Goal: Task Accomplishment & Management: Manage account settings

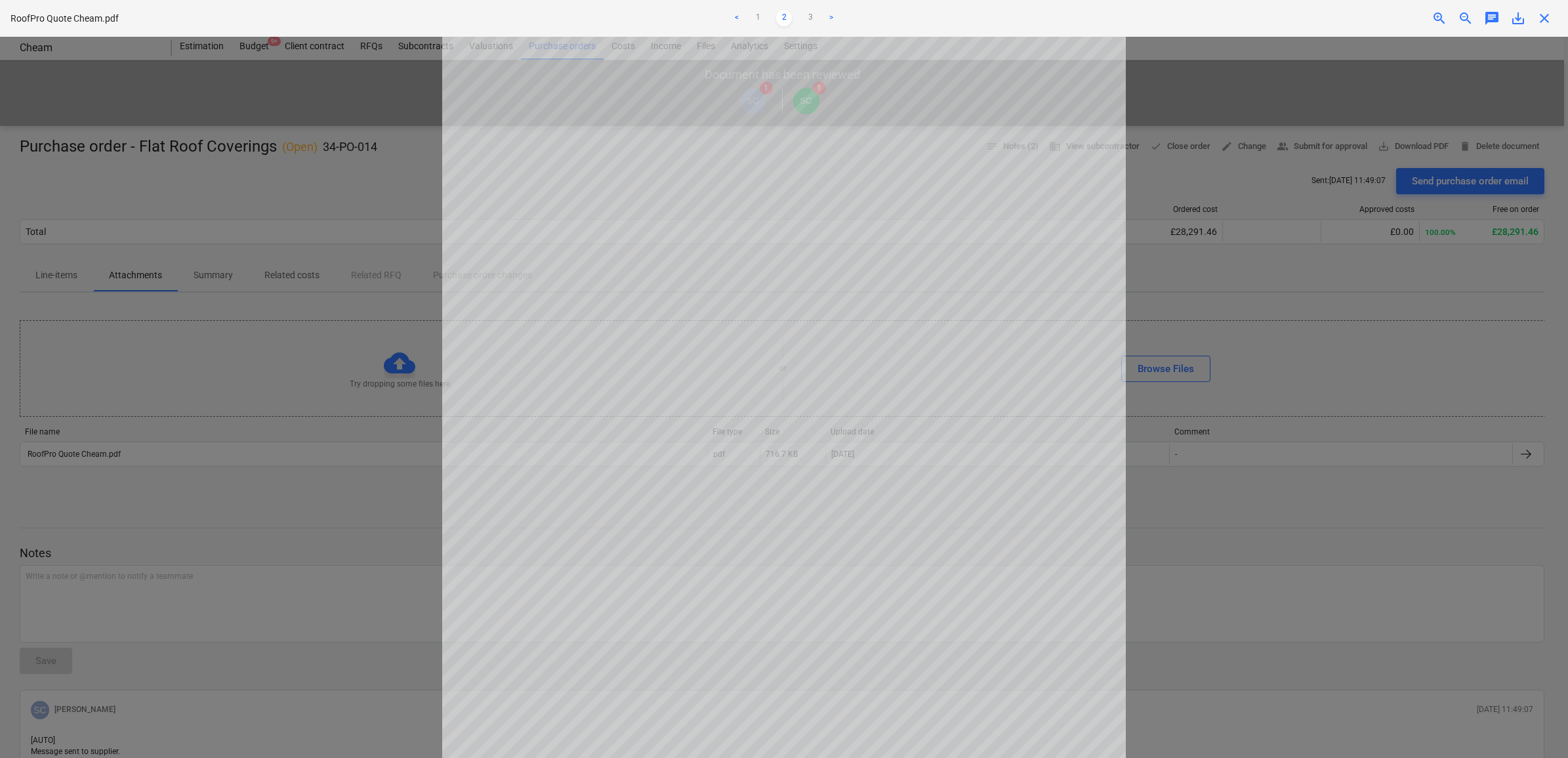
scroll to position [1, 0]
click at [1546, 18] on div "Decision updated" at bounding box center [1384, 14] width 355 height 28
click at [1452, 98] on div at bounding box center [784, 397] width 1568 height 721
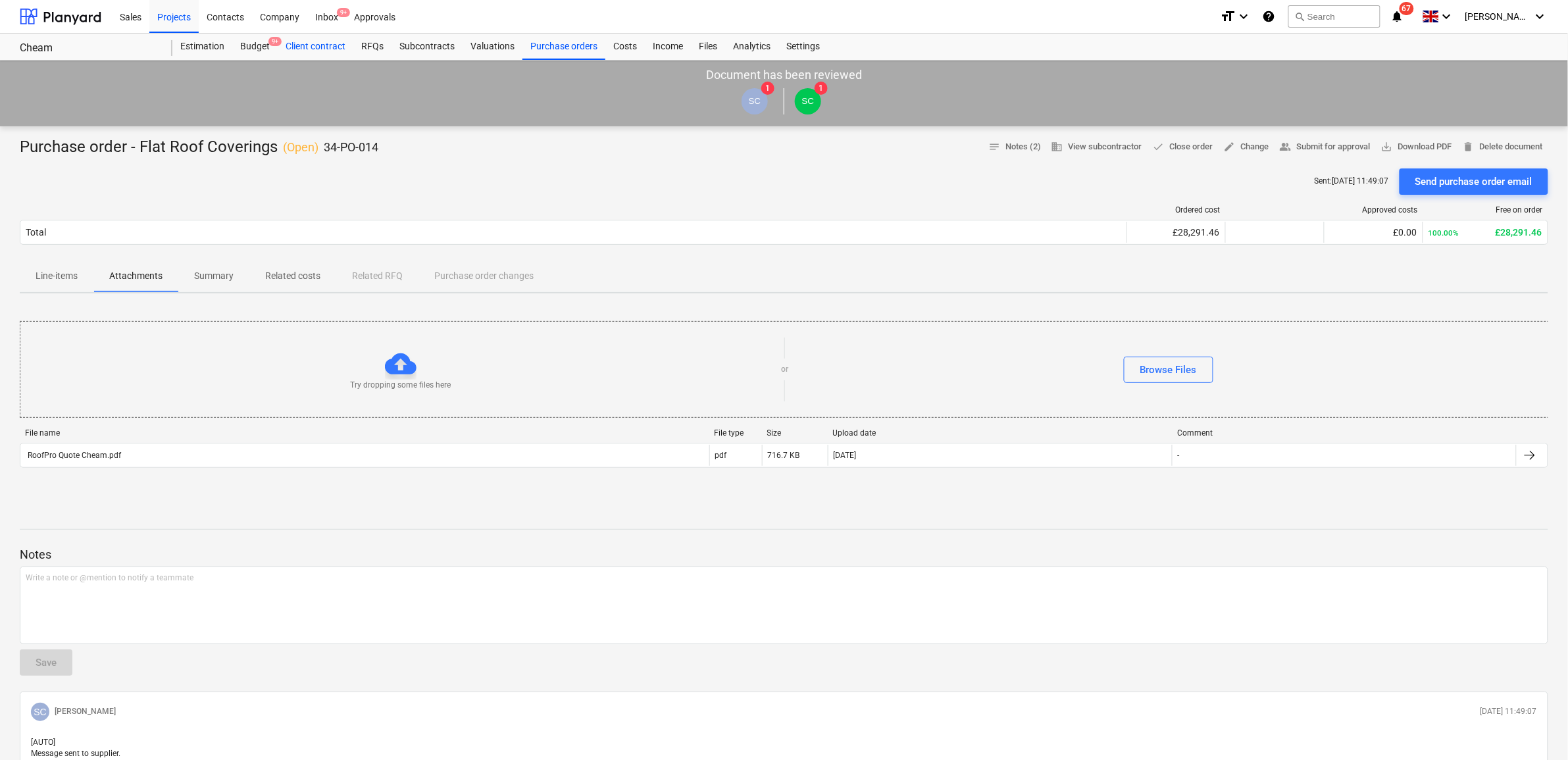
drag, startPoint x: 254, startPoint y: 42, endPoint x: 278, endPoint y: 59, distance: 29.4
click at [254, 42] on div "Budget 9+" at bounding box center [255, 47] width 46 height 26
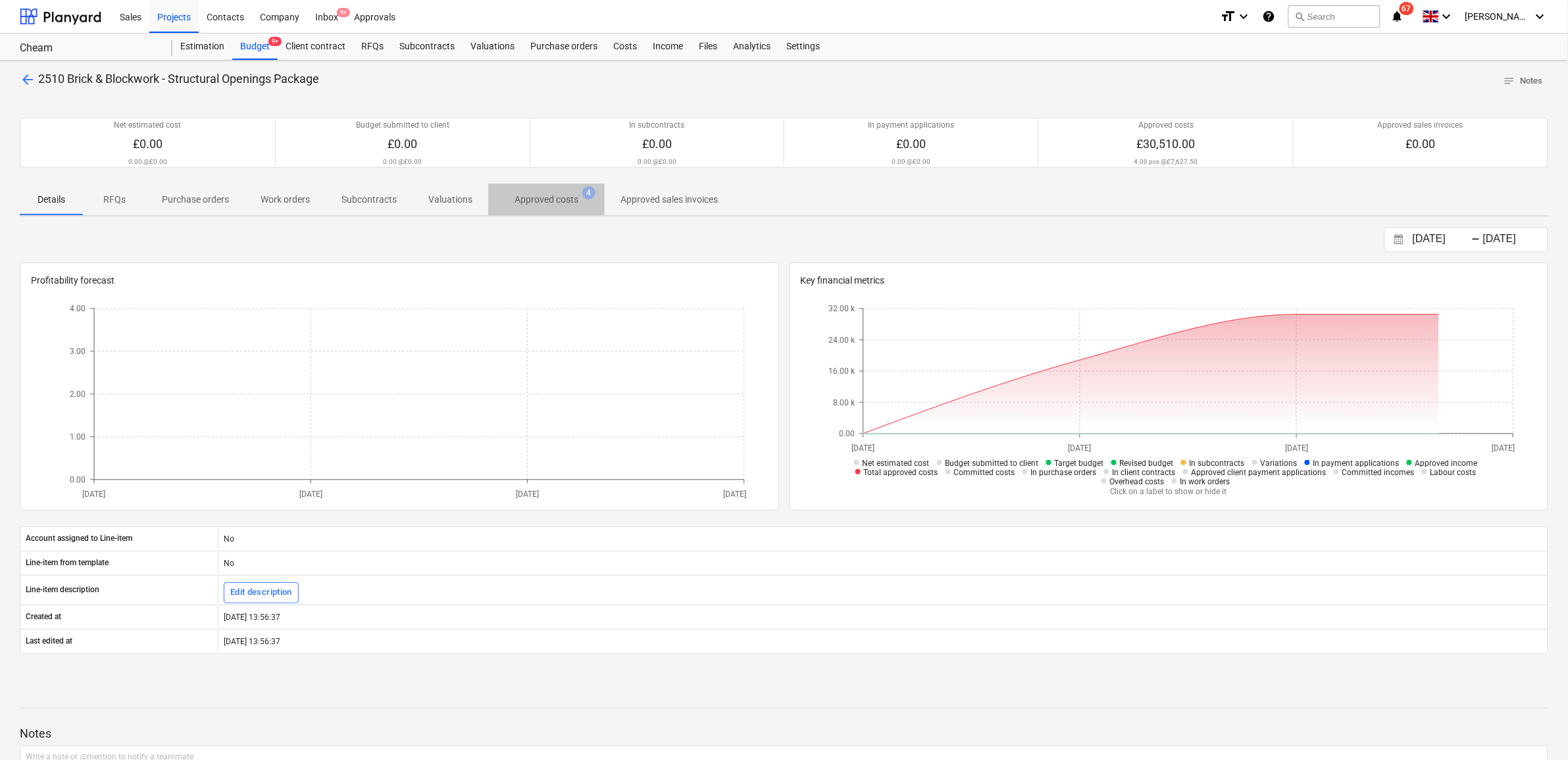
click at [538, 201] on p "Approved costs" at bounding box center [546, 199] width 64 height 14
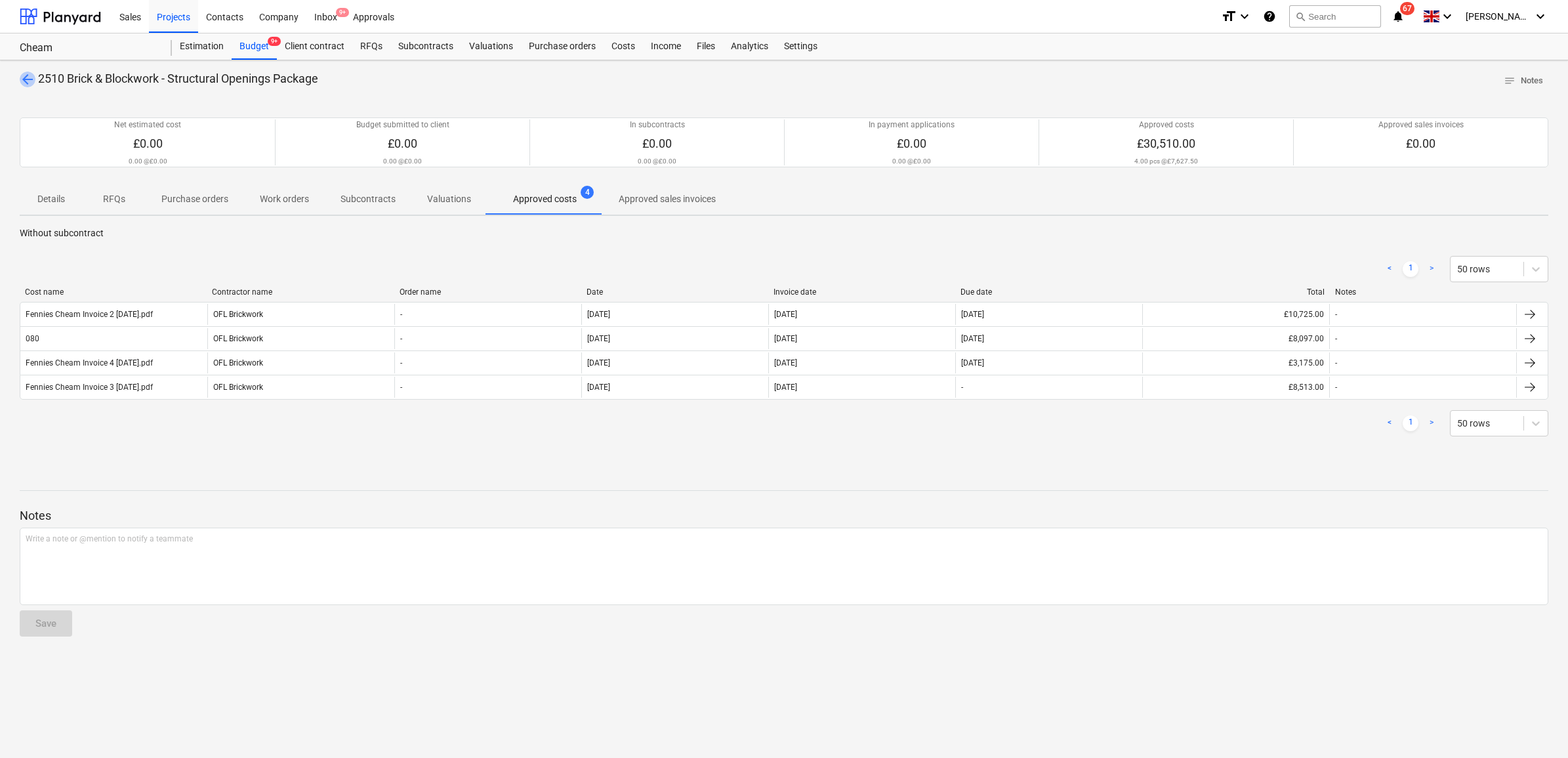
click at [27, 77] on span "arrow_back" at bounding box center [28, 79] width 16 height 16
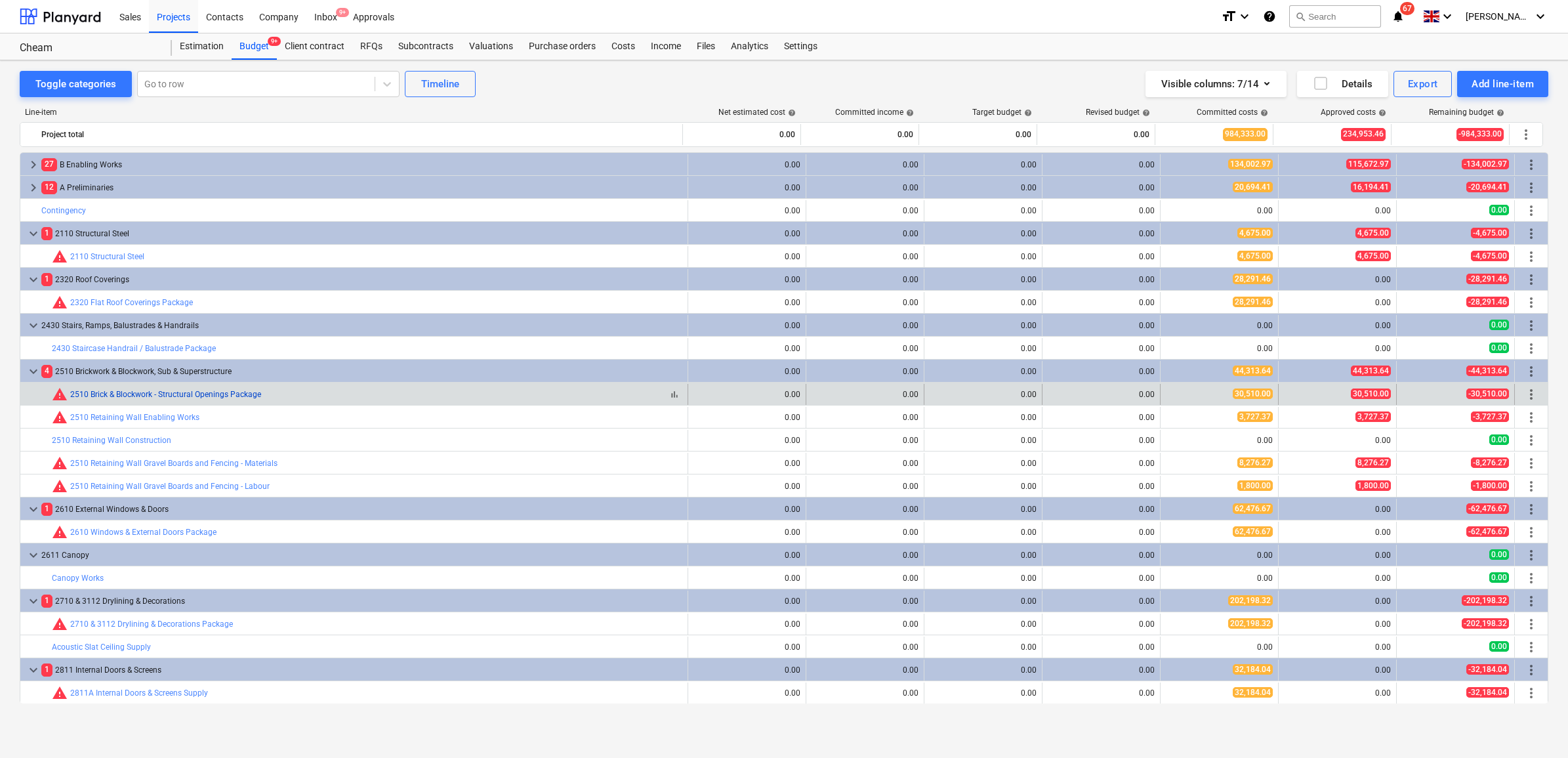
click at [215, 393] on link "2510 Brick & Blockwork - Structural Openings Package" at bounding box center [166, 393] width 191 height 9
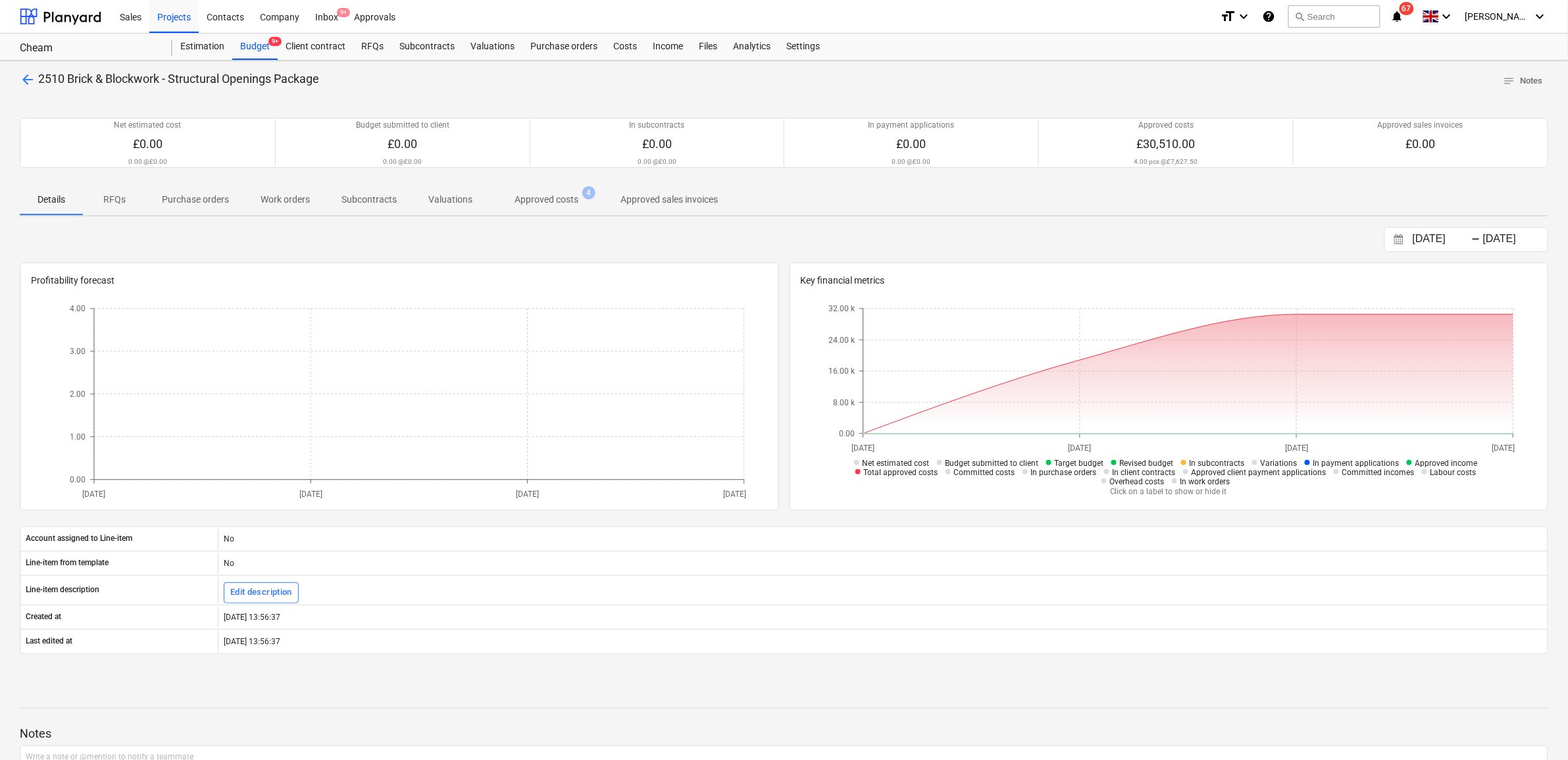
click at [538, 198] on p "Approved costs" at bounding box center [546, 199] width 64 height 14
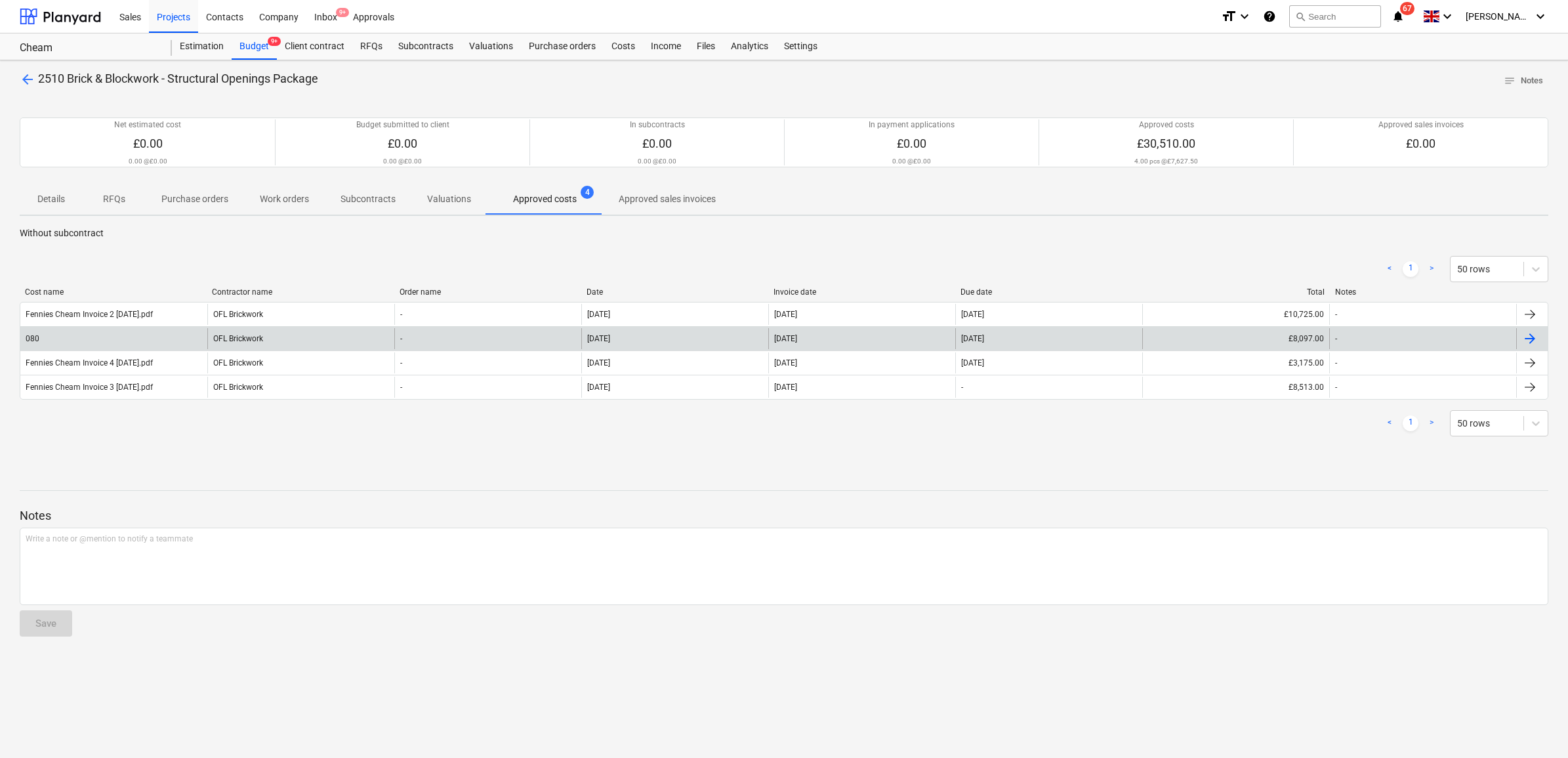
click at [125, 336] on div "080" at bounding box center [113, 338] width 187 height 21
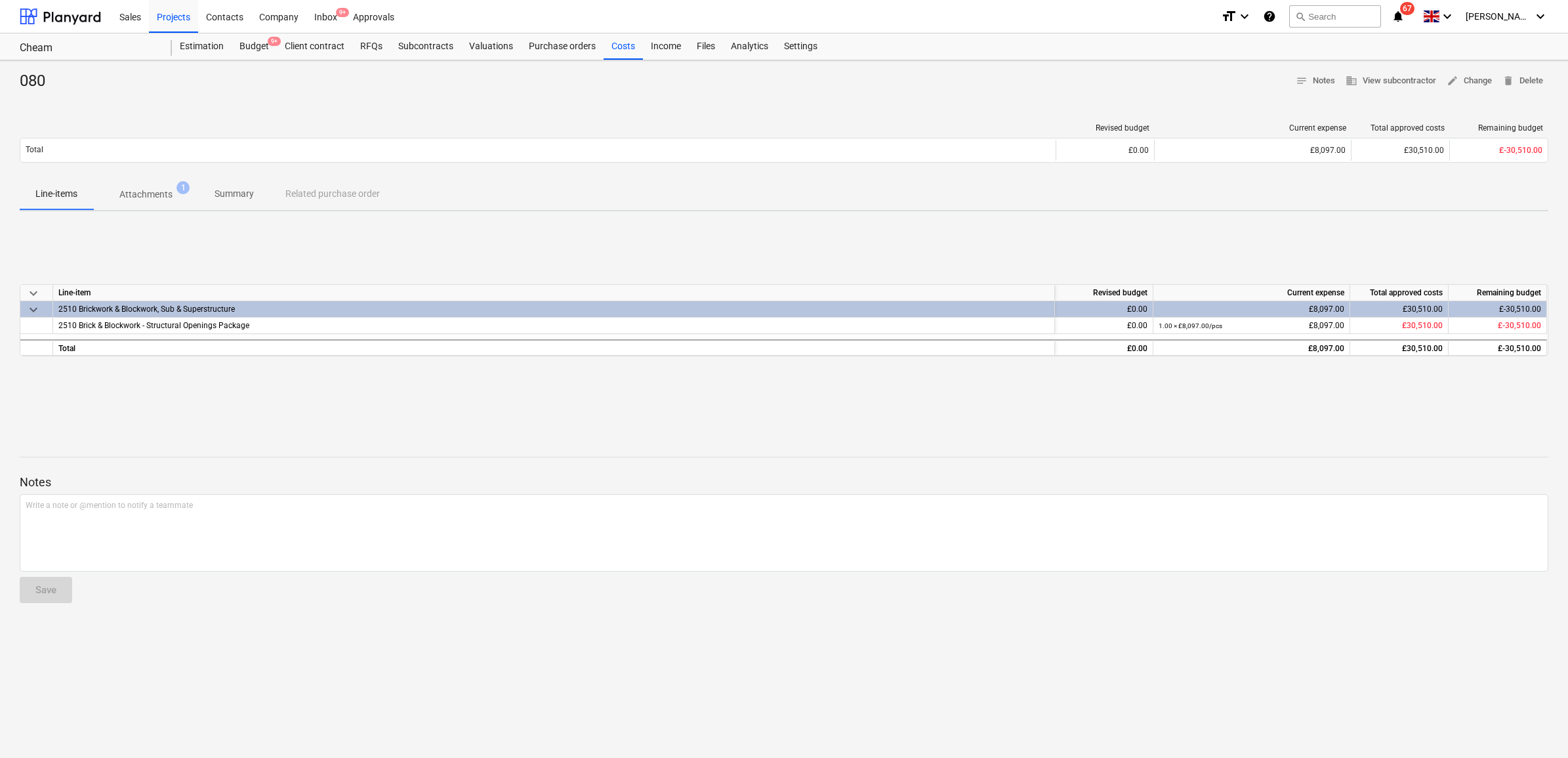
click at [167, 197] on p "Attachments" at bounding box center [145, 195] width 53 height 14
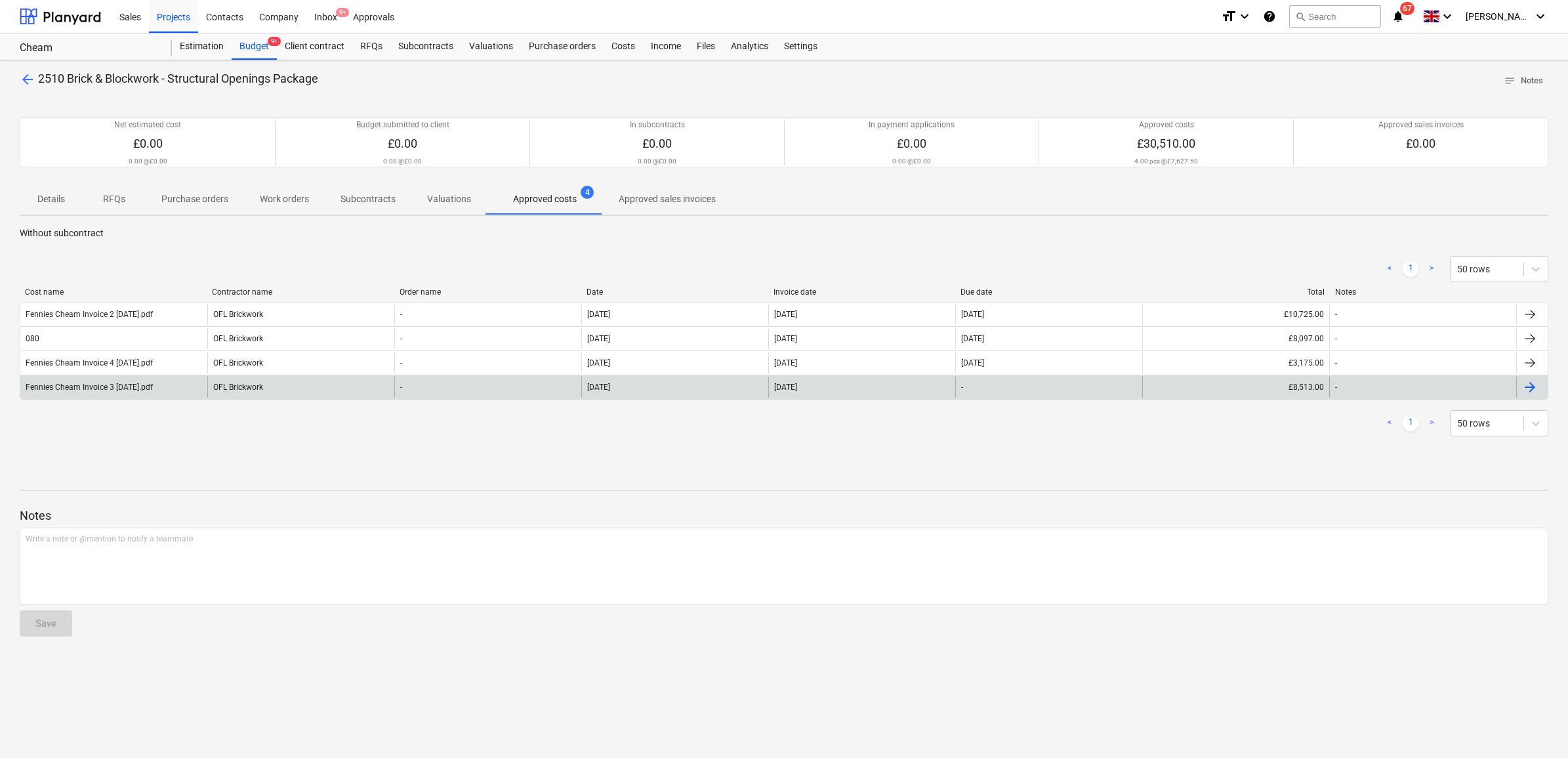
click at [153, 388] on div "Fennies Cheam Invoice 3 [DATE].pdf" at bounding box center [89, 386] width 127 height 9
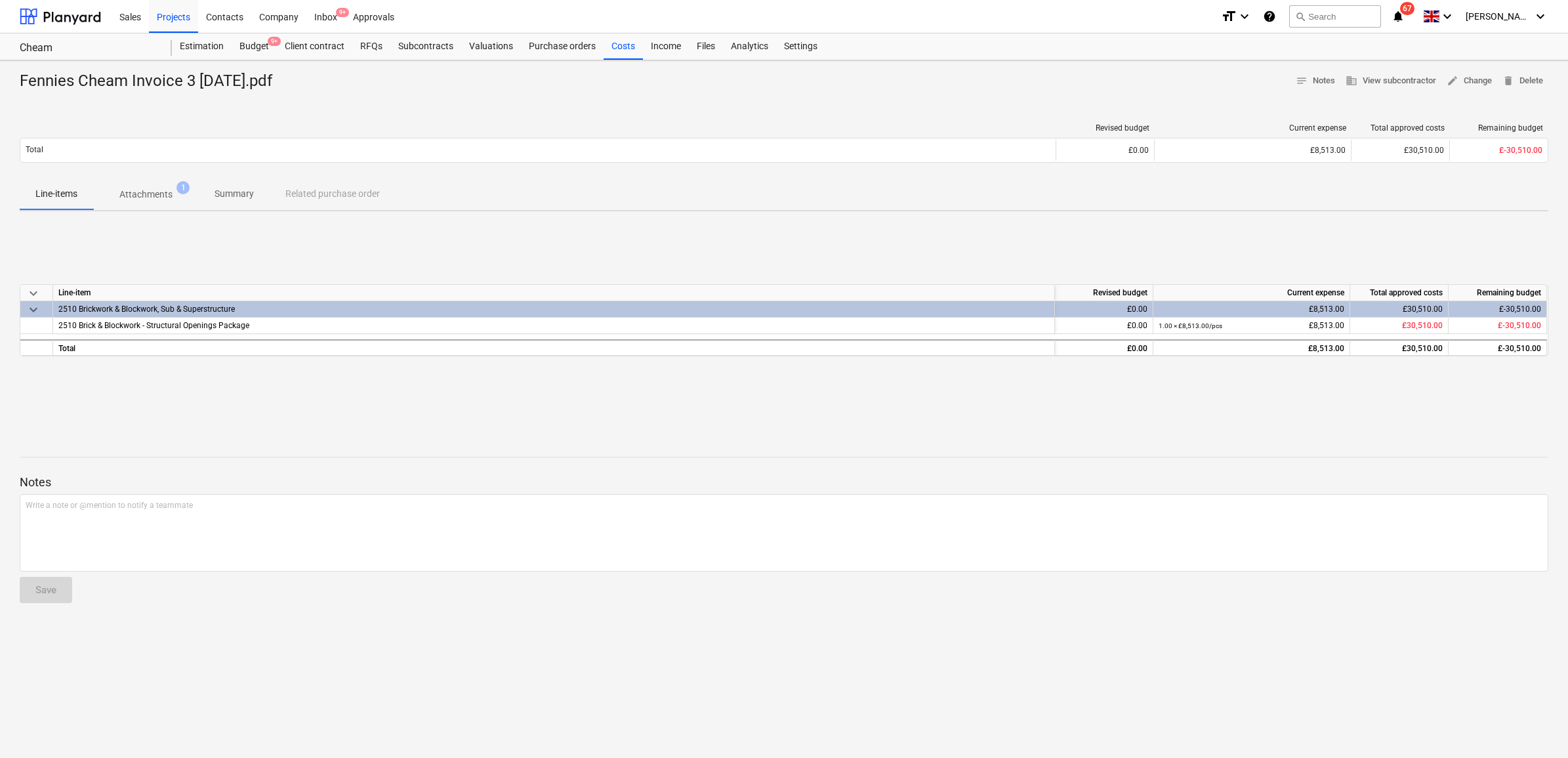
click at [133, 194] on p "Attachments" at bounding box center [145, 195] width 53 height 14
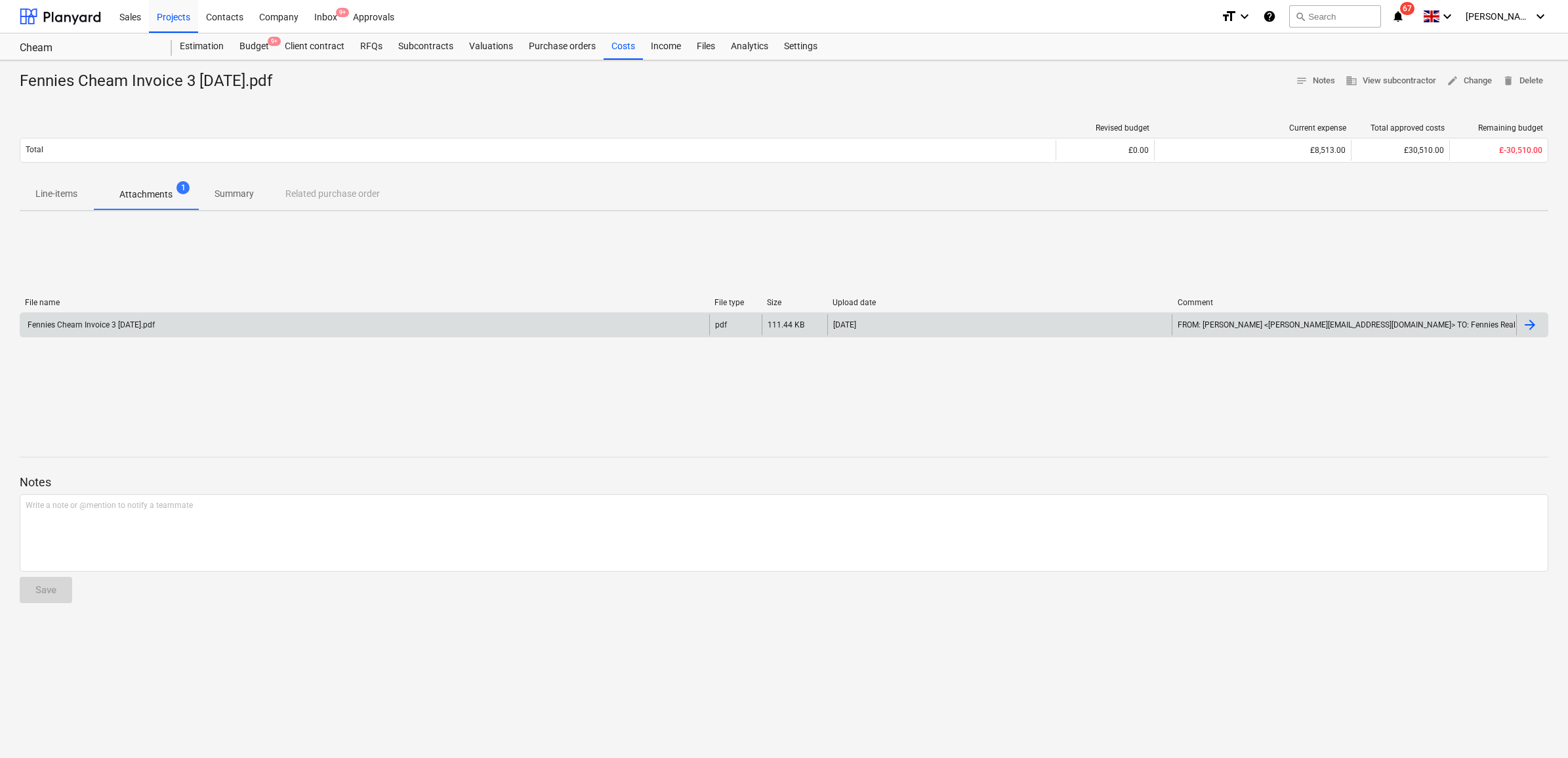
click at [185, 328] on div "Fennies Cheam Invoice 3 [DATE].pdf" at bounding box center [364, 324] width 689 height 21
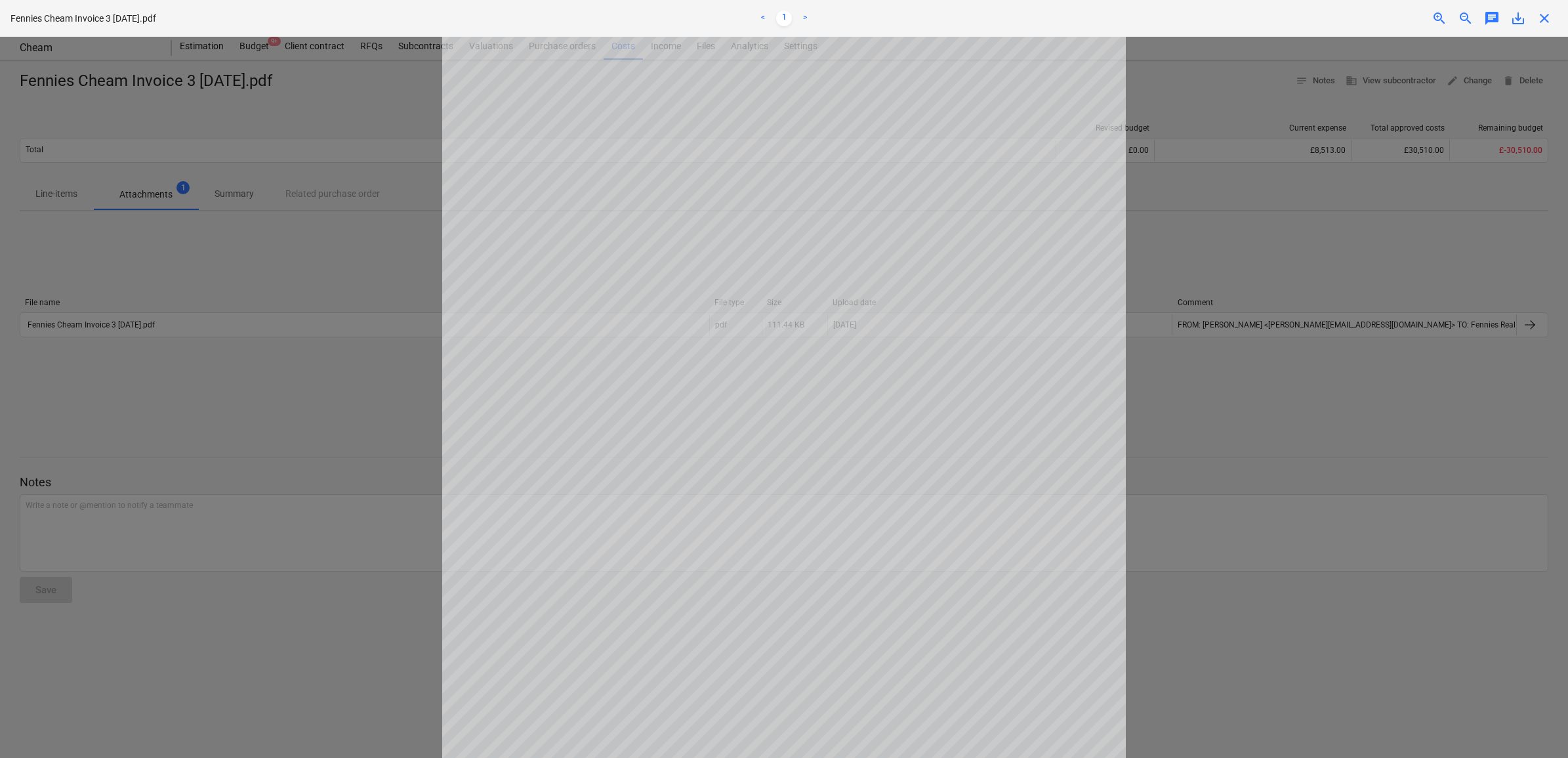
scroll to position [164, 0]
click at [1340, 207] on div at bounding box center [784, 397] width 1568 height 721
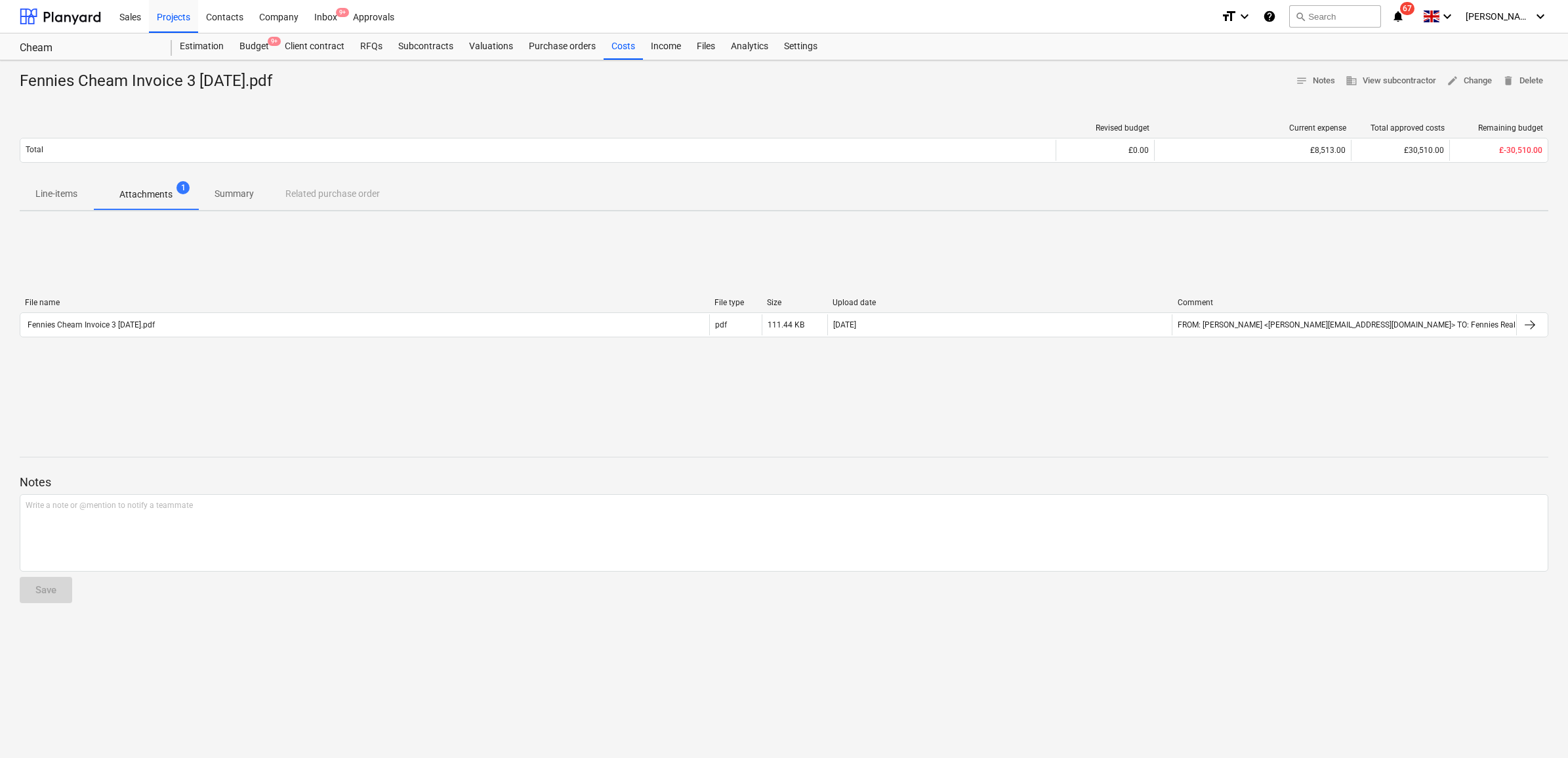
click at [71, 195] on p "Line-items" at bounding box center [57, 194] width 42 height 14
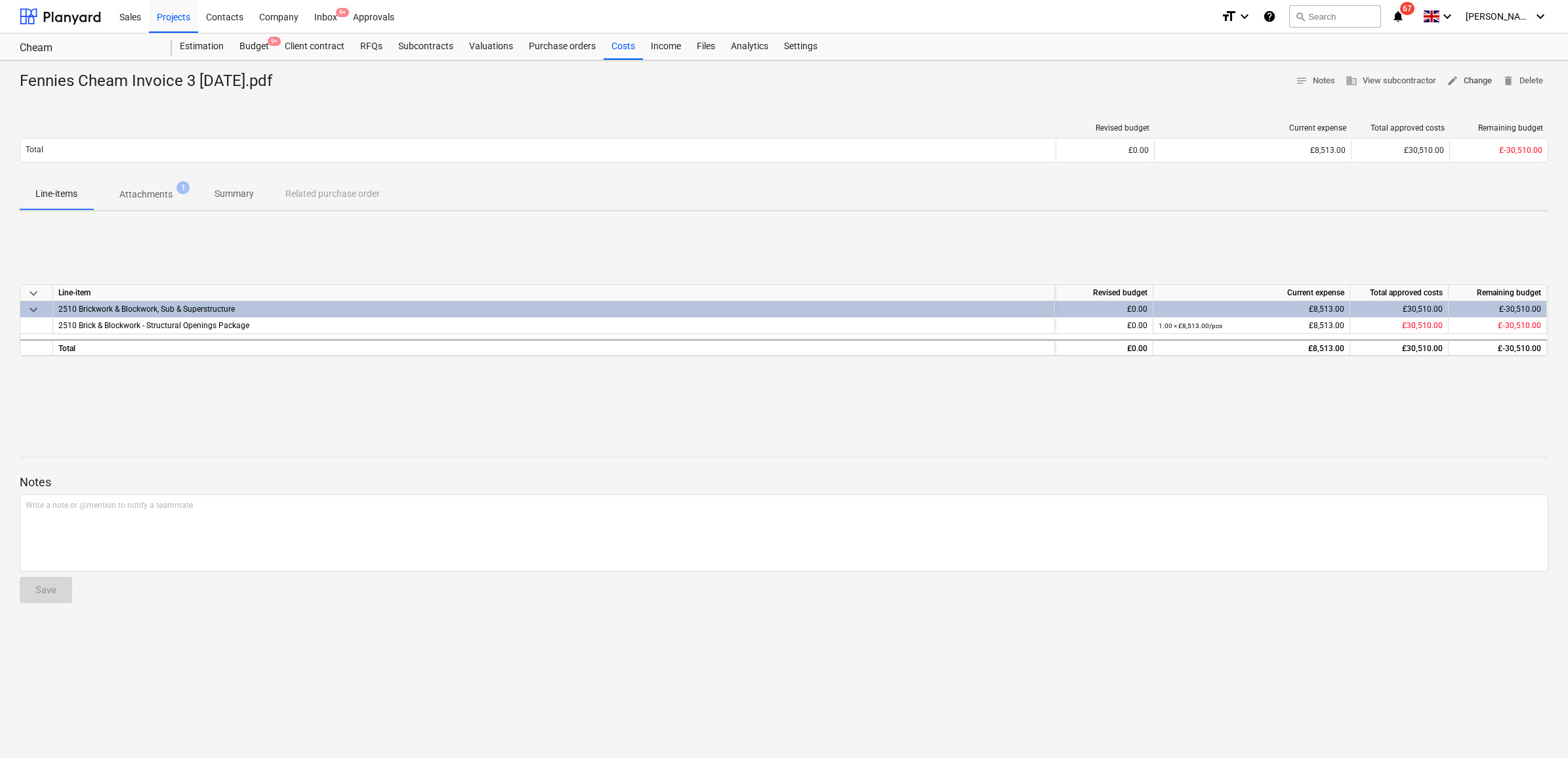
click at [1468, 80] on span "edit Change" at bounding box center [1470, 80] width 46 height 15
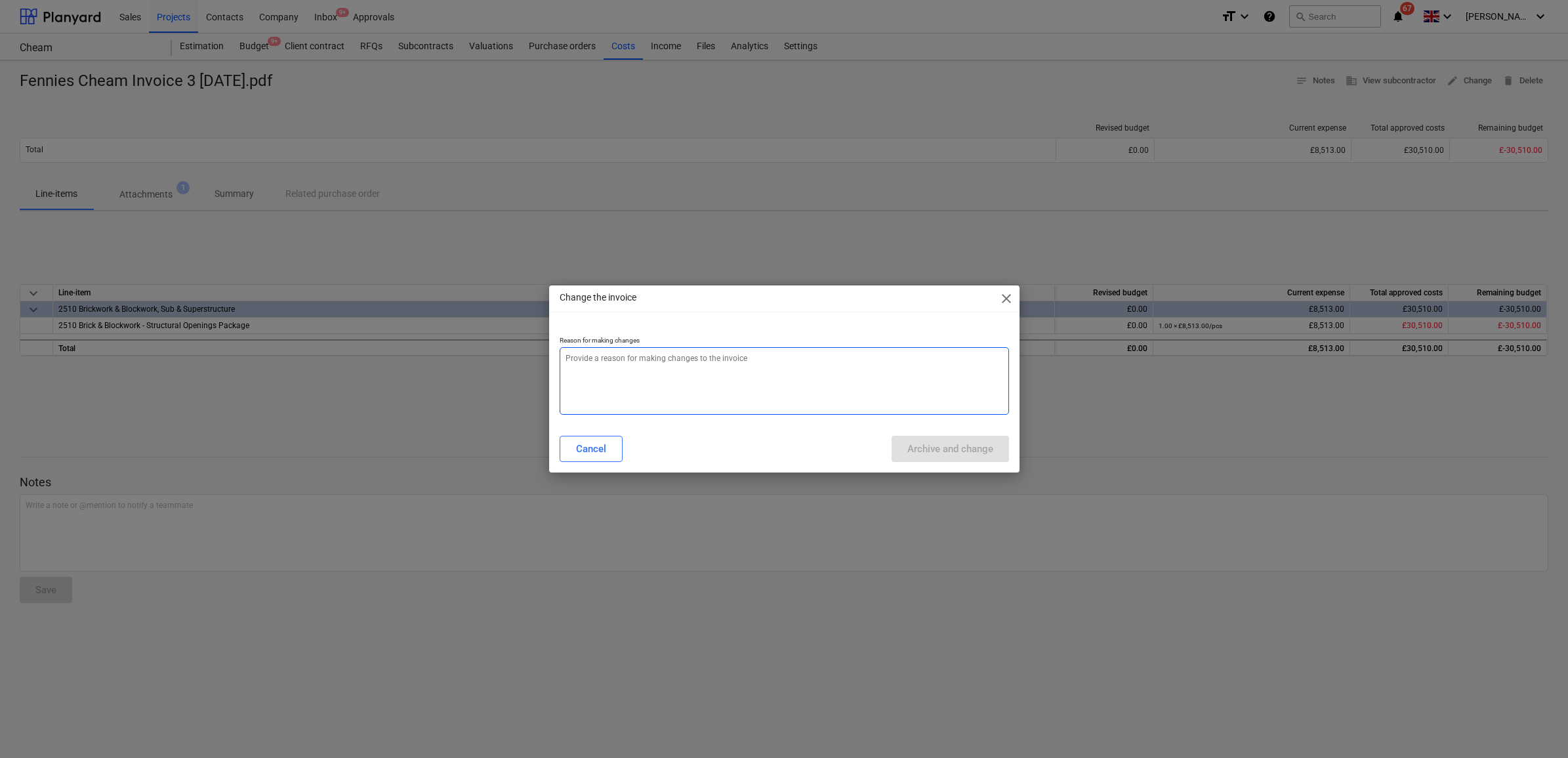
click at [825, 358] on textarea at bounding box center [784, 380] width 449 height 68
type textarea "x"
type textarea "."
click at [926, 443] on div "Archive and change" at bounding box center [950, 448] width 86 height 17
type textarea "x"
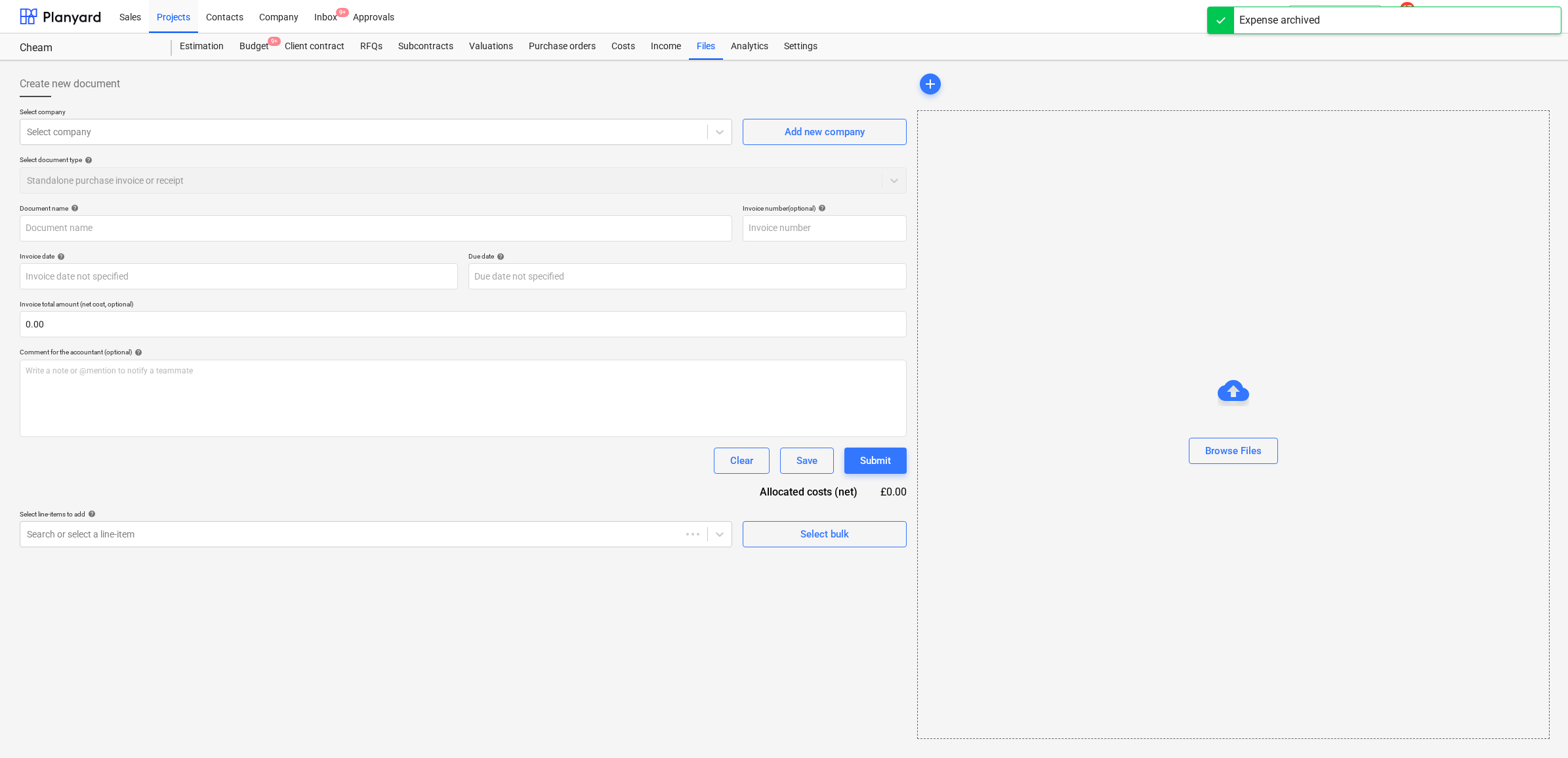
type input "Fennies Cheam Invoice 3 [DATE].pdf"
type input "[DATE]"
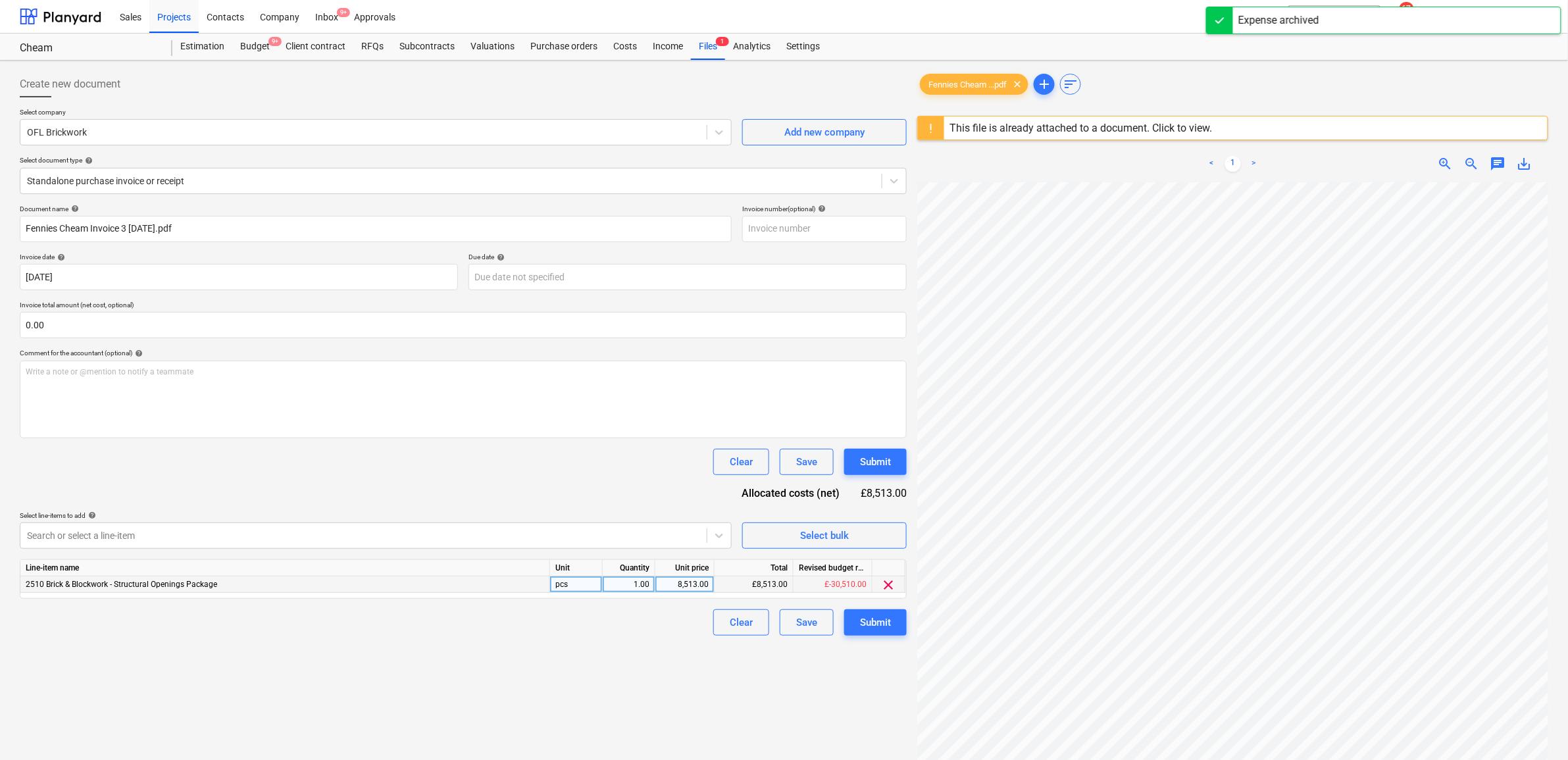
click at [704, 583] on div "8,513.00" at bounding box center [684, 585] width 48 height 17
type input "10973"
click at [681, 712] on div "Create new document Select company OFL Brickwork Add new company Select documen…" at bounding box center [463, 488] width 898 height 845
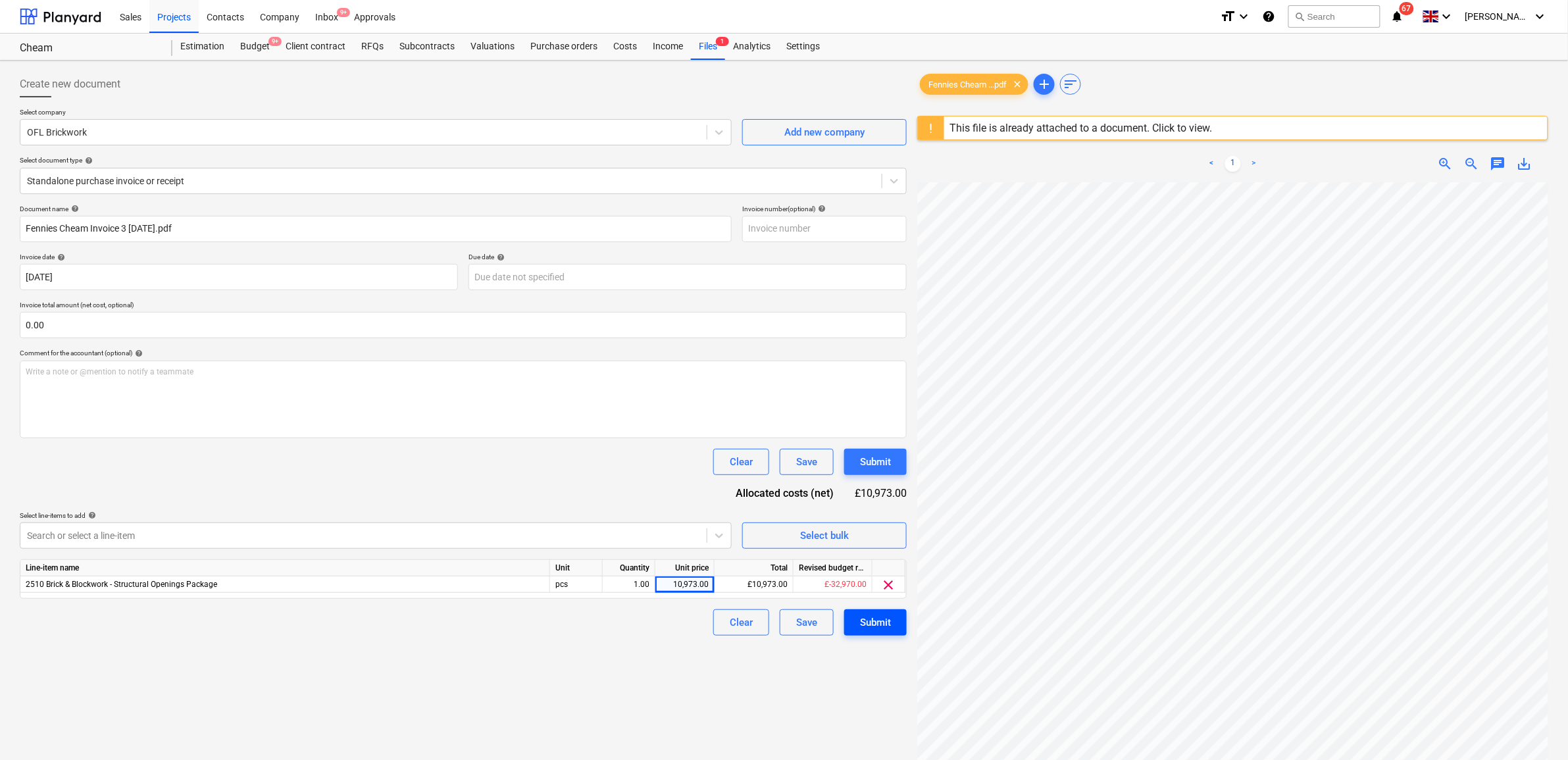
click at [883, 615] on div "Submit" at bounding box center [875, 622] width 31 height 17
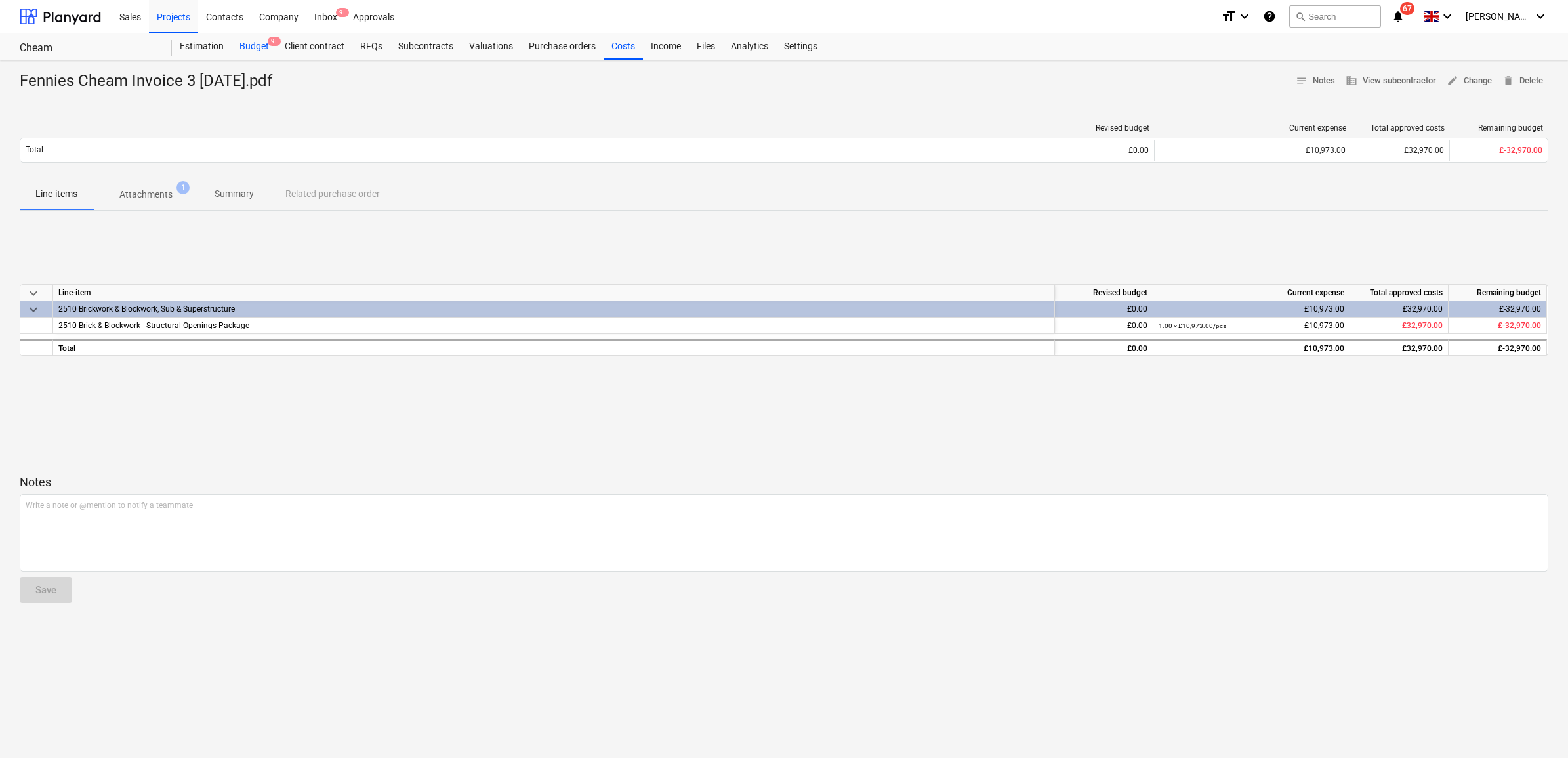
click at [257, 48] on div "Budget 9+" at bounding box center [254, 47] width 46 height 26
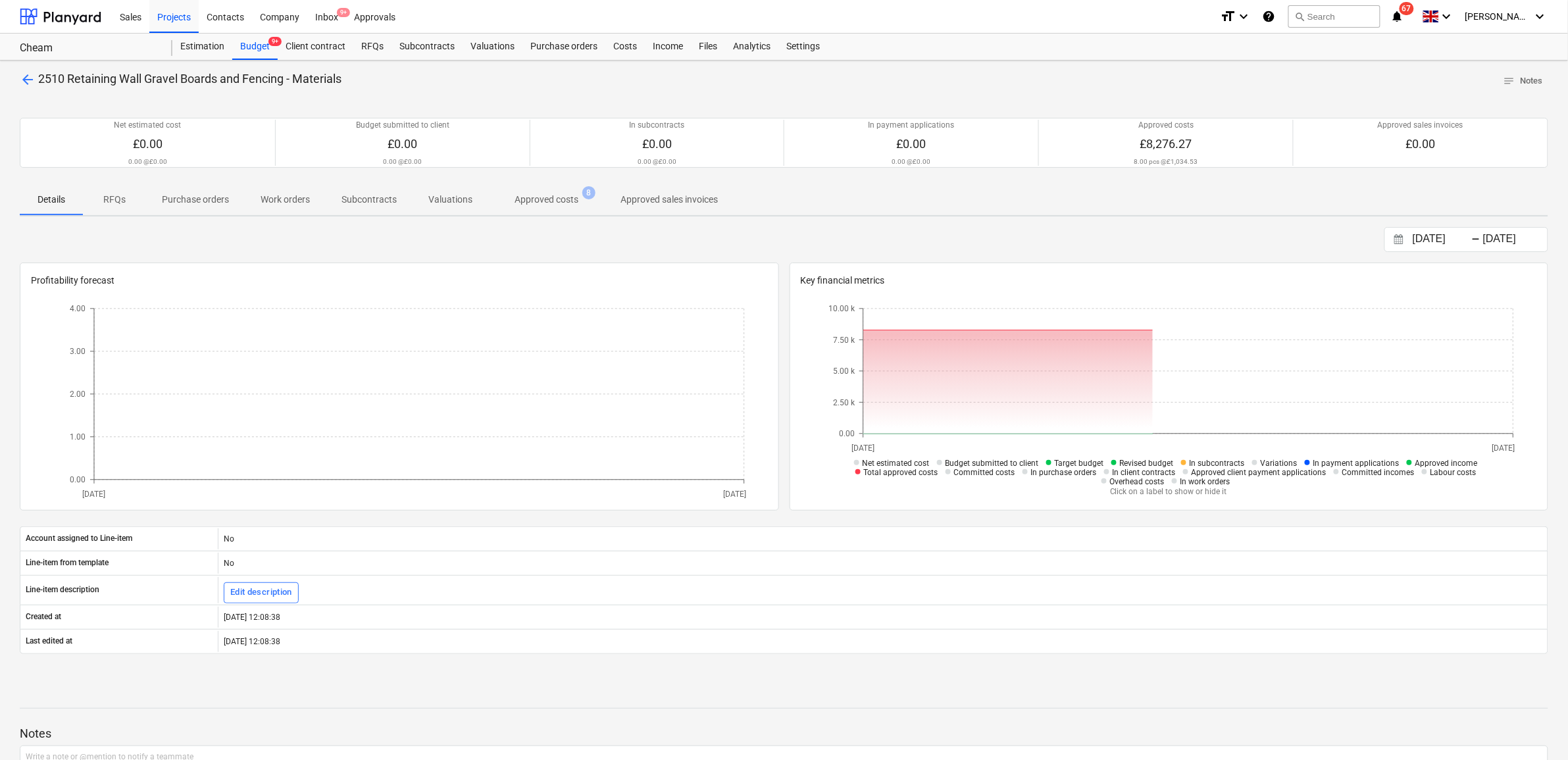
click at [510, 206] on span "Approved costs 8" at bounding box center [546, 199] width 85 height 14
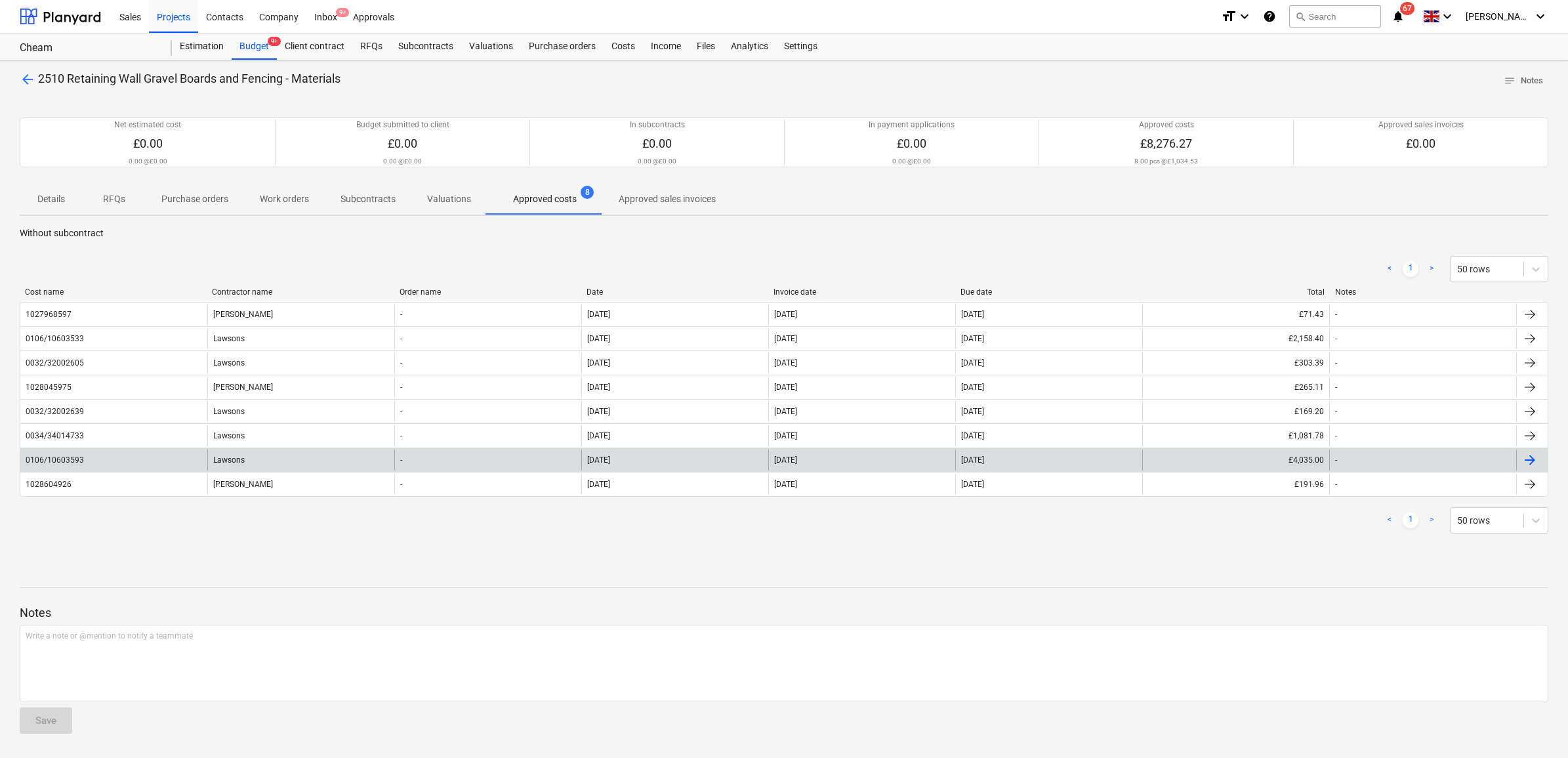
click at [890, 457] on div "[DATE]" at bounding box center [862, 459] width 187 height 21
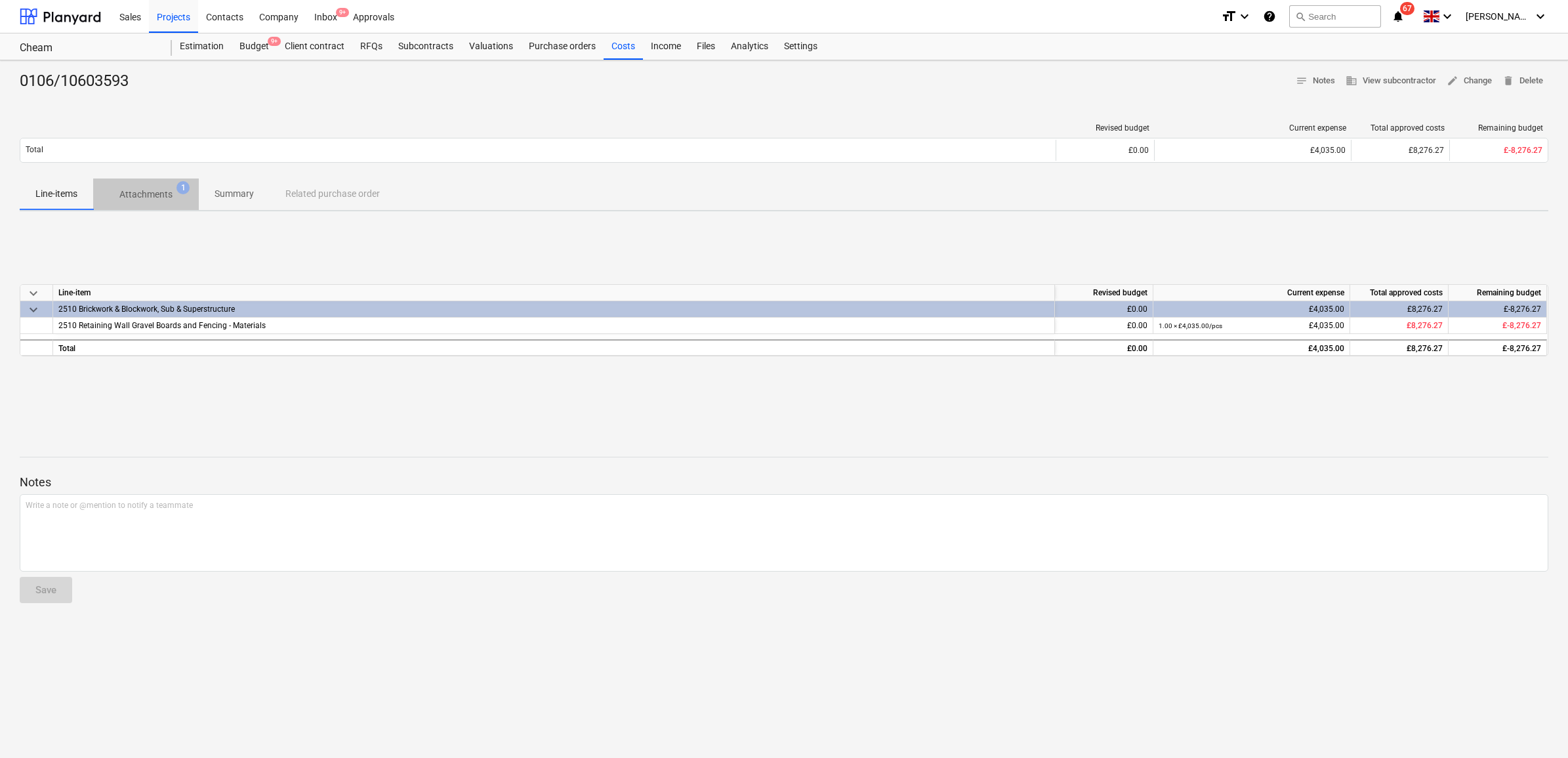
click at [158, 201] on p "Attachments" at bounding box center [145, 195] width 53 height 14
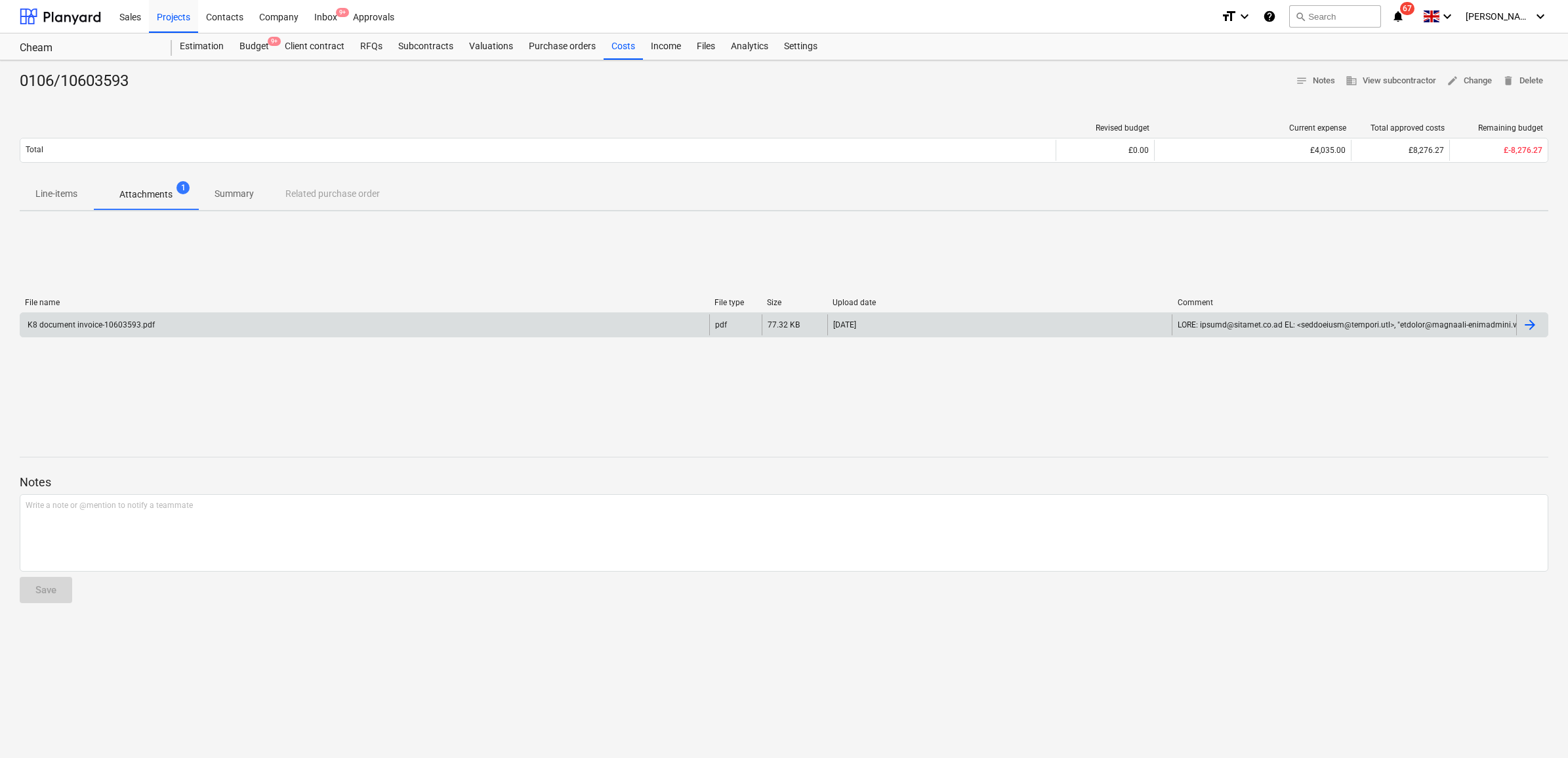
click at [192, 322] on div "K8 document invoice-10603593.pdf" at bounding box center [364, 324] width 689 height 21
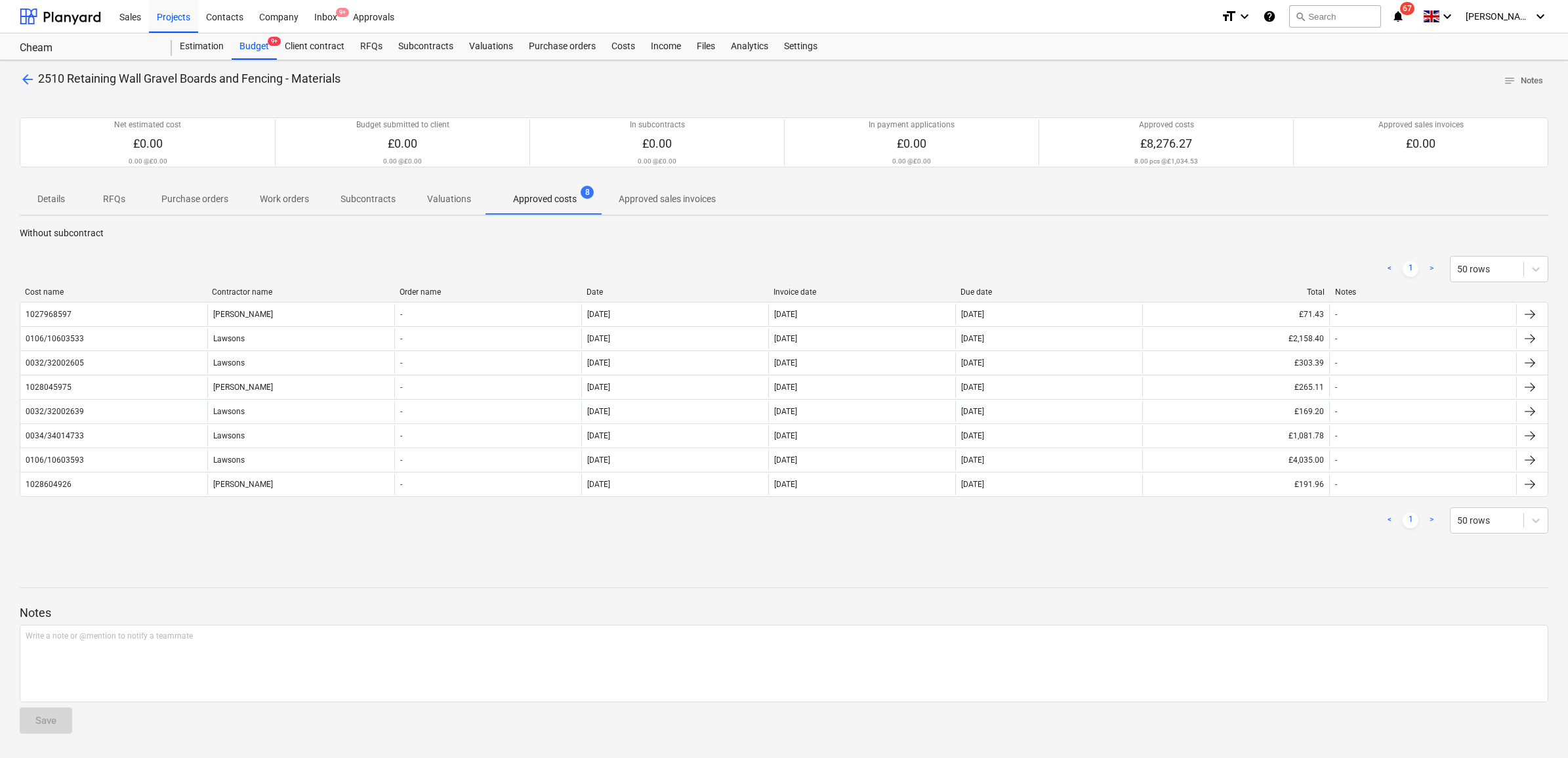
click at [21, 76] on span "arrow_back" at bounding box center [28, 79] width 16 height 16
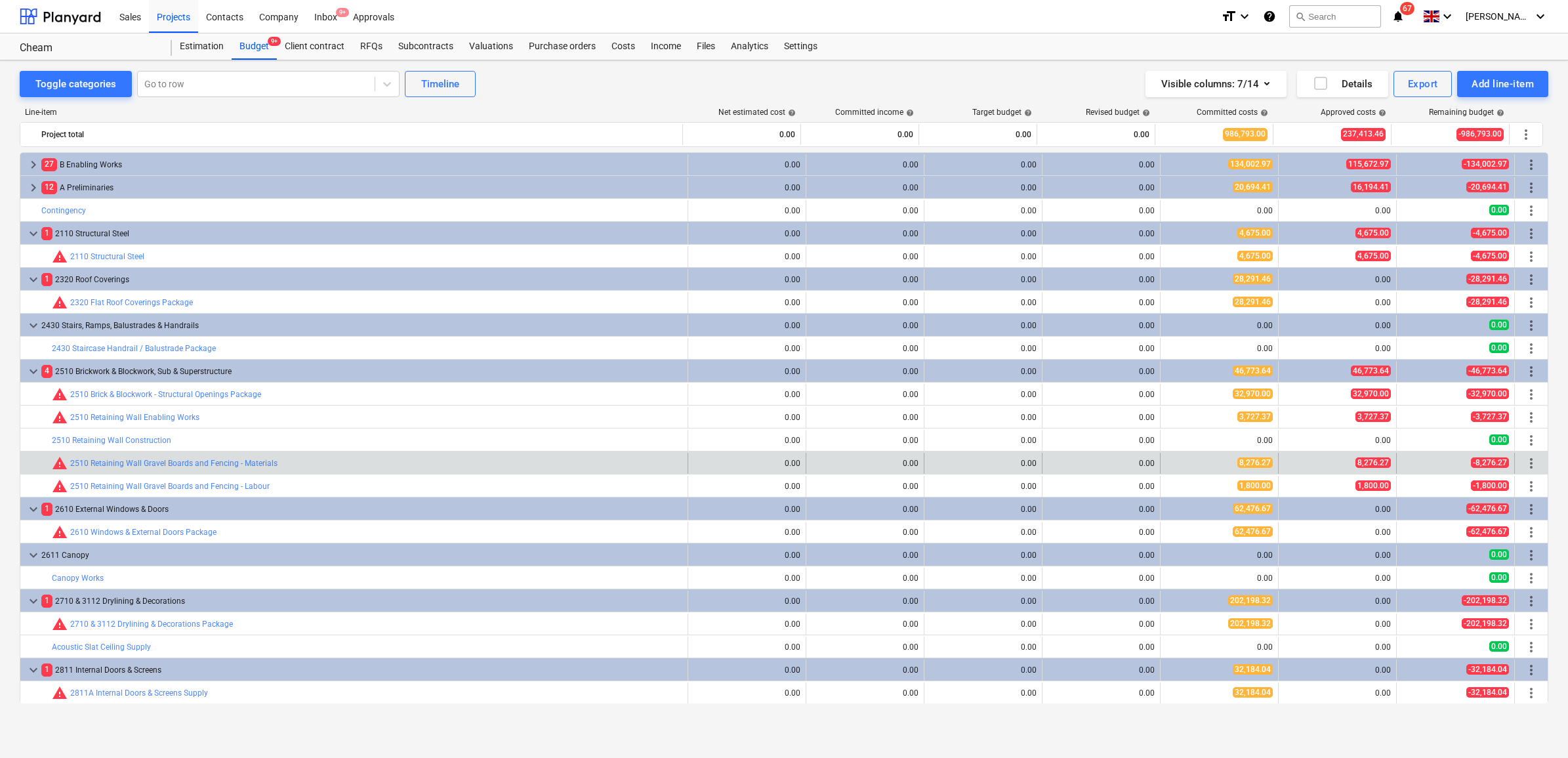
click at [1529, 463] on span "more_vert" at bounding box center [1531, 463] width 16 height 16
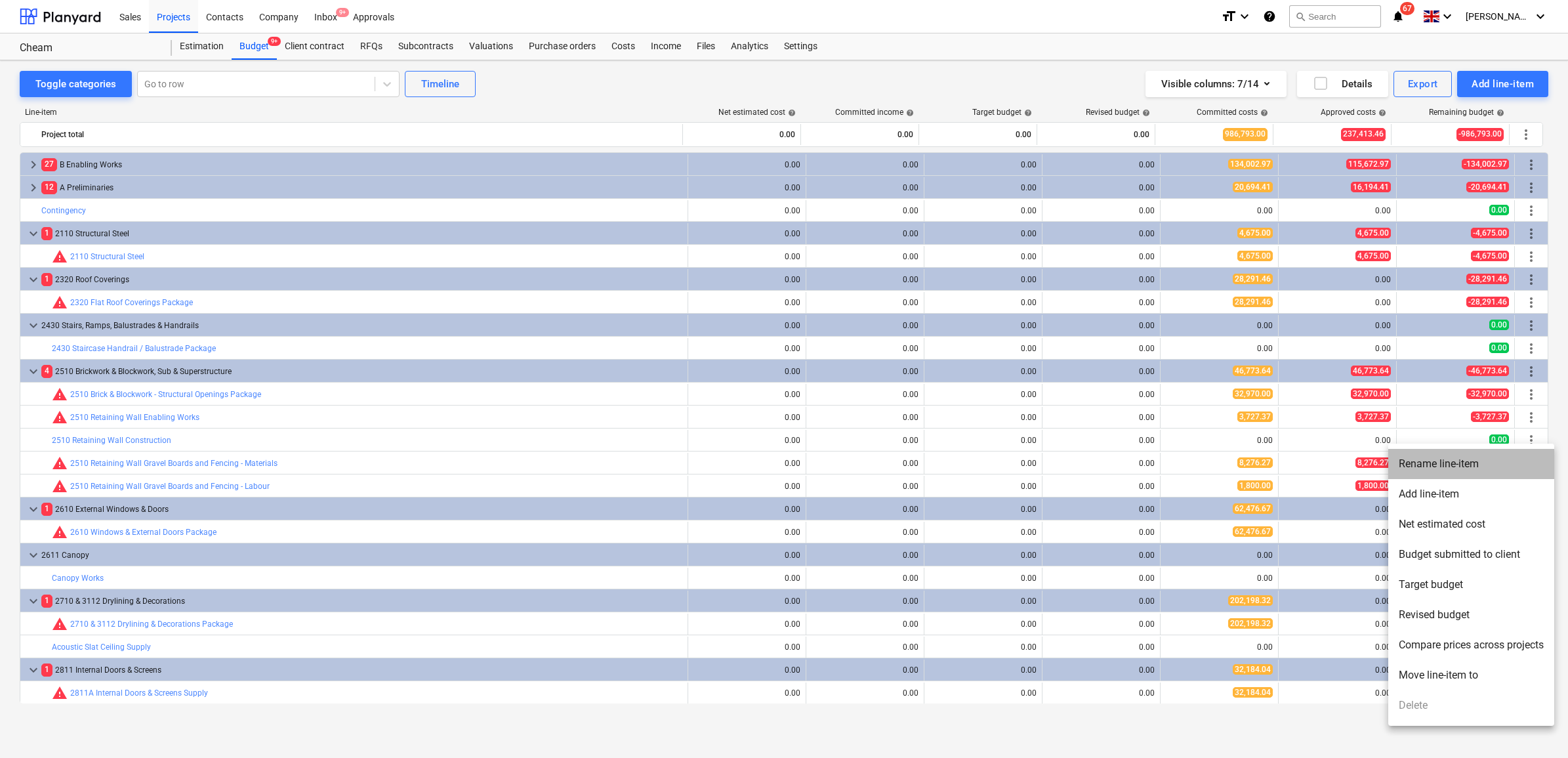
click at [1485, 467] on li "Rename line-item" at bounding box center [1471, 464] width 166 height 30
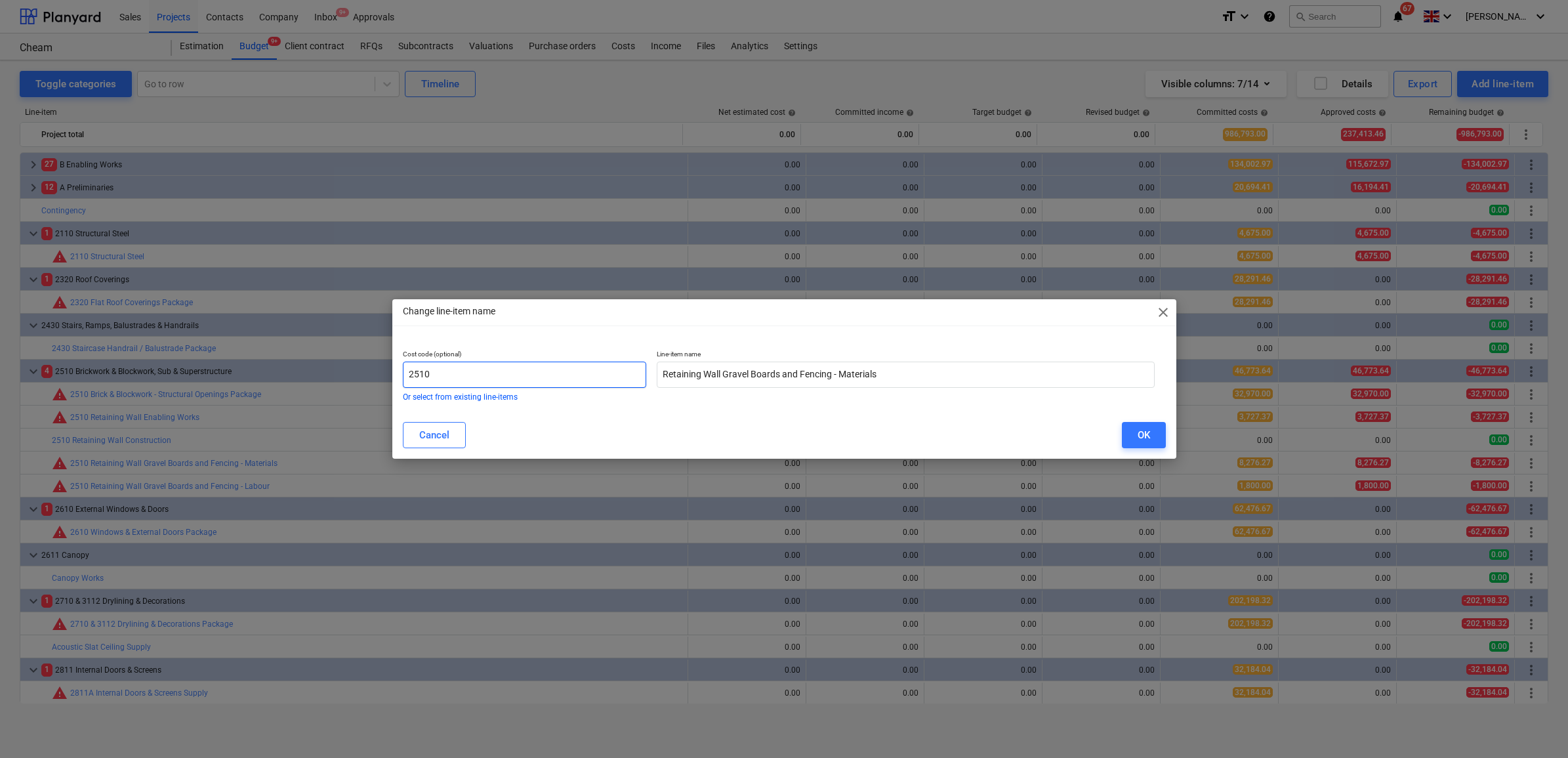
drag, startPoint x: 559, startPoint y: 372, endPoint x: 256, endPoint y: 358, distance: 303.3
click at [256, 358] on div "Change line-item name close Cost code (optional) 2510 Or select from existing l…" at bounding box center [784, 379] width 1568 height 758
type input "8200"
click at [1140, 434] on div "OK" at bounding box center [1144, 434] width 13 height 17
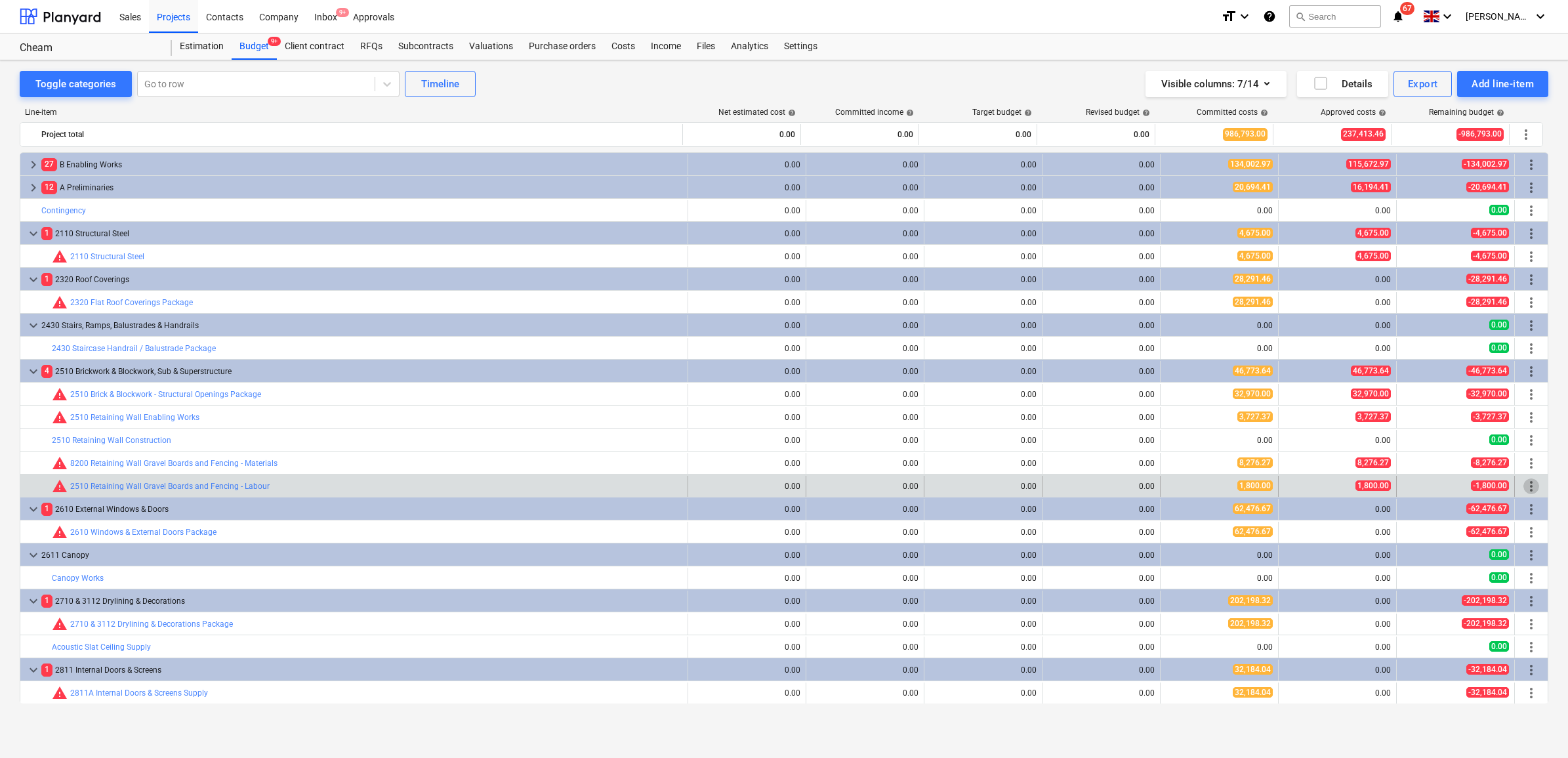
click at [1525, 484] on span "more_vert" at bounding box center [1531, 486] width 16 height 16
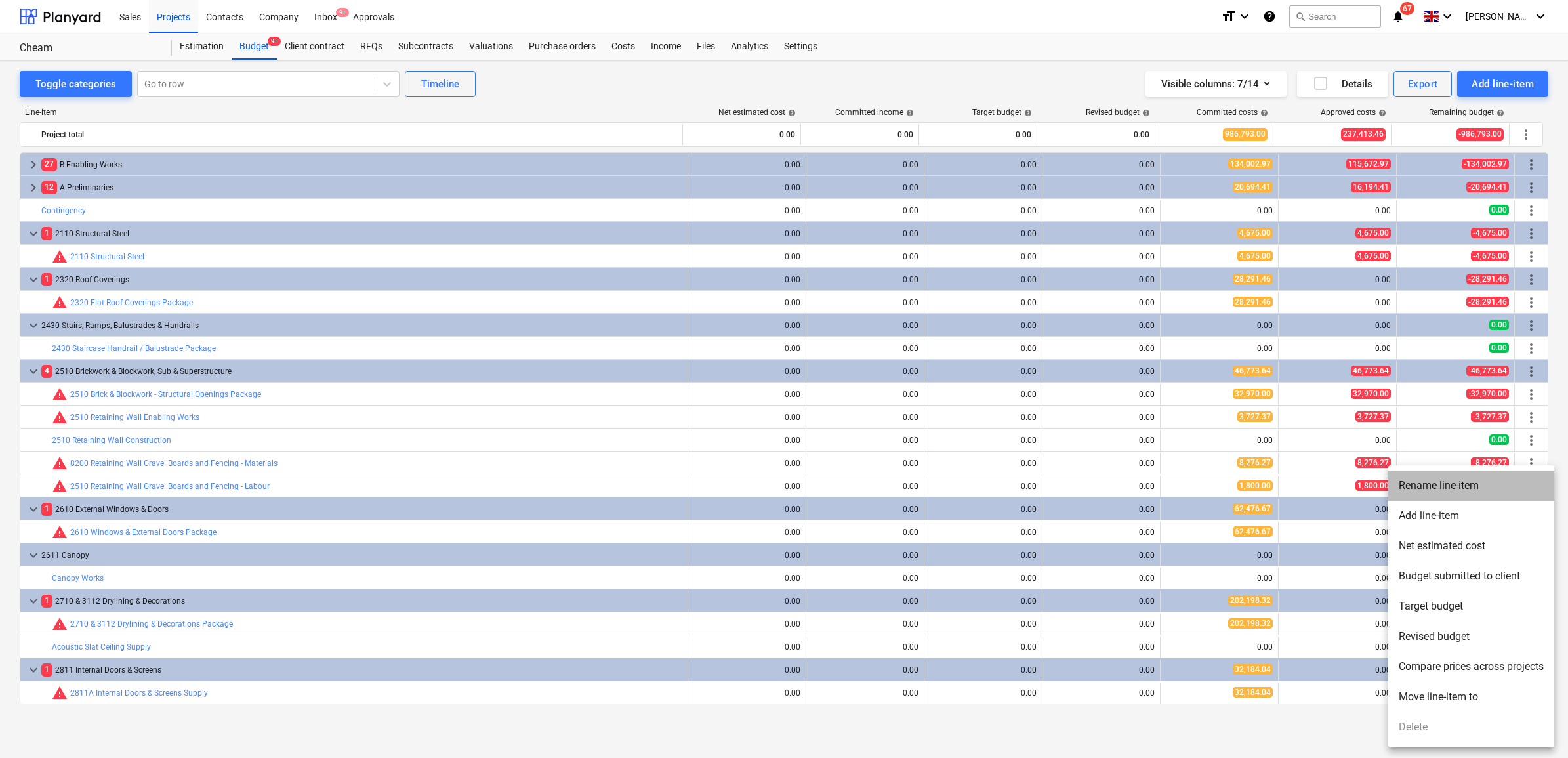
click at [1462, 491] on li "Rename line-item" at bounding box center [1471, 486] width 166 height 30
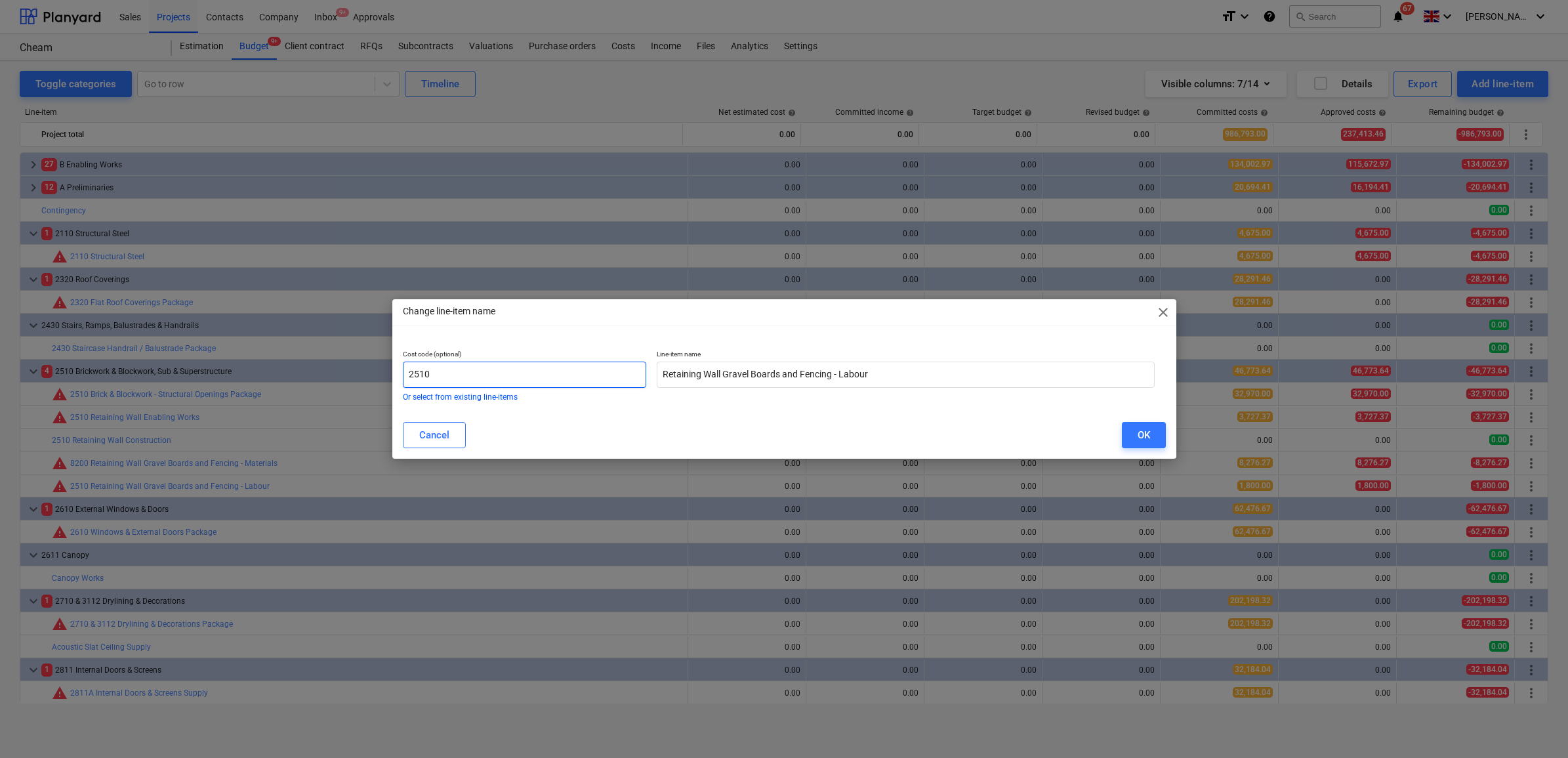
drag, startPoint x: 481, startPoint y: 371, endPoint x: 249, endPoint y: 356, distance: 232.5
click at [249, 355] on div "Change line-item name close Cost code (optional) 2510 Or select from existing l…" at bounding box center [784, 379] width 1568 height 758
type input "8200"
click at [1136, 438] on button "OK" at bounding box center [1144, 435] width 44 height 26
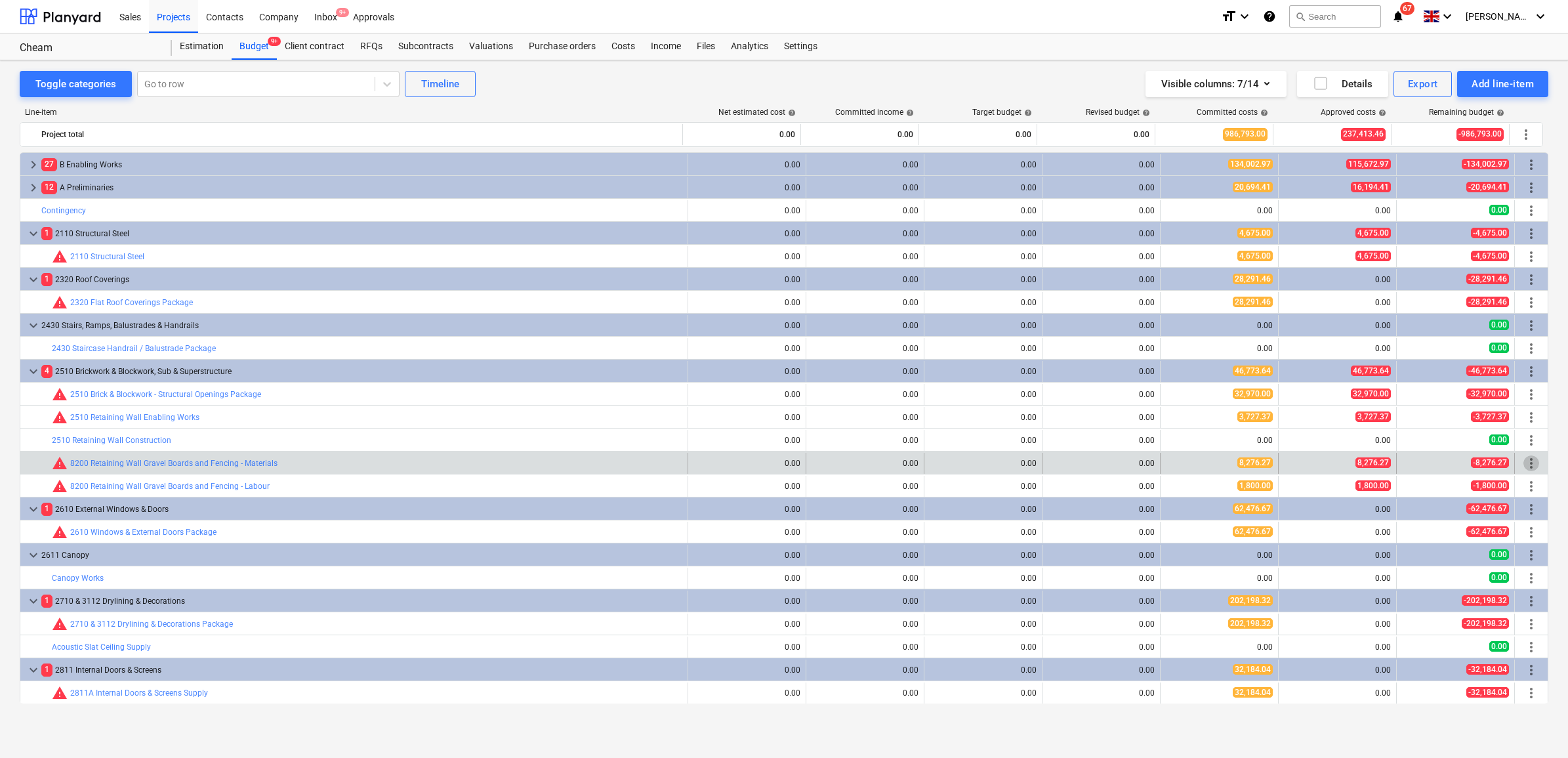
click at [1523, 464] on span "more_vert" at bounding box center [1531, 463] width 16 height 16
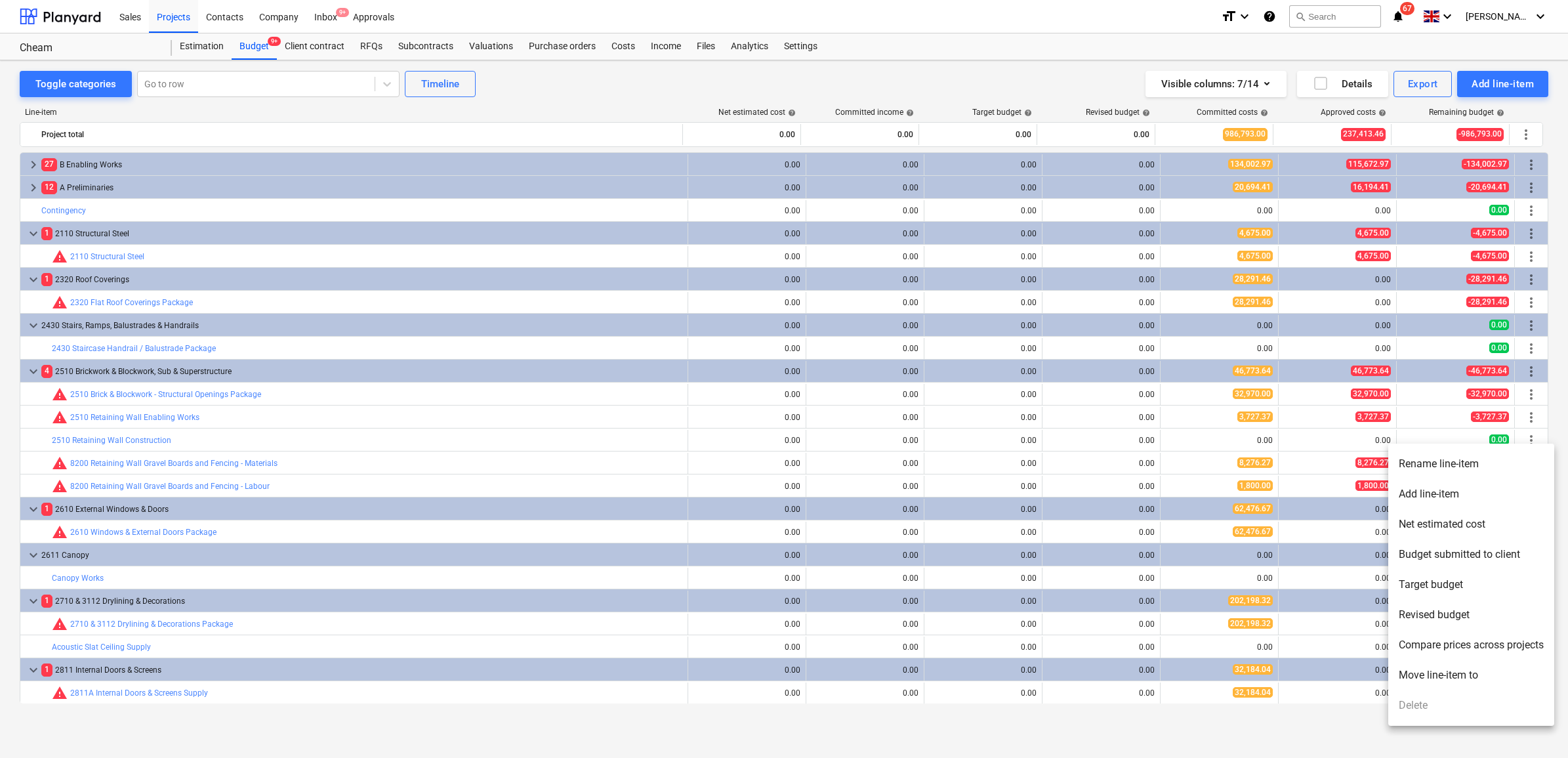
click at [1425, 670] on li "Move line-item to" at bounding box center [1471, 675] width 166 height 30
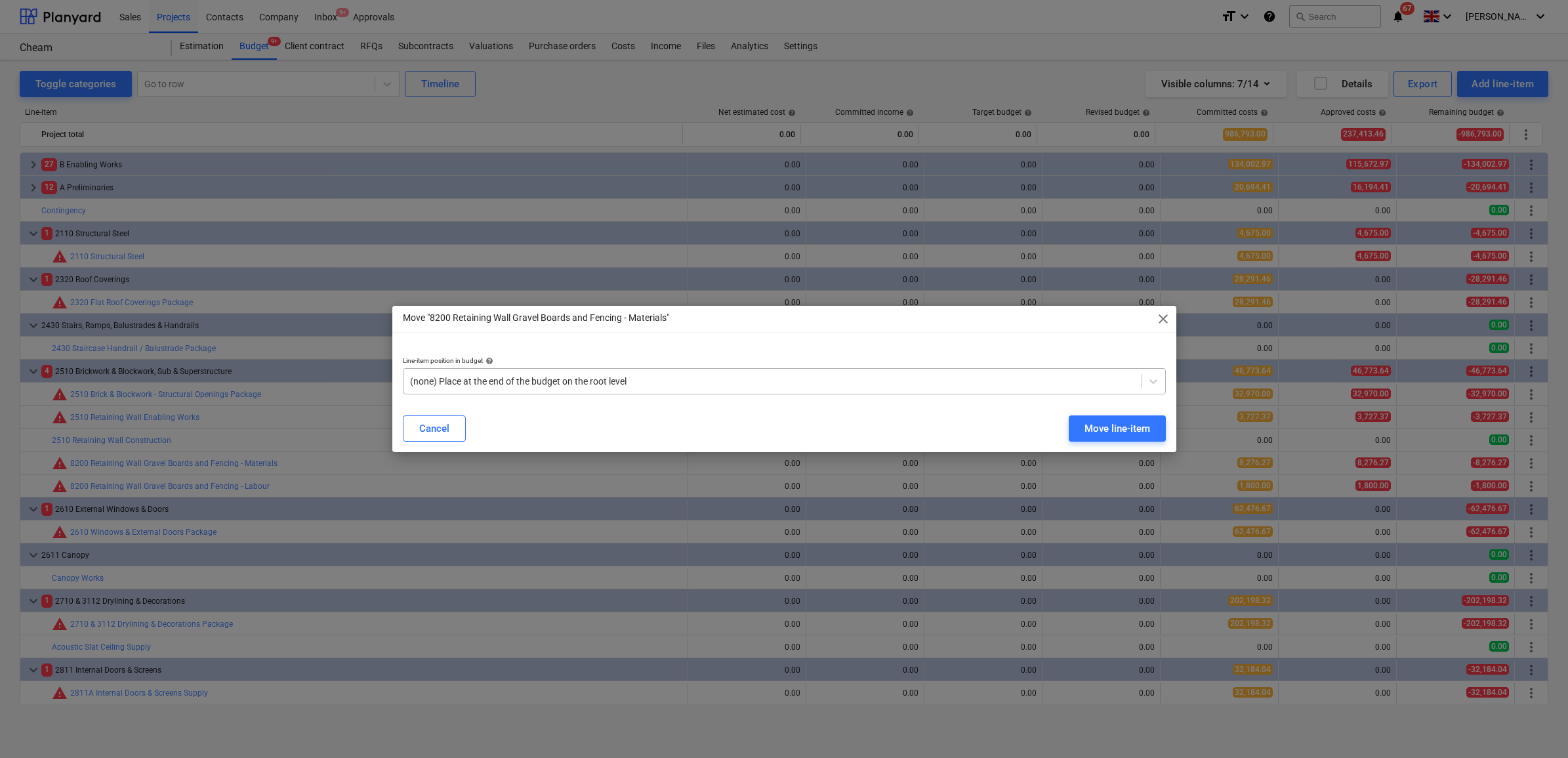
click at [566, 378] on div at bounding box center [772, 380] width 724 height 13
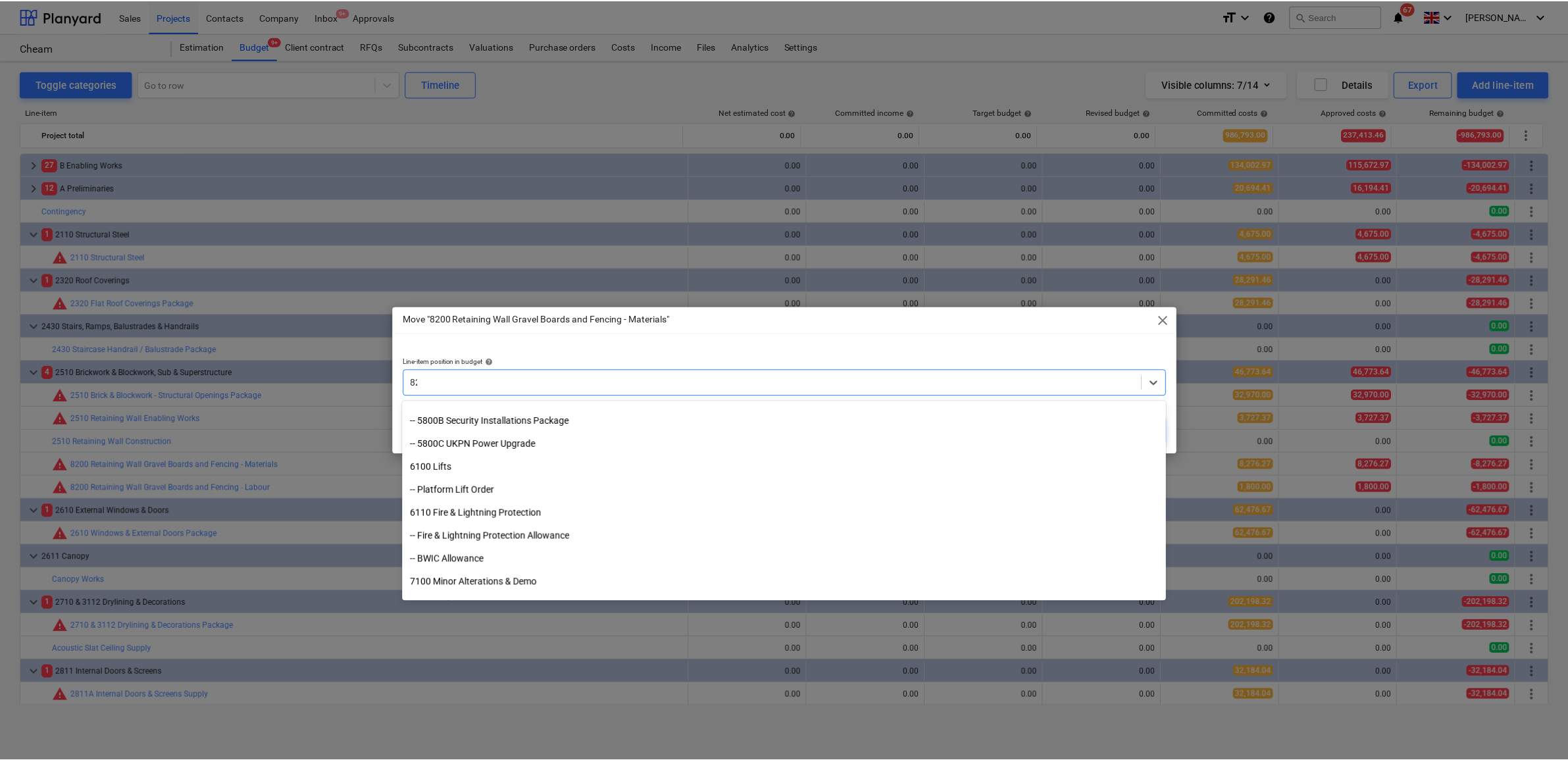
scroll to position [263, 0]
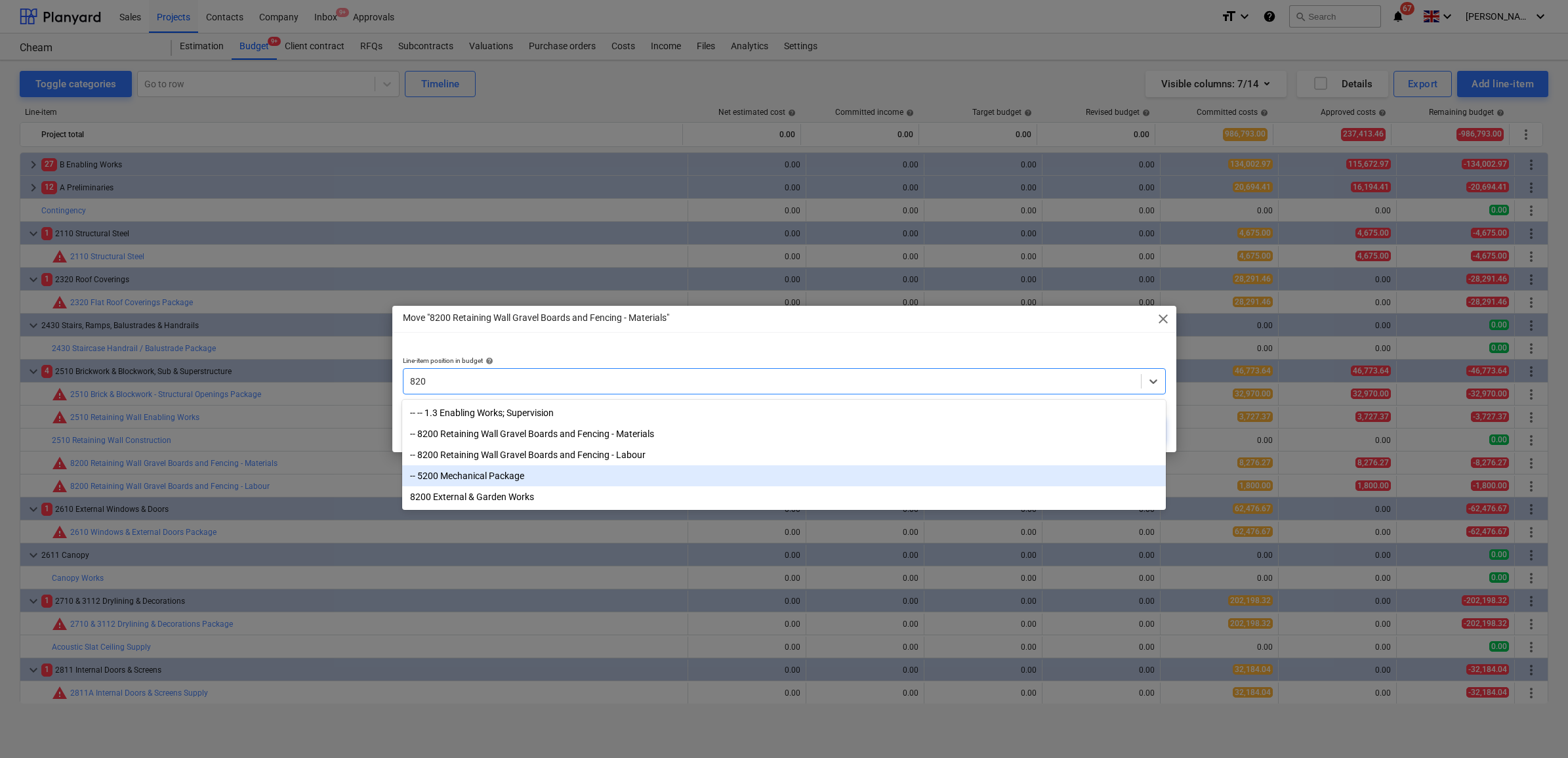
type input "8200"
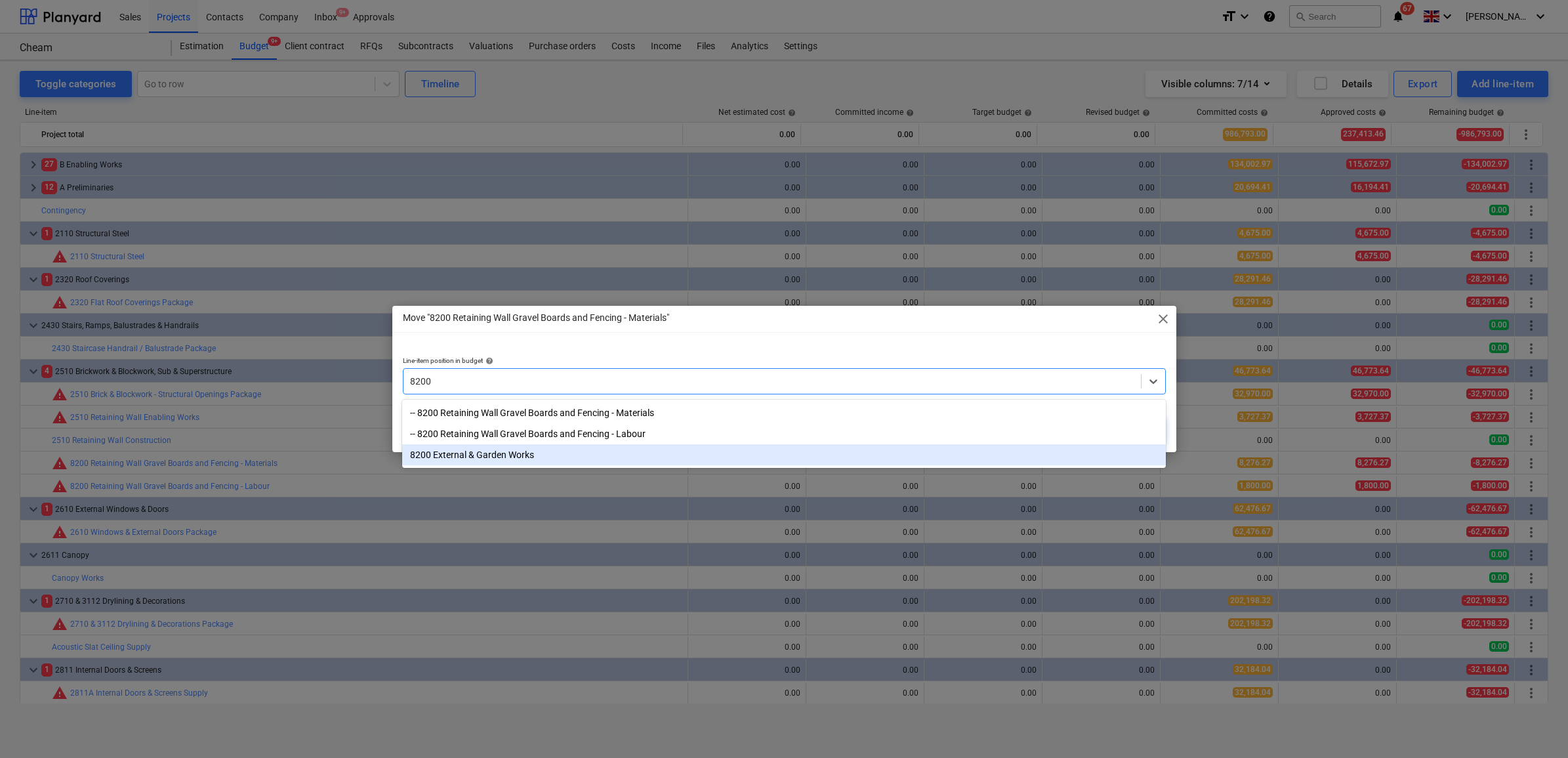
click at [572, 461] on div "8200 External & Garden Works" at bounding box center [784, 454] width 763 height 21
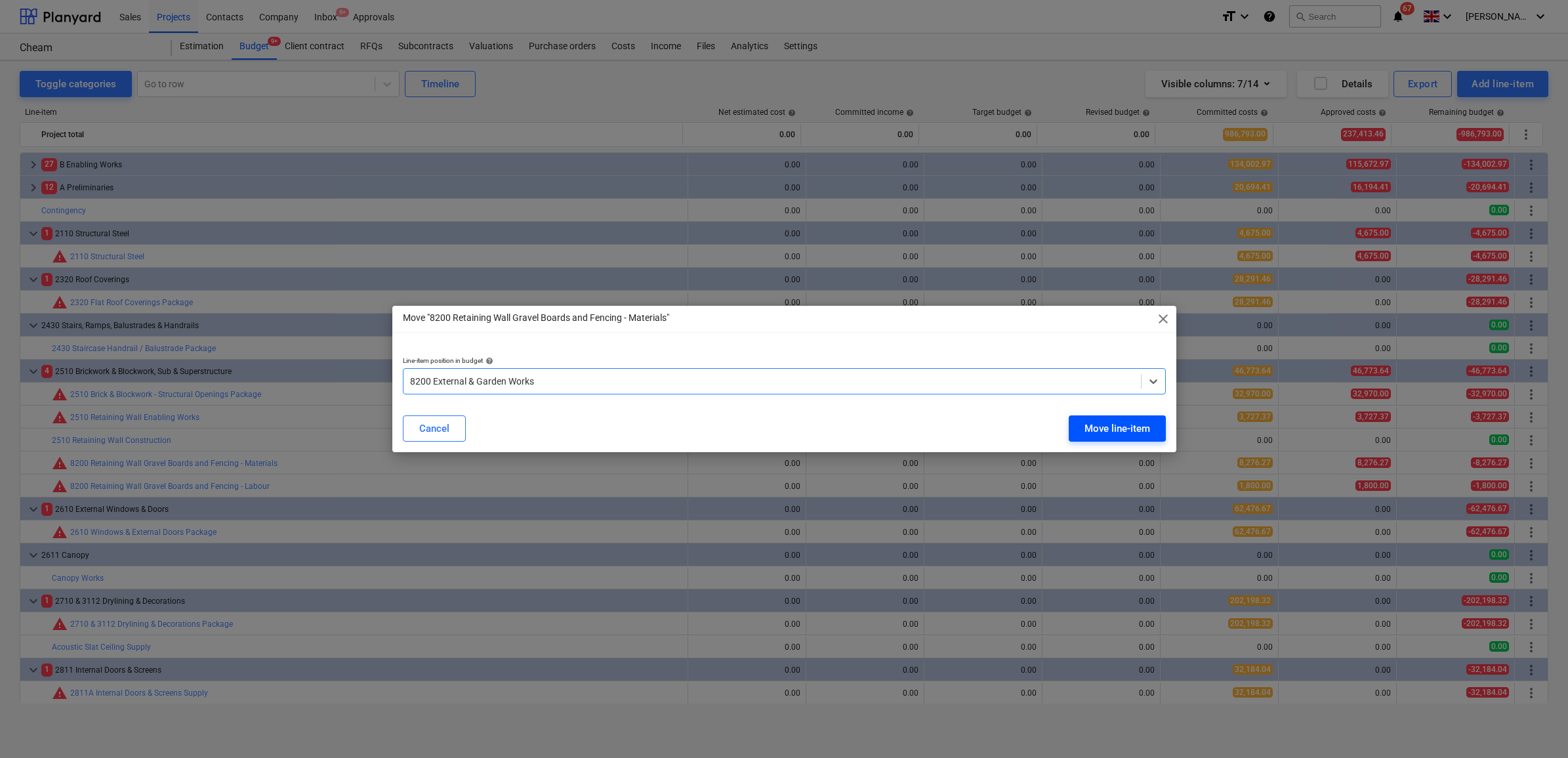
click at [1110, 430] on div "Move line-item" at bounding box center [1118, 428] width 66 height 17
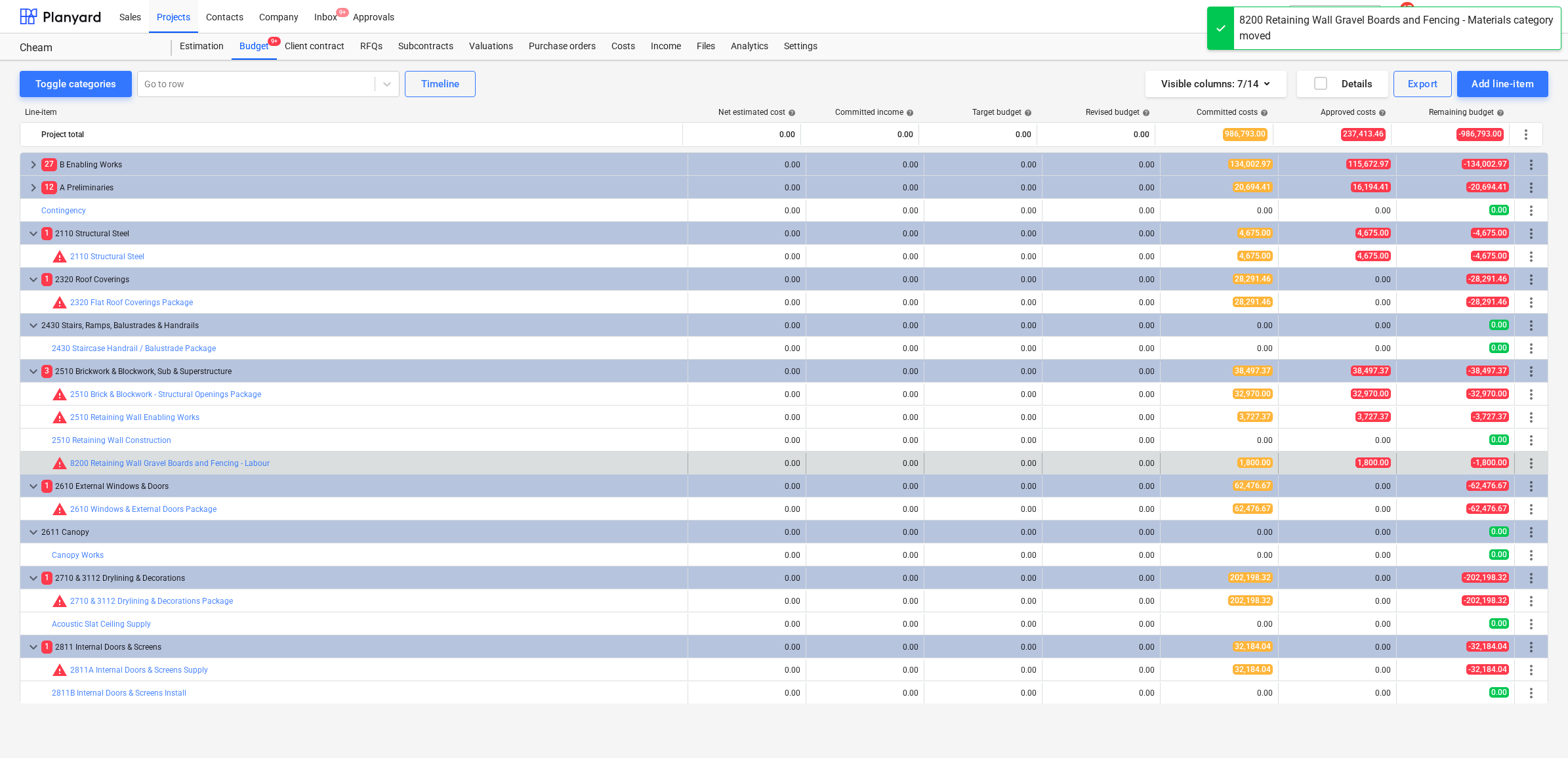
click at [1529, 463] on span "more_vert" at bounding box center [1531, 463] width 16 height 16
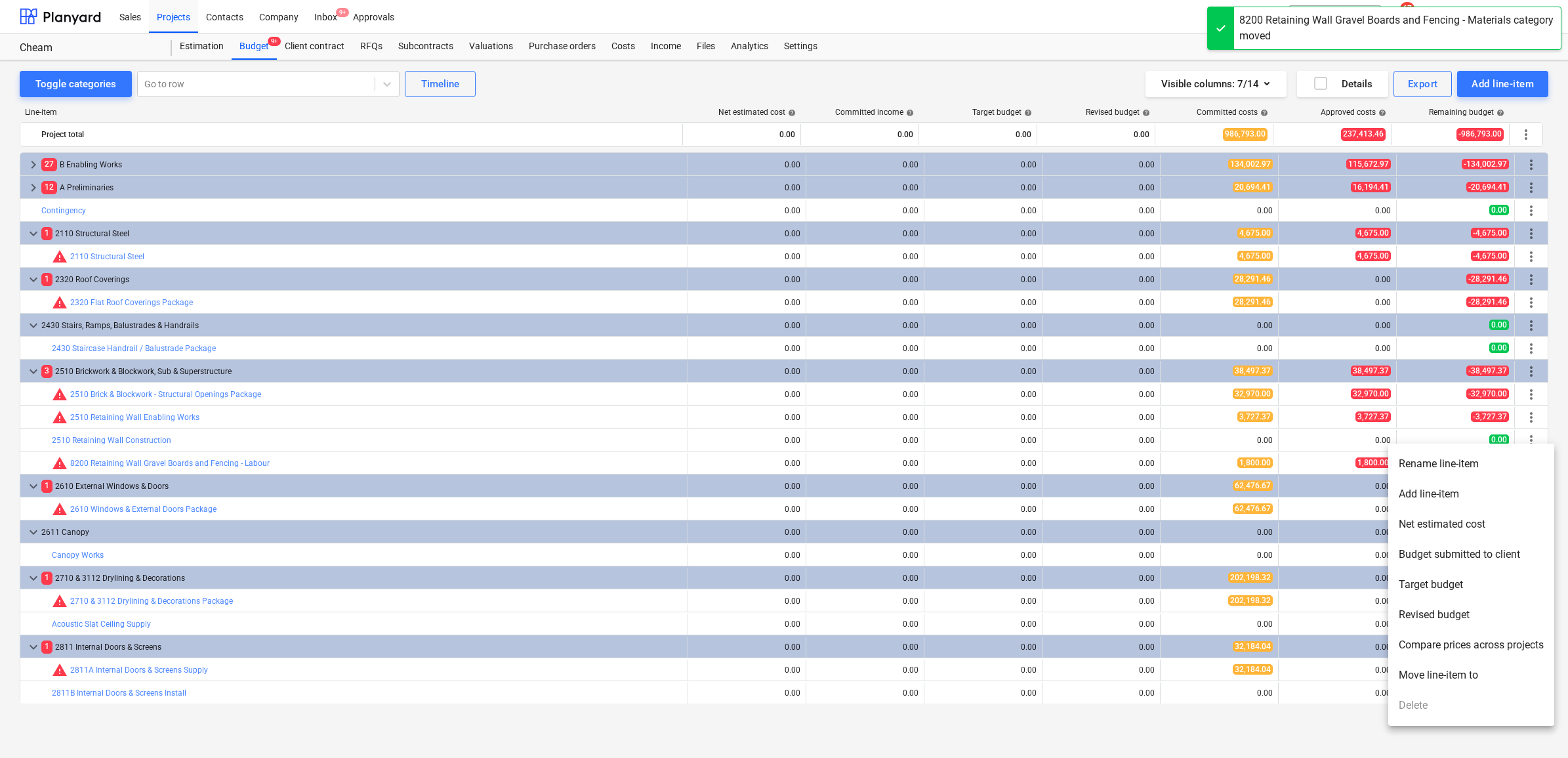
click at [1446, 671] on li "Move line-item to" at bounding box center [1471, 675] width 166 height 30
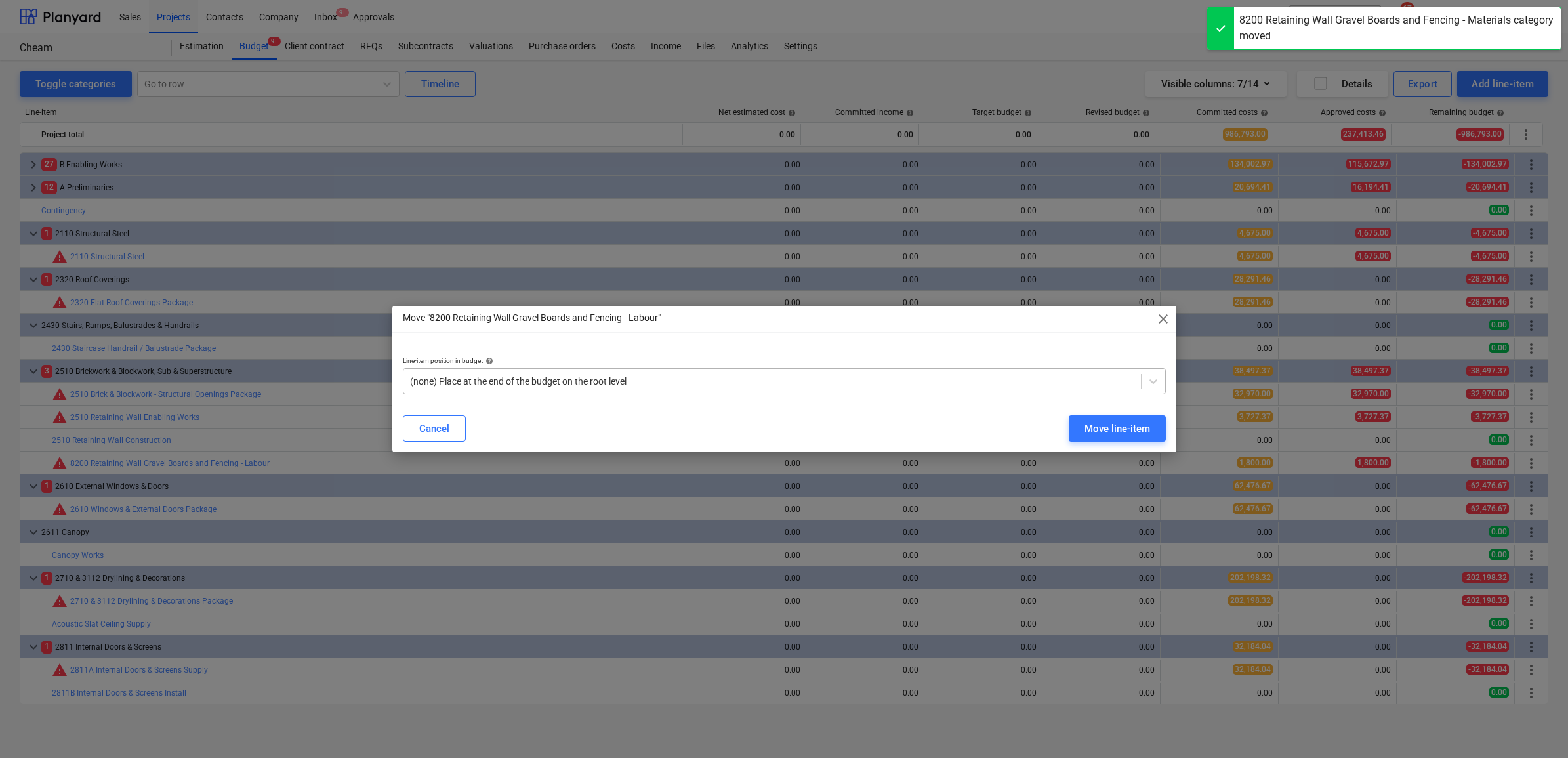
click at [587, 376] on div at bounding box center [772, 380] width 724 height 13
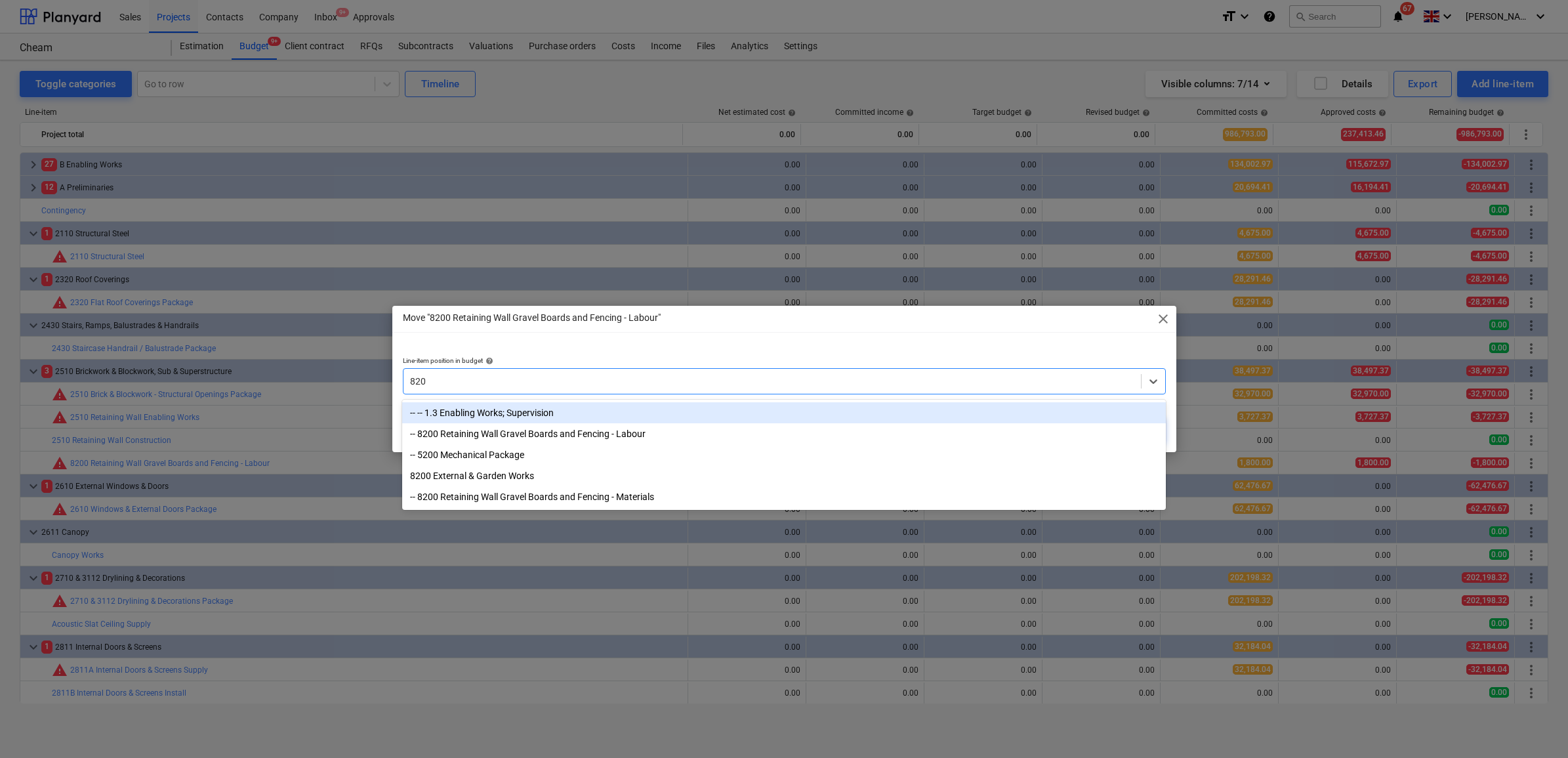
type input "8200"
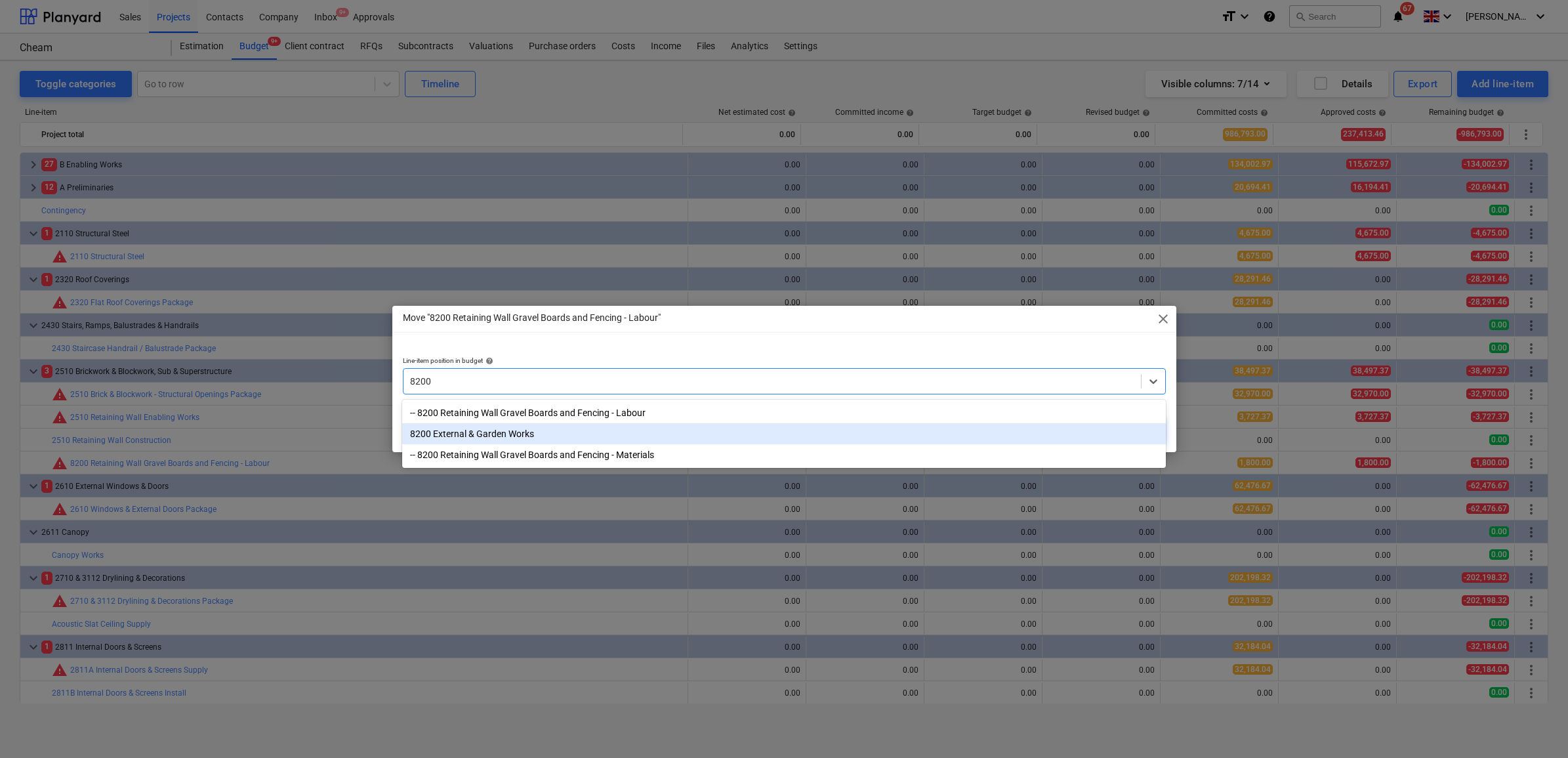
click at [557, 441] on div "8200 External & Garden Works" at bounding box center [784, 433] width 763 height 21
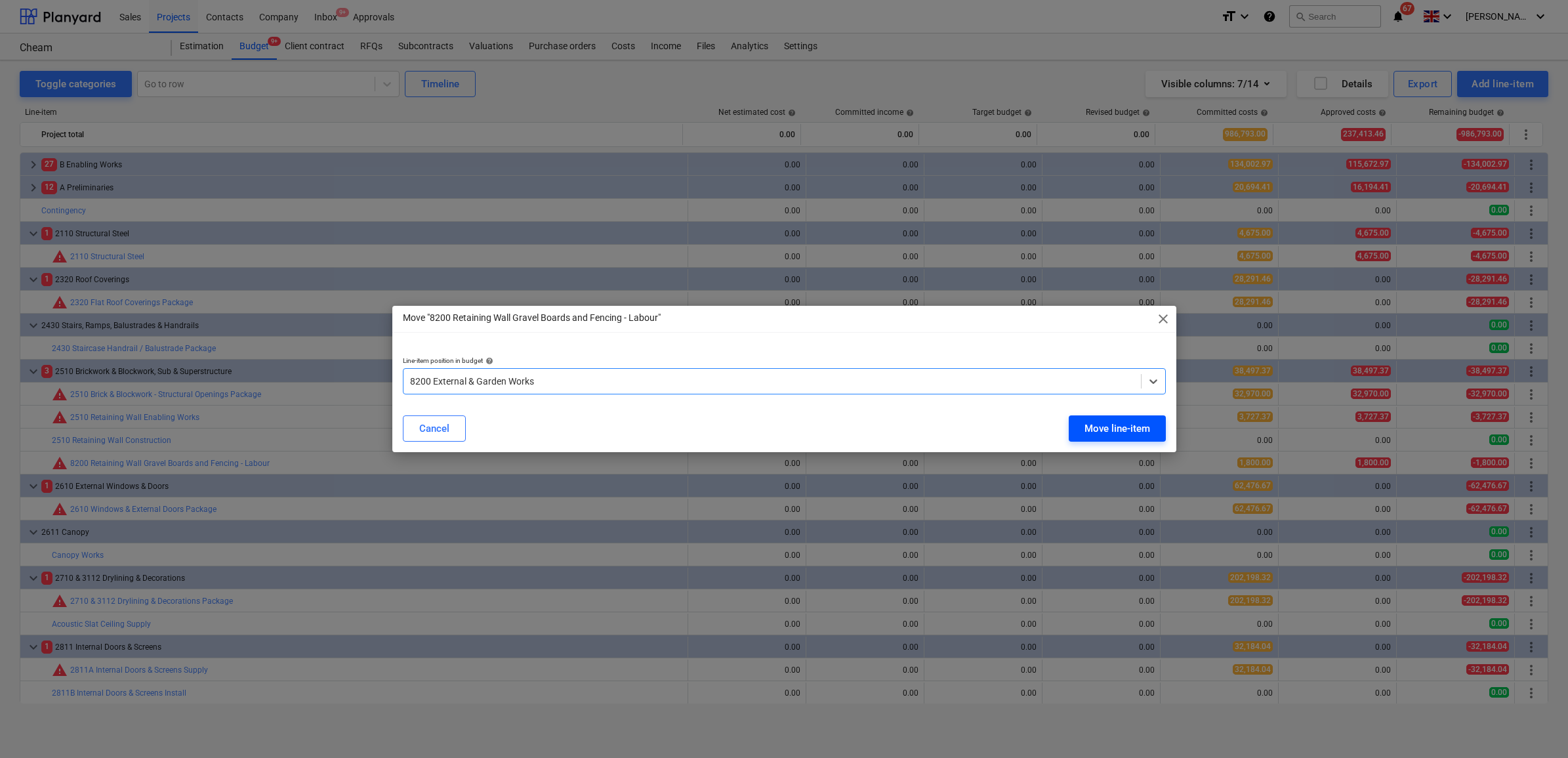
click at [1097, 430] on div "Move line-item" at bounding box center [1118, 428] width 66 height 17
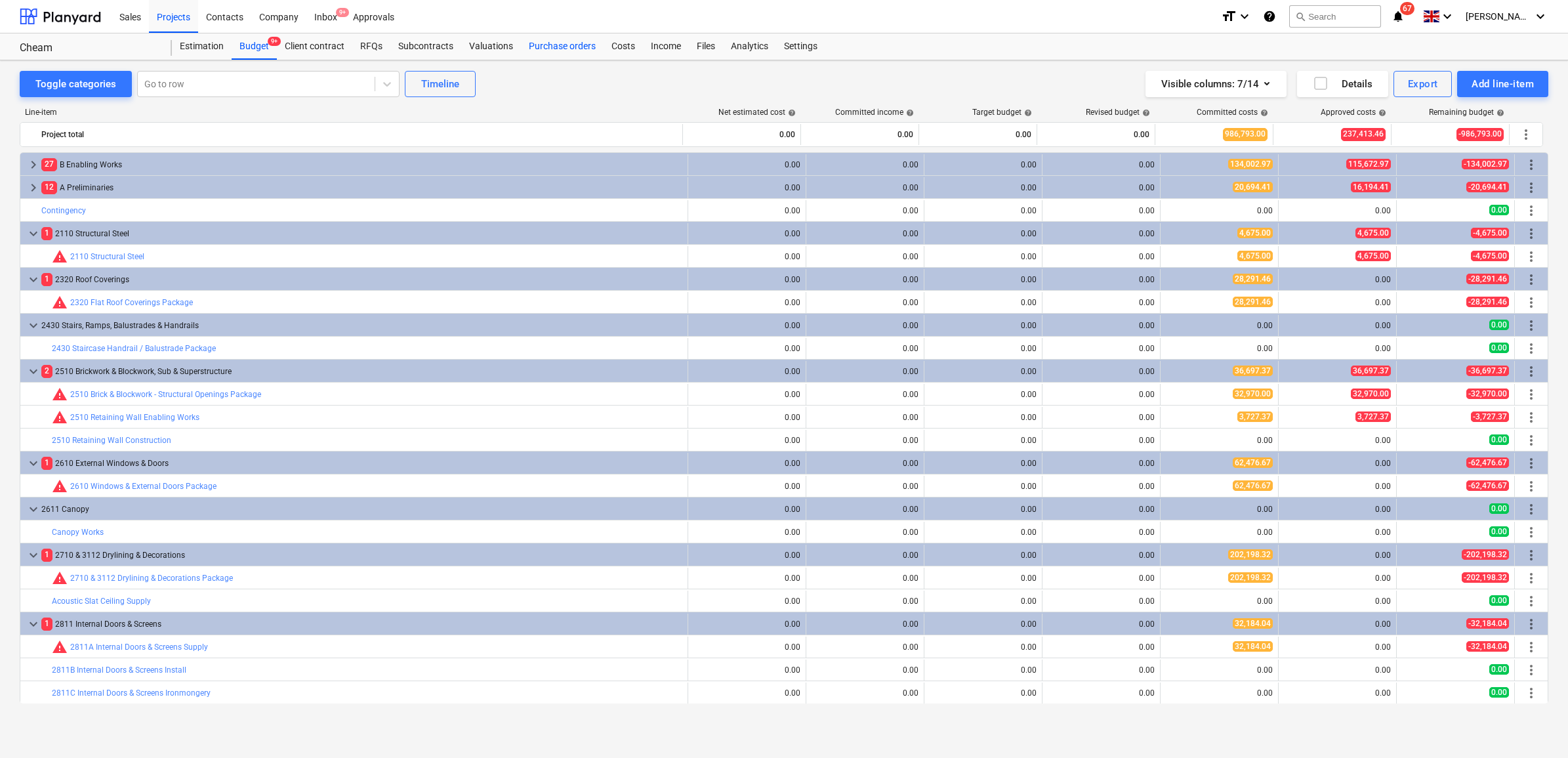
click at [565, 42] on div "Purchase orders" at bounding box center [561, 47] width 82 height 26
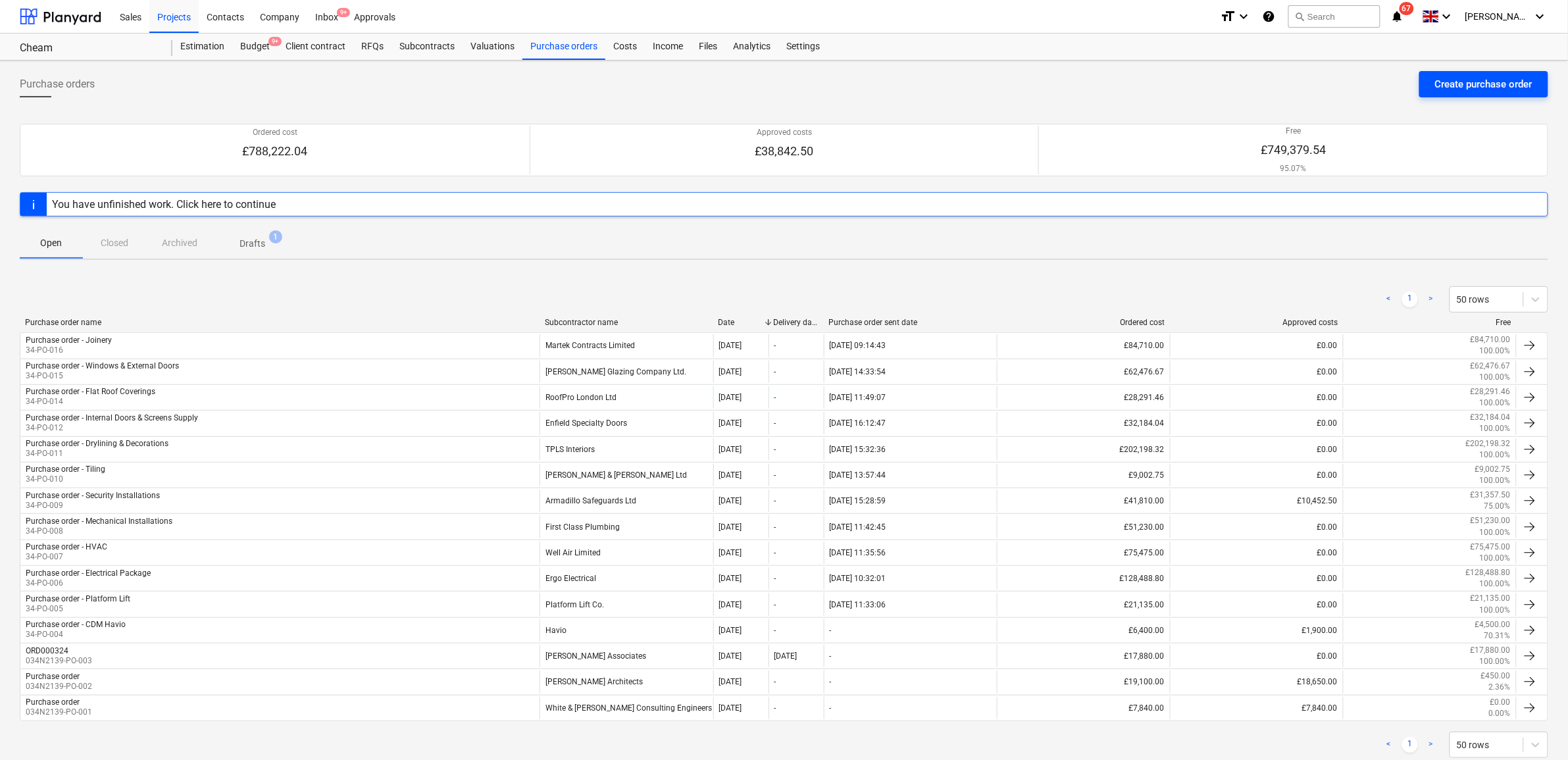
click at [1461, 76] on div "Create purchase order" at bounding box center [1483, 84] width 98 height 17
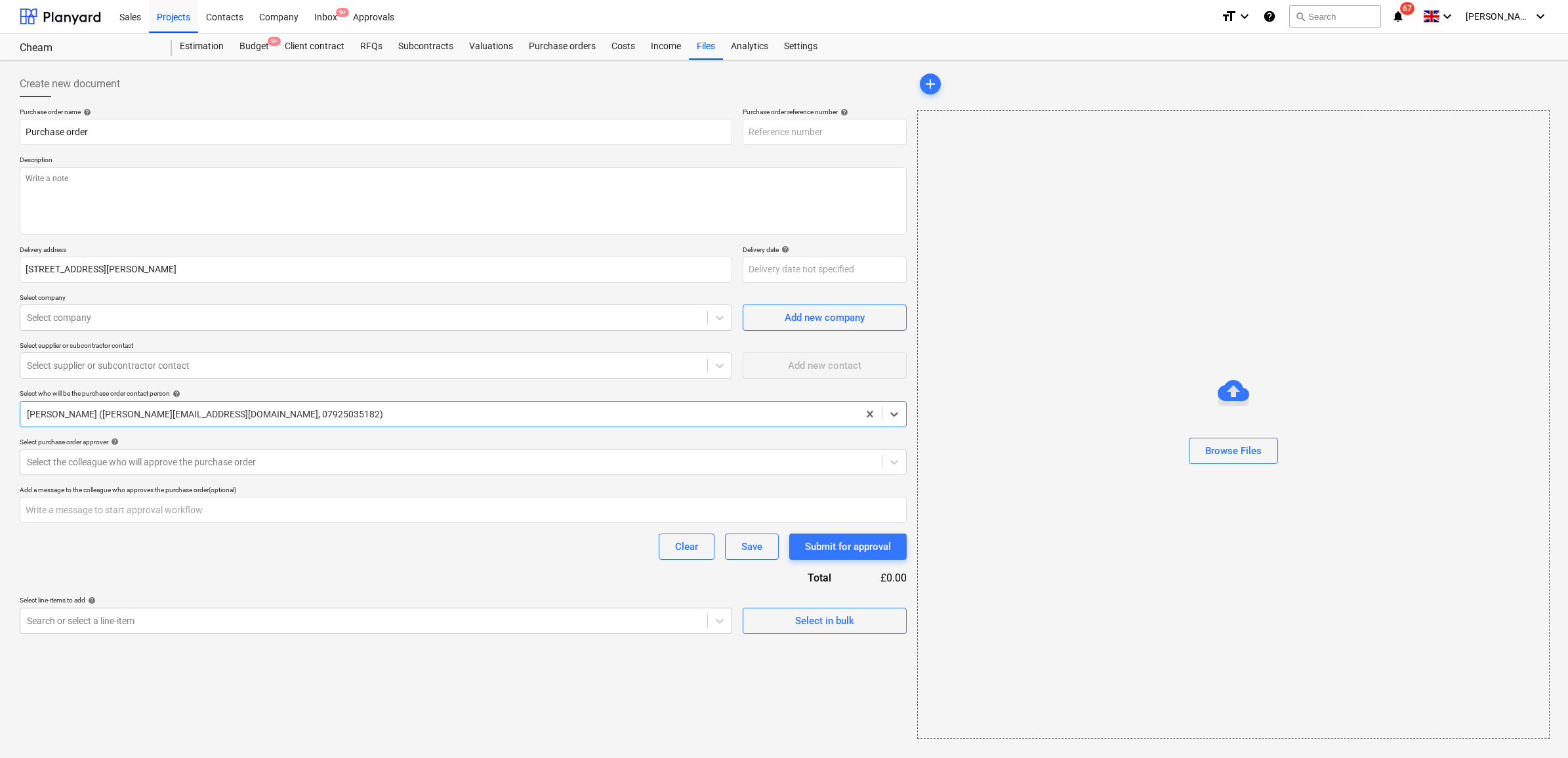
type textarea "x"
type input "34-PO-017"
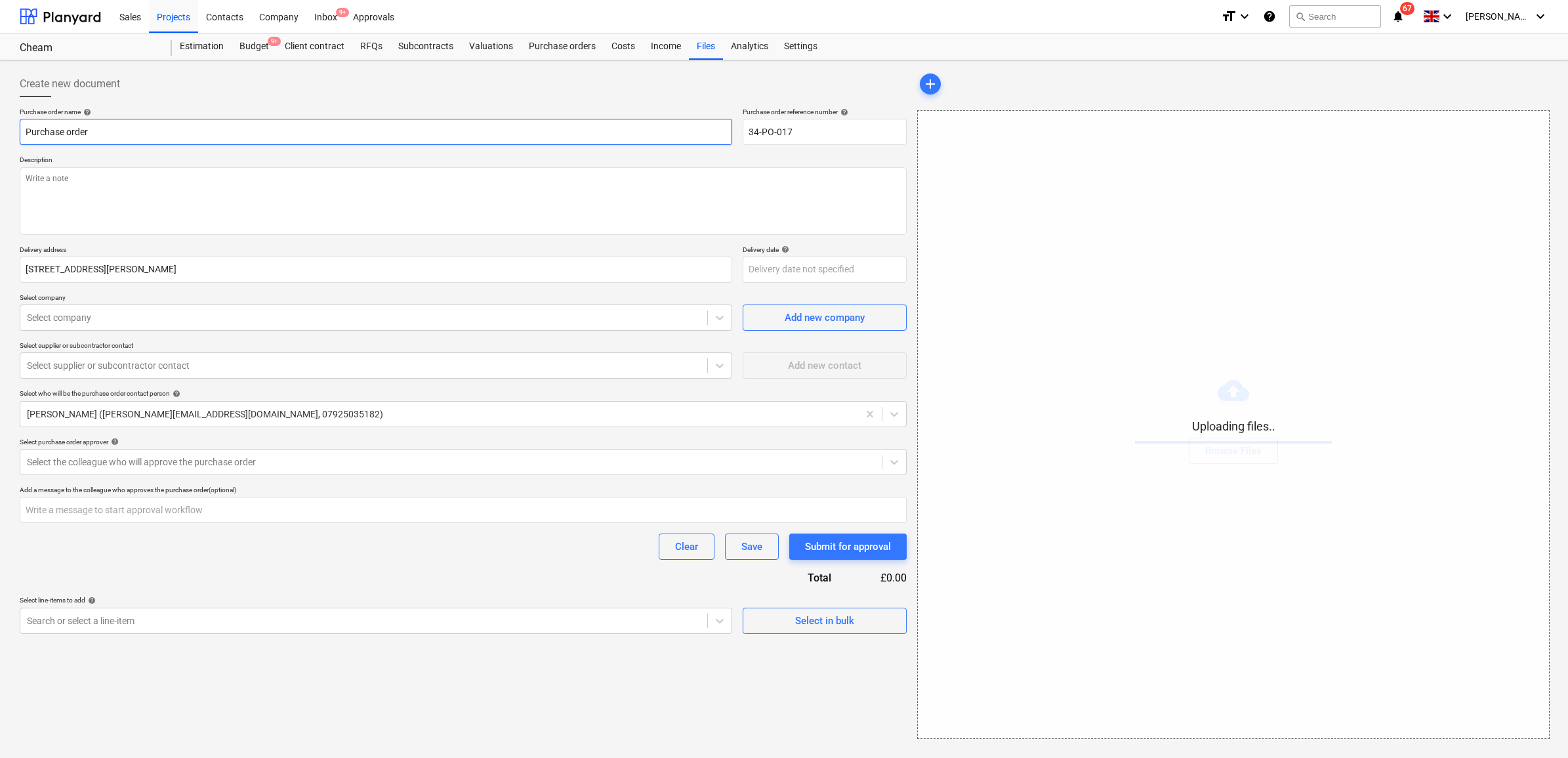
click at [365, 134] on input "Purchase order" at bounding box center [376, 132] width 712 height 26
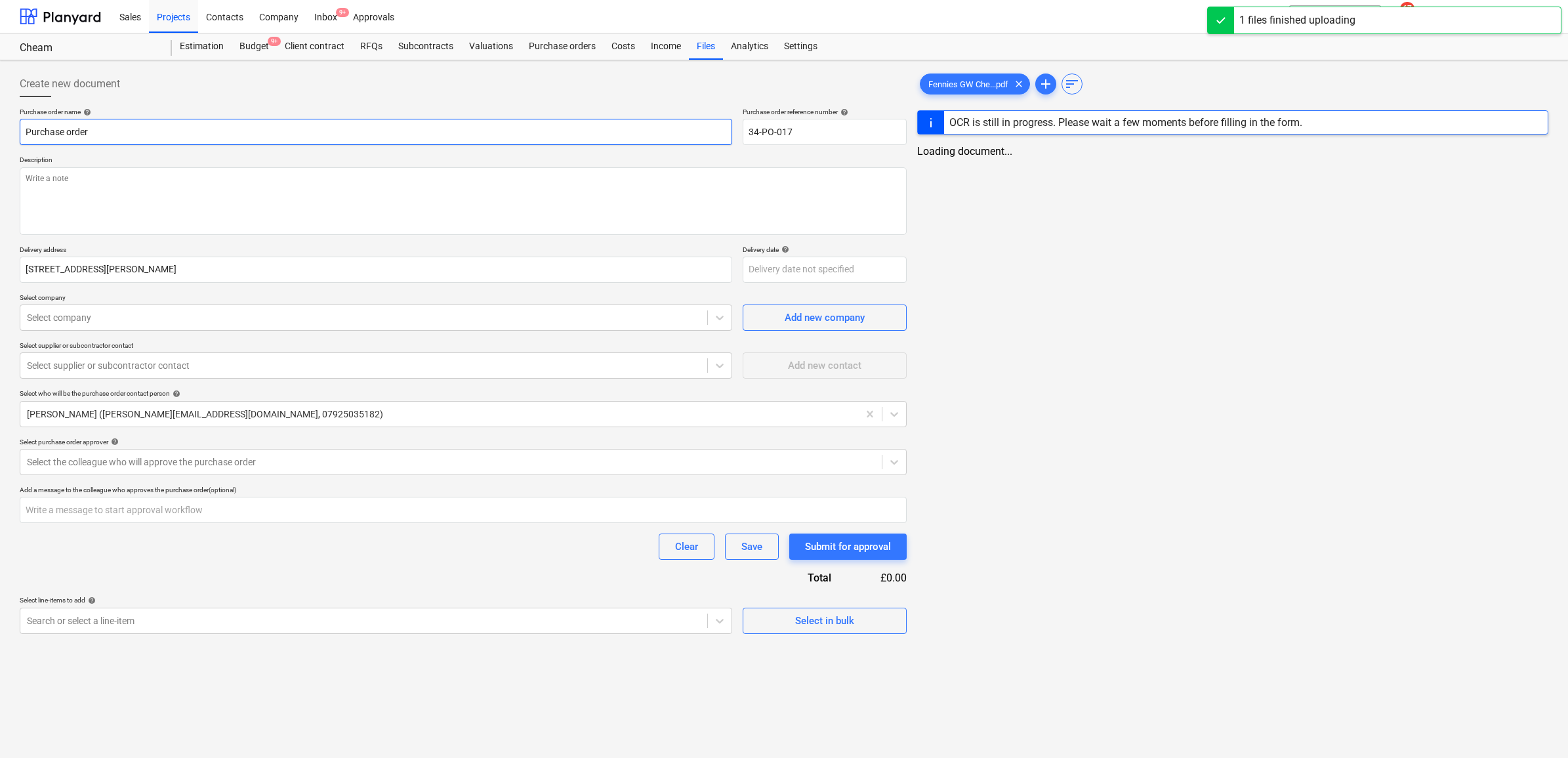
type textarea "x"
type input "Purchase order"
type textarea "x"
type input "Purchase order -"
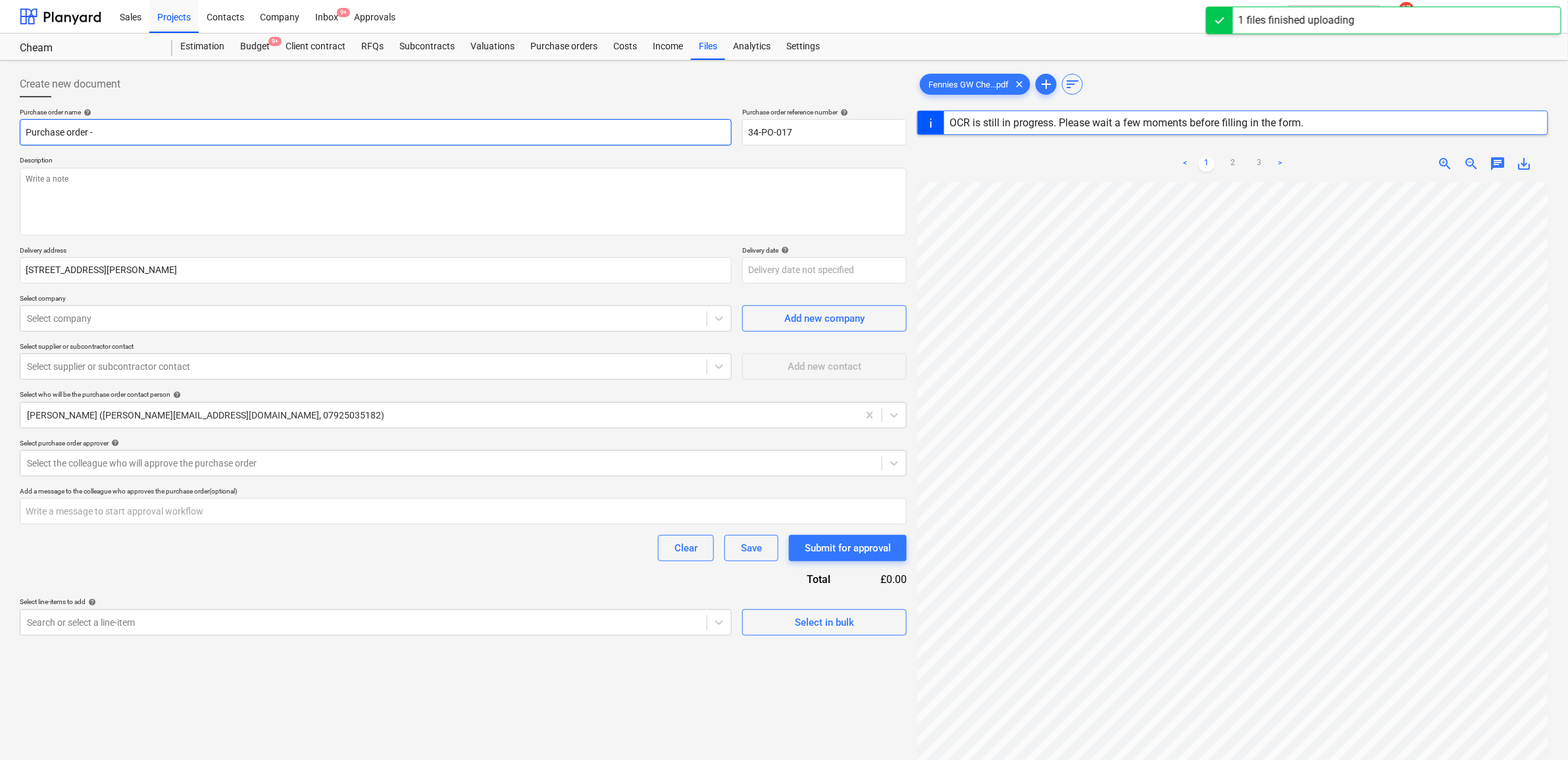
type textarea "x"
type input "Purchase order -"
type textarea "x"
type input "Purchase order - R"
type textarea "x"
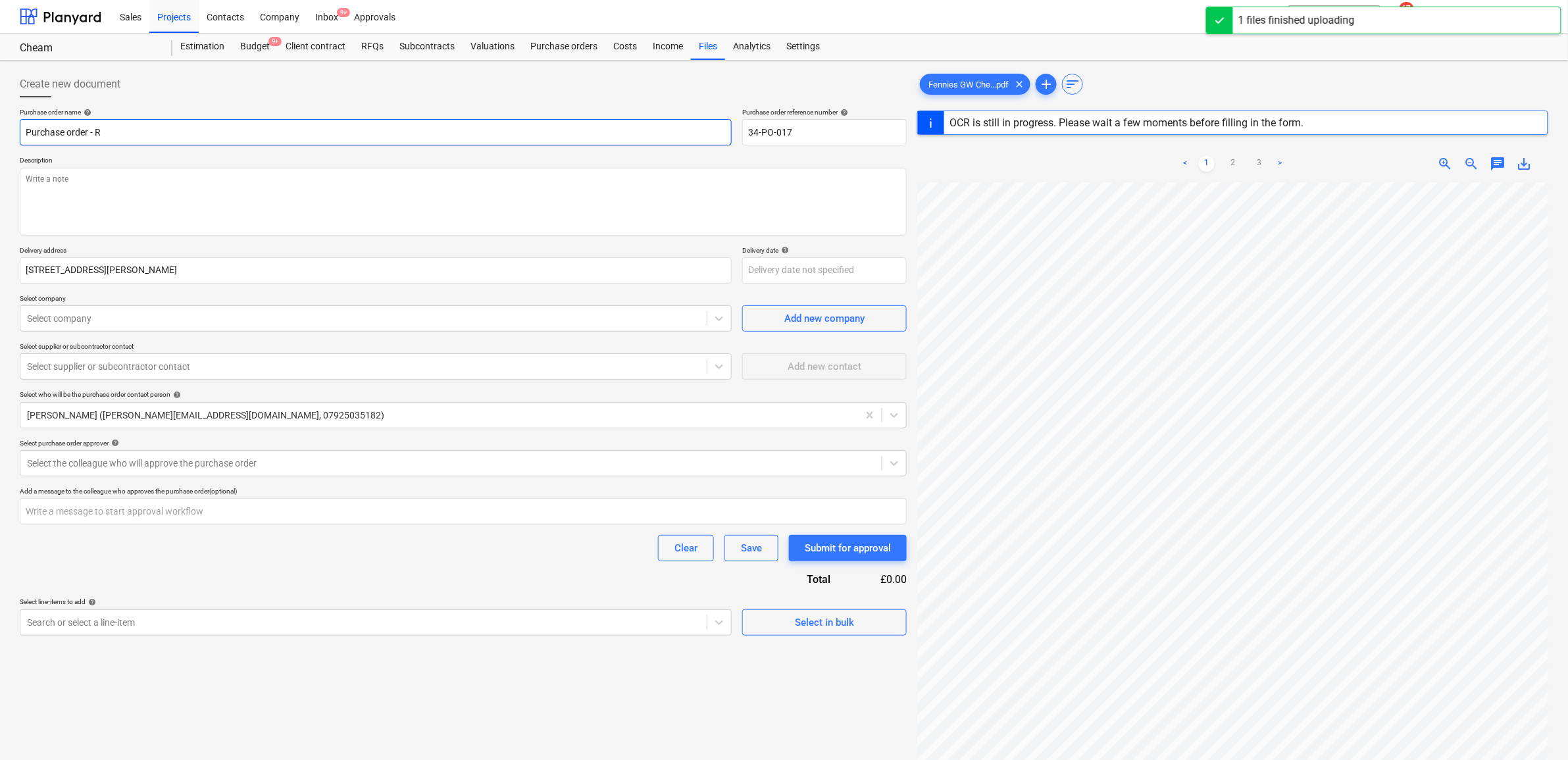
type input "Purchase order - Re"
type textarea "x"
type input "Purchase order - Ret"
type textarea "x"
type input "Purchase order - Reta"
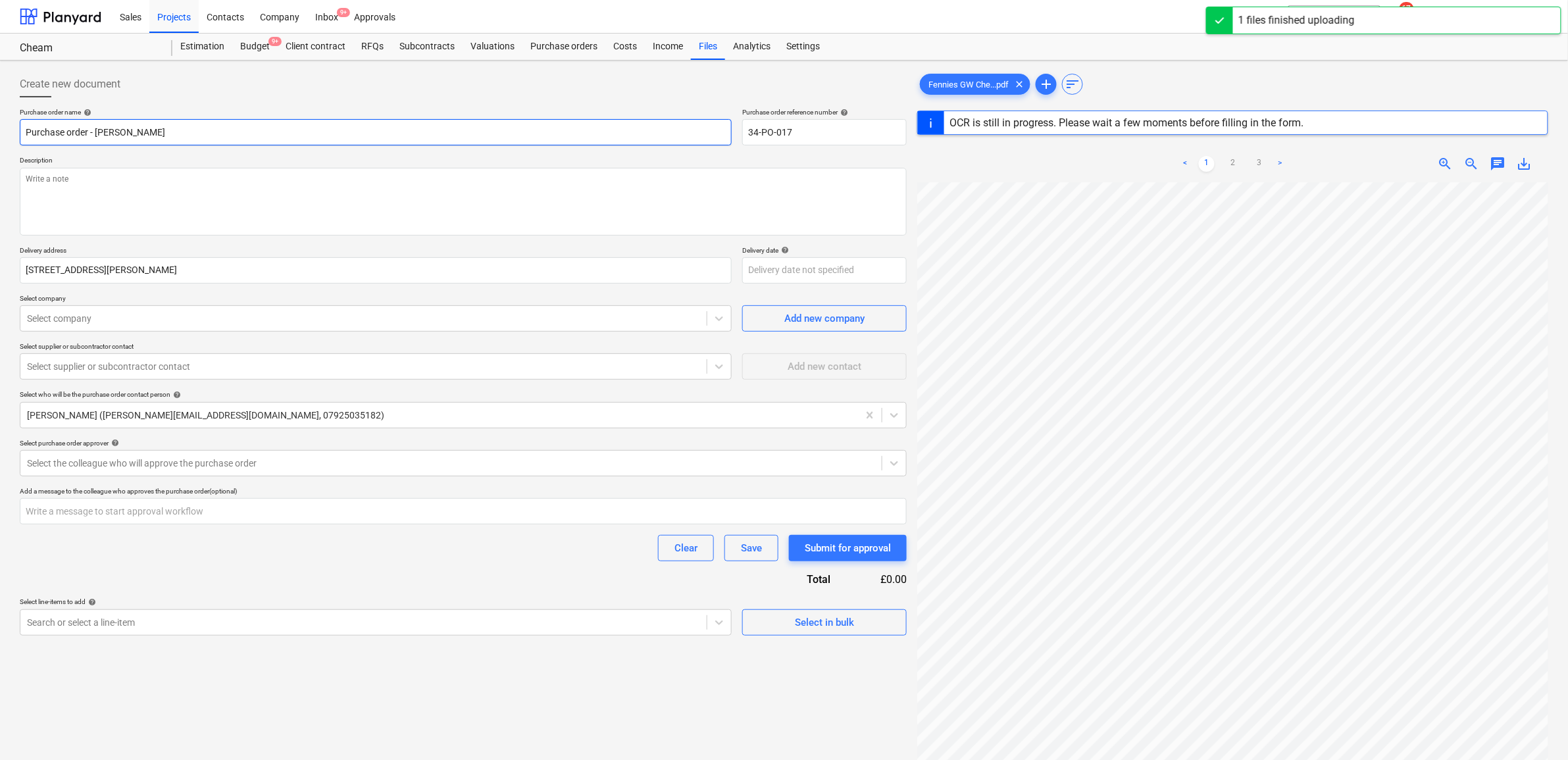
type textarea "x"
type input "Purchase order - Retai"
type textarea "x"
type input "Purchase order - Retain"
type textarea "x"
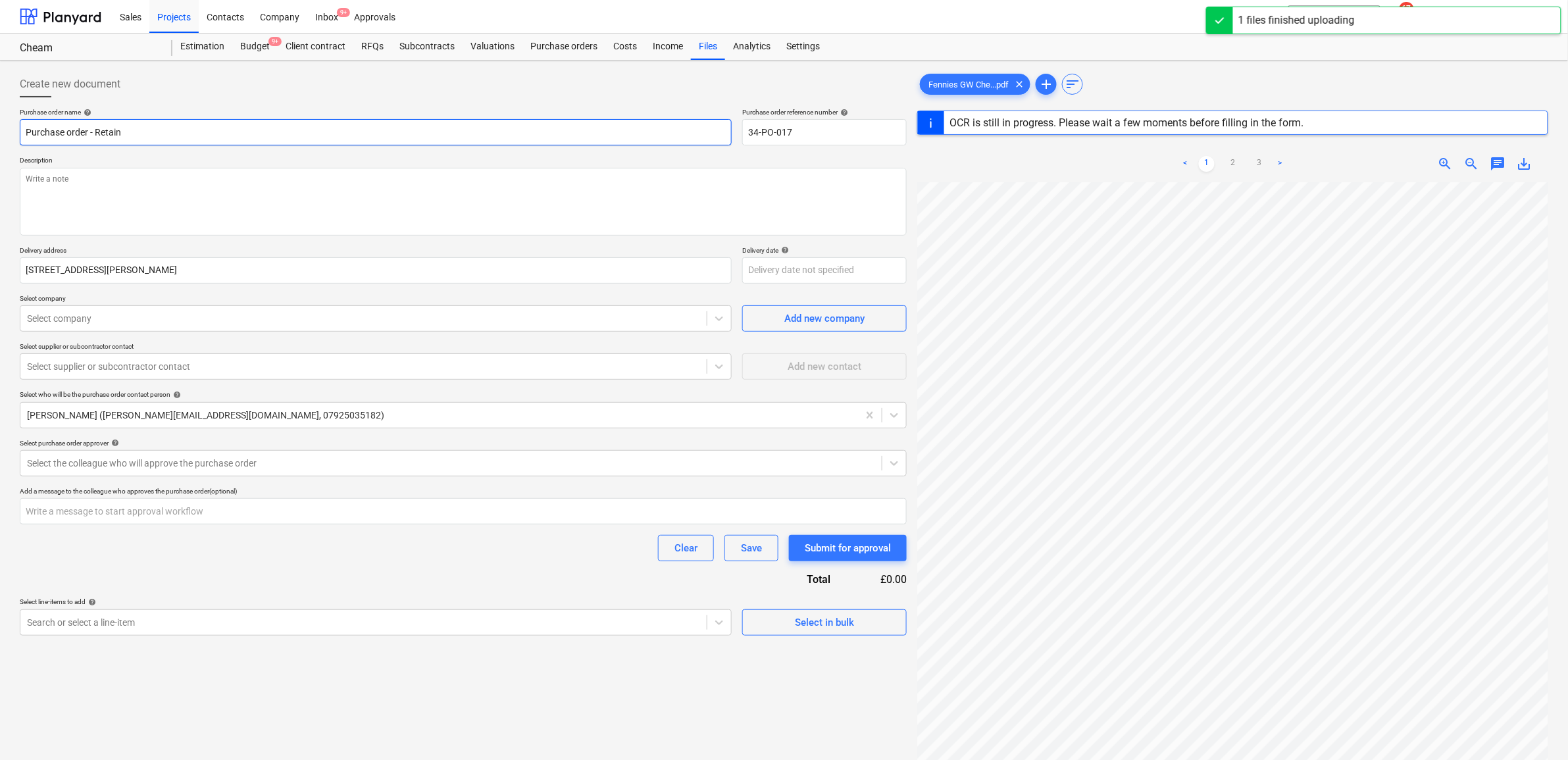
type input "Purchase order - Retaini"
type textarea "x"
type input "Purchase order - Retainin"
type textarea "x"
type input "Purchase order - Retaining"
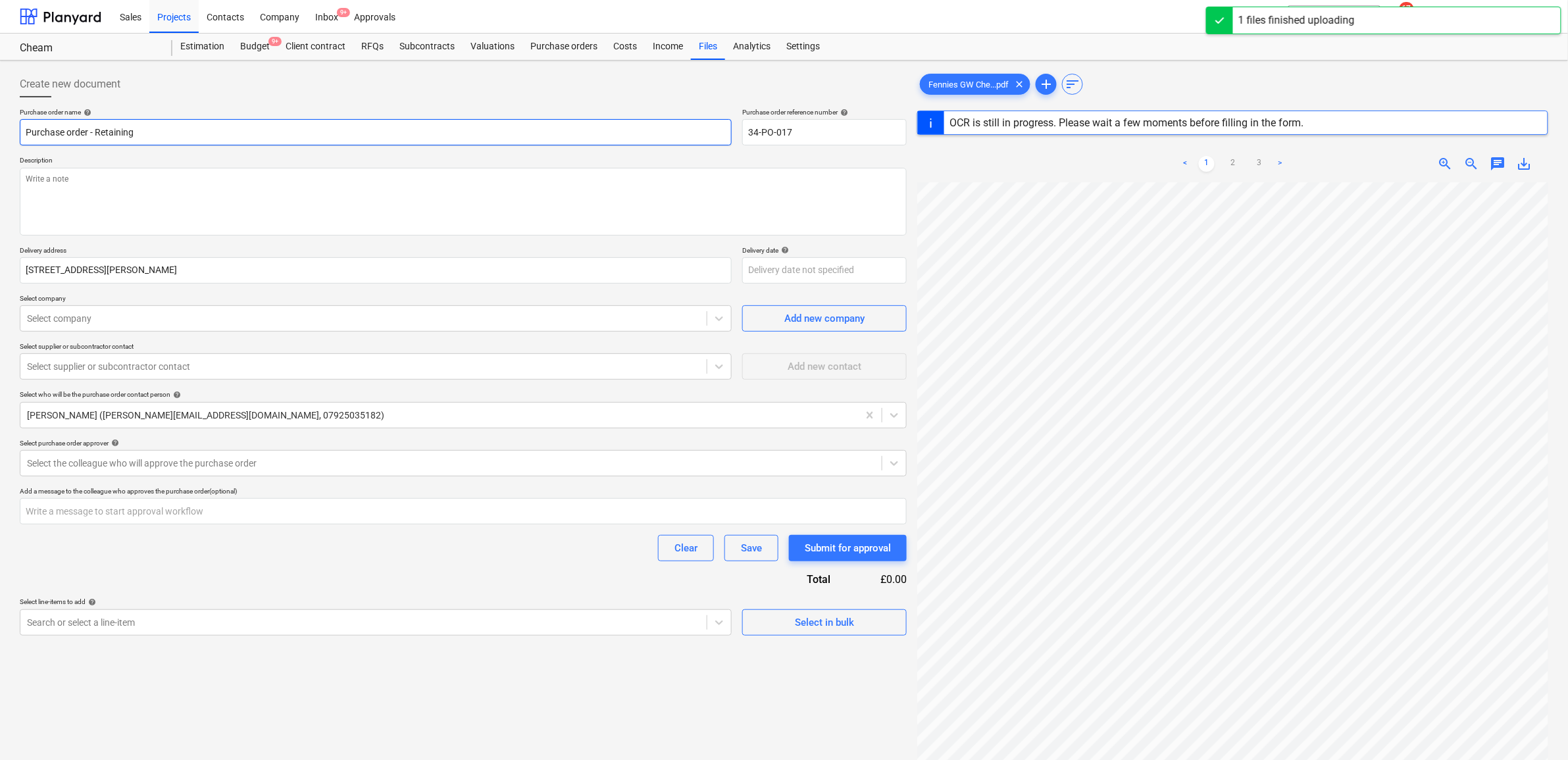
type textarea "x"
type input "Purchase order - Retaining"
type textarea "x"
type input "Purchase order - Retaining W"
type textarea "x"
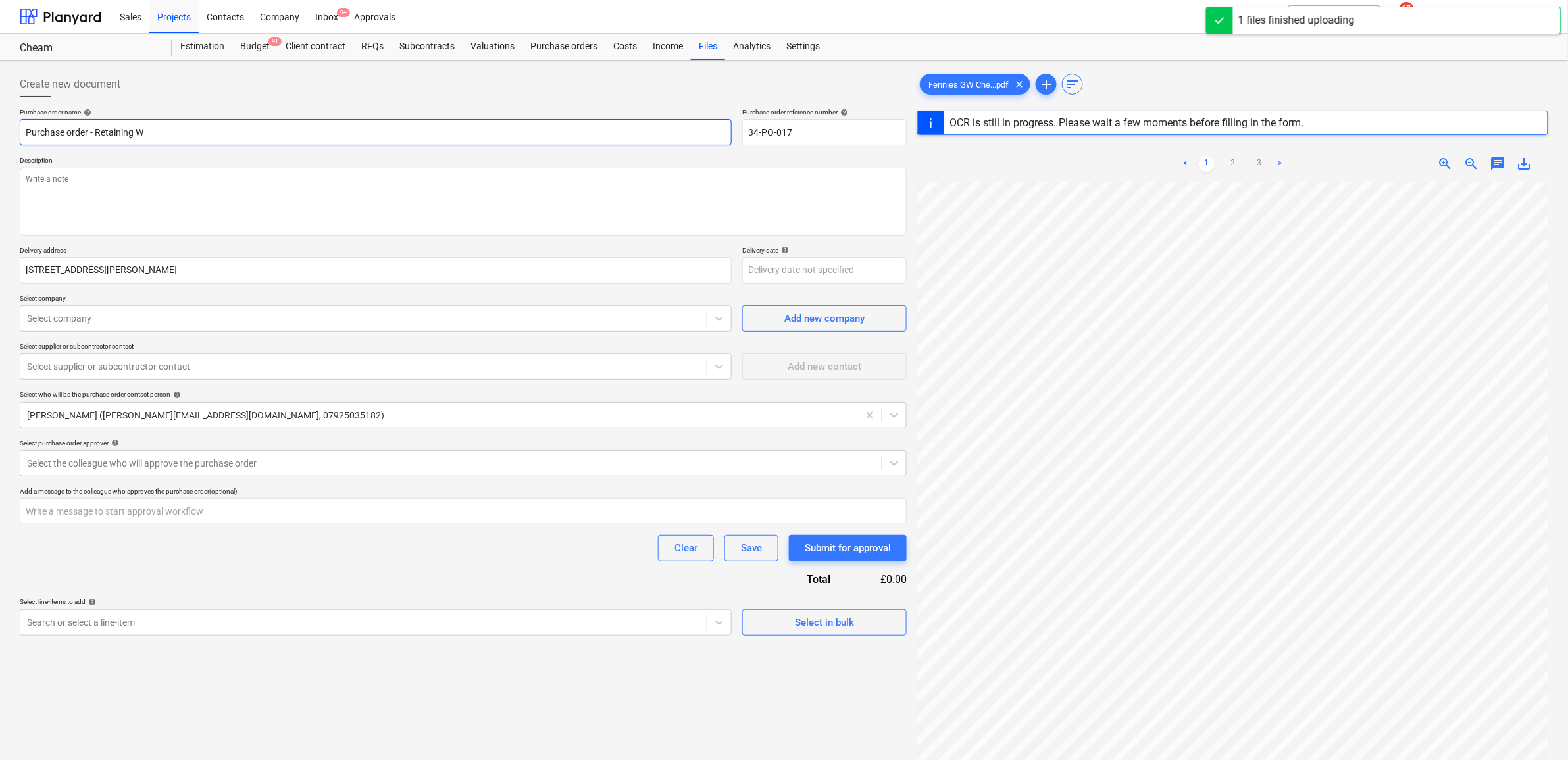
type input "Purchase order - Retaining Wa"
type textarea "x"
type input "Purchase order - Retaining Wal"
type textarea "x"
type input "Purchase order - Retaining Wall"
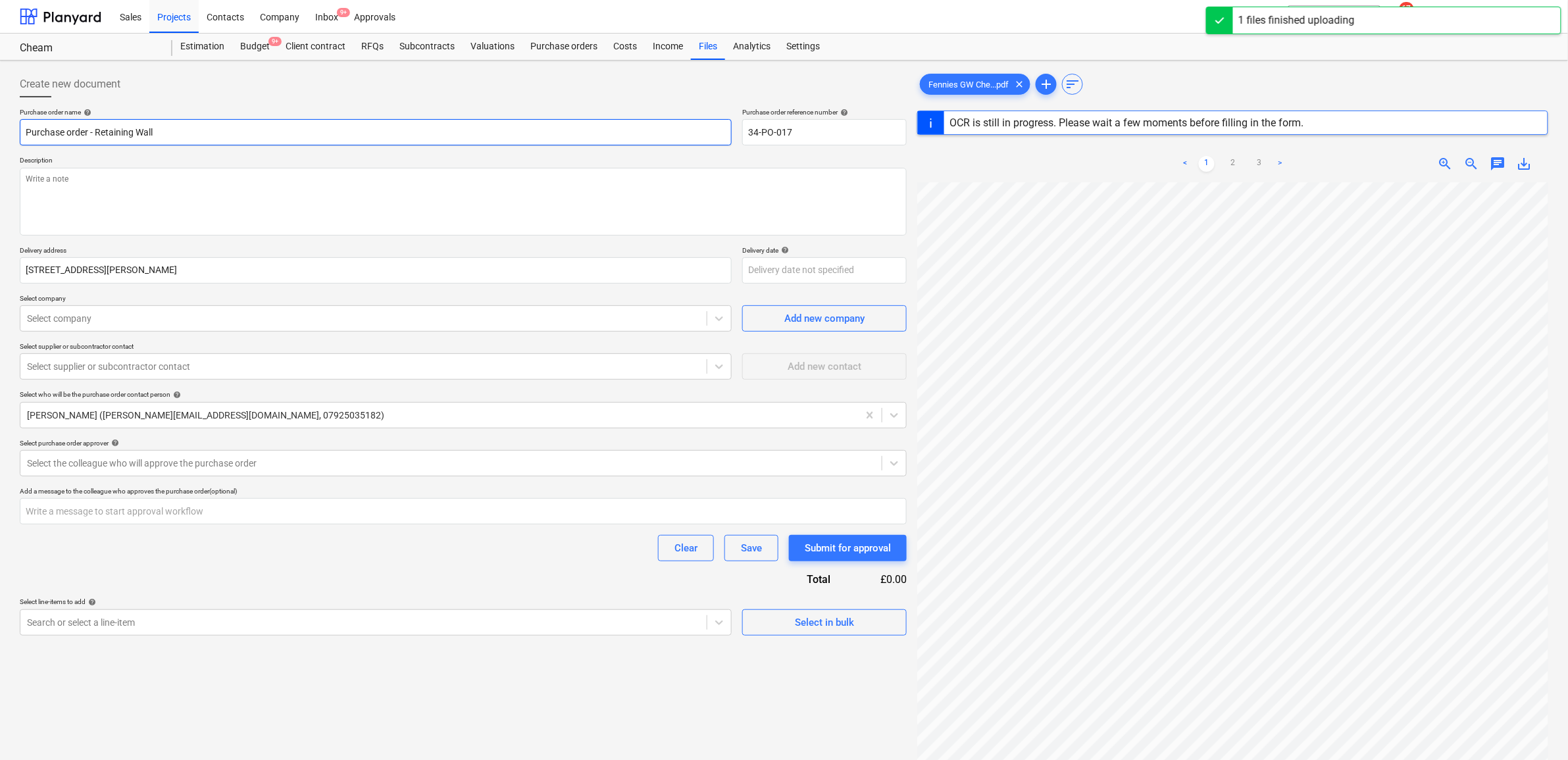
type textarea "x"
type input "Purchase order - Retaining Wall"
type textarea "x"
type input "Purchase order - Retaining Wall C"
type textarea "x"
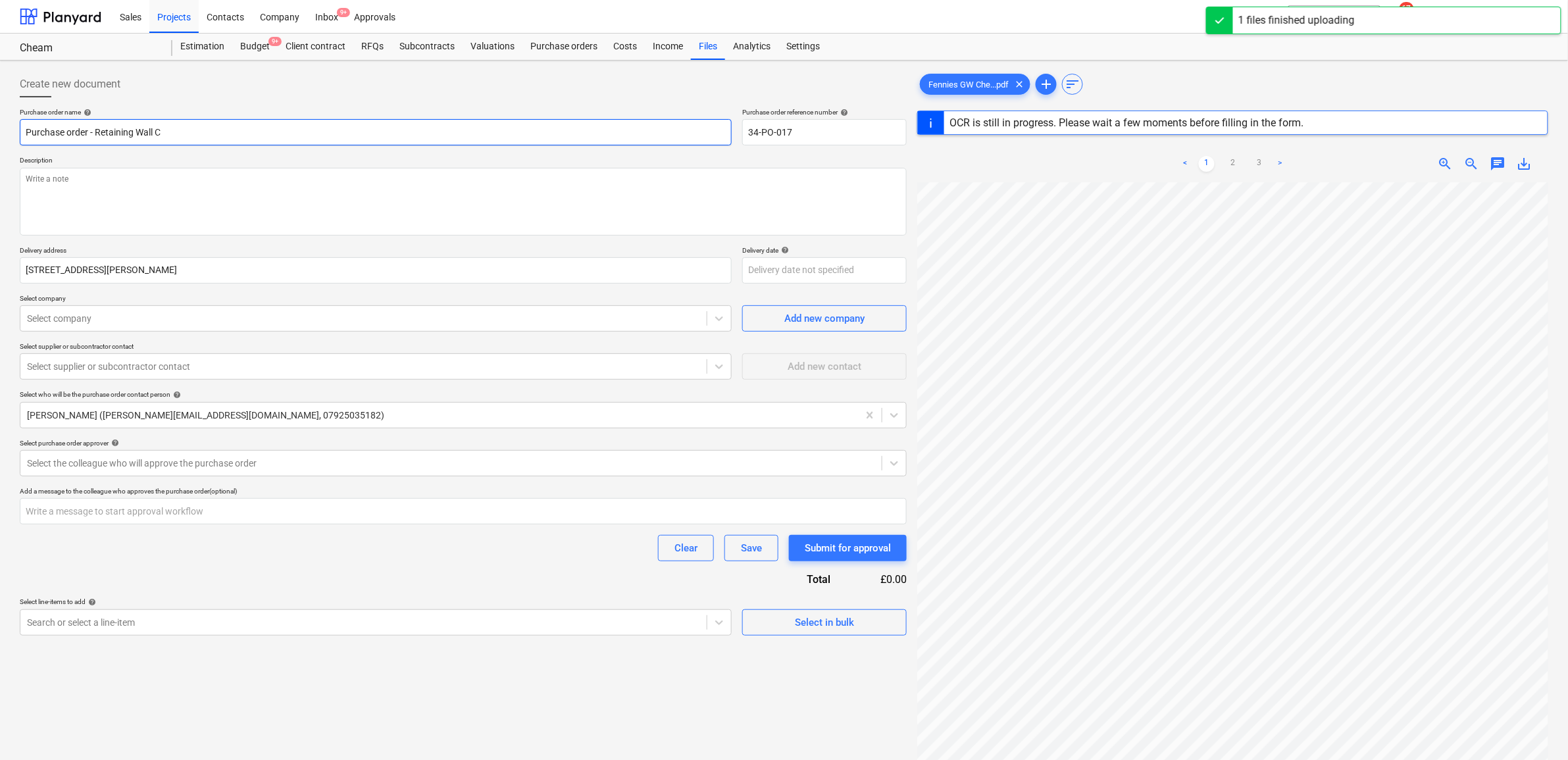
type input "Purchase order - Retaining Wall Co"
type textarea "x"
type input "Purchase order - Retaining Wall Con"
type textarea "x"
type input "Purchase order - Retaining Wall Cons"
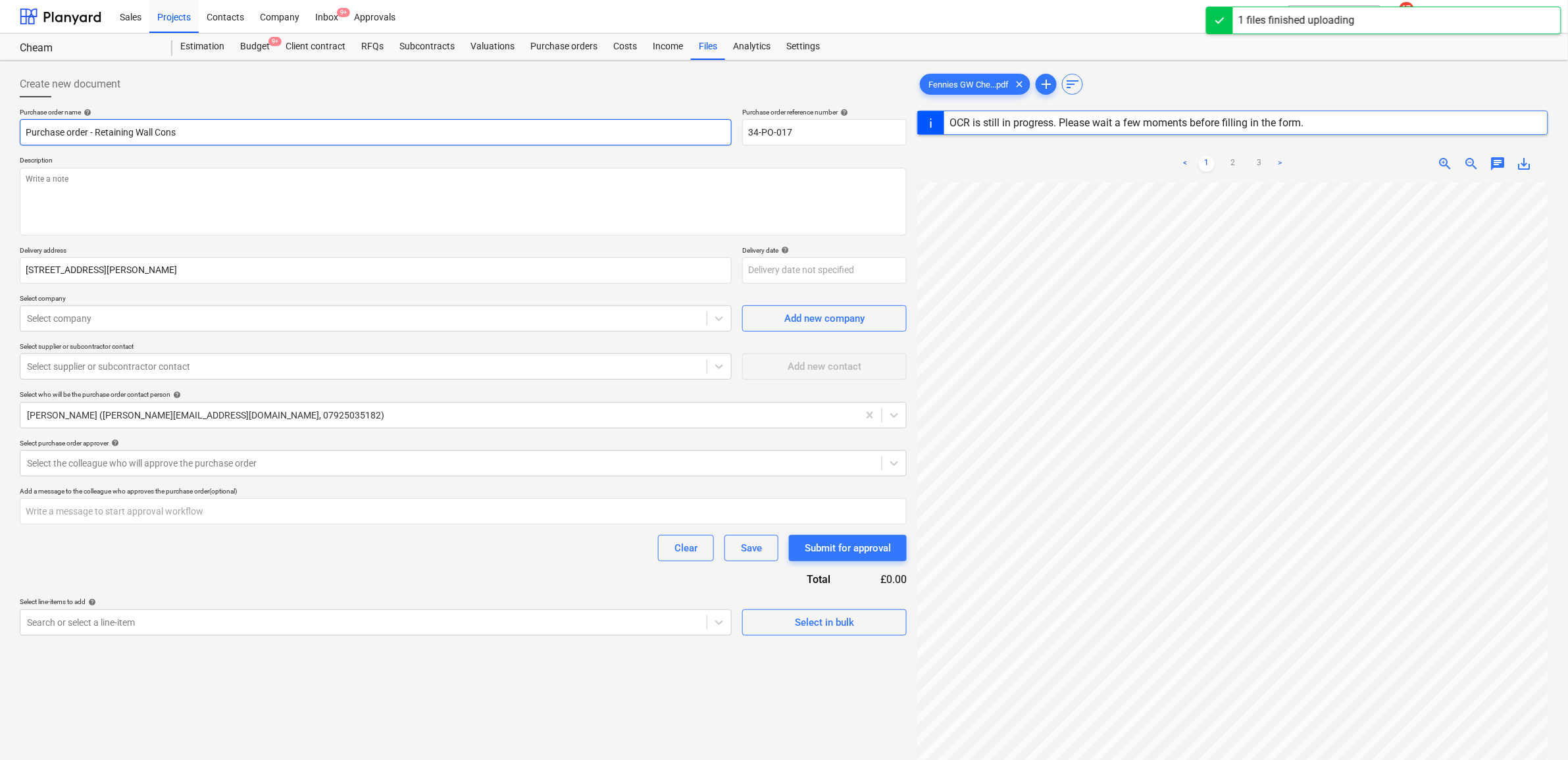
type textarea "x"
type input "Purchase order - Retaining Wall Const"
type textarea "x"
type input "Purchase order - Retaining Wall Constr"
type textarea "x"
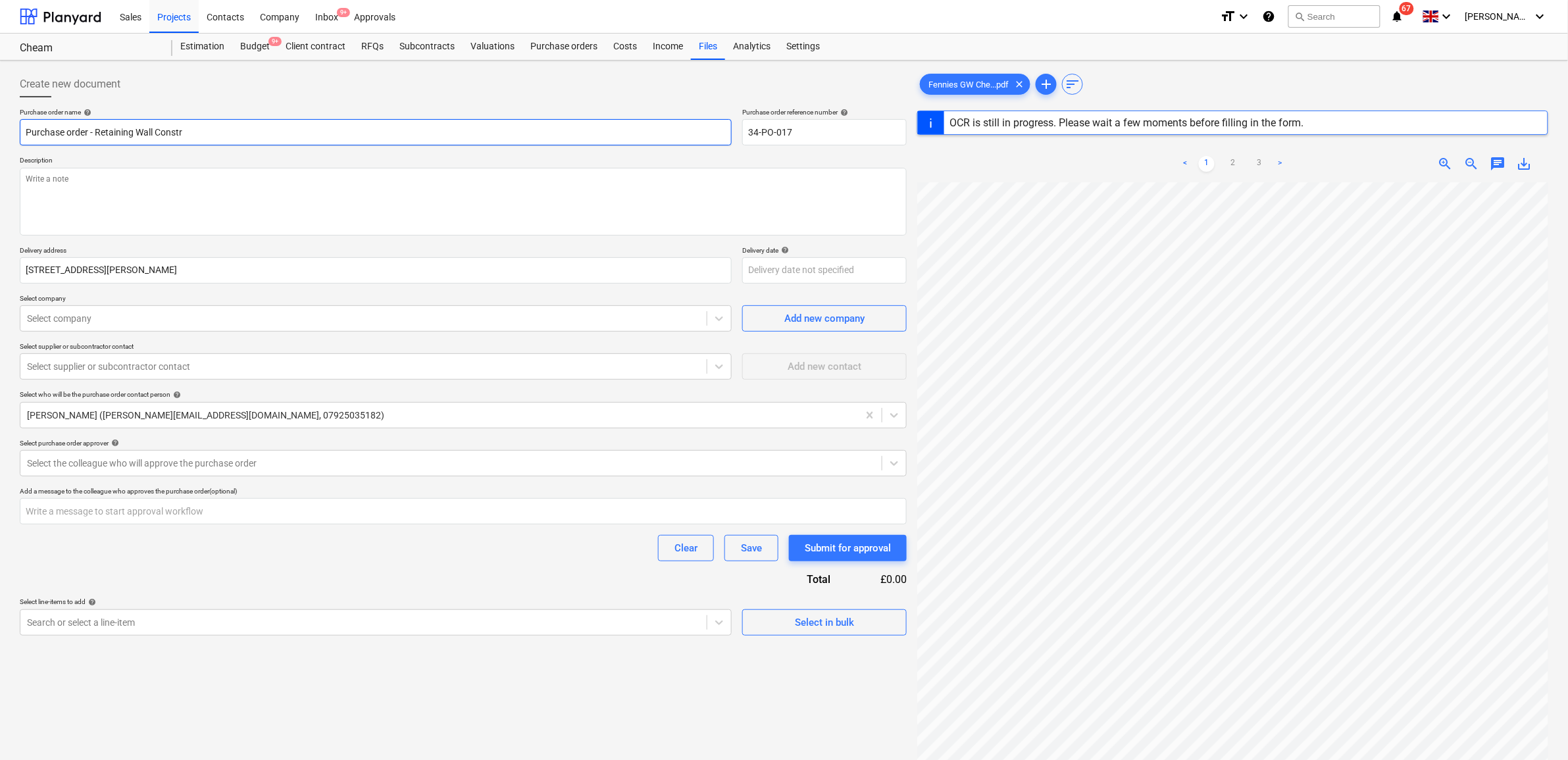
type input "Purchase order - Retaining Wall Constru"
type textarea "x"
type input "Purchase order - Retaining Wall Construc"
type textarea "x"
type input "Purchase order - Retaining Wall Construct"
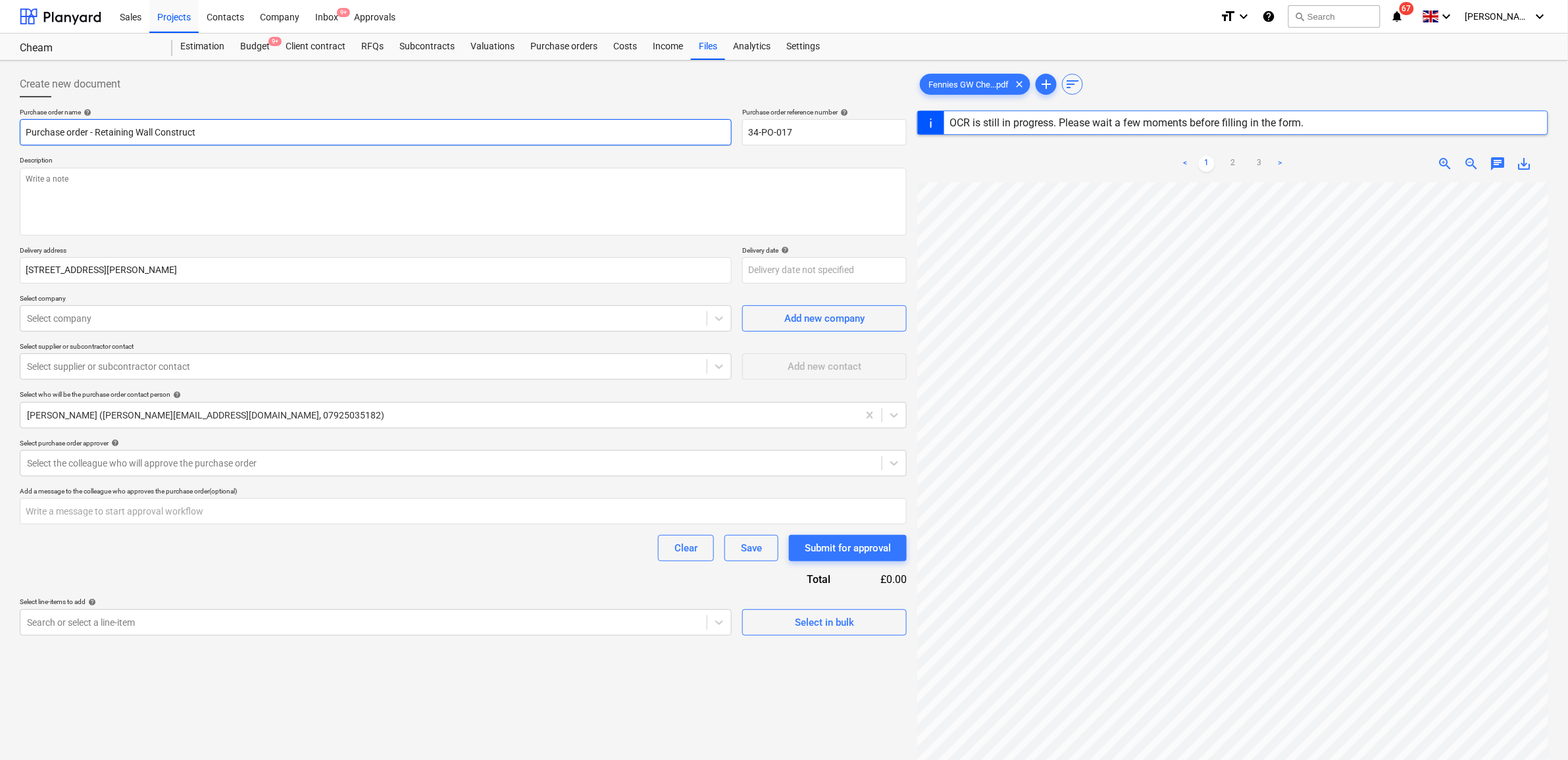
type textarea "x"
type input "Purchase order - Retaining Wall Constructi"
type textarea "x"
type input "Purchase order - Retaining Wall Constructio"
type textarea "x"
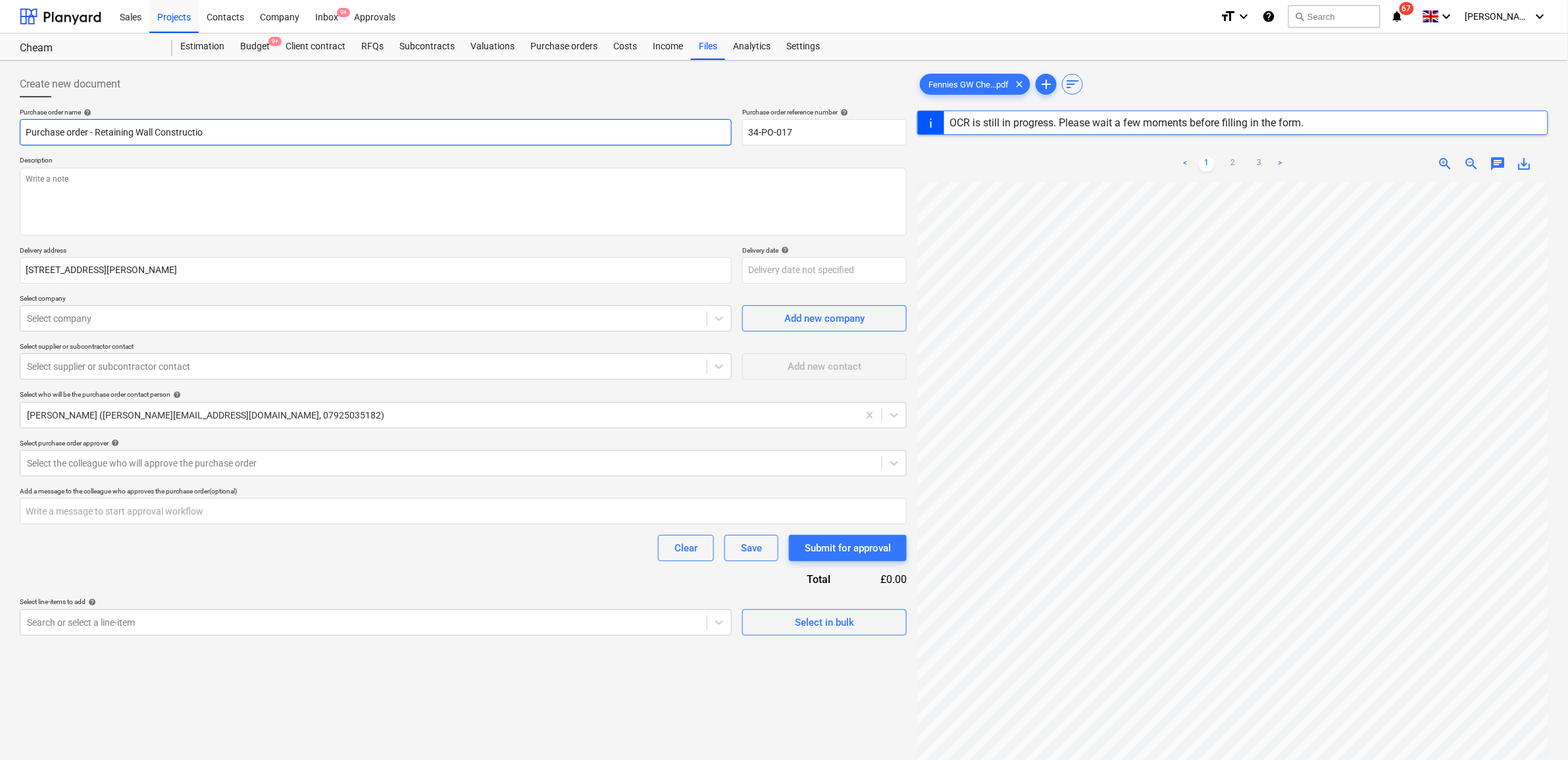
type input "Purchase order - Retaining Wall Construction"
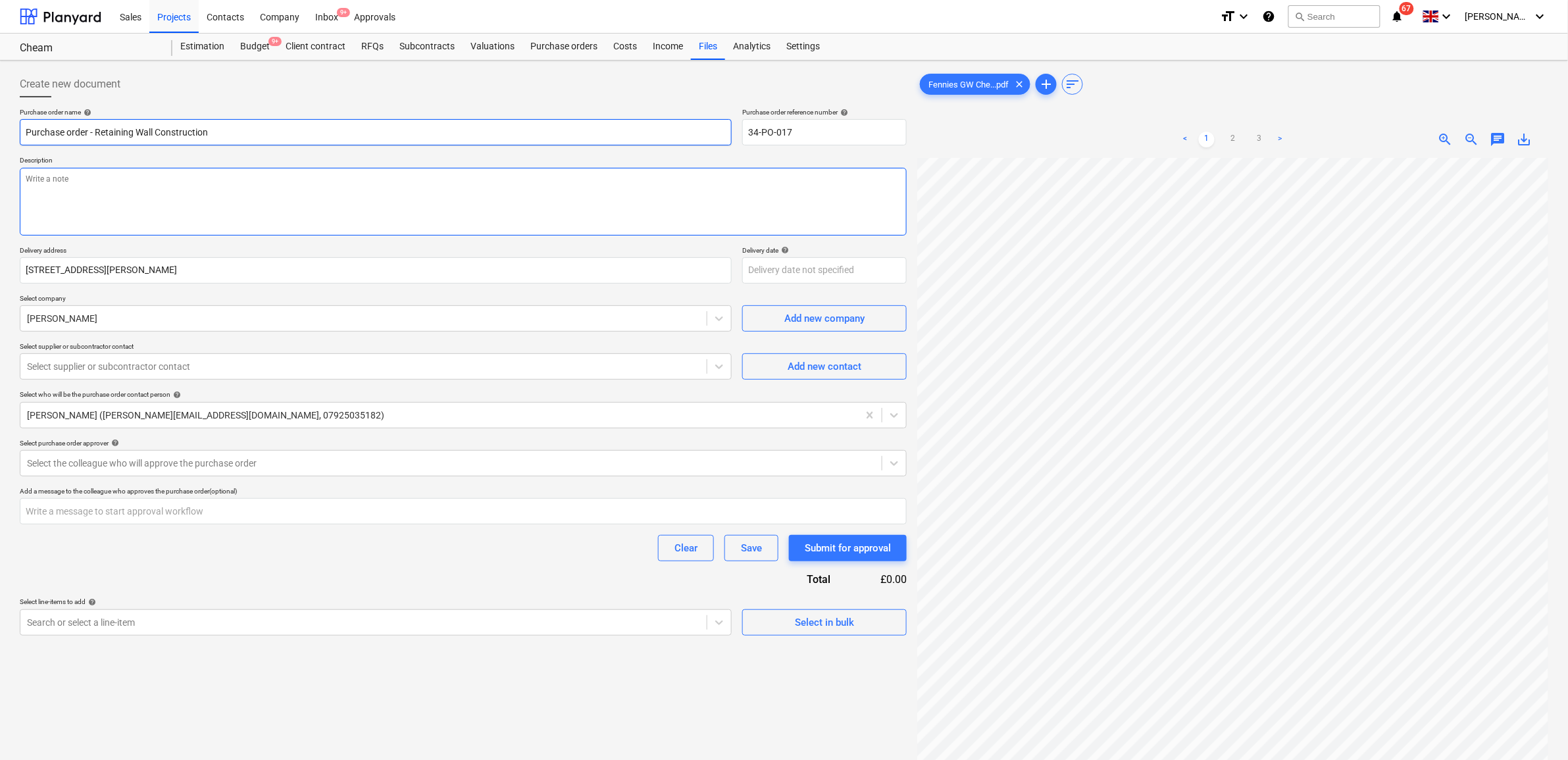
type textarea "x"
type input "Purchase order - Retaining Wall Construction"
type textarea "x"
click at [228, 563] on div "Purchase order name help Purchase order - Retaining Wall Construction Purchase …" at bounding box center [463, 372] width 887 height 528
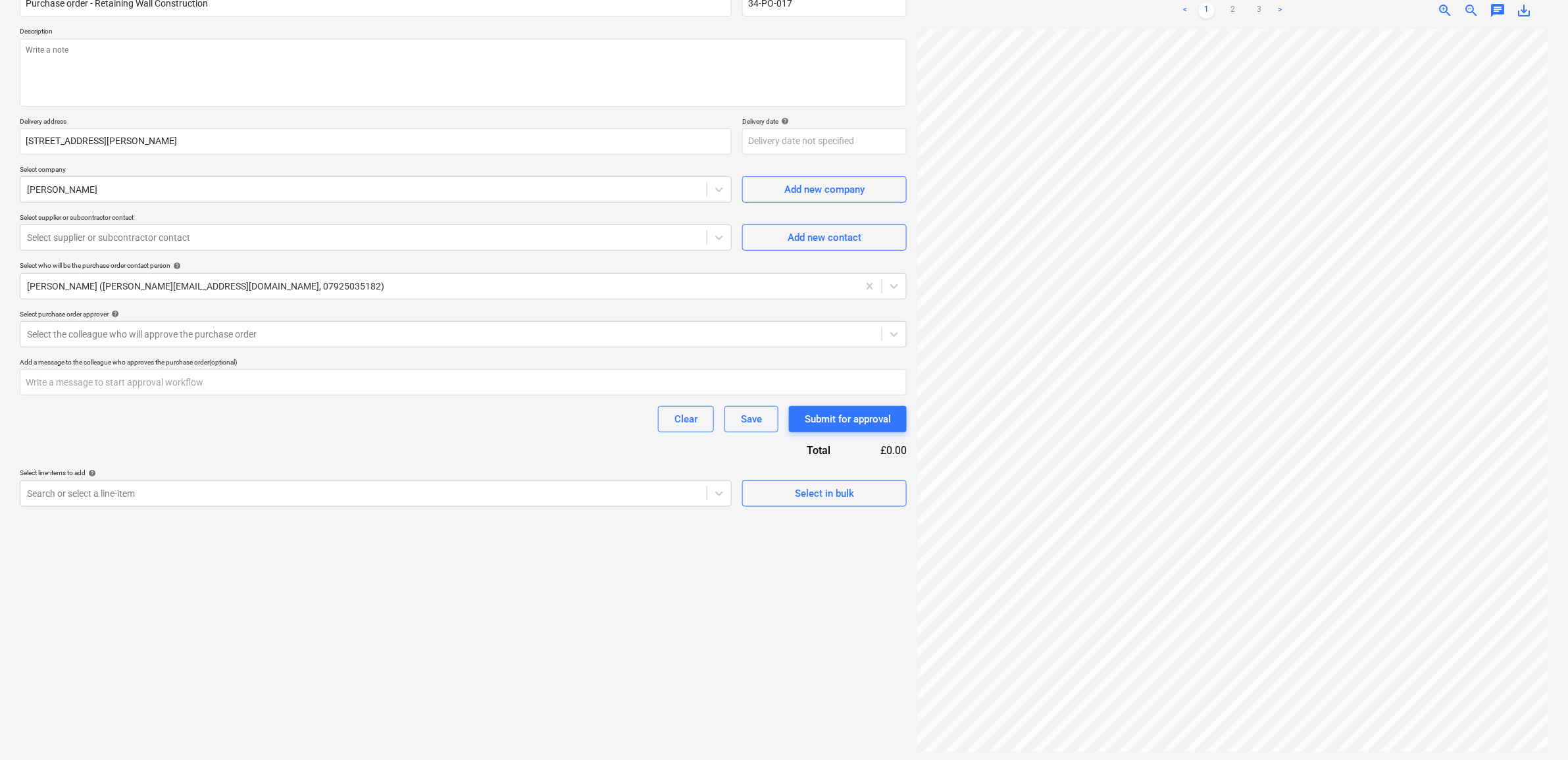
scroll to position [131, 0]
click at [175, 191] on div at bounding box center [364, 186] width 673 height 13
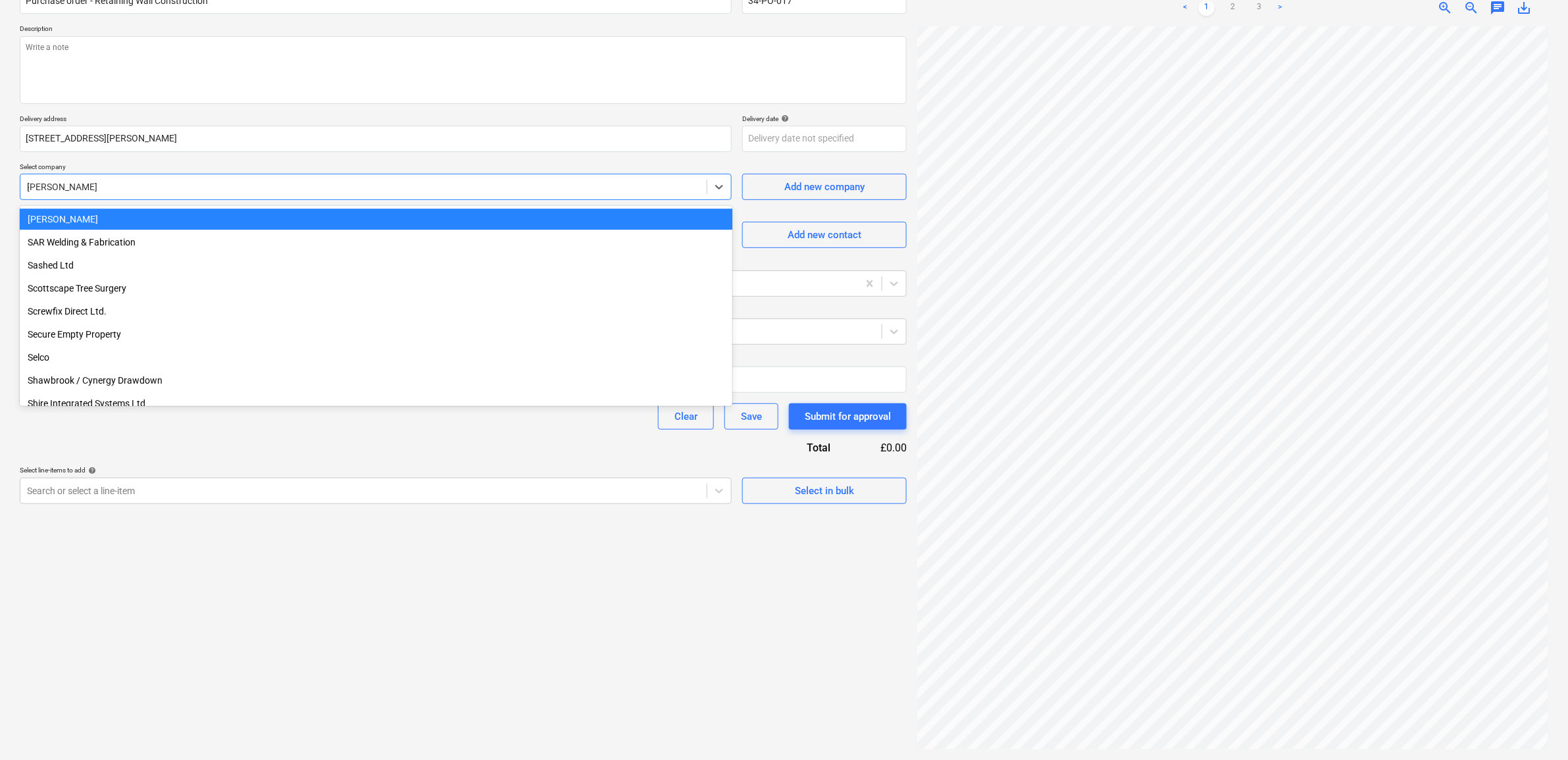
scroll to position [0, 0]
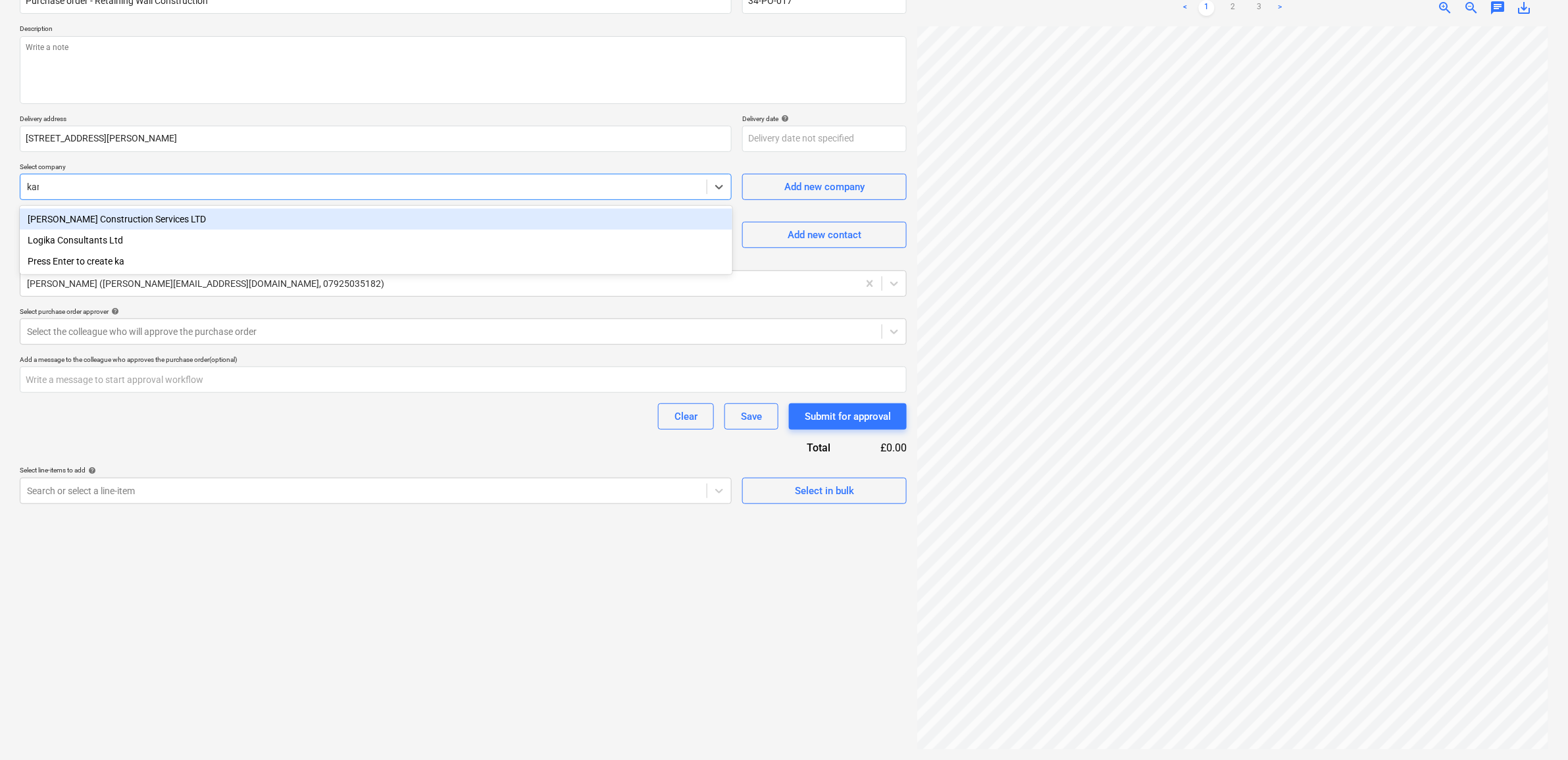
type input "kane"
click at [156, 224] on div "Kane Construction Services LTD" at bounding box center [376, 218] width 712 height 21
type textarea "x"
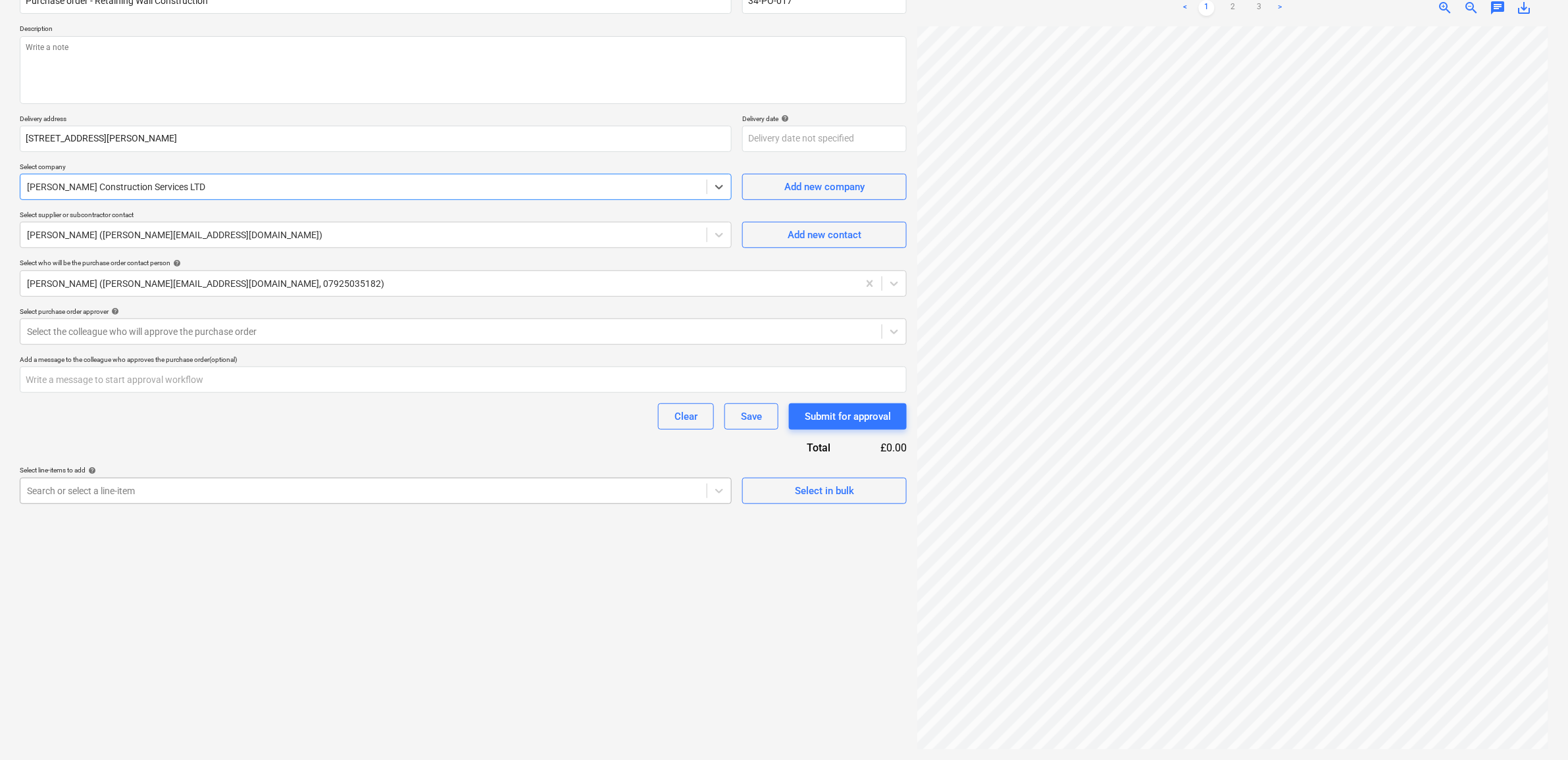
type textarea "x"
click at [194, 492] on div at bounding box center [364, 490] width 673 height 13
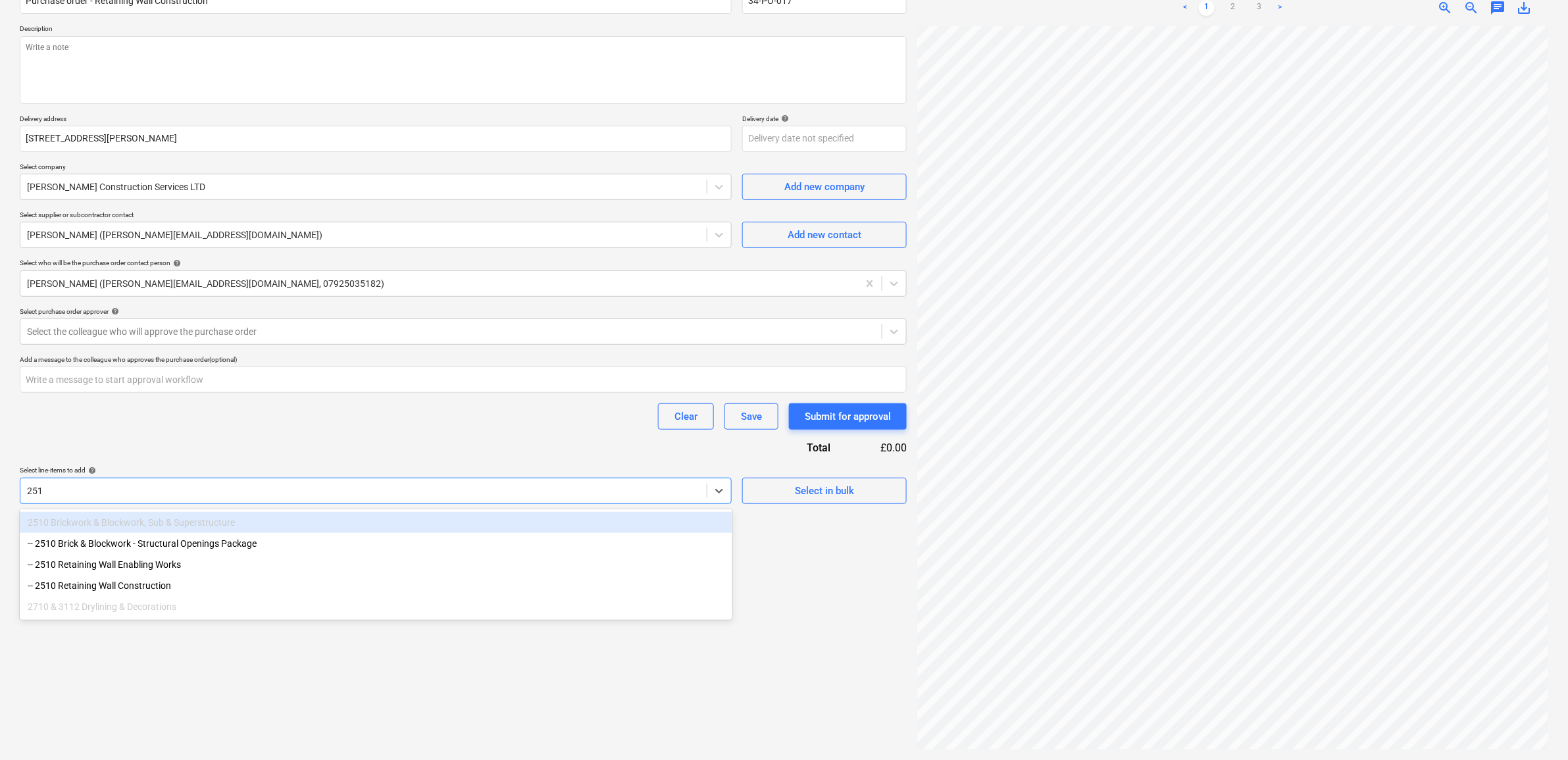
type input "2510"
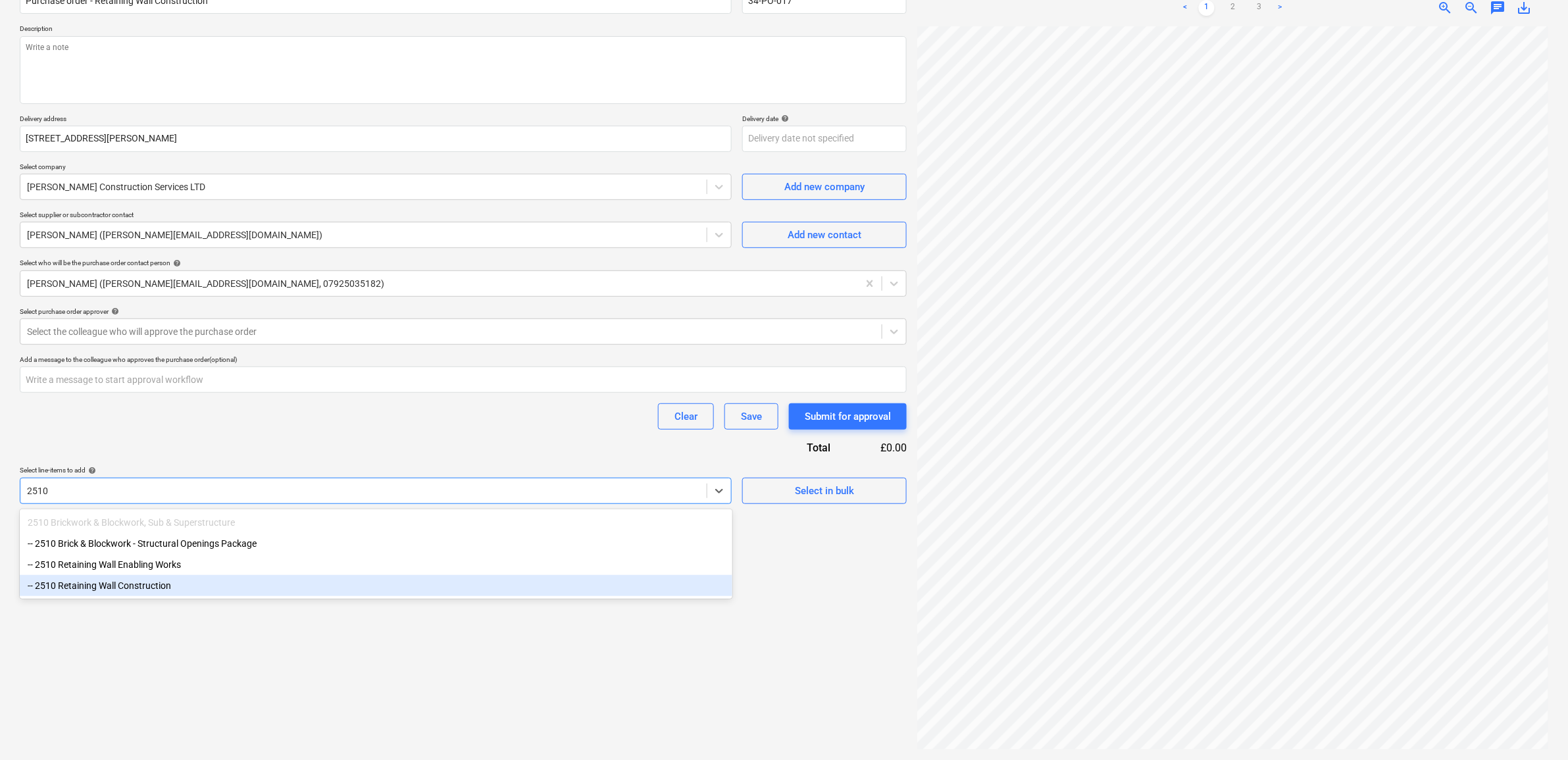
click at [178, 586] on div "-- 2510 Retaining Wall Construction" at bounding box center [376, 585] width 712 height 21
type textarea "x"
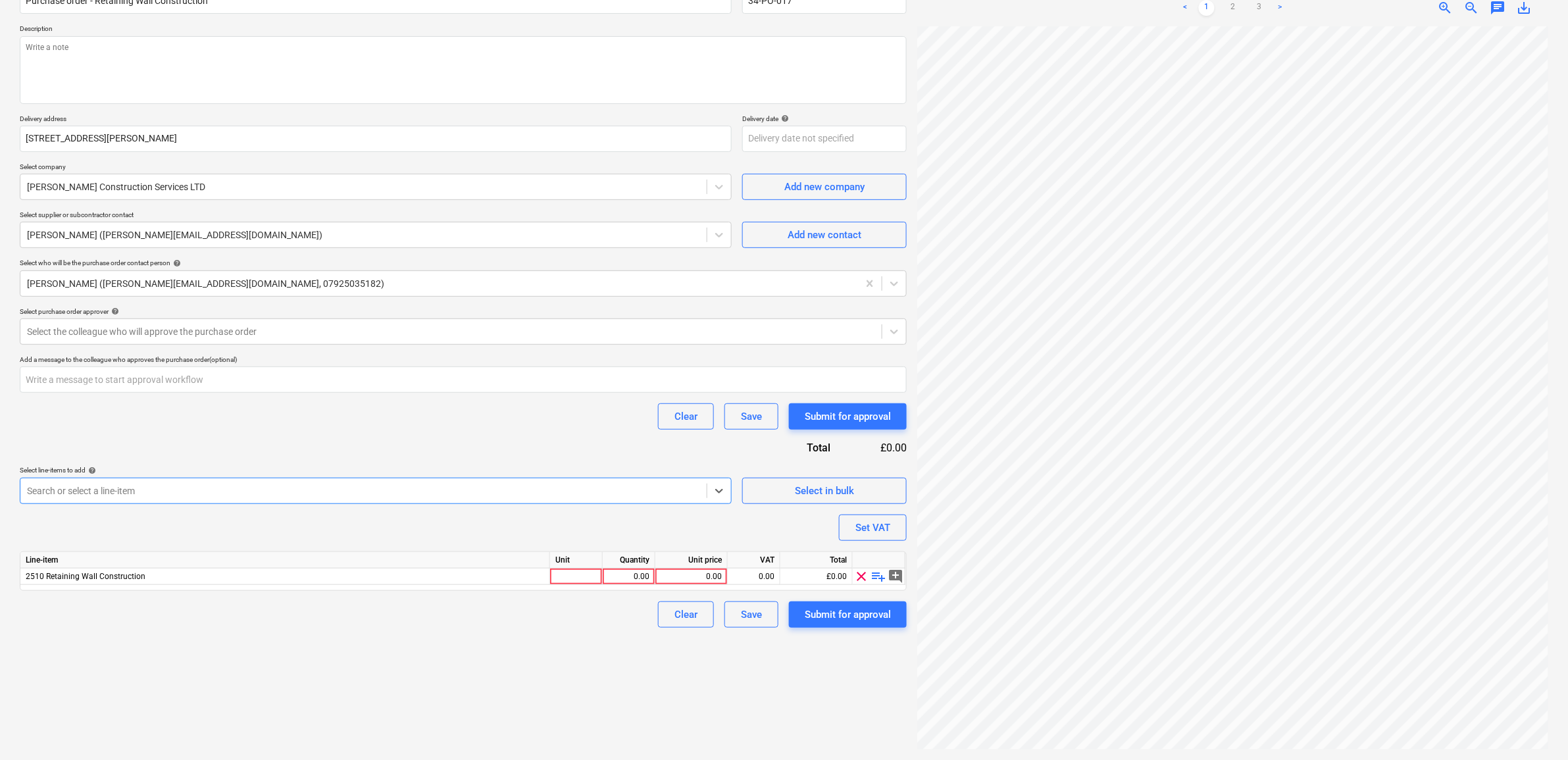
type textarea "x"
click at [231, 431] on div "Purchase order name help Purchase order - Retaining Wall Construction Purchase …" at bounding box center [463, 302] width 887 height 651
click at [688, 571] on div "0.00" at bounding box center [690, 577] width 61 height 17
type input "15500"
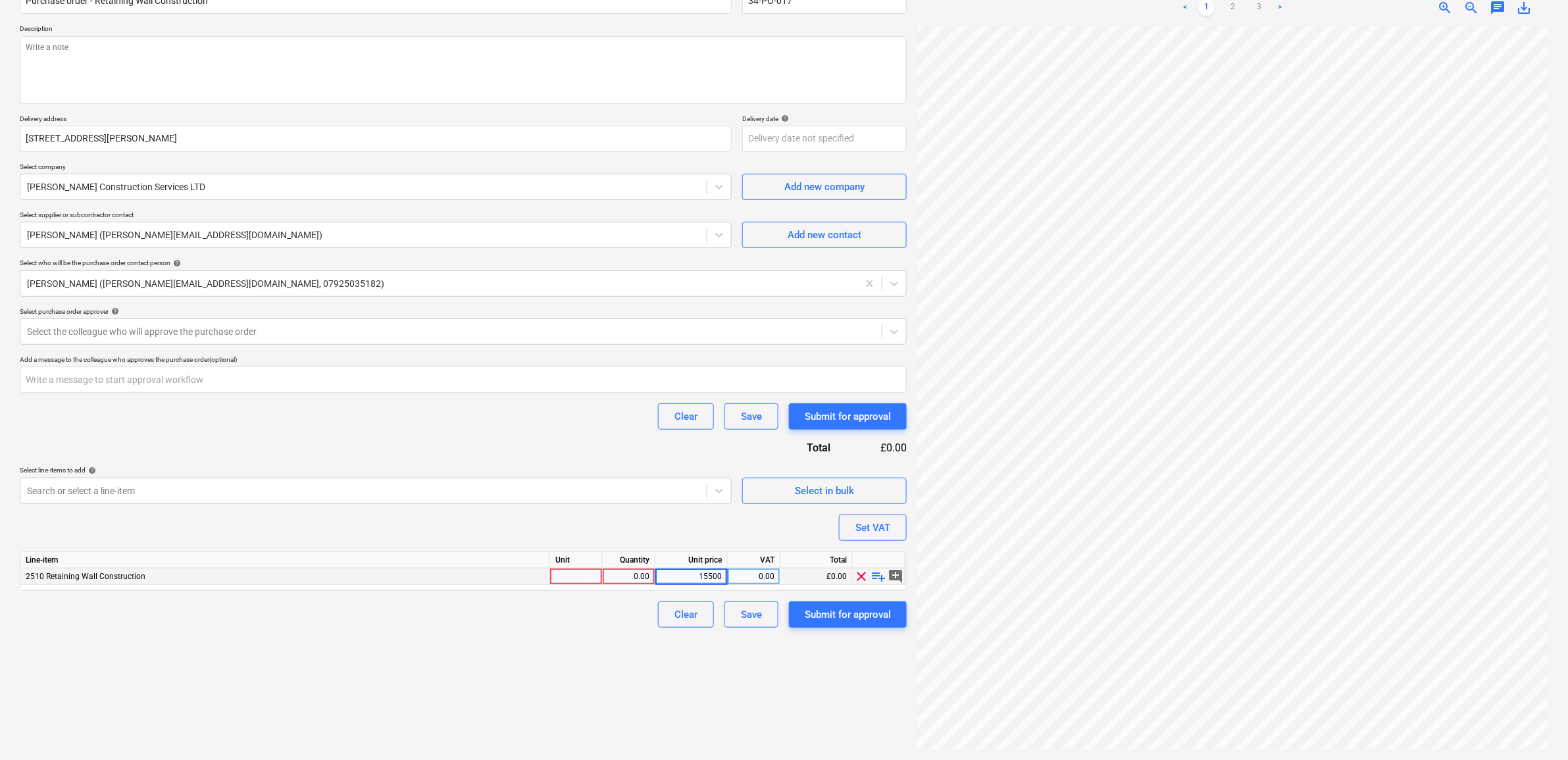
type textarea "x"
click at [647, 649] on div "Create new document Purchase order name help Purchase order - Retaining Wall Co…" at bounding box center [463, 345] width 898 height 821
click at [765, 573] on div "0.00" at bounding box center [754, 577] width 42 height 17
type input "20"
click at [526, 706] on div "Create new document Purchase order name help Purchase order - Retaining Wall Co…" at bounding box center [463, 345] width 898 height 821
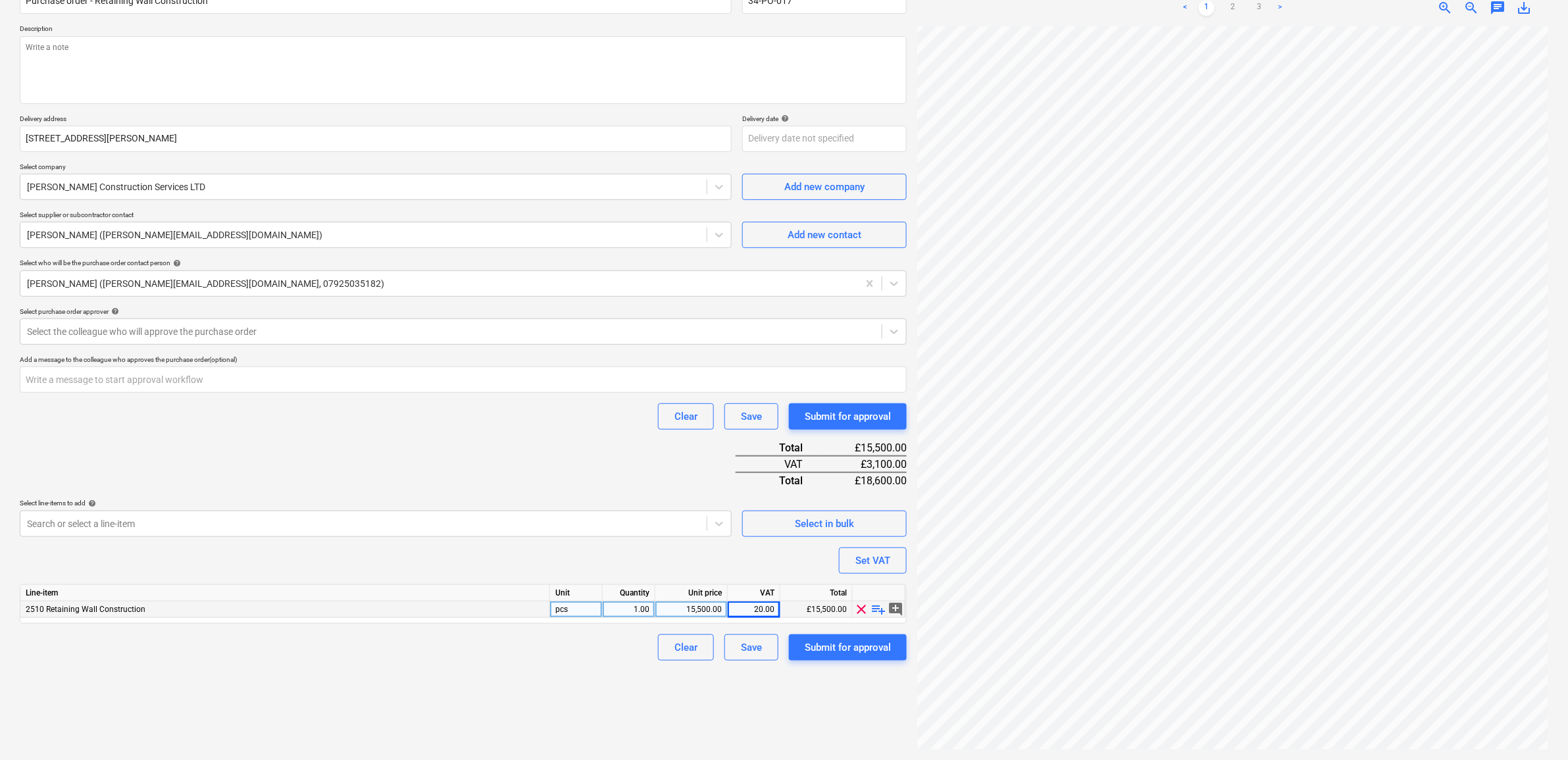
click at [303, 426] on div "Clear Save Submit for approval" at bounding box center [463, 416] width 887 height 26
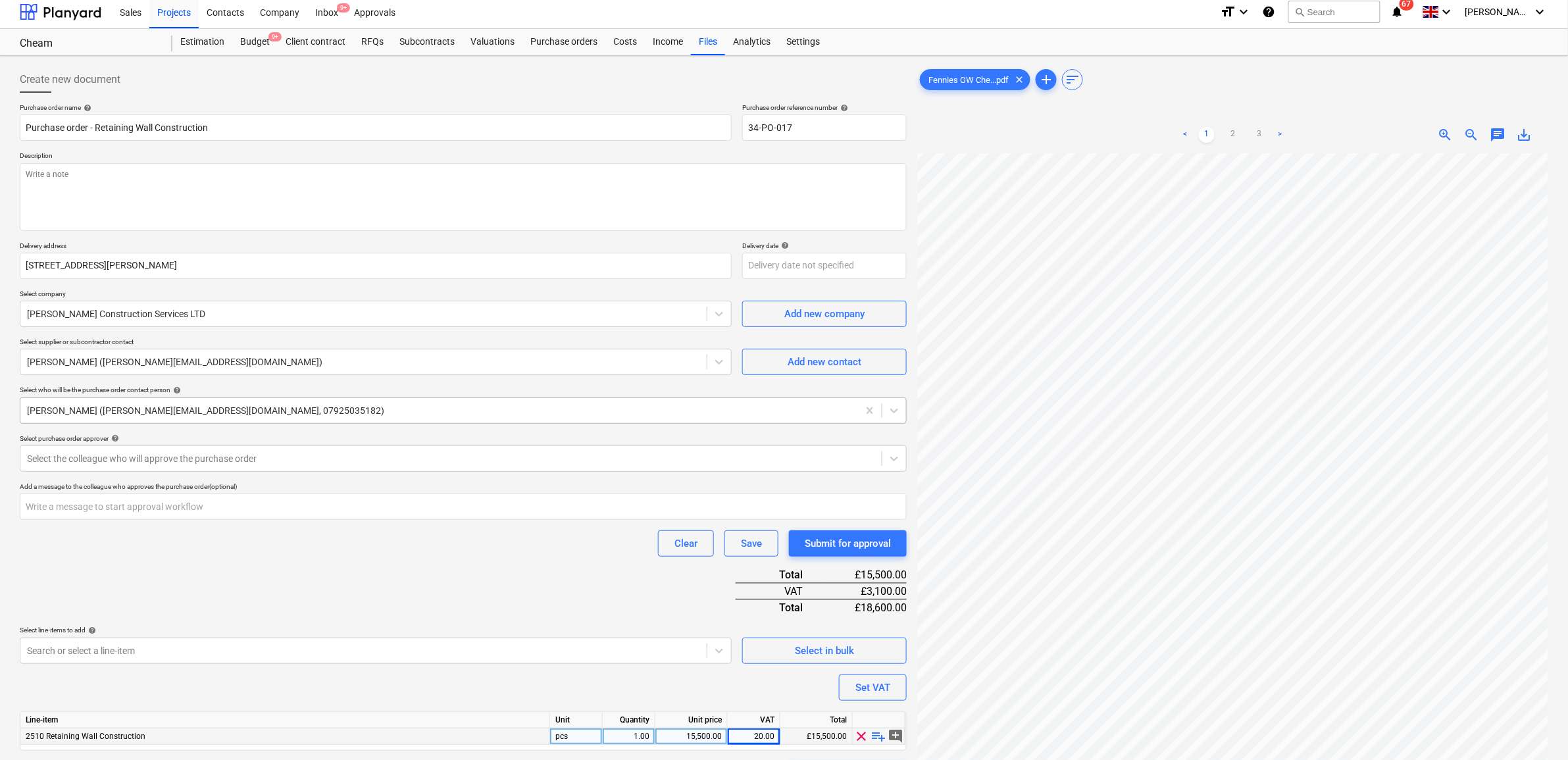
scroll to position [0, 0]
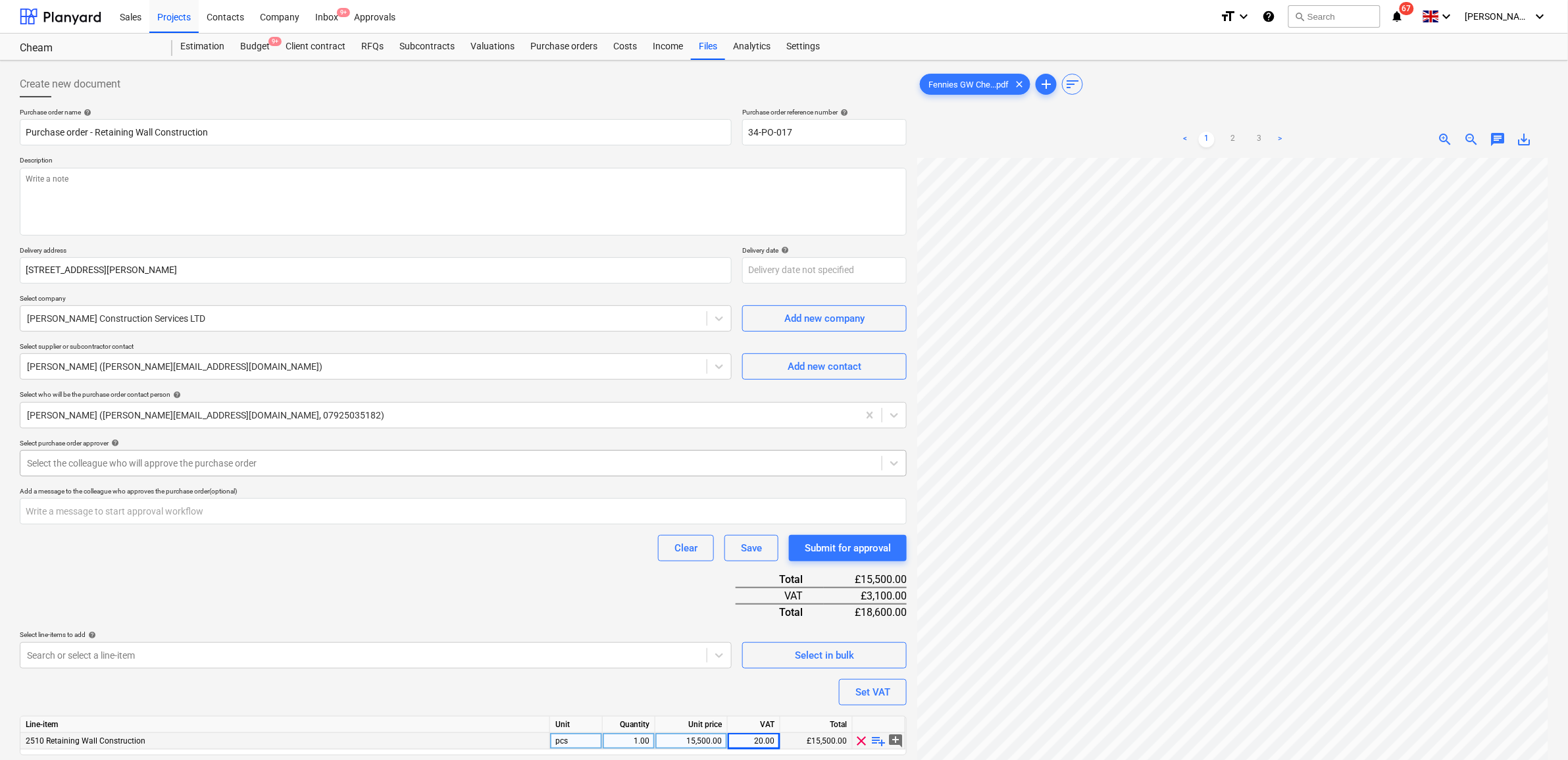
click at [222, 461] on div at bounding box center [450, 462] width 848 height 13
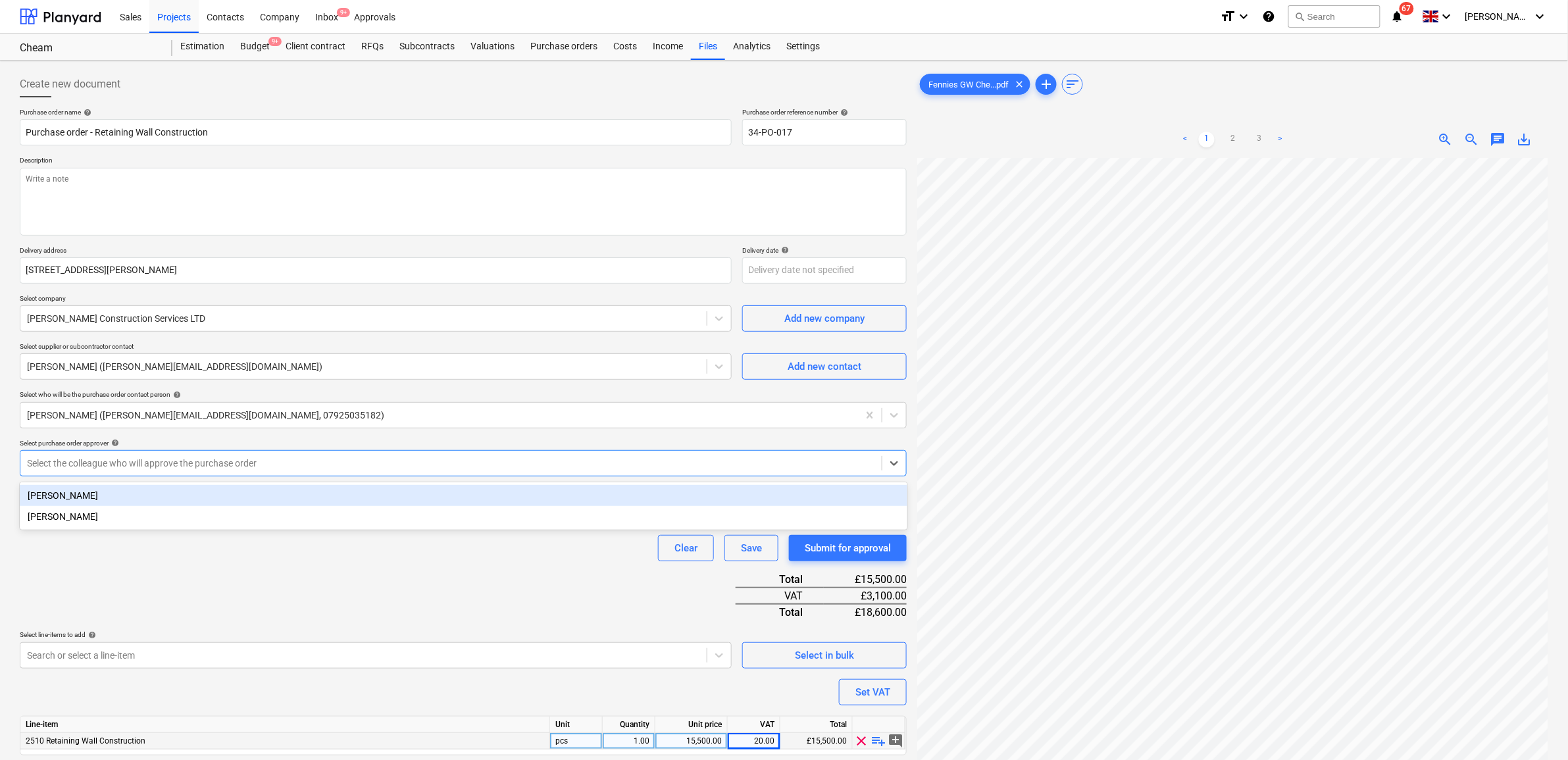
click at [204, 491] on div "[PERSON_NAME]" at bounding box center [463, 495] width 888 height 21
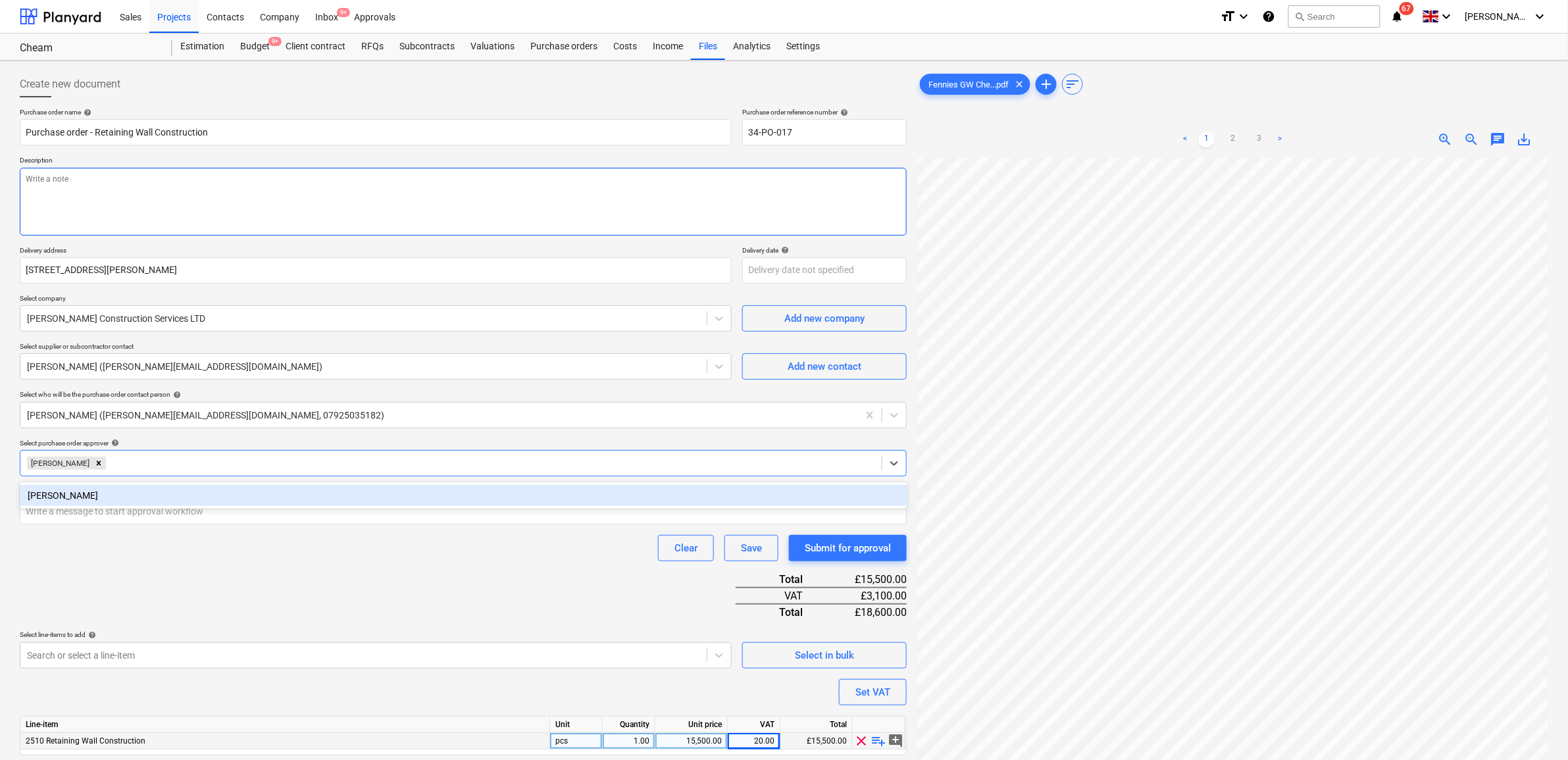
click at [264, 198] on textarea at bounding box center [463, 201] width 887 height 68
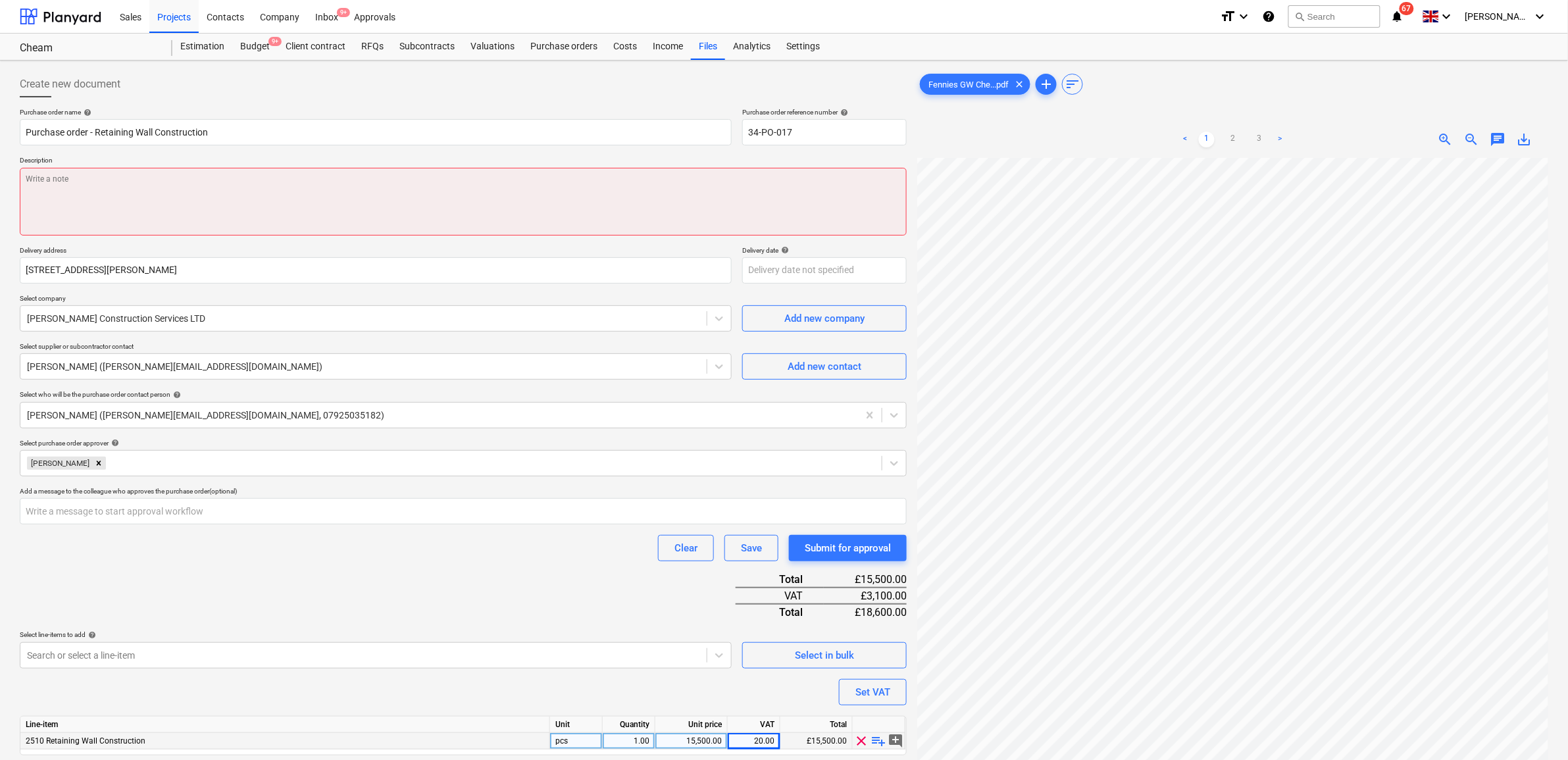
scroll to position [255, 47]
click at [367, 211] on textarea at bounding box center [463, 201] width 887 height 68
type textarea "x"
type textarea "A"
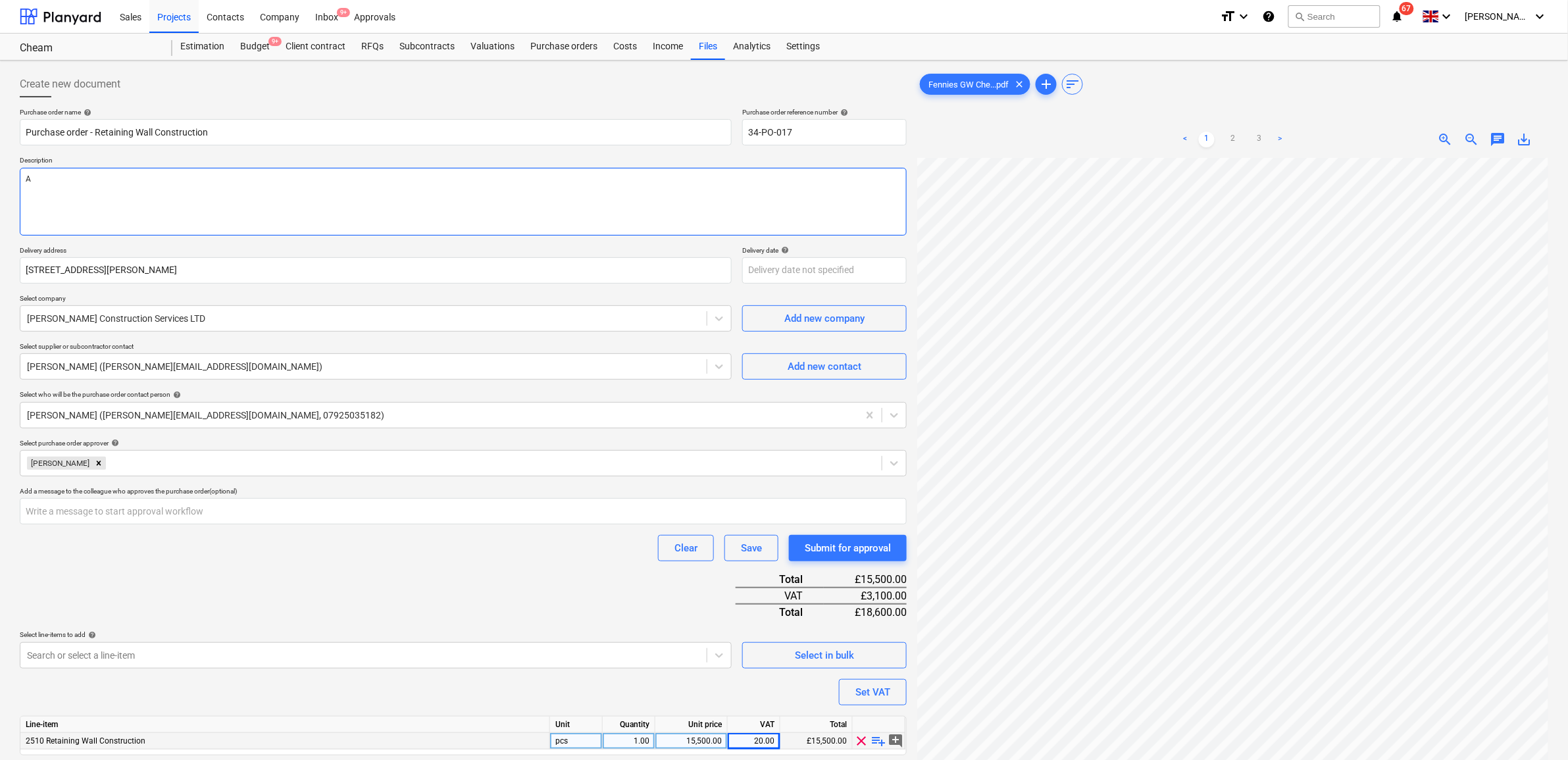
type textarea "x"
type textarea "As"
type textarea "x"
type textarea "As"
type textarea "x"
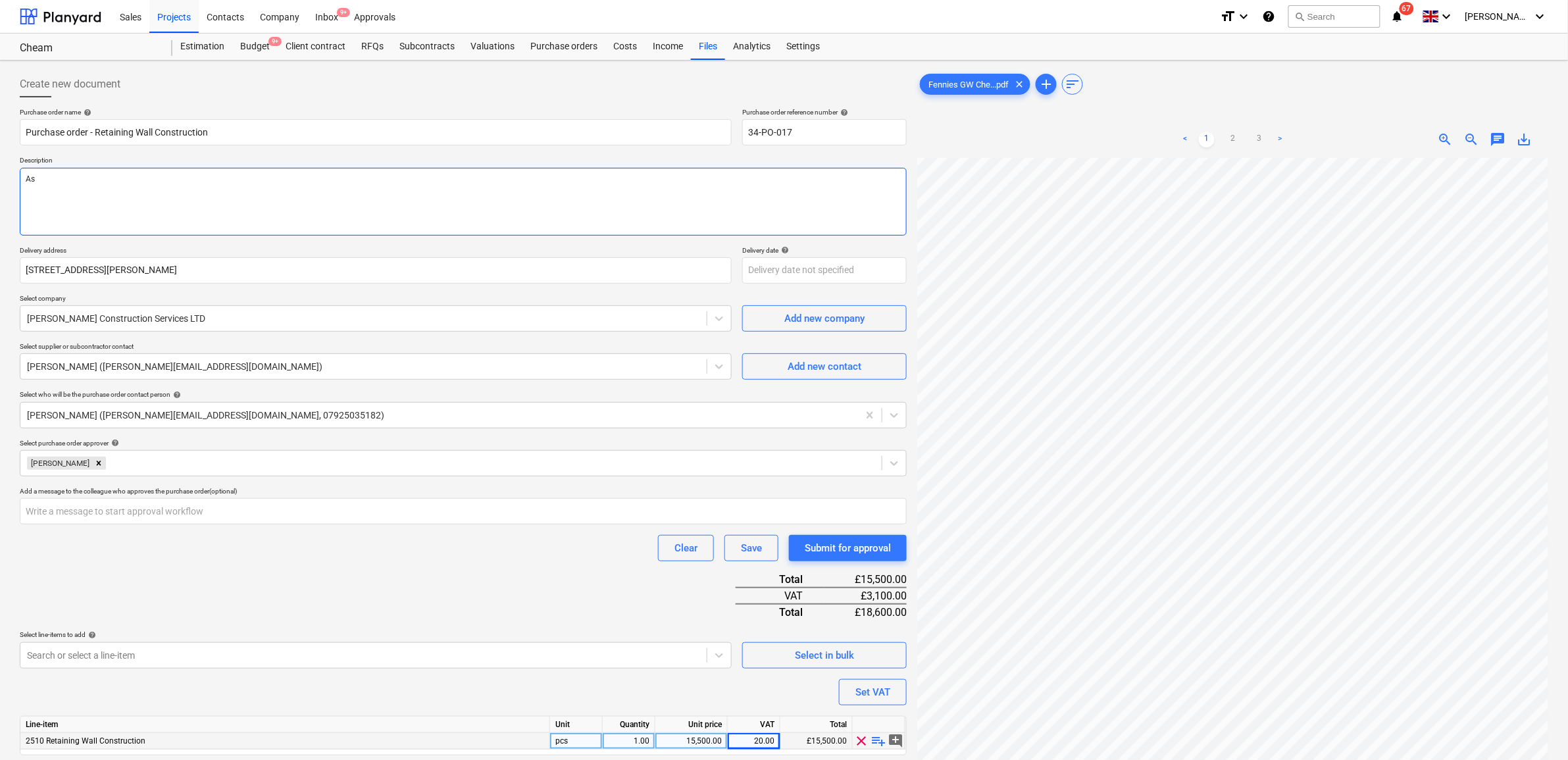
type textarea "As p"
type textarea "x"
type textarea "As pe"
type textarea "x"
type textarea "As per"
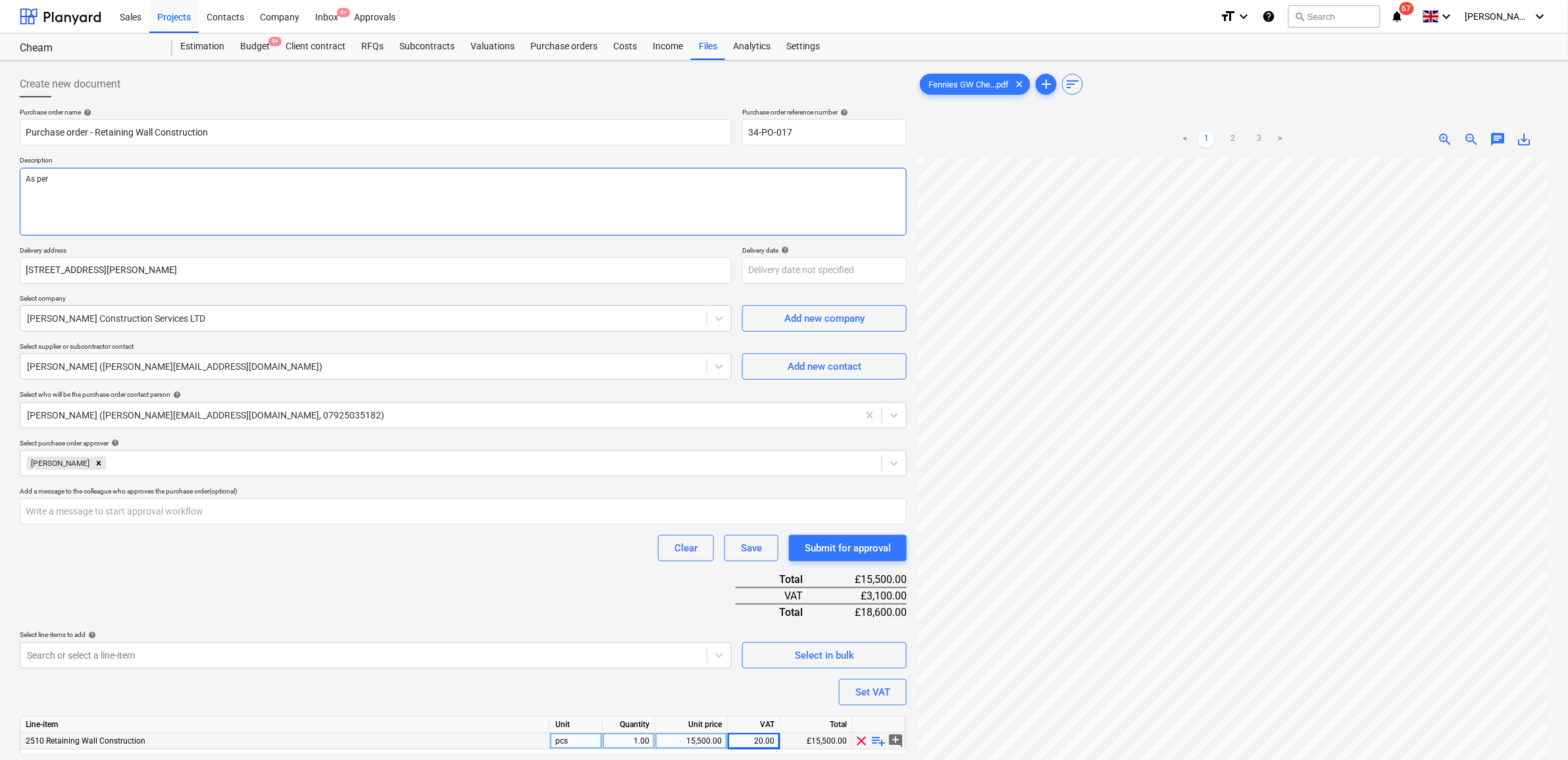
type textarea "x"
type textarea "As per"
type textarea "x"
type textarea "As per q"
type textarea "x"
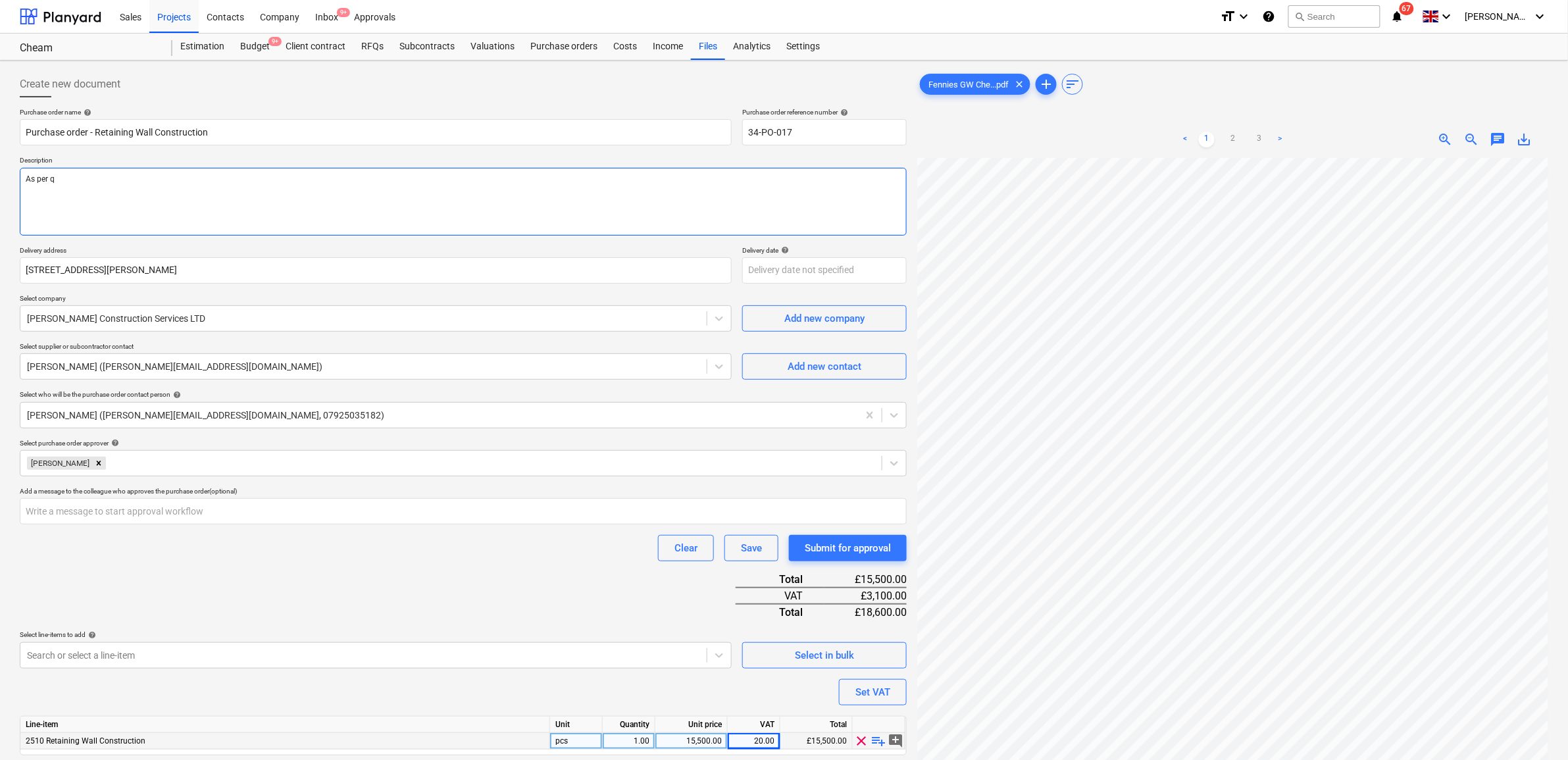
type textarea "As per qu"
type textarea "x"
type textarea "As per quo"
type textarea "x"
type textarea "As per quot"
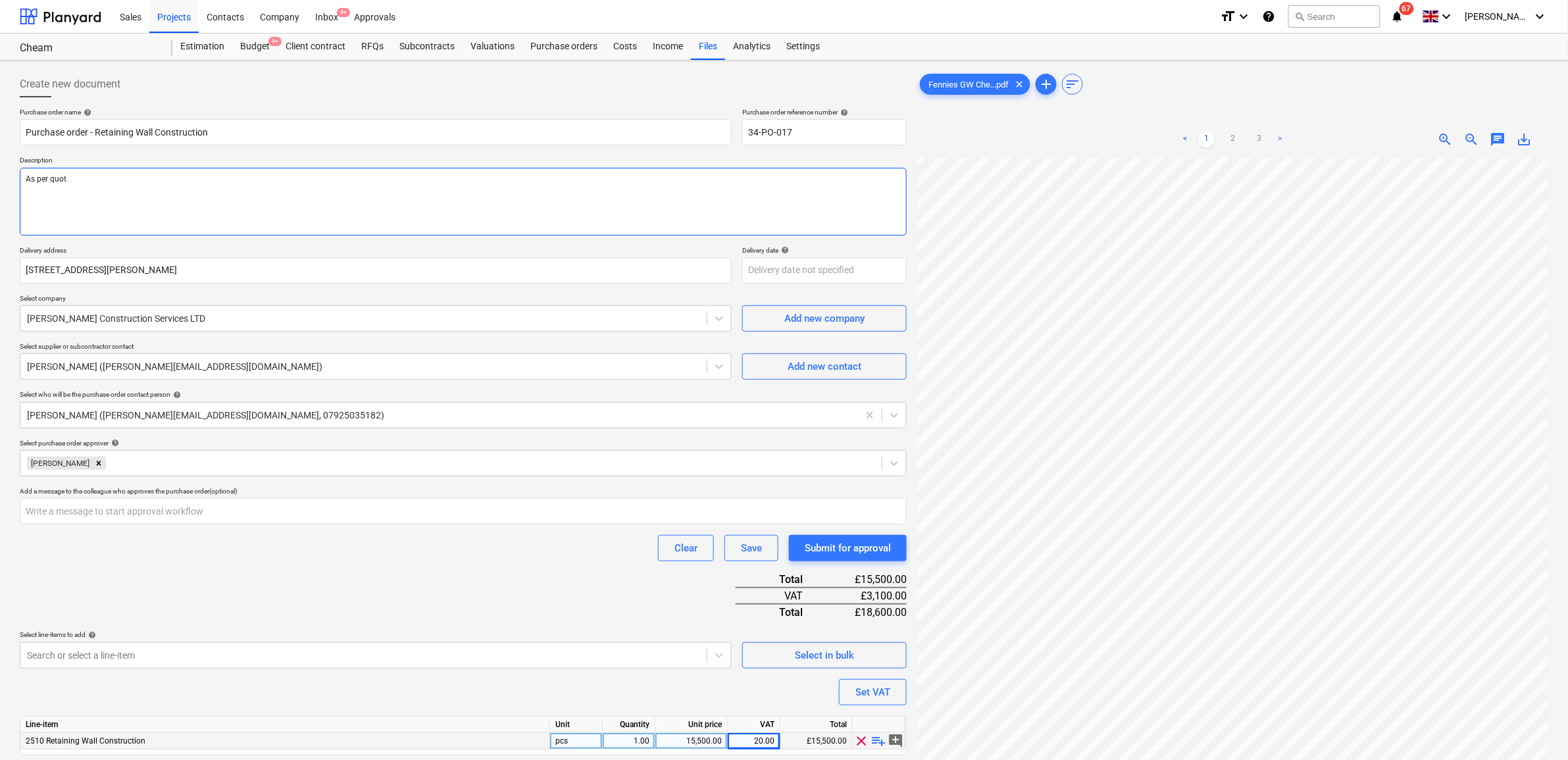
type textarea "x"
type textarea "As per quota"
type textarea "x"
type textarea "As per quotat"
type textarea "x"
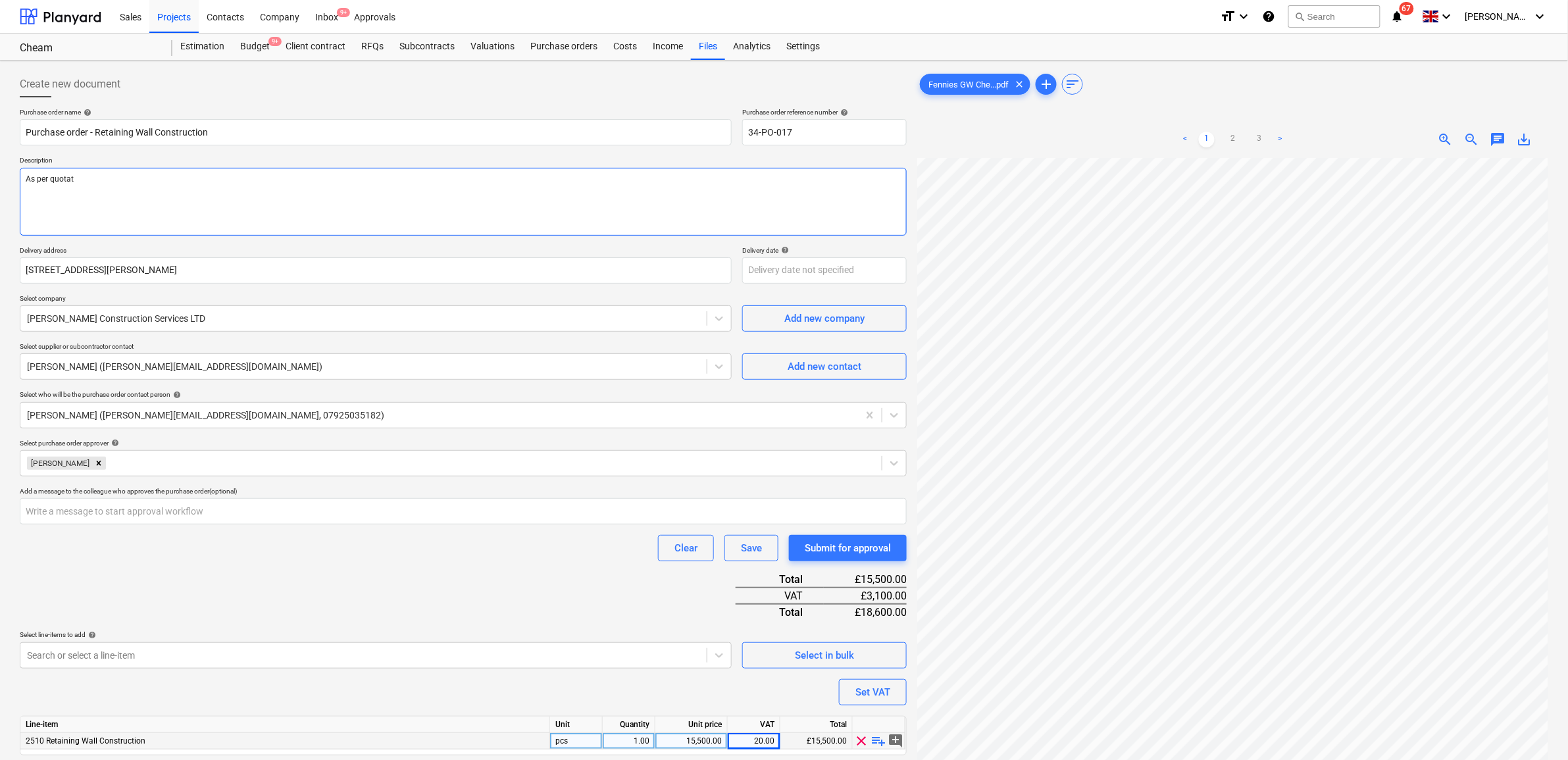
type textarea "As per quotati"
type textarea "x"
type textarea "As per quotatio"
type textarea "x"
type textarea "As per quotation"
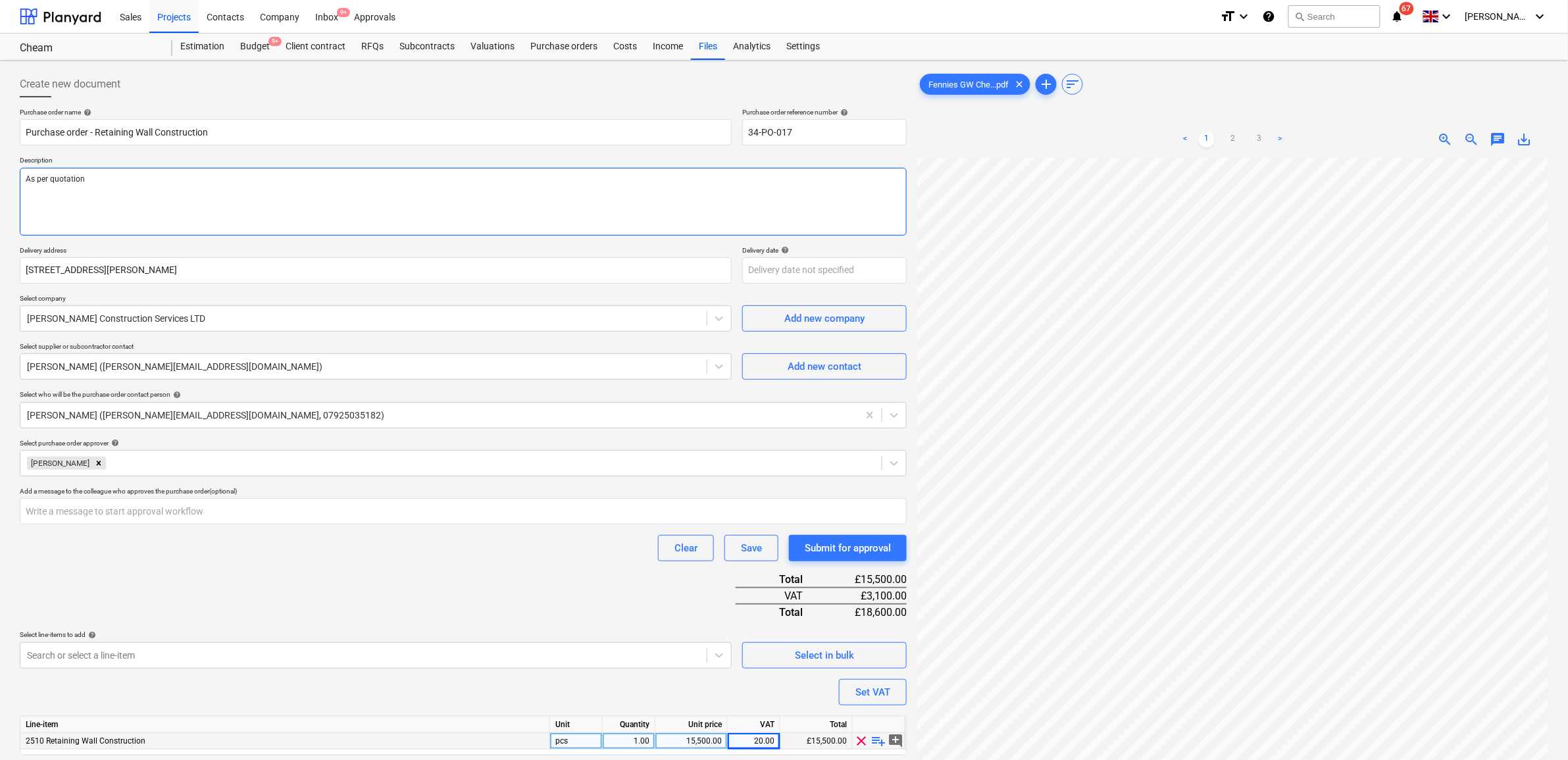
type textarea "x"
type textarea "As per quotation"
type textarea "x"
type textarea "As per quotation R"
type textarea "x"
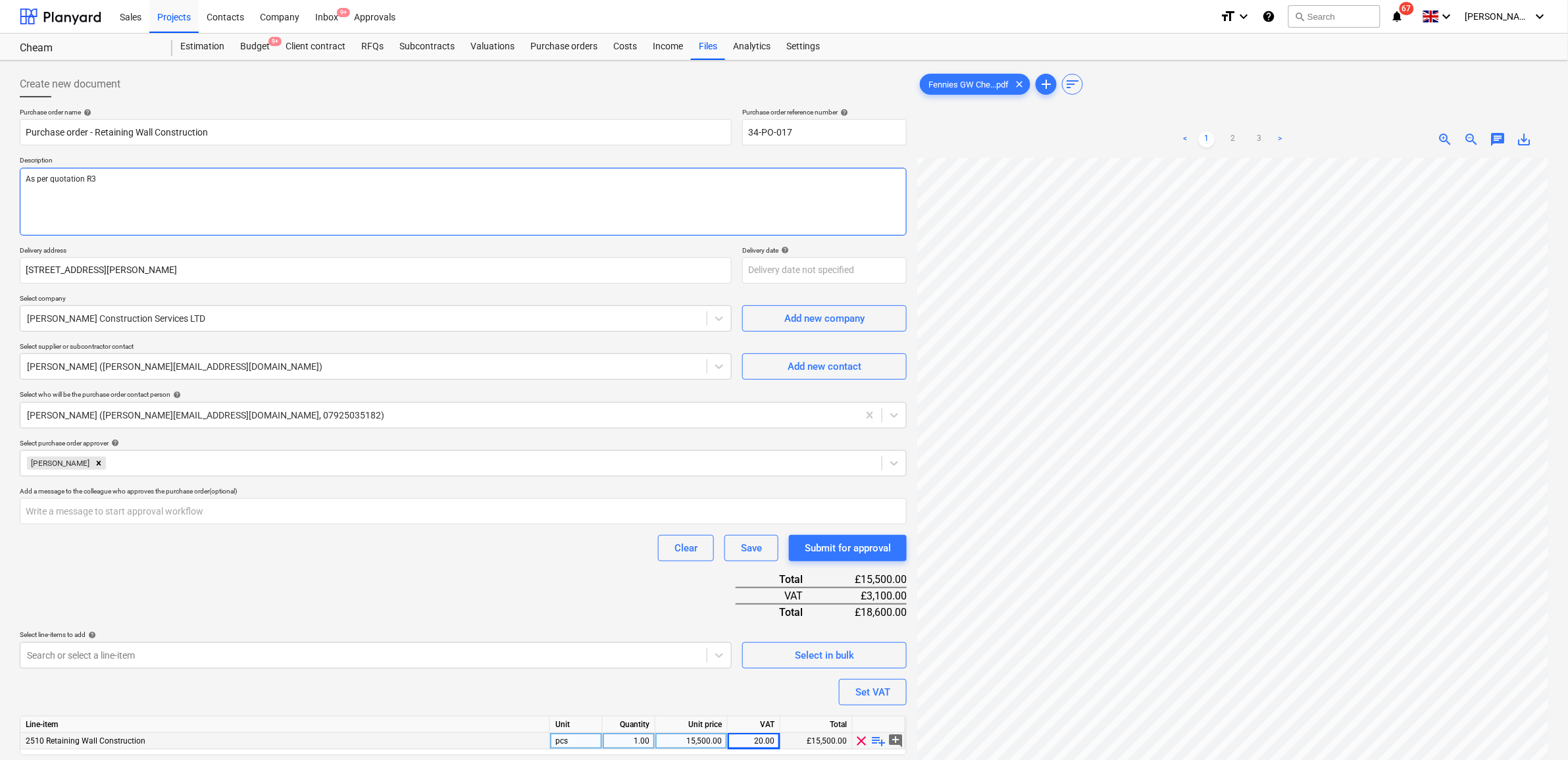
type textarea "As per quotation R3"
click at [321, 590] on div "Purchase order name help Purchase order - Retaining Wall Construction Purchase …" at bounding box center [463, 449] width 887 height 684
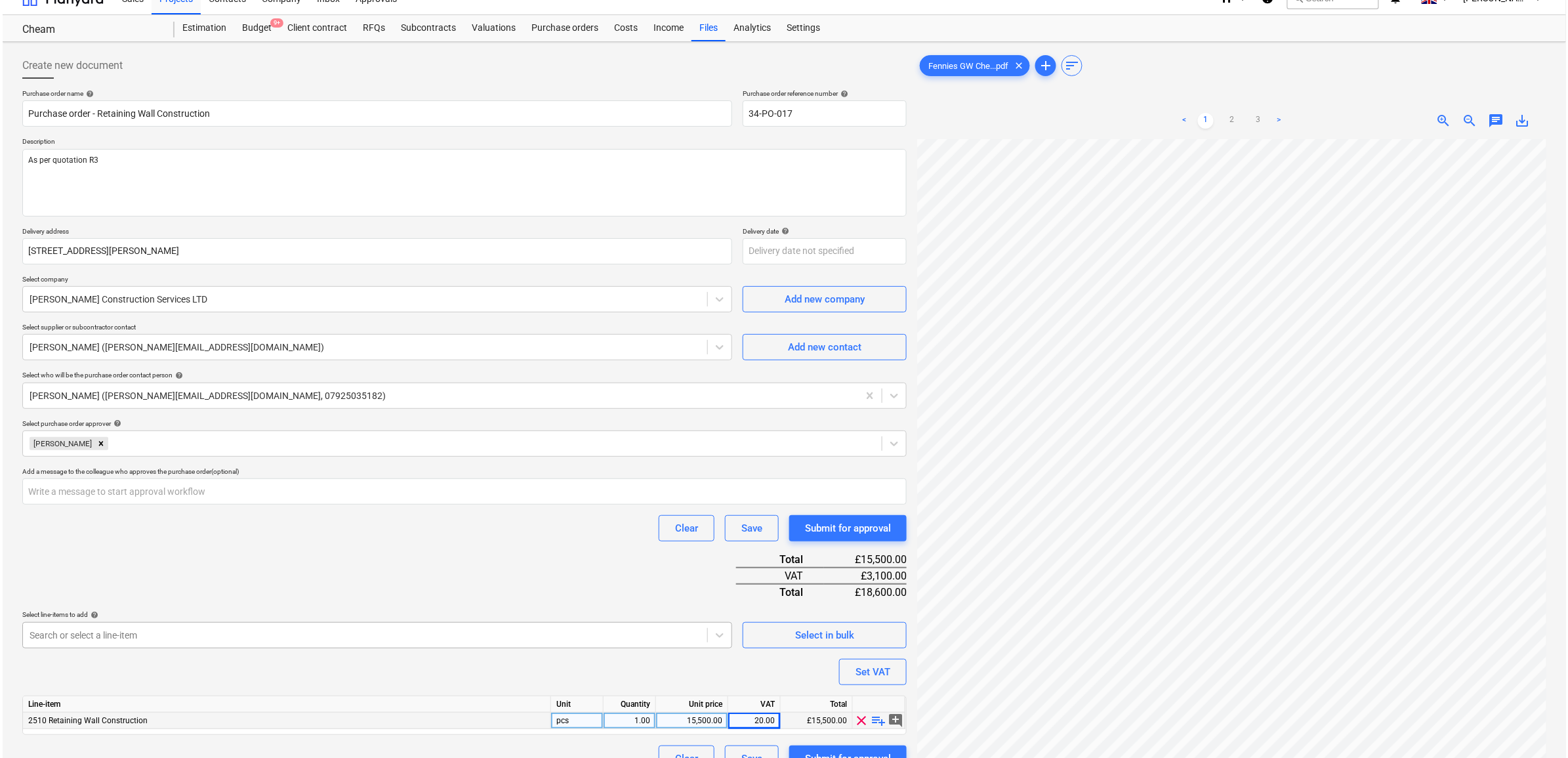
scroll to position [131, 0]
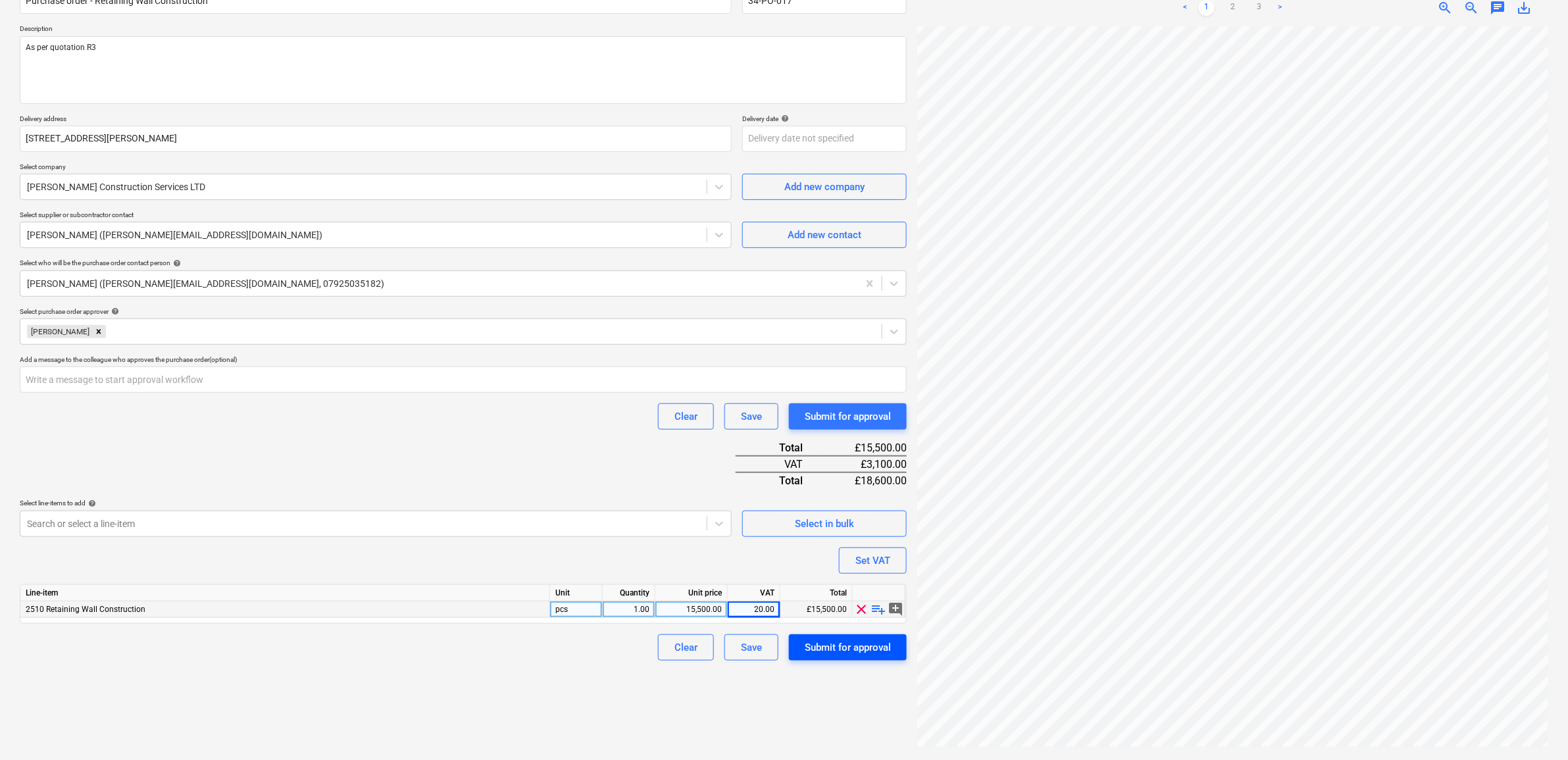
click at [831, 647] on div "Submit for approval" at bounding box center [848, 646] width 87 height 17
type textarea "x"
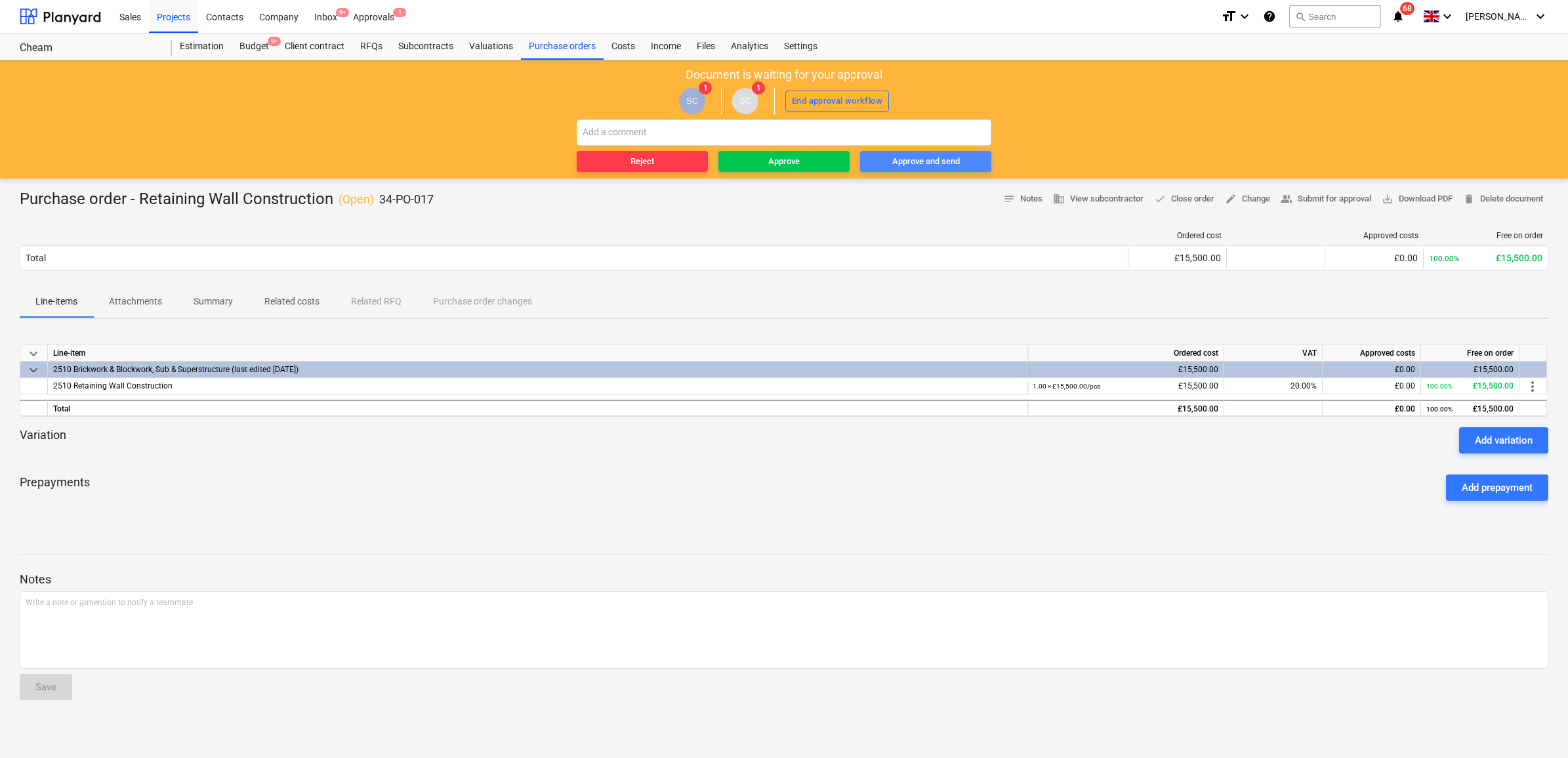
click at [912, 161] on div "Approve and send" at bounding box center [926, 161] width 68 height 15
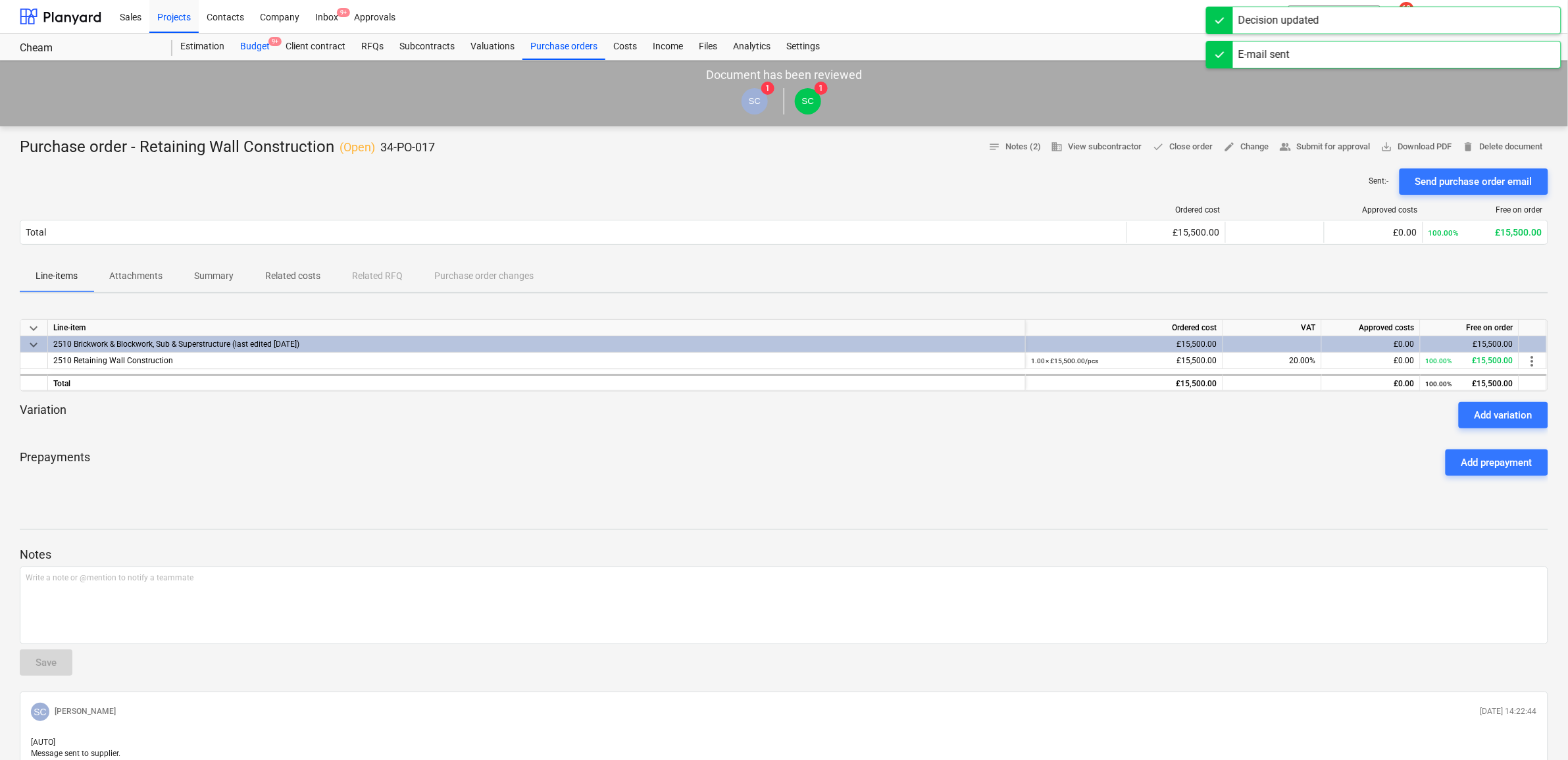
click at [253, 48] on div "Budget 9+" at bounding box center [255, 47] width 46 height 26
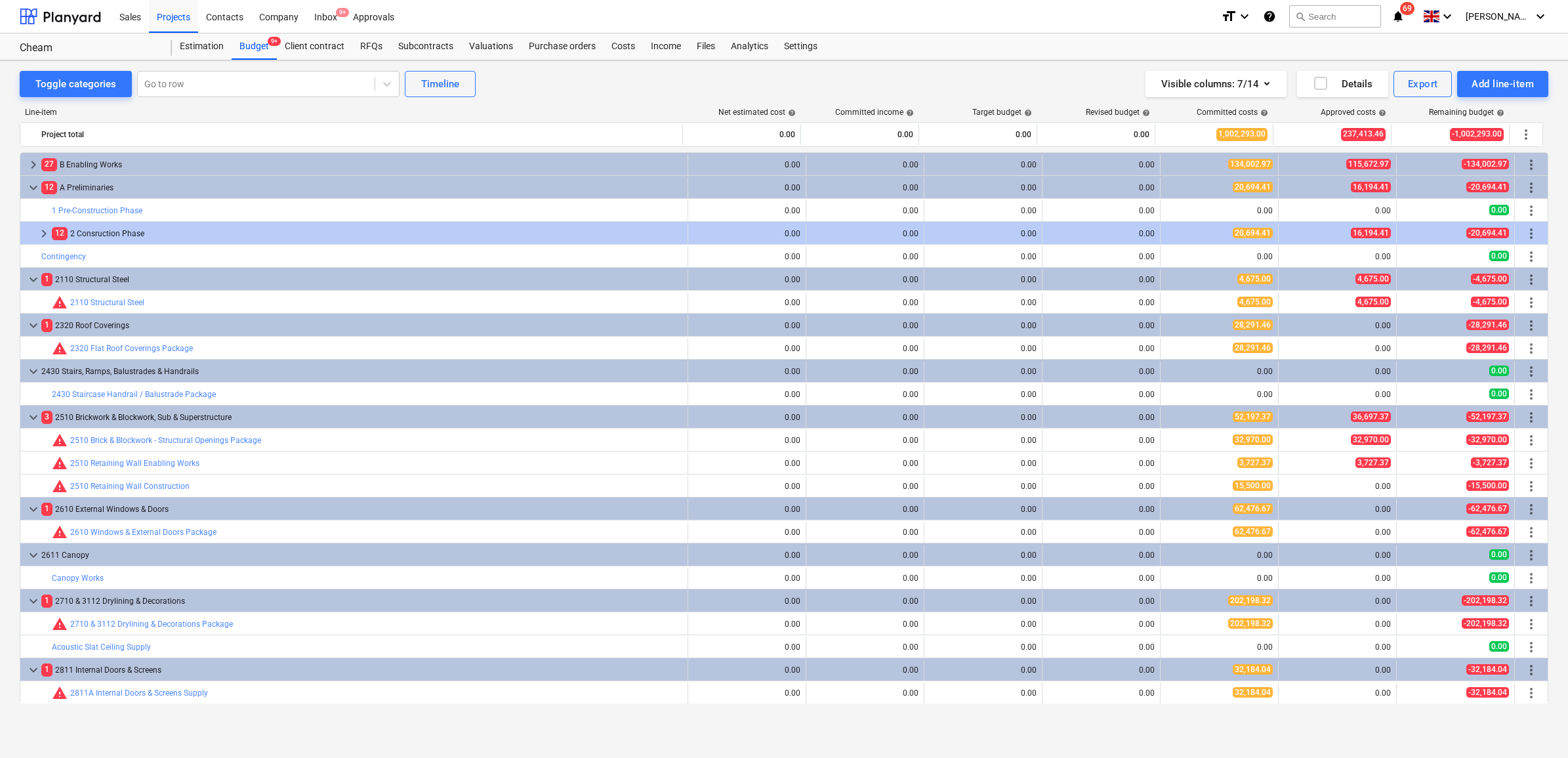
click at [32, 189] on span "keyboard_arrow_down" at bounding box center [34, 188] width 16 height 16
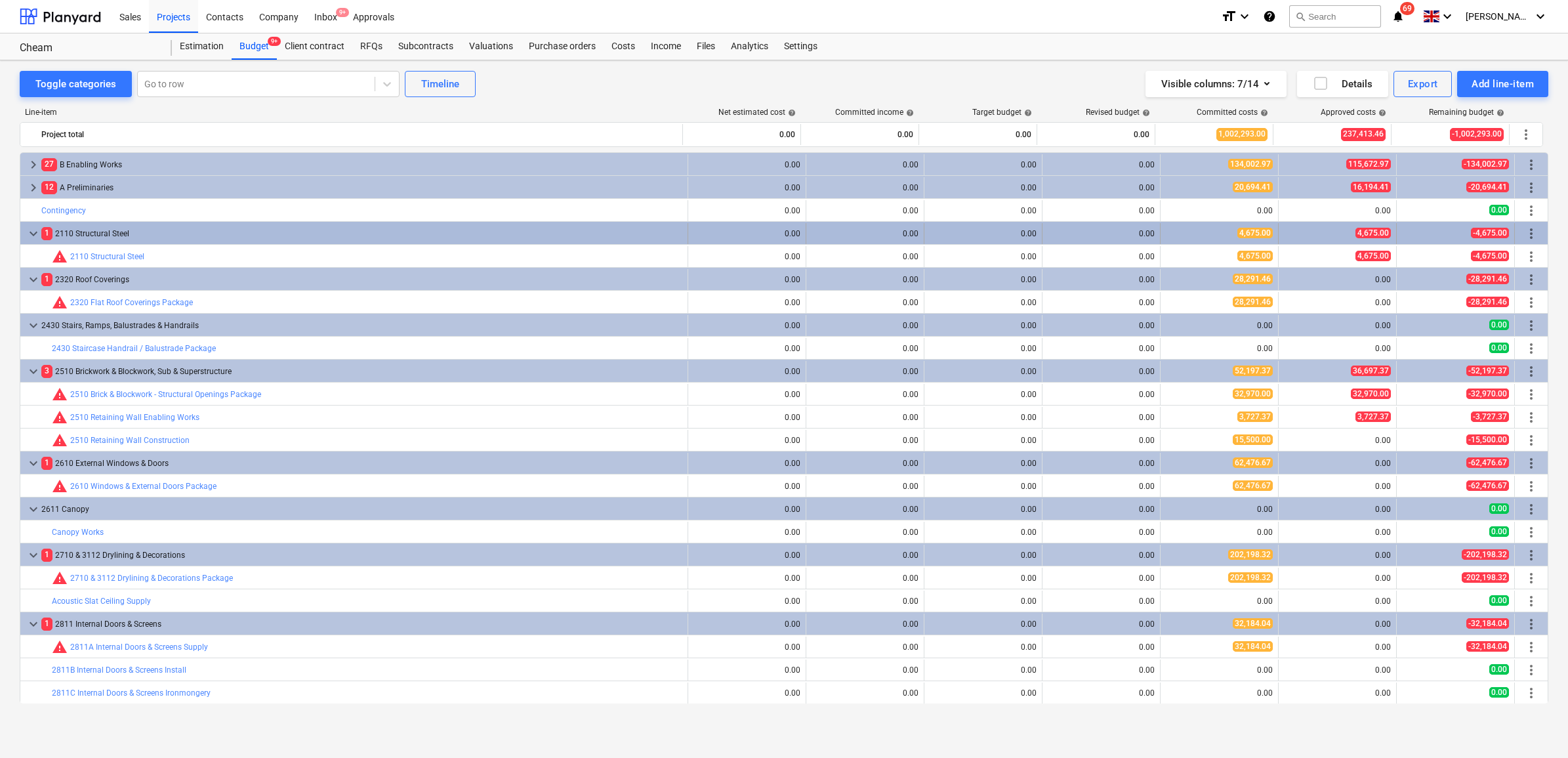
click at [32, 236] on span "keyboard_arrow_down" at bounding box center [34, 233] width 16 height 16
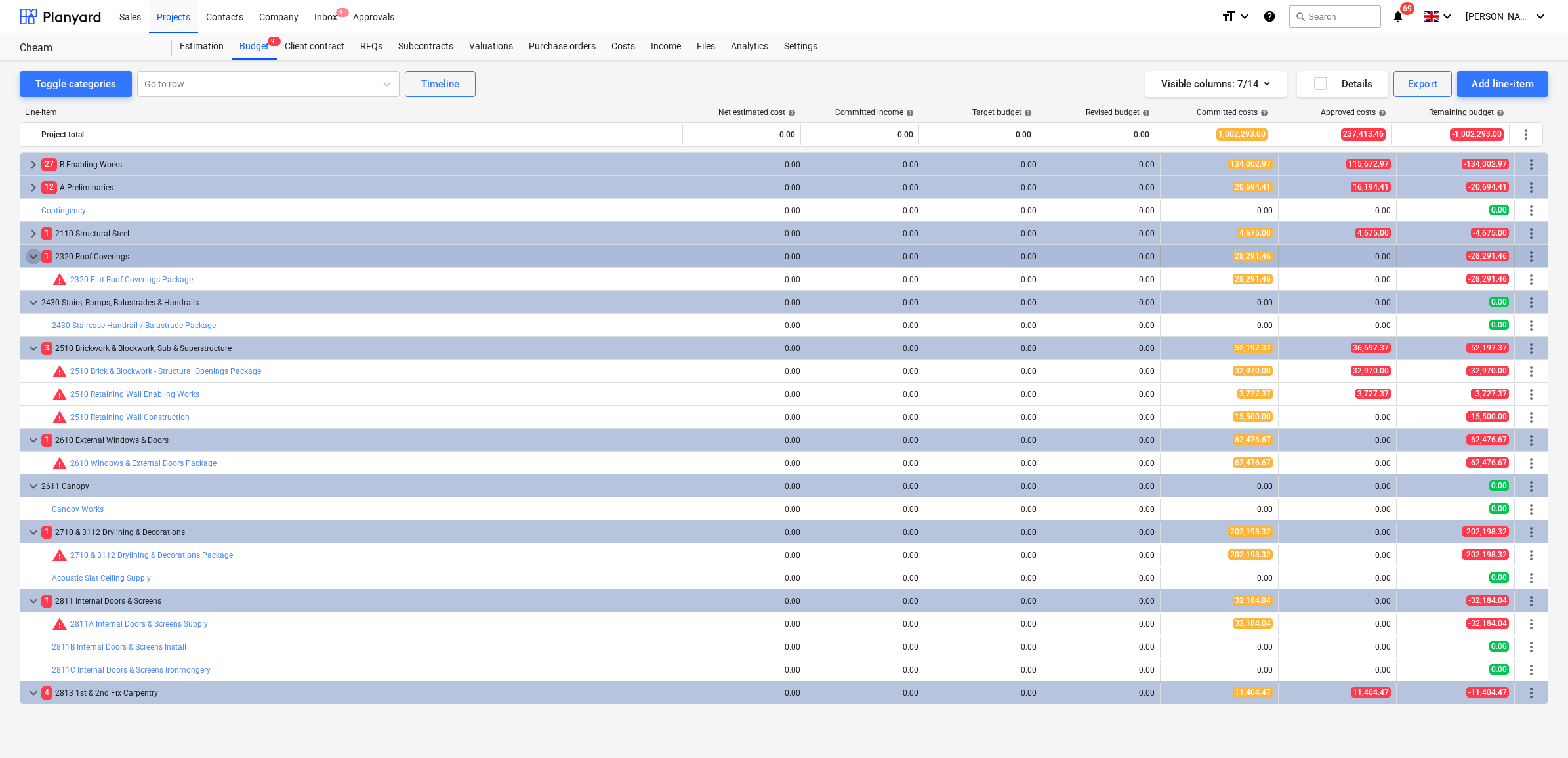
click at [31, 254] on span "keyboard_arrow_down" at bounding box center [34, 256] width 16 height 16
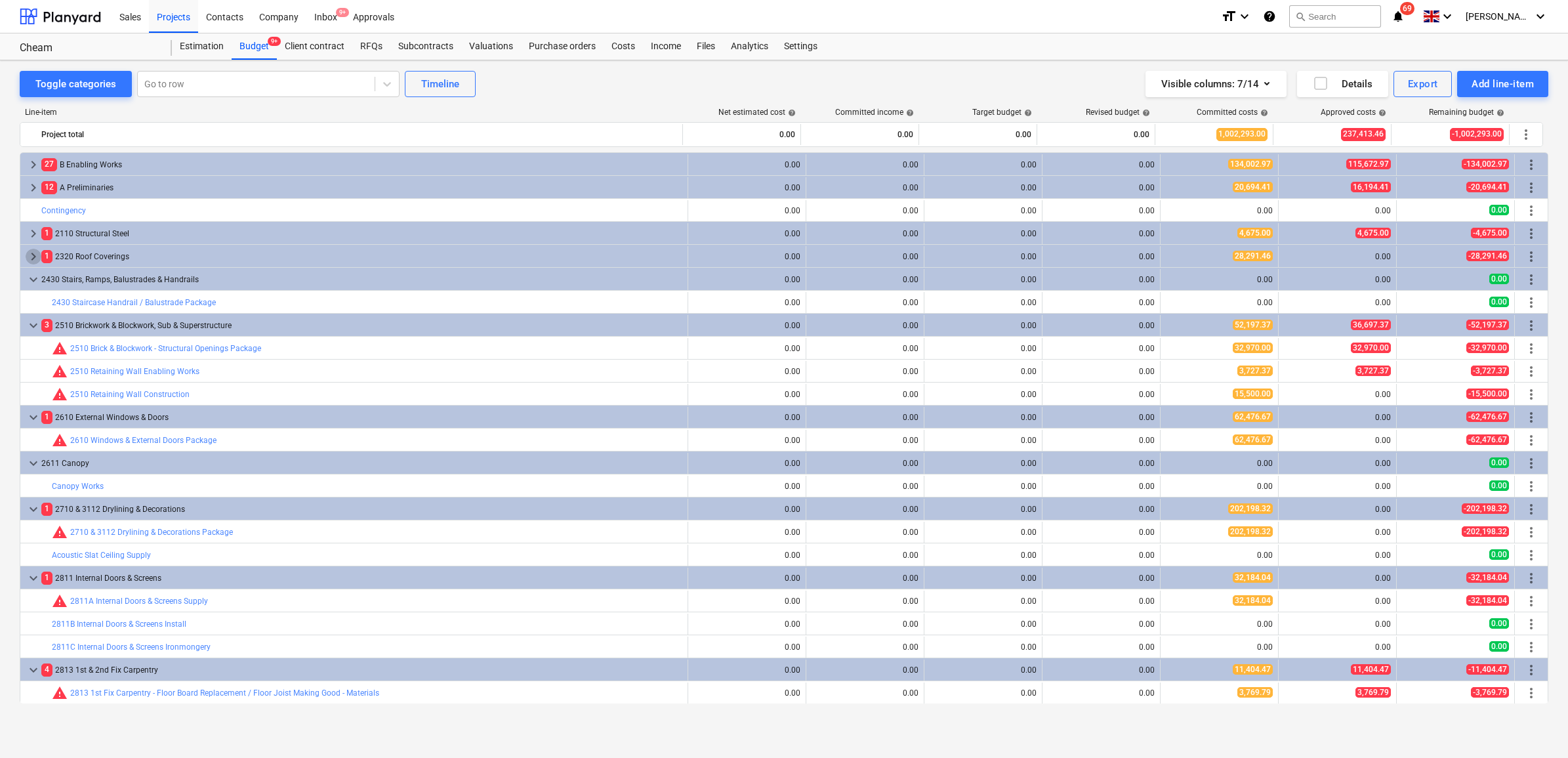
click at [31, 254] on span "keyboard_arrow_right" at bounding box center [34, 256] width 16 height 16
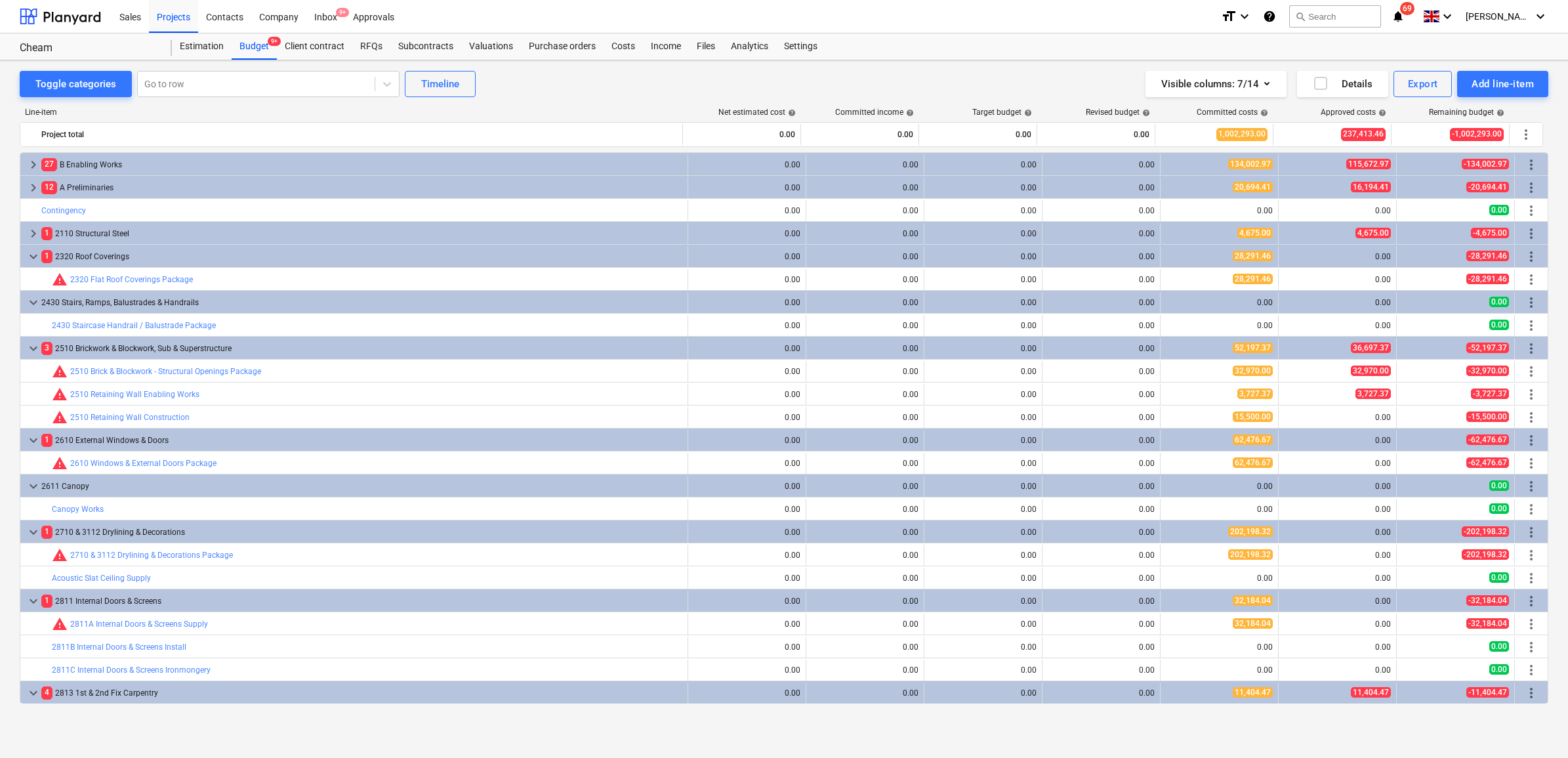
click at [31, 254] on span "keyboard_arrow_down" at bounding box center [34, 256] width 16 height 16
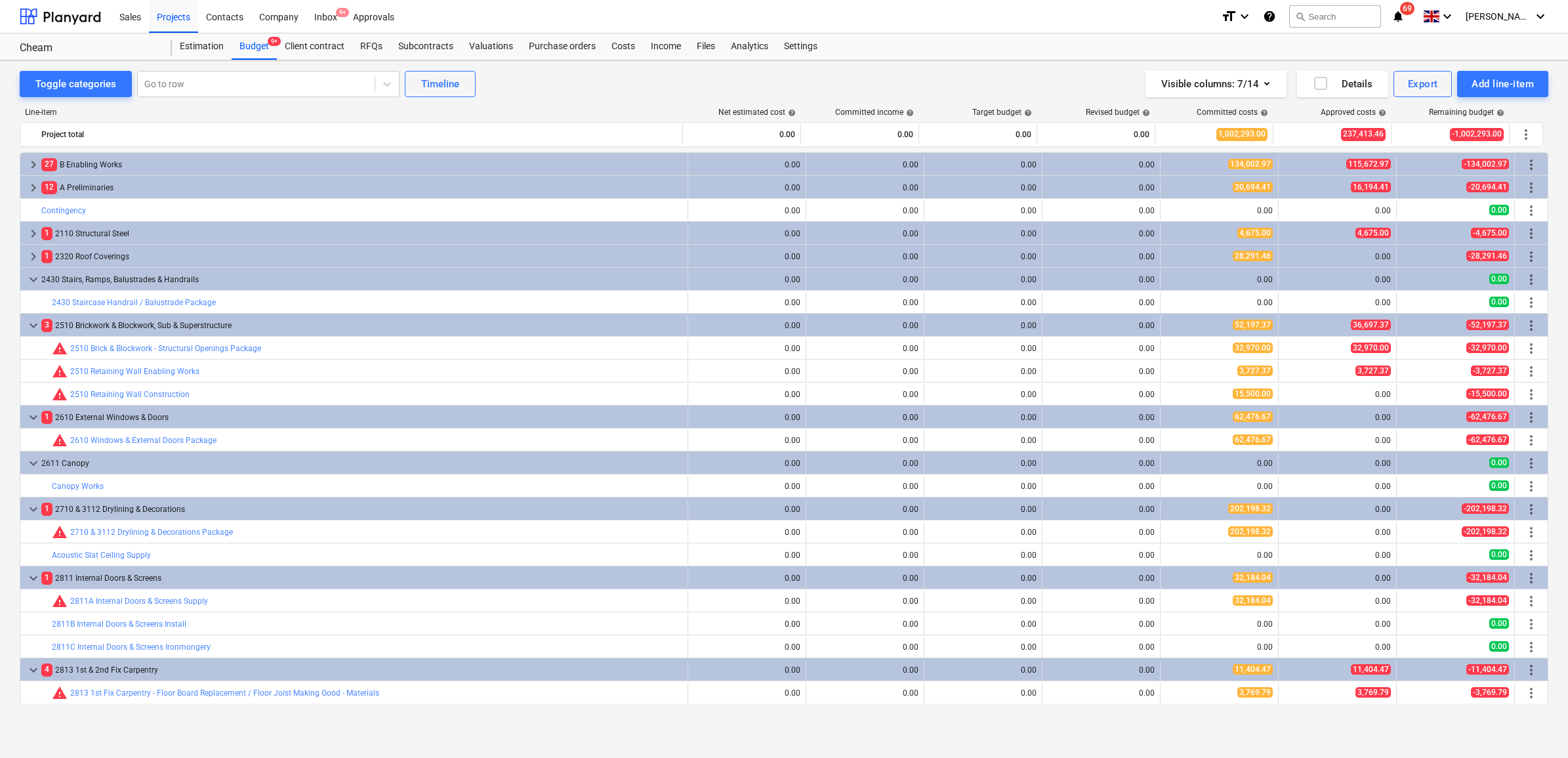
click at [31, 254] on span "keyboard_arrow_right" at bounding box center [34, 256] width 16 height 16
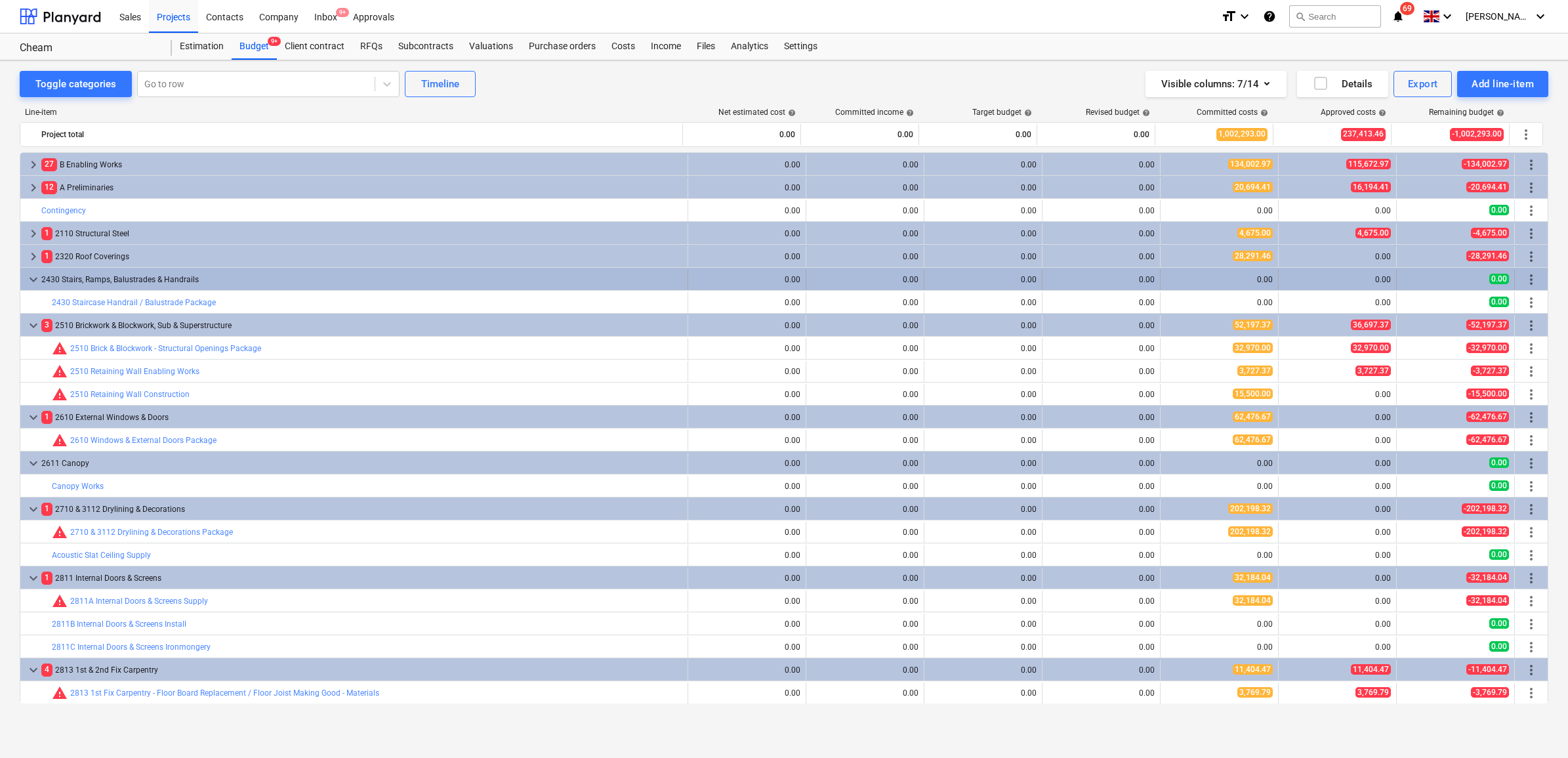
click at [33, 281] on span "keyboard_arrow_down" at bounding box center [34, 279] width 16 height 16
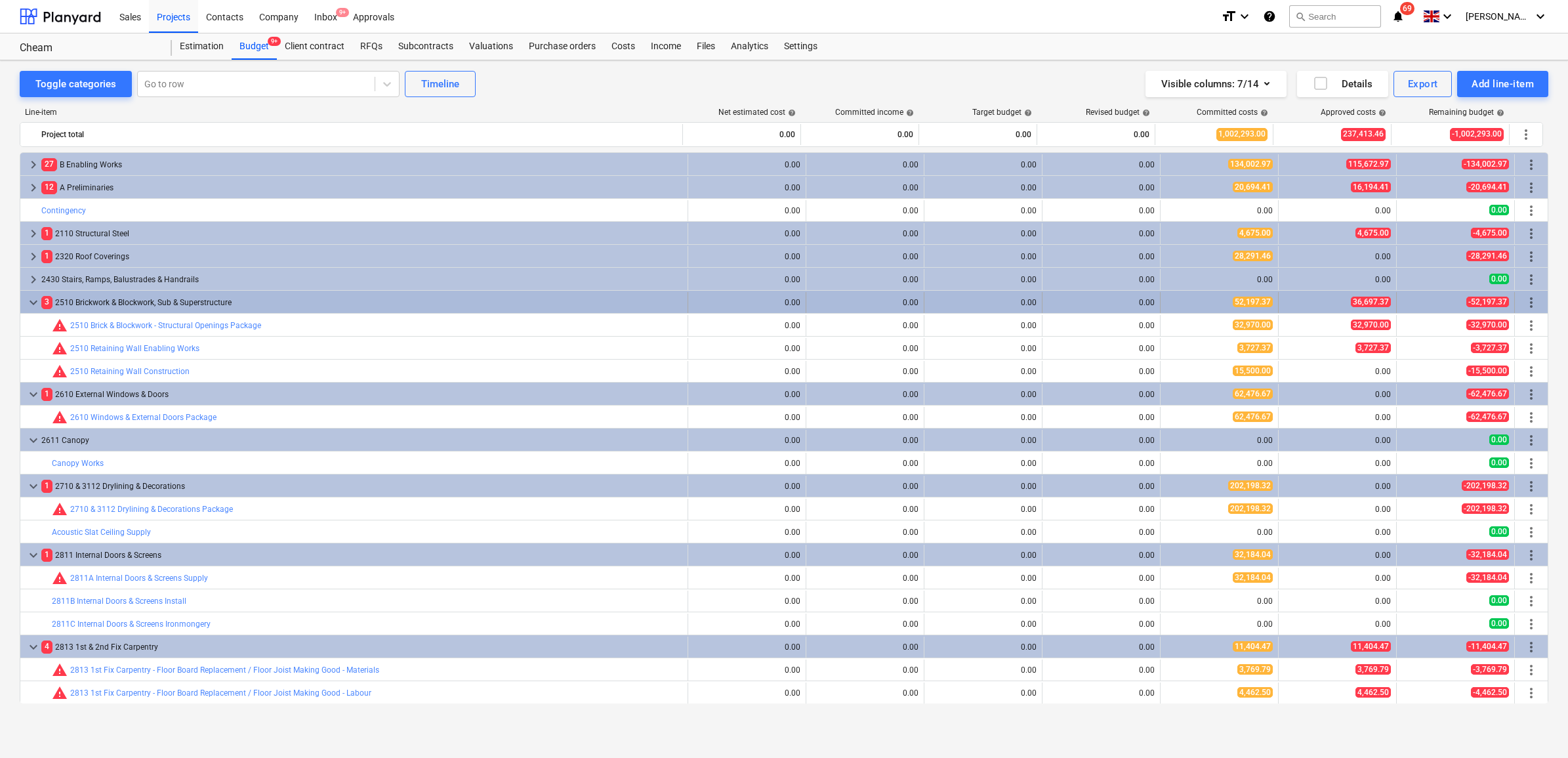
click at [33, 300] on span "keyboard_arrow_down" at bounding box center [34, 303] width 16 height 16
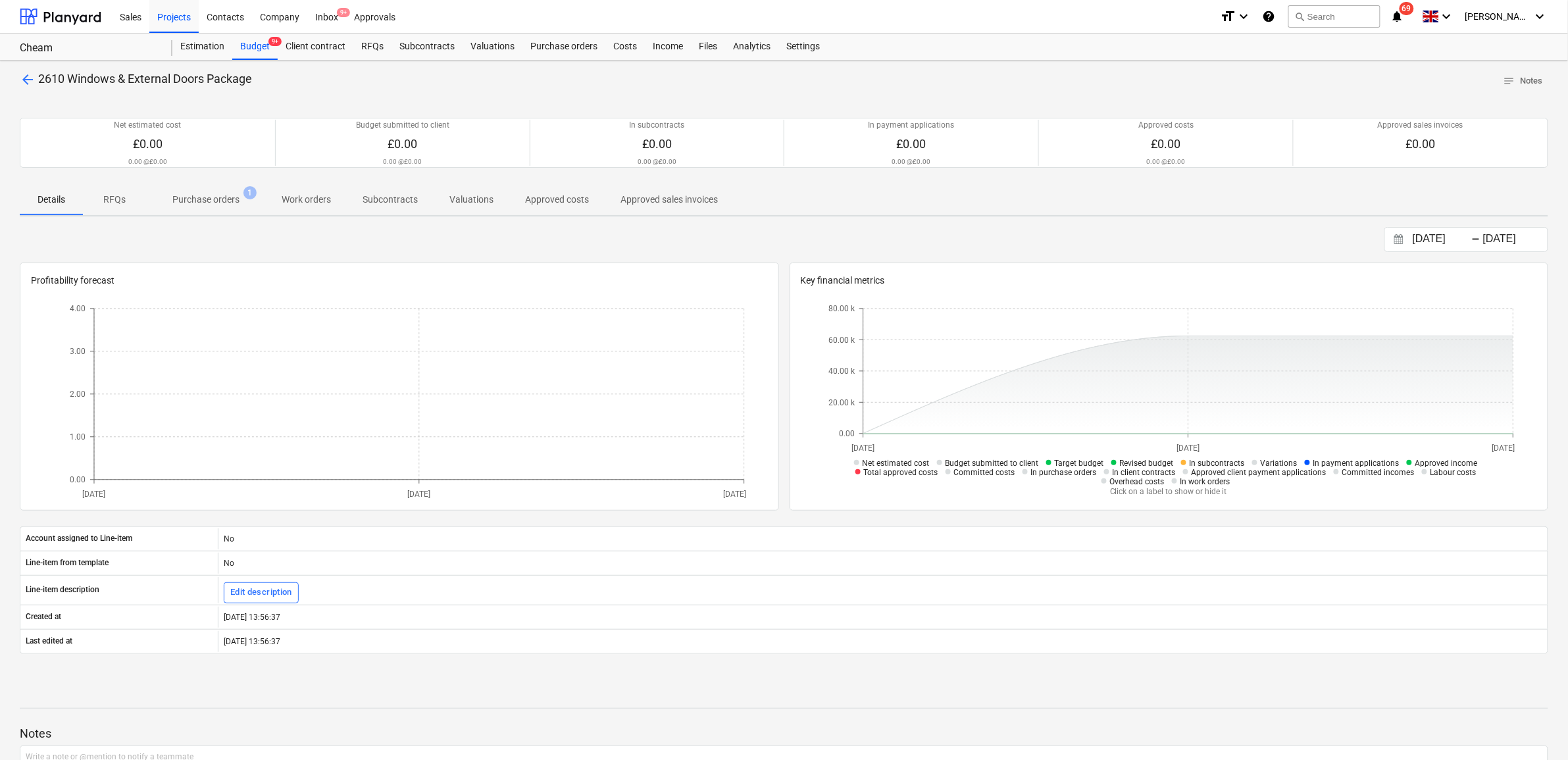
click at [206, 199] on p "Purchase orders" at bounding box center [205, 199] width 67 height 14
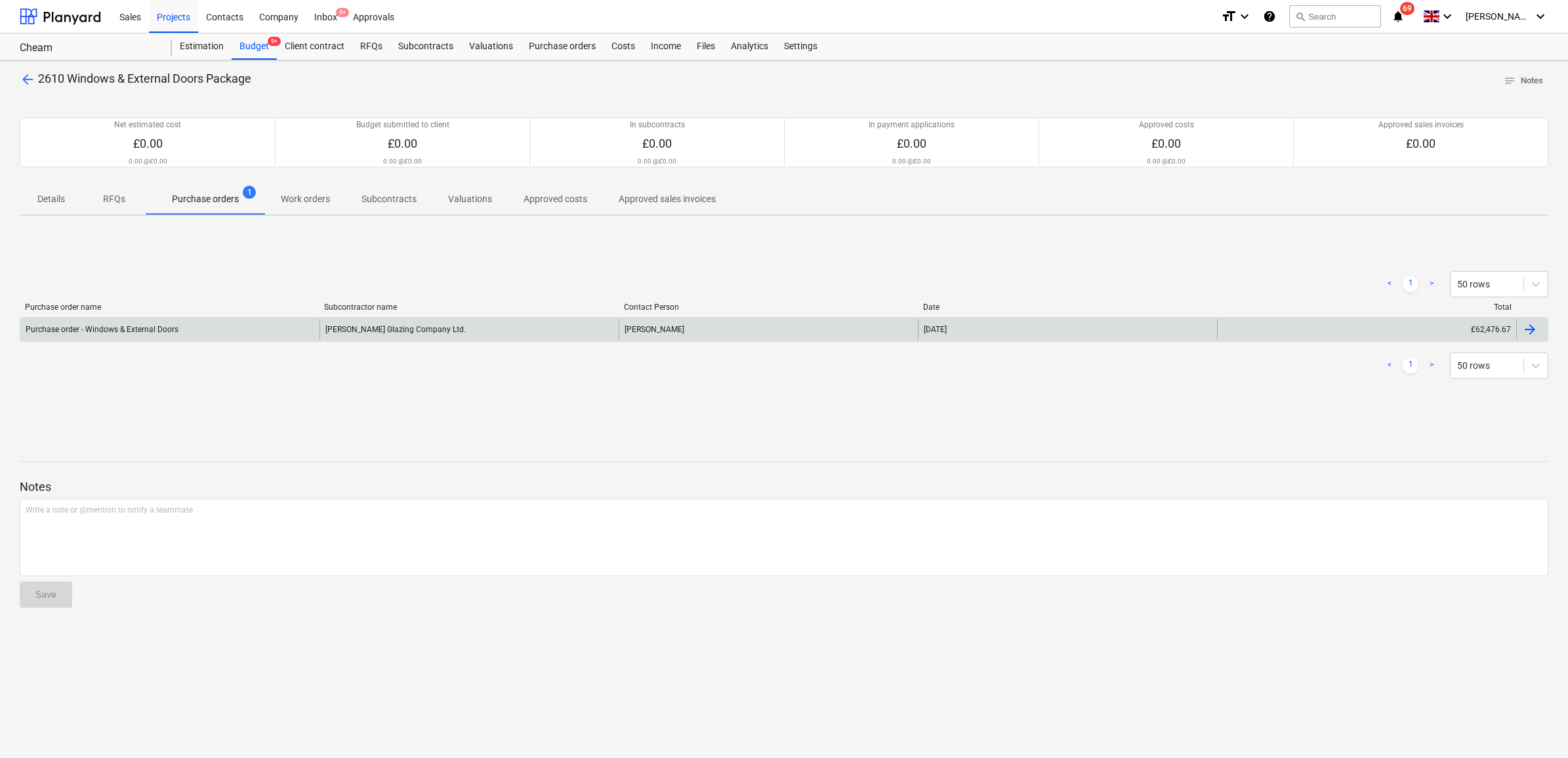
click at [282, 337] on div "Purchase order - Windows & External Doors" at bounding box center [169, 329] width 299 height 21
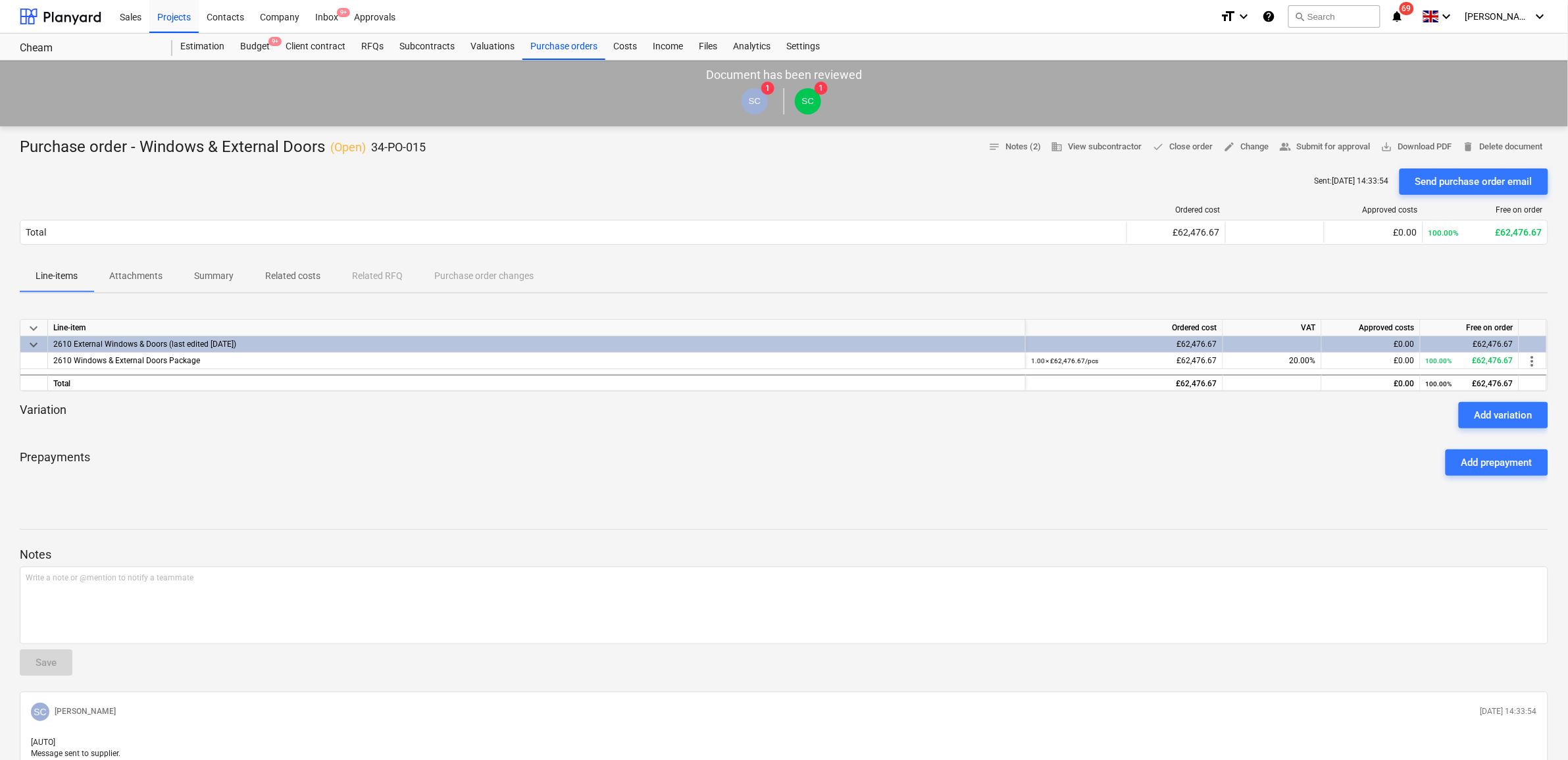
click at [150, 280] on p "Attachments" at bounding box center [135, 276] width 53 height 14
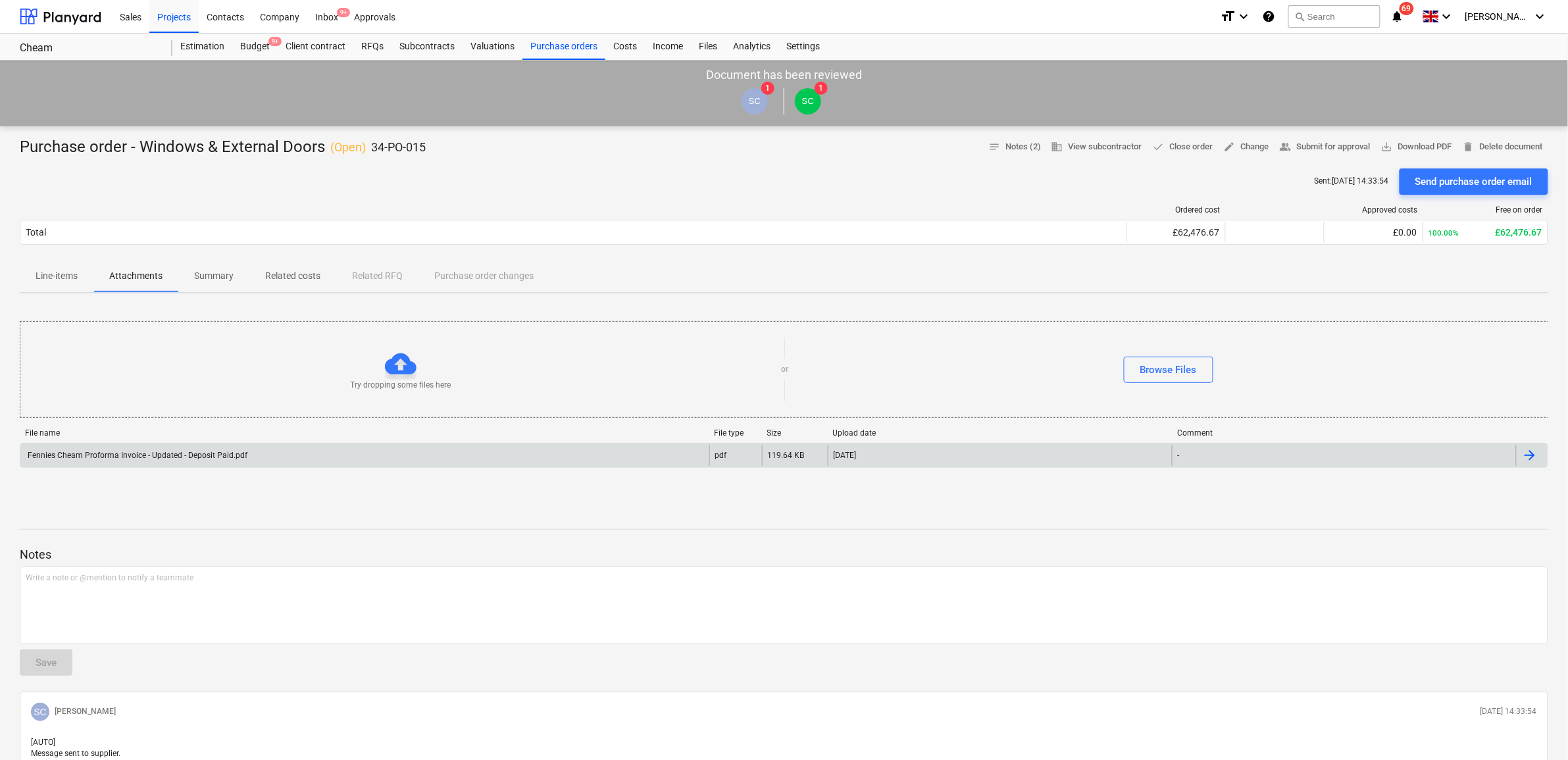
click at [250, 448] on div "Fennies Cheam Proforma Invoice - Updated - Deposit Paid.pdf" at bounding box center [364, 454] width 688 height 21
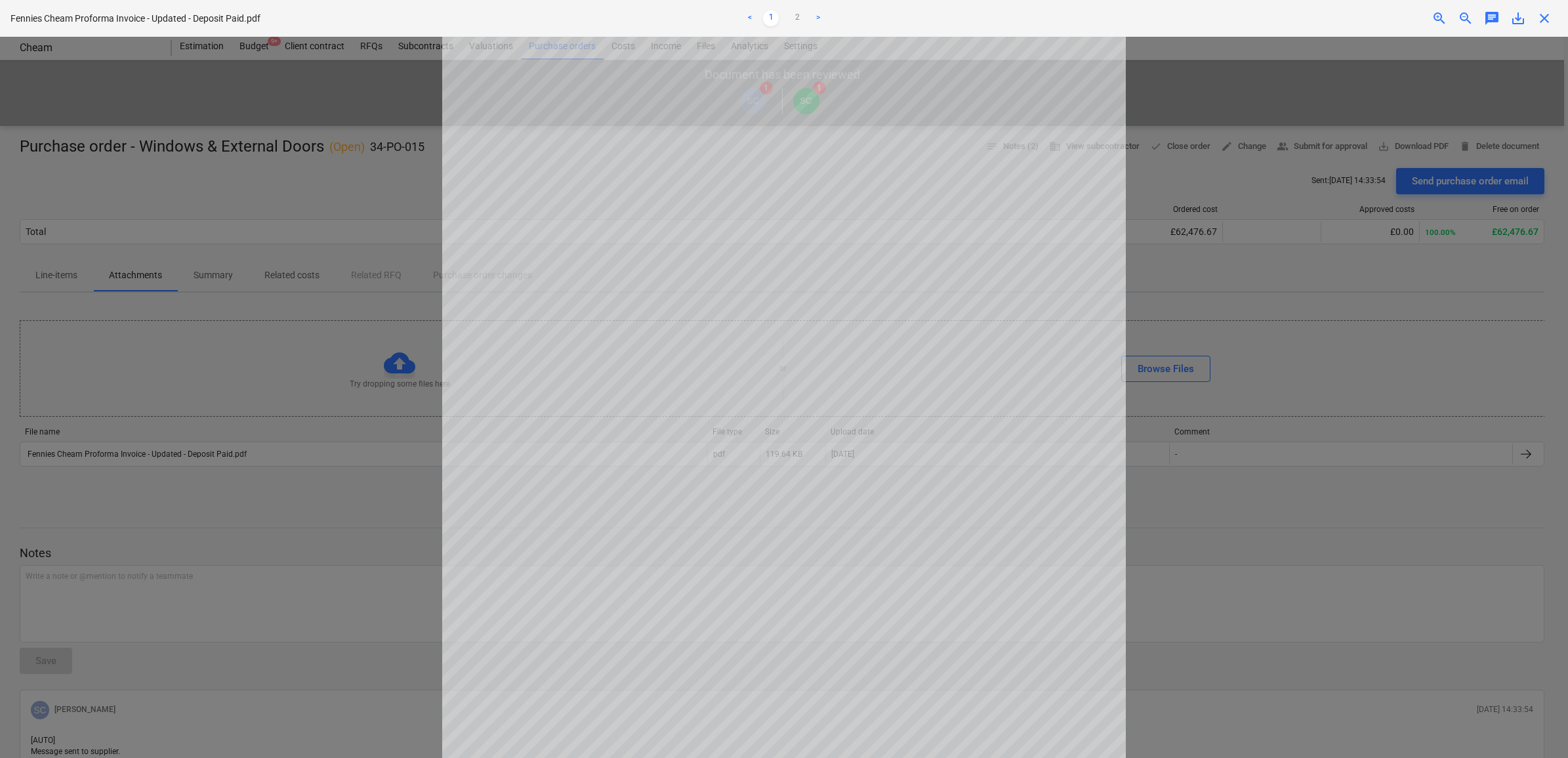
click at [1517, 20] on div "Decision updated" at bounding box center [1384, 14] width 355 height 28
click at [1517, 21] on div "Decision updated" at bounding box center [1384, 14] width 355 height 28
click at [1448, 138] on div at bounding box center [784, 397] width 1568 height 721
click at [1512, 20] on div "Decision updated" at bounding box center [1384, 14] width 355 height 28
click at [1513, 20] on div "Decision updated" at bounding box center [1384, 14] width 355 height 28
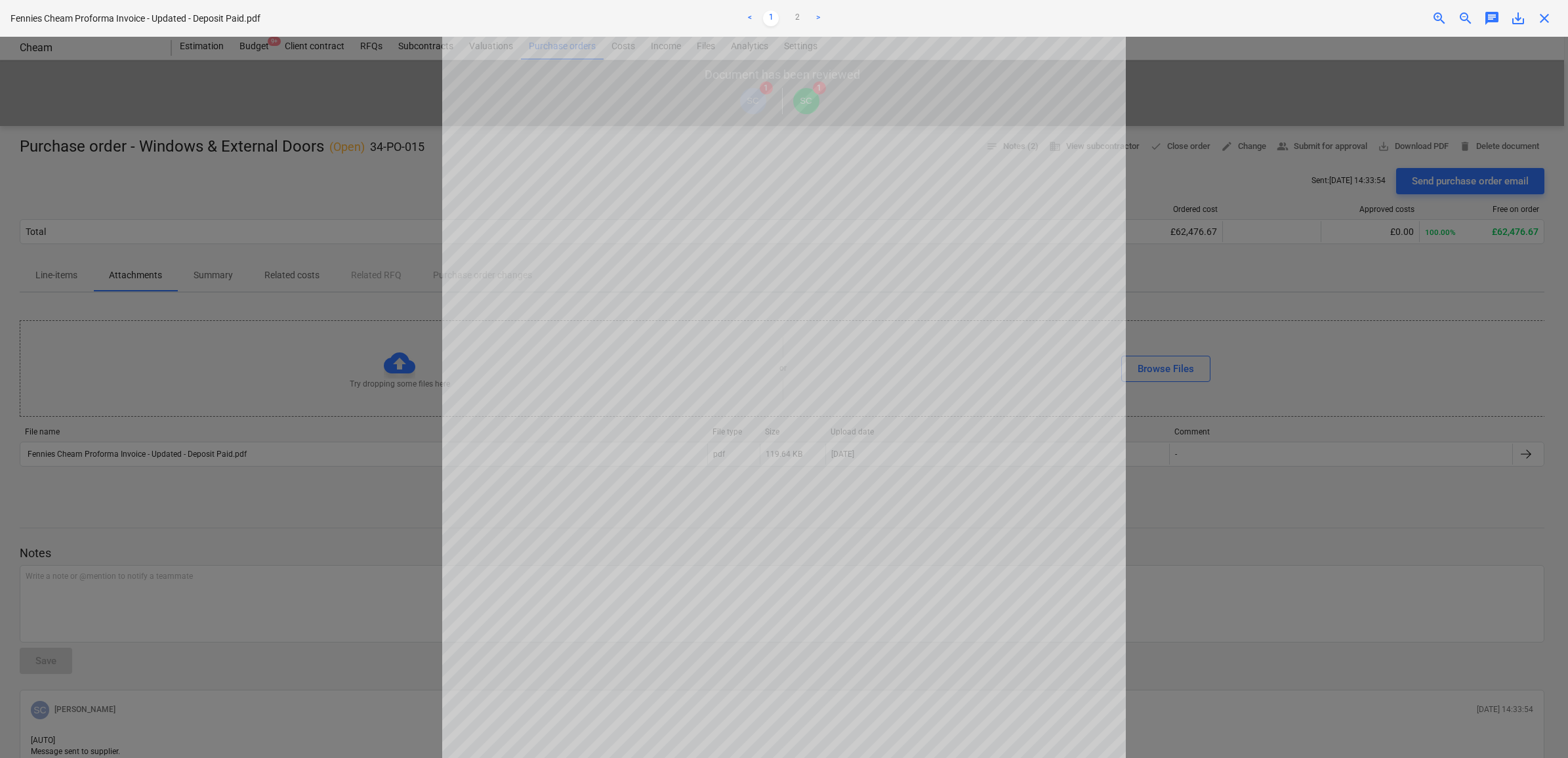
click at [1517, 17] on div "Decision updated" at bounding box center [1384, 14] width 355 height 28
click at [1519, 15] on div "Decision updated" at bounding box center [1384, 14] width 355 height 28
click at [1326, 330] on div at bounding box center [784, 397] width 1568 height 721
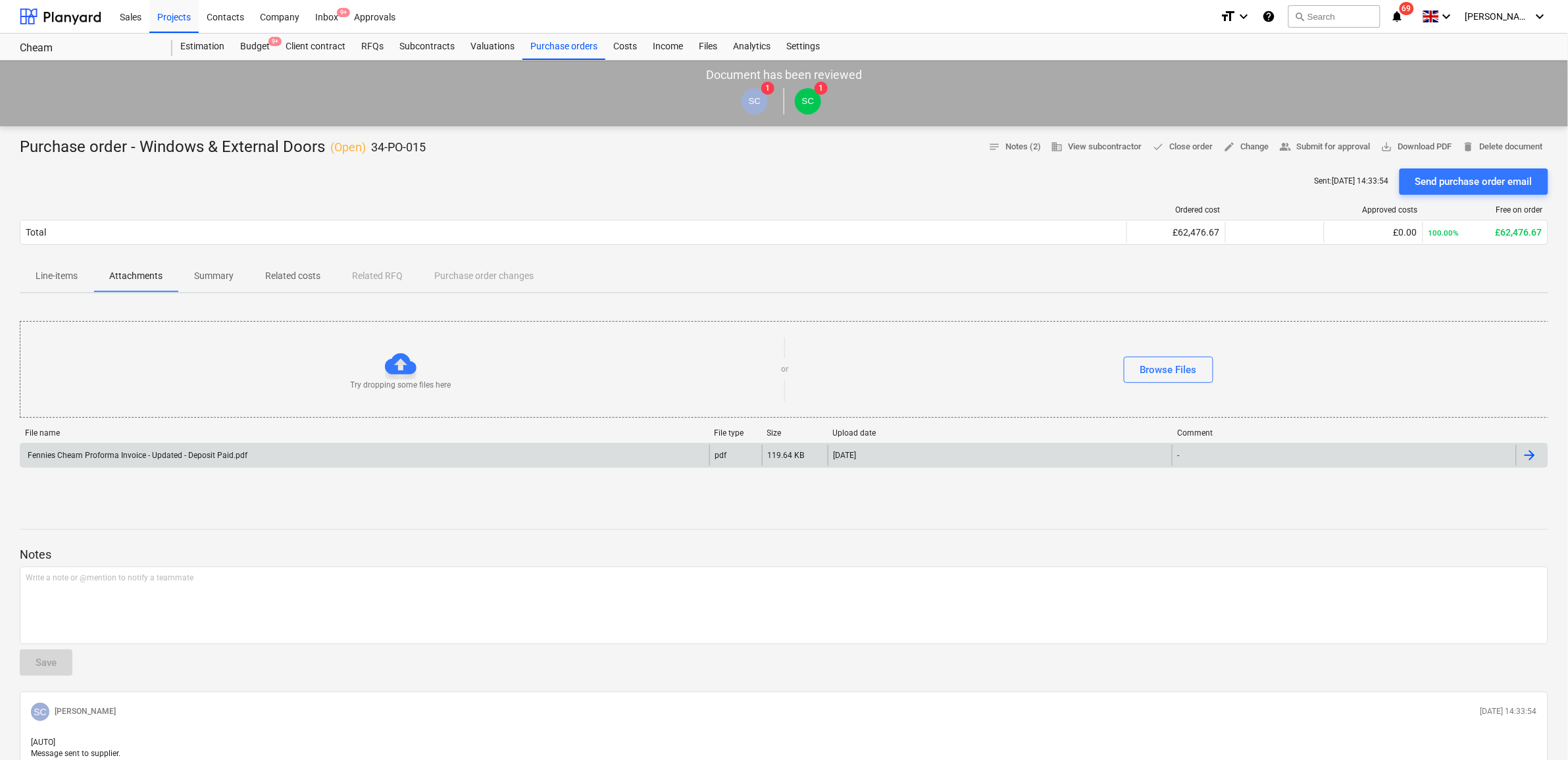
click at [609, 452] on div "Fennies Cheam Proforma Invoice - Updated - Deposit Paid.pdf" at bounding box center [364, 454] width 688 height 21
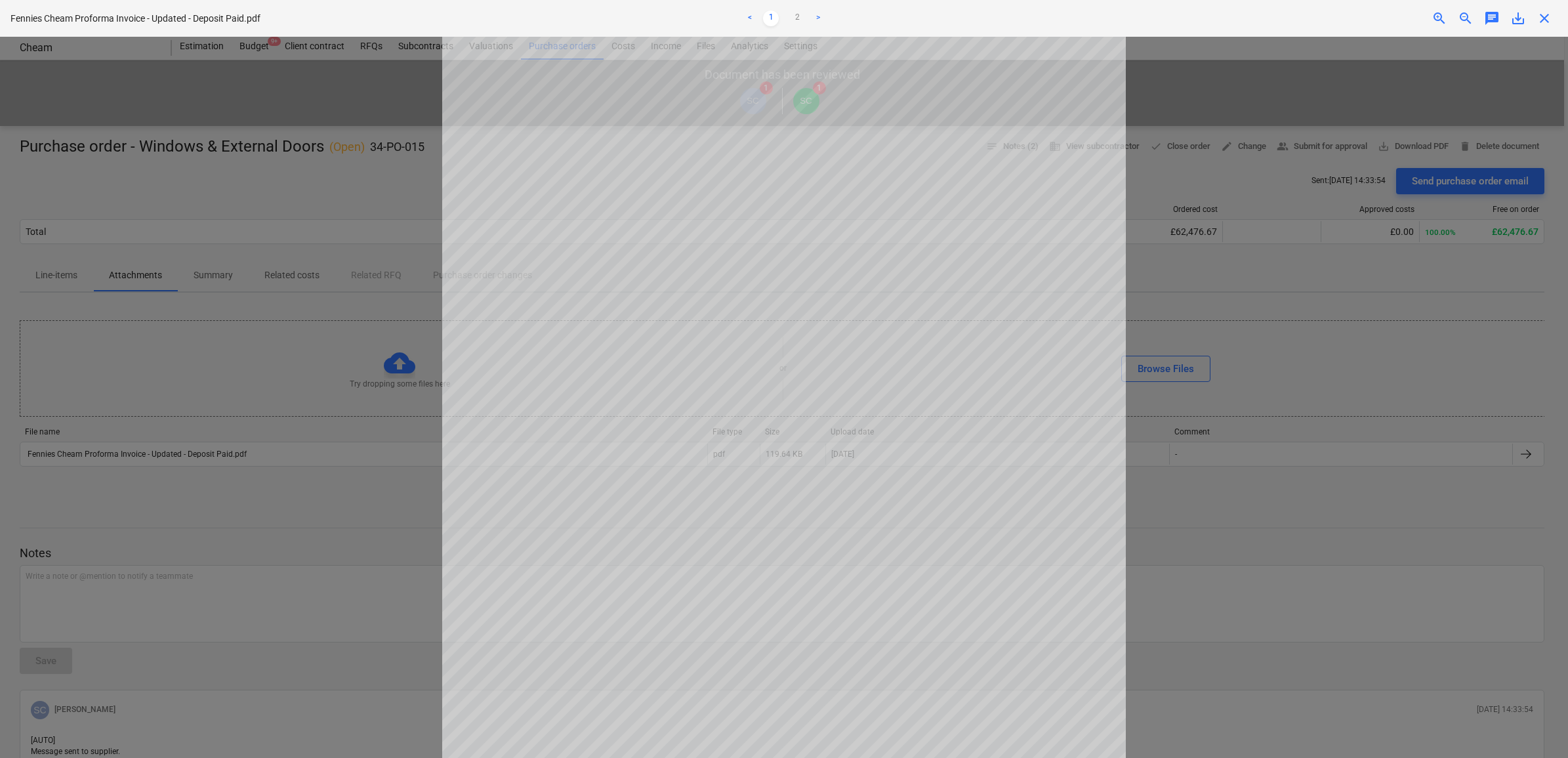
click at [1537, 20] on div "Decision updated" at bounding box center [1384, 14] width 355 height 28
click at [1544, 18] on div "Decision updated" at bounding box center [1384, 14] width 355 height 28
click at [1267, 242] on div at bounding box center [784, 397] width 1568 height 721
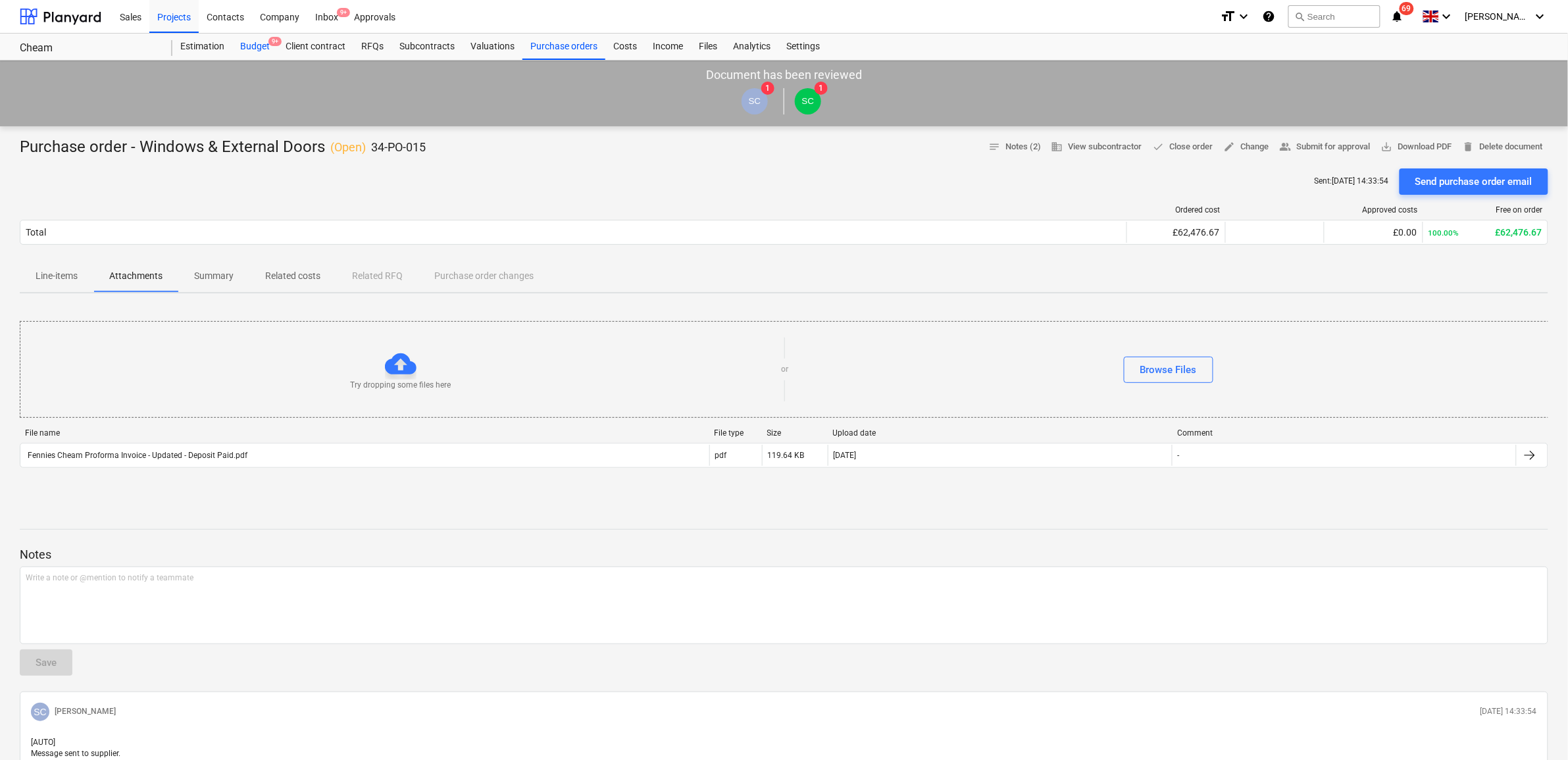
click at [245, 48] on div "Budget 9+" at bounding box center [255, 47] width 46 height 26
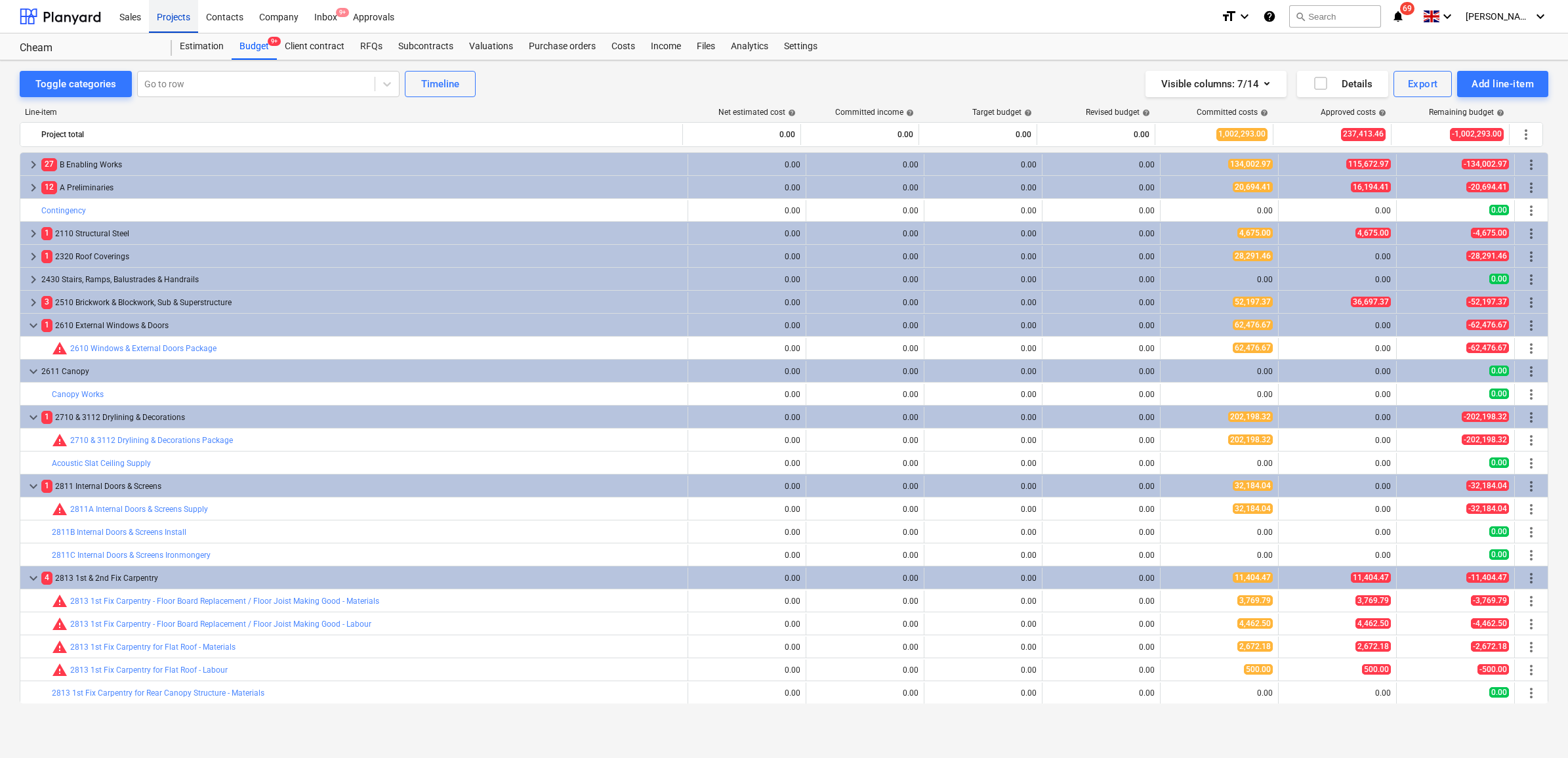
click at [191, 20] on div "Projects" at bounding box center [174, 16] width 50 height 34
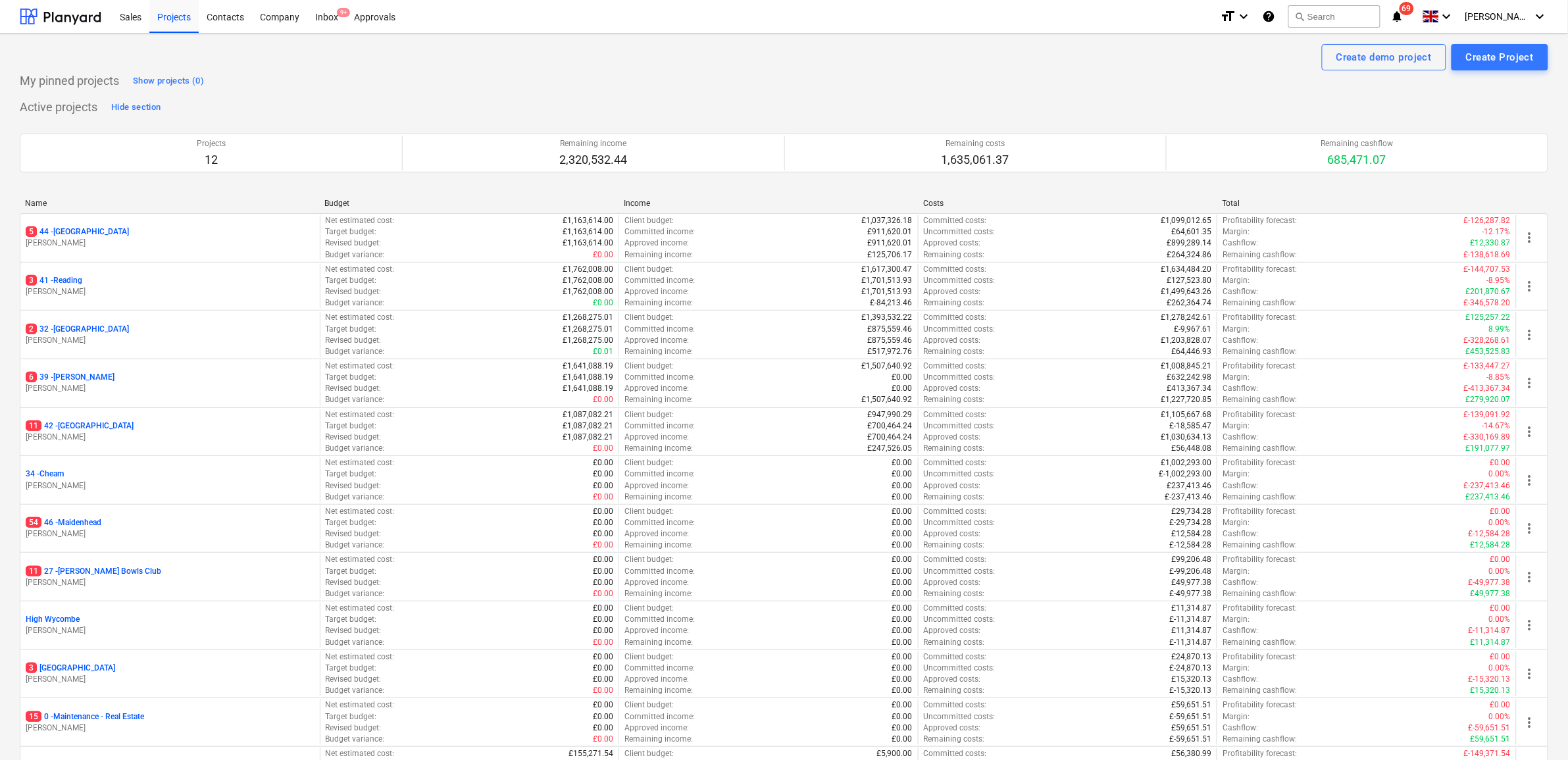
click at [61, 284] on p "3 41 - Reading" at bounding box center [54, 280] width 57 height 11
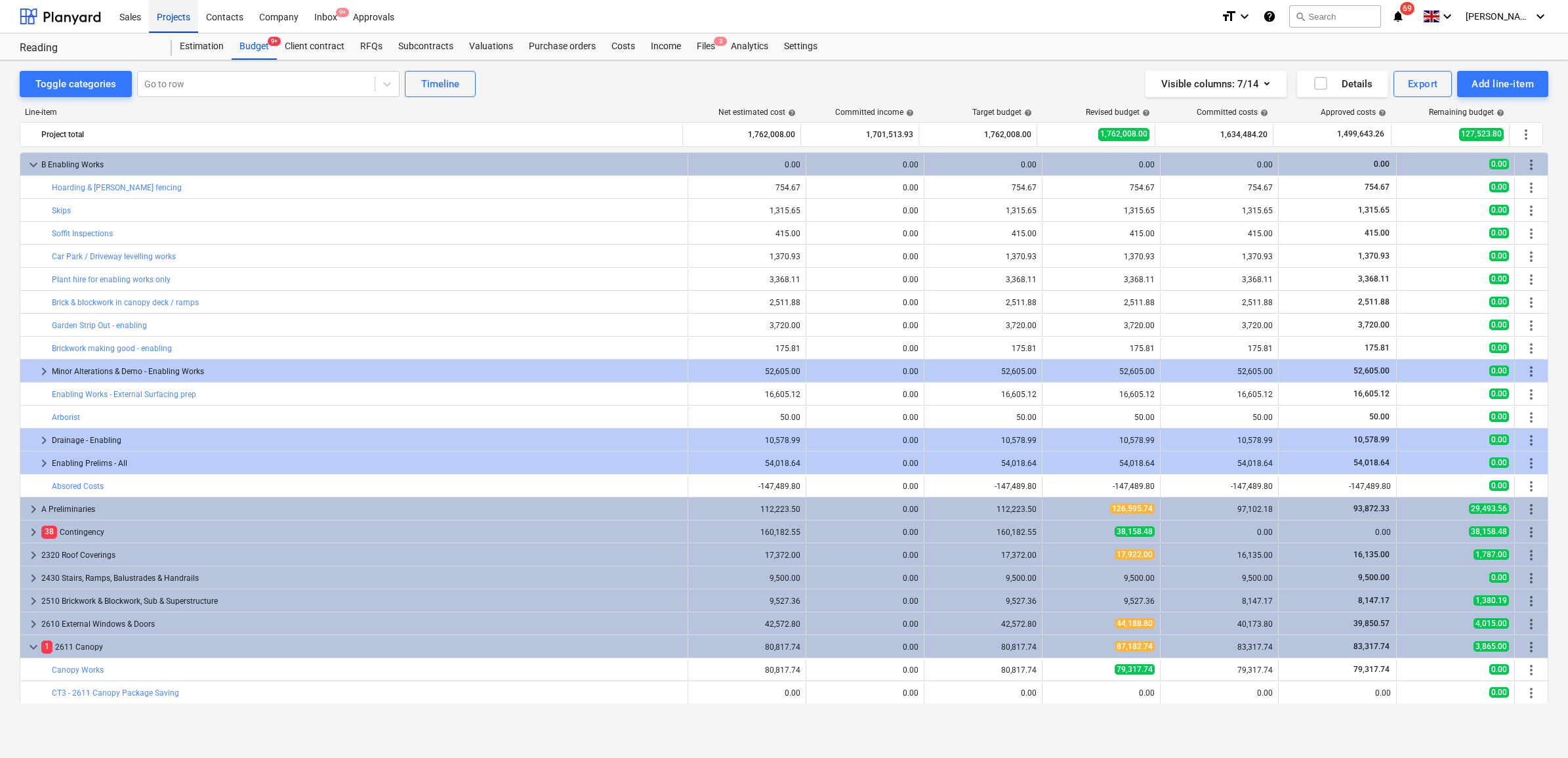
click at [188, 18] on div "Projects" at bounding box center [174, 16] width 50 height 34
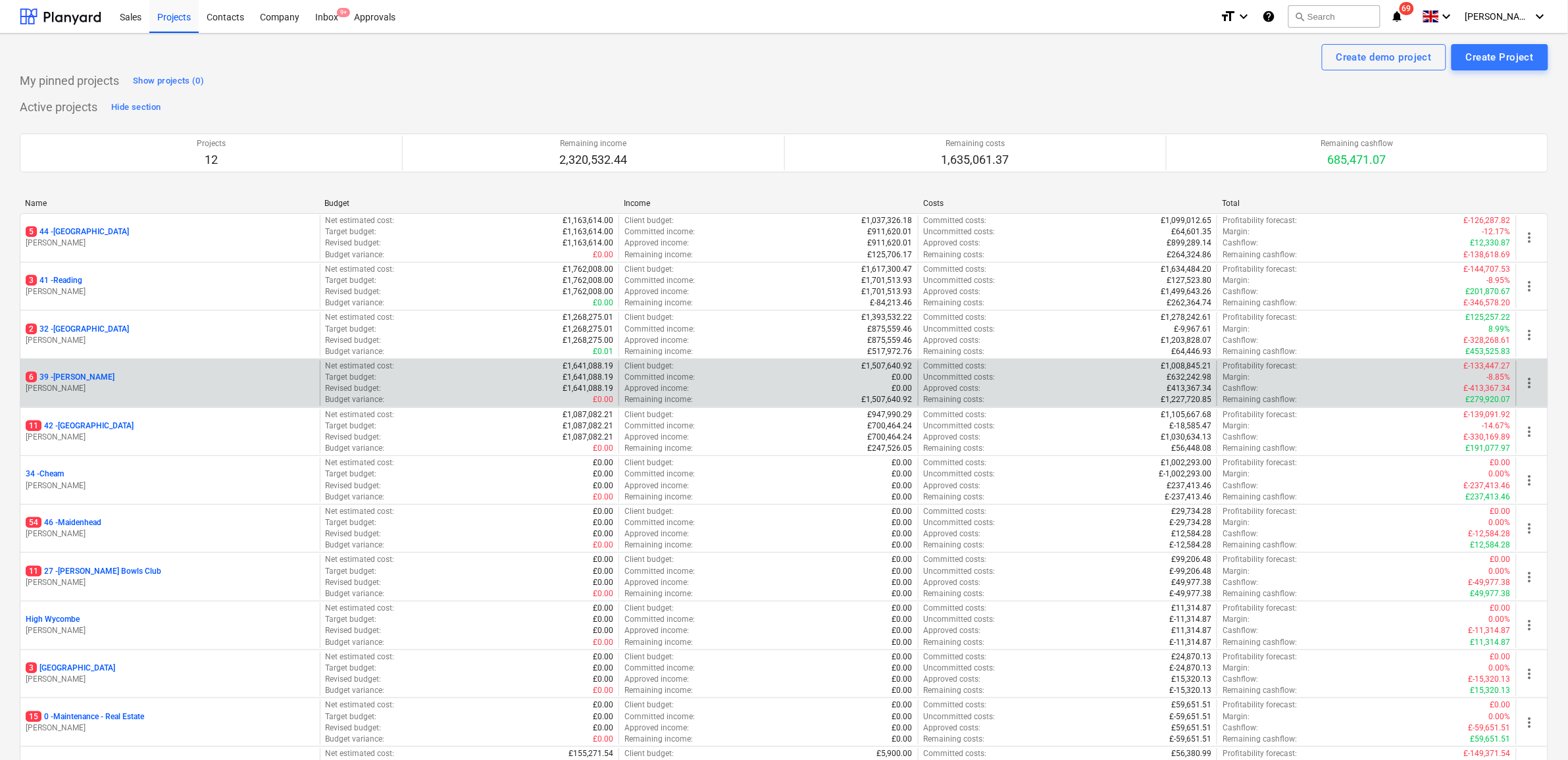
click at [69, 382] on p "6 39 - [GEOGRAPHIC_DATA]" at bounding box center [70, 377] width 89 height 11
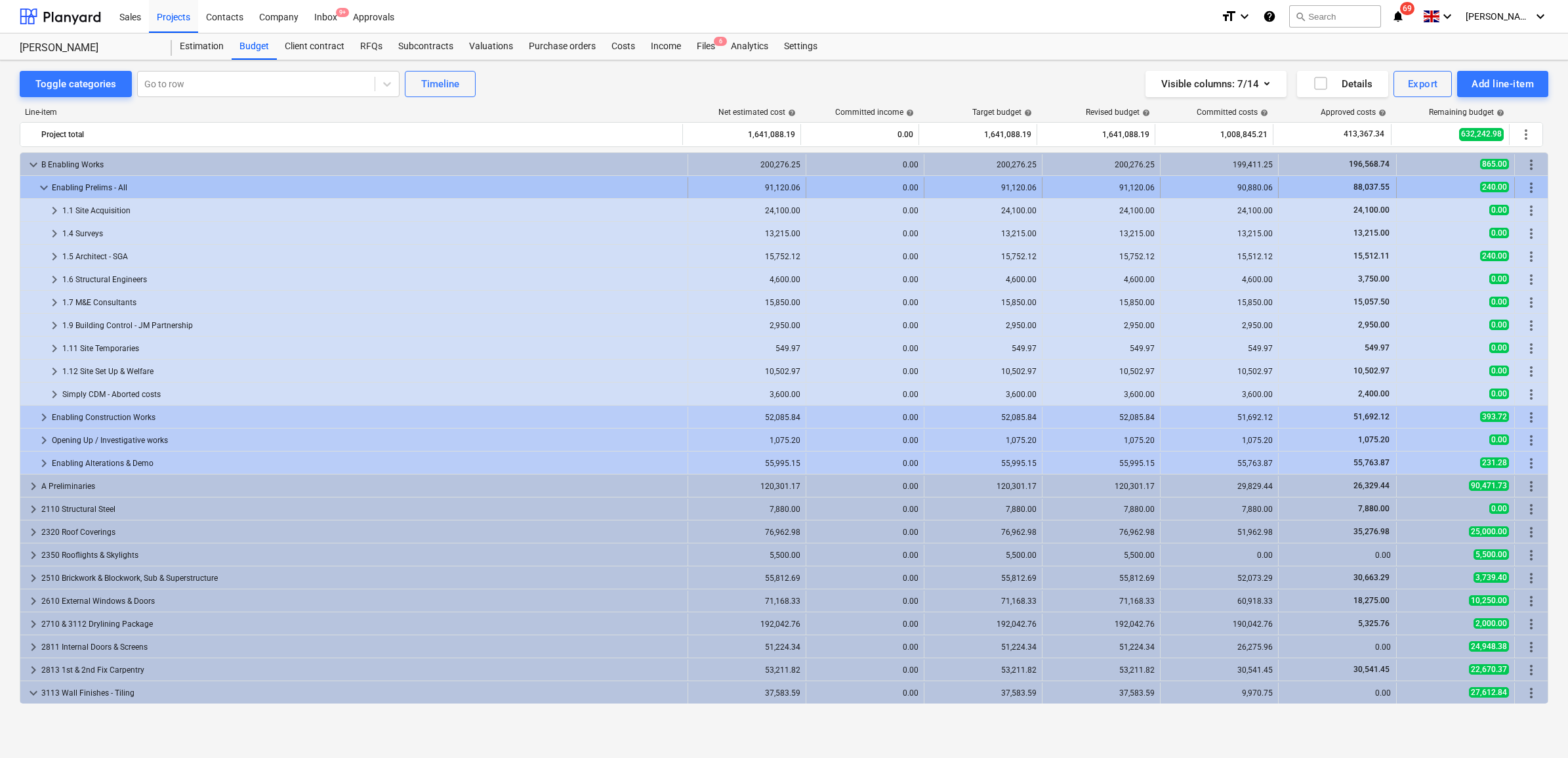
click at [36, 188] on span "keyboard_arrow_down" at bounding box center [44, 188] width 16 height 16
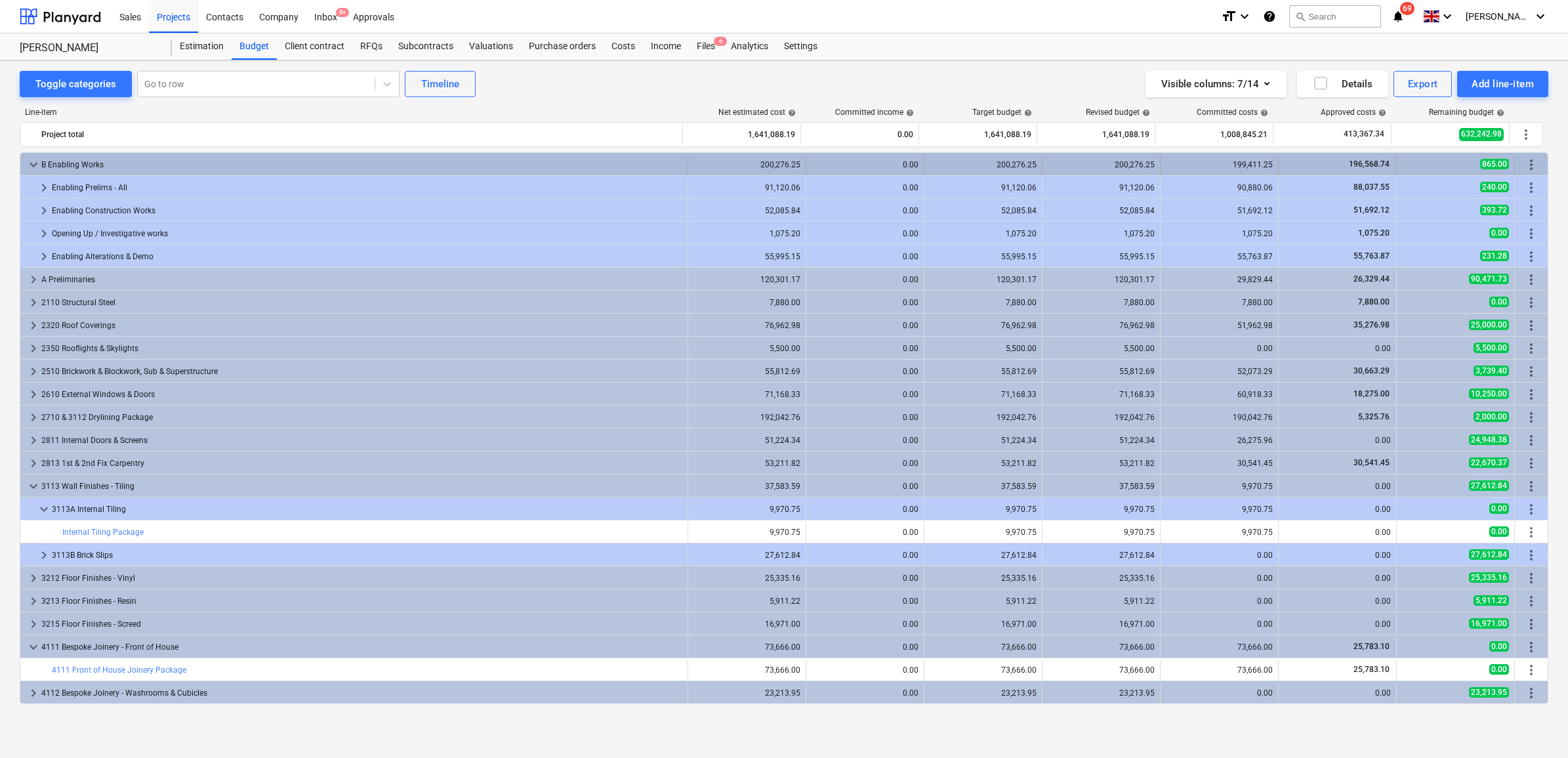
click at [33, 165] on span "keyboard_arrow_down" at bounding box center [34, 165] width 16 height 16
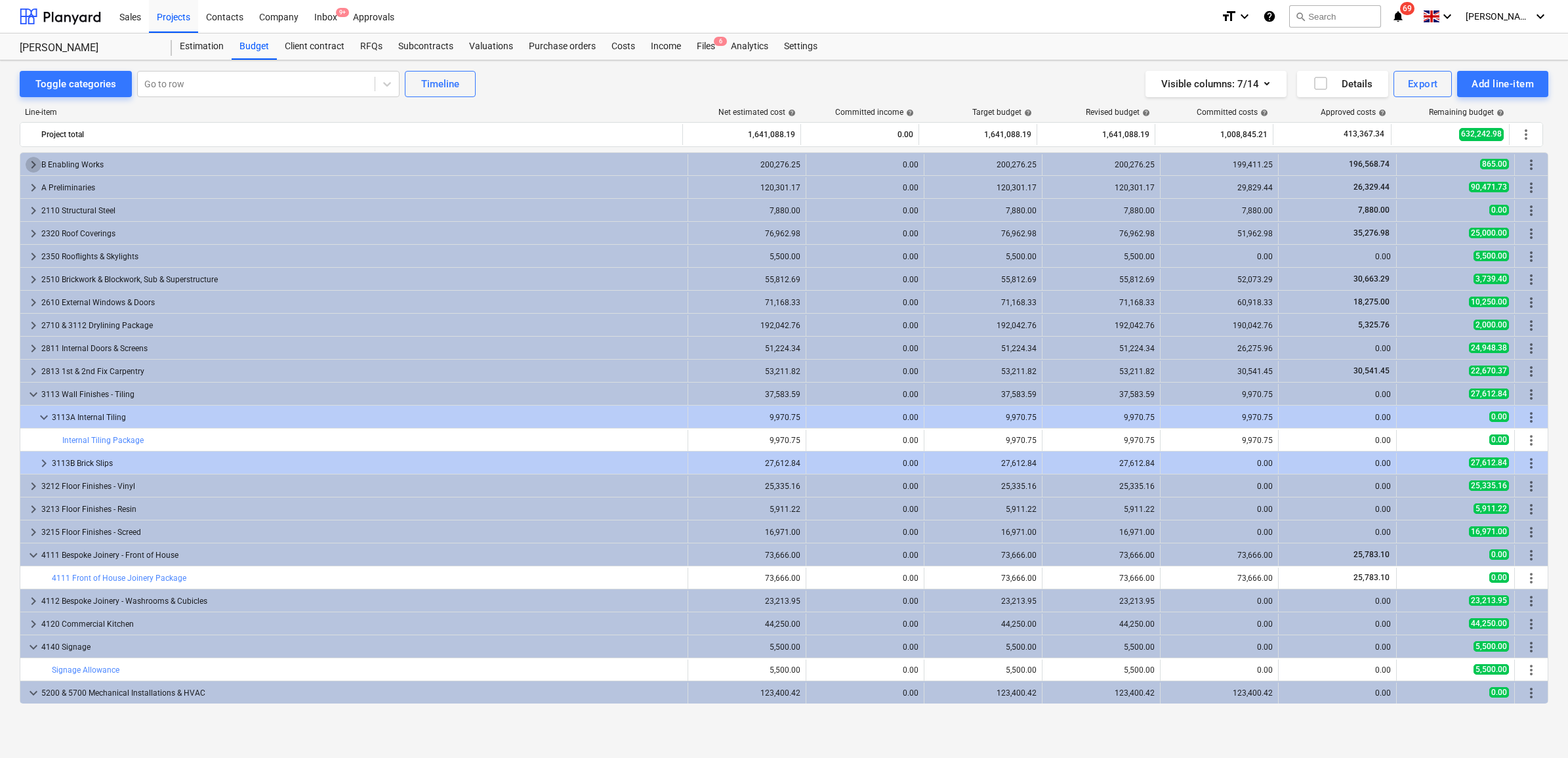
click at [33, 165] on span "keyboard_arrow_right" at bounding box center [34, 165] width 16 height 16
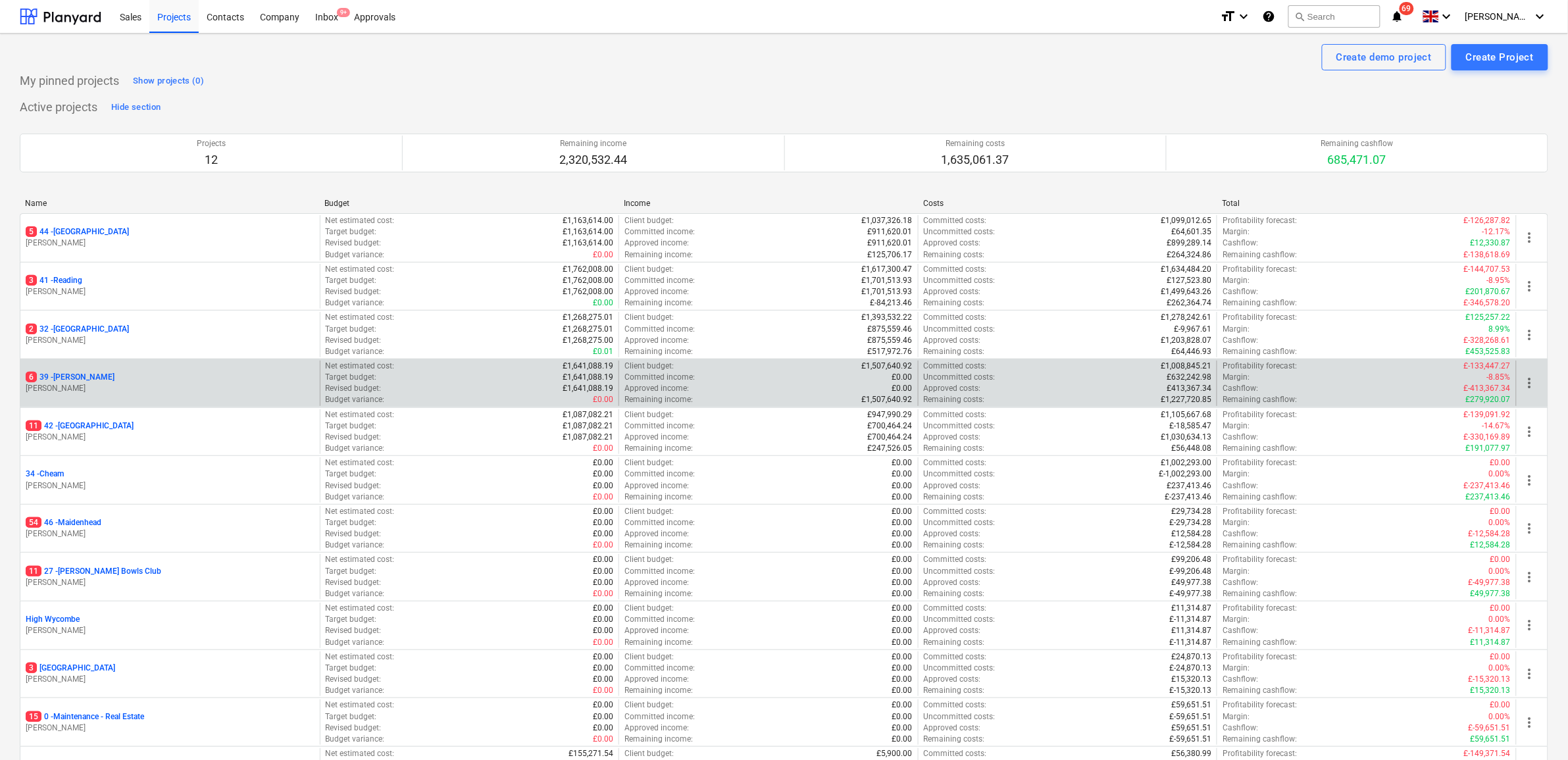
click at [80, 379] on p "6 39 - [GEOGRAPHIC_DATA]" at bounding box center [70, 377] width 89 height 11
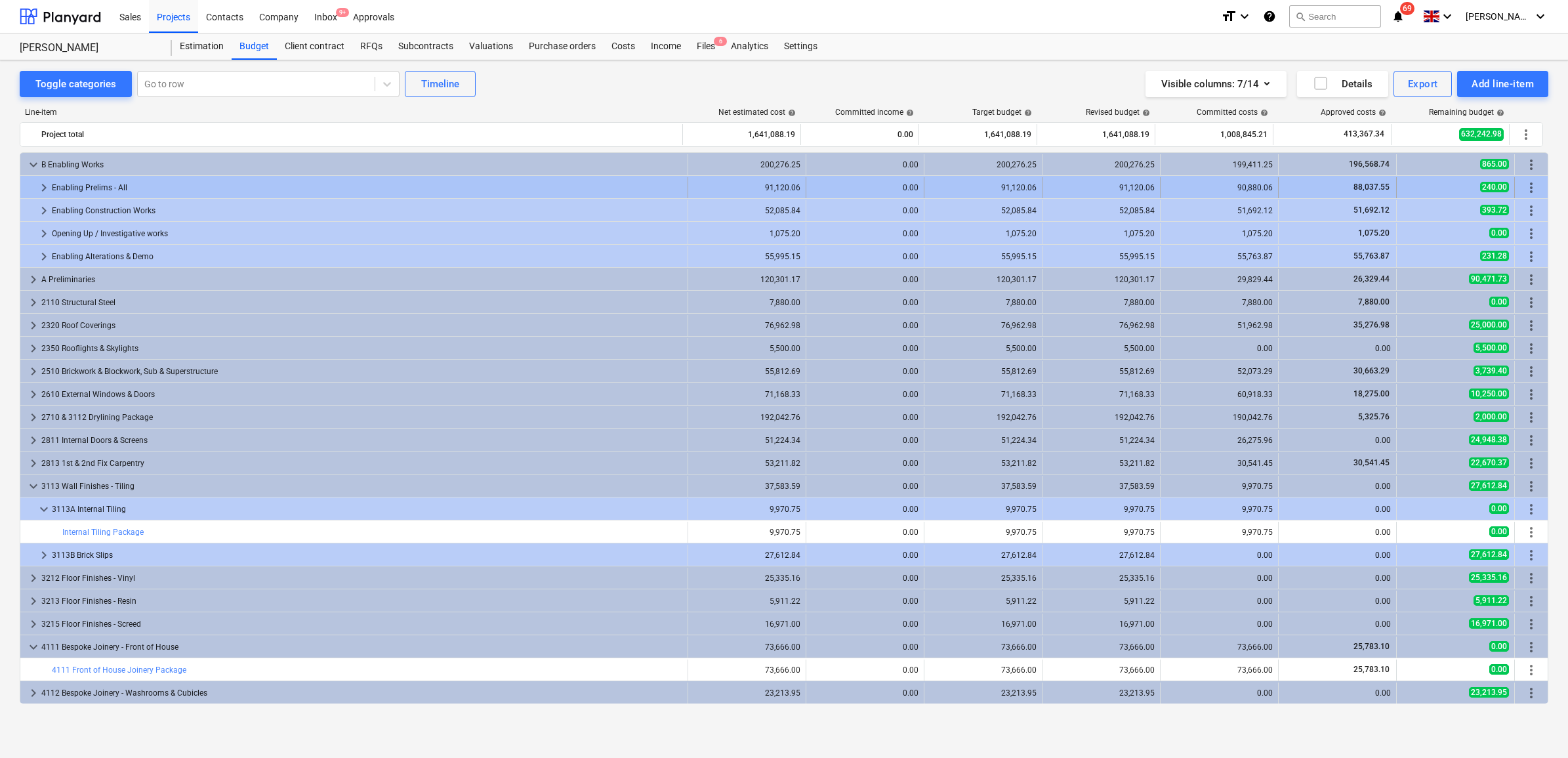
click at [1239, 187] on div "90,880.06" at bounding box center [1220, 187] width 107 height 9
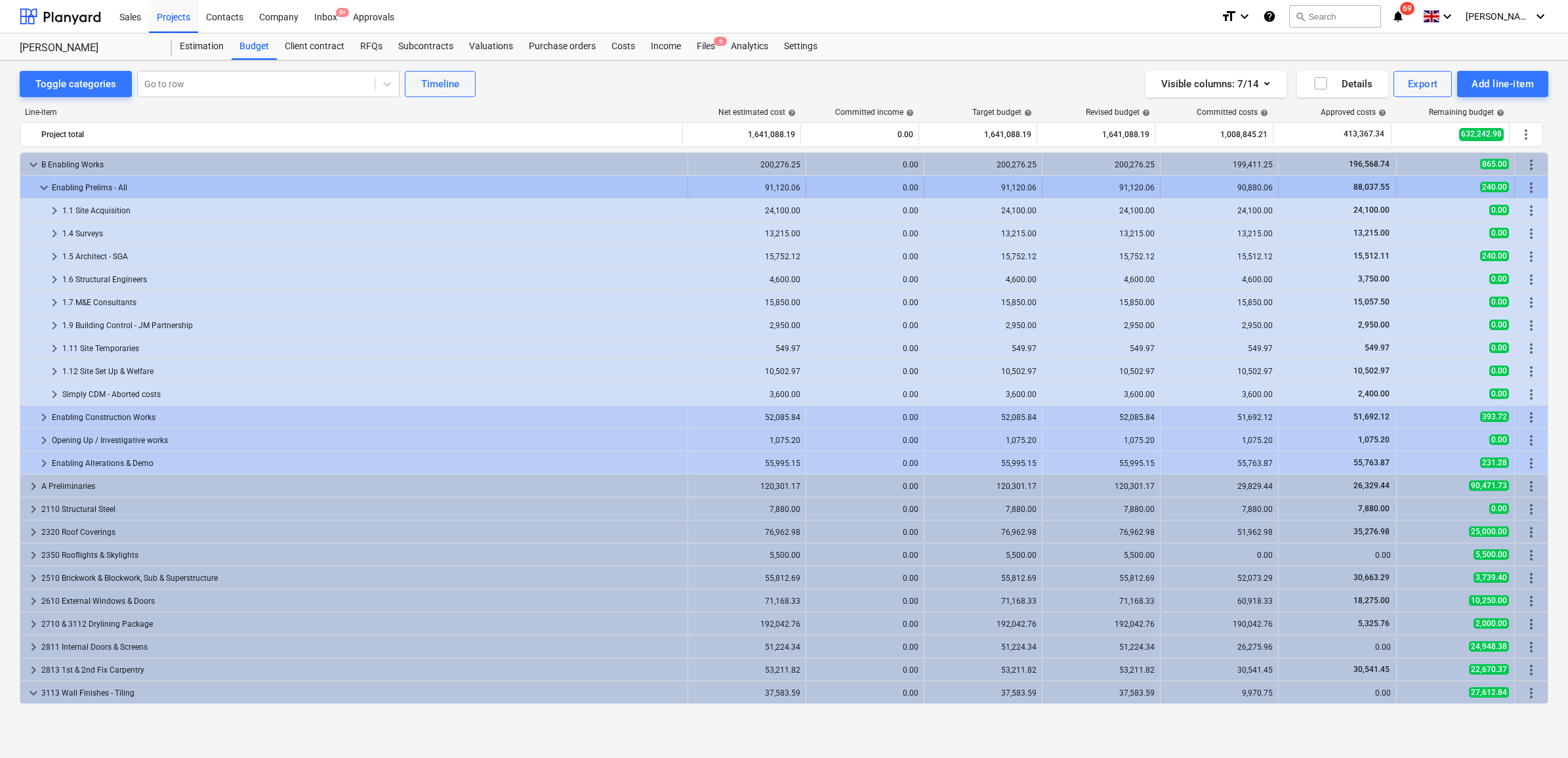
click at [1257, 185] on div "90,880.06" at bounding box center [1220, 187] width 107 height 9
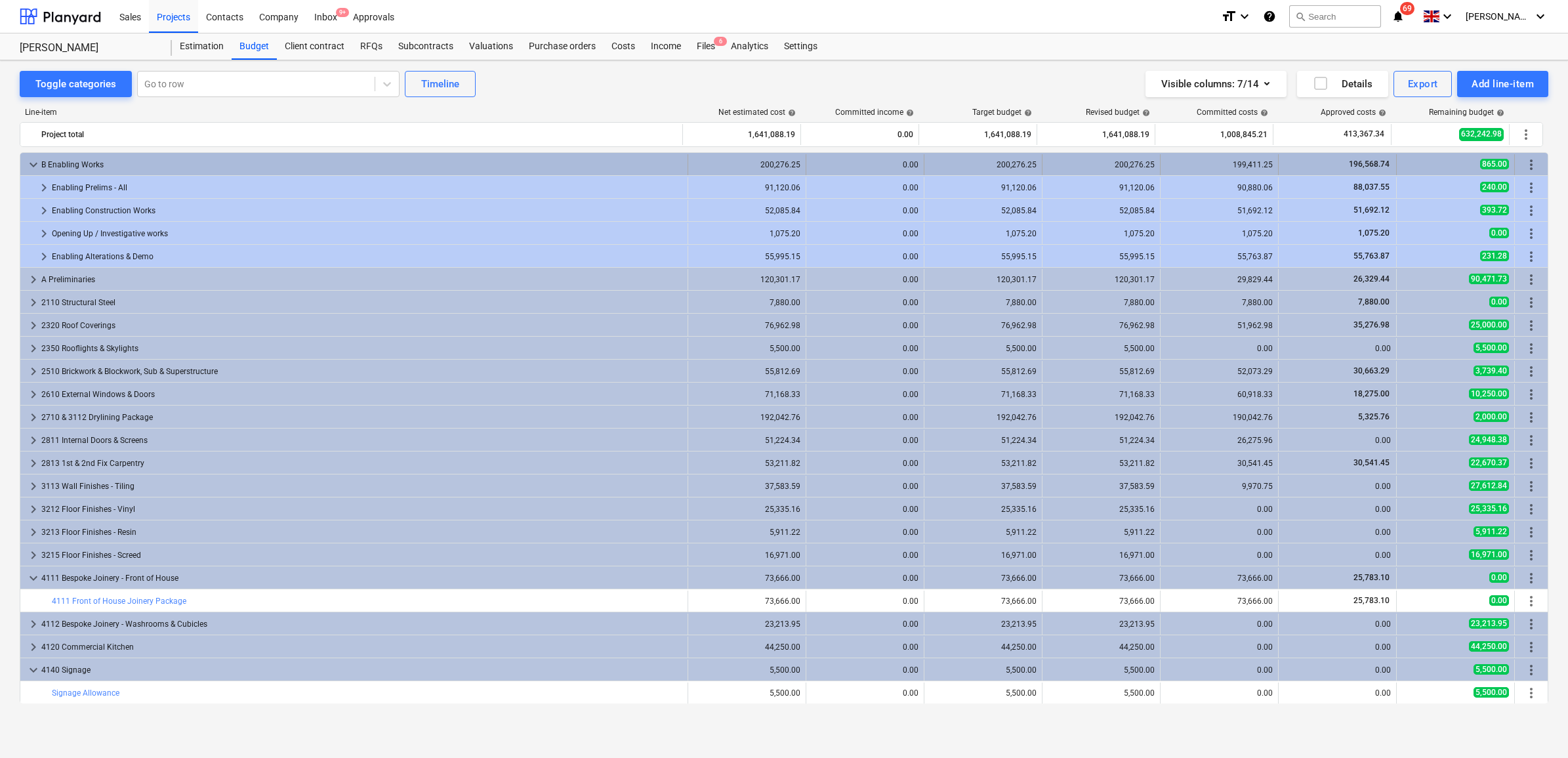
click at [34, 162] on span "keyboard_arrow_down" at bounding box center [34, 165] width 16 height 16
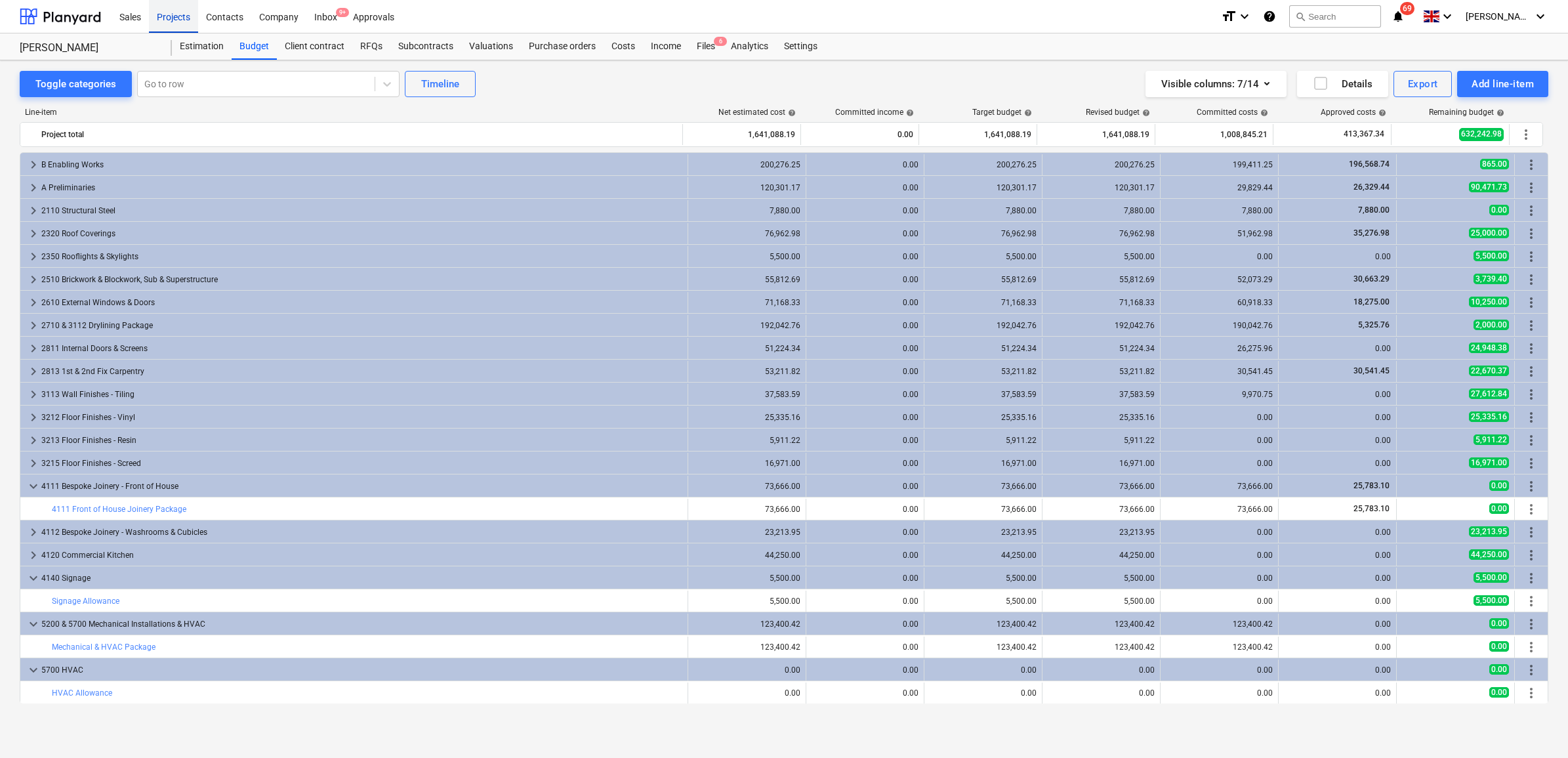
click at [176, 13] on div "Projects" at bounding box center [174, 16] width 50 height 34
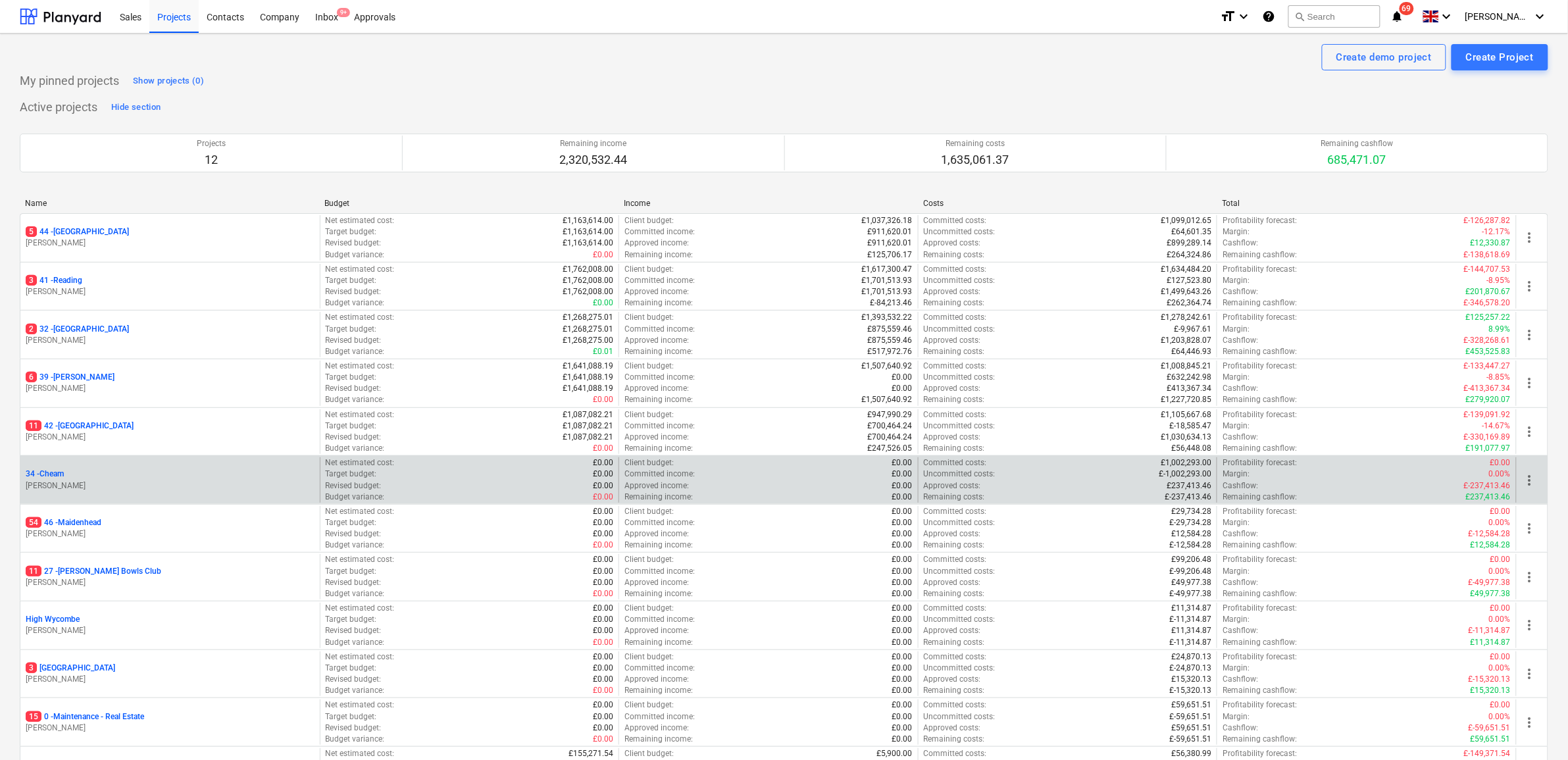
click at [53, 475] on p "34 - Cheam" at bounding box center [45, 473] width 38 height 11
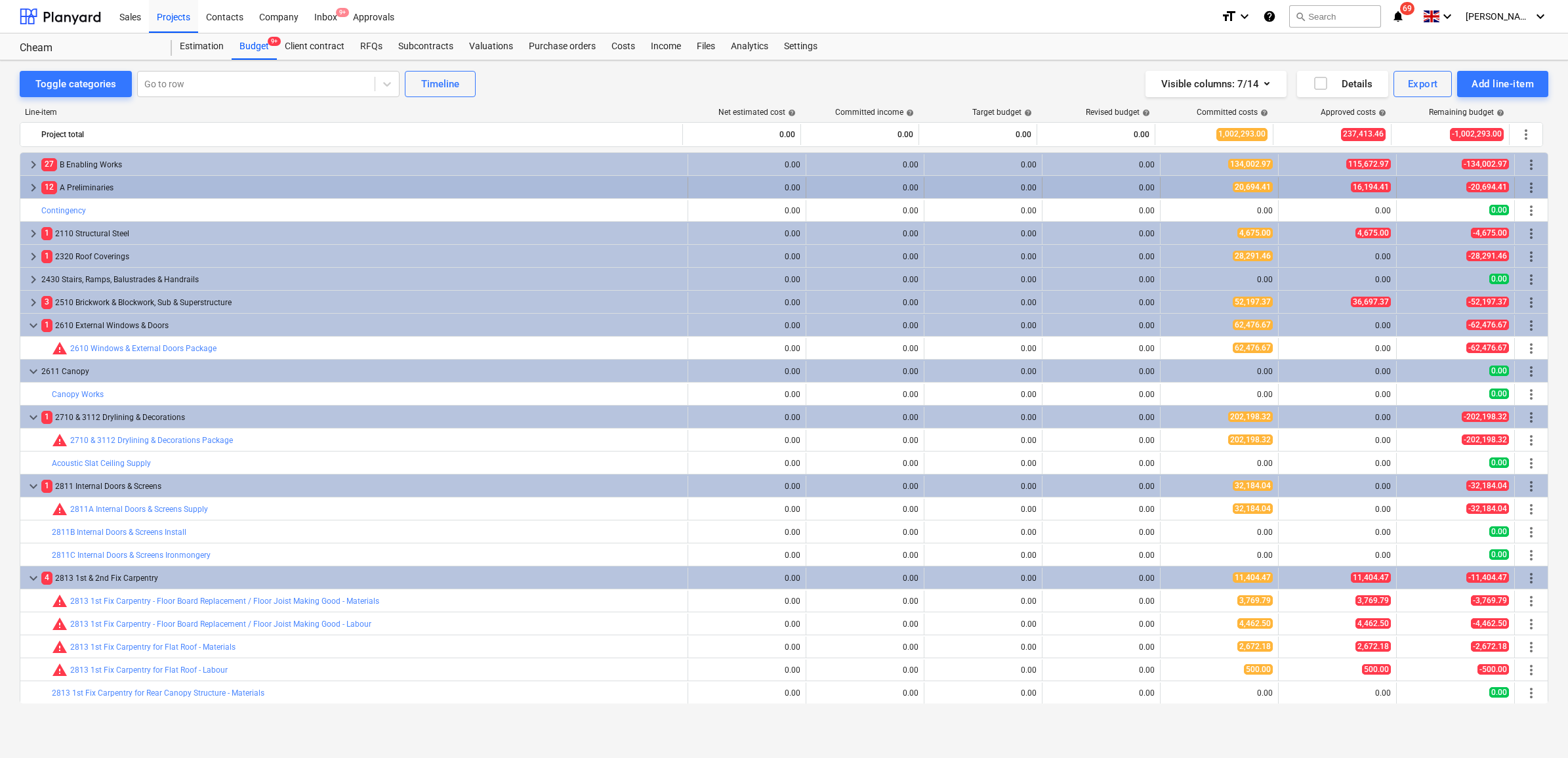
click at [33, 189] on span "keyboard_arrow_right" at bounding box center [34, 188] width 16 height 16
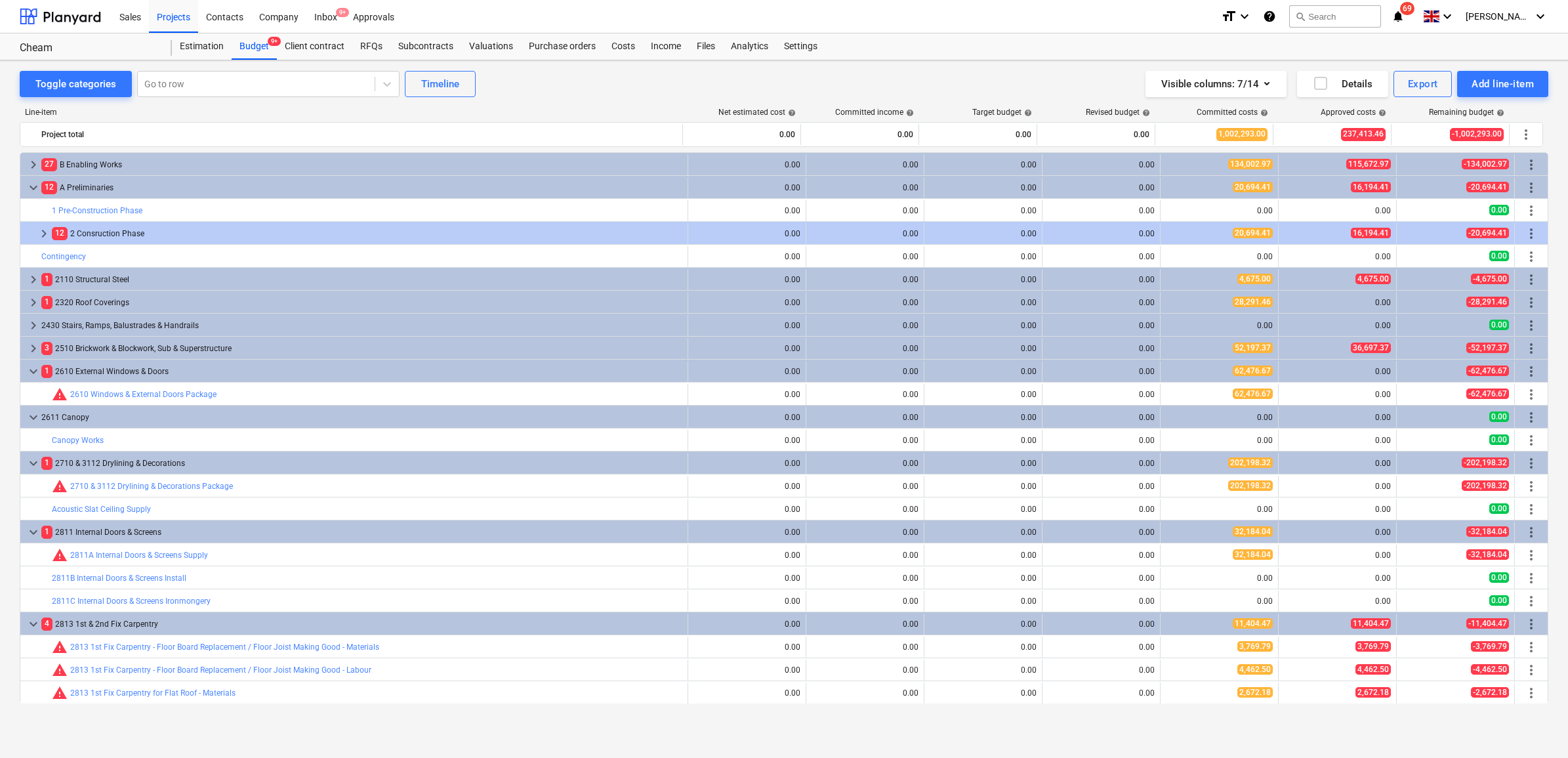
click at [33, 189] on span "keyboard_arrow_down" at bounding box center [34, 188] width 16 height 16
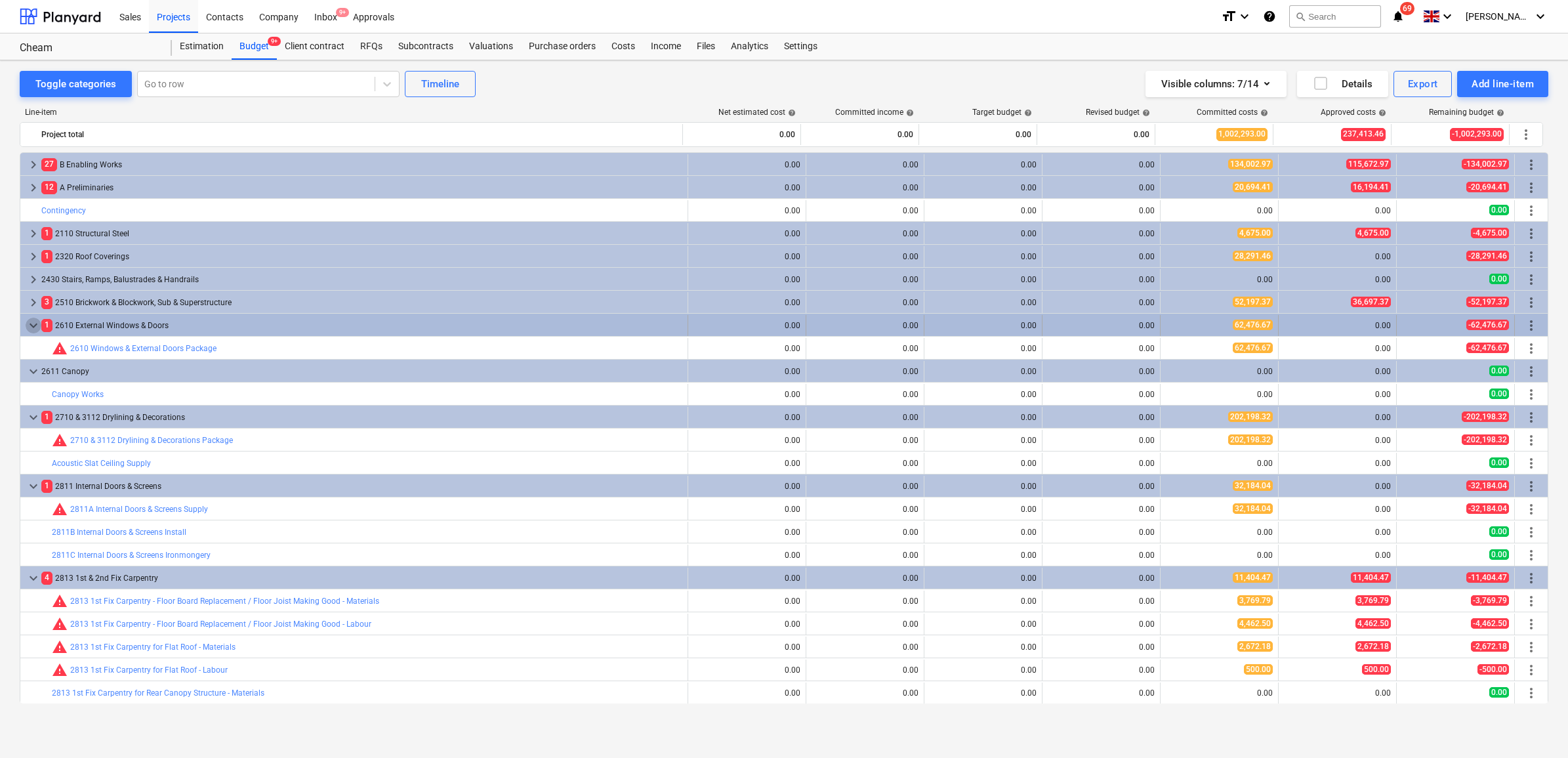
click at [31, 326] on span "keyboard_arrow_down" at bounding box center [34, 326] width 16 height 16
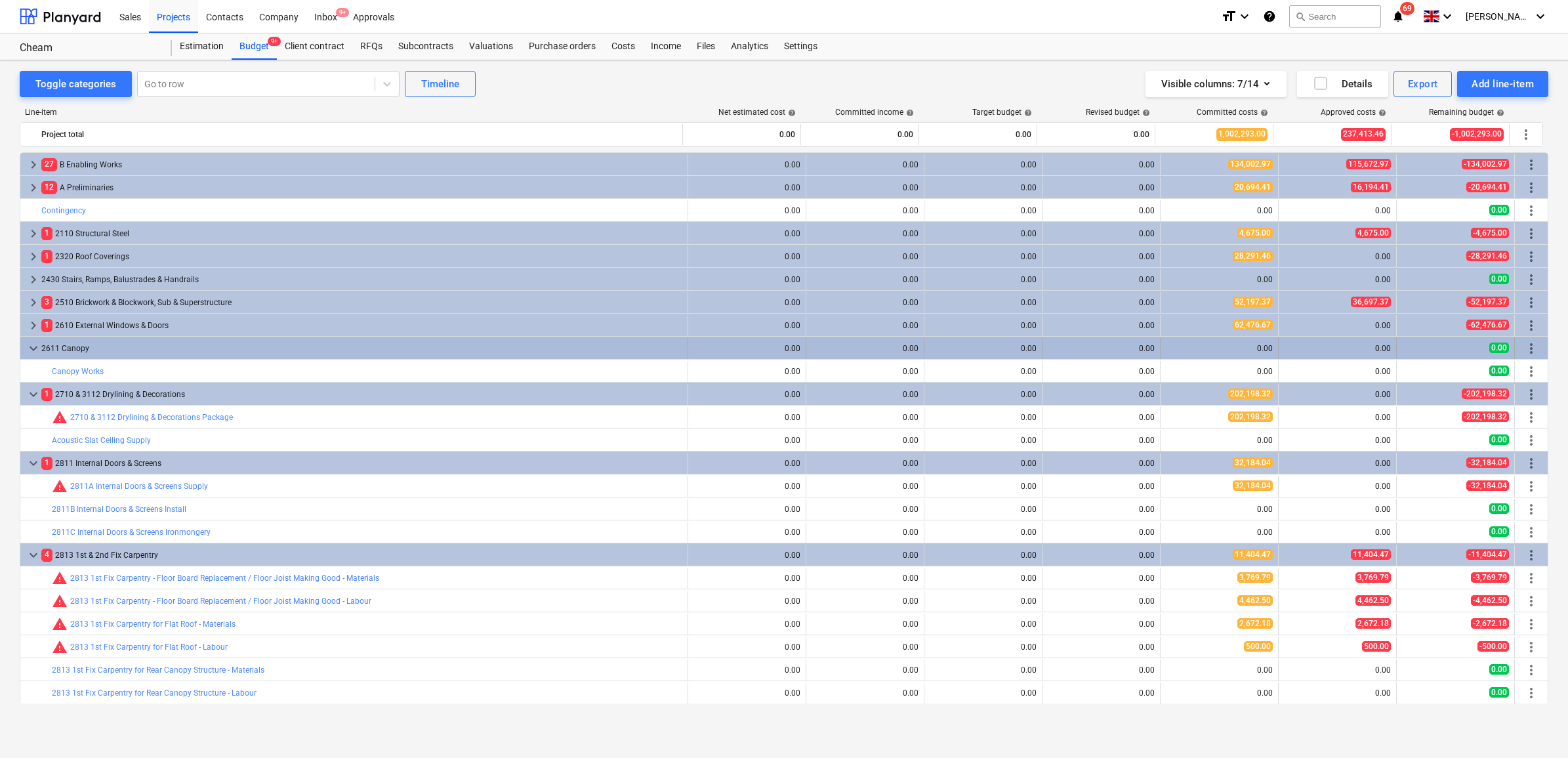
click at [34, 348] on span "keyboard_arrow_down" at bounding box center [34, 349] width 16 height 16
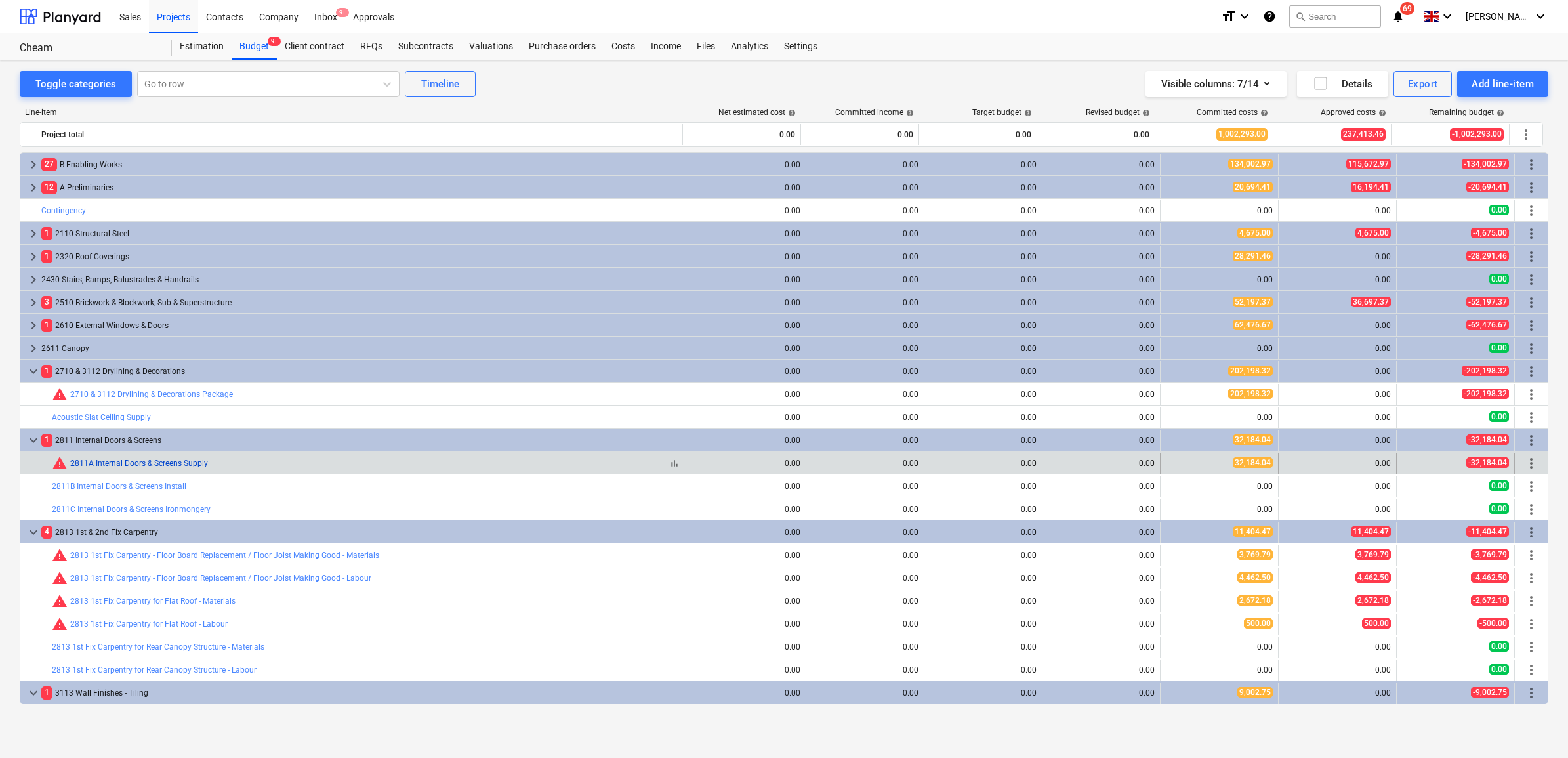
click at [165, 463] on link "2811A Internal Doors & Screens Supply" at bounding box center [139, 463] width 138 height 9
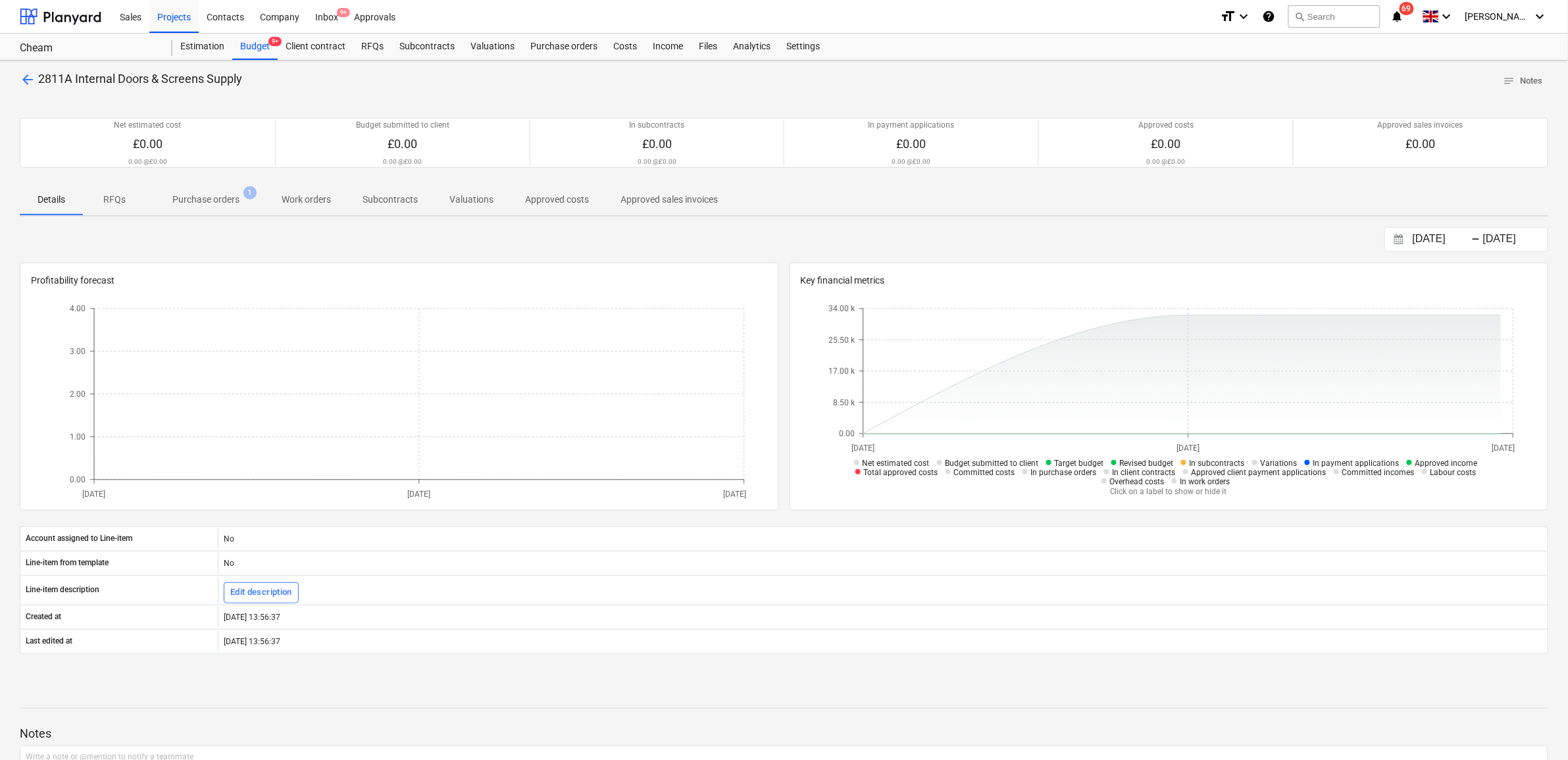
click at [191, 206] on p "Purchase orders" at bounding box center [205, 199] width 67 height 14
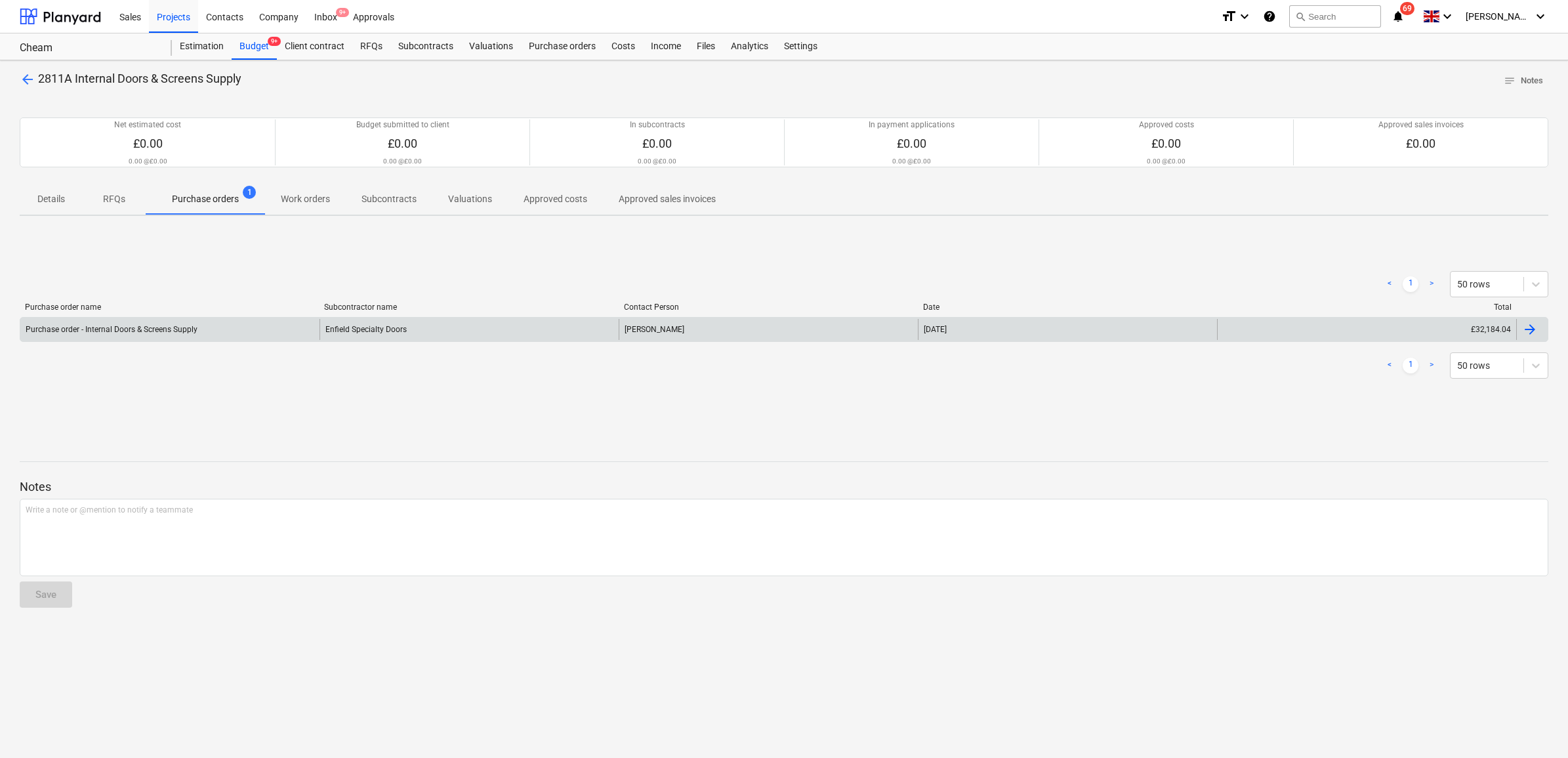
click at [386, 326] on div "Enfield Specialty Doors" at bounding box center [469, 329] width 299 height 21
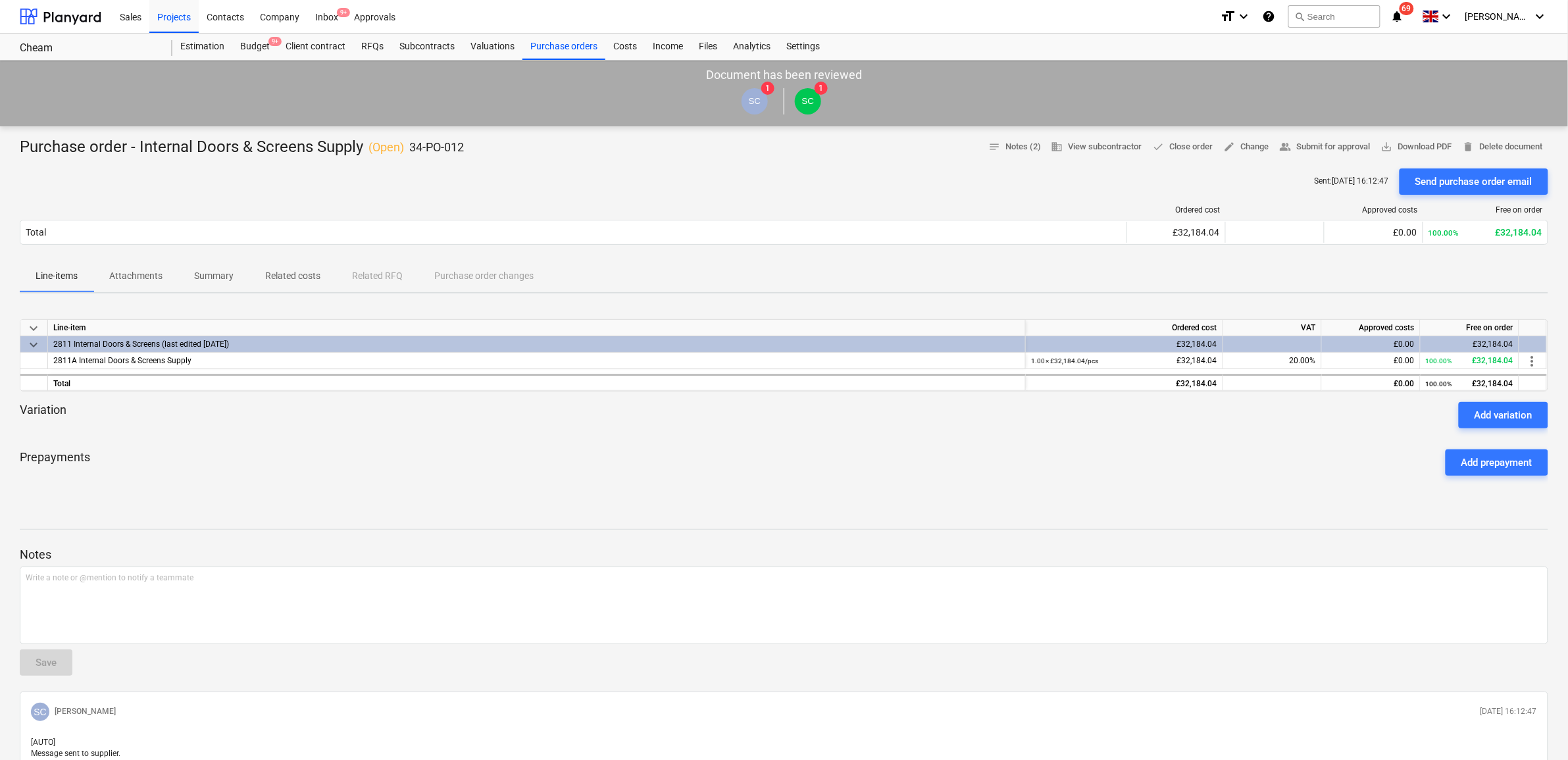
click at [146, 278] on p "Attachments" at bounding box center [135, 276] width 53 height 14
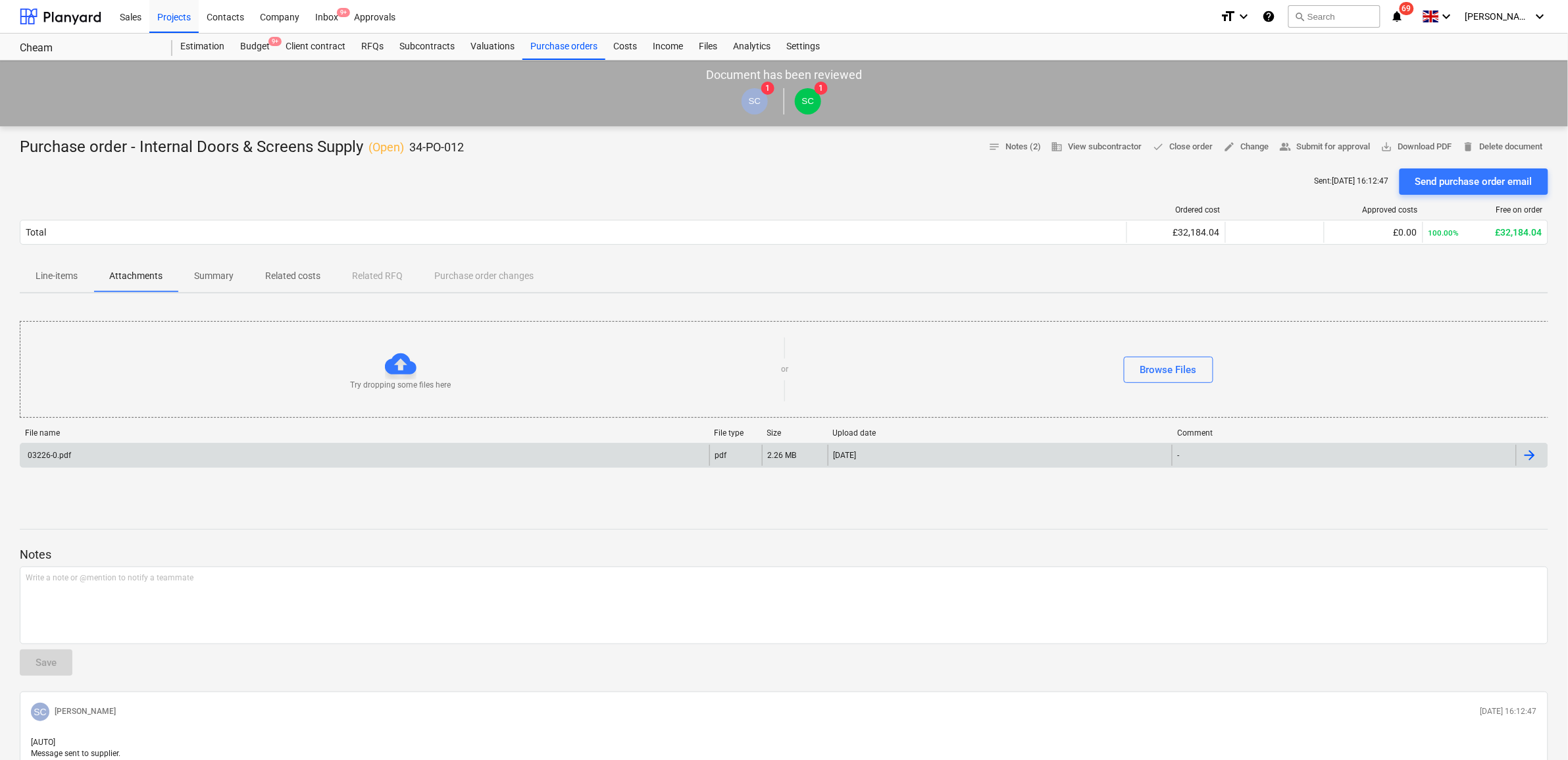
click at [386, 455] on div "03226-0.pdf" at bounding box center [364, 454] width 688 height 21
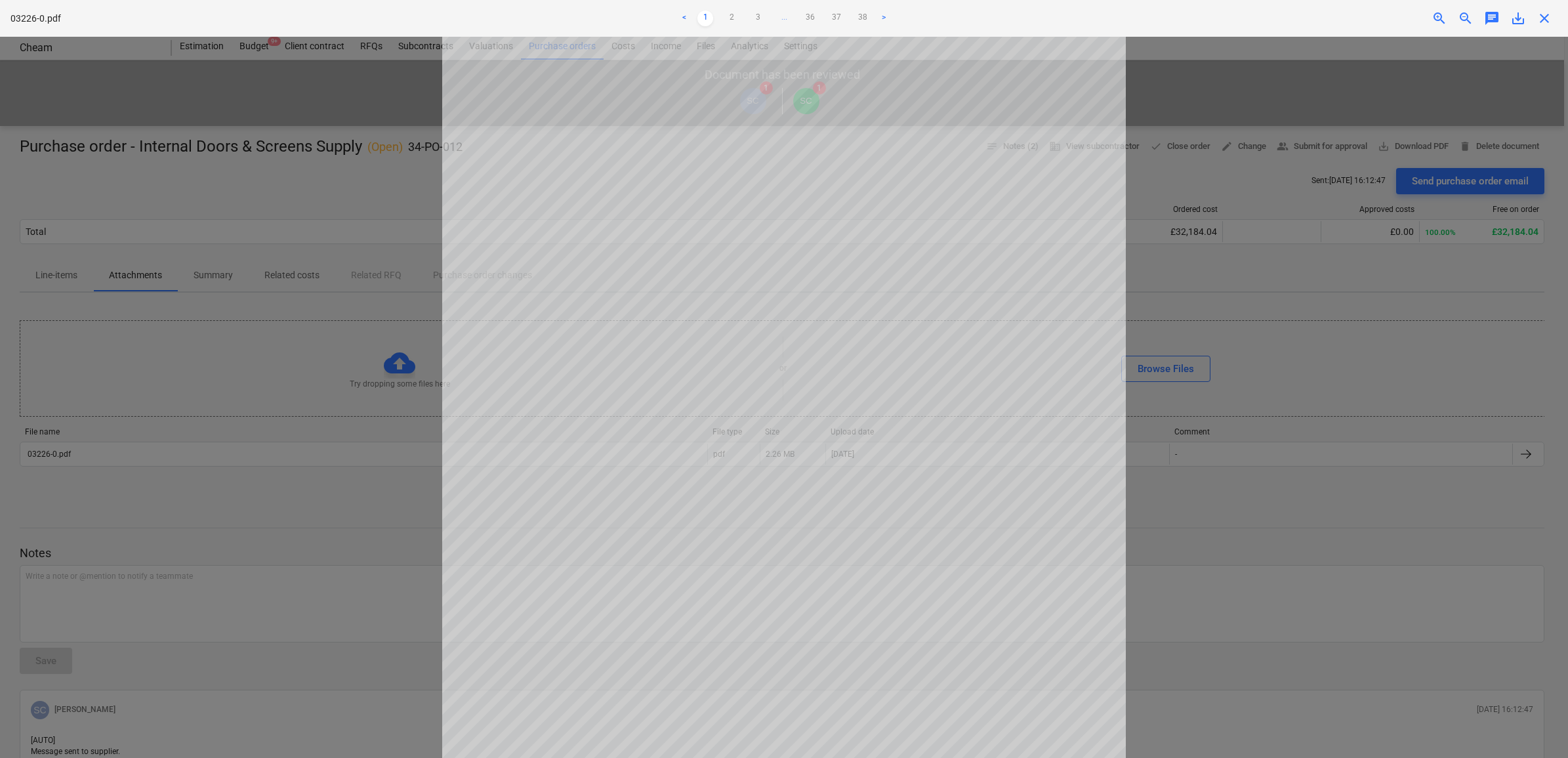
scroll to position [246, 0]
click at [733, 17] on link "2" at bounding box center [731, 19] width 16 height 16
click at [751, 14] on link "3" at bounding box center [758, 19] width 16 height 16
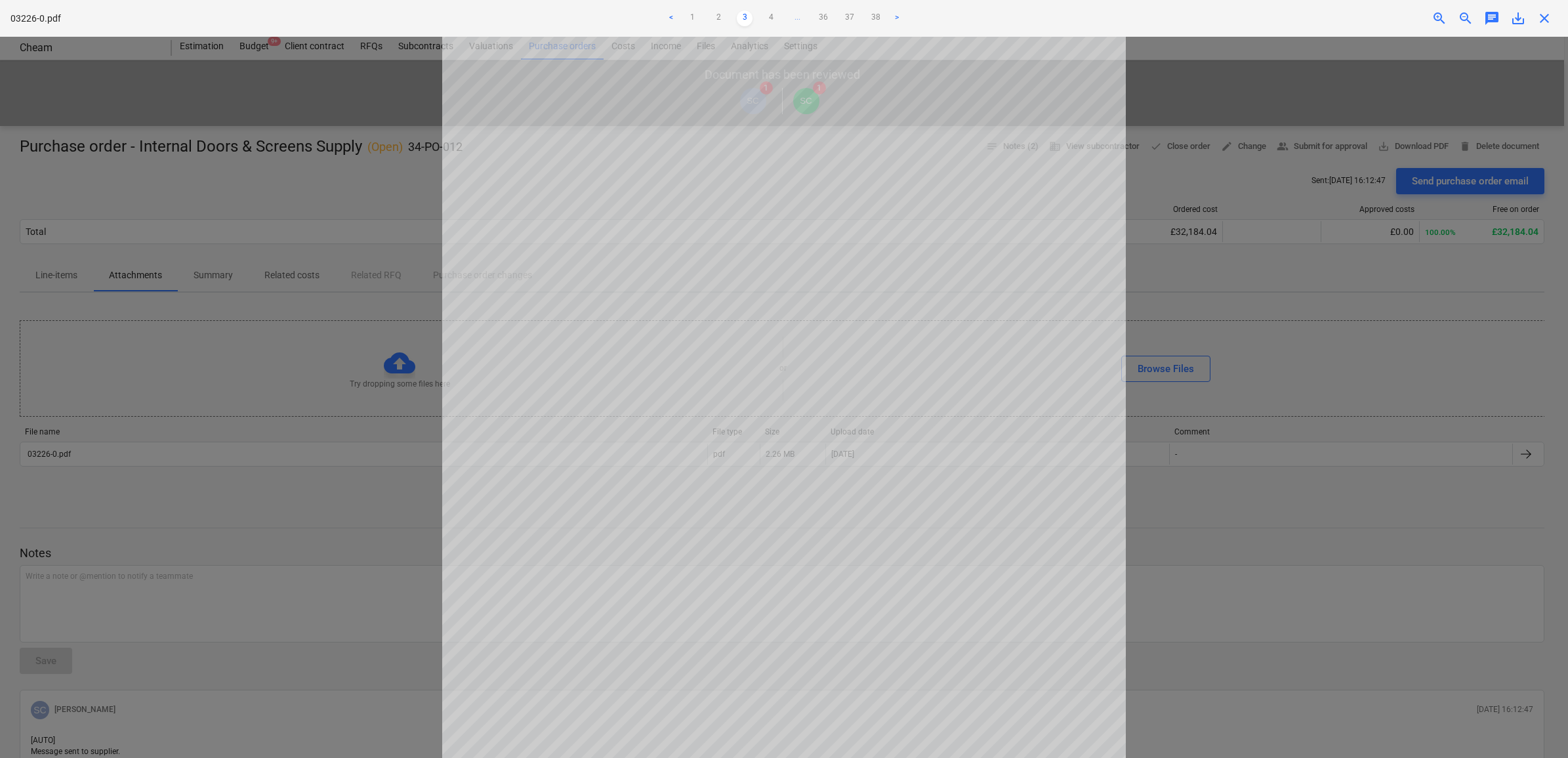
click at [766, 13] on link "4" at bounding box center [771, 19] width 16 height 16
click at [785, 18] on link "5" at bounding box center [784, 19] width 16 height 16
click at [801, 18] on link "6" at bounding box center [797, 19] width 16 height 16
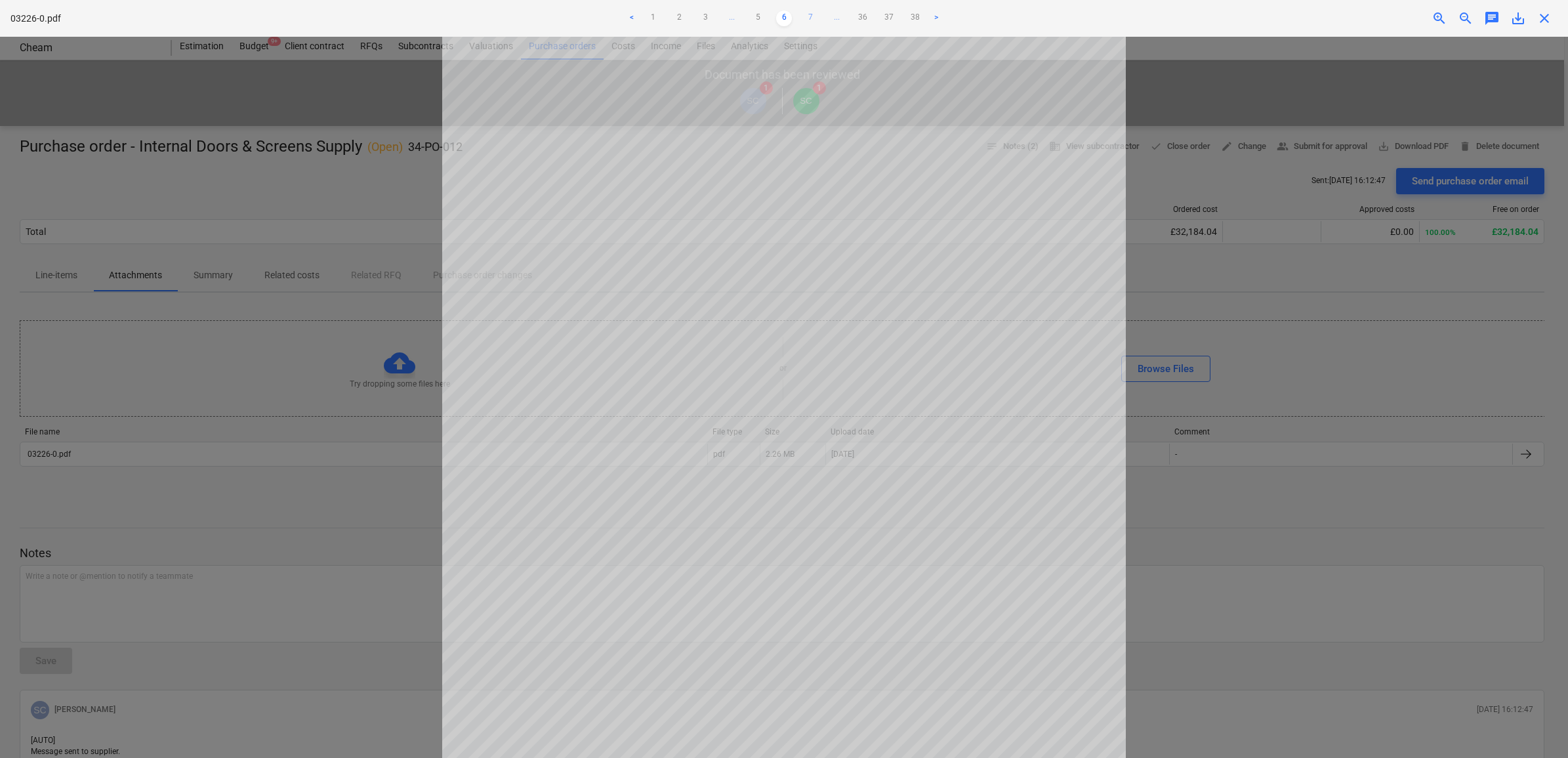
click at [816, 14] on link "7" at bounding box center [811, 19] width 16 height 16
click at [806, 17] on link "8" at bounding box center [811, 19] width 16 height 16
click at [813, 17] on link "9" at bounding box center [811, 19] width 16 height 16
click at [808, 18] on link "10" at bounding box center [811, 19] width 16 height 16
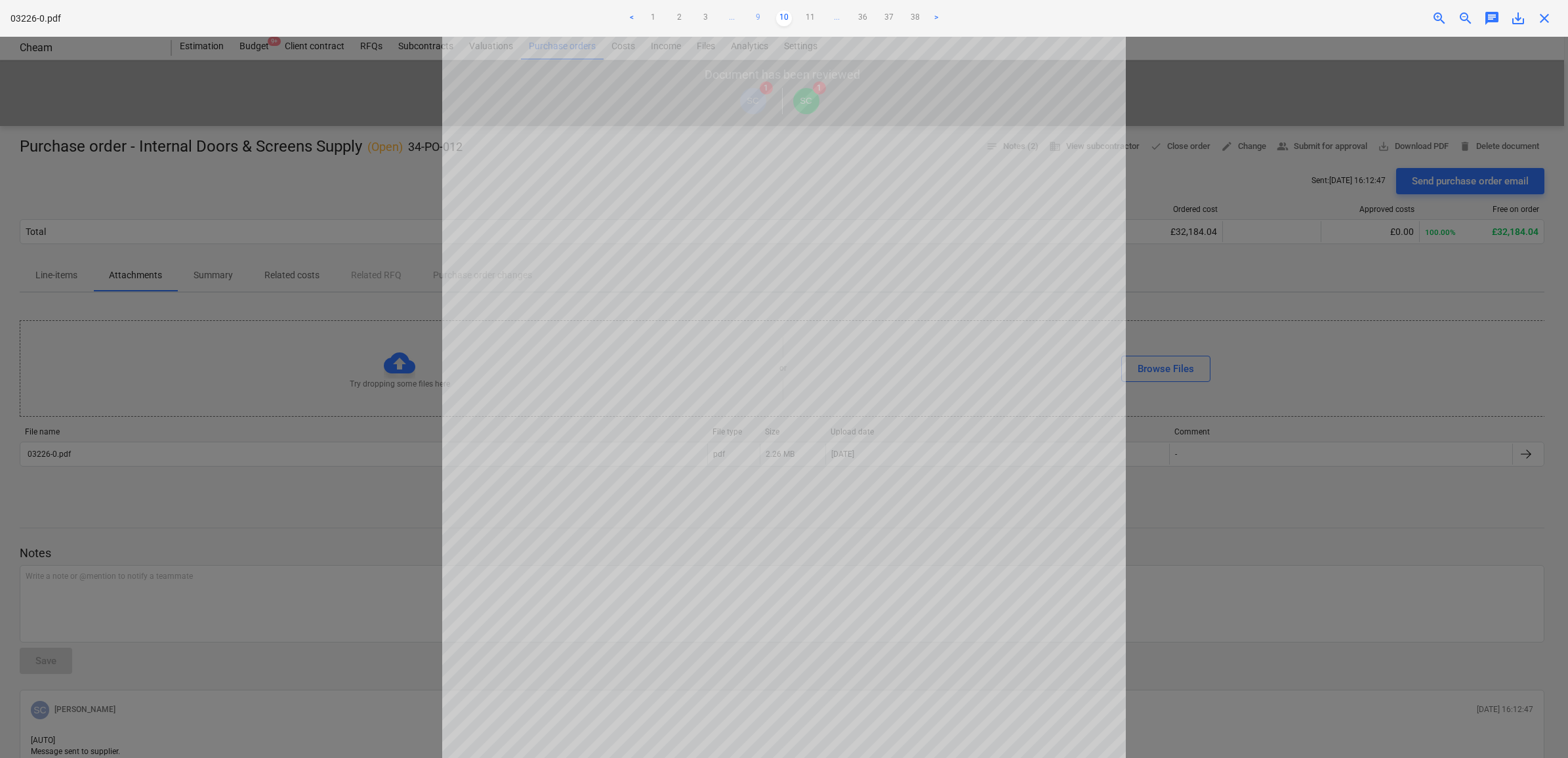
click at [758, 20] on link "9" at bounding box center [758, 19] width 16 height 16
click at [762, 17] on link "8" at bounding box center [758, 19] width 16 height 16
click at [759, 17] on link "7" at bounding box center [758, 19] width 16 height 16
click at [745, 17] on ul "< 1 2 3 ... 6 7 8 ... 36 37 38 >" at bounding box center [784, 19] width 516 height 16
click at [803, 17] on link "8" at bounding box center [811, 19] width 16 height 16
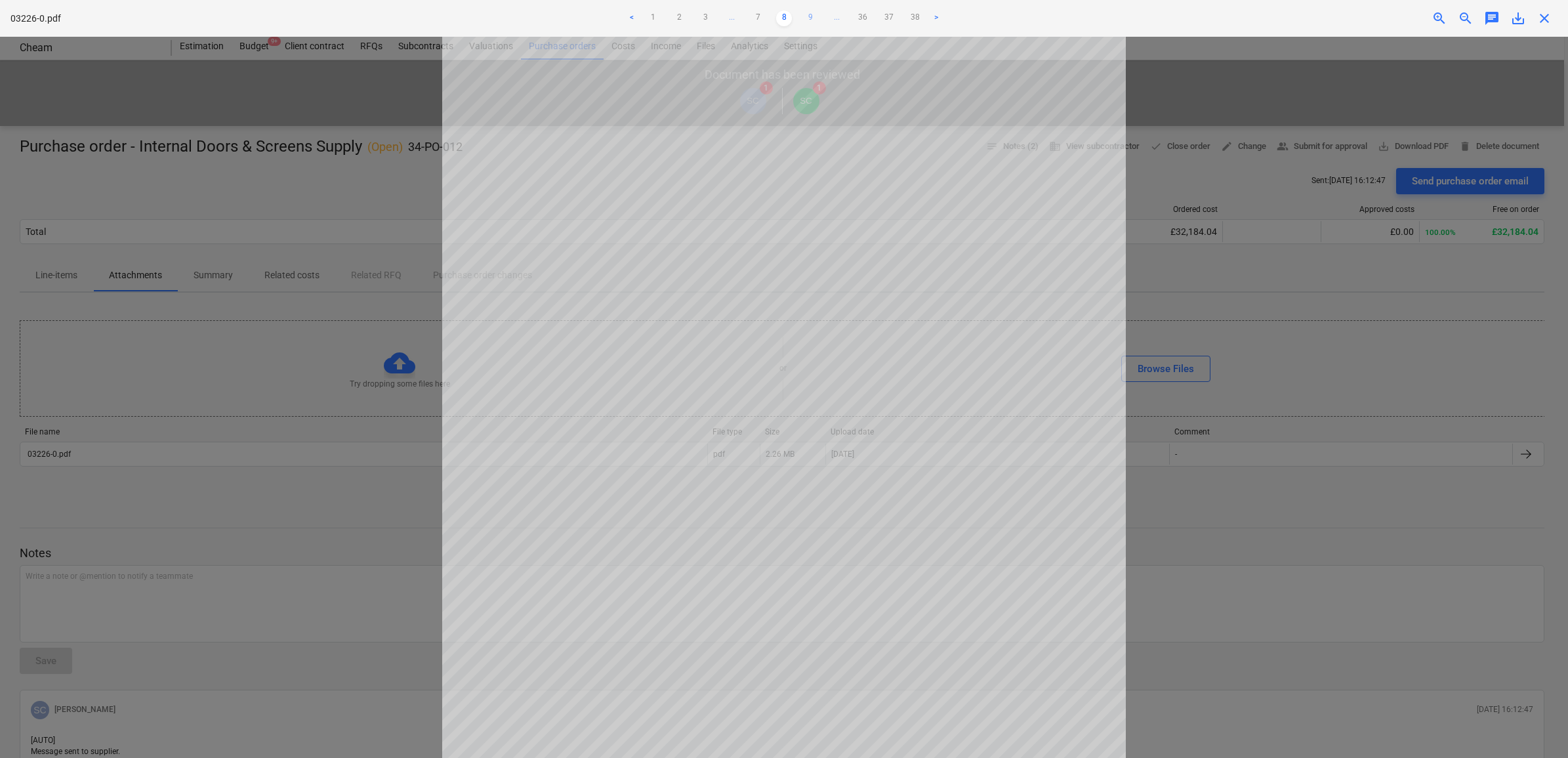
click at [815, 18] on link "9" at bounding box center [811, 19] width 16 height 16
click at [809, 17] on link "10" at bounding box center [811, 19] width 16 height 16
click at [805, 20] on link "11" at bounding box center [811, 19] width 16 height 16
click at [809, 11] on link "12" at bounding box center [811, 19] width 16 height 16
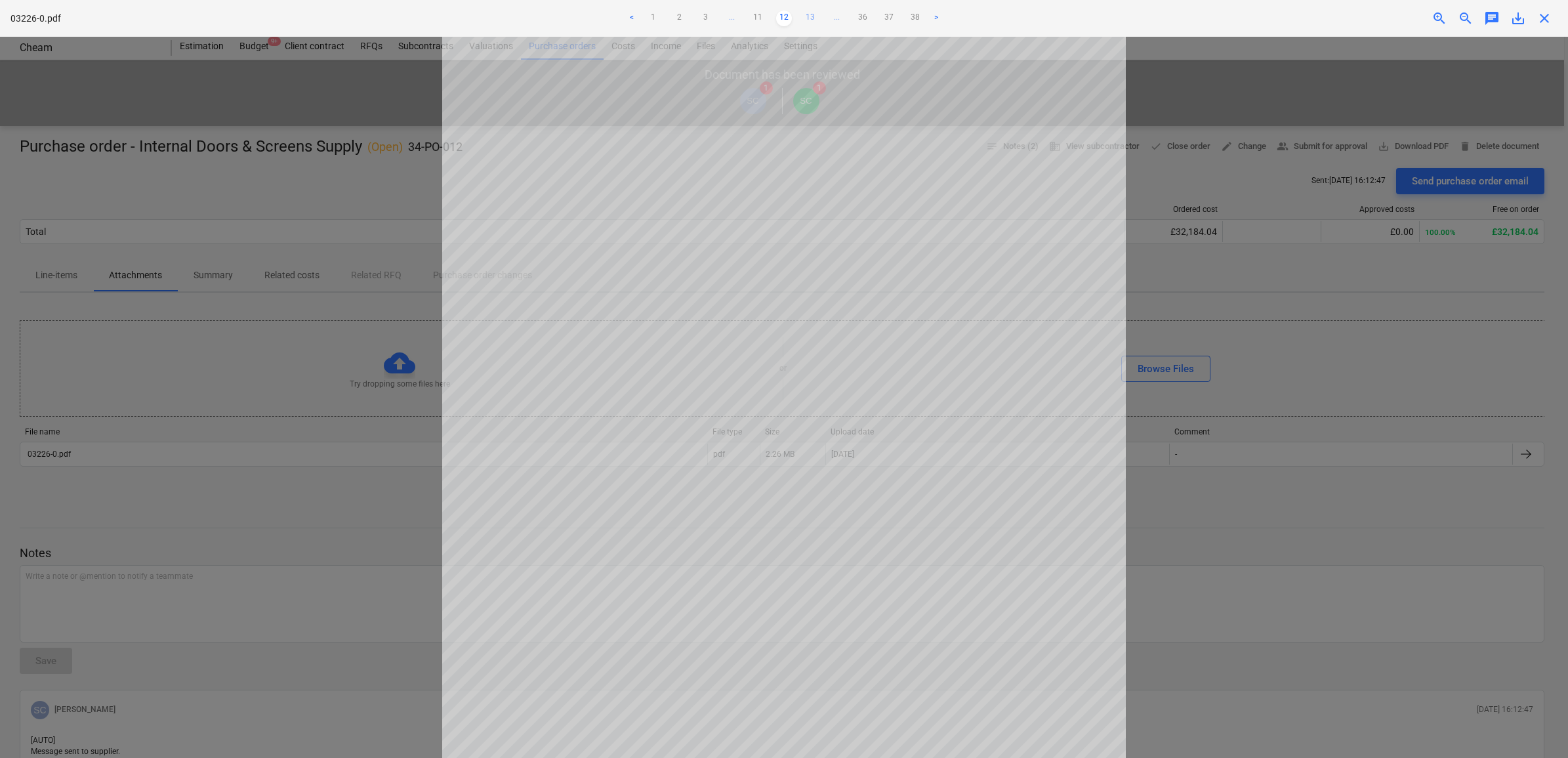
click at [812, 15] on link "13" at bounding box center [811, 19] width 16 height 16
click at [809, 17] on link "14" at bounding box center [811, 19] width 16 height 16
click at [812, 17] on link "15" at bounding box center [811, 19] width 16 height 16
click at [813, 15] on link "16" at bounding box center [811, 19] width 16 height 16
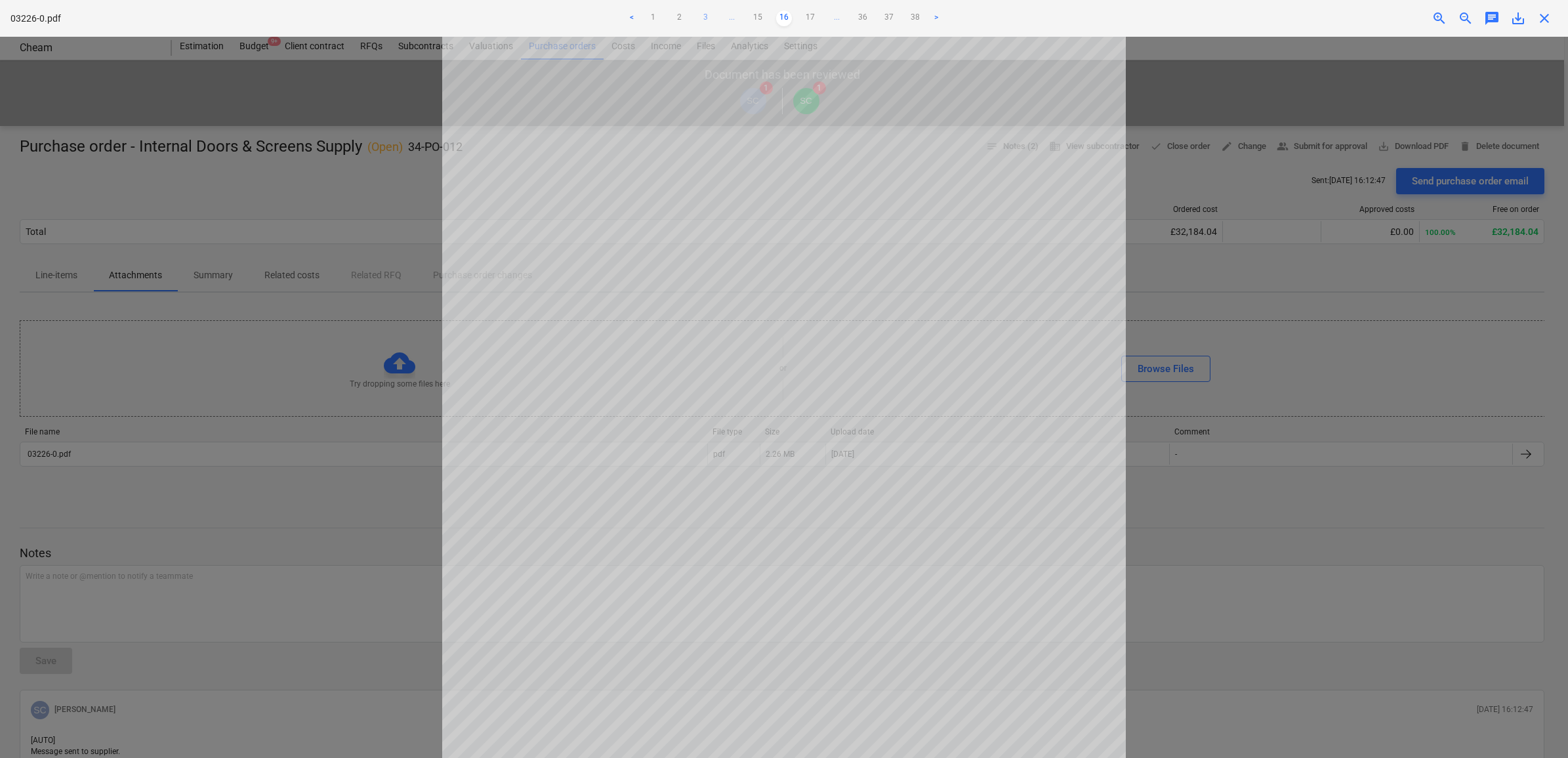
click at [704, 17] on link "3" at bounding box center [706, 19] width 16 height 16
click at [770, 13] on link "4" at bounding box center [771, 19] width 16 height 16
click at [785, 17] on link "5" at bounding box center [784, 19] width 16 height 16
click at [795, 17] on link "6" at bounding box center [797, 19] width 16 height 16
click at [804, 17] on link "7" at bounding box center [811, 19] width 16 height 16
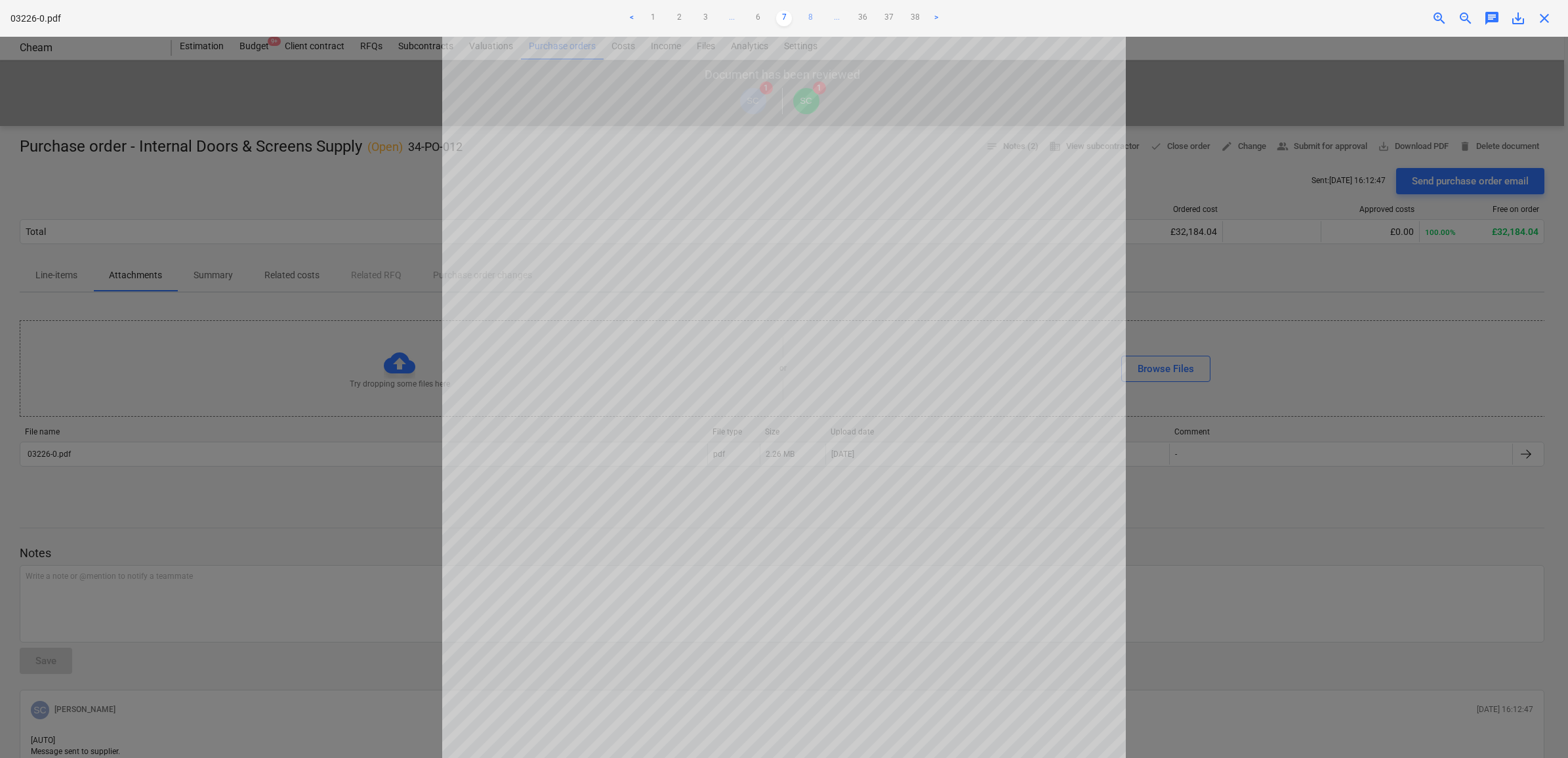
click at [809, 15] on link "8" at bounding box center [811, 19] width 16 height 16
click at [811, 15] on link "9" at bounding box center [811, 19] width 16 height 16
click at [812, 15] on link "10" at bounding box center [811, 19] width 16 height 16
click at [814, 17] on link "11" at bounding box center [811, 19] width 16 height 16
click at [811, 17] on link "12" at bounding box center [811, 19] width 16 height 16
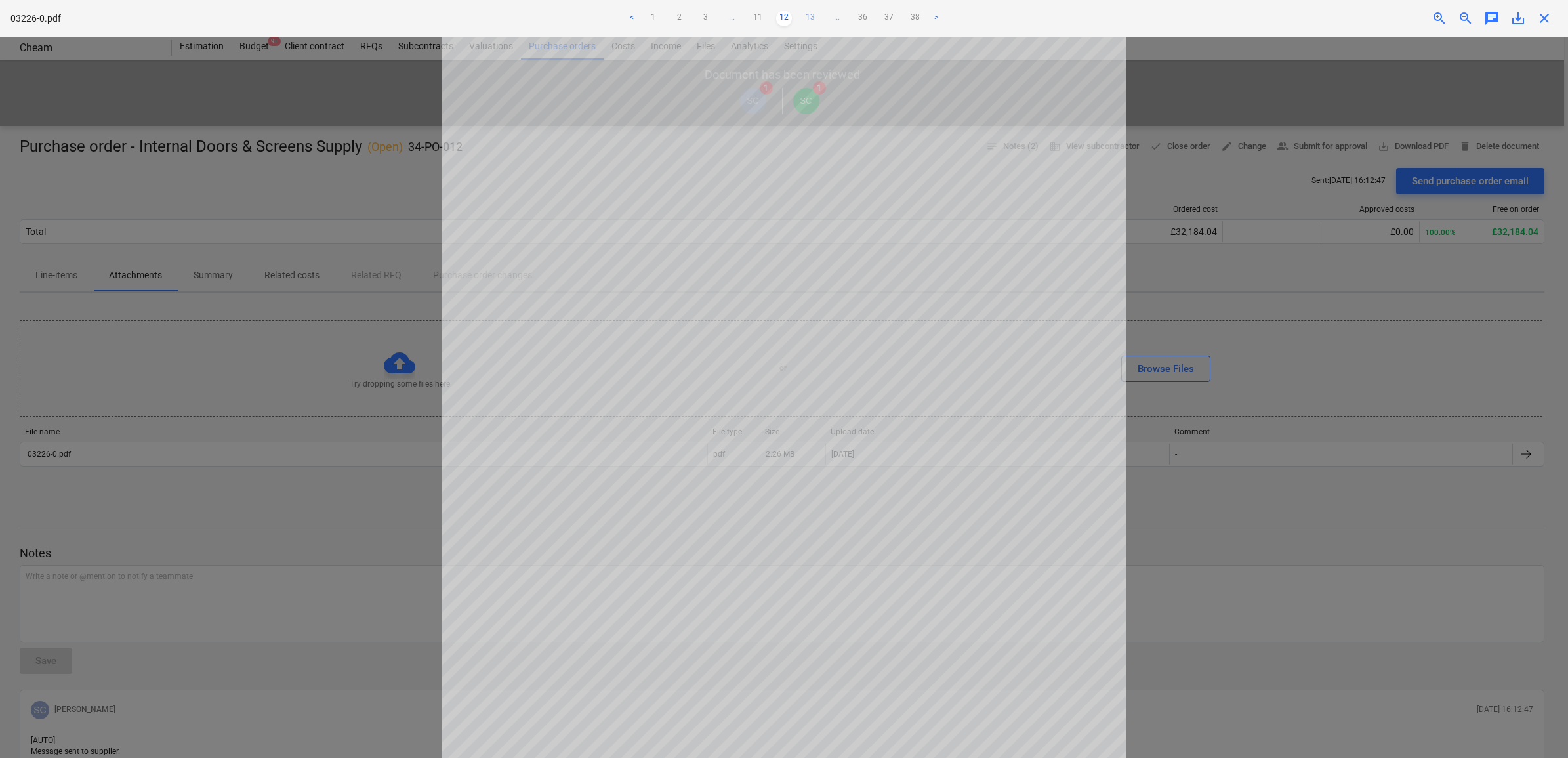
click at [813, 17] on link "13" at bounding box center [811, 19] width 16 height 16
click at [811, 13] on link "14" at bounding box center [811, 19] width 16 height 16
click at [811, 15] on link "15" at bounding box center [811, 19] width 16 height 16
click at [814, 17] on link "16" at bounding box center [811, 19] width 16 height 16
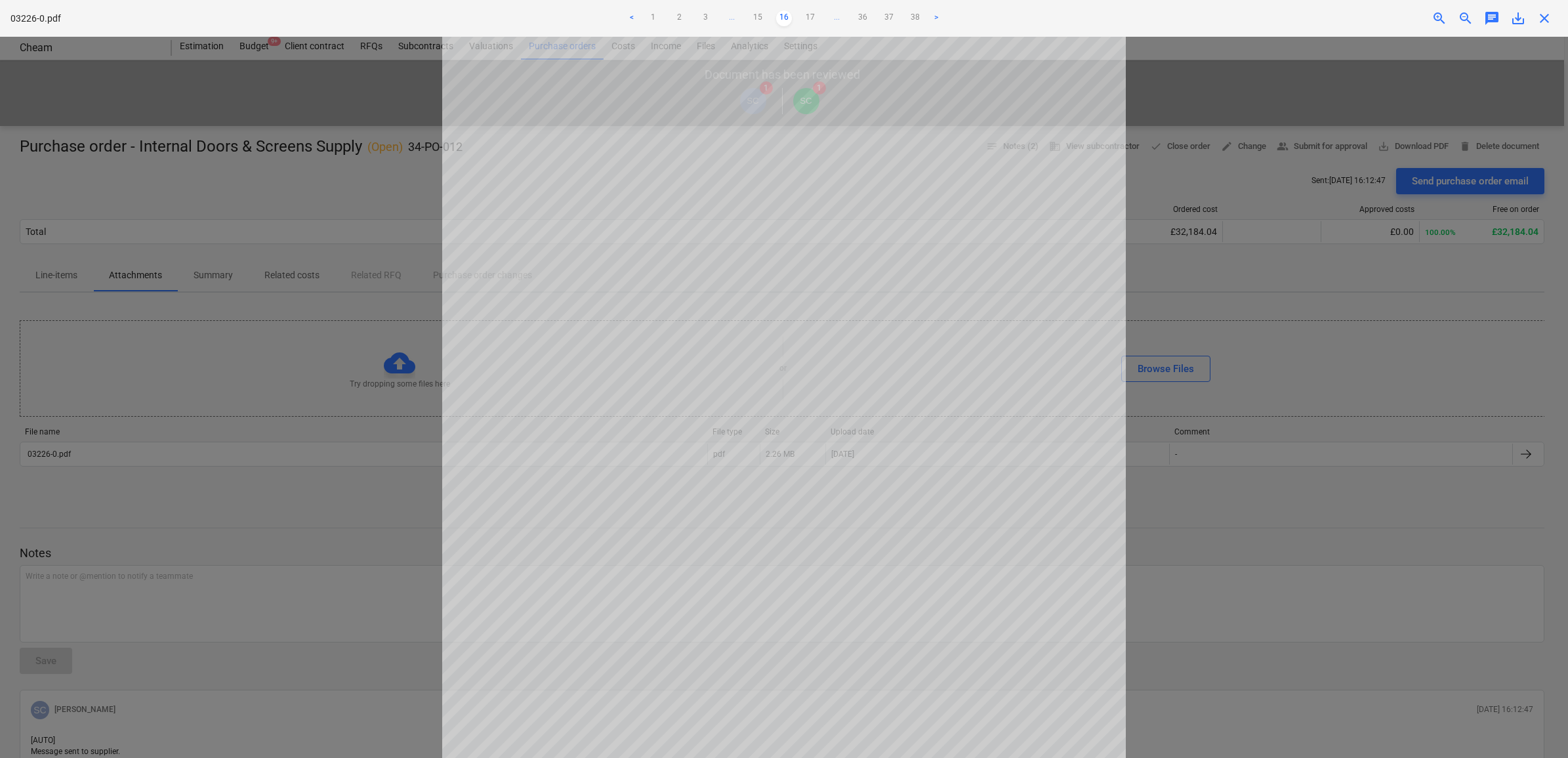
scroll to position [0, 0]
click at [809, 15] on link "17" at bounding box center [811, 19] width 16 height 16
click at [811, 18] on link "18" at bounding box center [811, 19] width 16 height 16
click at [811, 14] on link "19" at bounding box center [811, 19] width 16 height 16
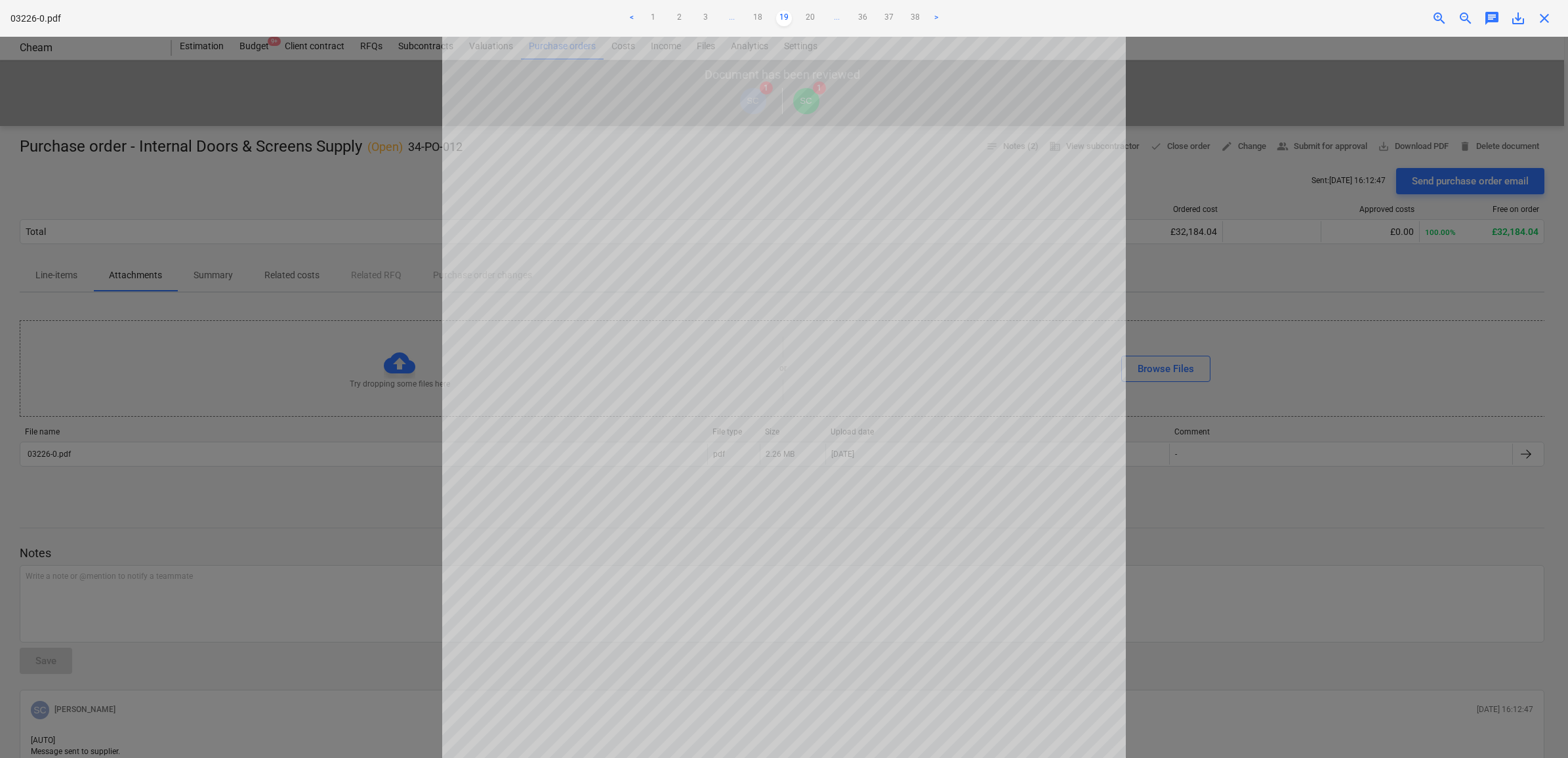
scroll to position [247, 0]
click at [807, 14] on link "20" at bounding box center [811, 19] width 16 height 16
click at [1547, 17] on div "Decision updated" at bounding box center [1384, 14] width 355 height 28
click at [1441, 84] on div at bounding box center [784, 397] width 1568 height 721
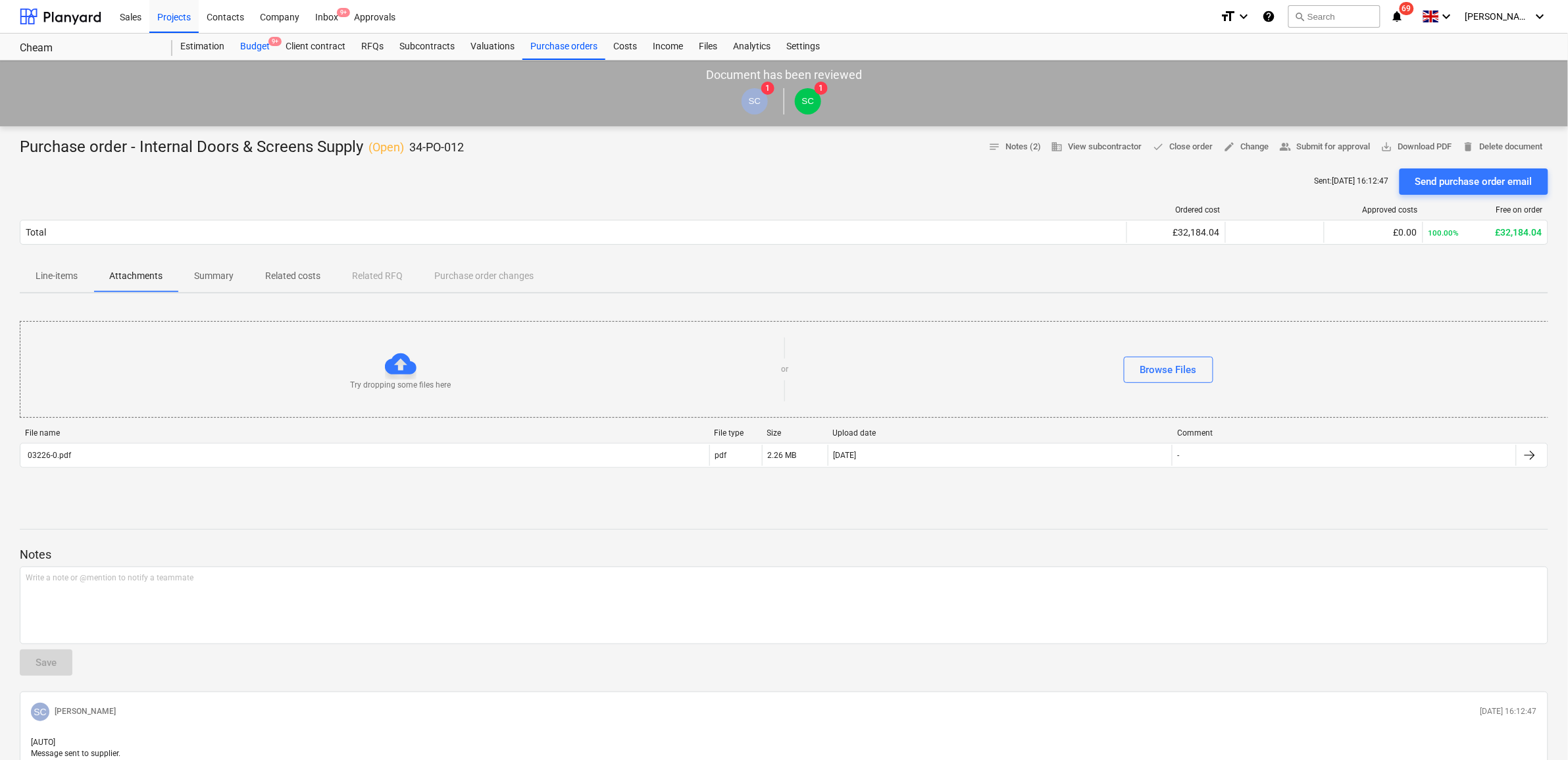
click at [247, 42] on div "Budget 9+" at bounding box center [255, 47] width 46 height 26
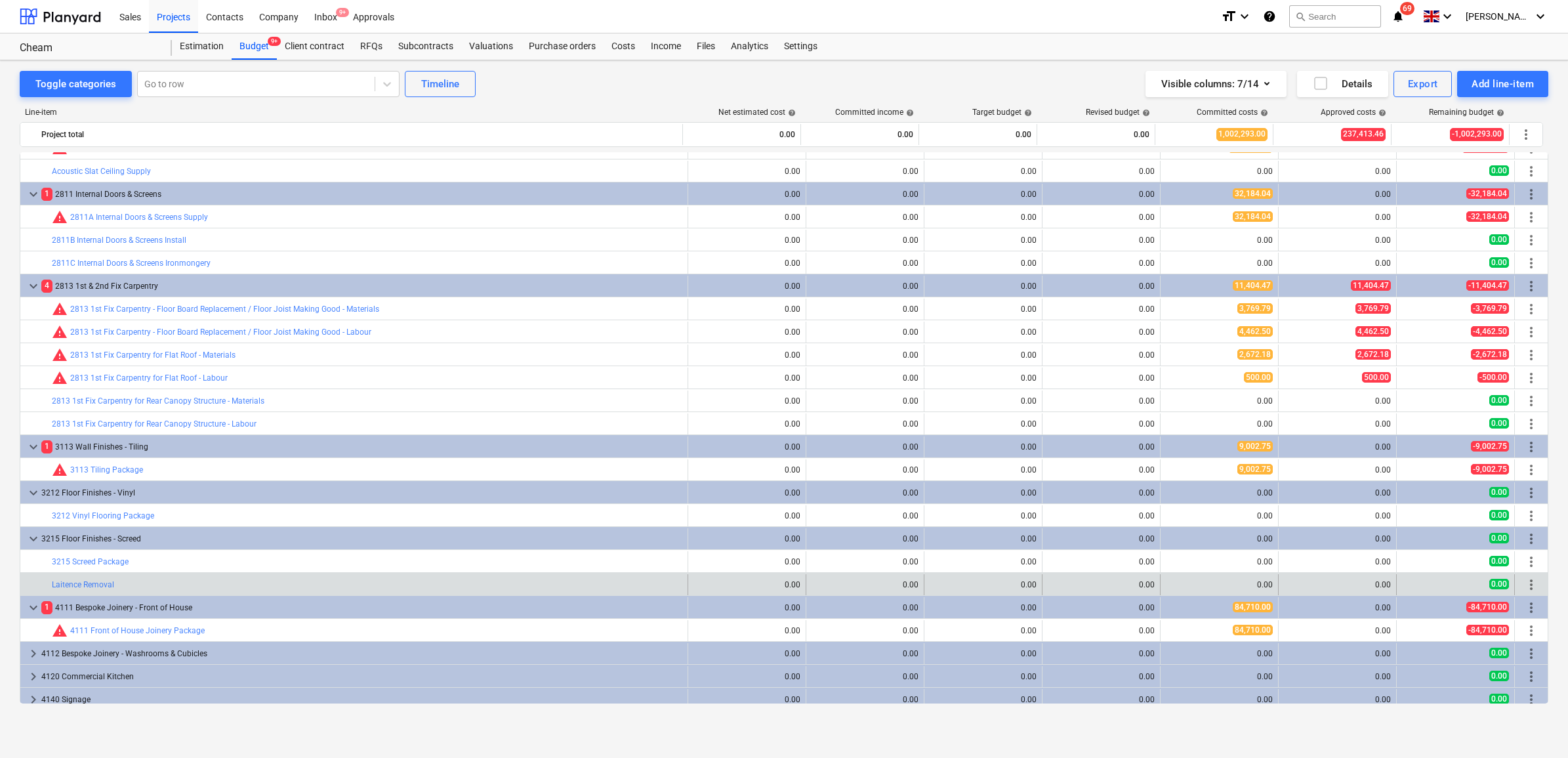
scroll to position [328, 0]
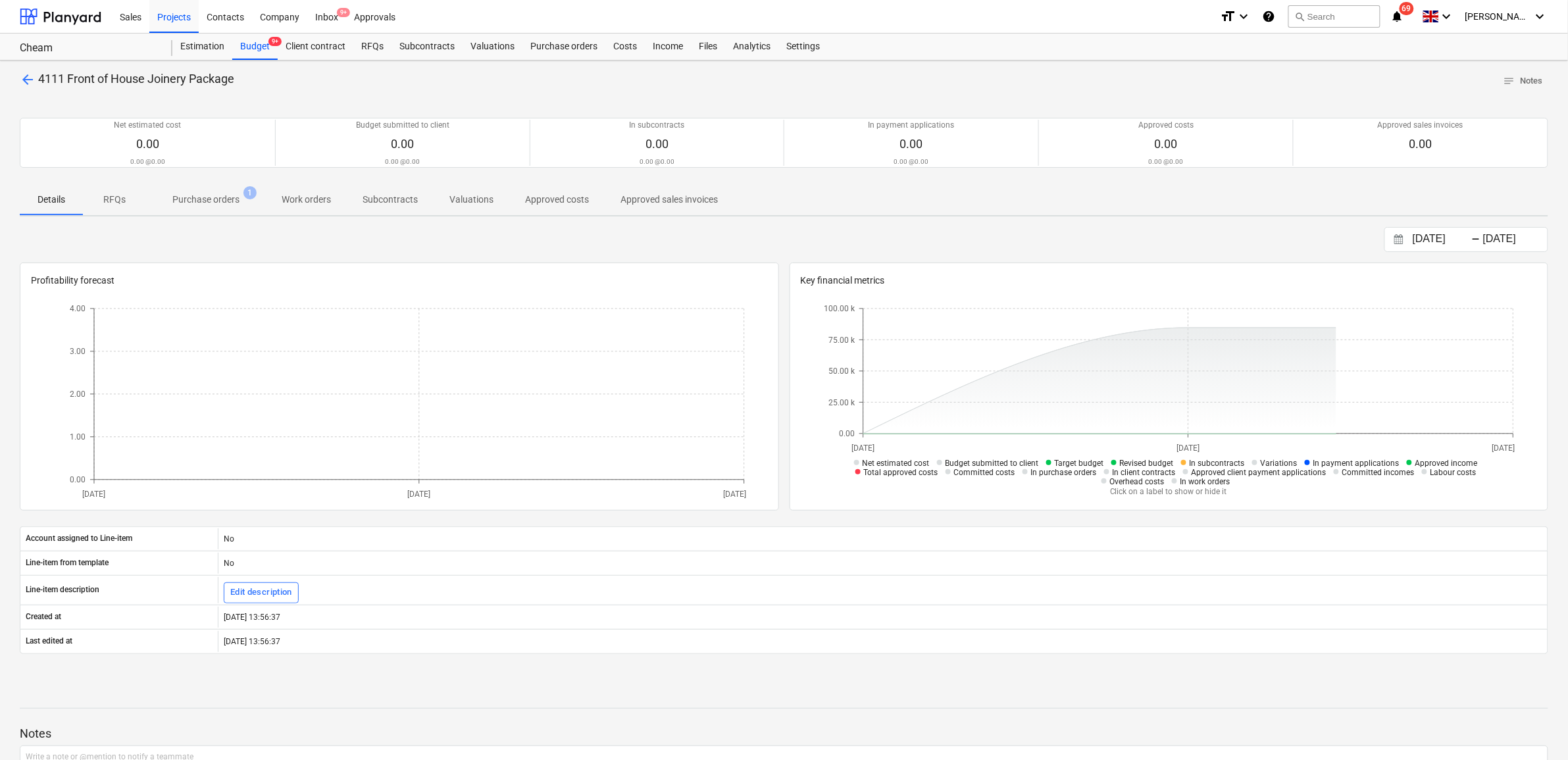
click at [231, 196] on p "Purchase orders" at bounding box center [205, 199] width 67 height 14
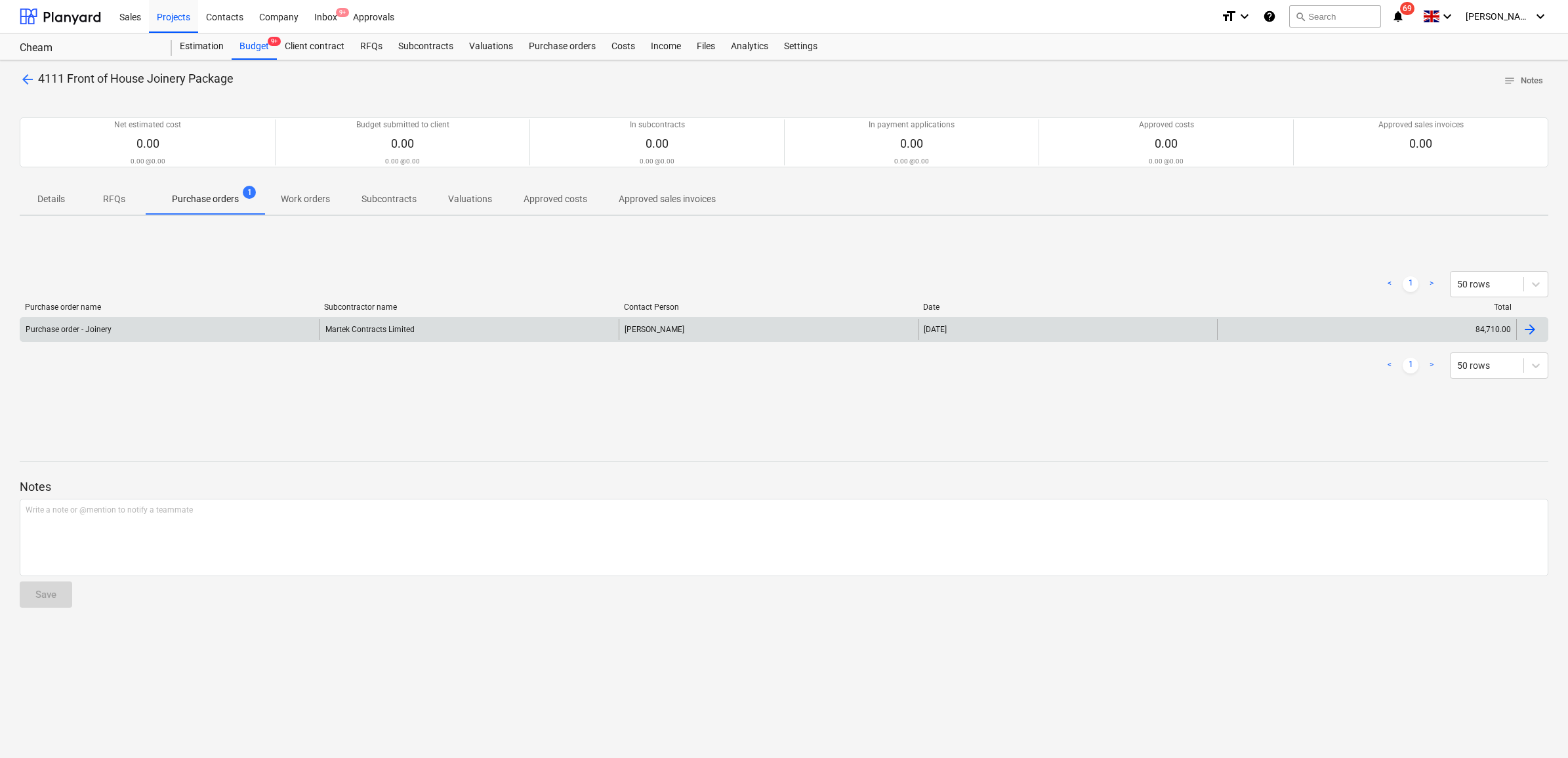
click at [466, 329] on div "Martek Contracts Limited" at bounding box center [469, 329] width 299 height 21
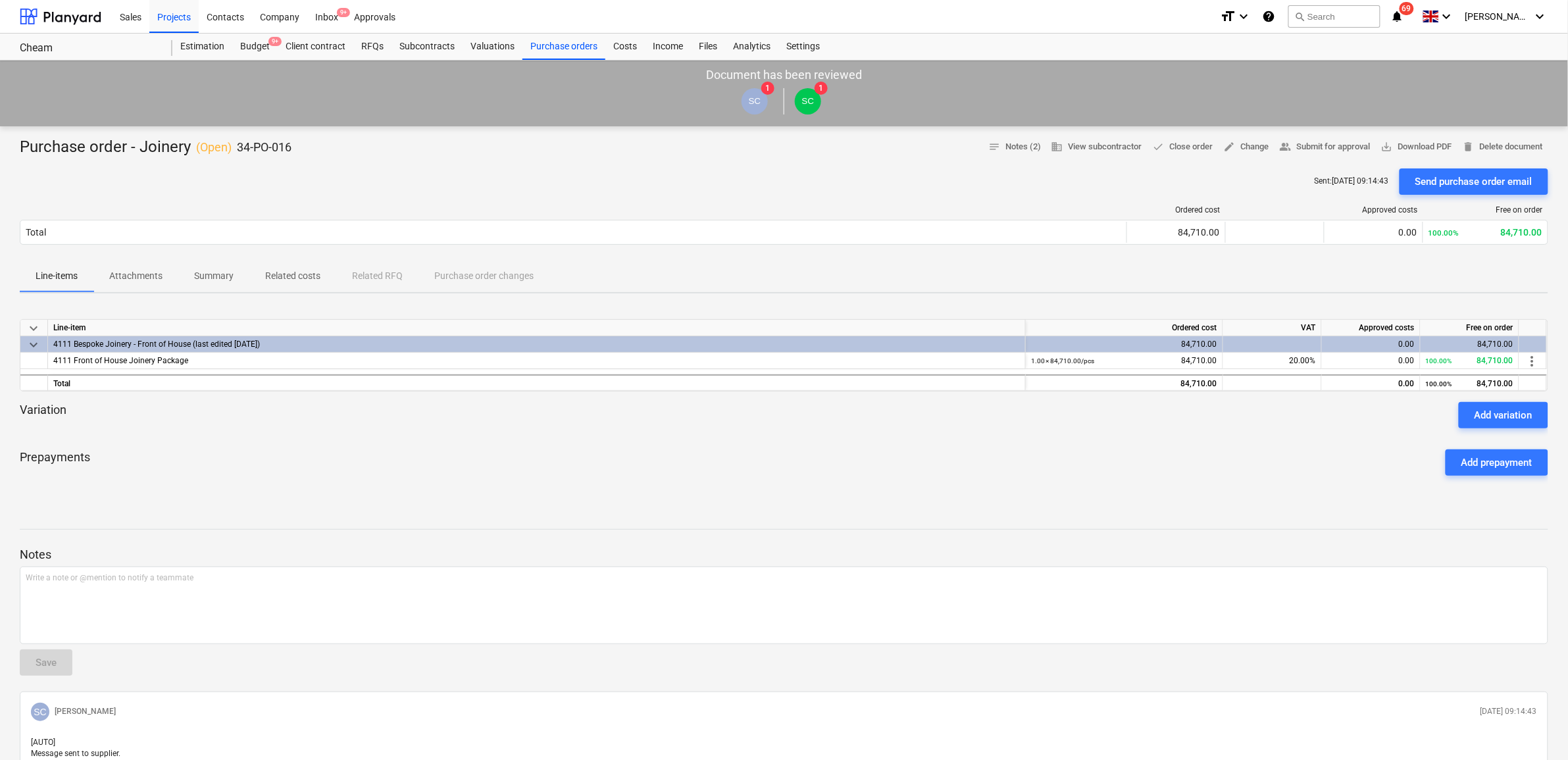
click at [132, 280] on p "Attachments" at bounding box center [135, 276] width 53 height 14
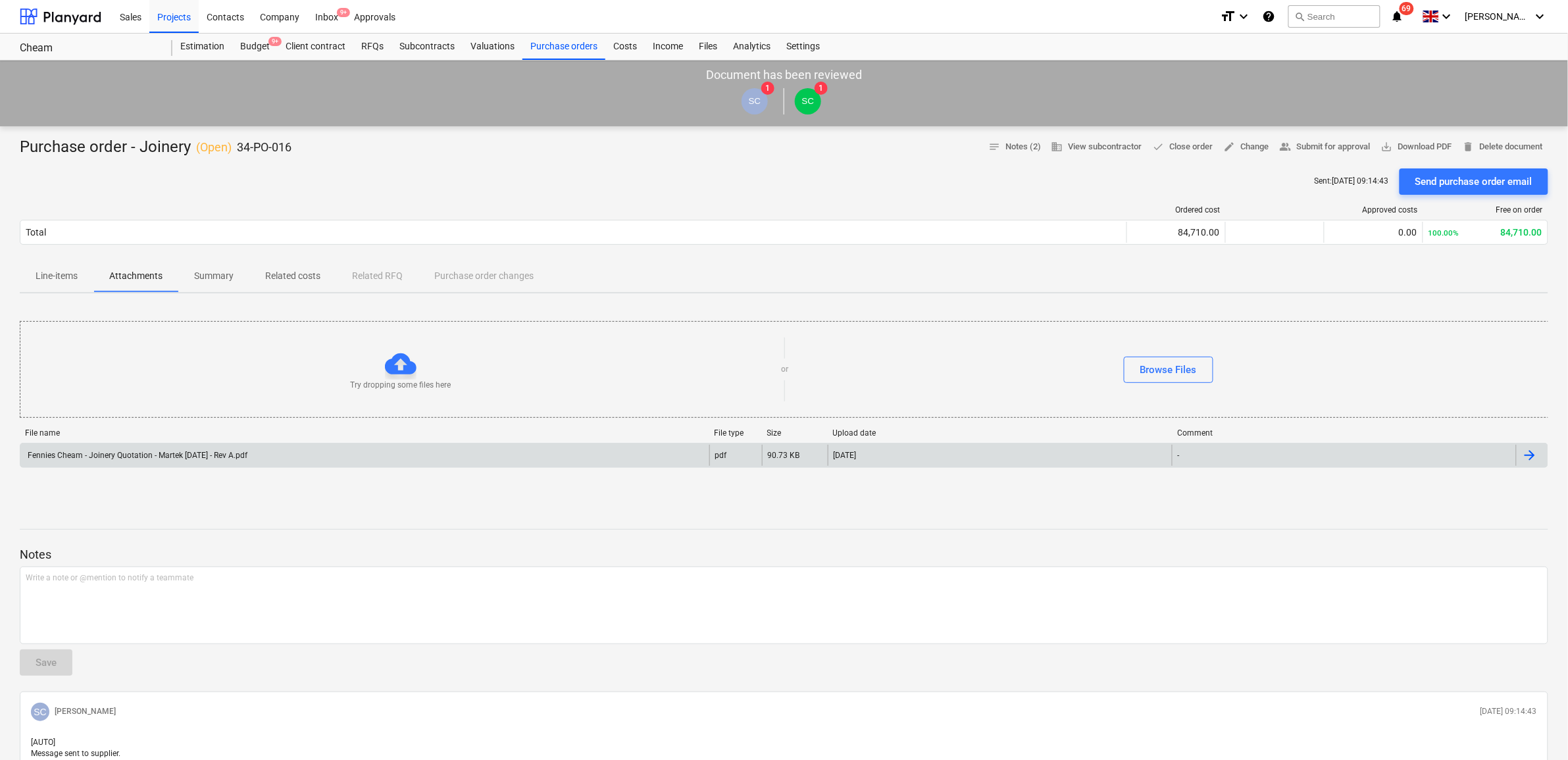
click at [211, 452] on div "Fennies Cheam - Joinery Quotation - Martek [DATE] - Rev A.pdf" at bounding box center [136, 454] width 222 height 9
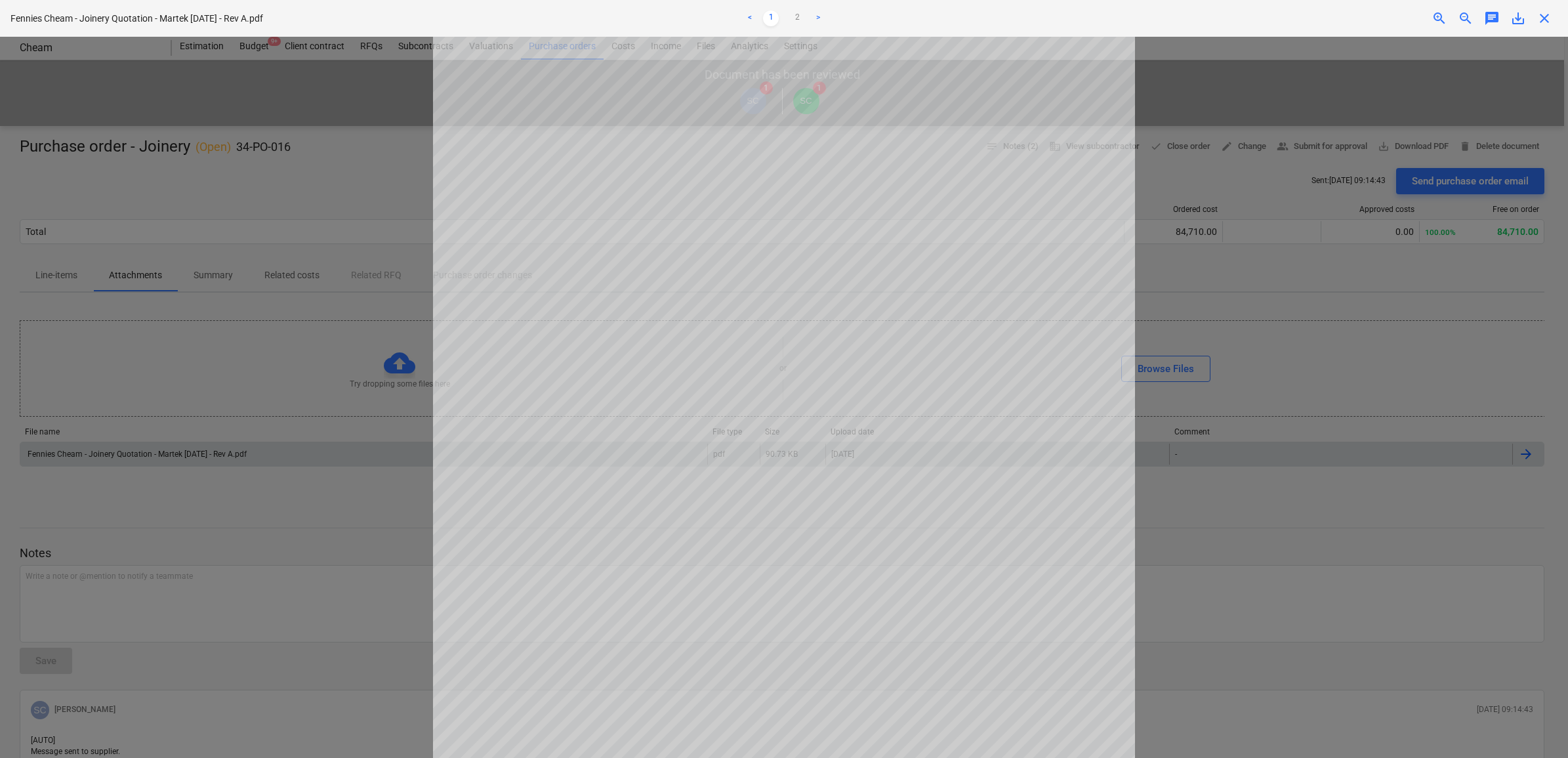
click at [1517, 9] on div "Decision updated" at bounding box center [1384, 14] width 355 height 28
click at [1517, 11] on div "Decision updated" at bounding box center [1384, 14] width 355 height 28
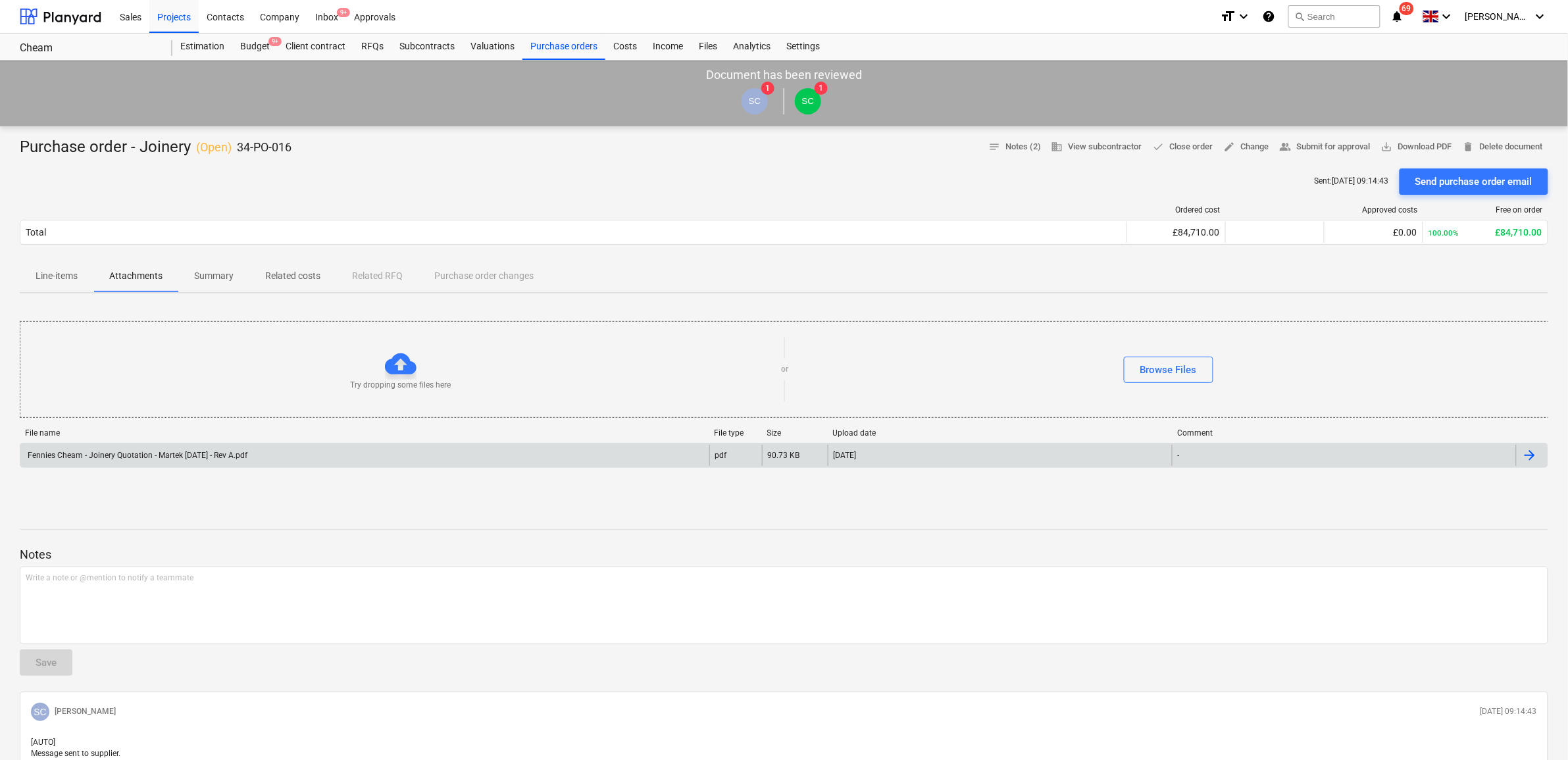
click at [515, 461] on div "Fennies Cheam - Joinery Quotation - Martek [DATE] - Rev A.pdf" at bounding box center [364, 454] width 688 height 21
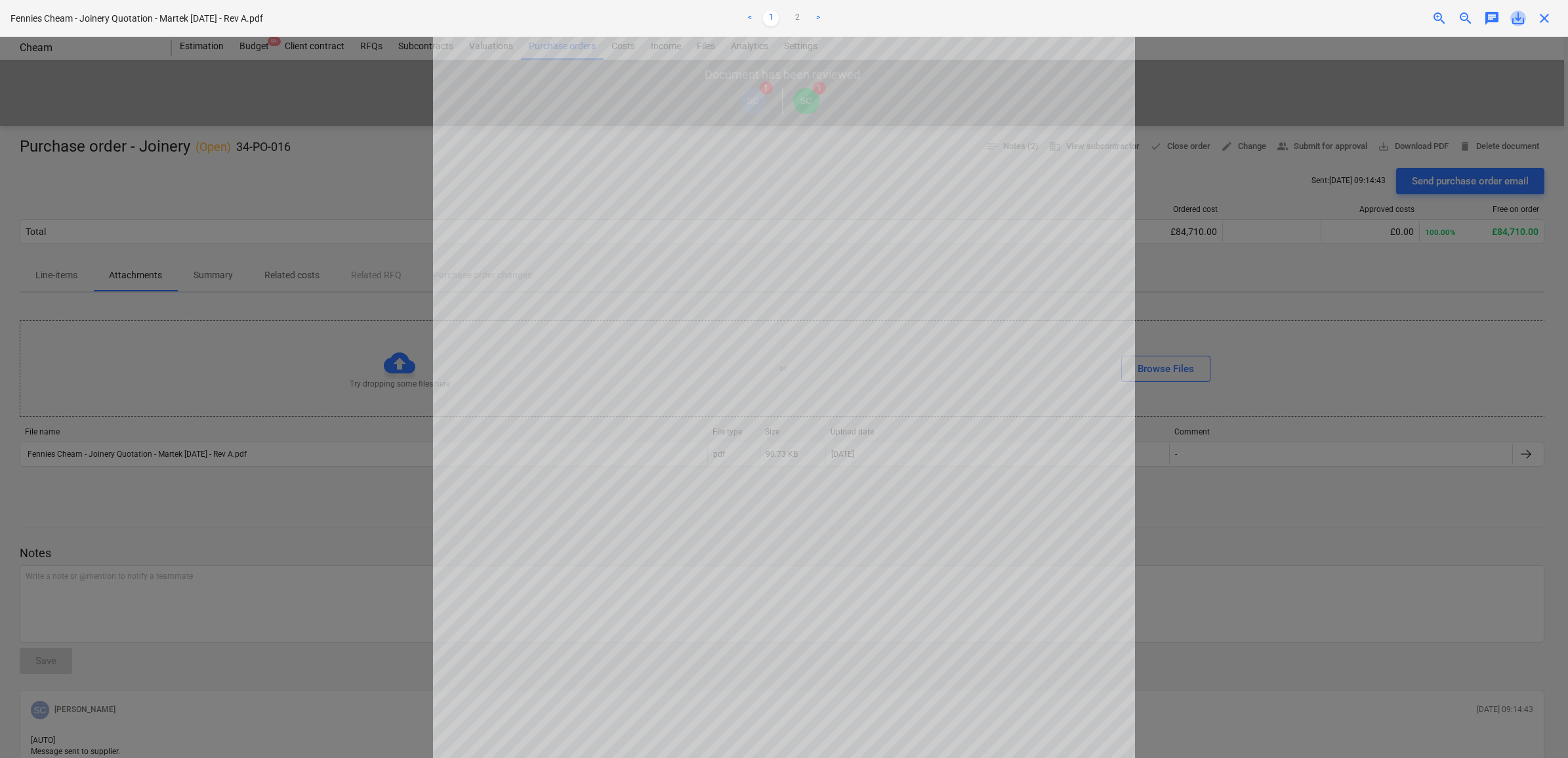
click at [1516, 15] on span "save_alt" at bounding box center [1518, 19] width 16 height 16
click at [1549, 22] on span "close" at bounding box center [1545, 19] width 16 height 16
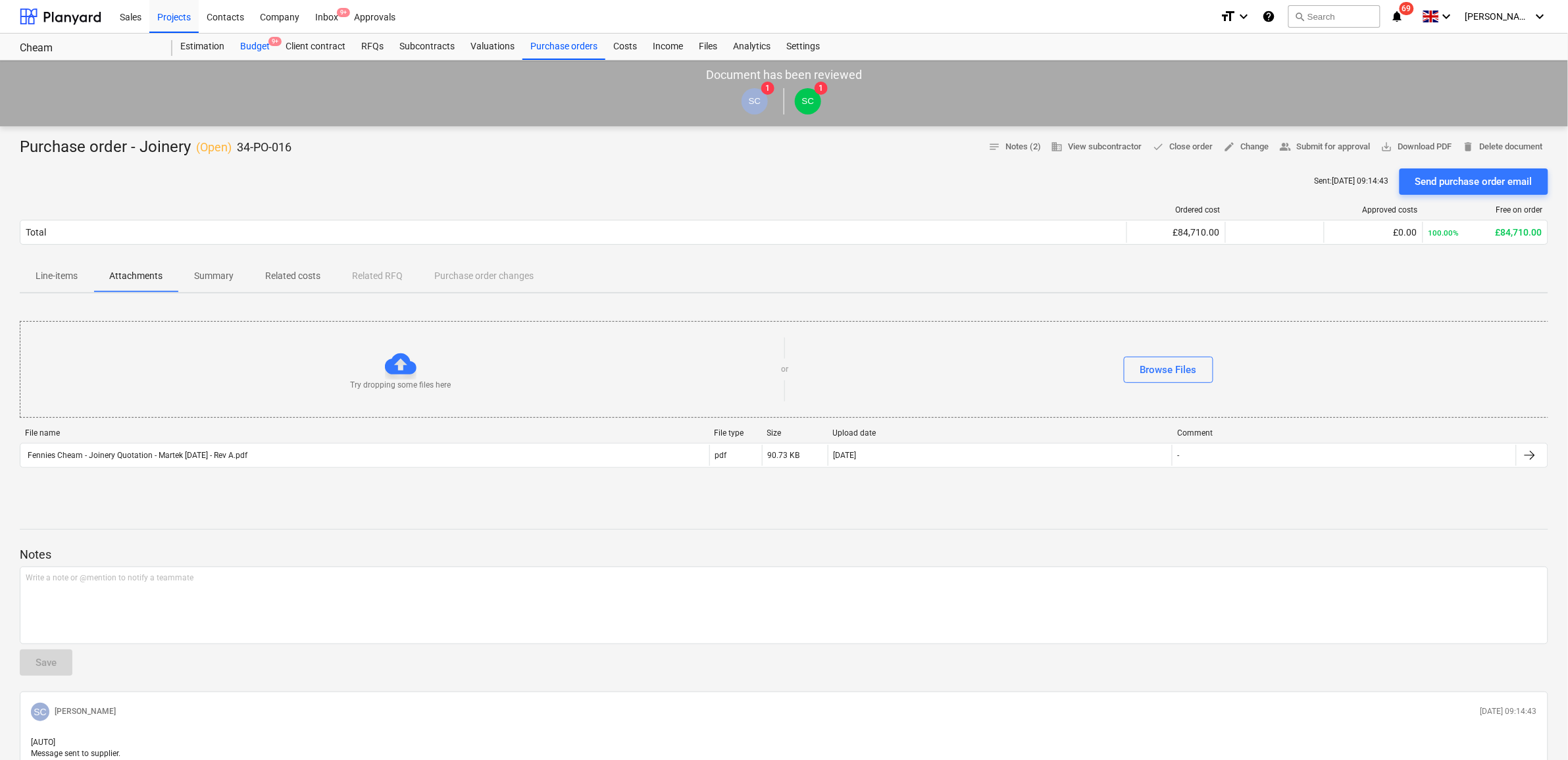
click at [257, 44] on div "Budget 9+" at bounding box center [255, 47] width 46 height 26
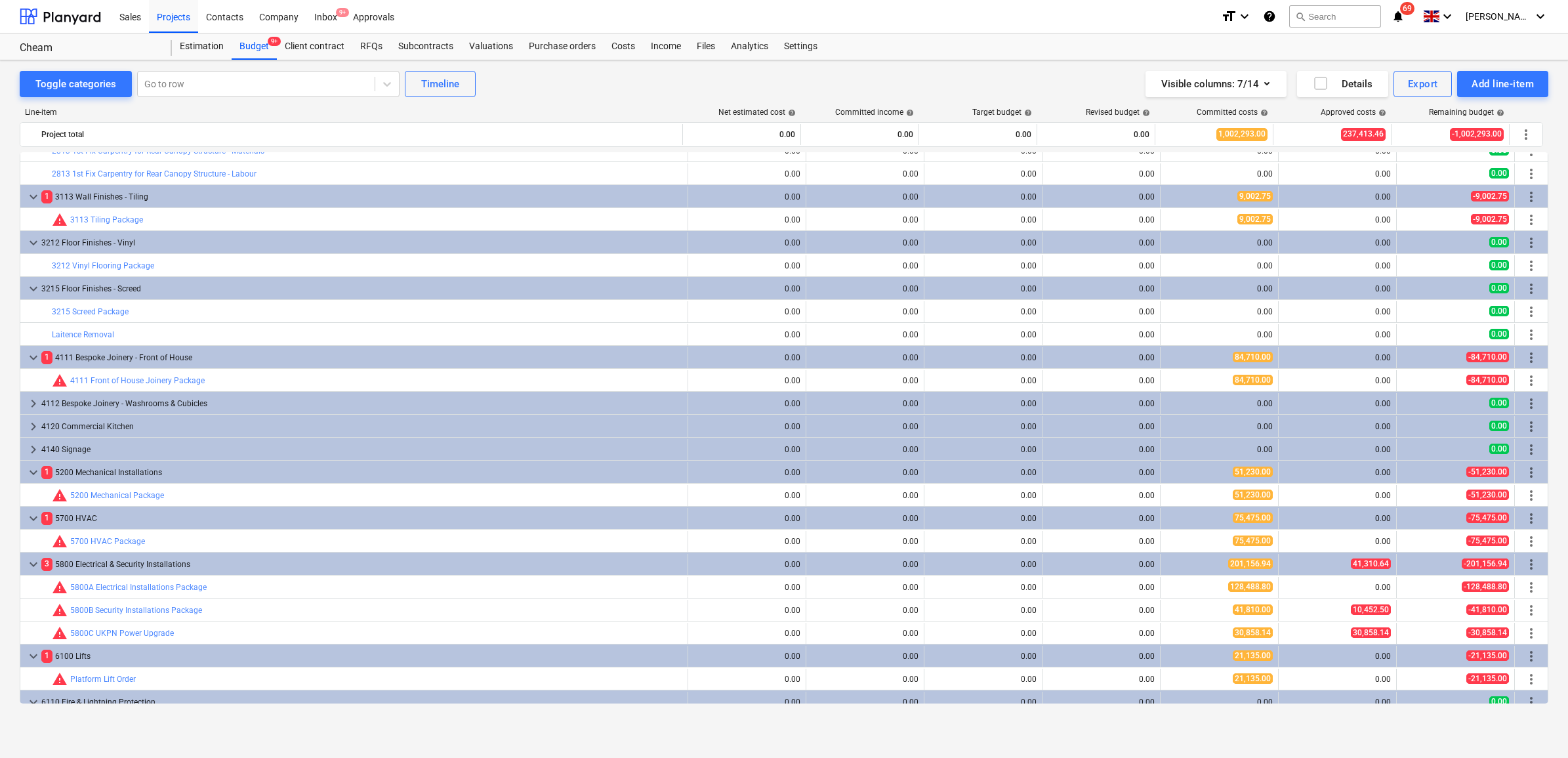
scroll to position [498, 0]
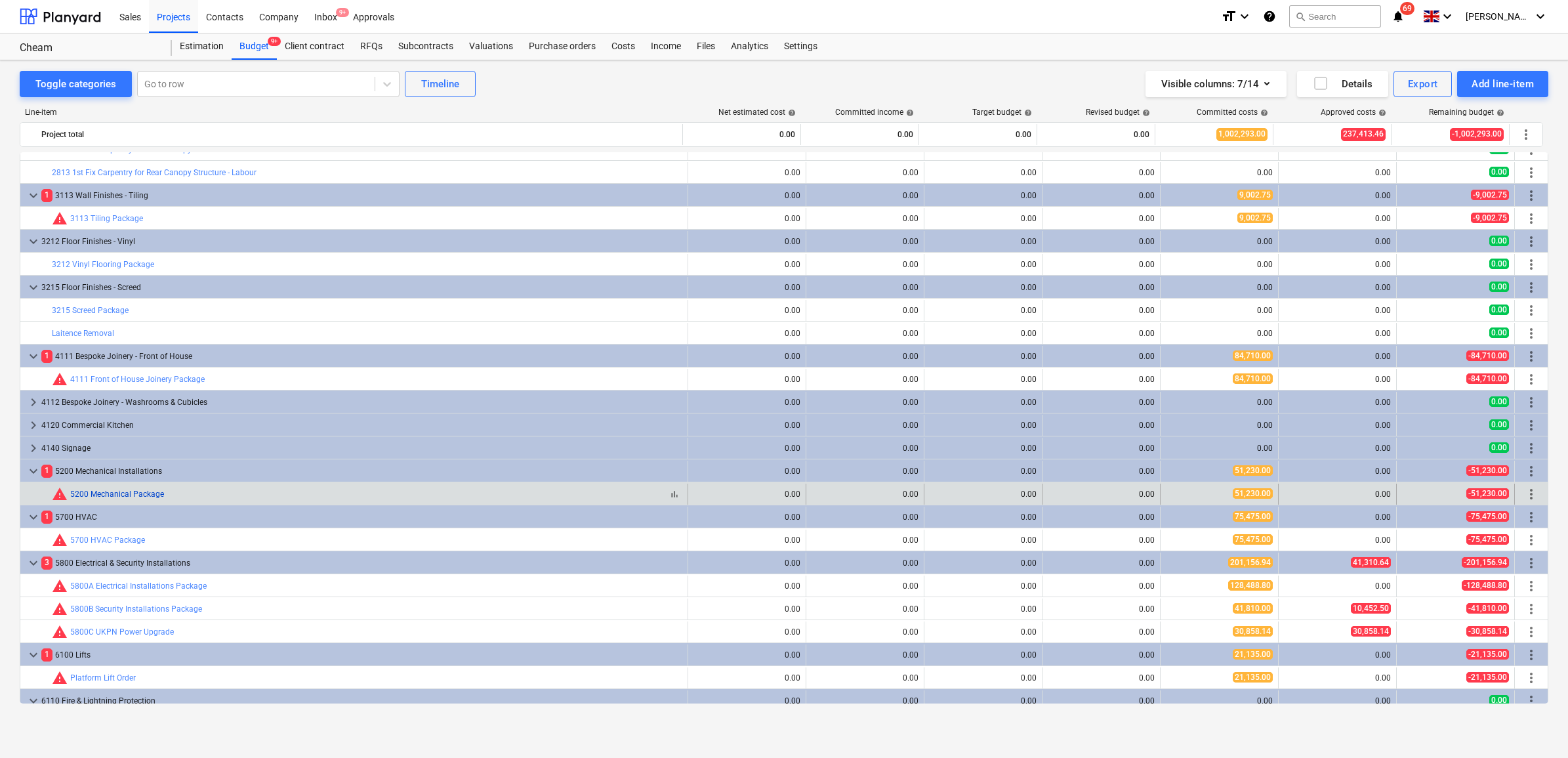
click at [146, 496] on link "5200 Mechanical Package" at bounding box center [117, 494] width 93 height 9
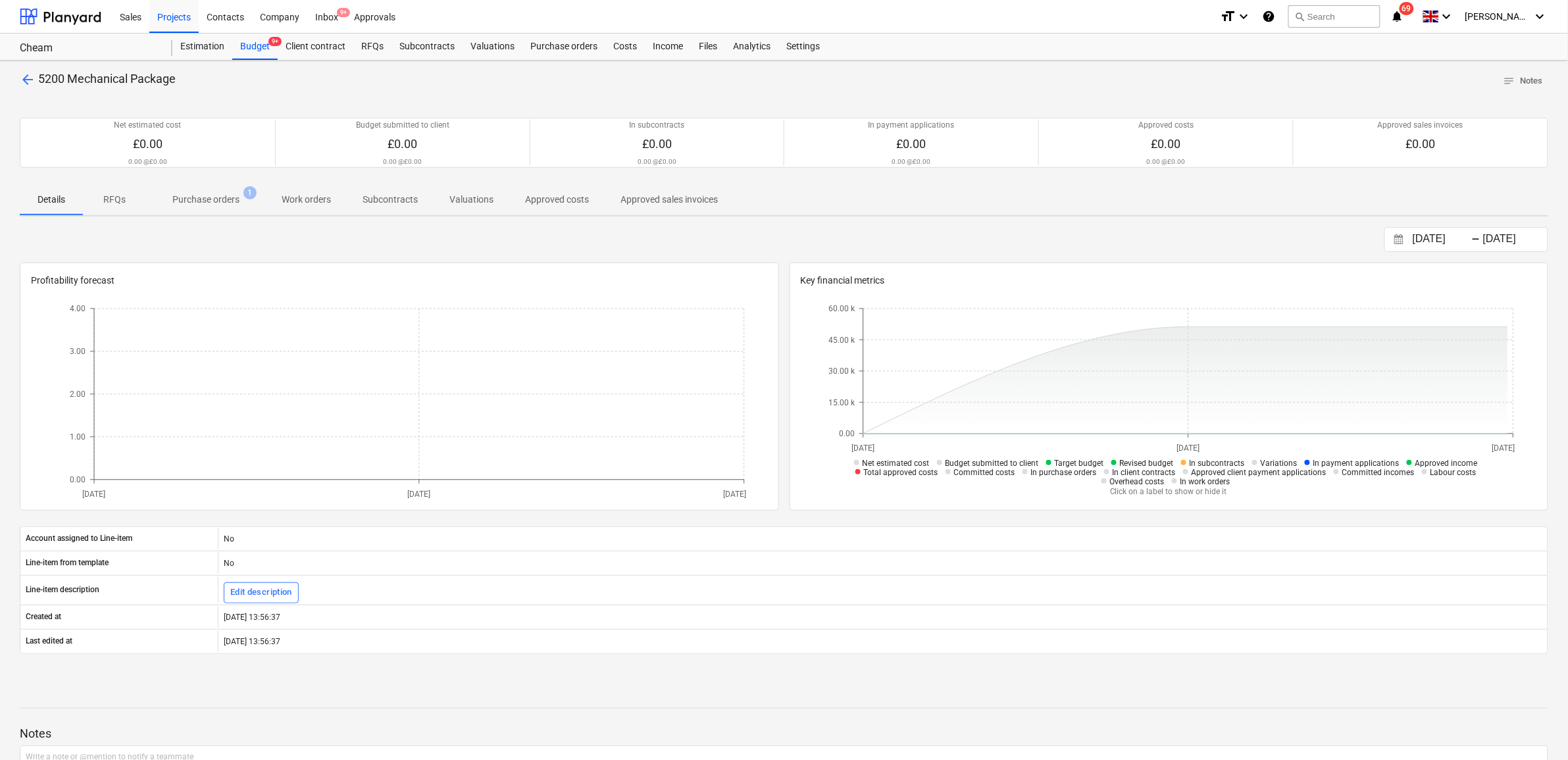
click at [224, 208] on span "Purchase orders 1" at bounding box center [206, 199] width 120 height 24
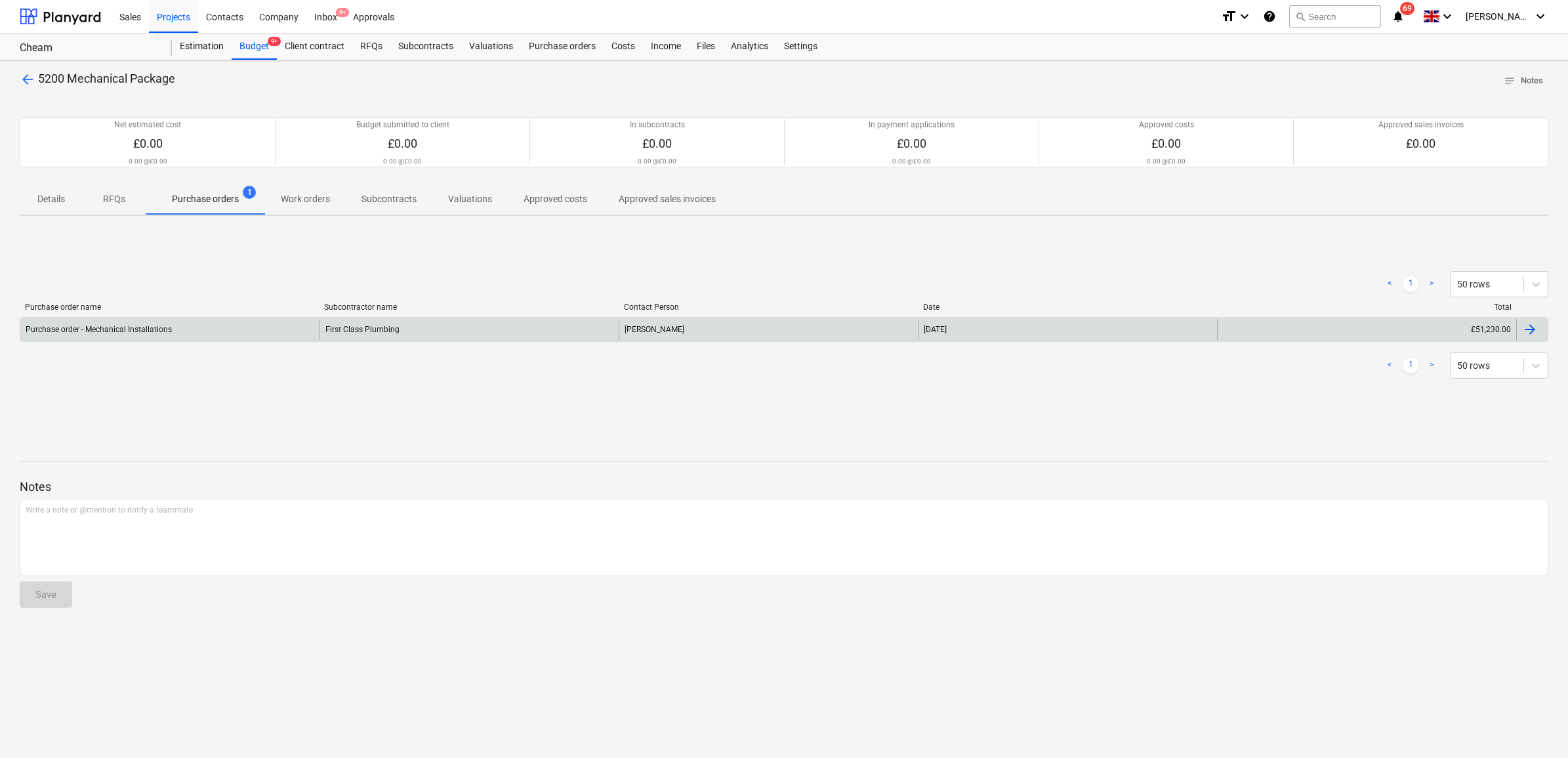
click at [277, 330] on div "Purchase order - Mechanical Installations" at bounding box center [169, 329] width 299 height 21
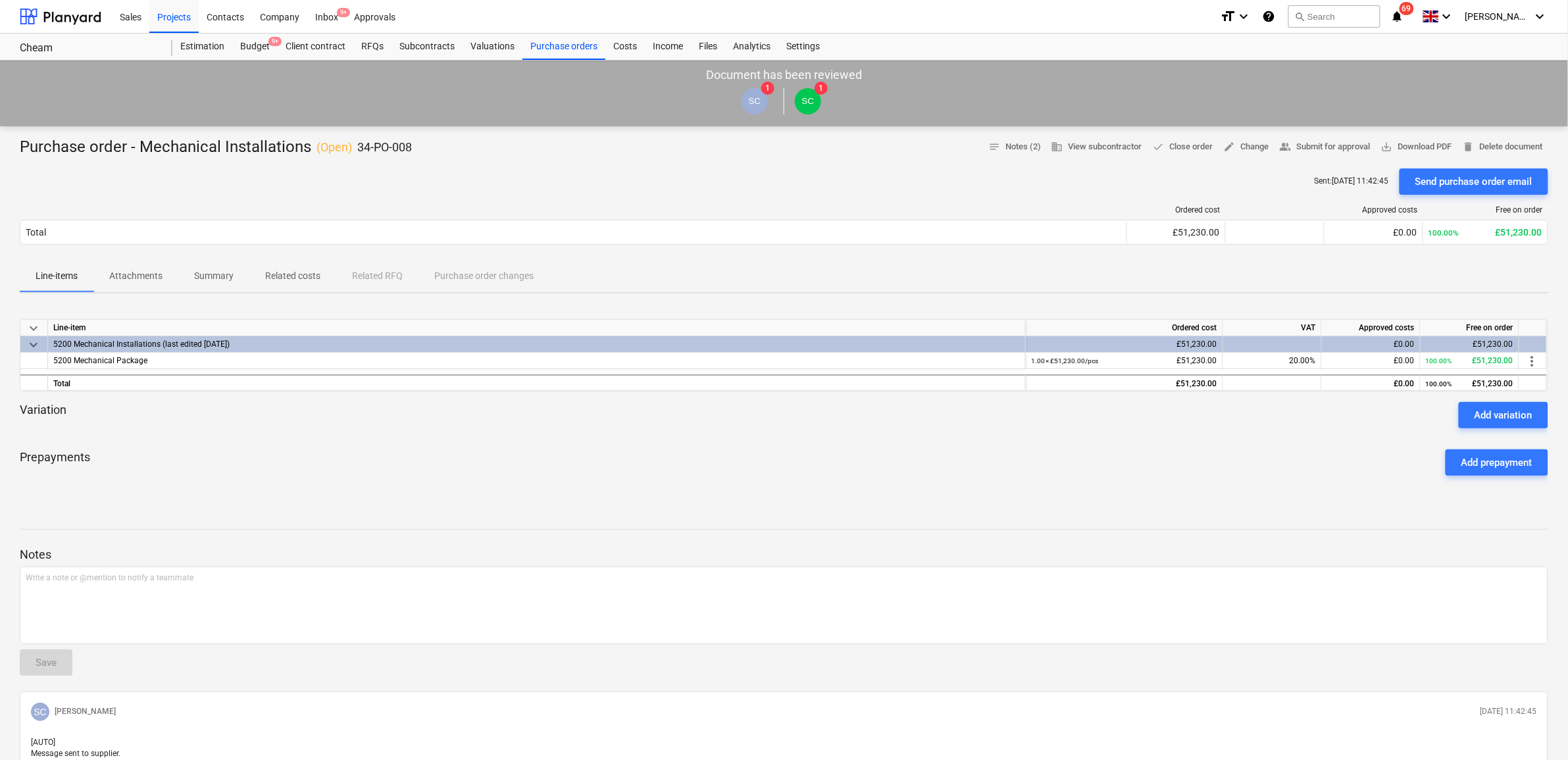
click at [138, 273] on p "Attachments" at bounding box center [135, 276] width 53 height 14
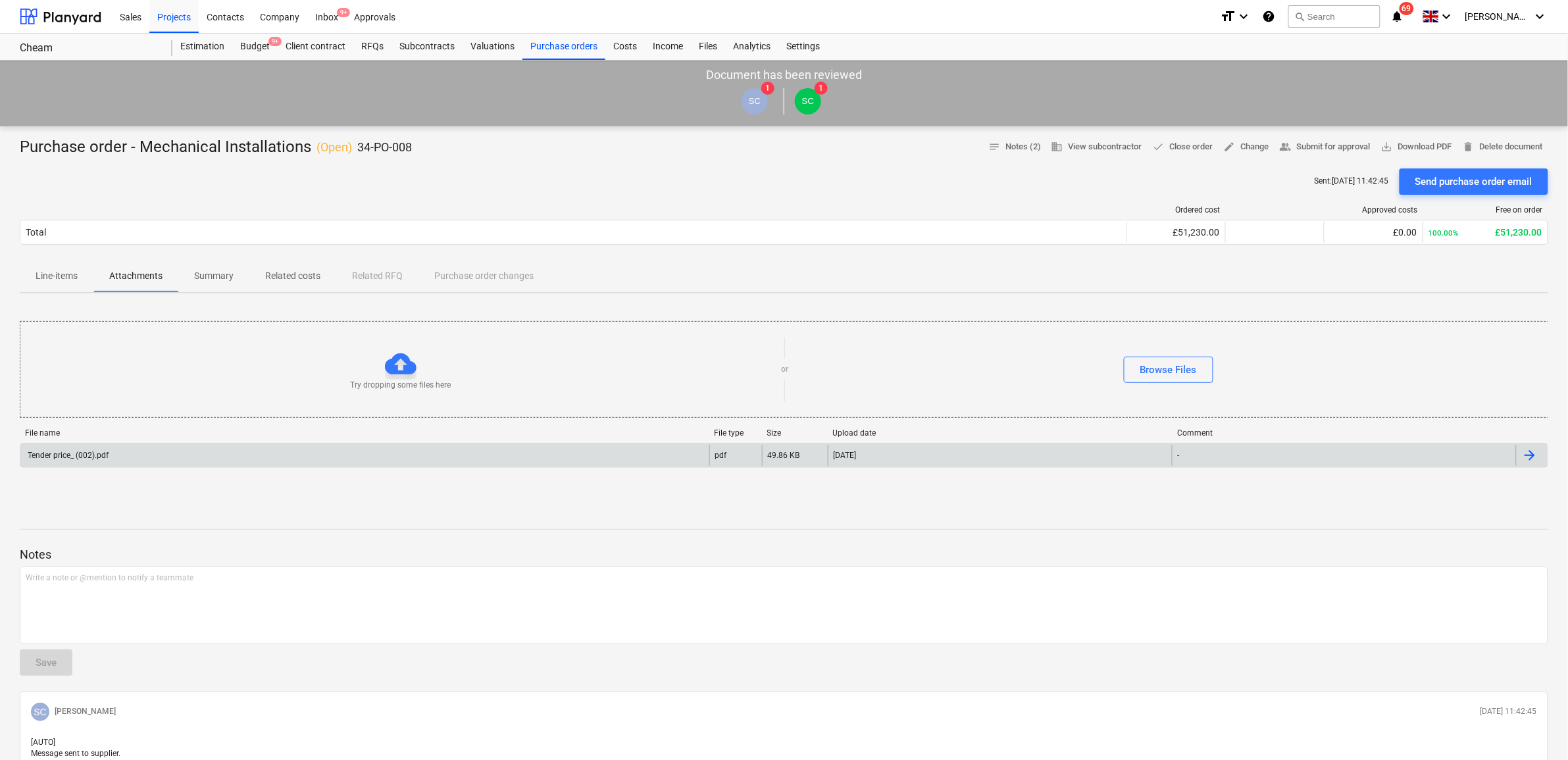
click at [274, 448] on div "Tender price_ (002).pdf" at bounding box center [364, 454] width 688 height 21
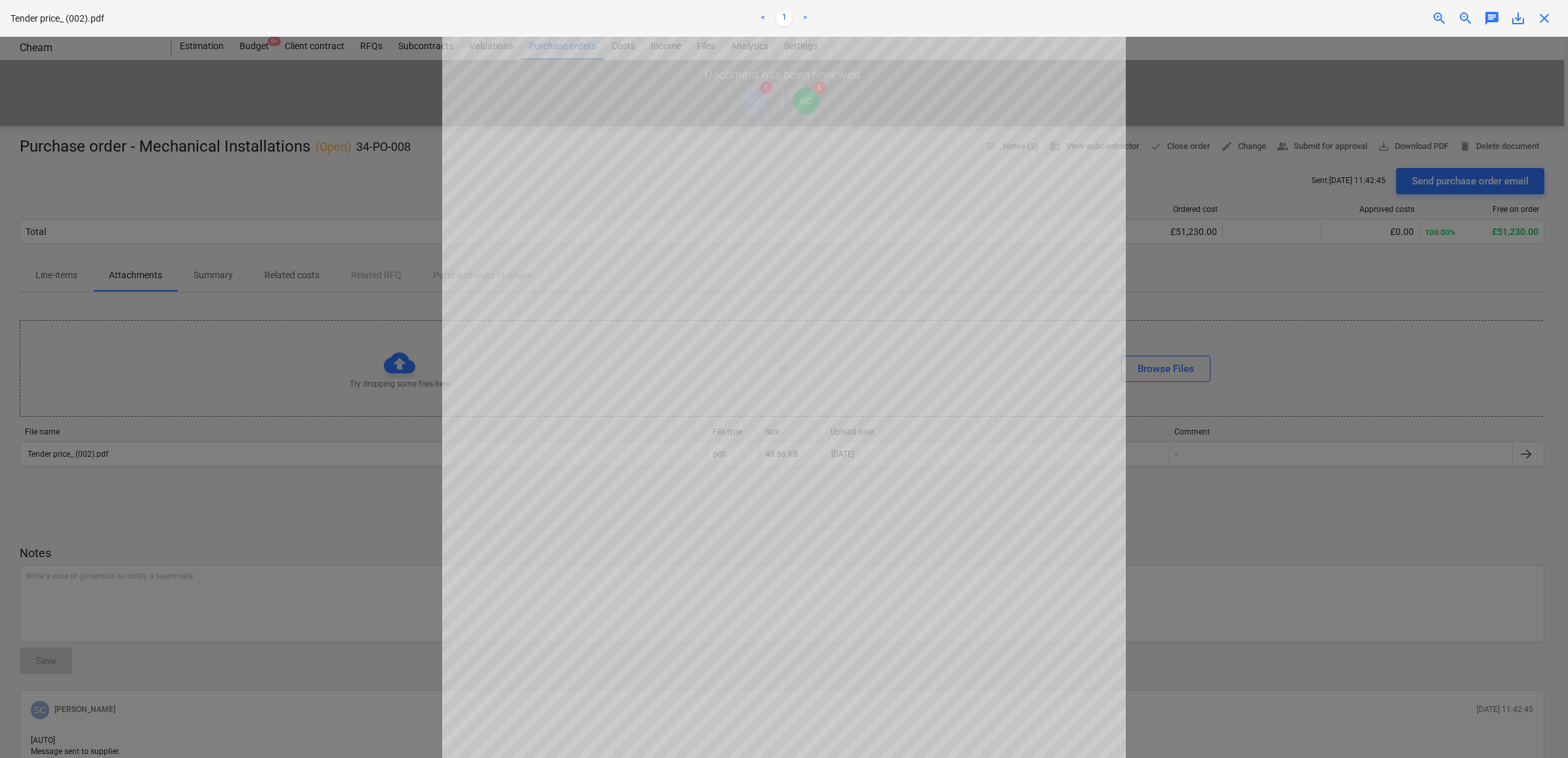
scroll to position [82, 0]
click at [1514, 17] on span "save_alt" at bounding box center [1518, 19] width 16 height 16
click at [1545, 15] on span "close" at bounding box center [1545, 19] width 16 height 16
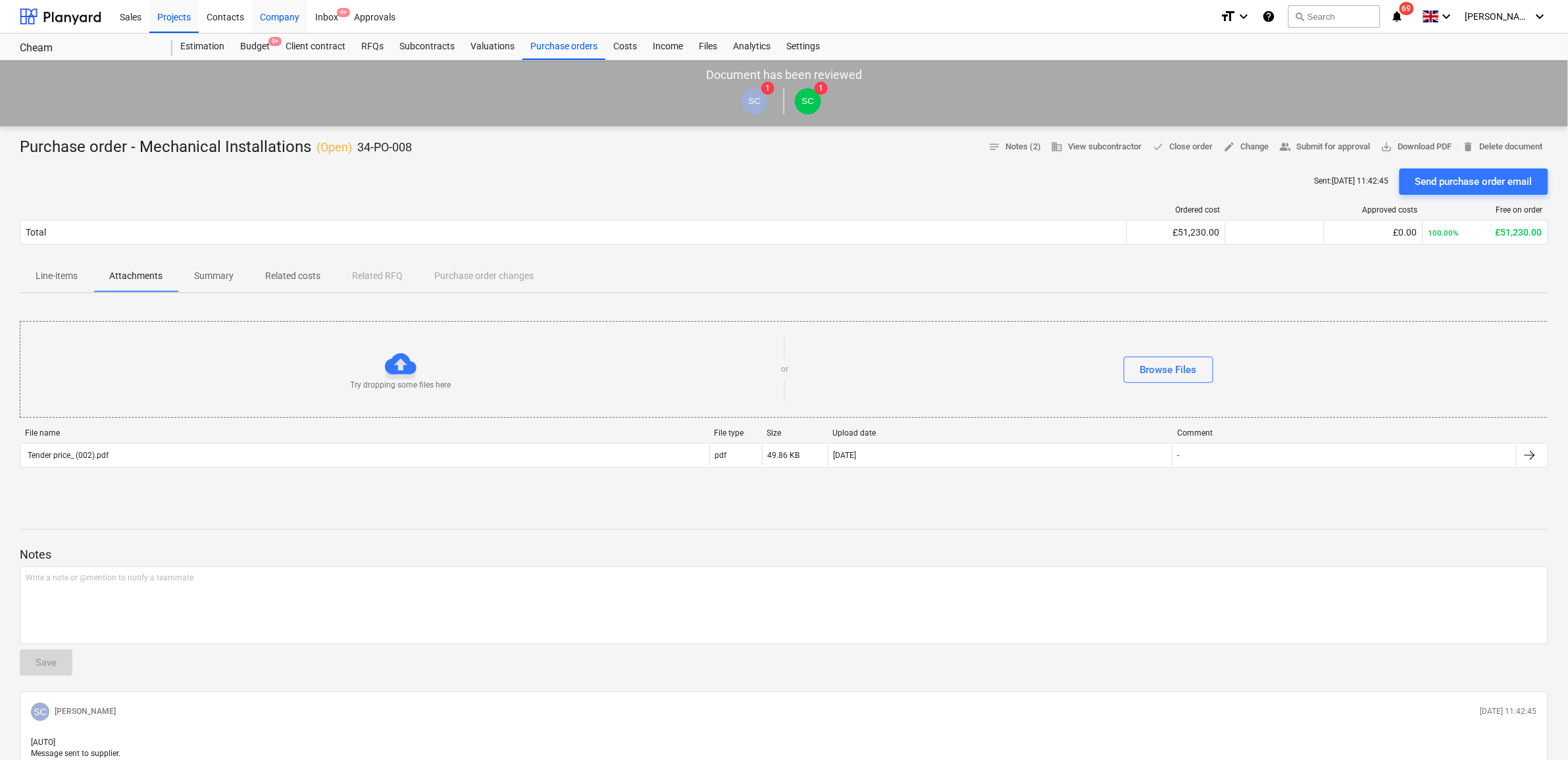
click at [261, 40] on div "Budget 9+" at bounding box center [255, 47] width 46 height 26
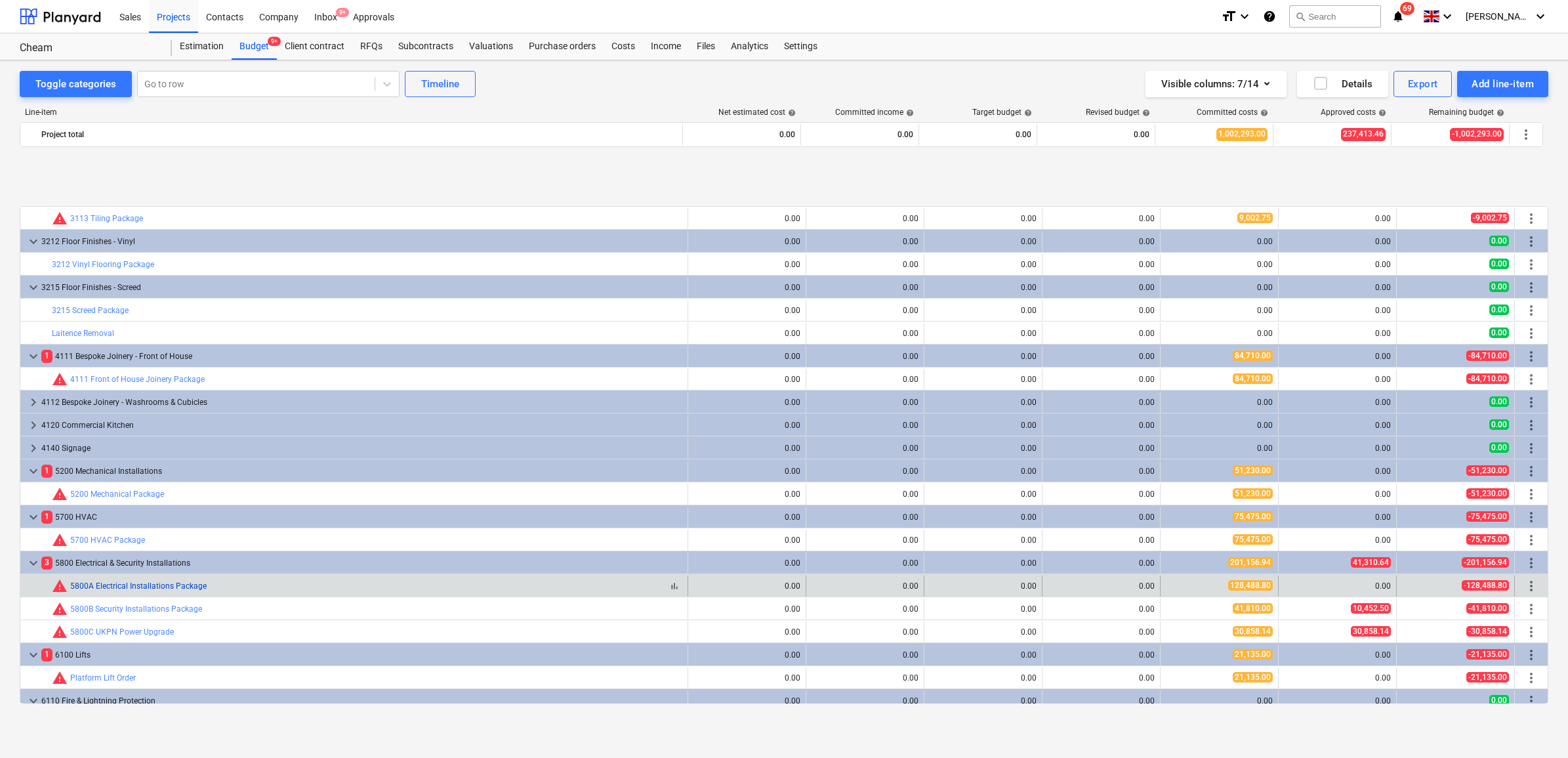
scroll to position [579, 0]
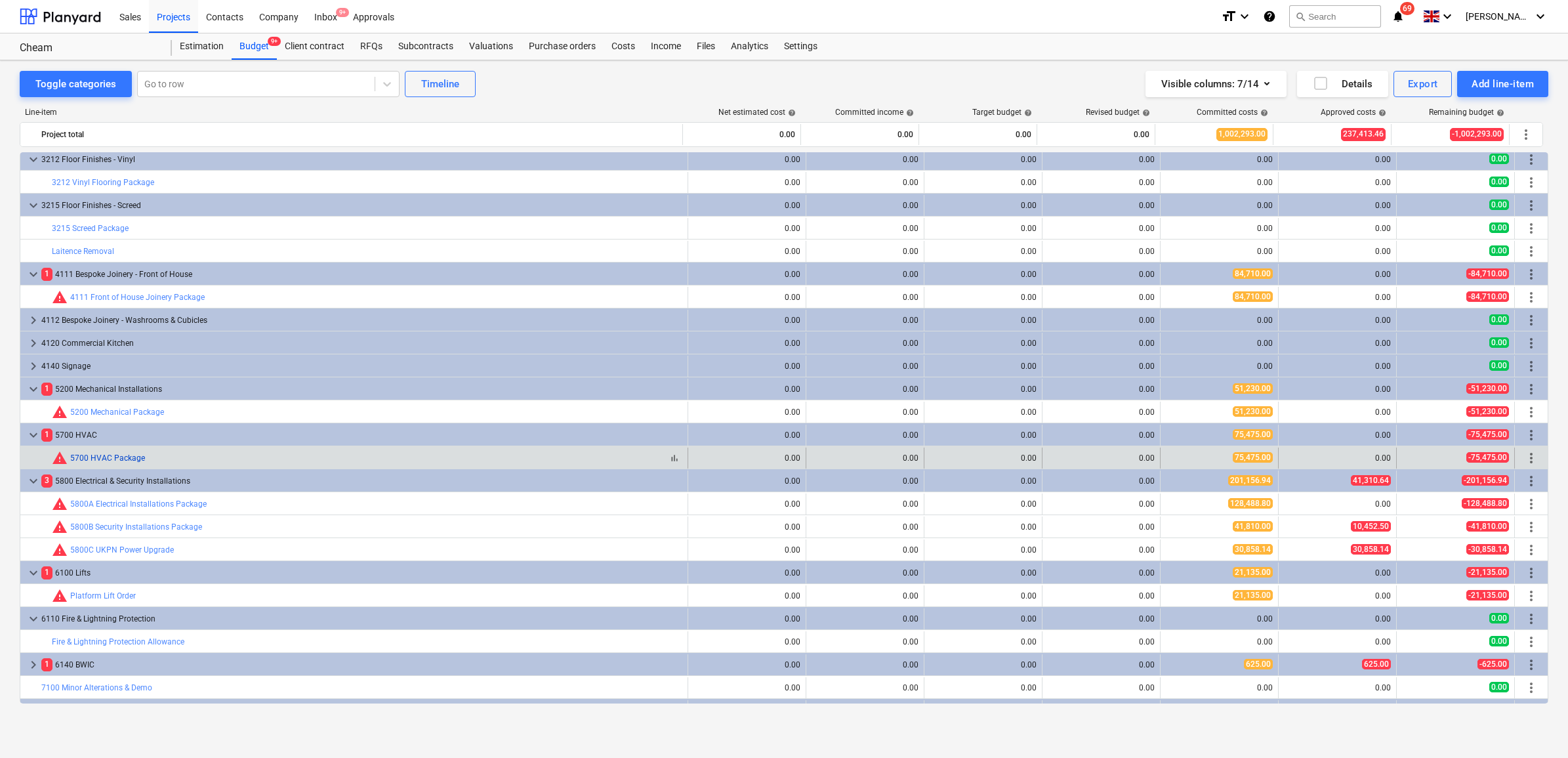
click at [119, 457] on link "5700 HVAC Package" at bounding box center [107, 457] width 75 height 9
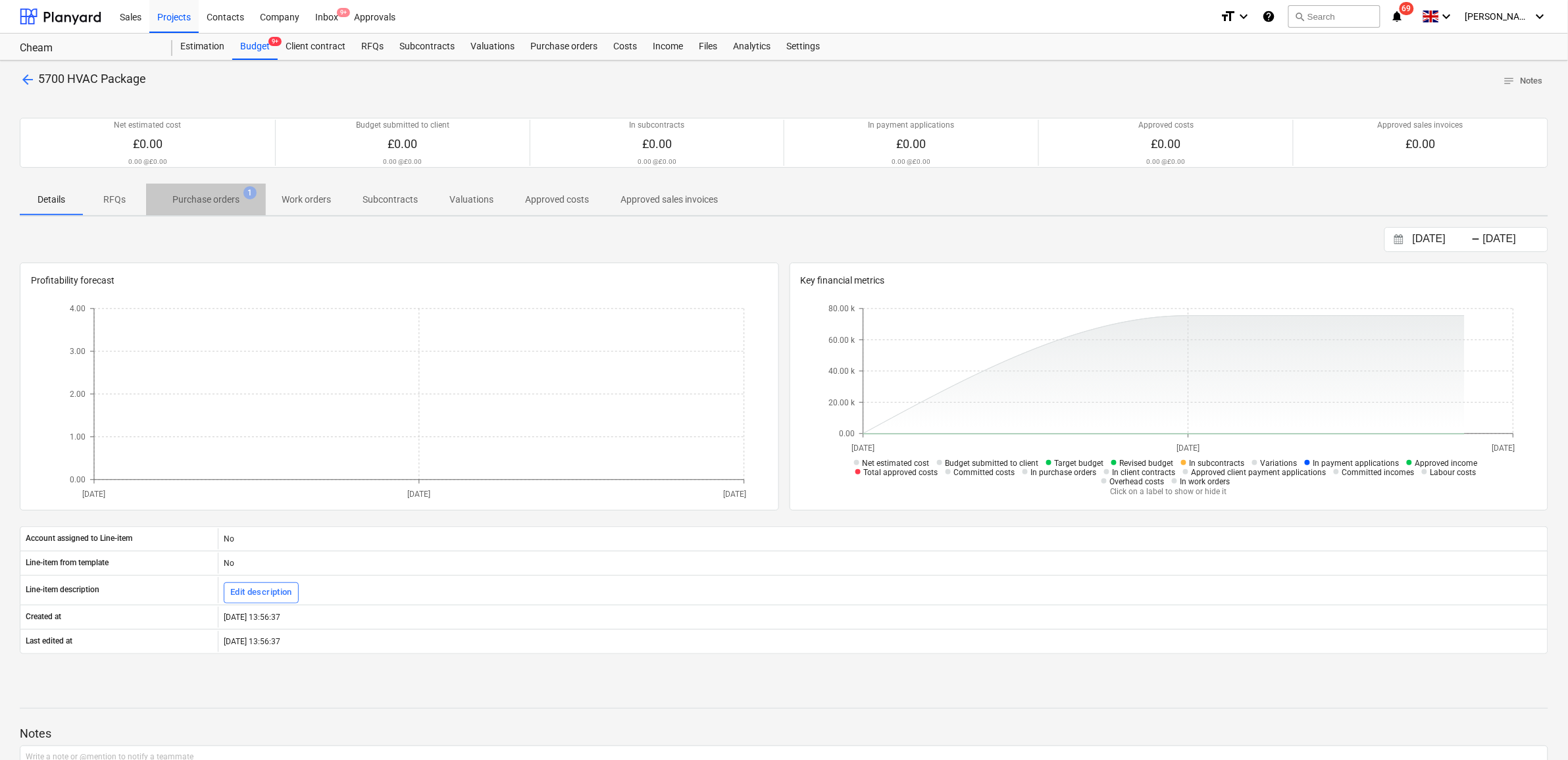
click at [212, 204] on p "Purchase orders" at bounding box center [205, 199] width 67 height 14
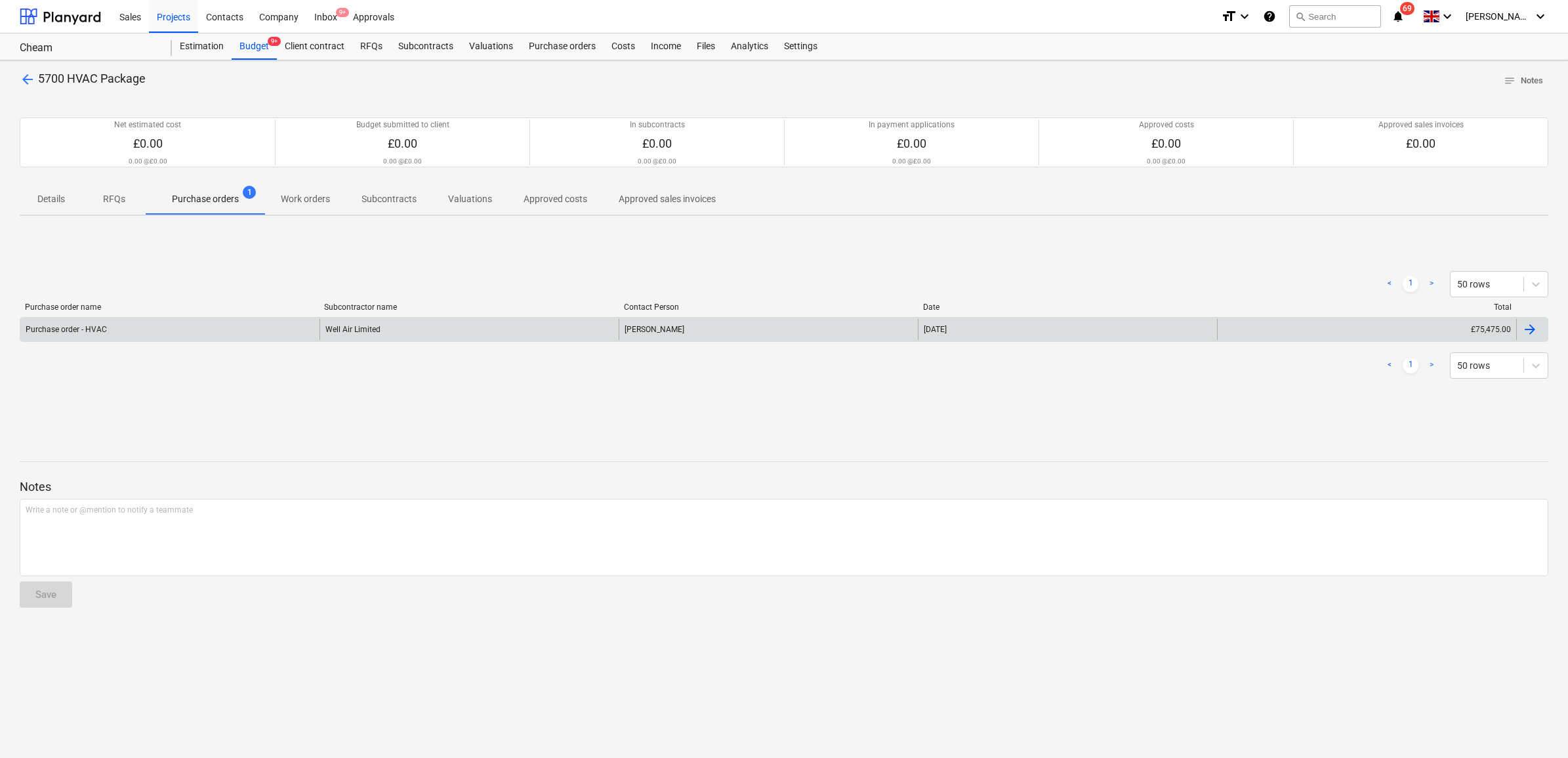
click at [228, 323] on div "Purchase order - HVAC" at bounding box center [169, 329] width 299 height 21
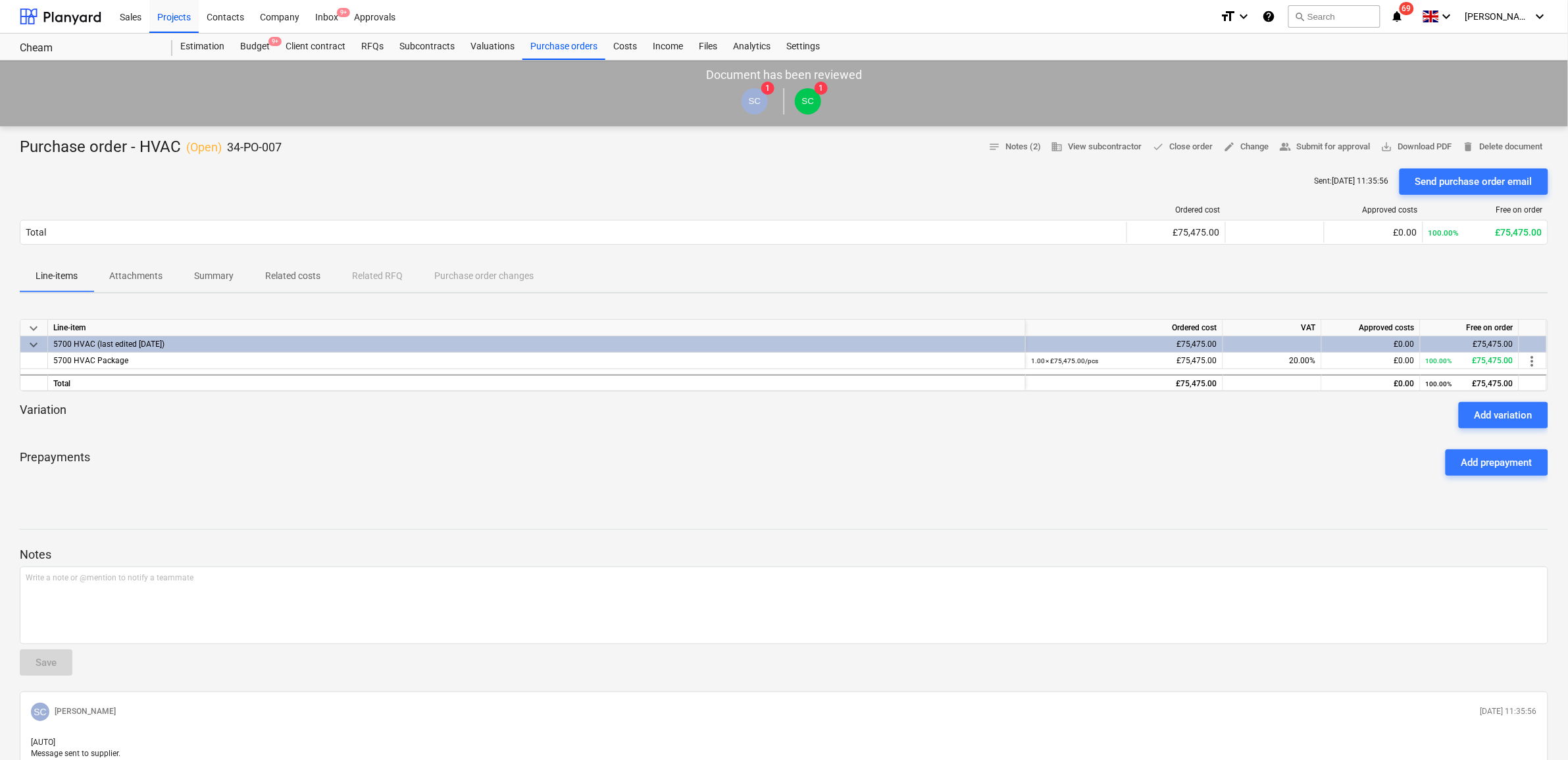
click at [125, 284] on span "Attachments" at bounding box center [135, 276] width 85 height 22
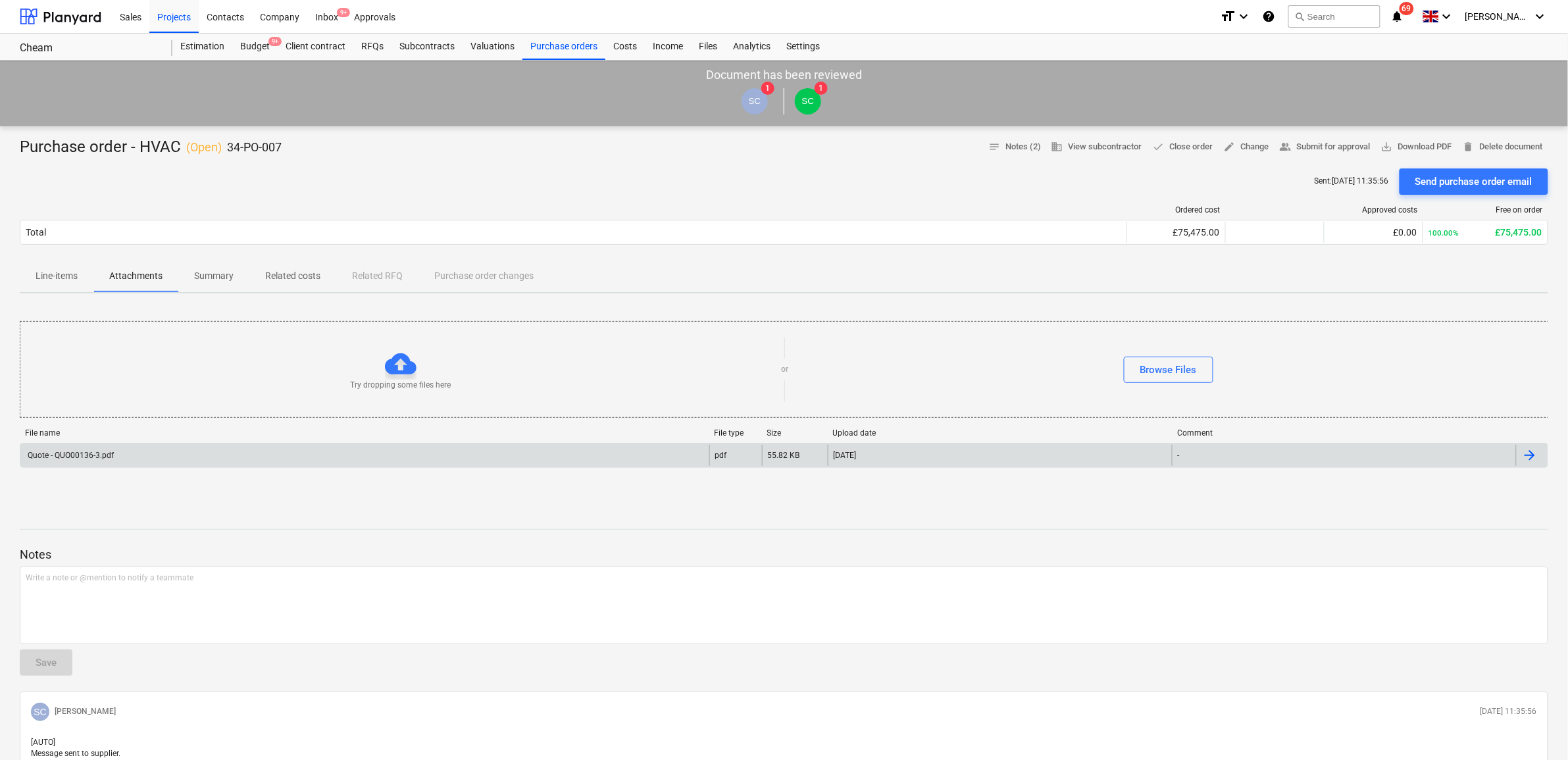
click at [505, 455] on div "Quote - QUO00136-3.pdf" at bounding box center [364, 454] width 688 height 21
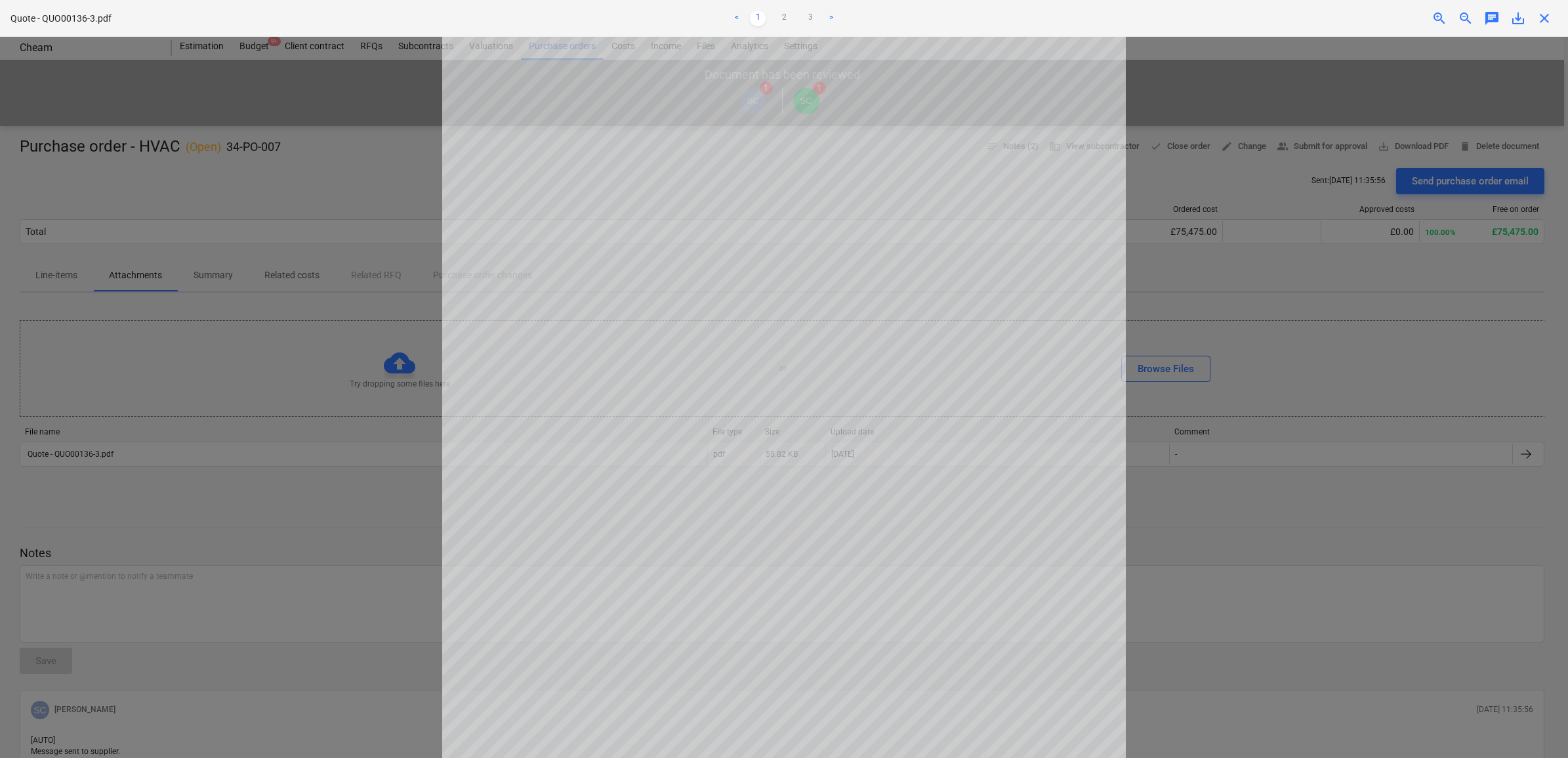
scroll to position [82, 0]
click at [785, 13] on link "2" at bounding box center [784, 19] width 16 height 16
click at [808, 15] on link "3" at bounding box center [811, 19] width 16 height 16
click at [785, 20] on link "2" at bounding box center [784, 19] width 16 height 16
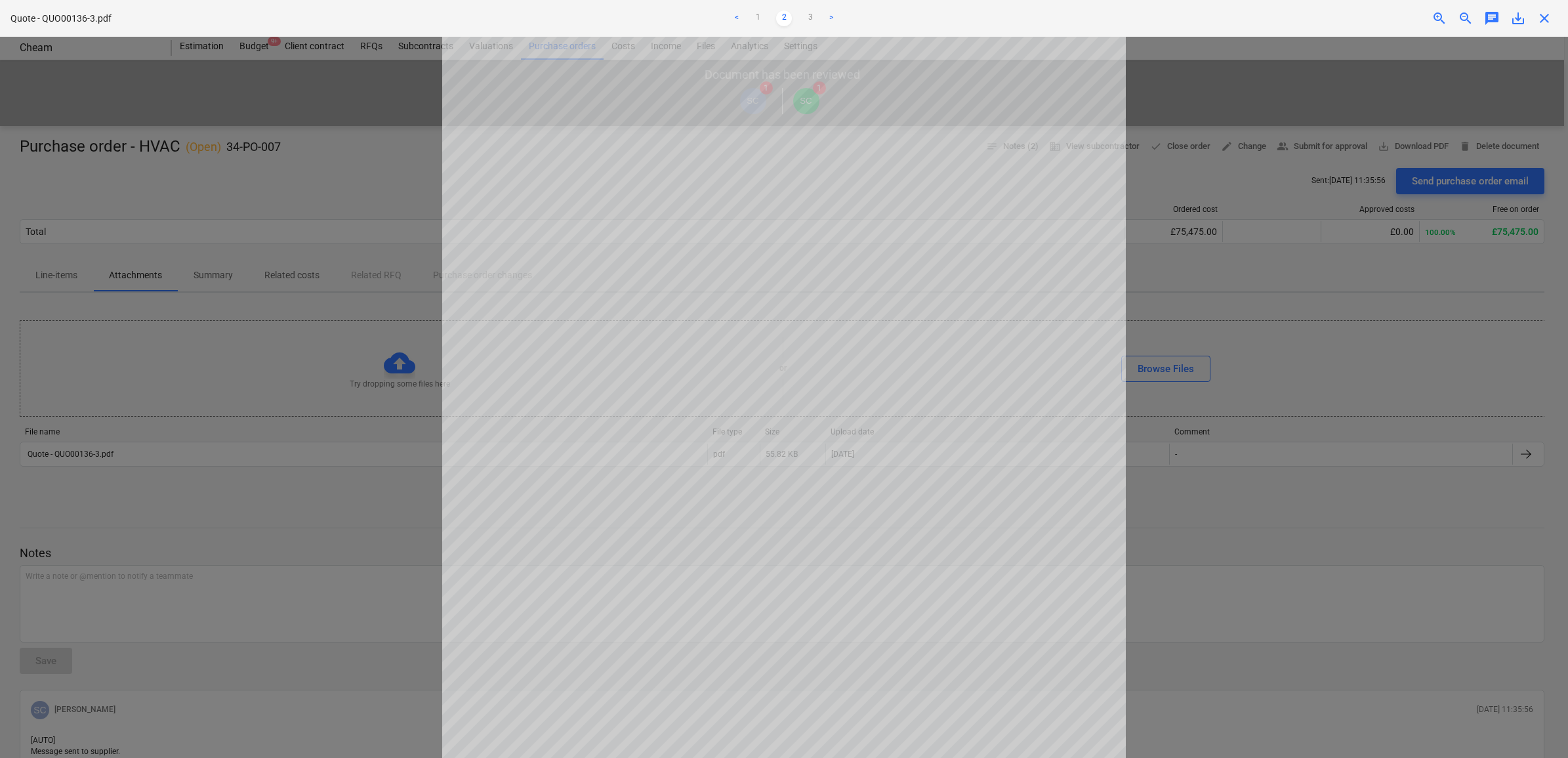
scroll to position [1, 0]
click at [814, 18] on link "3" at bounding box center [811, 19] width 16 height 16
click at [1543, 18] on span "close" at bounding box center [1545, 19] width 16 height 16
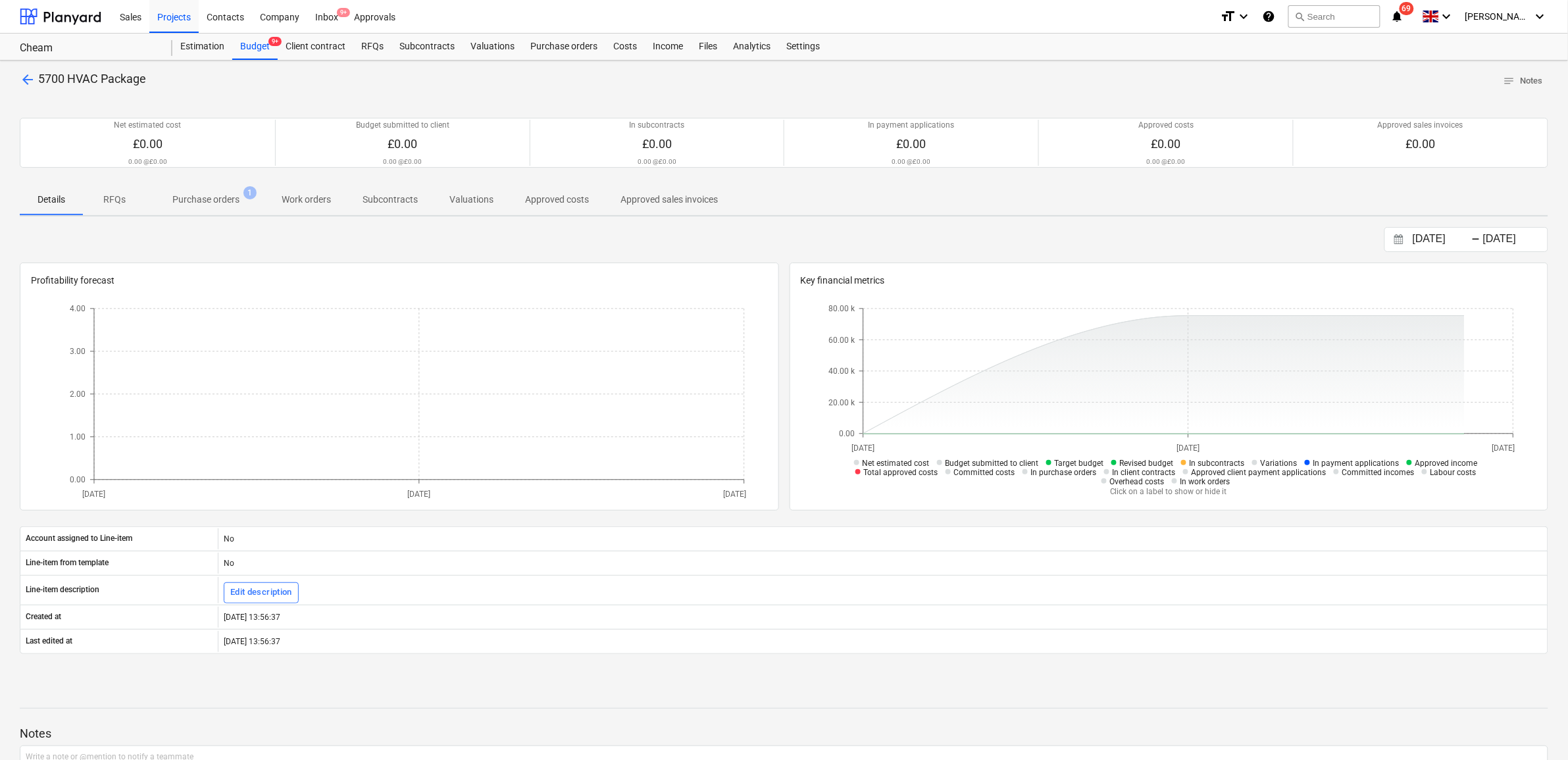
click at [24, 71] on p "arrow_back 5700 HVAC Package" at bounding box center [83, 79] width 127 height 17
click at [30, 83] on span "arrow_back" at bounding box center [28, 80] width 16 height 16
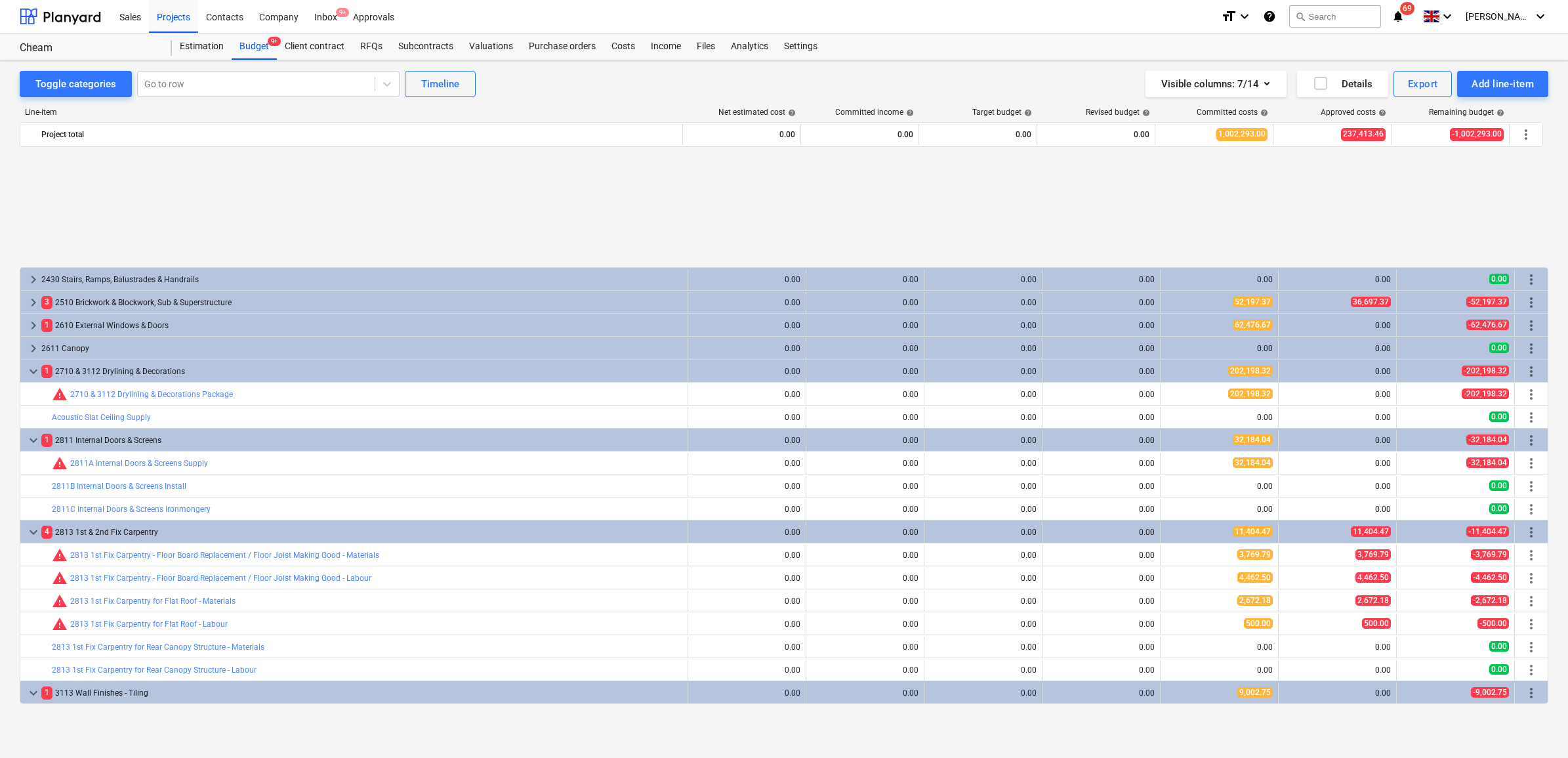
scroll to position [579, 0]
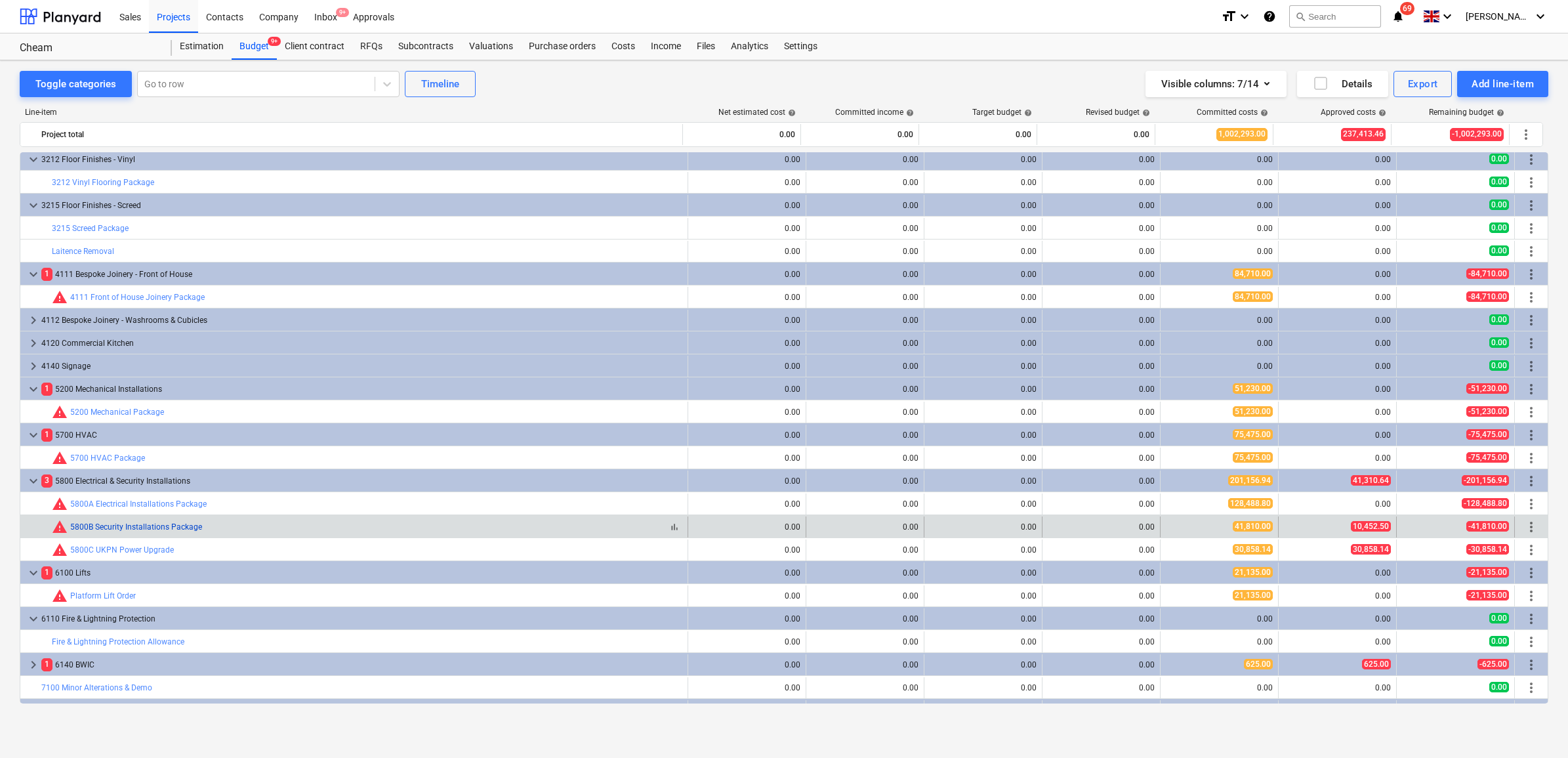
click at [118, 523] on link "5800B Security Installations Package" at bounding box center [136, 527] width 132 height 9
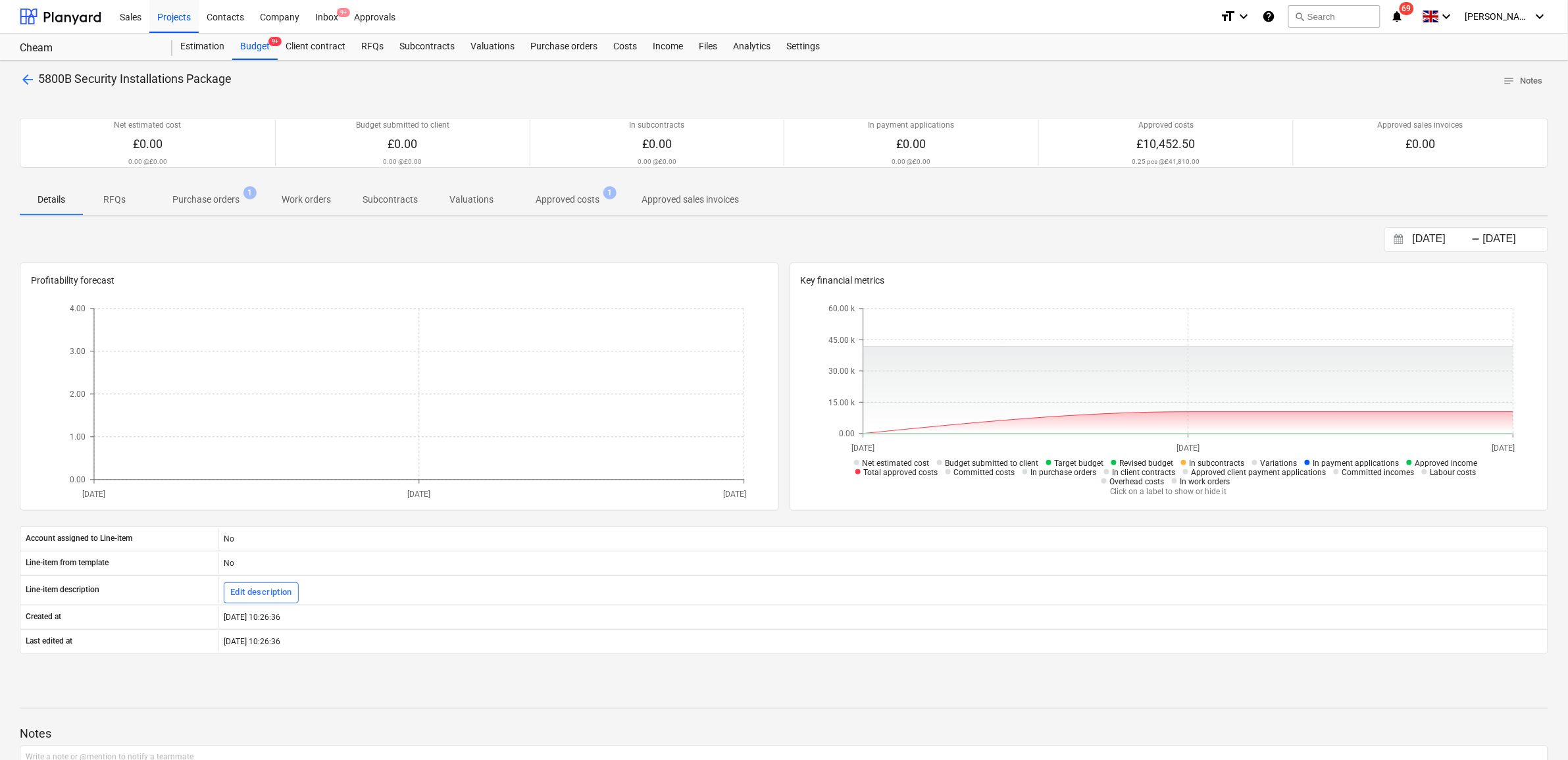
click at [222, 206] on p "Purchase orders" at bounding box center [205, 199] width 67 height 14
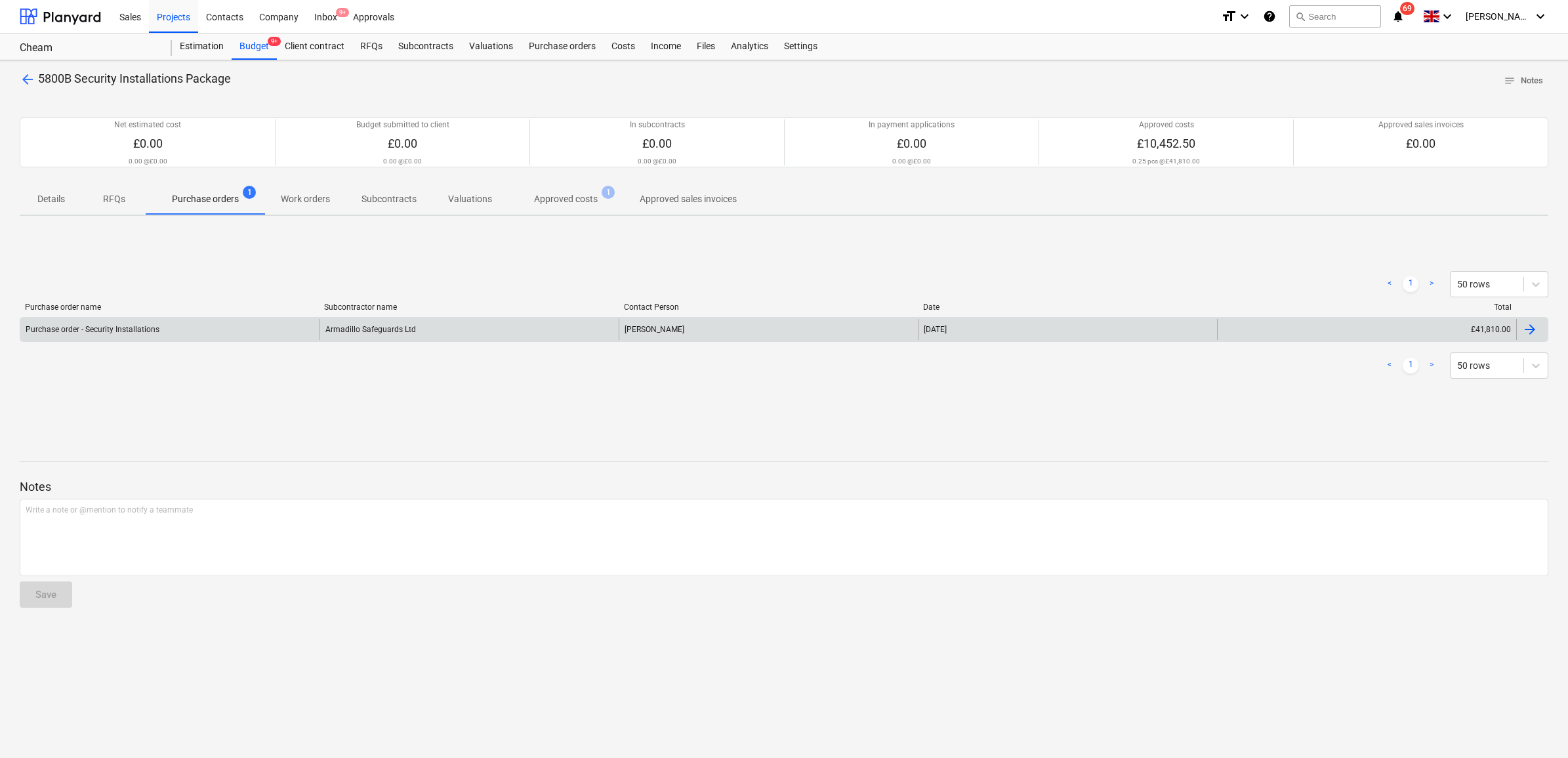
click at [389, 327] on div "Armadillo Safeguards Ltd" at bounding box center [469, 329] width 299 height 21
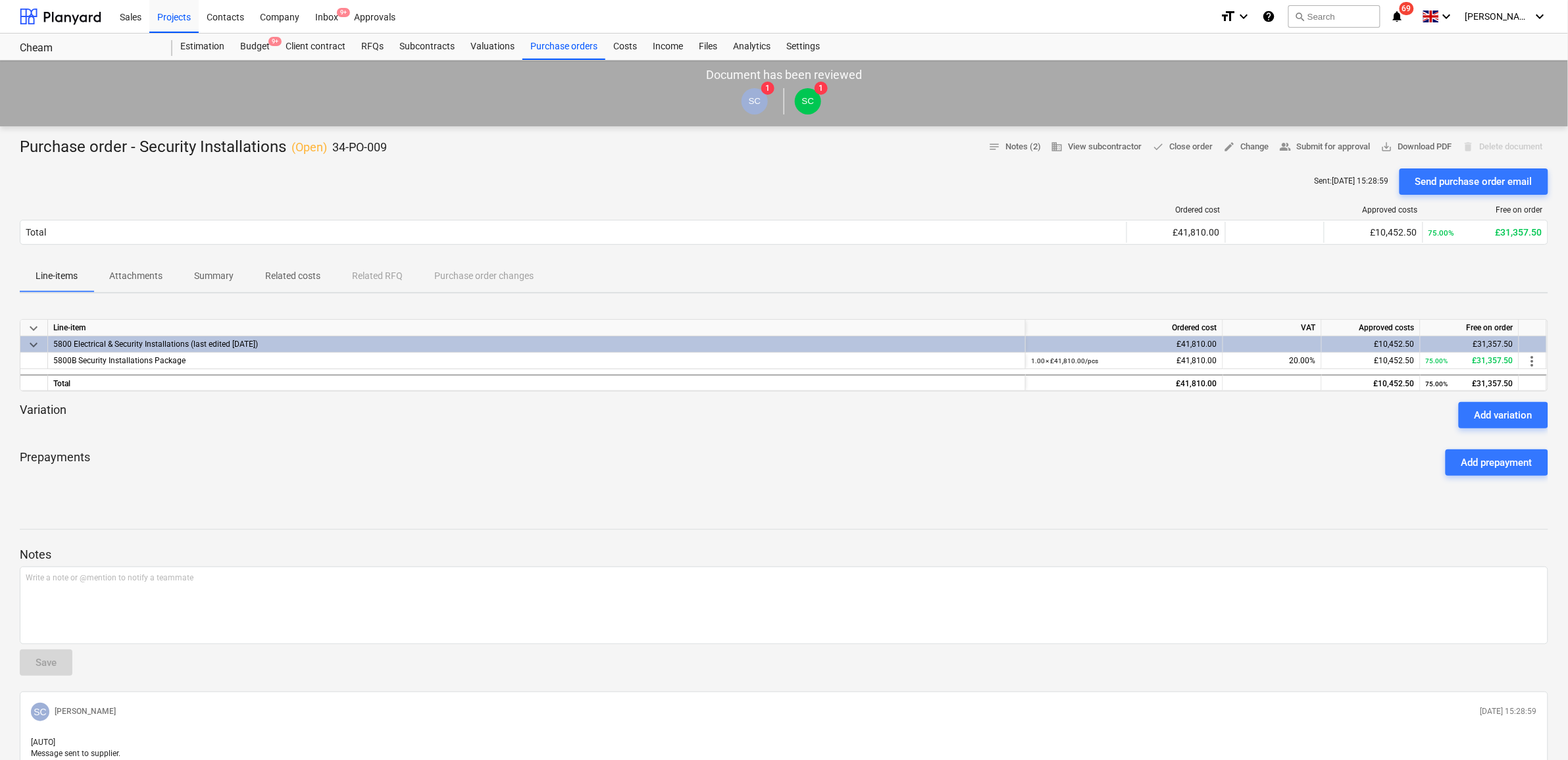
drag, startPoint x: 146, startPoint y: 280, endPoint x: 153, endPoint y: 294, distance: 15.7
click at [146, 280] on p "Attachments" at bounding box center [135, 276] width 53 height 14
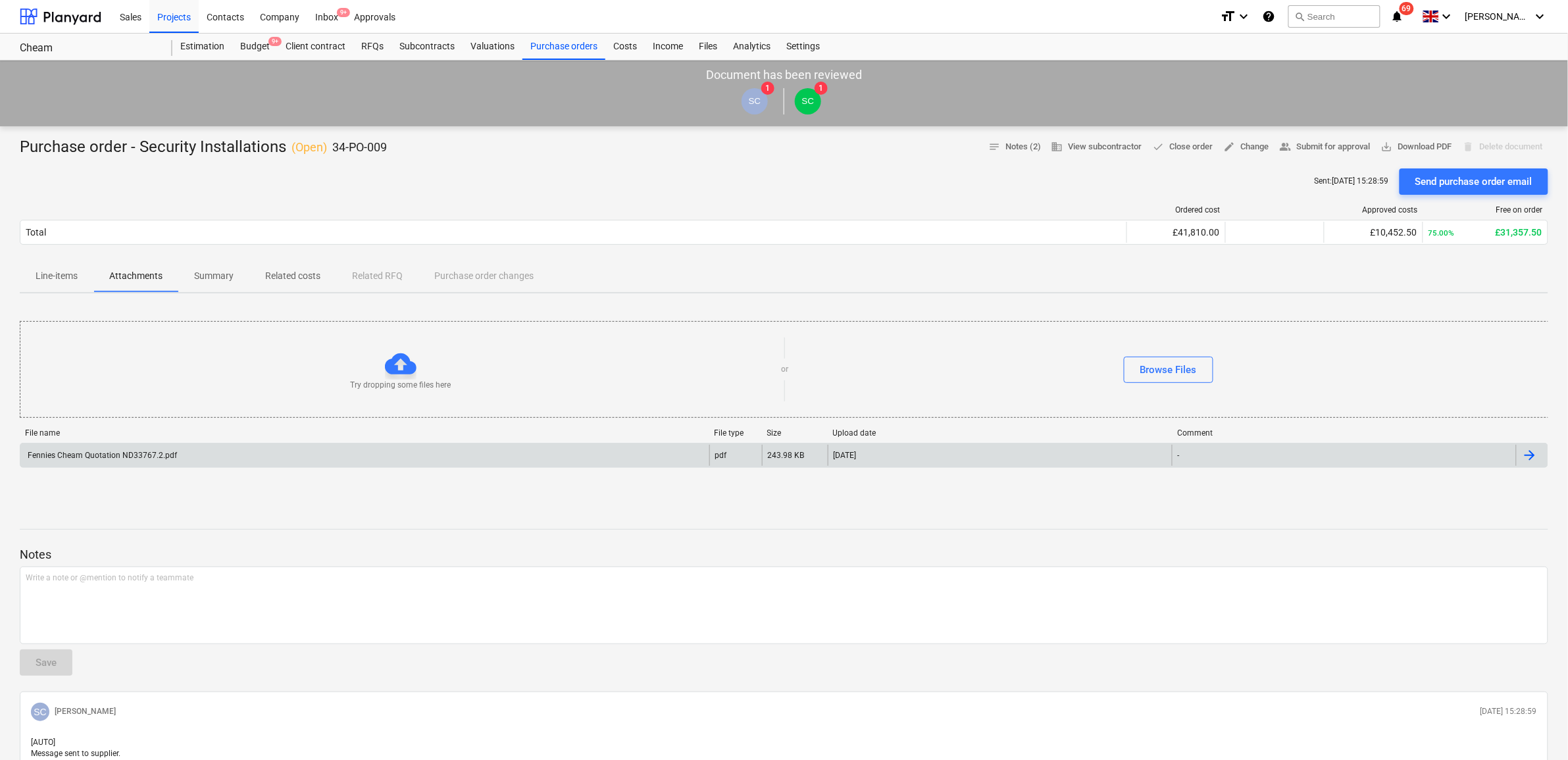
click at [233, 442] on div "Fennies Cheam Quotation ND33767.2.pdf pdf 243.98 KB [DATE] -" at bounding box center [784, 454] width 1528 height 25
click at [264, 455] on div "Fennies Cheam Quotation ND33767.2.pdf" at bounding box center [364, 454] width 688 height 21
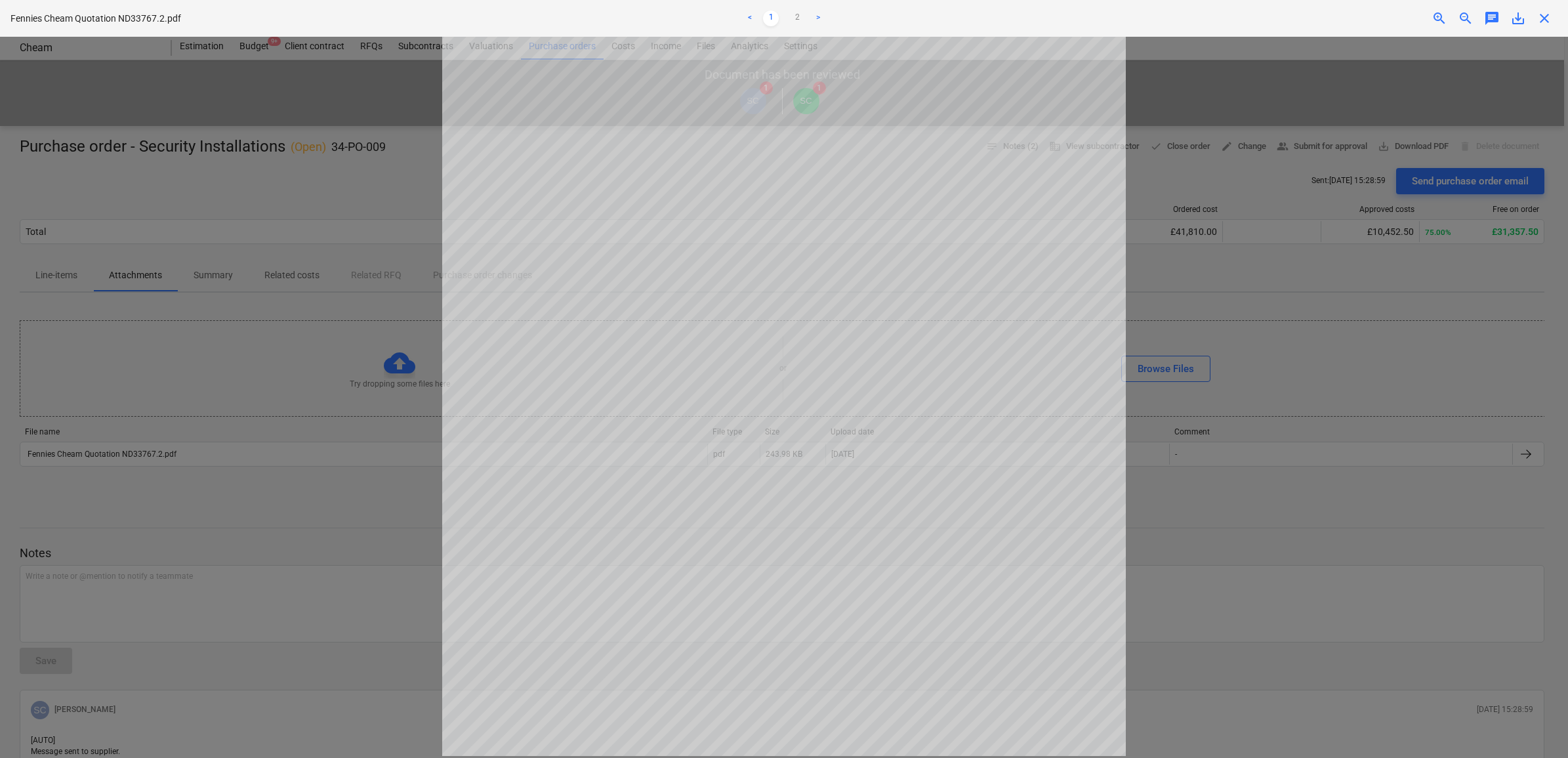
scroll to position [2, 0]
click at [797, 14] on link "2" at bounding box center [797, 19] width 16 height 16
click at [817, 18] on link ">" at bounding box center [819, 19] width 16 height 16
click at [770, 18] on link "1" at bounding box center [771, 19] width 16 height 16
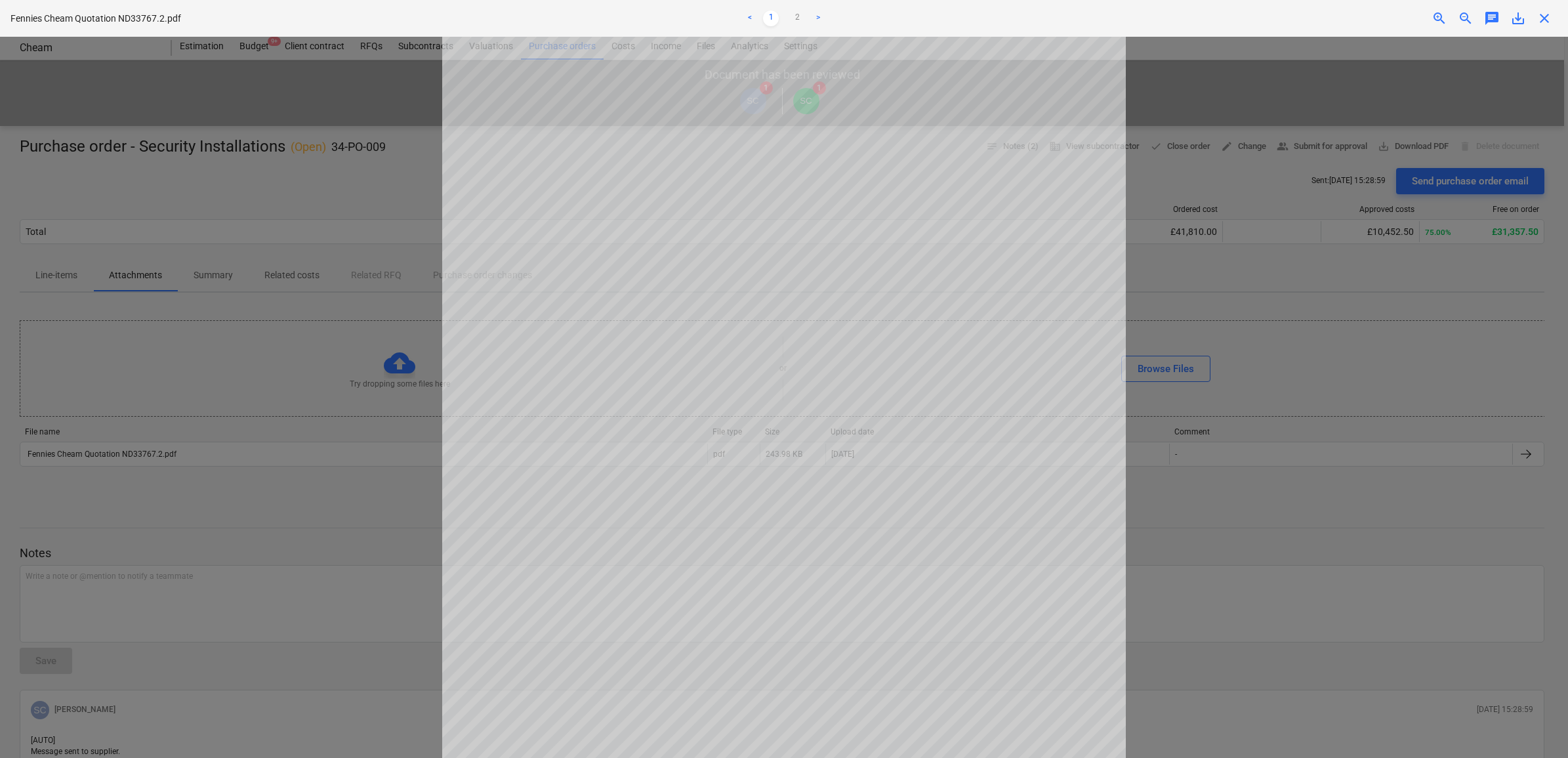
scroll to position [246, 0]
click at [1540, 13] on span "close" at bounding box center [1545, 19] width 16 height 16
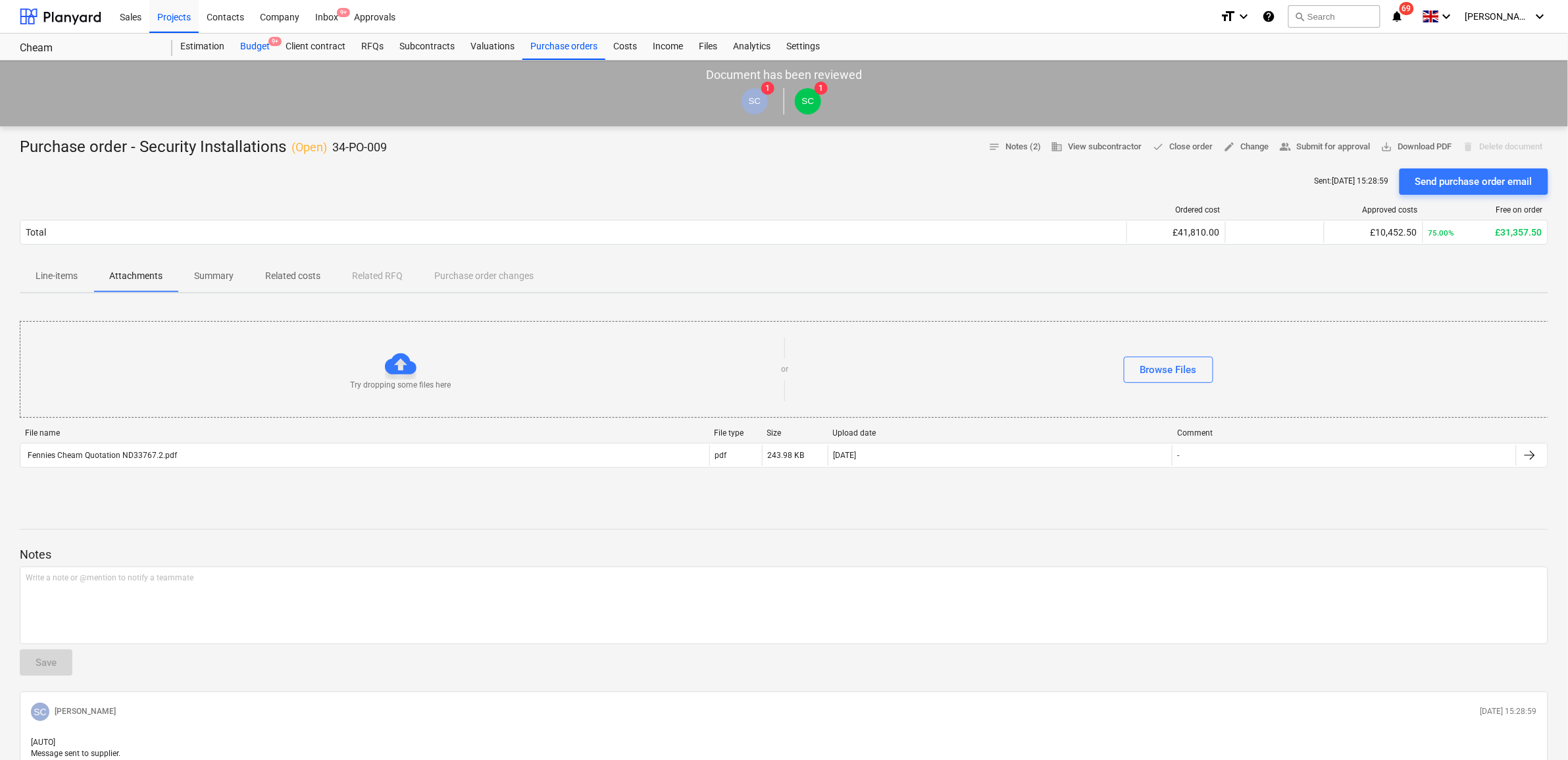
click at [250, 42] on div "Budget 9+" at bounding box center [255, 47] width 46 height 26
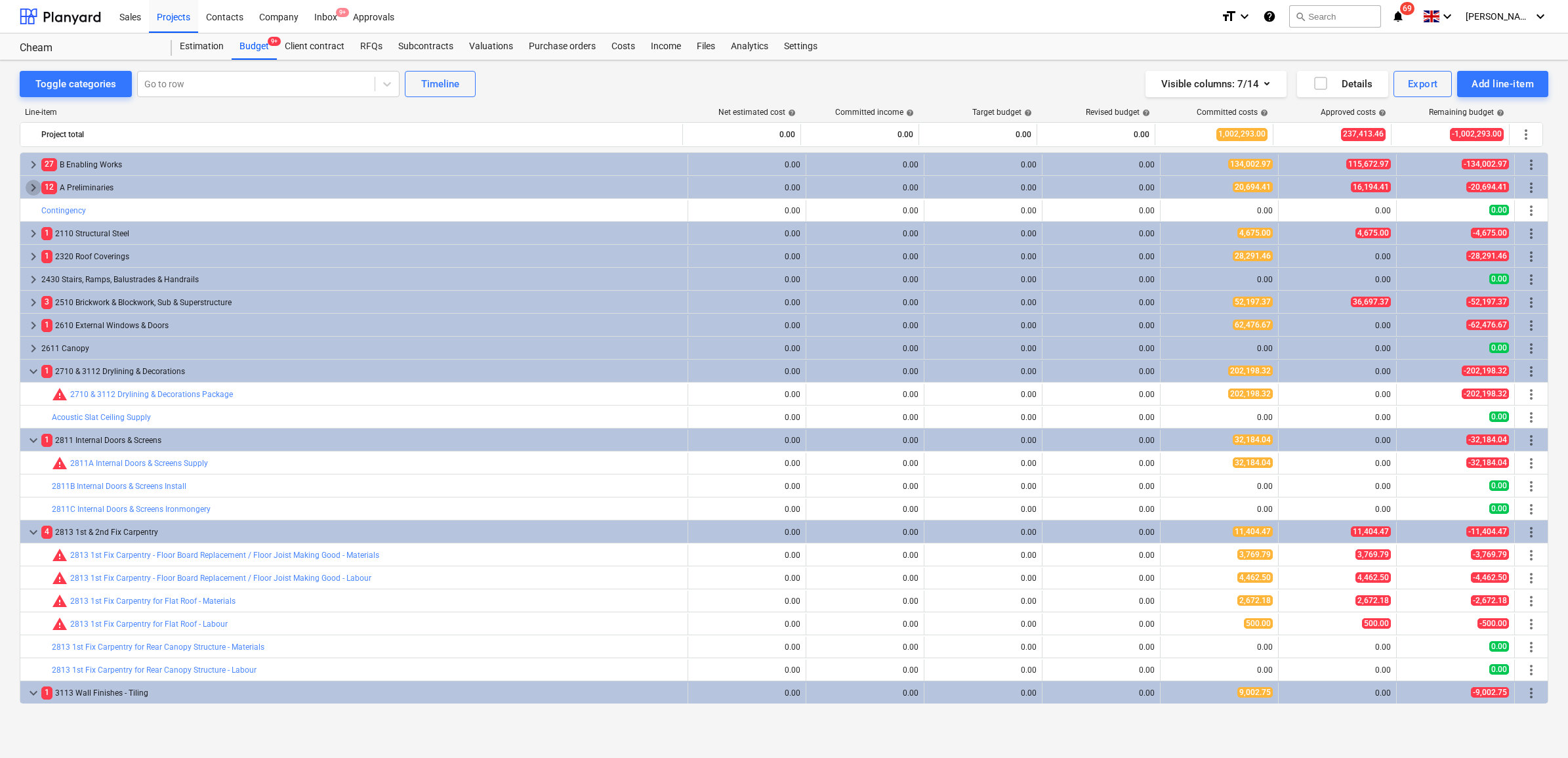
click at [32, 185] on span "keyboard_arrow_right" at bounding box center [34, 188] width 16 height 16
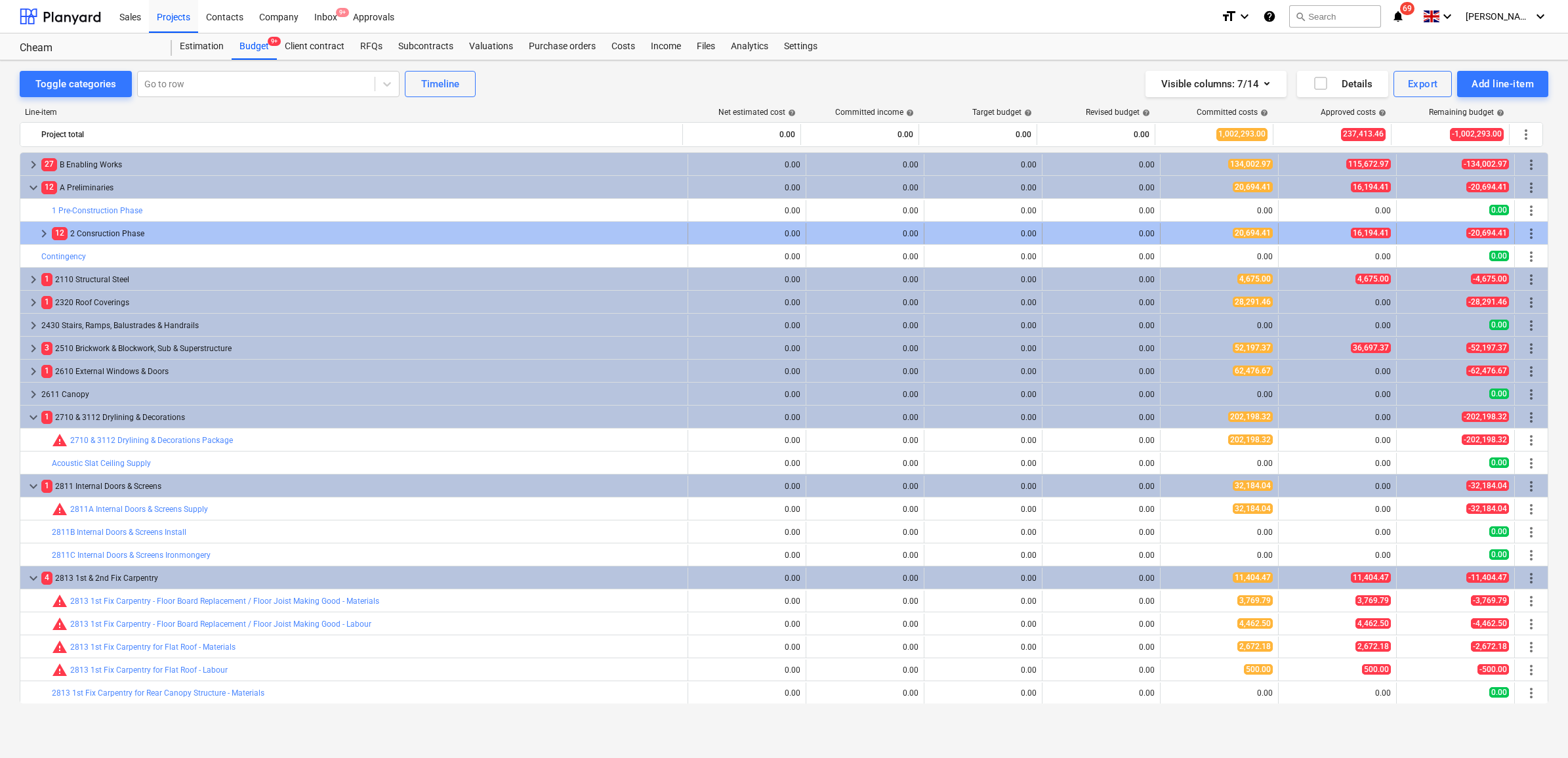
click at [40, 231] on span "keyboard_arrow_right" at bounding box center [44, 233] width 16 height 16
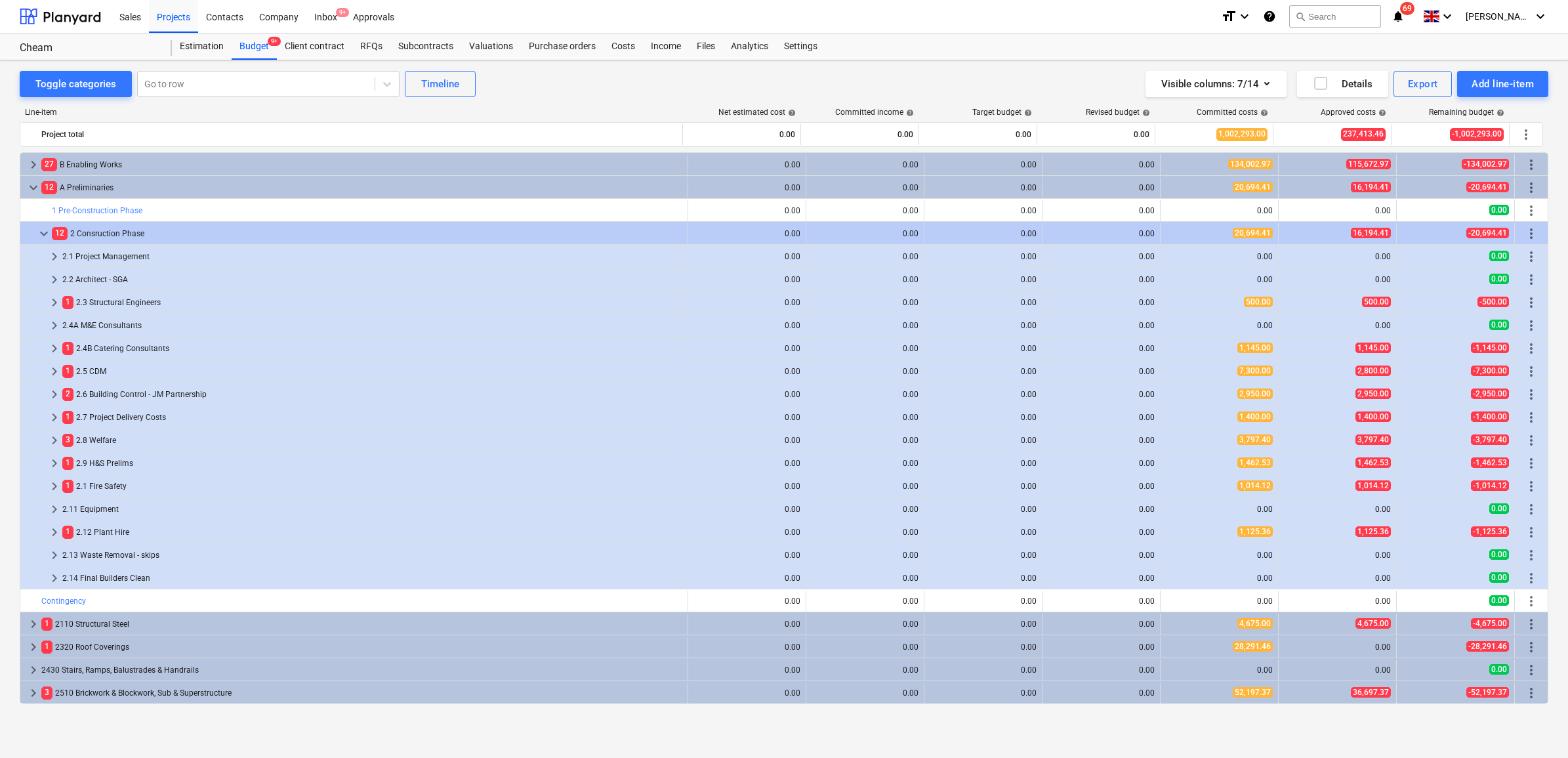
click at [40, 231] on span "keyboard_arrow_down" at bounding box center [44, 233] width 16 height 16
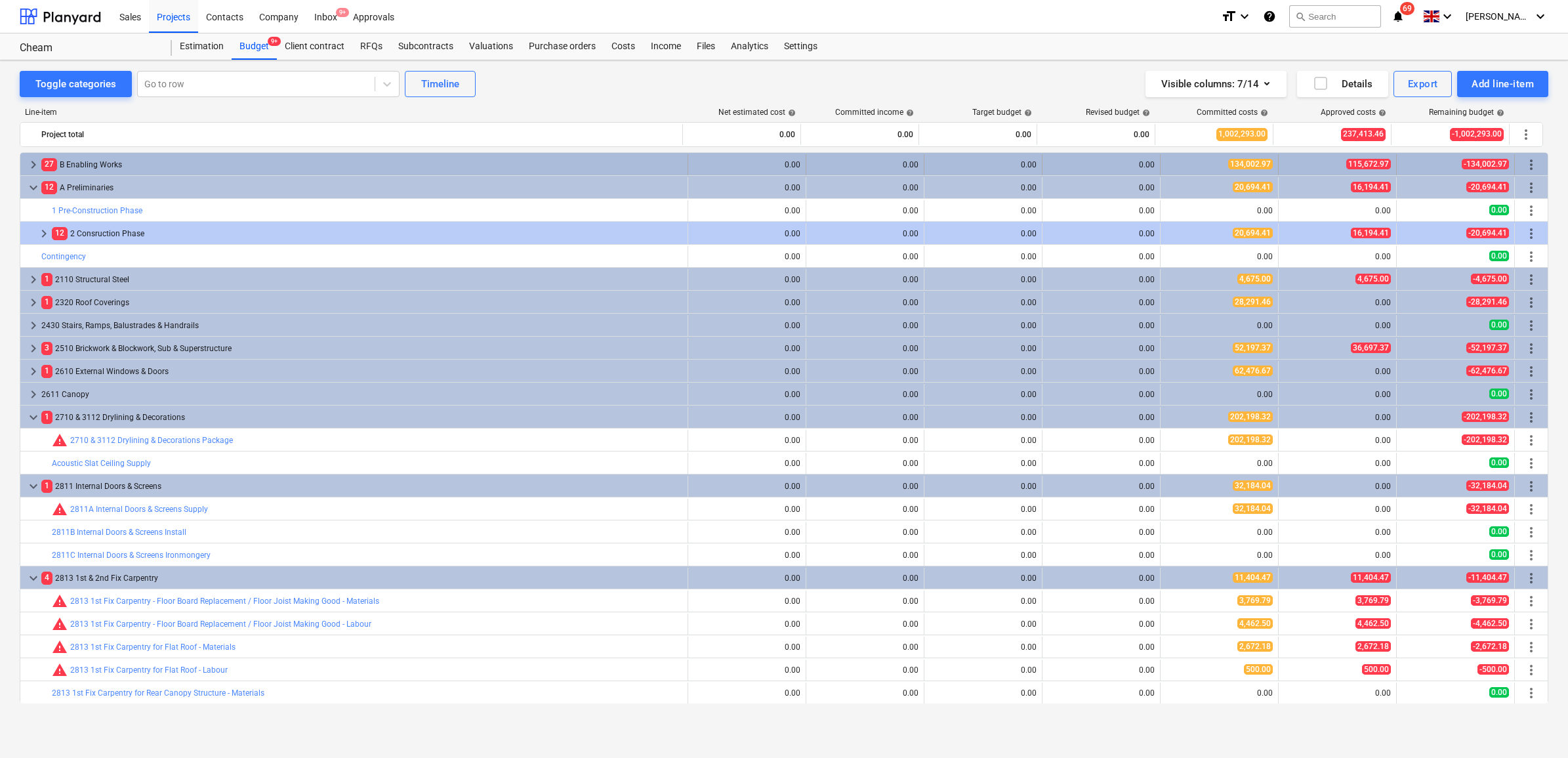
click at [30, 169] on span "keyboard_arrow_right" at bounding box center [34, 165] width 16 height 16
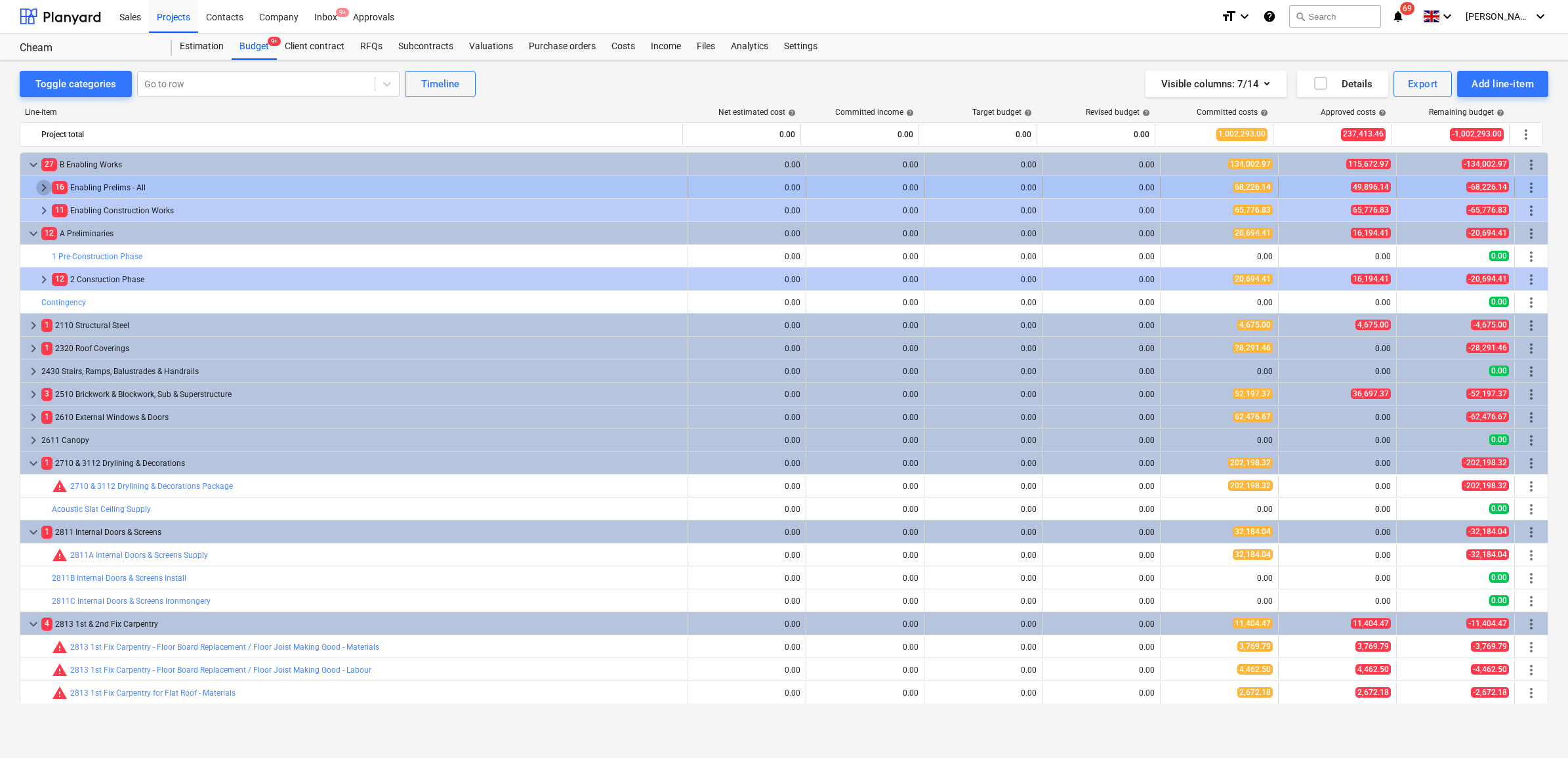
click at [38, 189] on span "keyboard_arrow_right" at bounding box center [44, 188] width 16 height 16
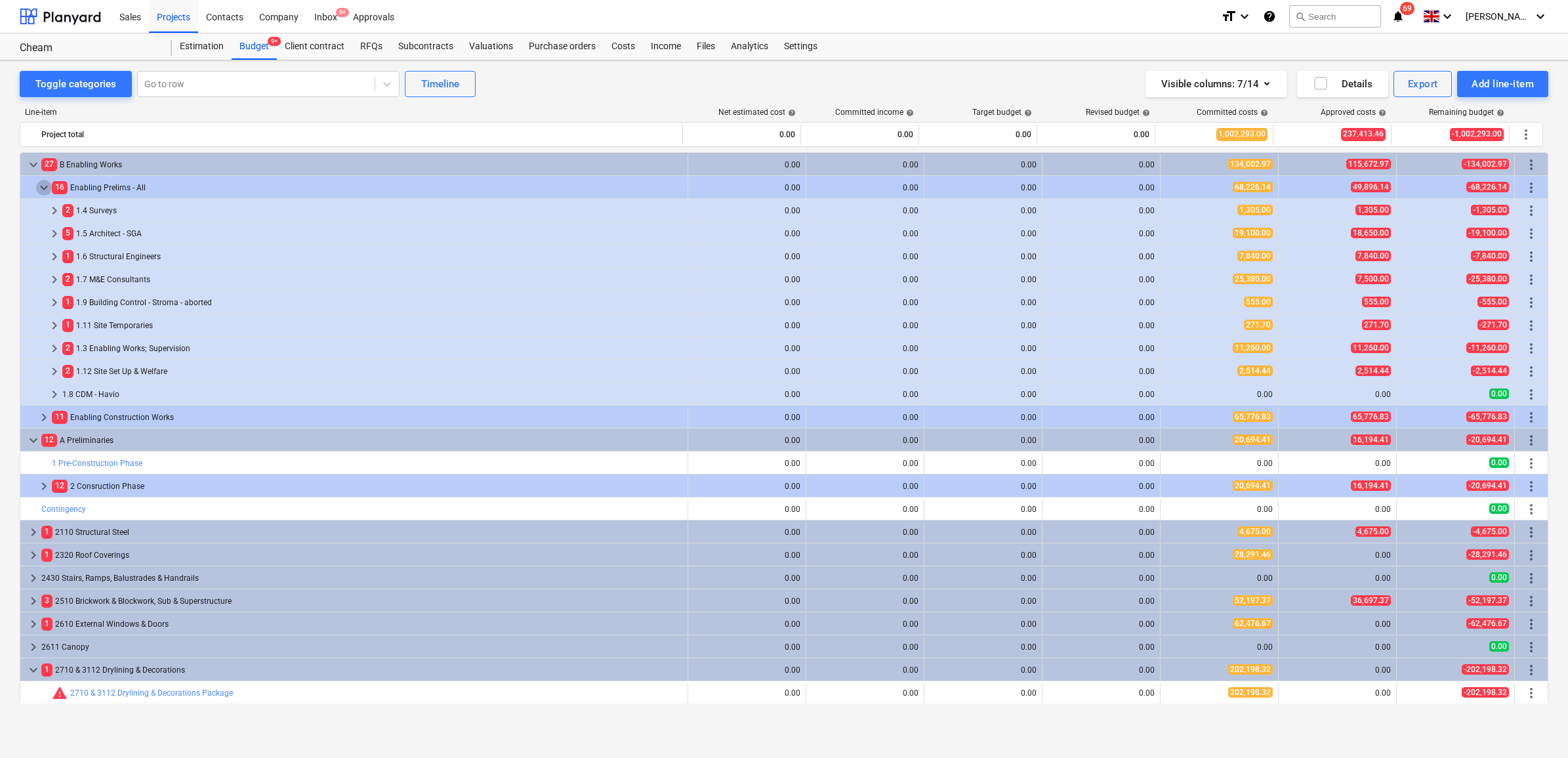
click at [38, 189] on span "keyboard_arrow_down" at bounding box center [44, 188] width 16 height 16
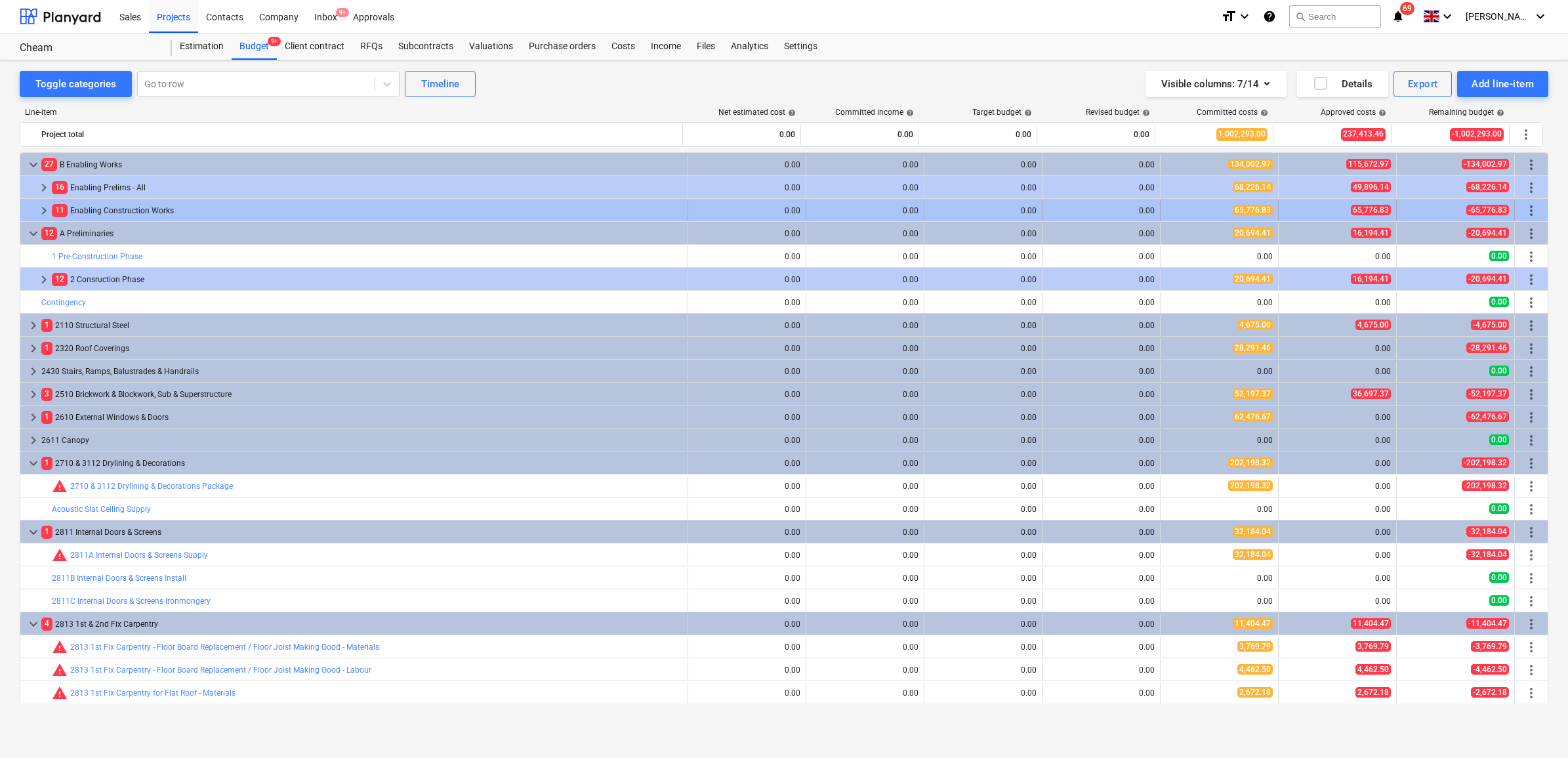
click at [41, 205] on span "keyboard_arrow_right" at bounding box center [44, 211] width 16 height 16
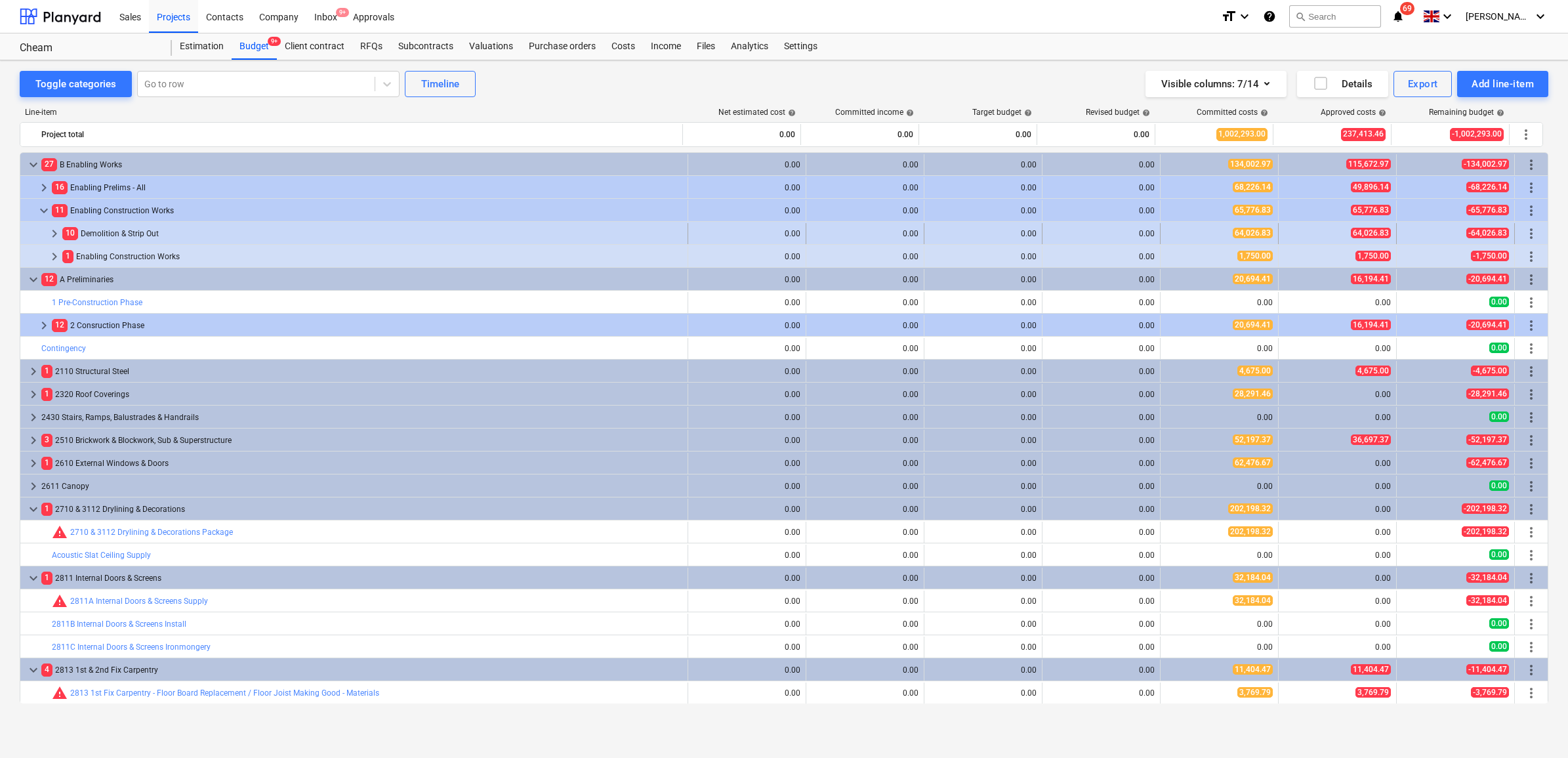
click at [51, 230] on span "keyboard_arrow_right" at bounding box center [55, 233] width 16 height 16
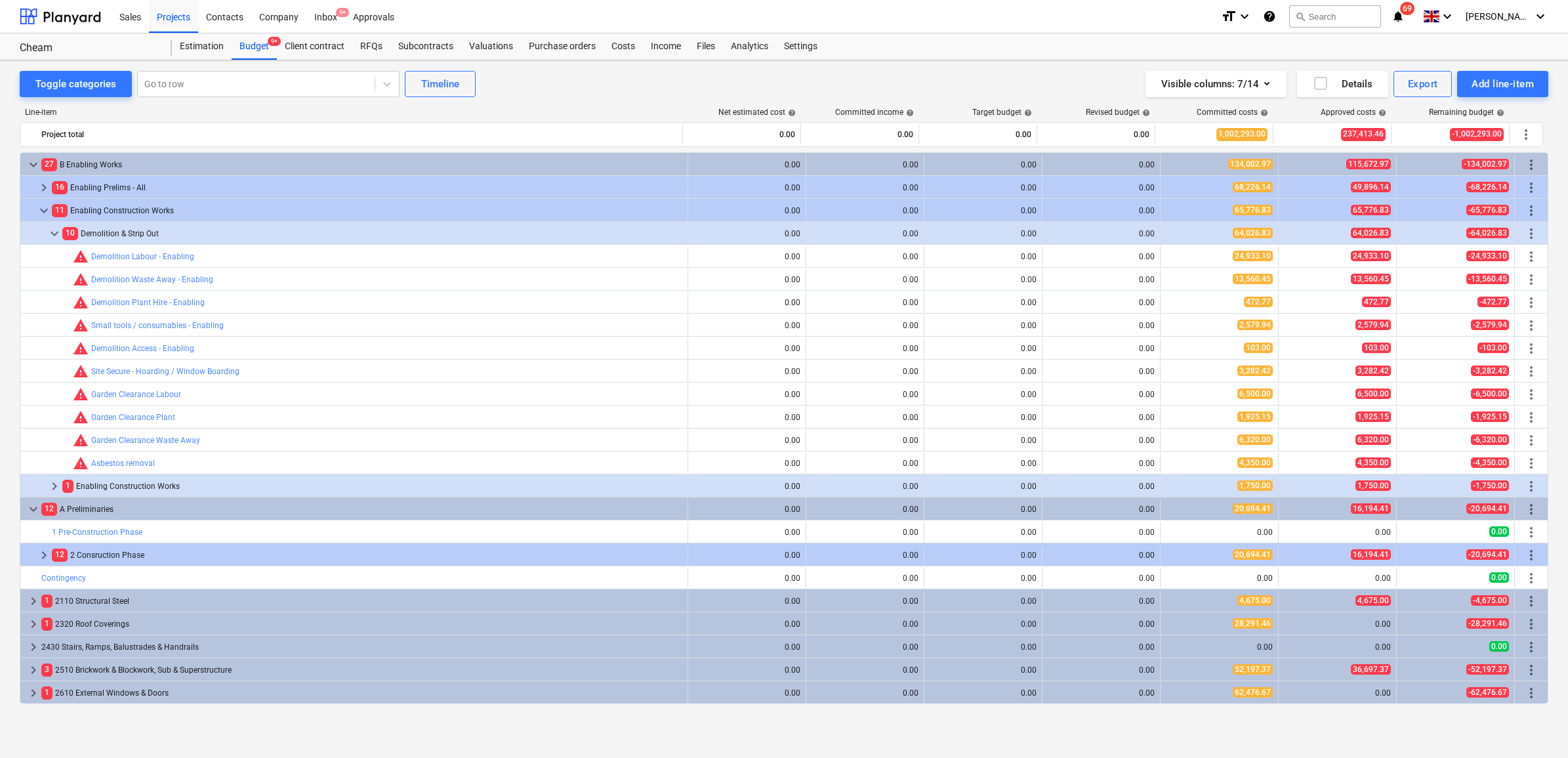
click at [54, 484] on span "keyboard_arrow_right" at bounding box center [55, 486] width 16 height 16
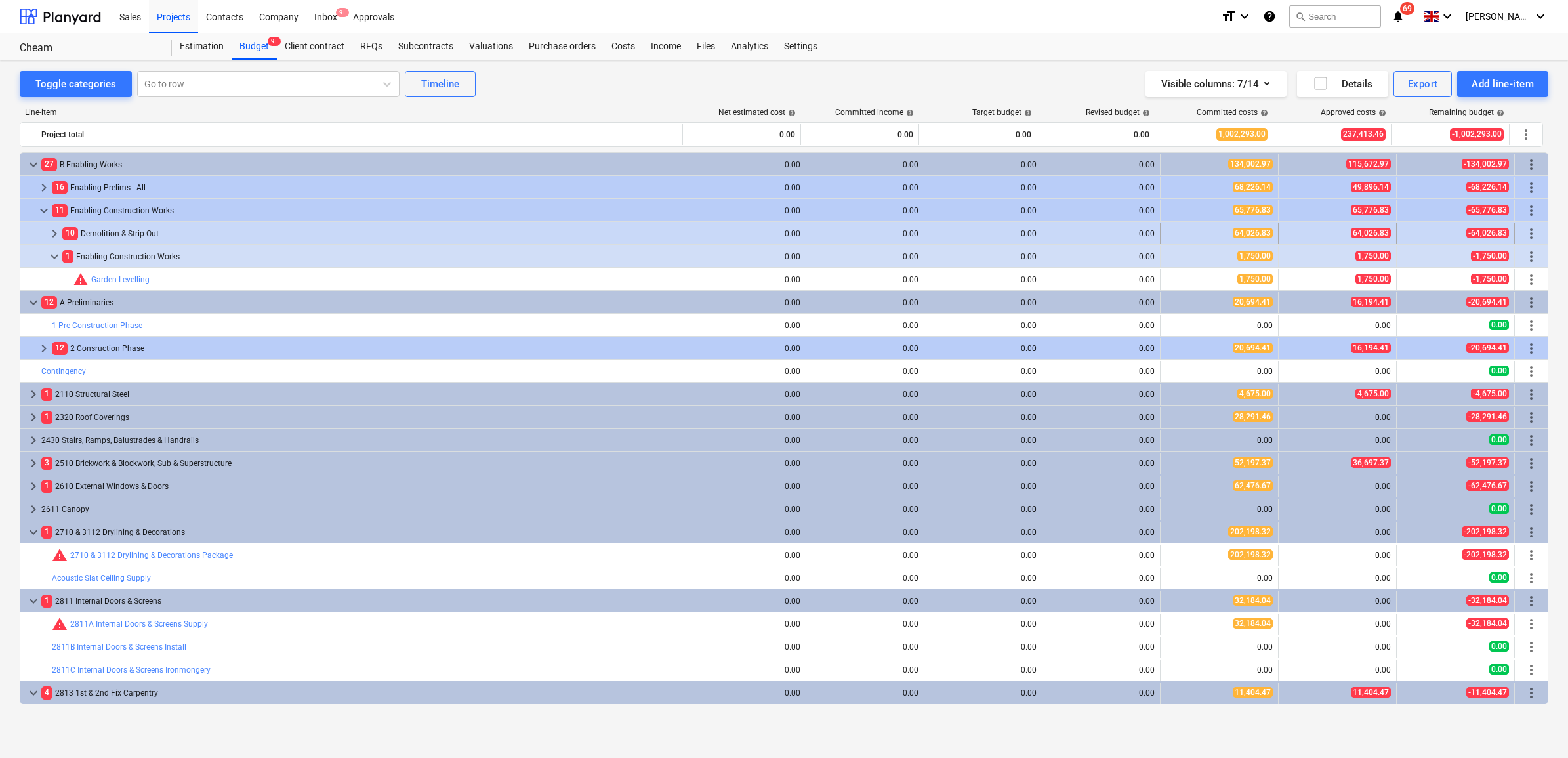
click at [1208, 234] on div "64,026.83" at bounding box center [1220, 232] width 107 height 11
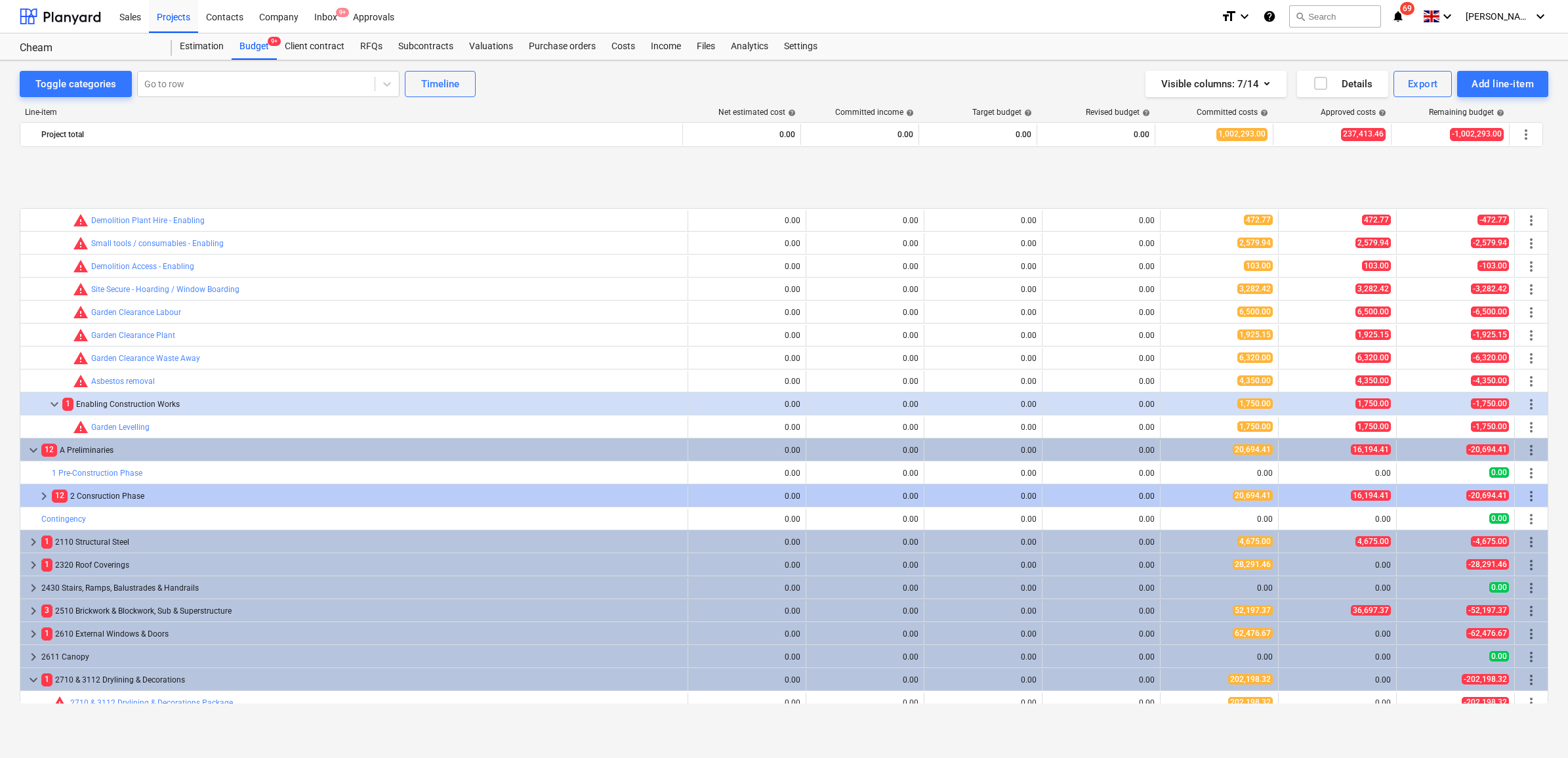
scroll to position [164, 0]
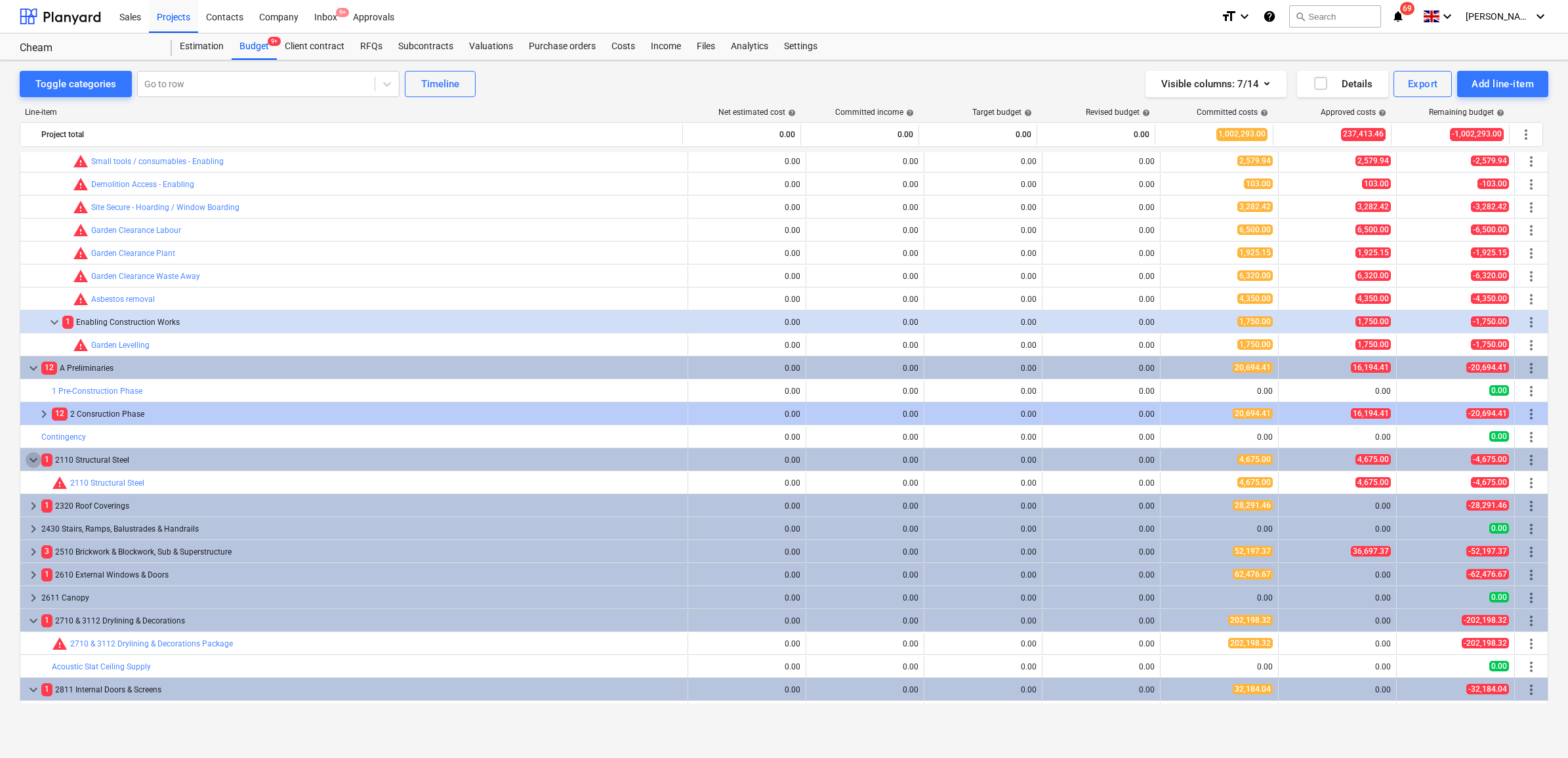
click at [33, 459] on span "keyboard_arrow_down" at bounding box center [34, 460] width 16 height 16
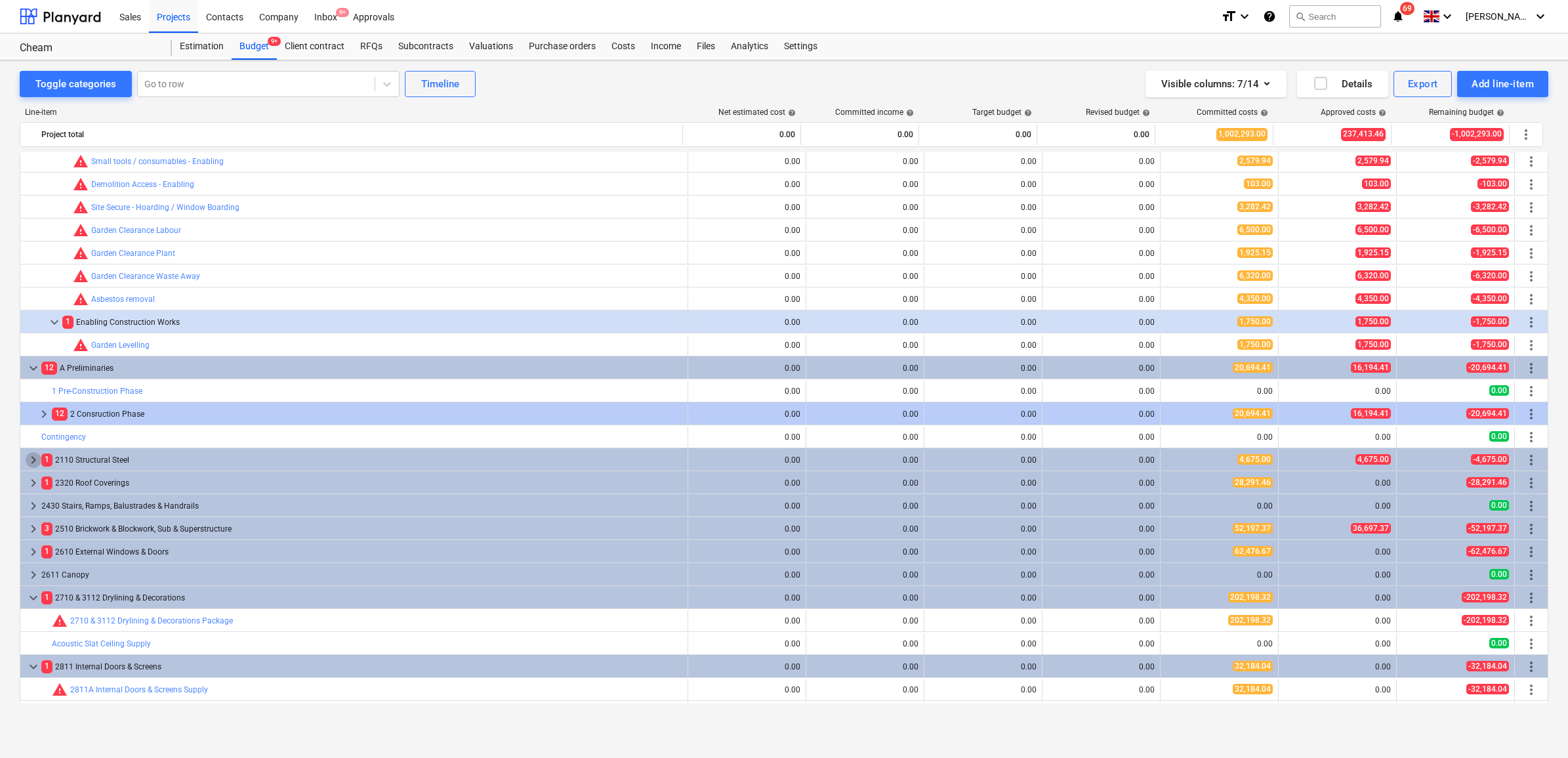
click at [33, 459] on span "keyboard_arrow_right" at bounding box center [34, 460] width 16 height 16
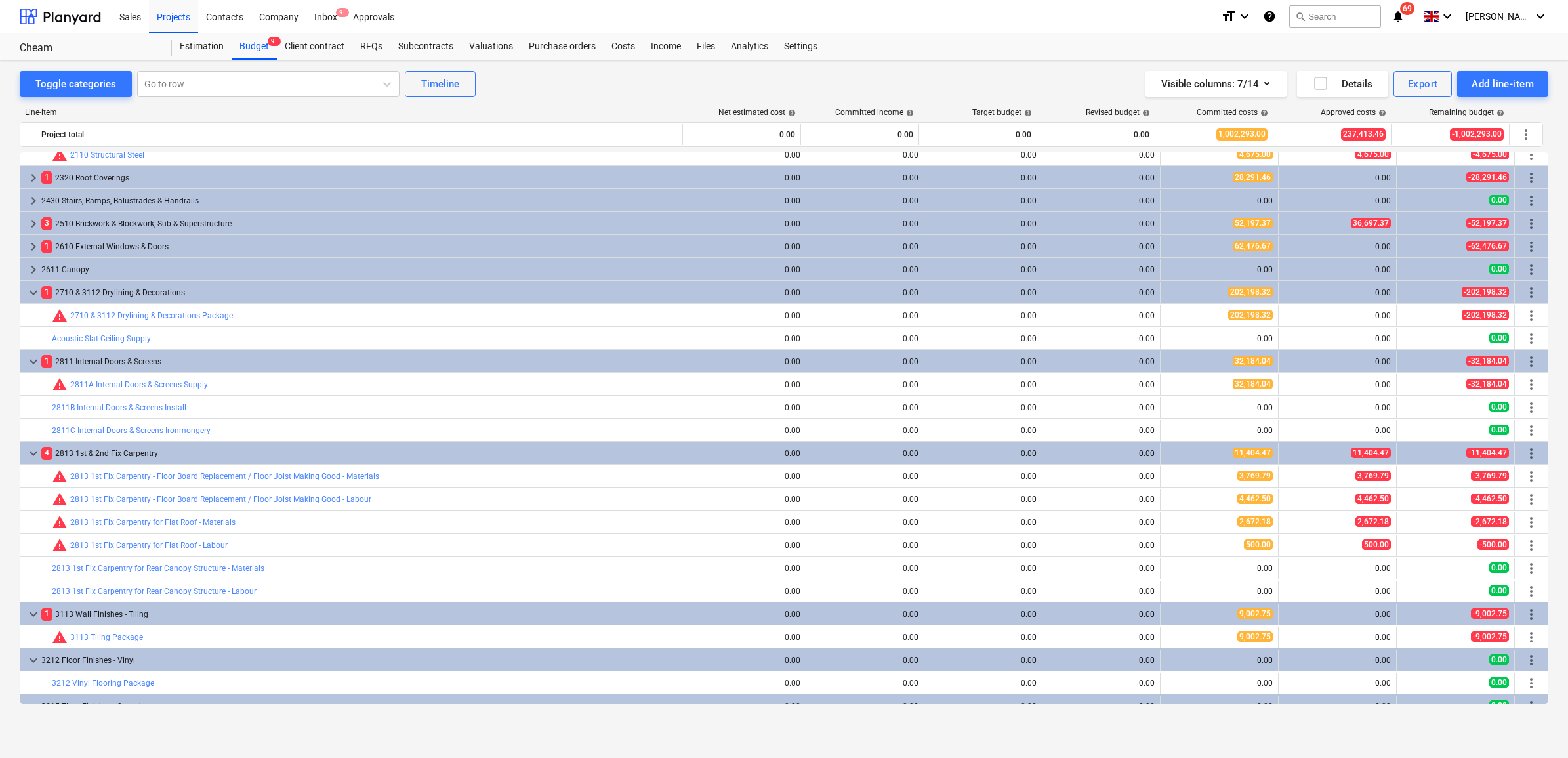
scroll to position [410, 0]
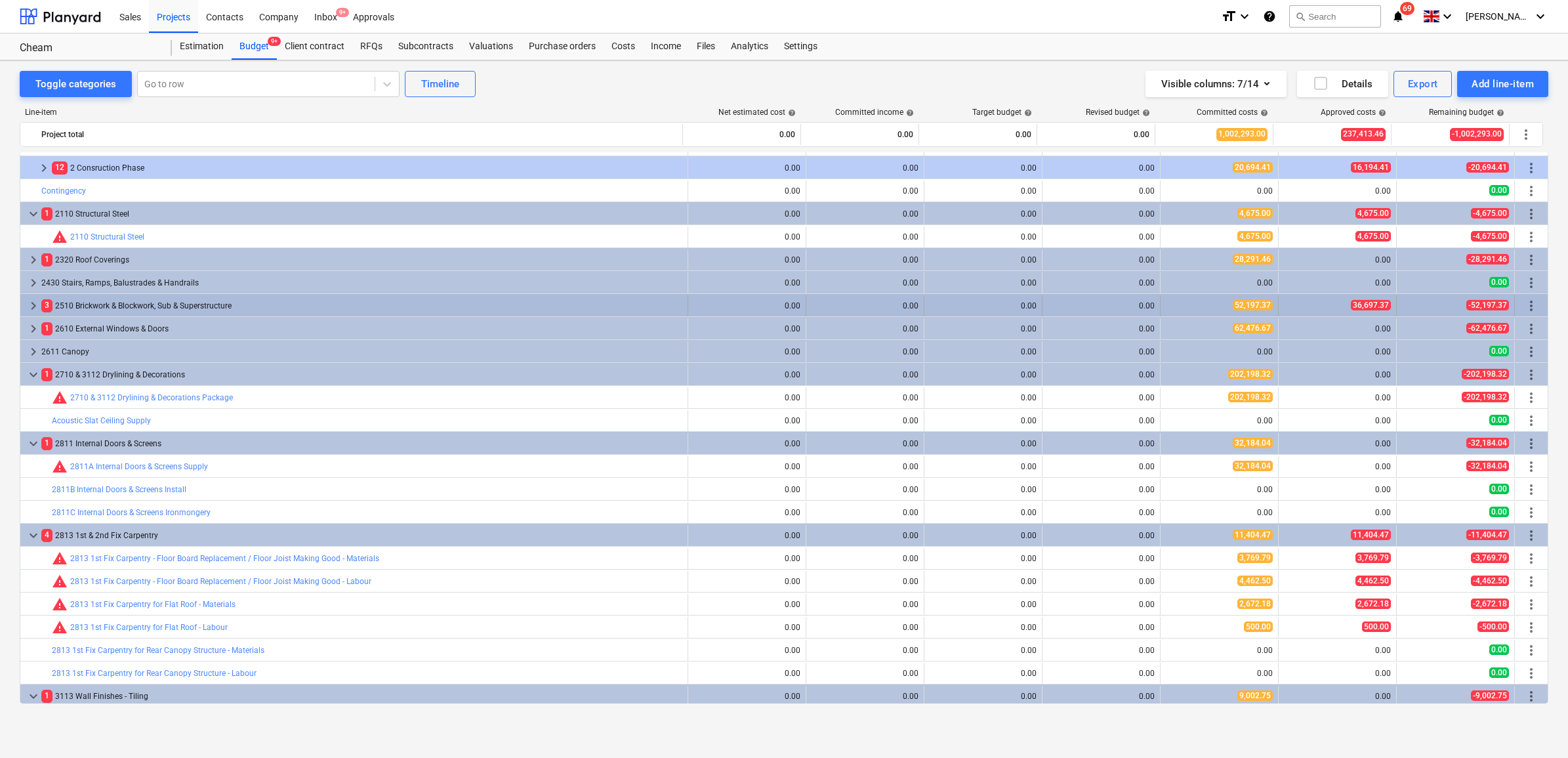
click at [32, 310] on span "keyboard_arrow_right" at bounding box center [34, 306] width 16 height 16
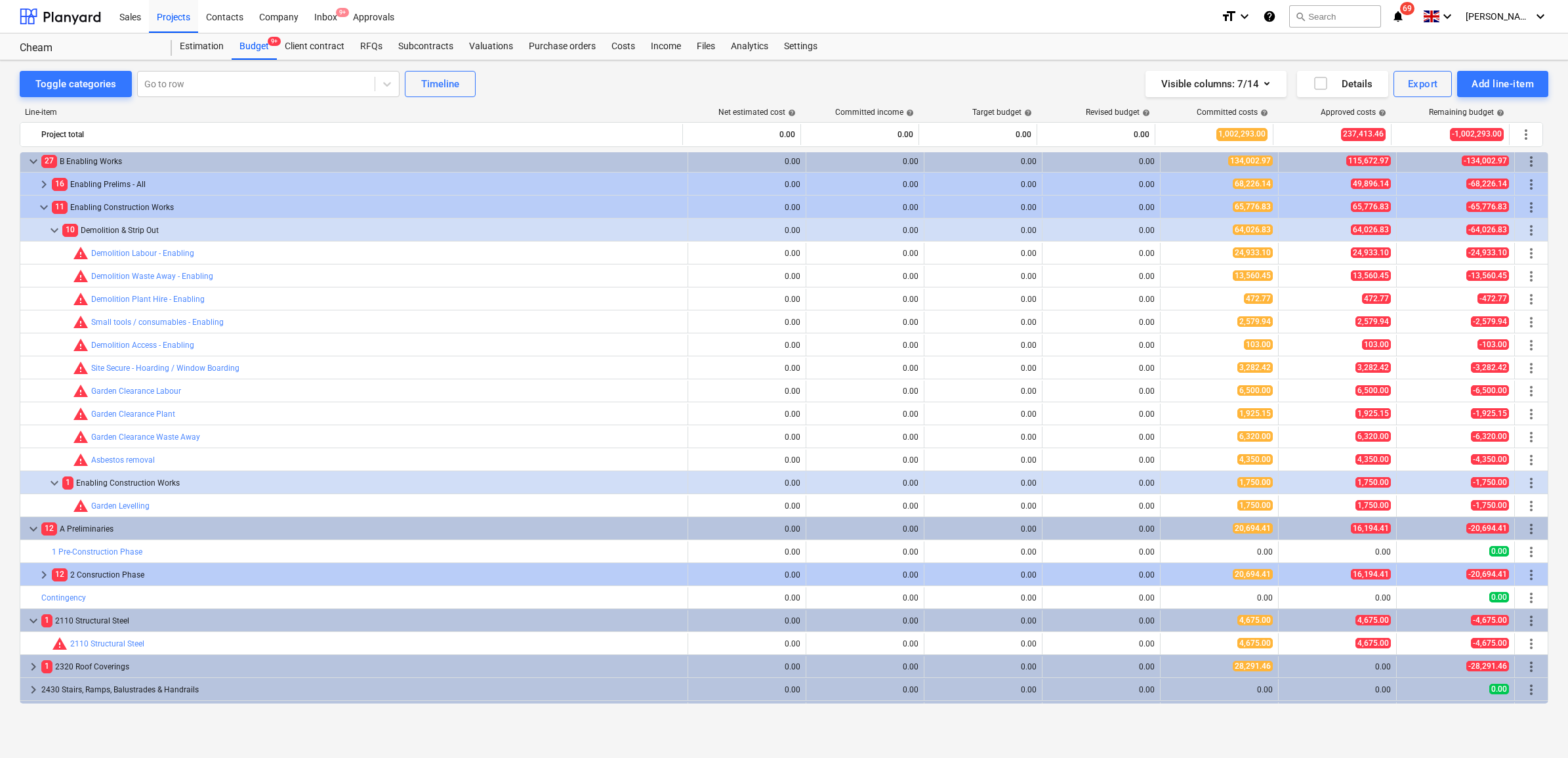
scroll to position [0, 0]
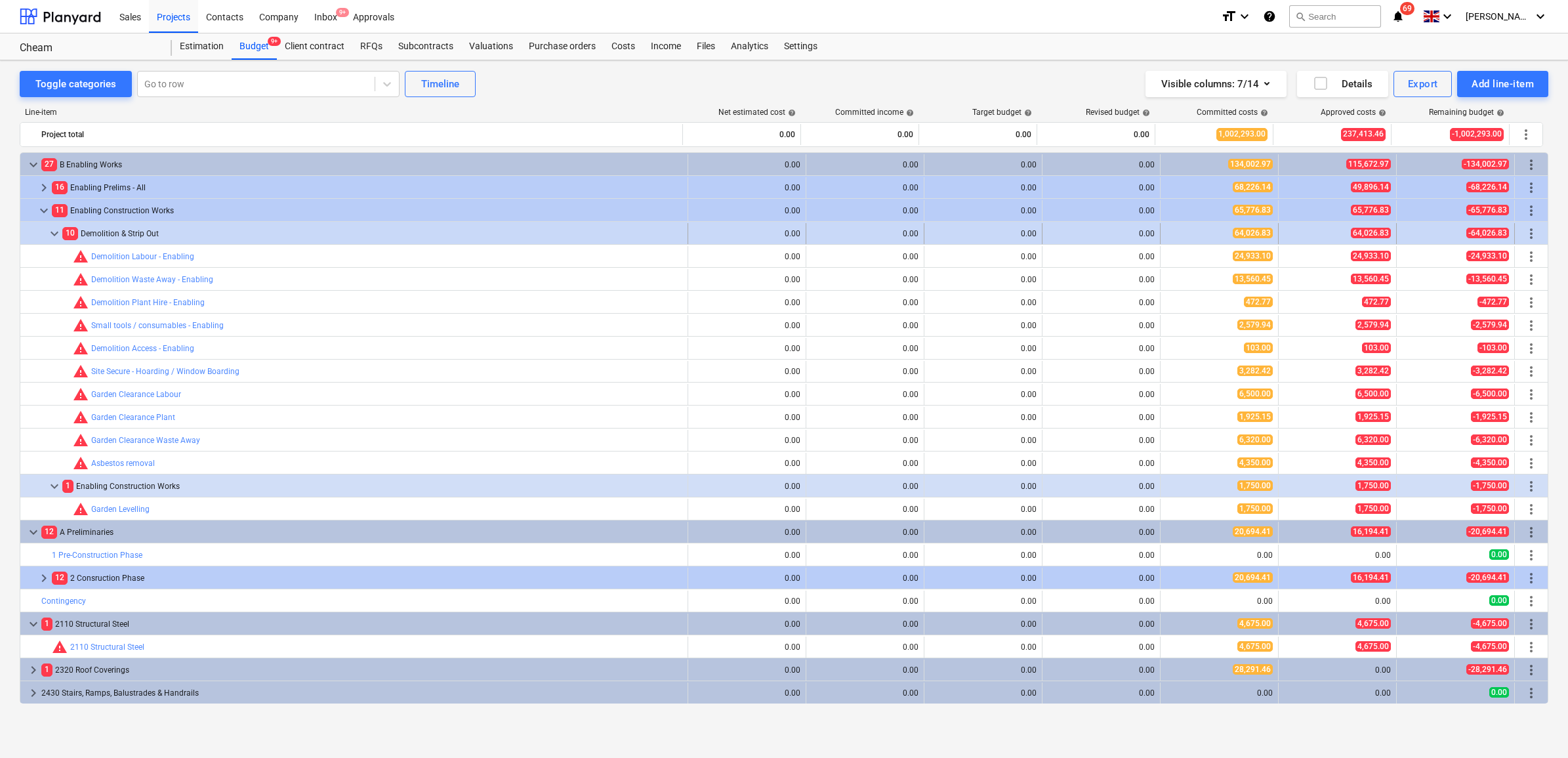
click at [55, 230] on span "keyboard_arrow_down" at bounding box center [55, 233] width 16 height 16
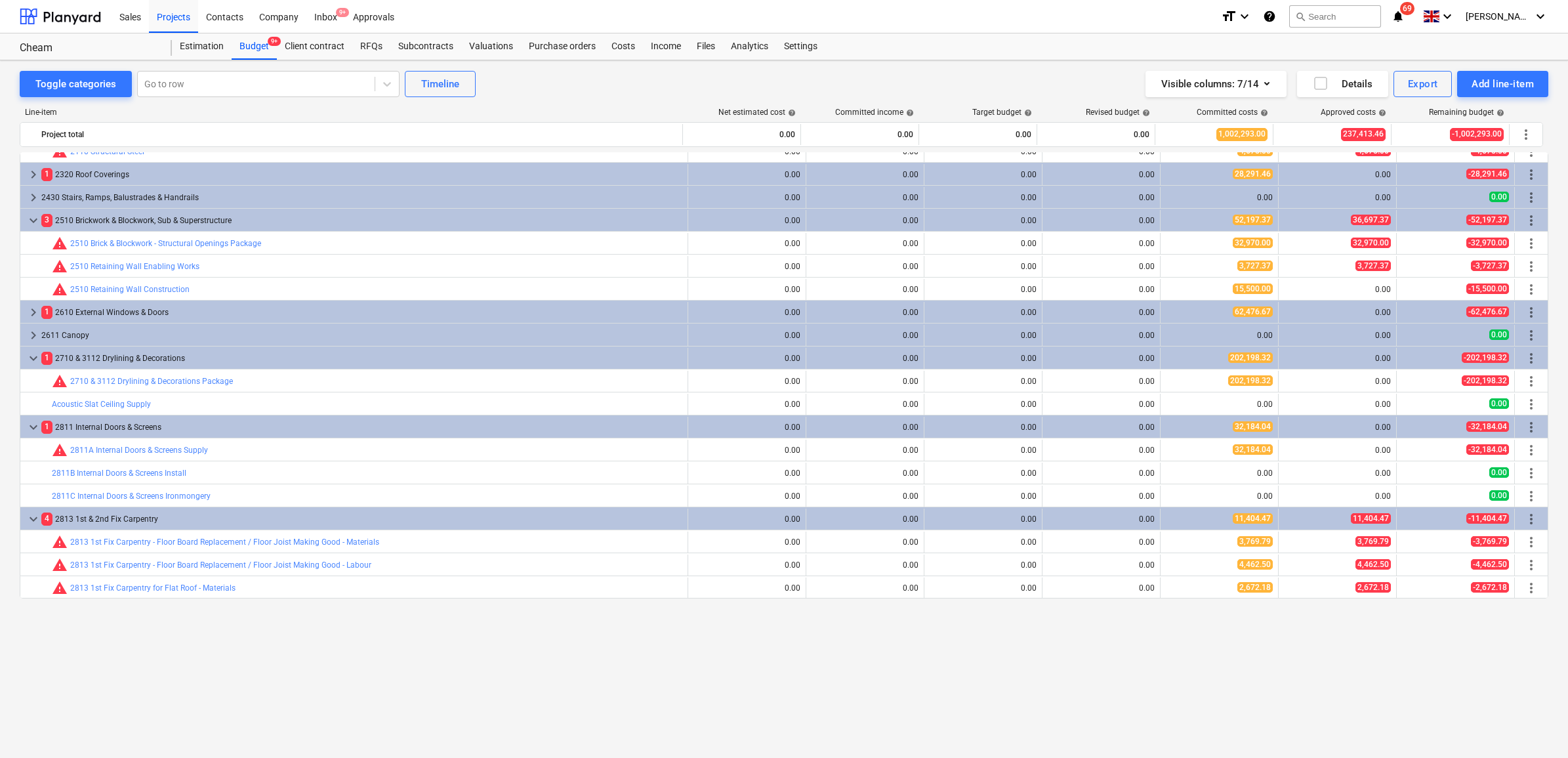
scroll to position [101, 0]
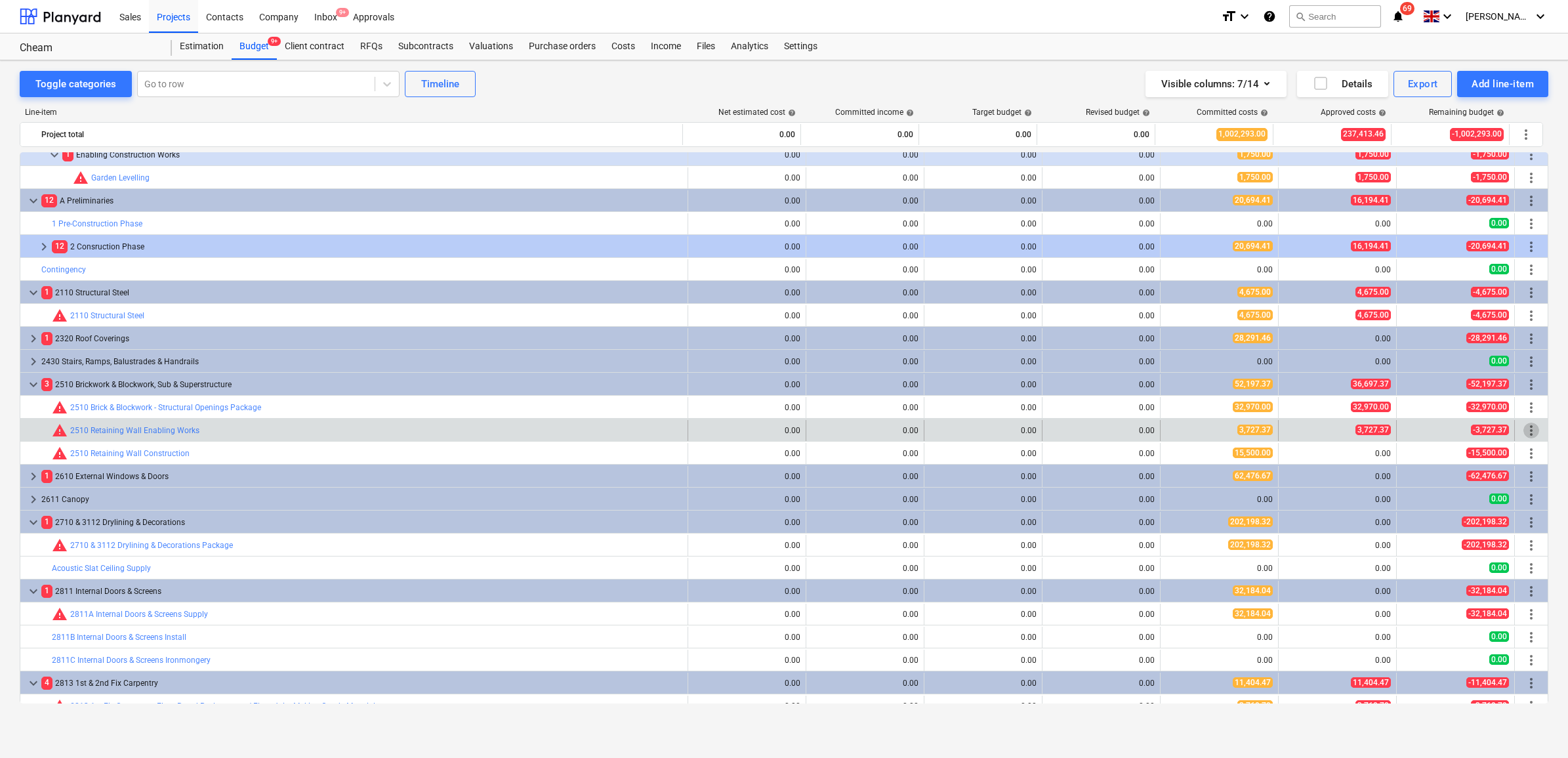
click at [1526, 430] on span "more_vert" at bounding box center [1531, 430] width 16 height 16
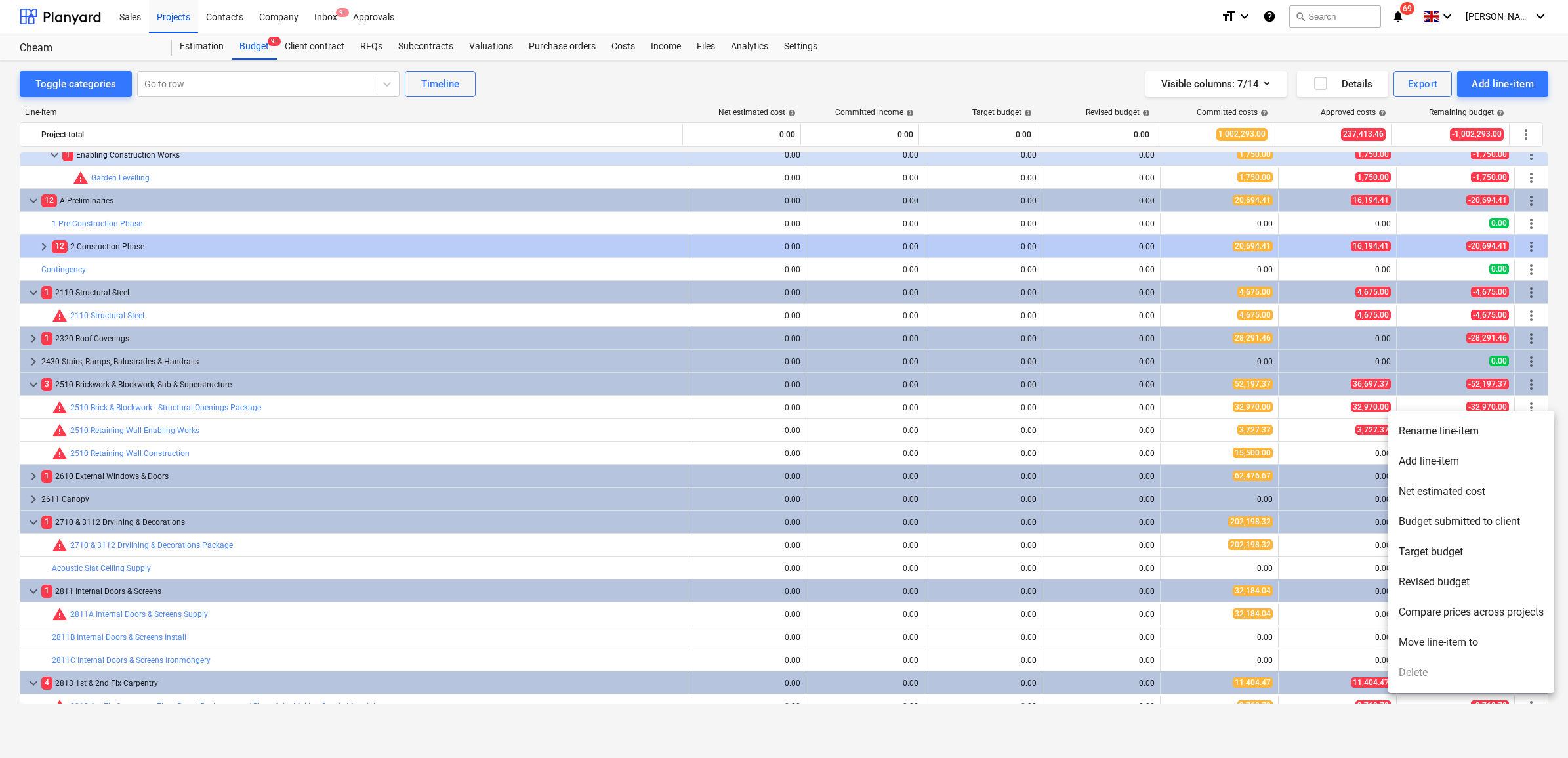
click at [1445, 632] on li "Move line-item to" at bounding box center [1471, 642] width 166 height 30
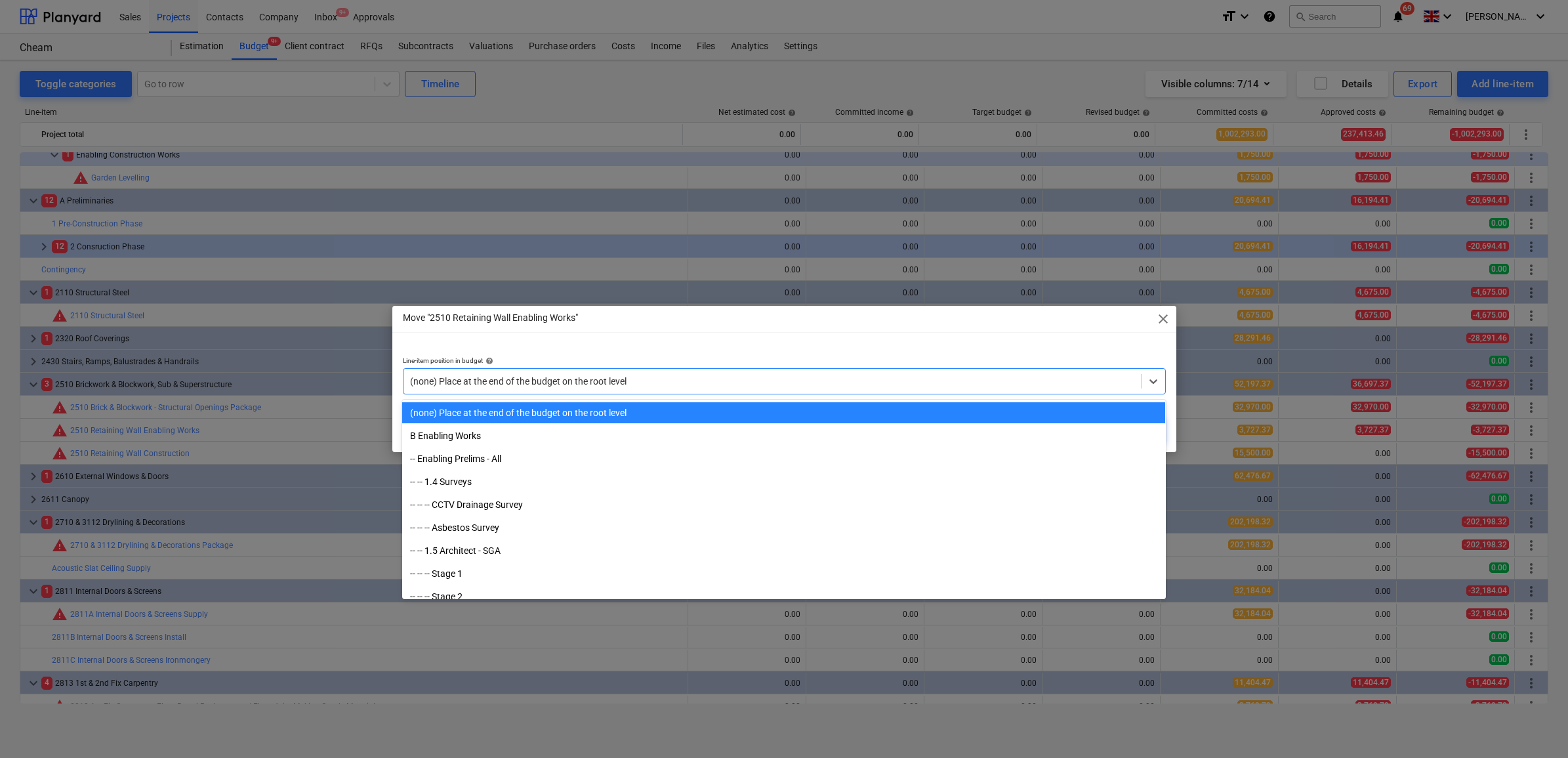
click at [907, 375] on div at bounding box center [772, 380] width 724 height 13
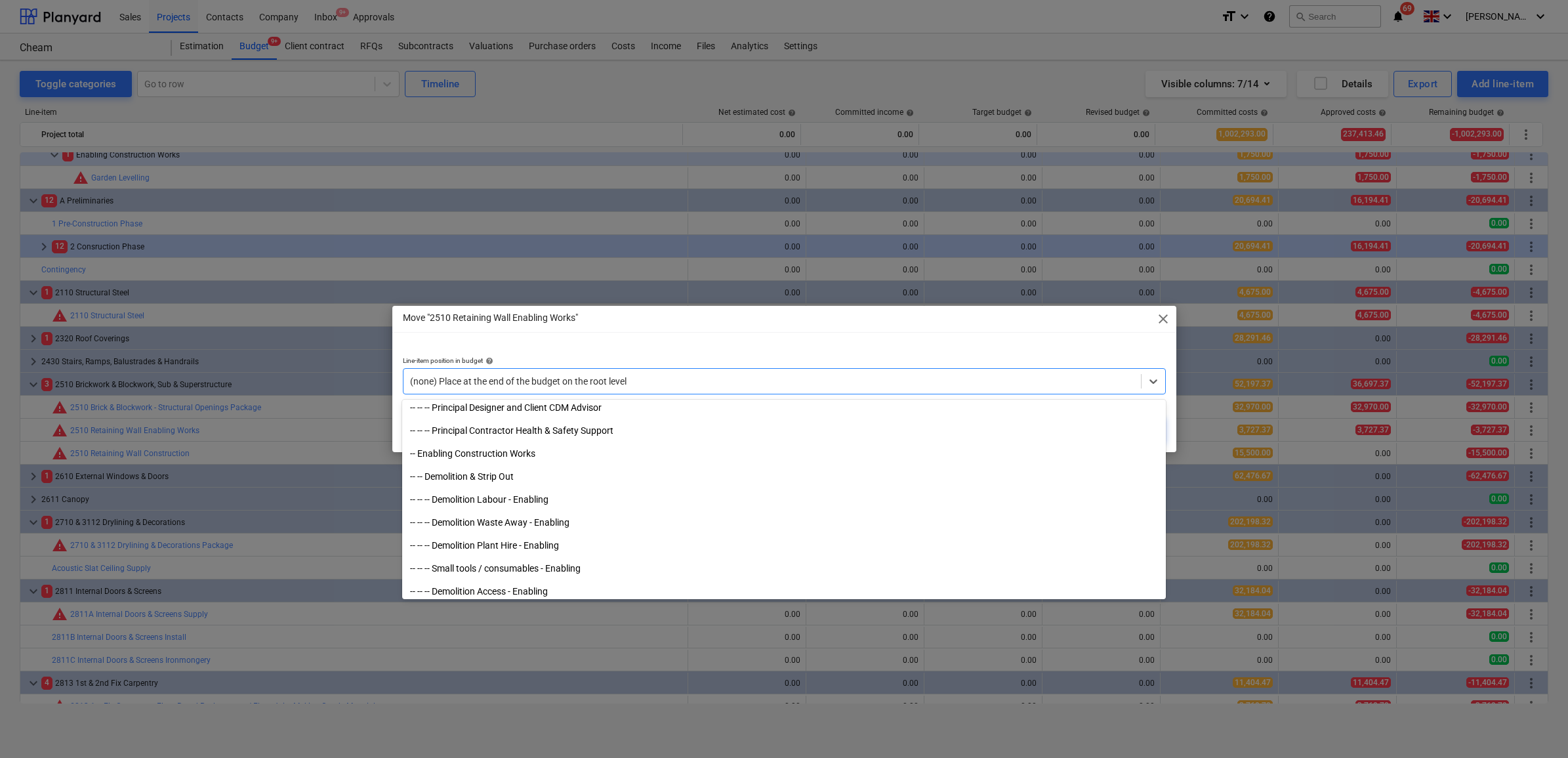
scroll to position [738, 0]
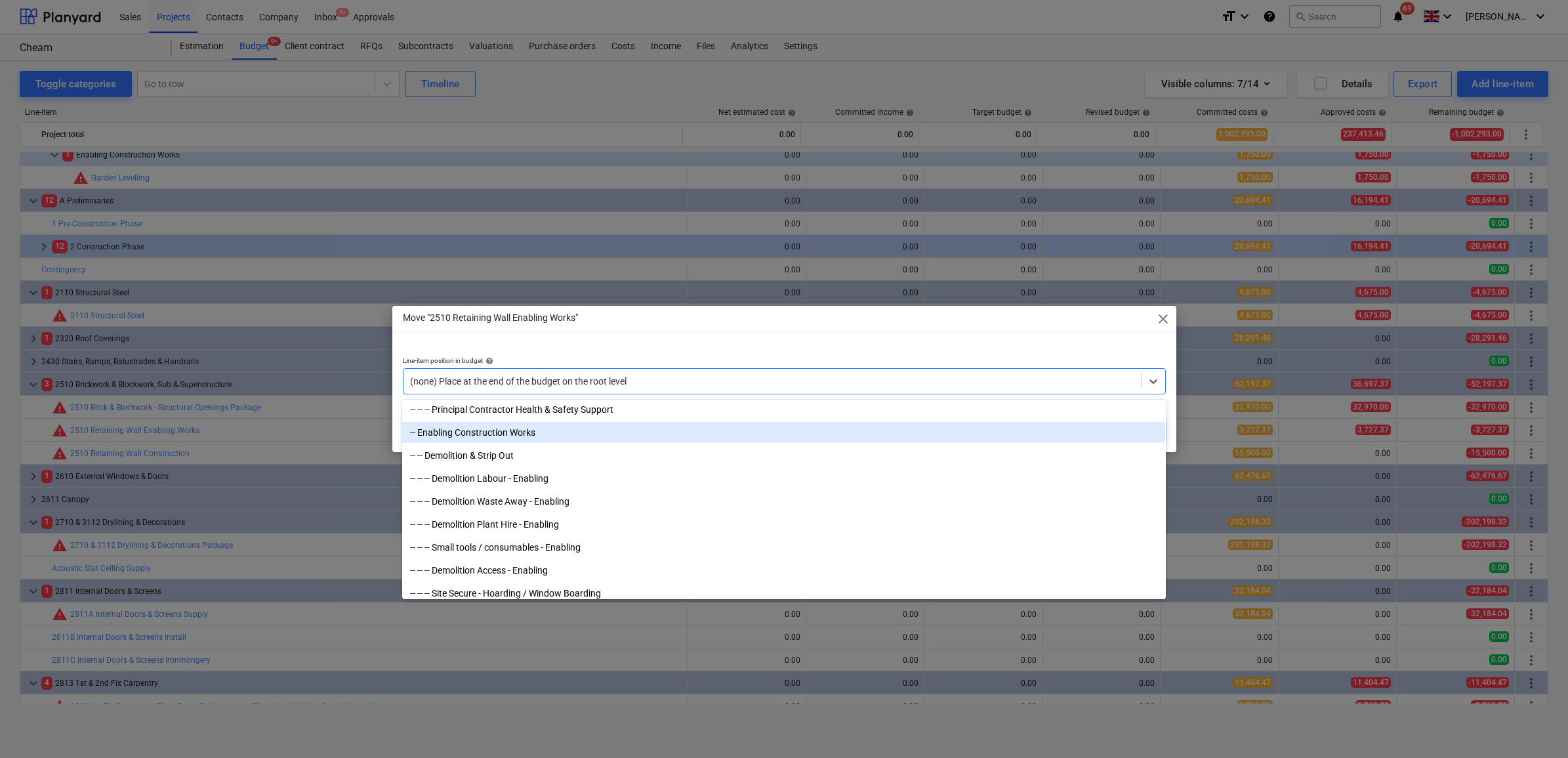
click at [523, 434] on div "-- Enabling Construction Works" at bounding box center [784, 432] width 763 height 21
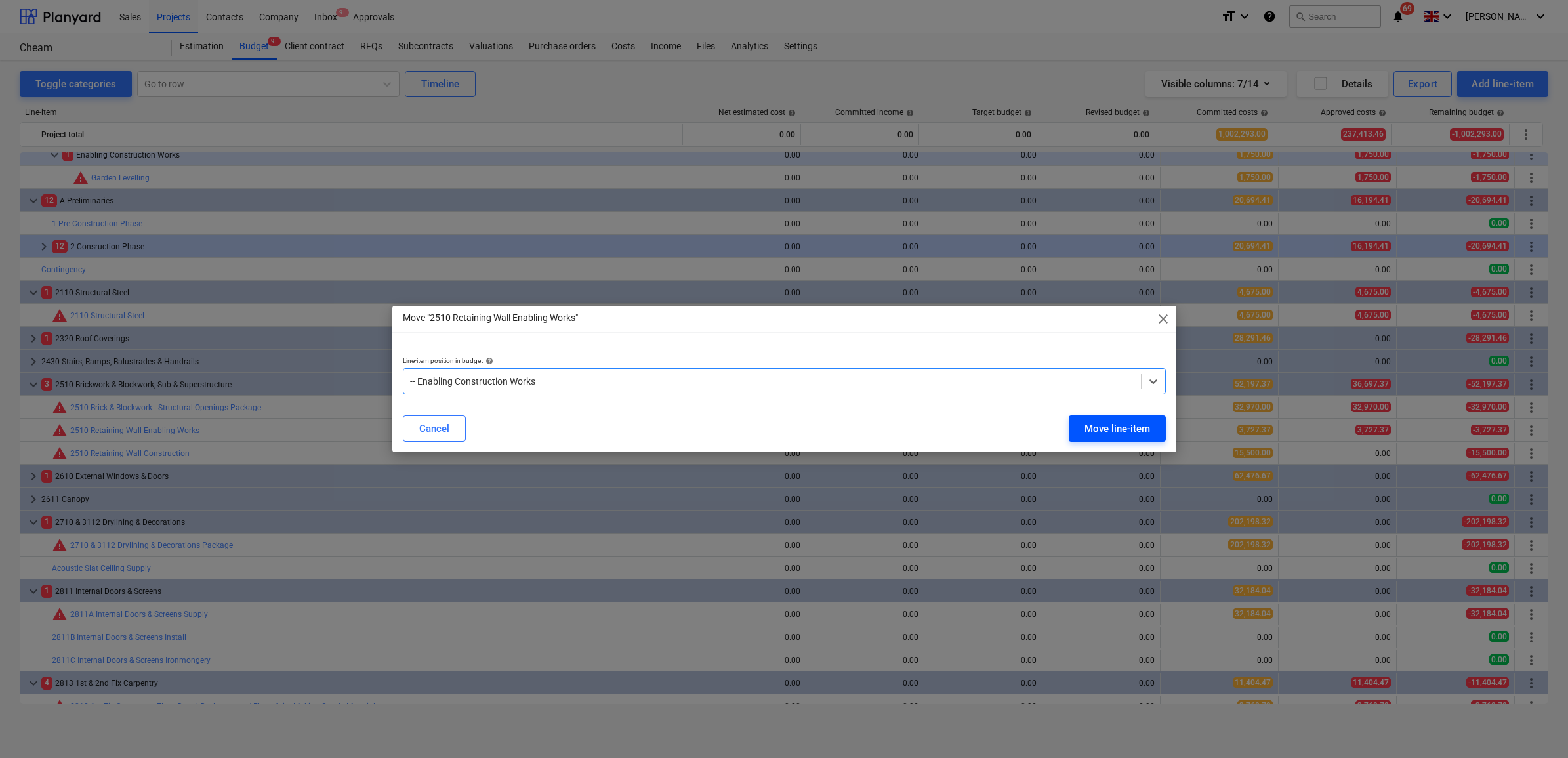
click at [1094, 431] on div "Move line-item" at bounding box center [1118, 428] width 66 height 17
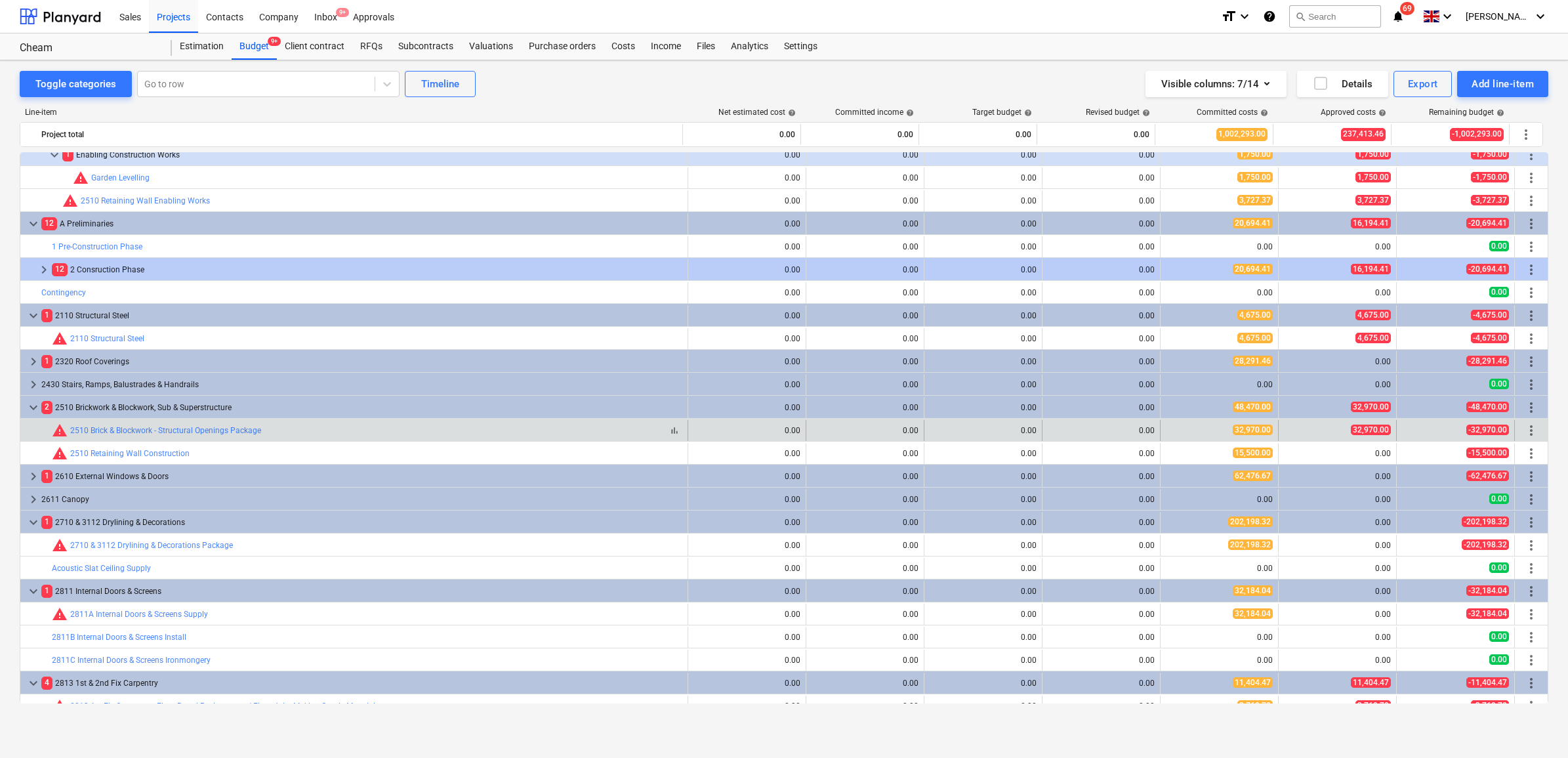
scroll to position [0, 0]
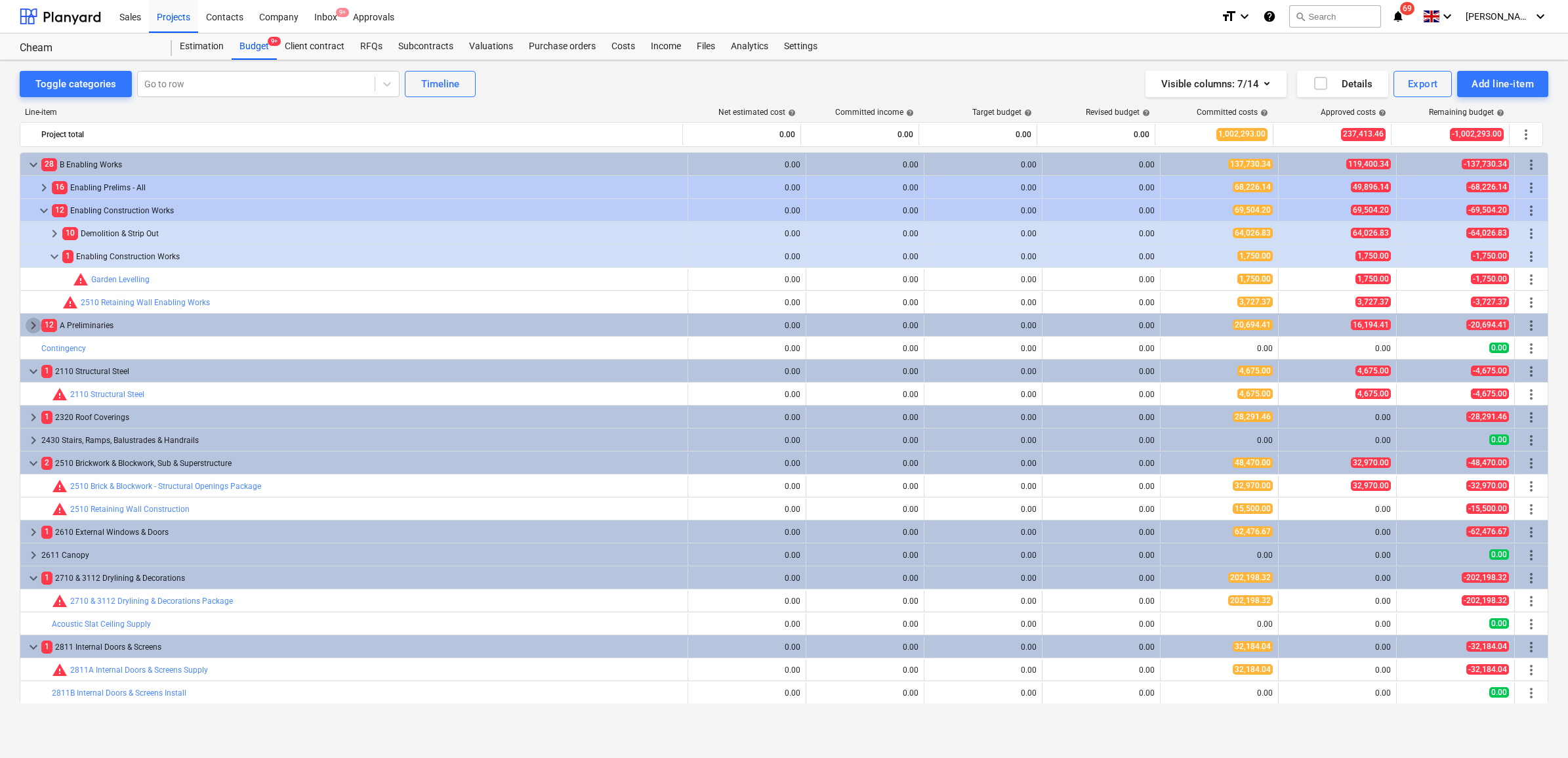
click at [34, 324] on span "keyboard_arrow_right" at bounding box center [34, 326] width 16 height 16
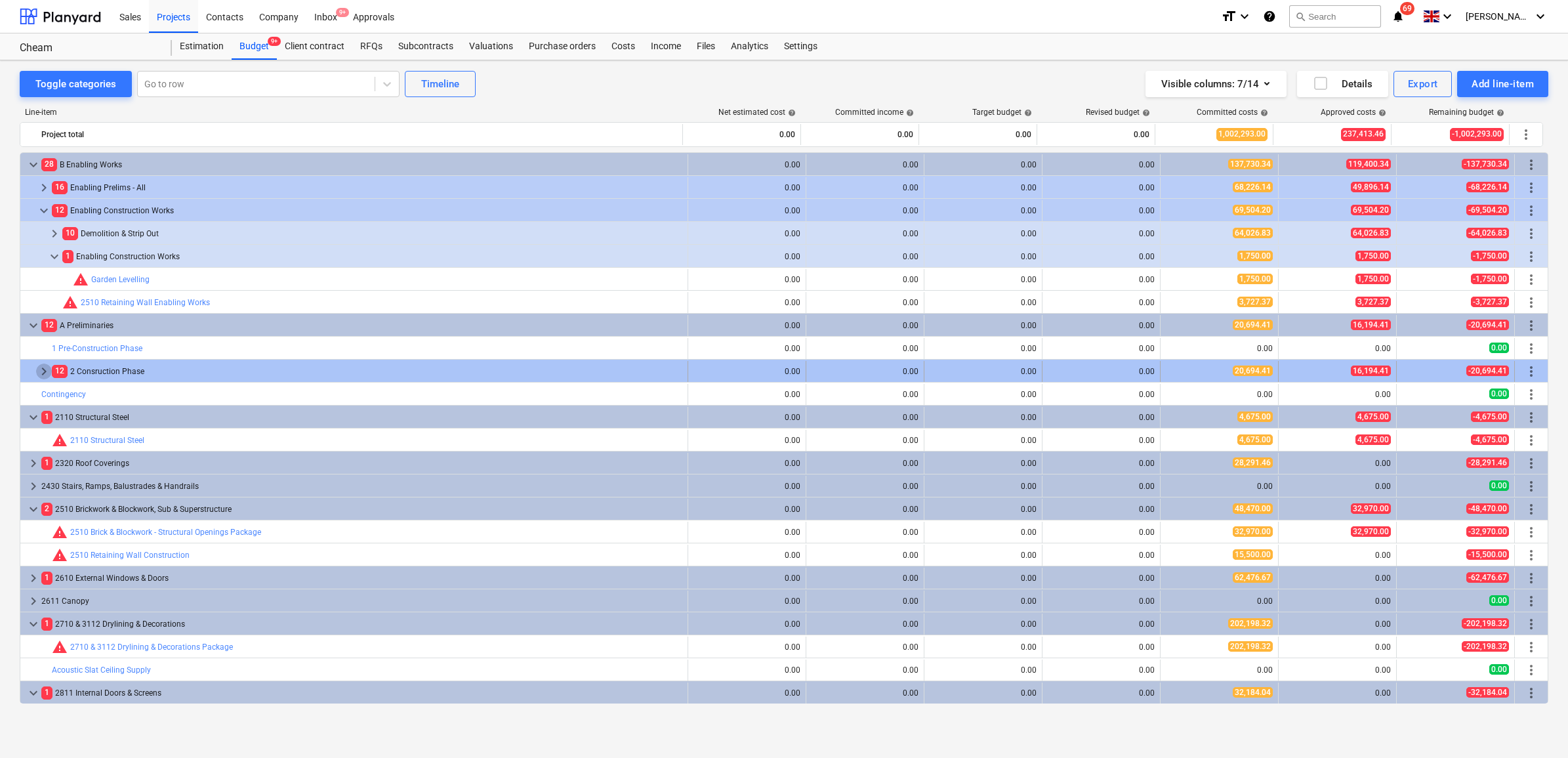
click at [38, 365] on span "keyboard_arrow_right" at bounding box center [44, 372] width 16 height 16
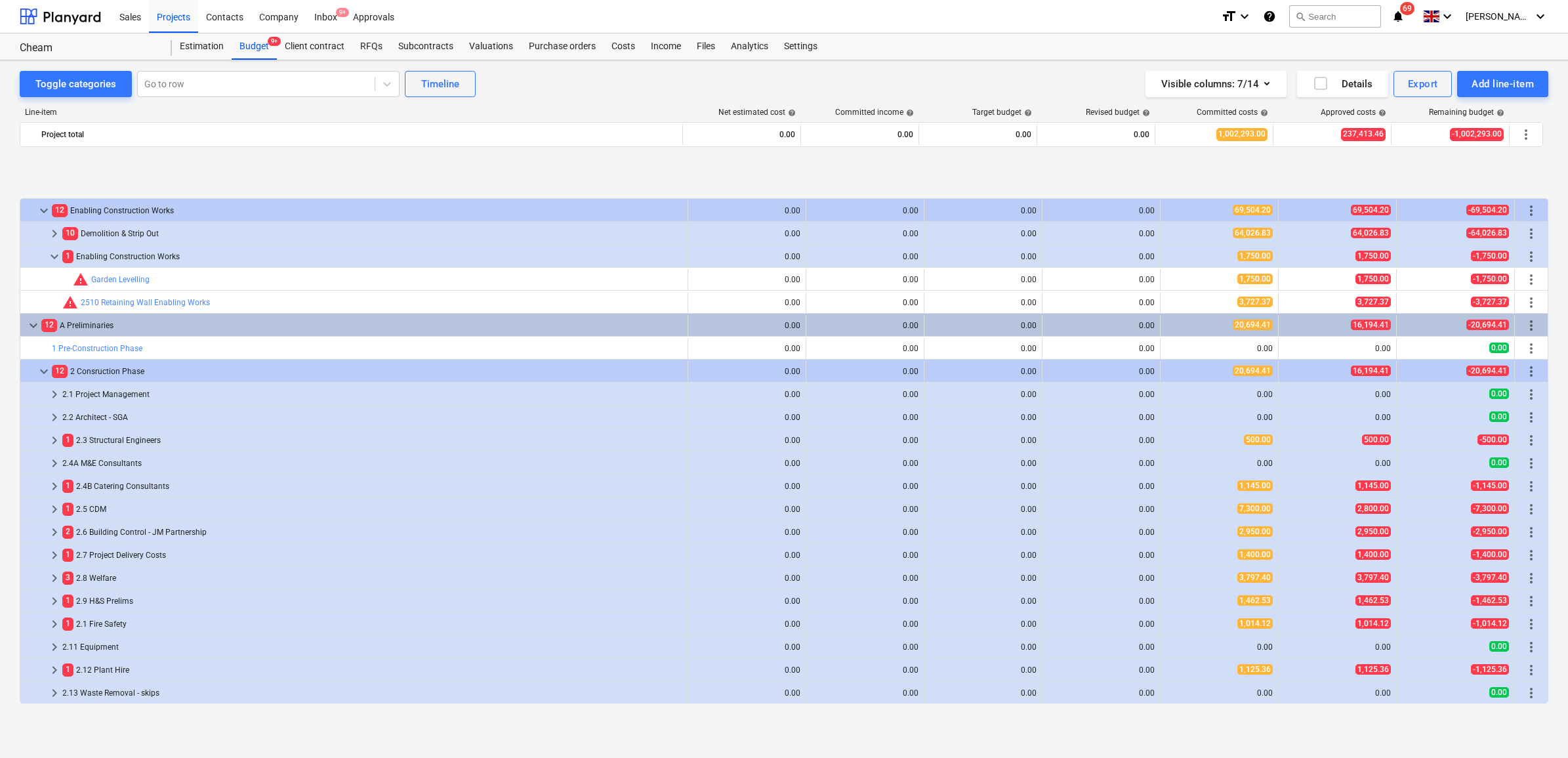
scroll to position [82, 0]
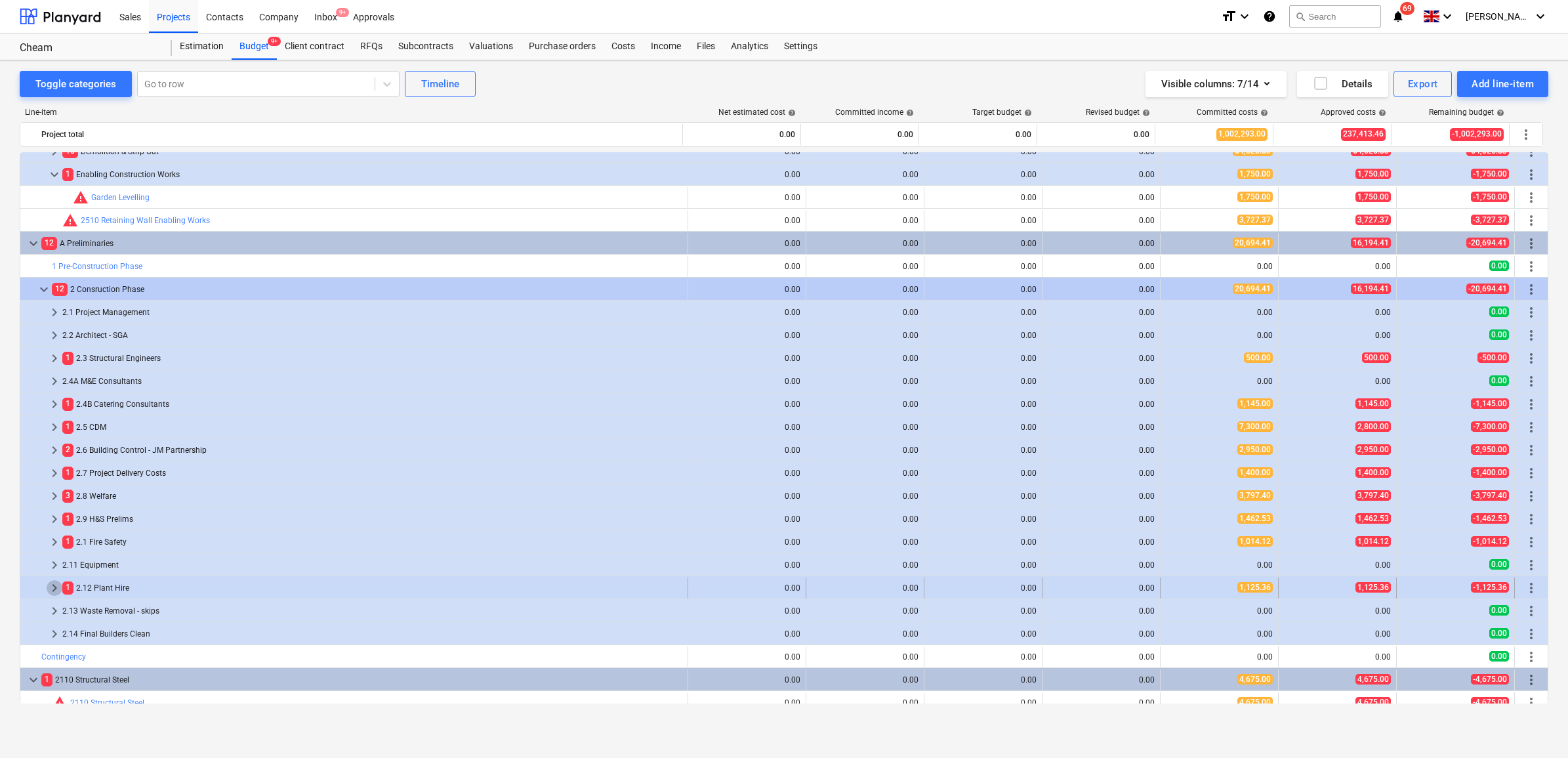
click at [56, 591] on span "keyboard_arrow_right" at bounding box center [55, 588] width 16 height 16
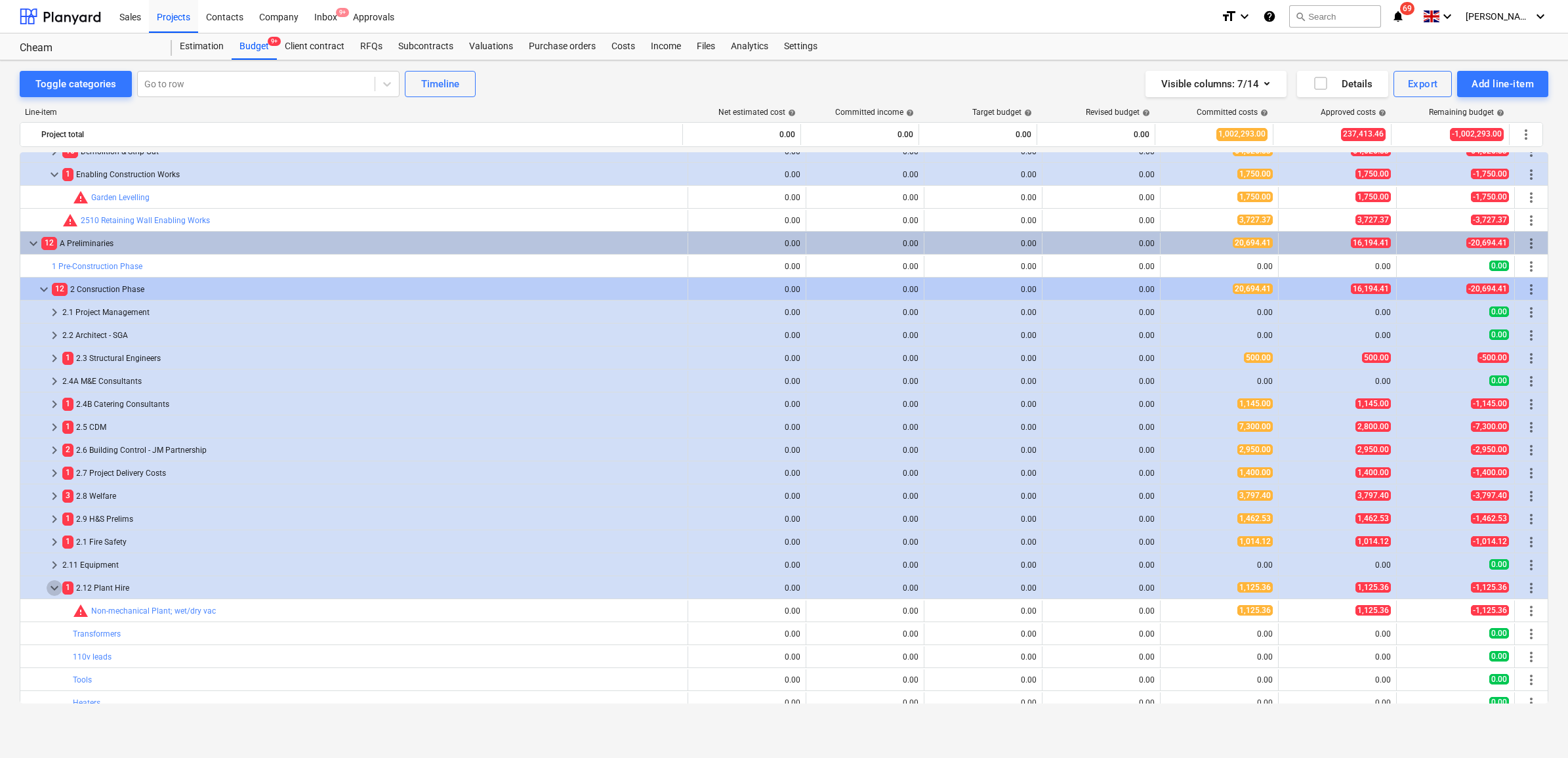
click at [56, 591] on span "keyboard_arrow_down" at bounding box center [55, 588] width 16 height 16
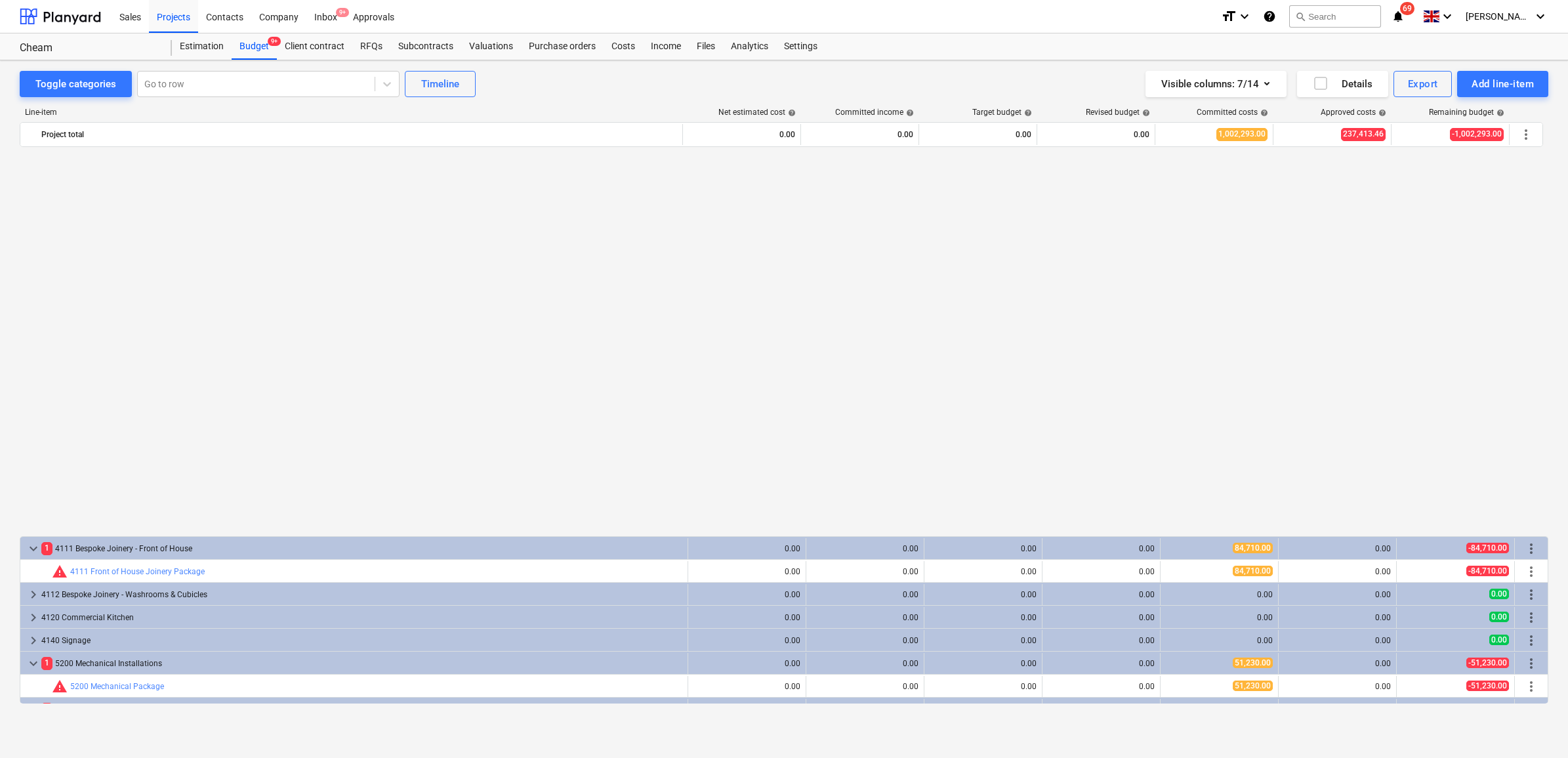
scroll to position [1312, 0]
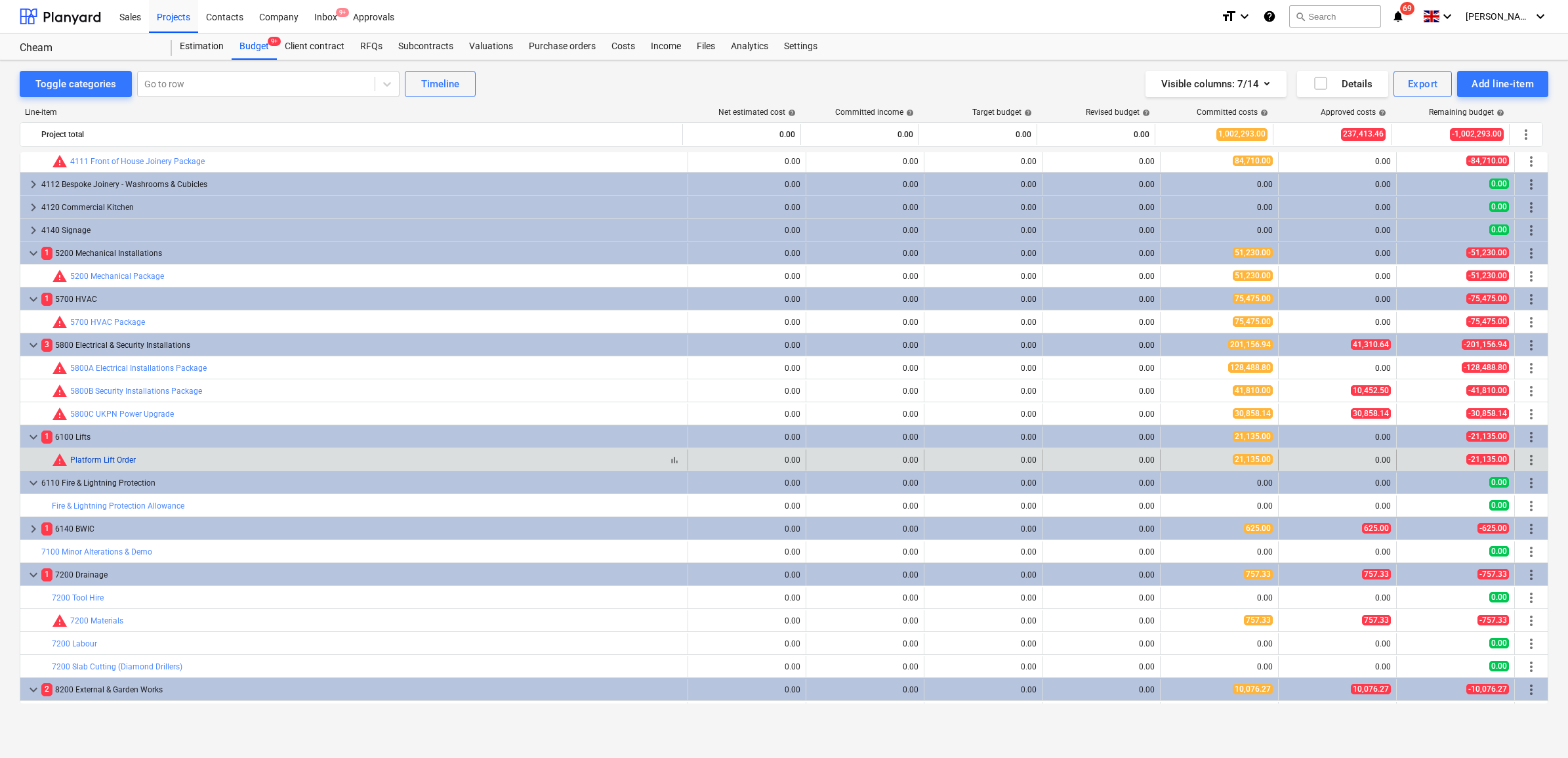
click at [113, 459] on link "Platform Lift Order" at bounding box center [103, 459] width 66 height 9
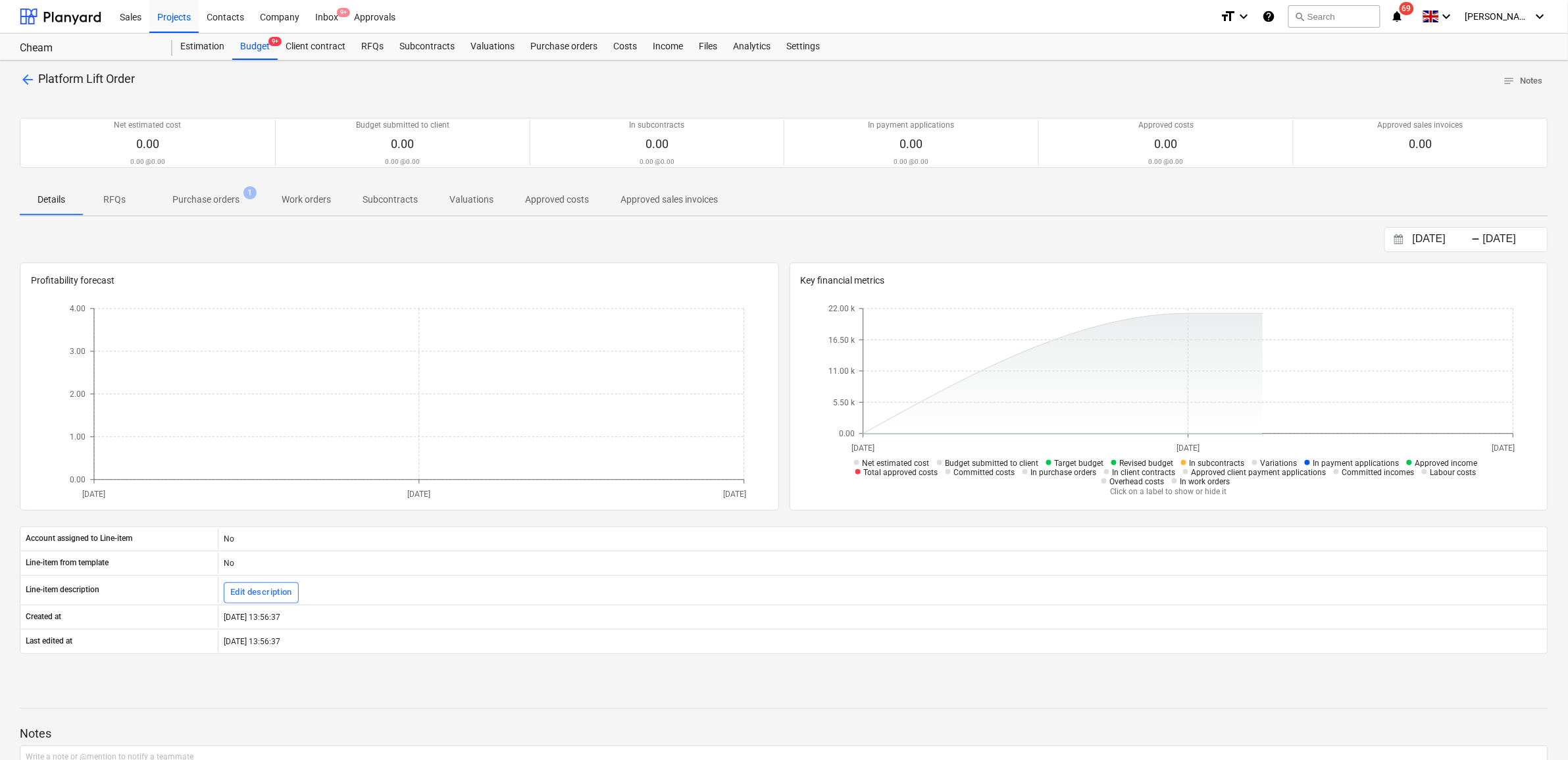
click at [224, 202] on p "Purchase orders" at bounding box center [205, 199] width 67 height 14
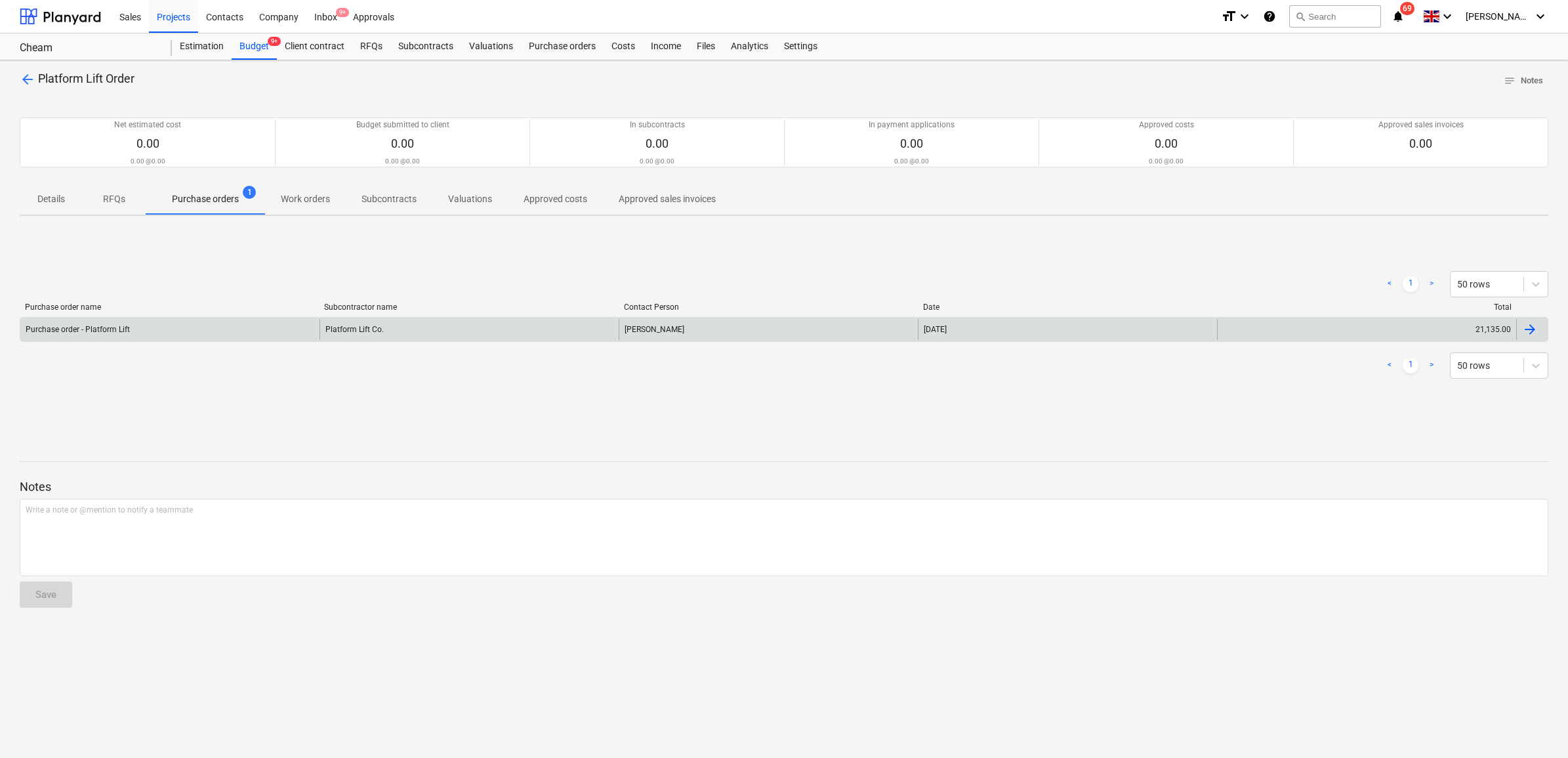
click at [473, 325] on div "Platform Lift Co." at bounding box center [469, 329] width 299 height 21
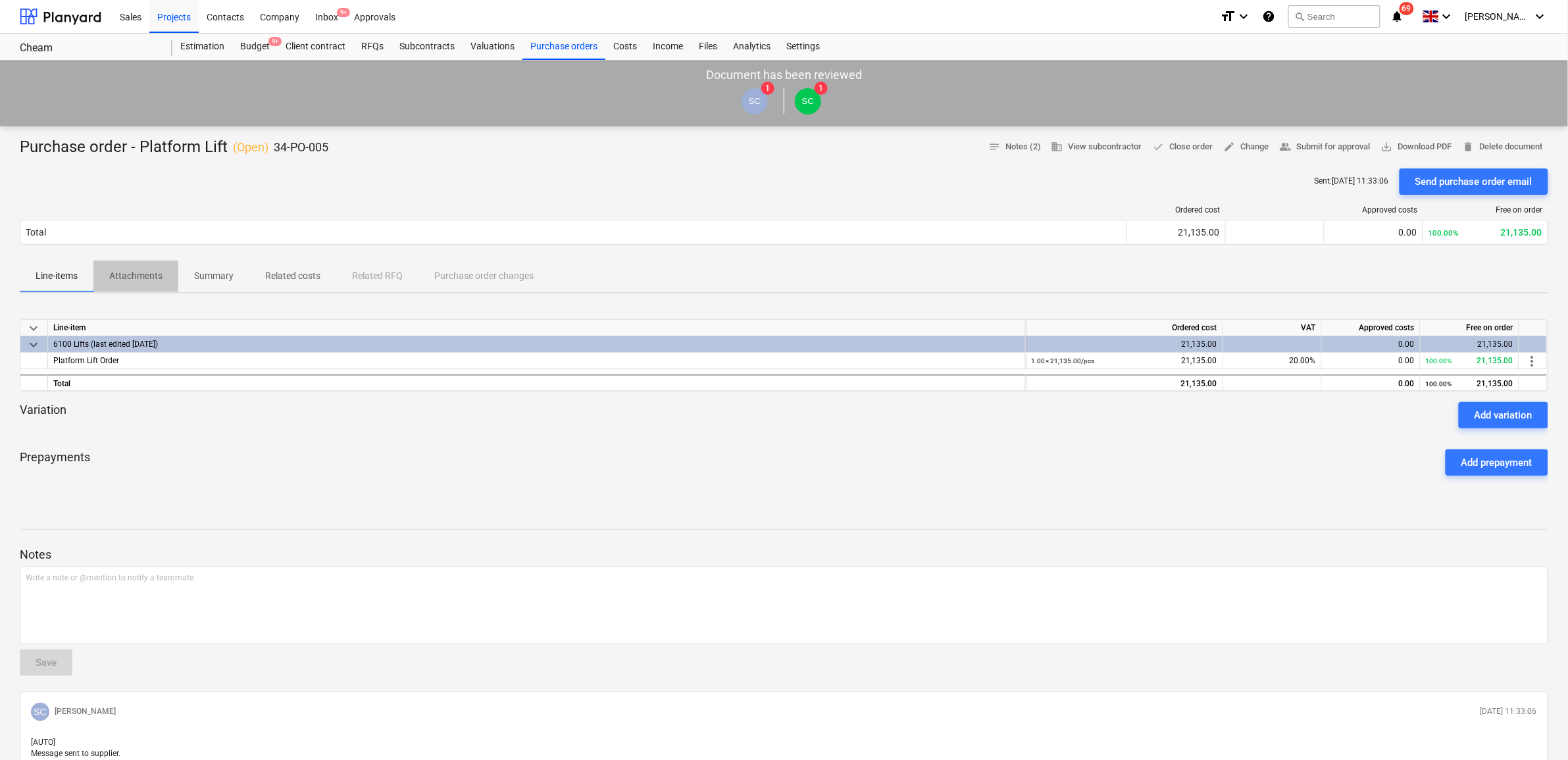
click at [144, 280] on p "Attachments" at bounding box center [135, 276] width 53 height 14
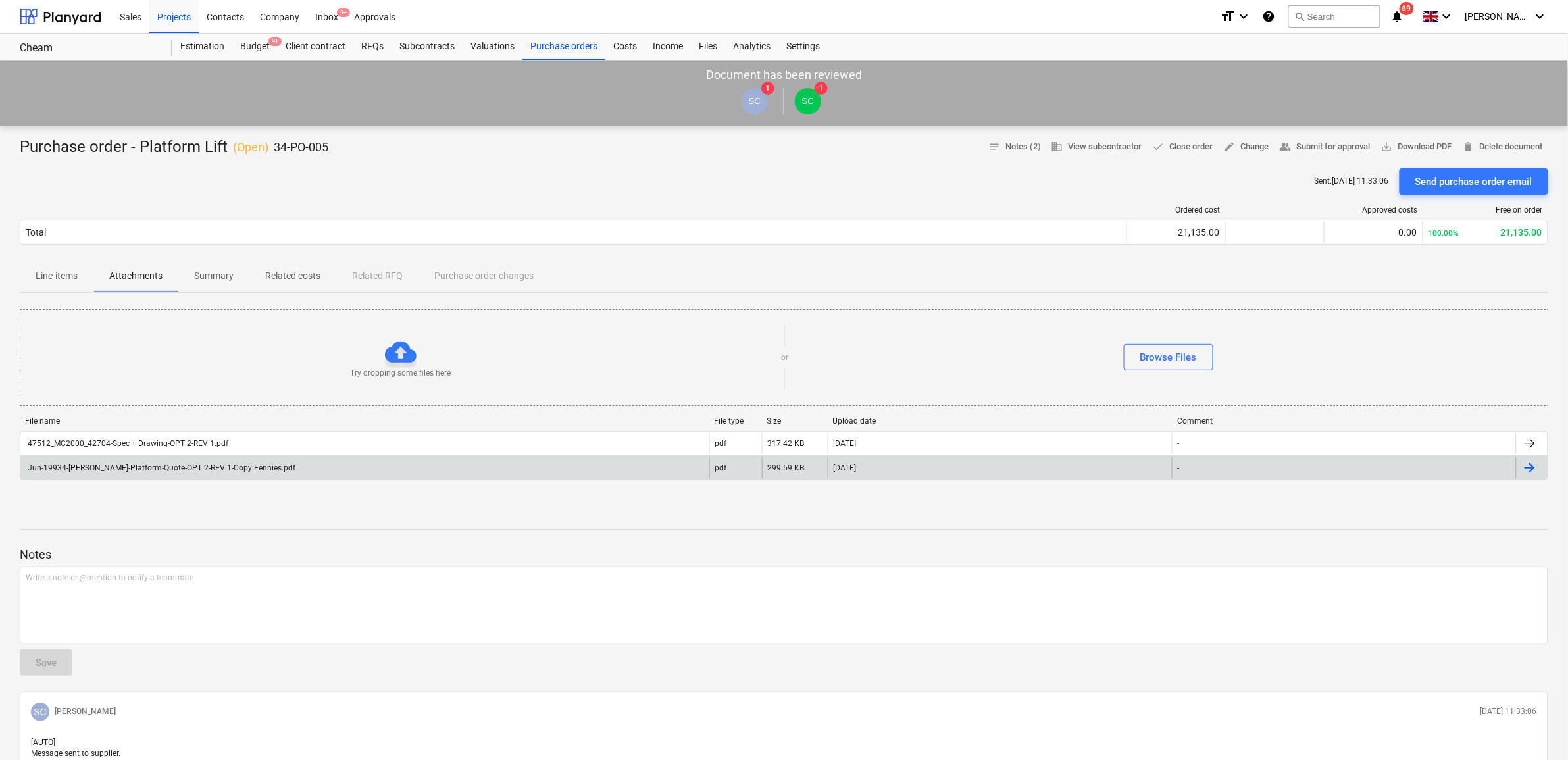
click at [323, 464] on div "Jun-19934-[PERSON_NAME]-Platform-Quote-OPT 2-REV 1-Copy Fennies.pdf" at bounding box center [364, 467] width 688 height 21
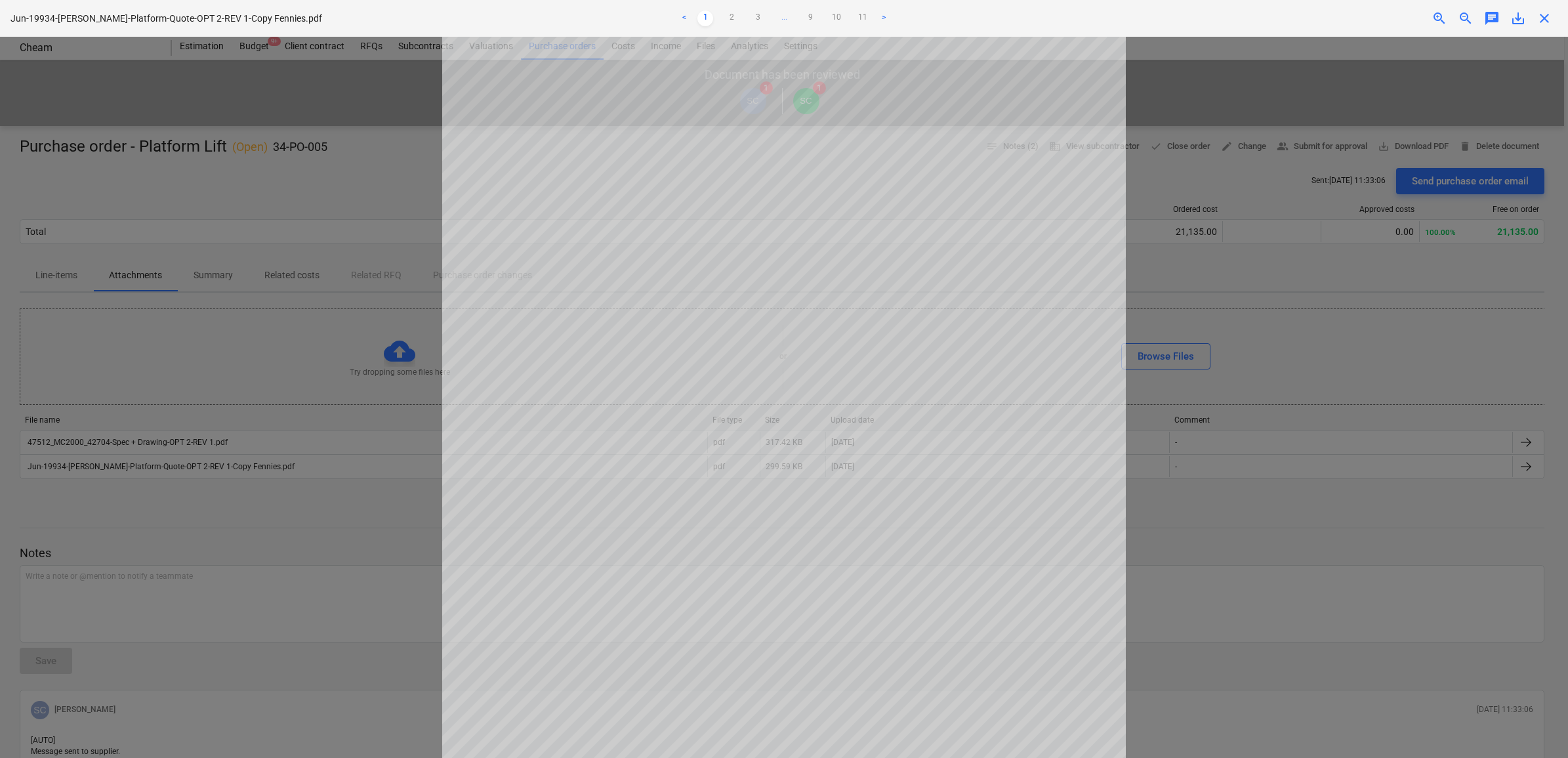
scroll to position [1, 0]
click at [1549, 17] on span "close" at bounding box center [1545, 19] width 16 height 16
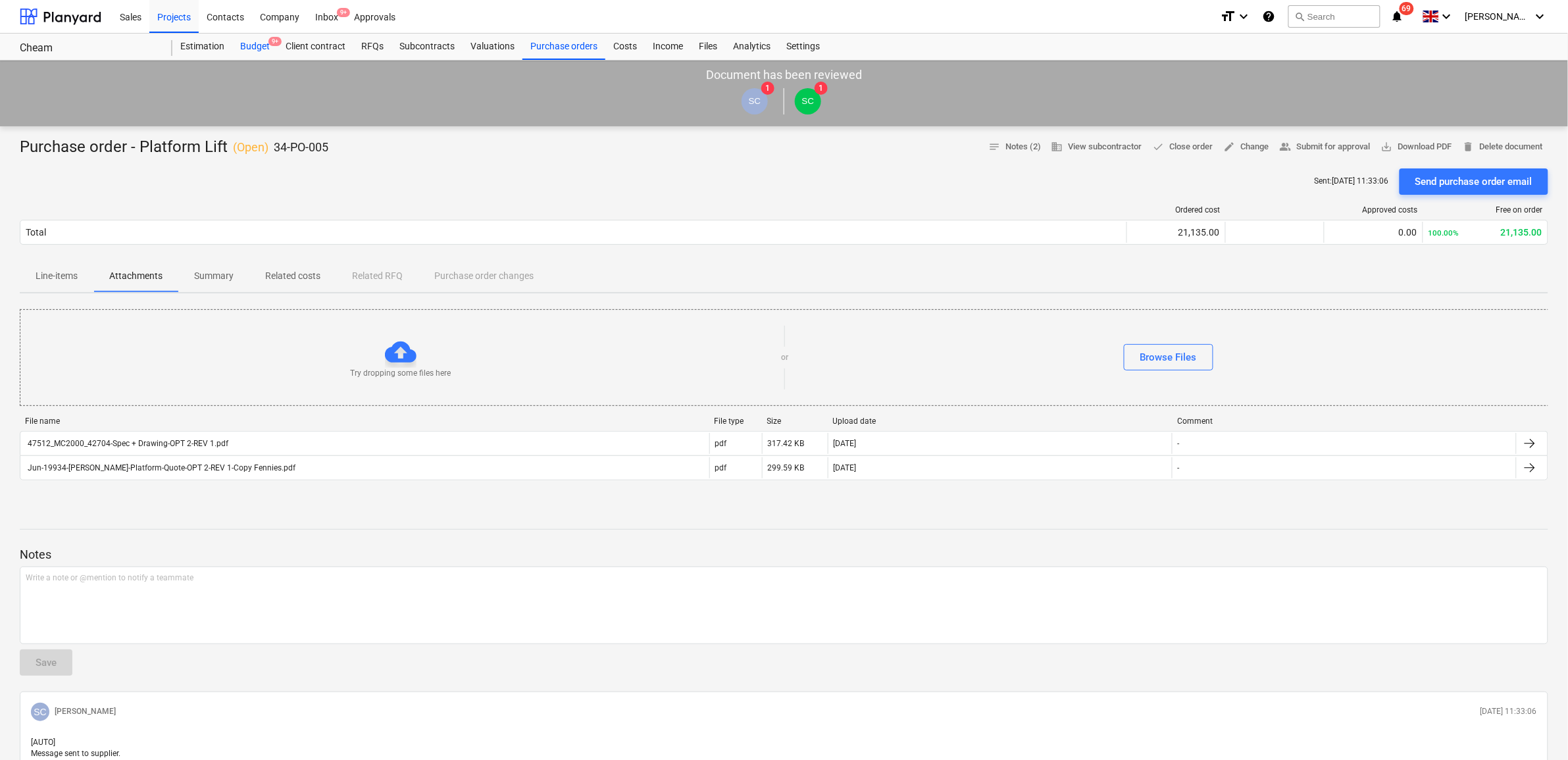
click at [244, 44] on div "Budget 9+" at bounding box center [255, 47] width 46 height 26
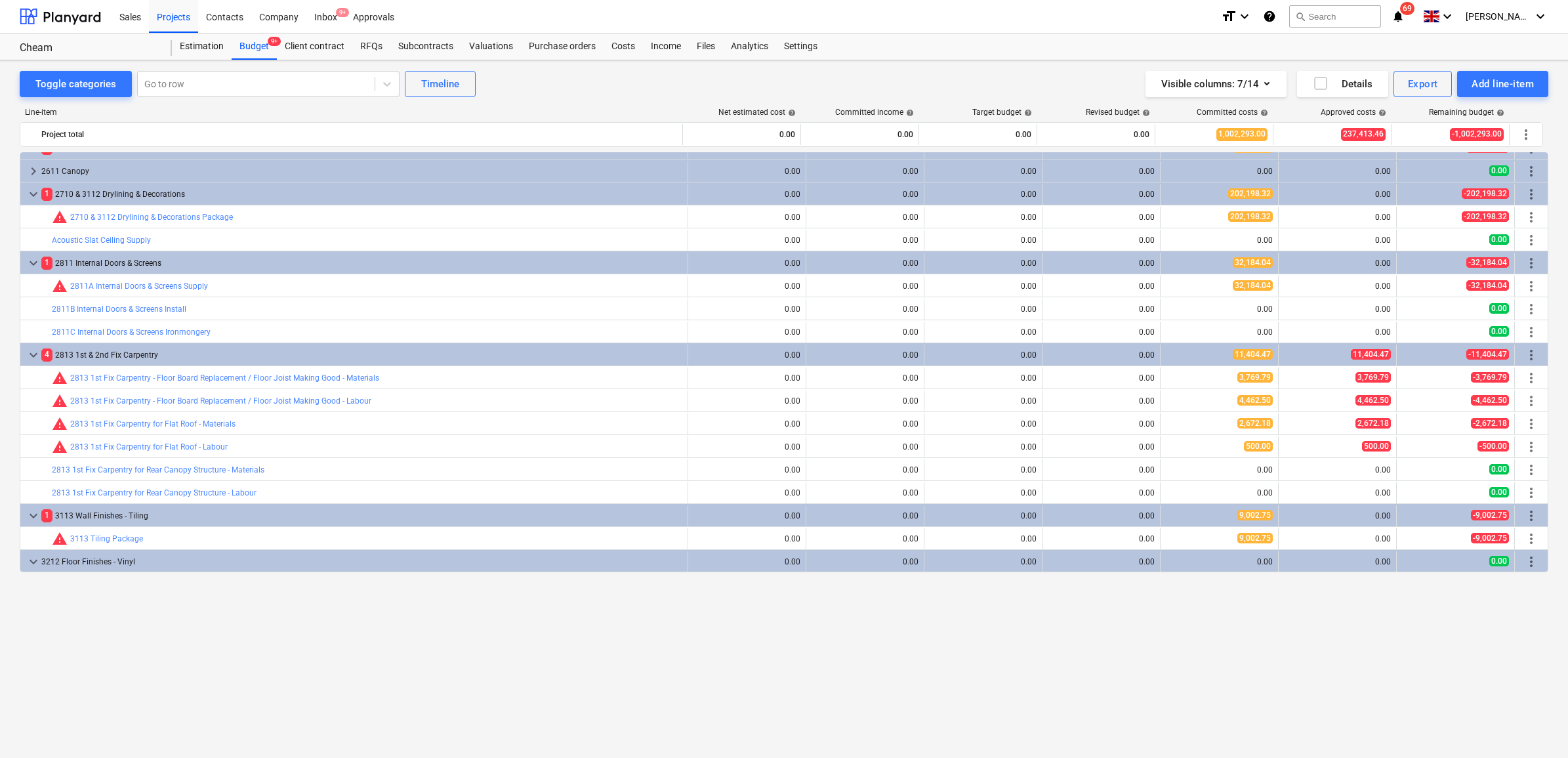
scroll to position [610, 0]
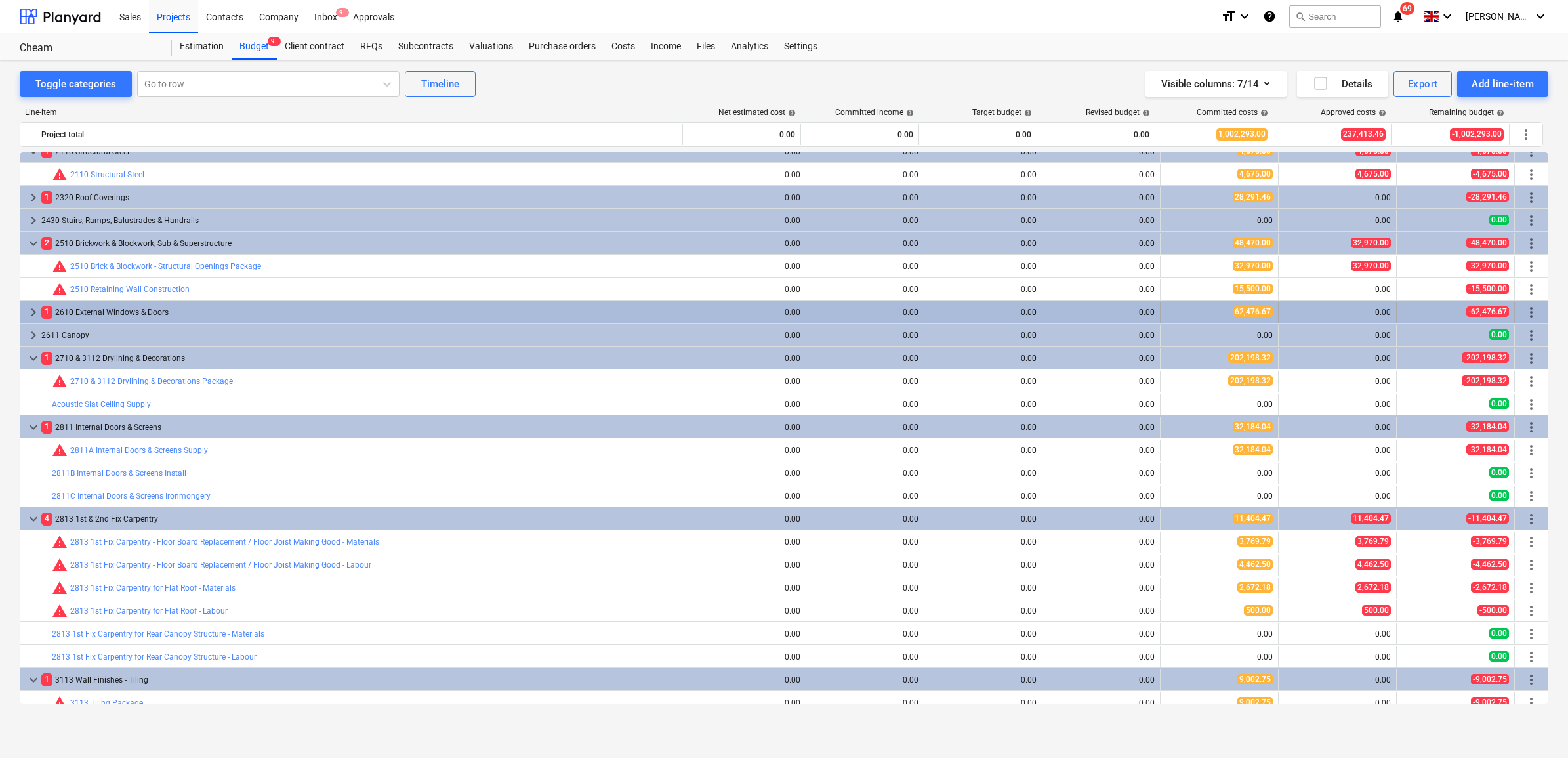
click at [89, 312] on div "1 2610 External Windows & Doors" at bounding box center [362, 312] width 641 height 21
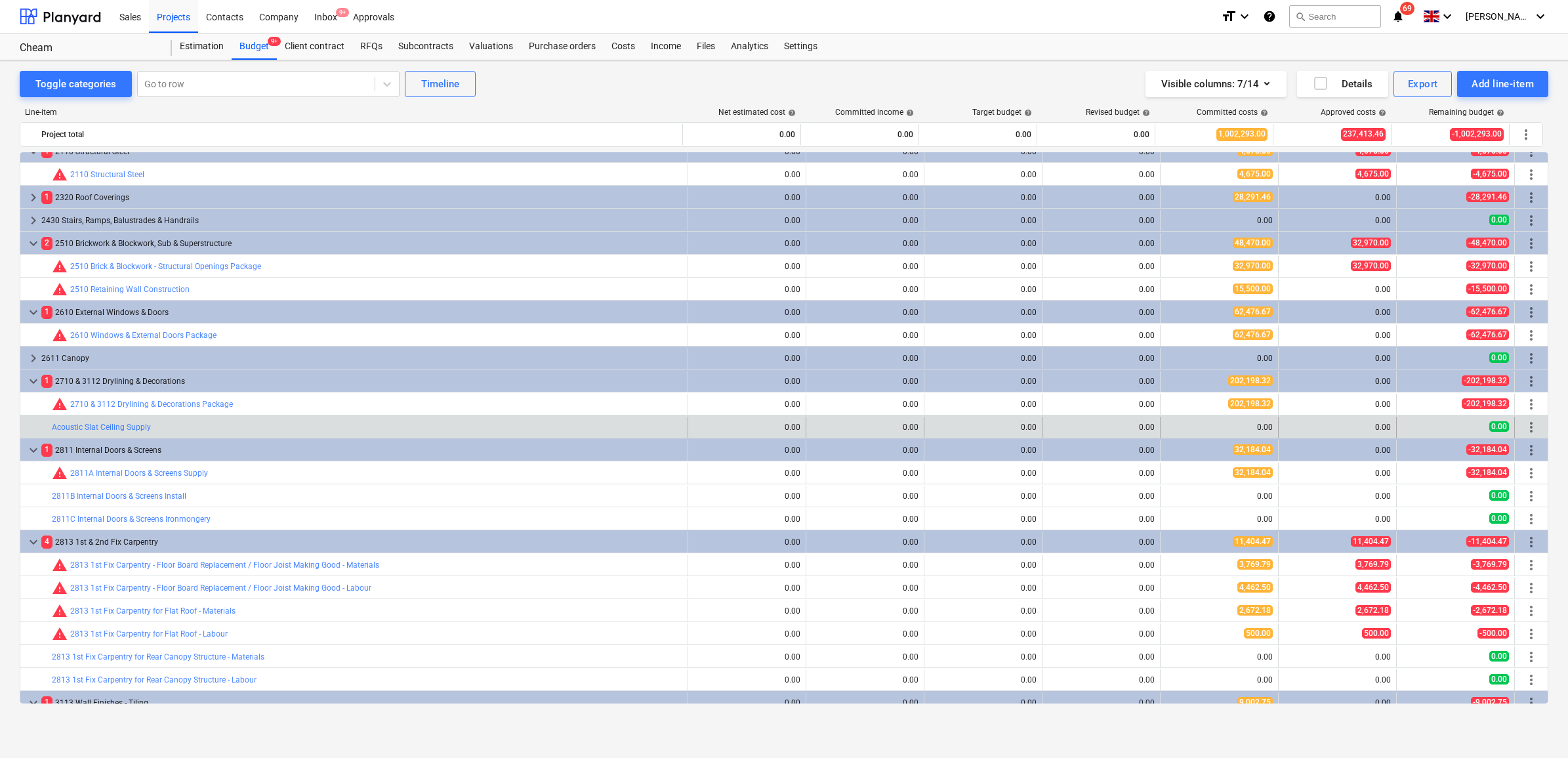
click at [1529, 427] on span "more_vert" at bounding box center [1531, 427] width 16 height 16
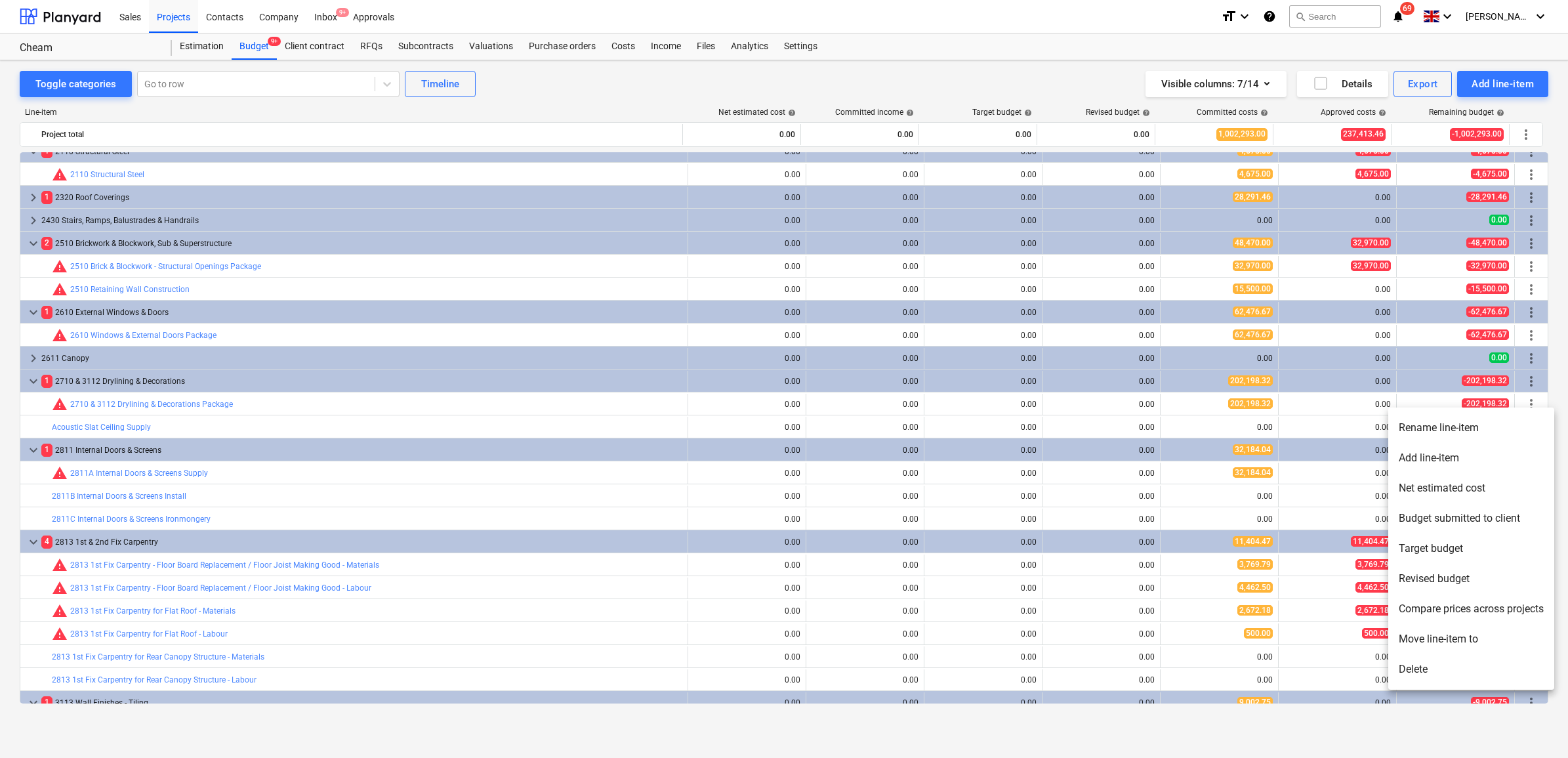
click at [1445, 664] on li "Delete" at bounding box center [1471, 669] width 166 height 30
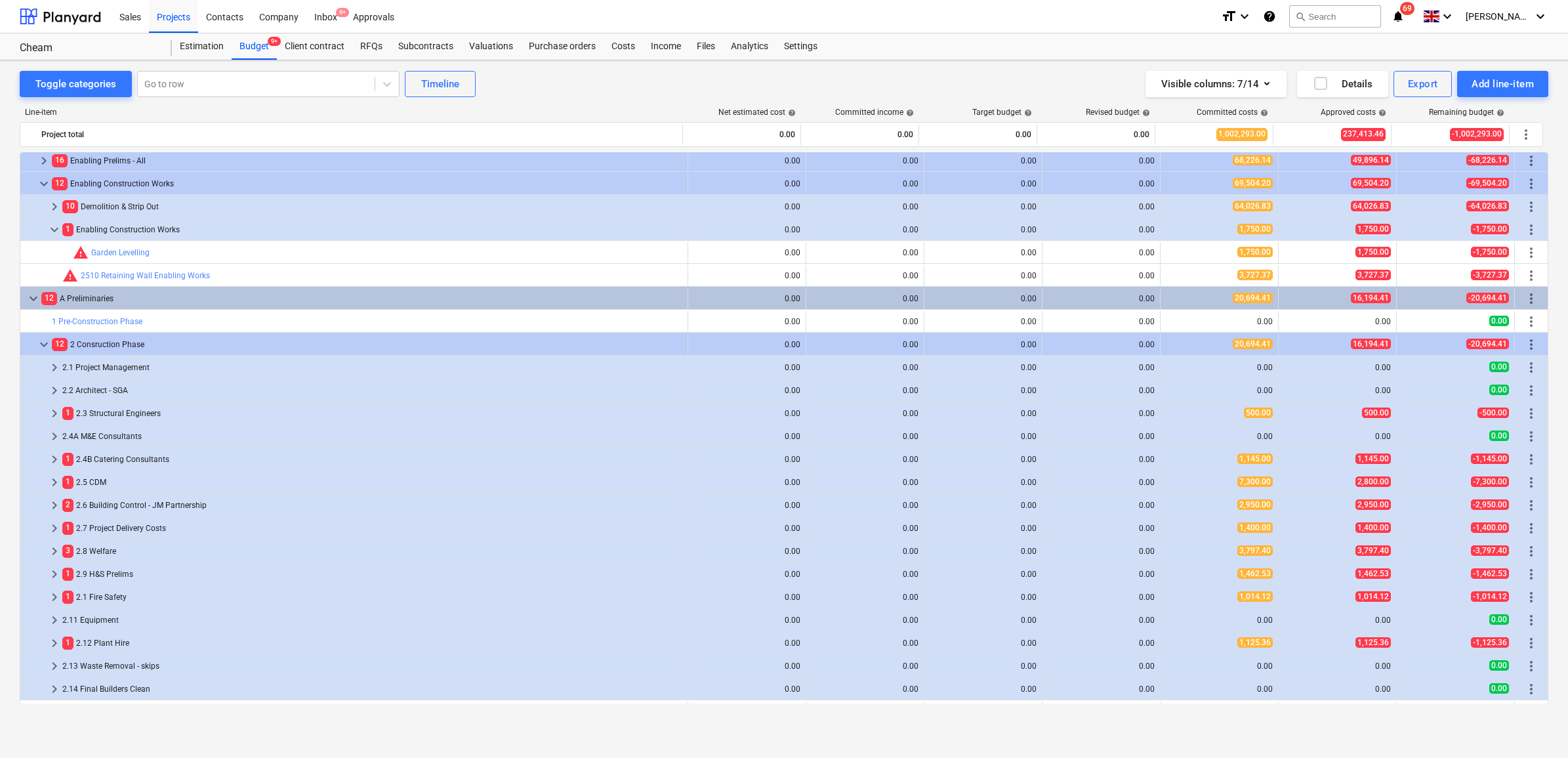
scroll to position [0, 0]
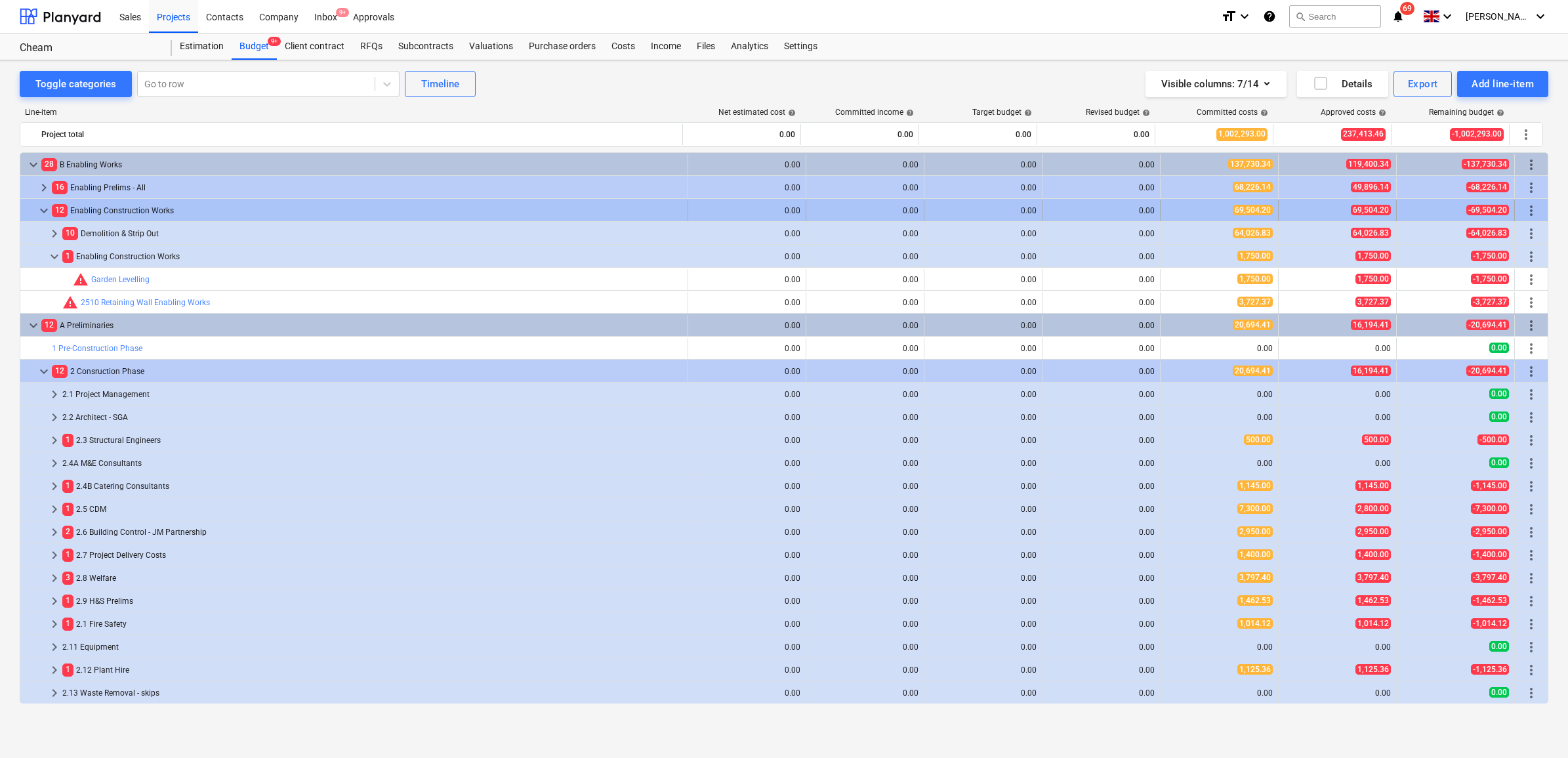
click at [46, 215] on span "keyboard_arrow_down" at bounding box center [44, 211] width 16 height 16
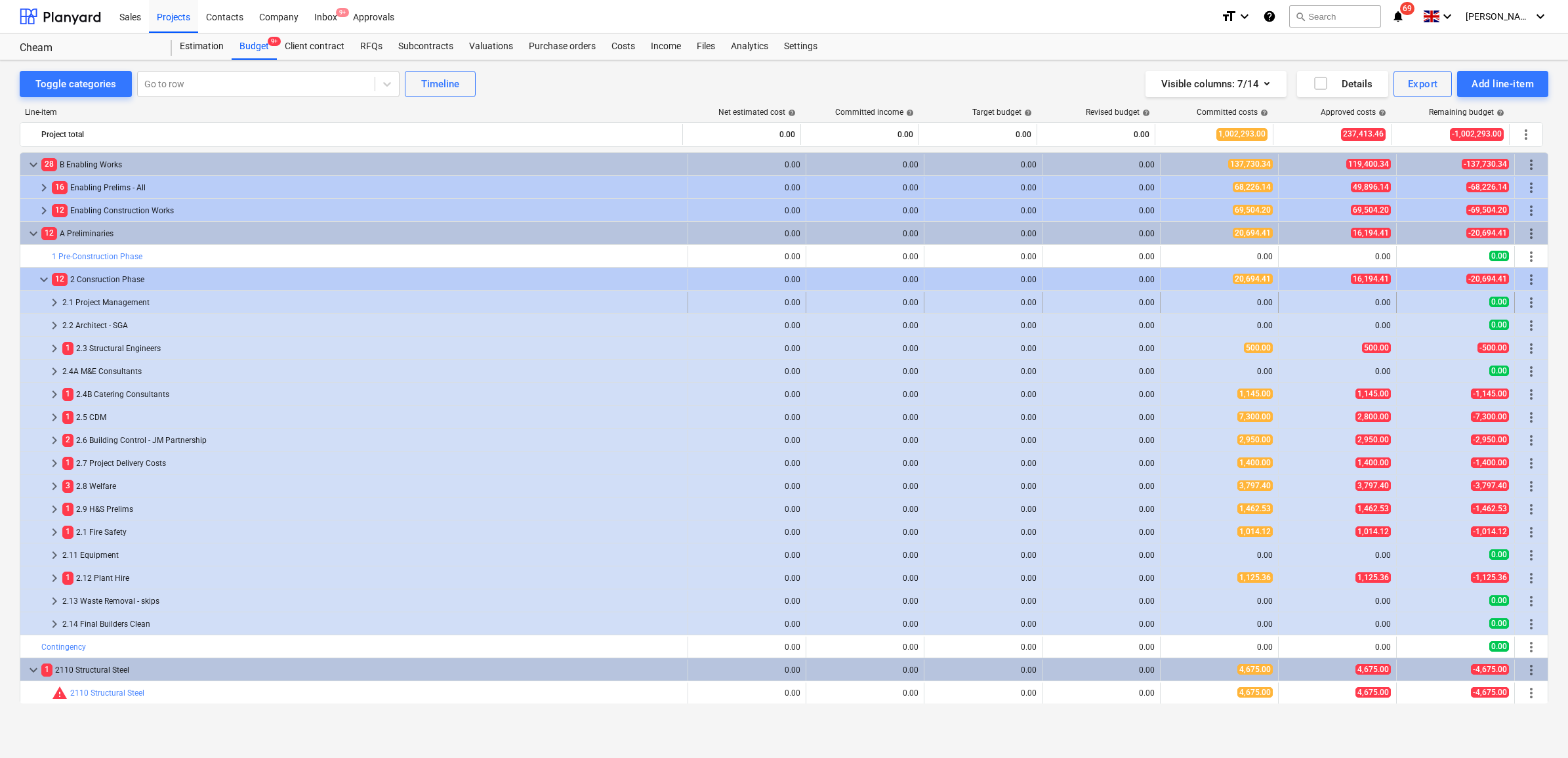
click at [58, 302] on span "keyboard_arrow_right" at bounding box center [55, 303] width 16 height 16
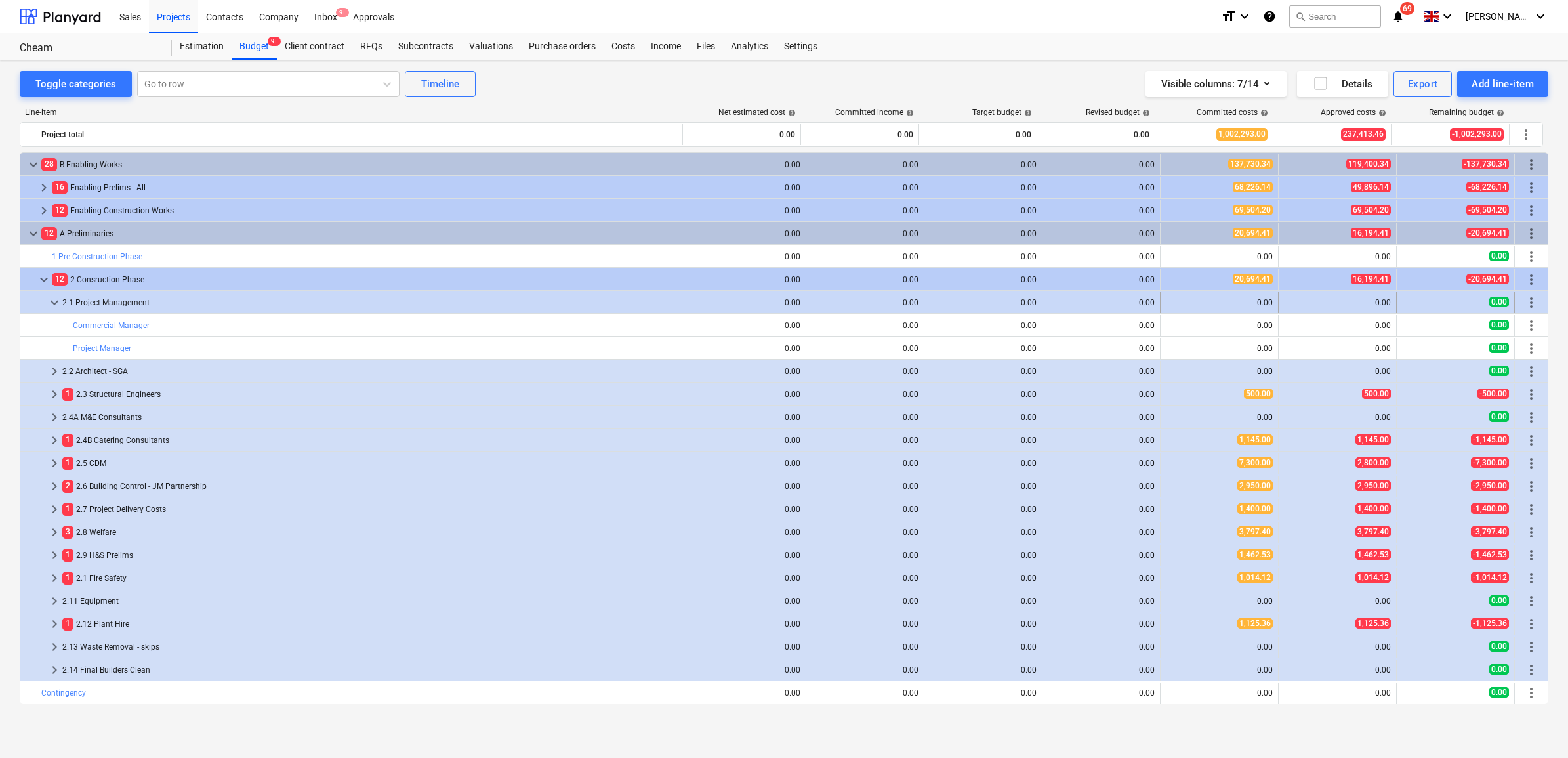
click at [1531, 298] on span "more_vert" at bounding box center [1531, 303] width 16 height 16
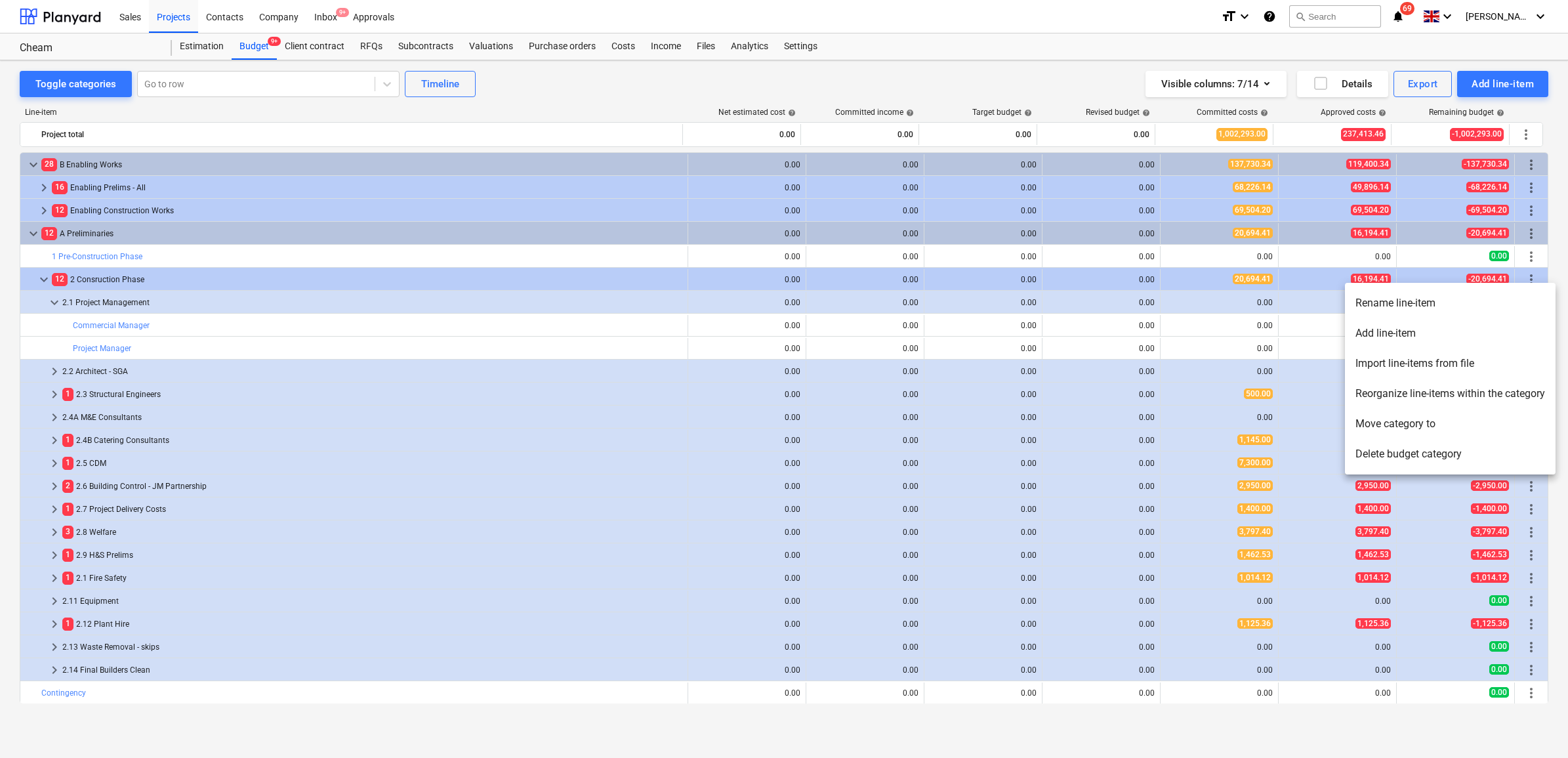
click at [1423, 451] on li "Delete budget category" at bounding box center [1451, 454] width 211 height 30
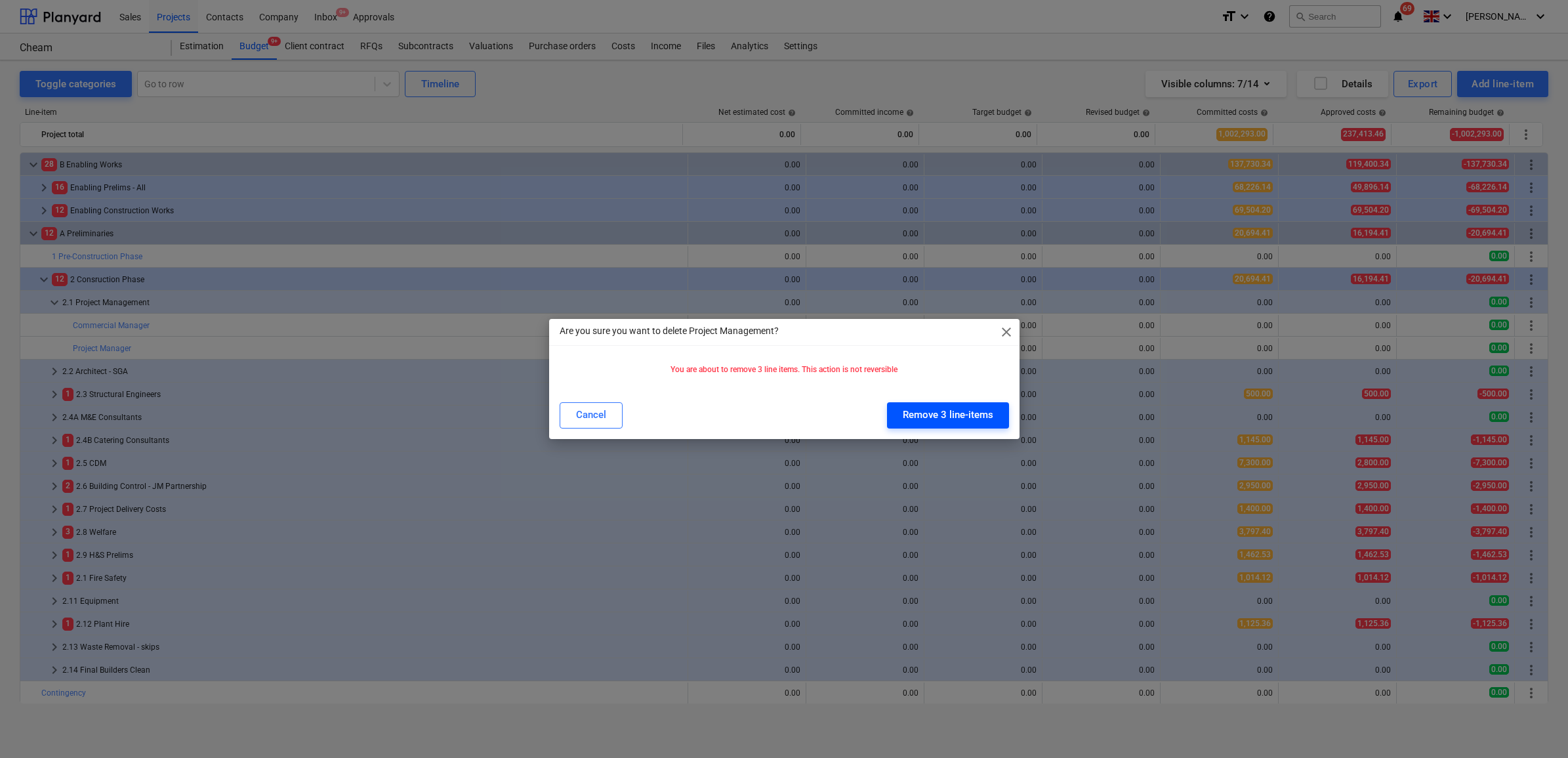
click at [980, 408] on div "Remove 3 line-items" at bounding box center [948, 414] width 90 height 17
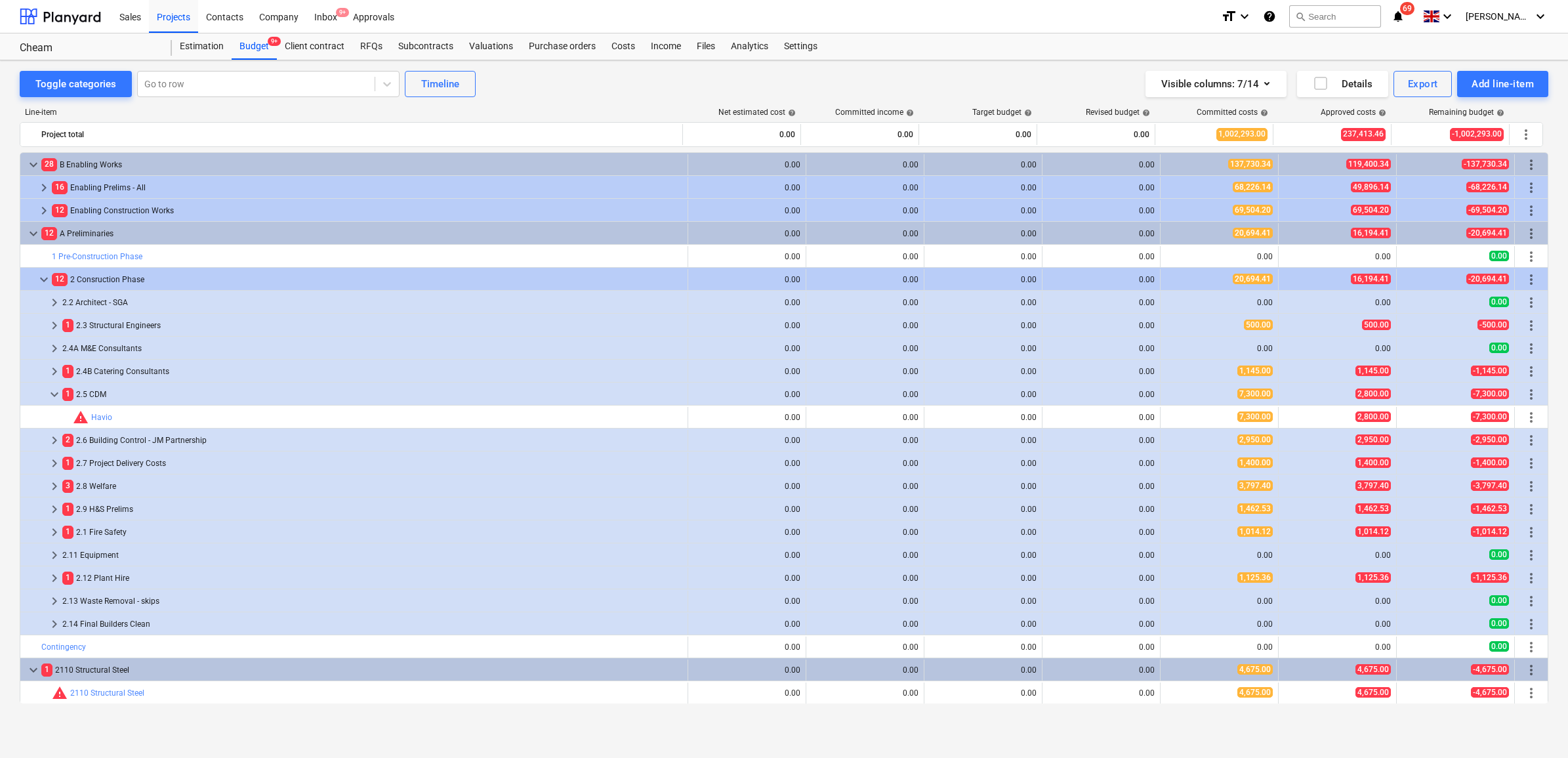
click at [465, 438] on div "2 2.6 Building Control - JM Partnership" at bounding box center [373, 440] width 620 height 21
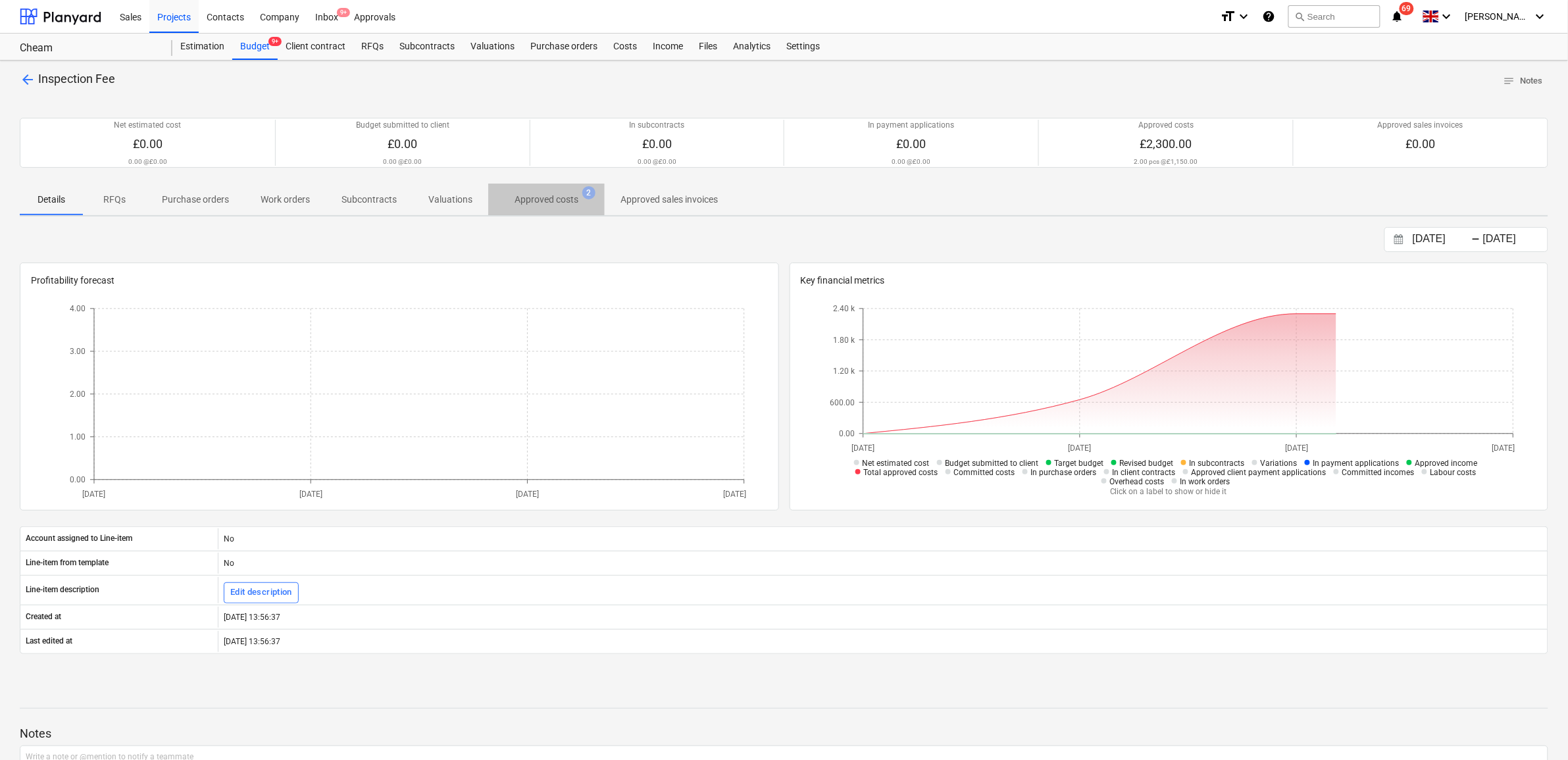
click at [561, 204] on p "Approved costs" at bounding box center [546, 199] width 64 height 14
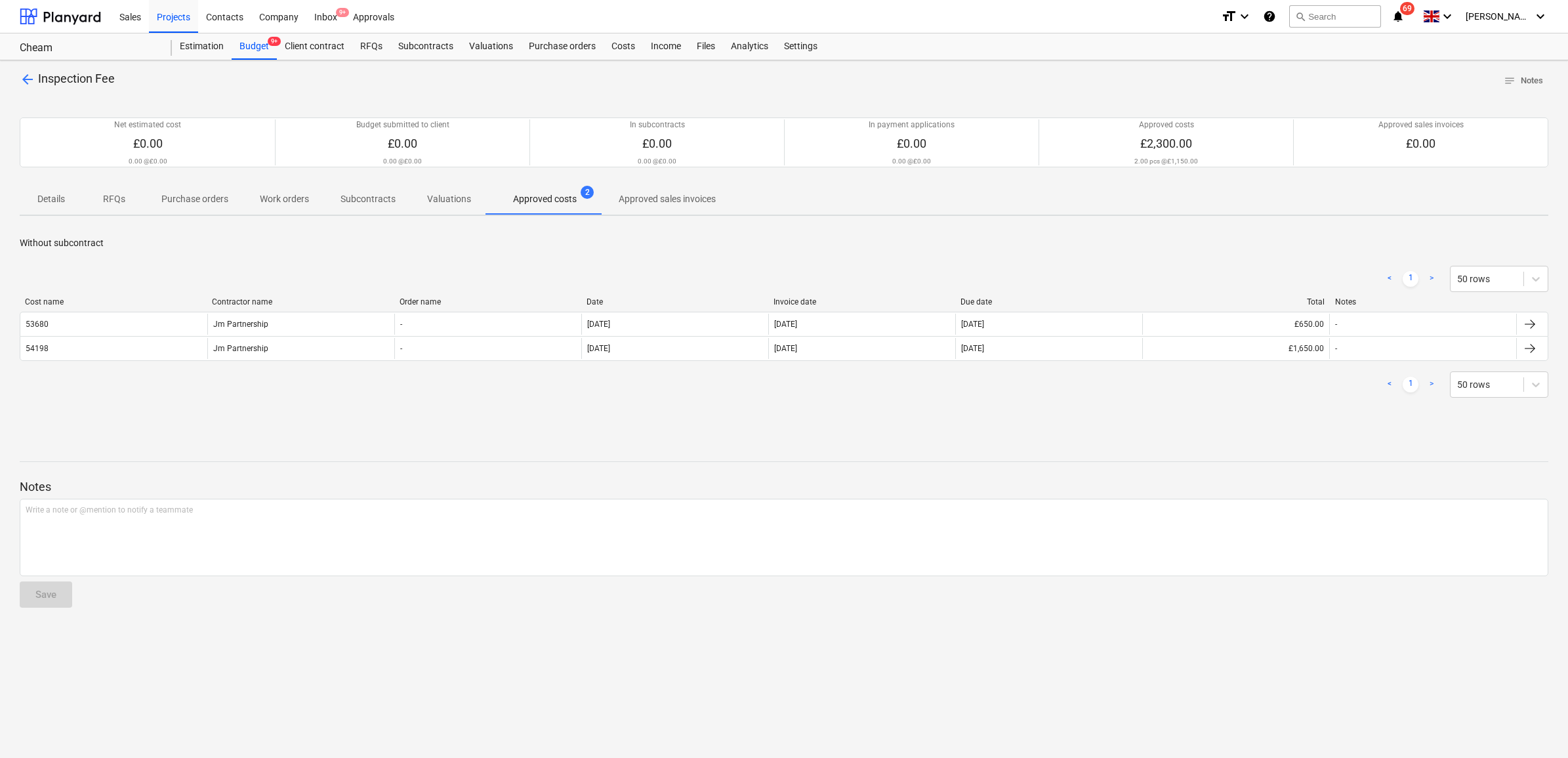
click at [24, 71] on p "arrow_back Inspection Fee" at bounding box center [68, 78] width 95 height 17
click at [24, 76] on span "arrow_back" at bounding box center [28, 79] width 16 height 16
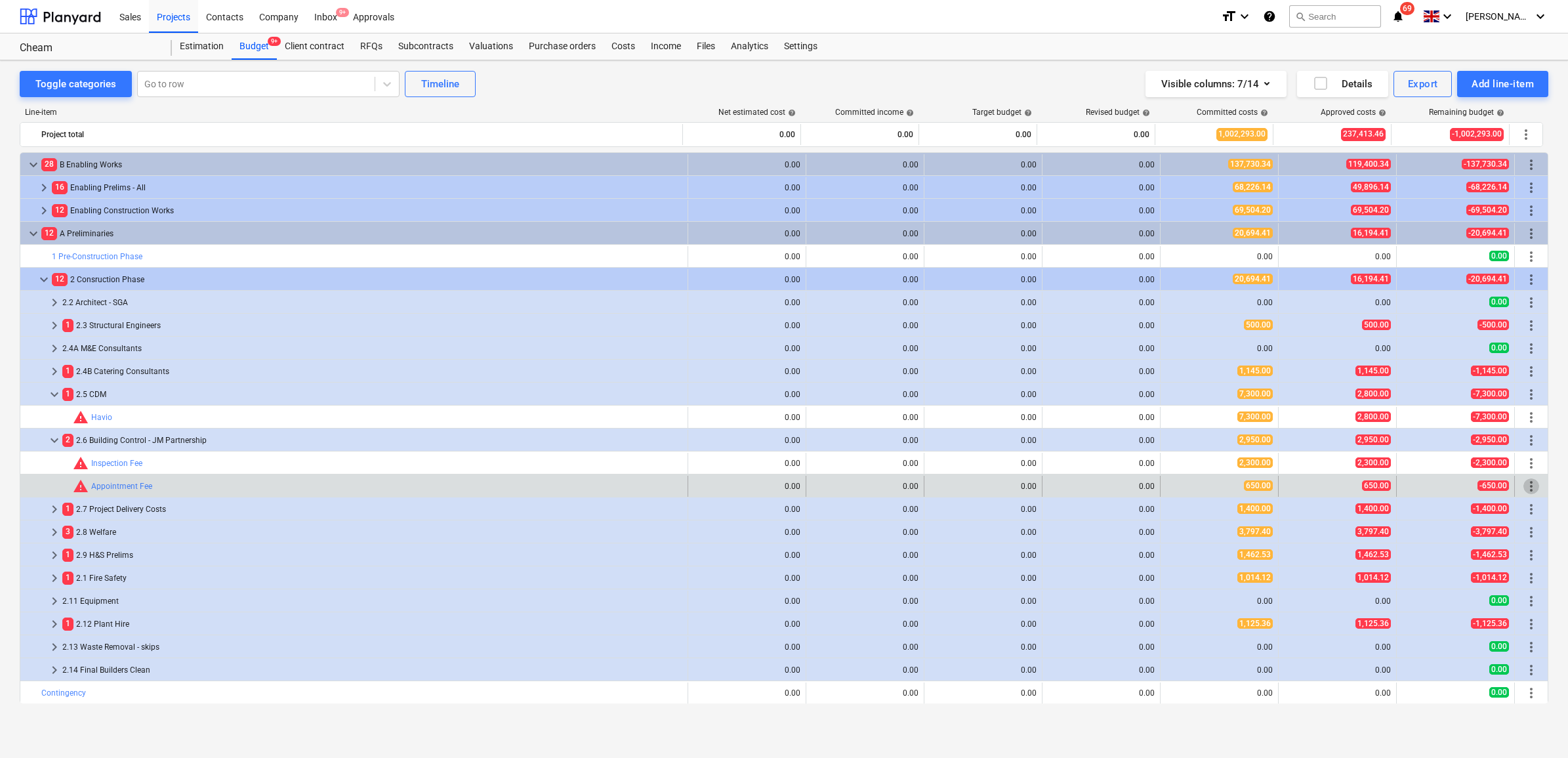
click at [1523, 486] on span "more_vert" at bounding box center [1531, 486] width 16 height 16
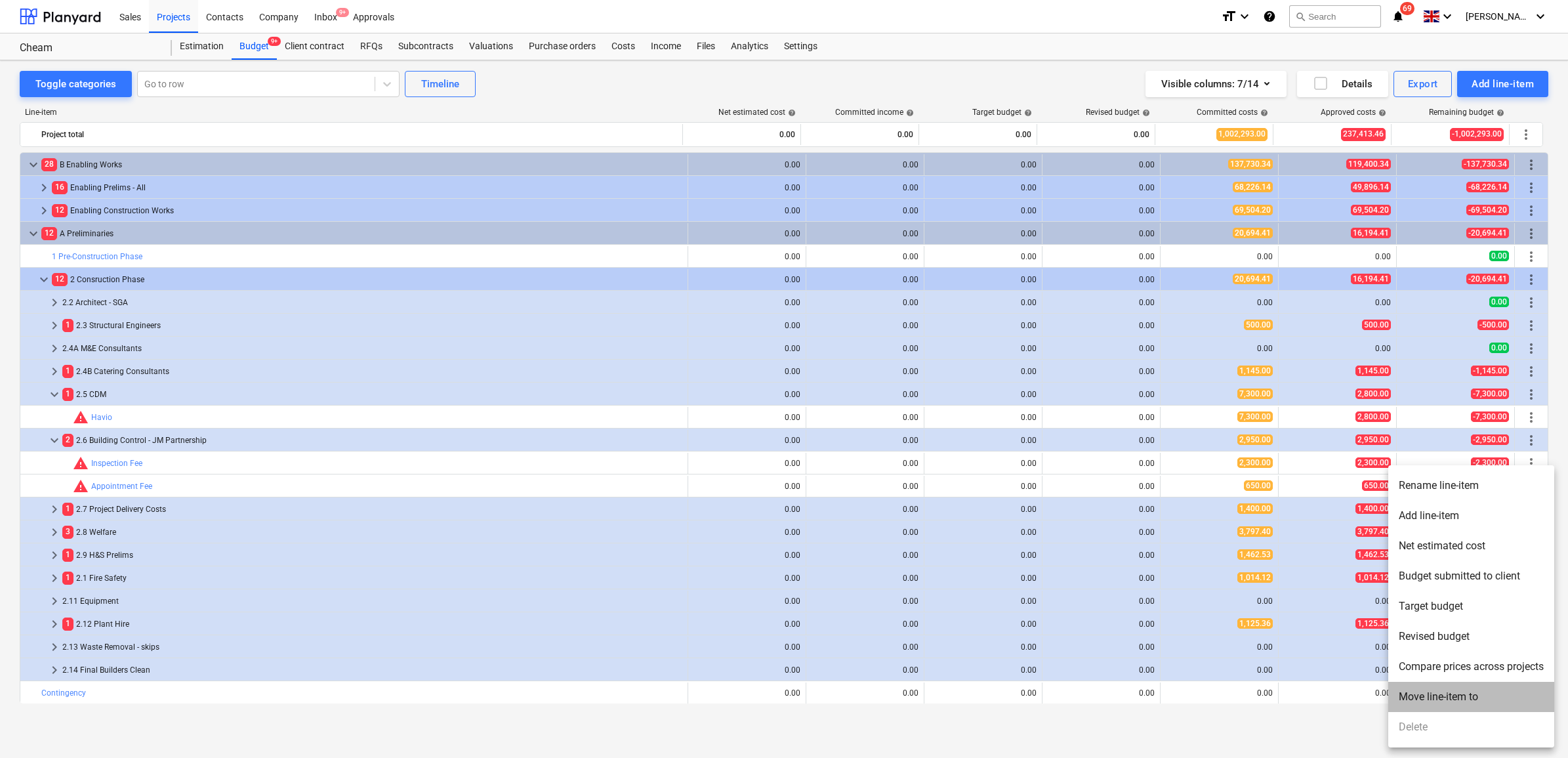
click at [1447, 693] on li "Move line-item to" at bounding box center [1471, 696] width 166 height 30
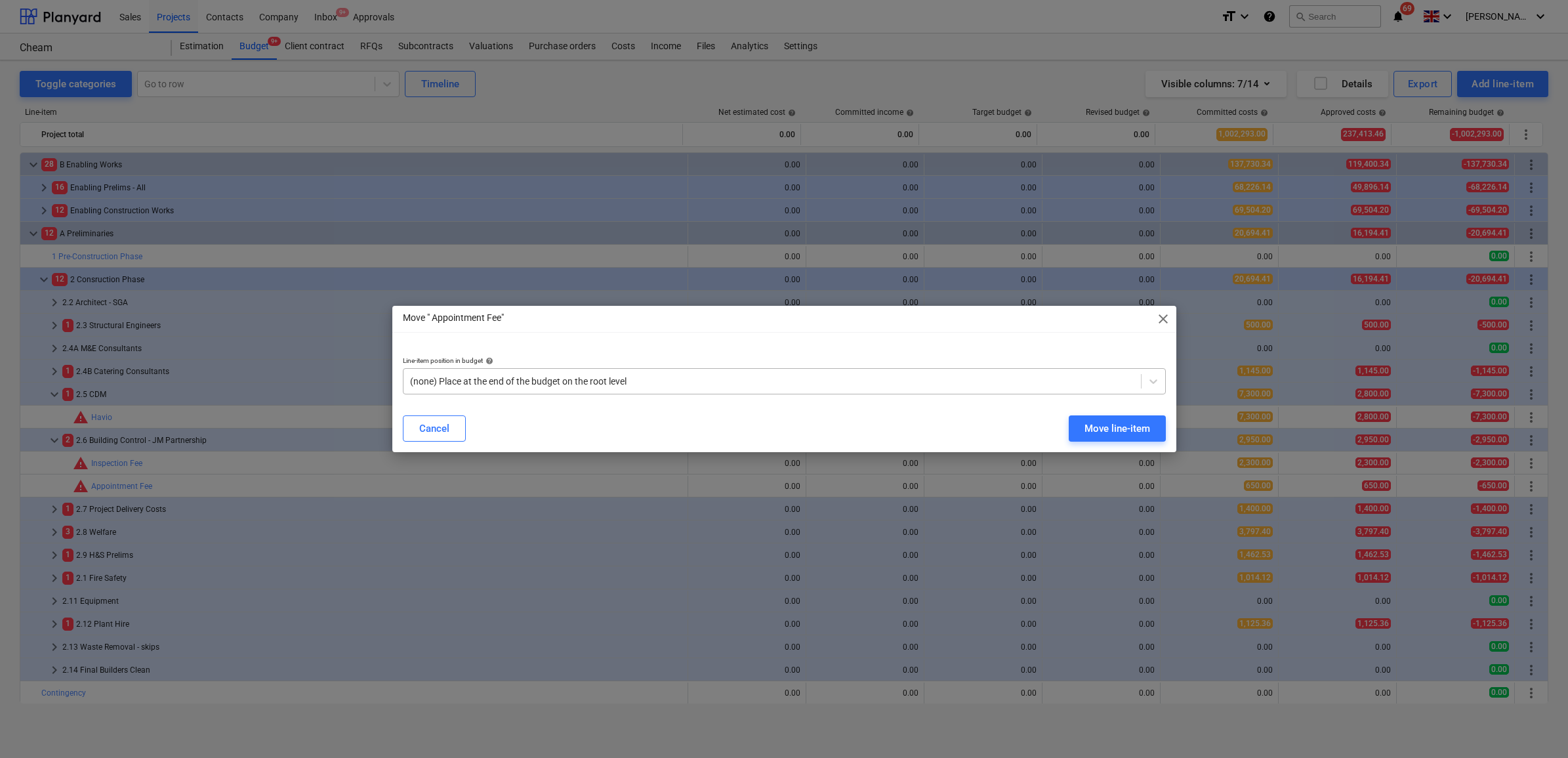
click at [1046, 368] on div "(none) Place at the end of the budget on the root level" at bounding box center [784, 380] width 763 height 26
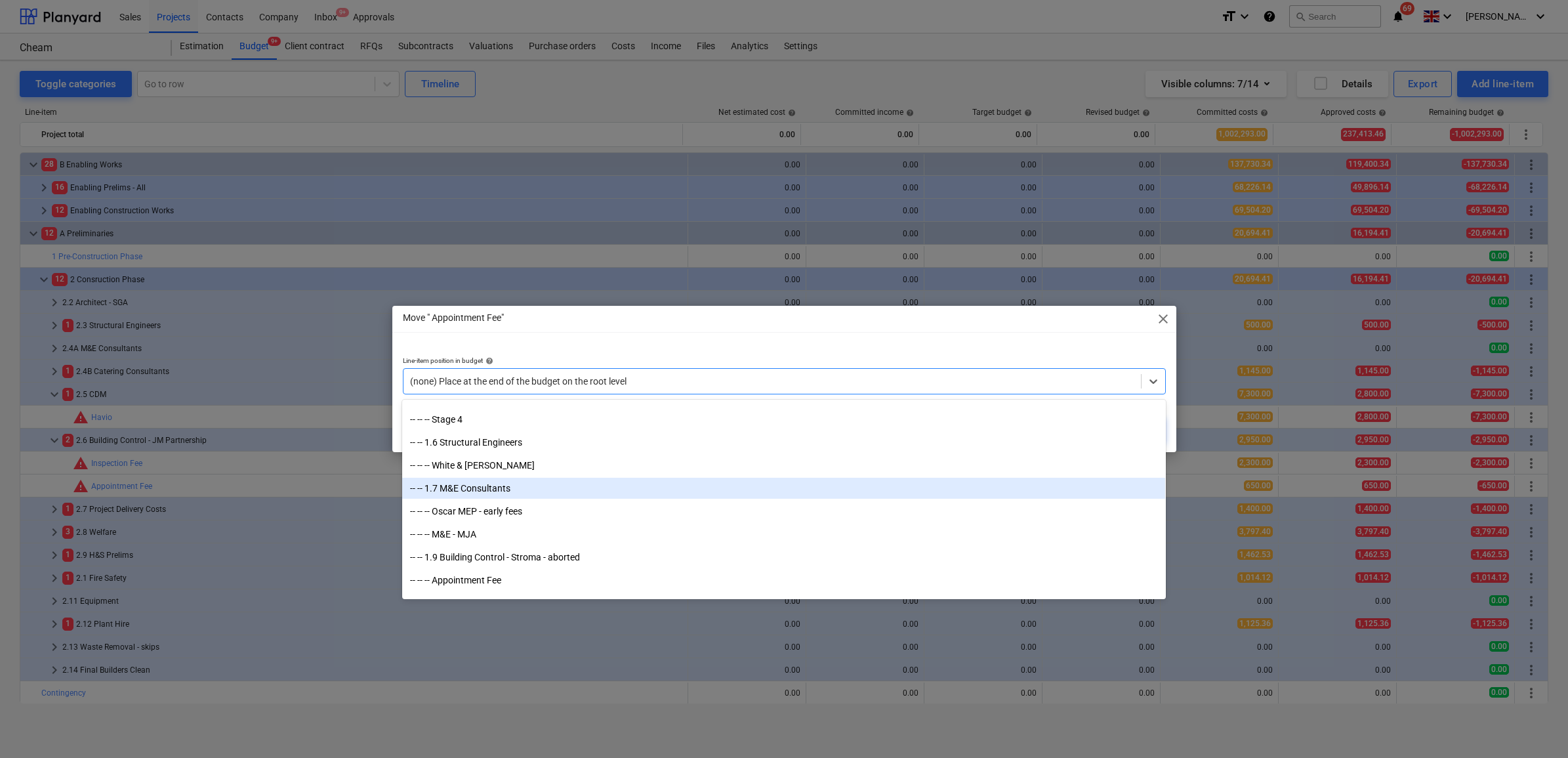
scroll to position [328, 0]
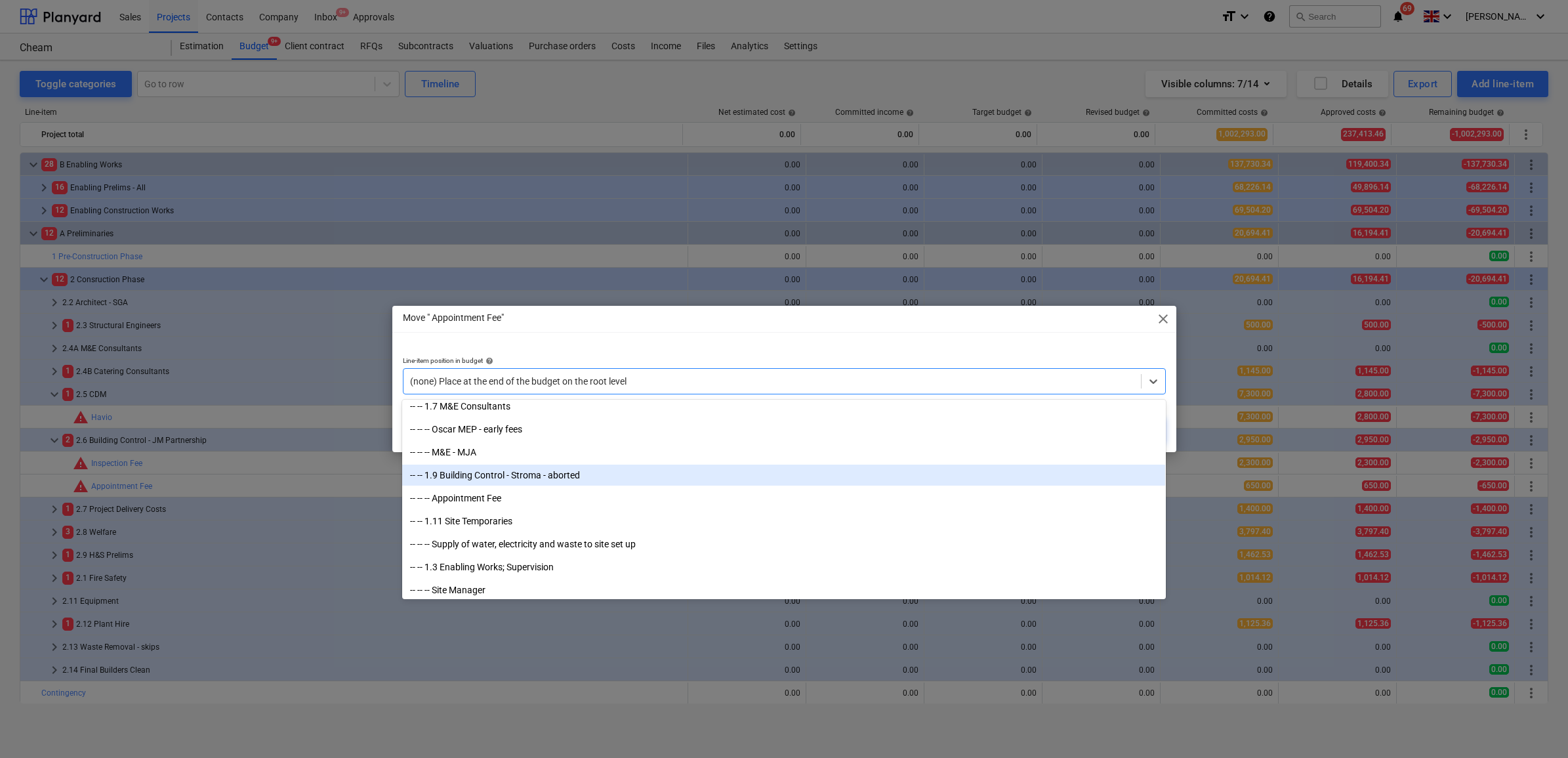
click at [537, 476] on div "-- -- 1.9 Building Control - Stroma - aborted" at bounding box center [784, 475] width 763 height 21
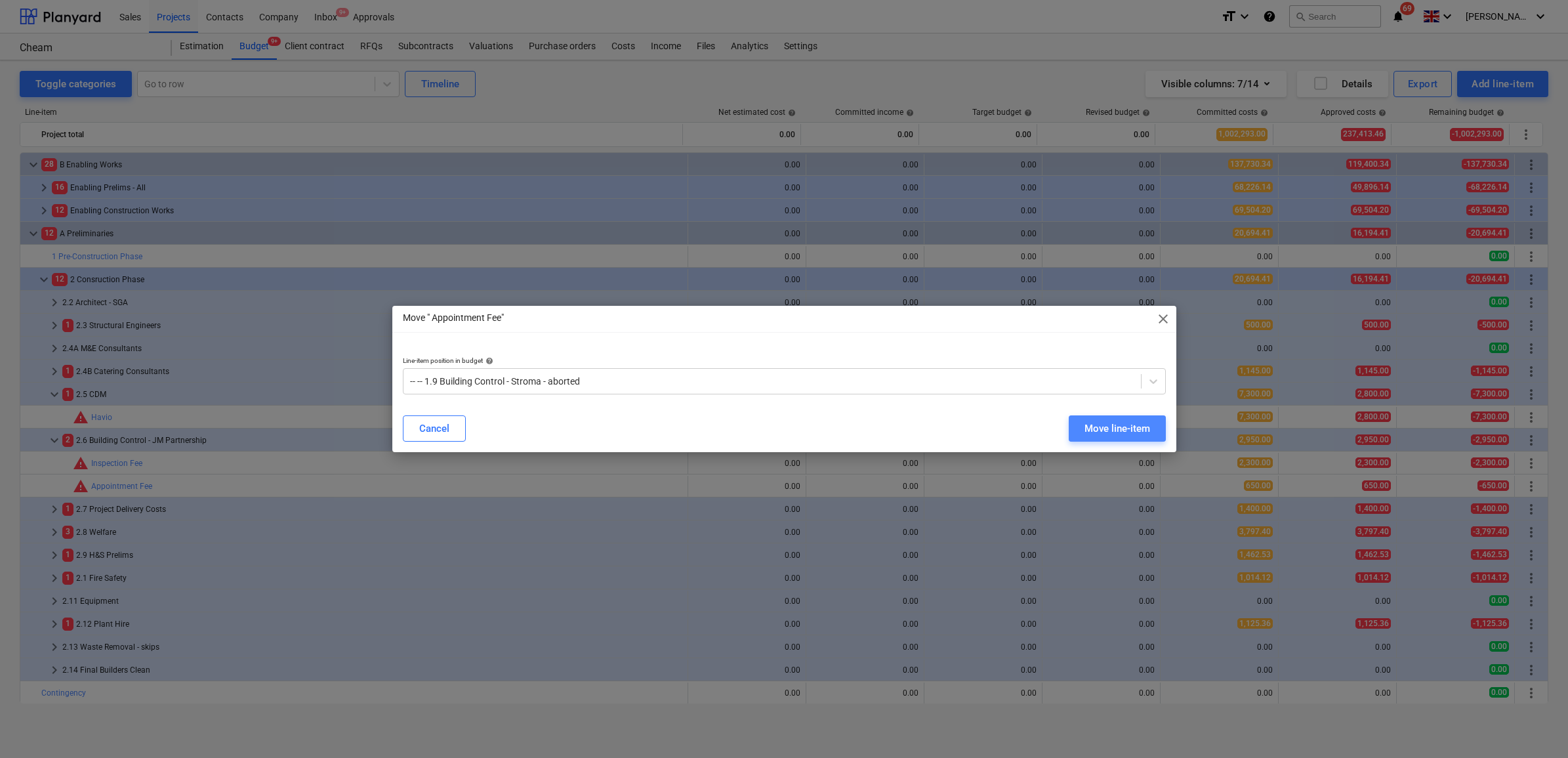
click at [1126, 424] on div "Move line-item" at bounding box center [1118, 428] width 66 height 17
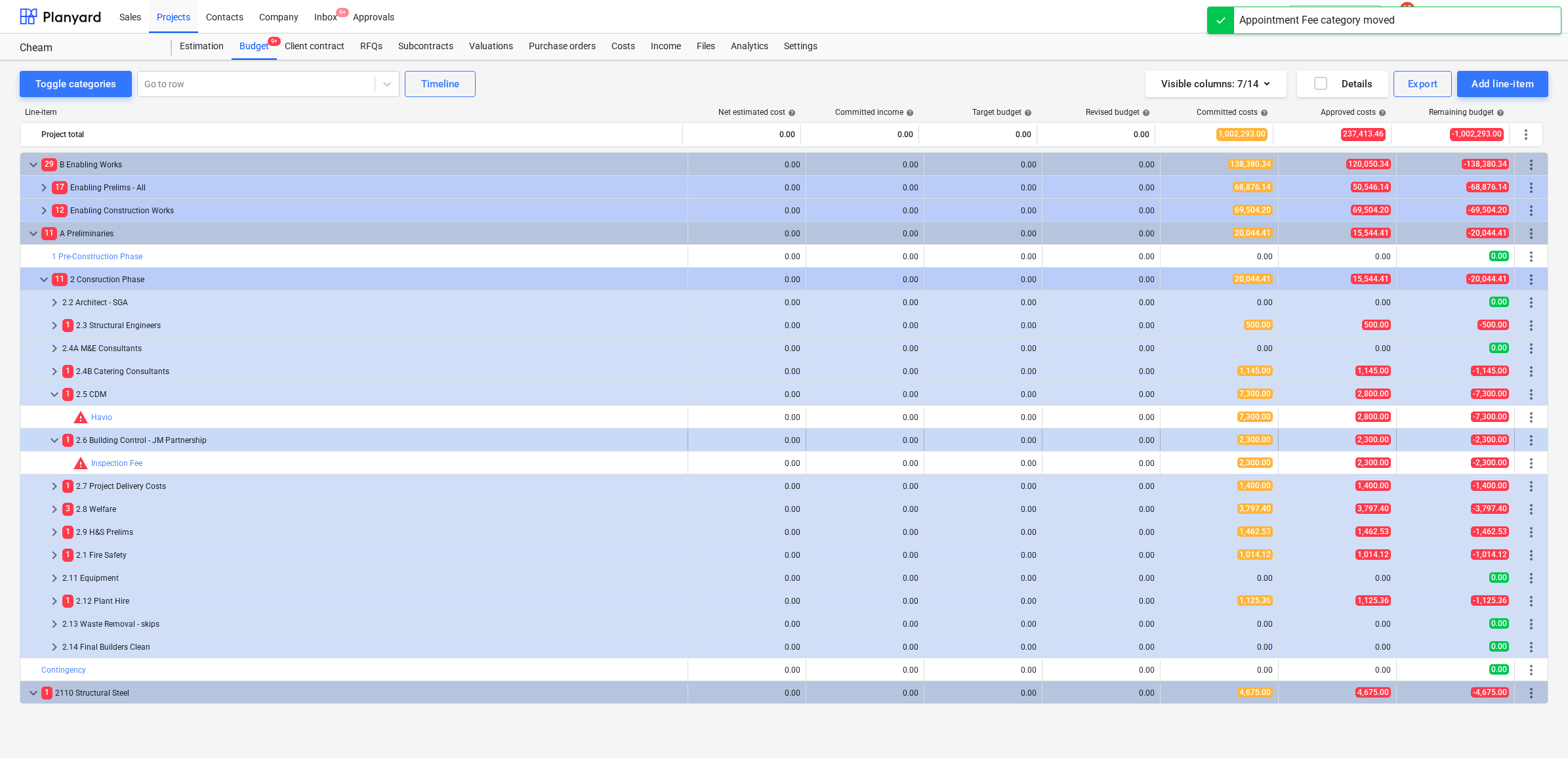
click at [167, 443] on div "1 2.6 Building Control - JM Partnership" at bounding box center [373, 440] width 620 height 21
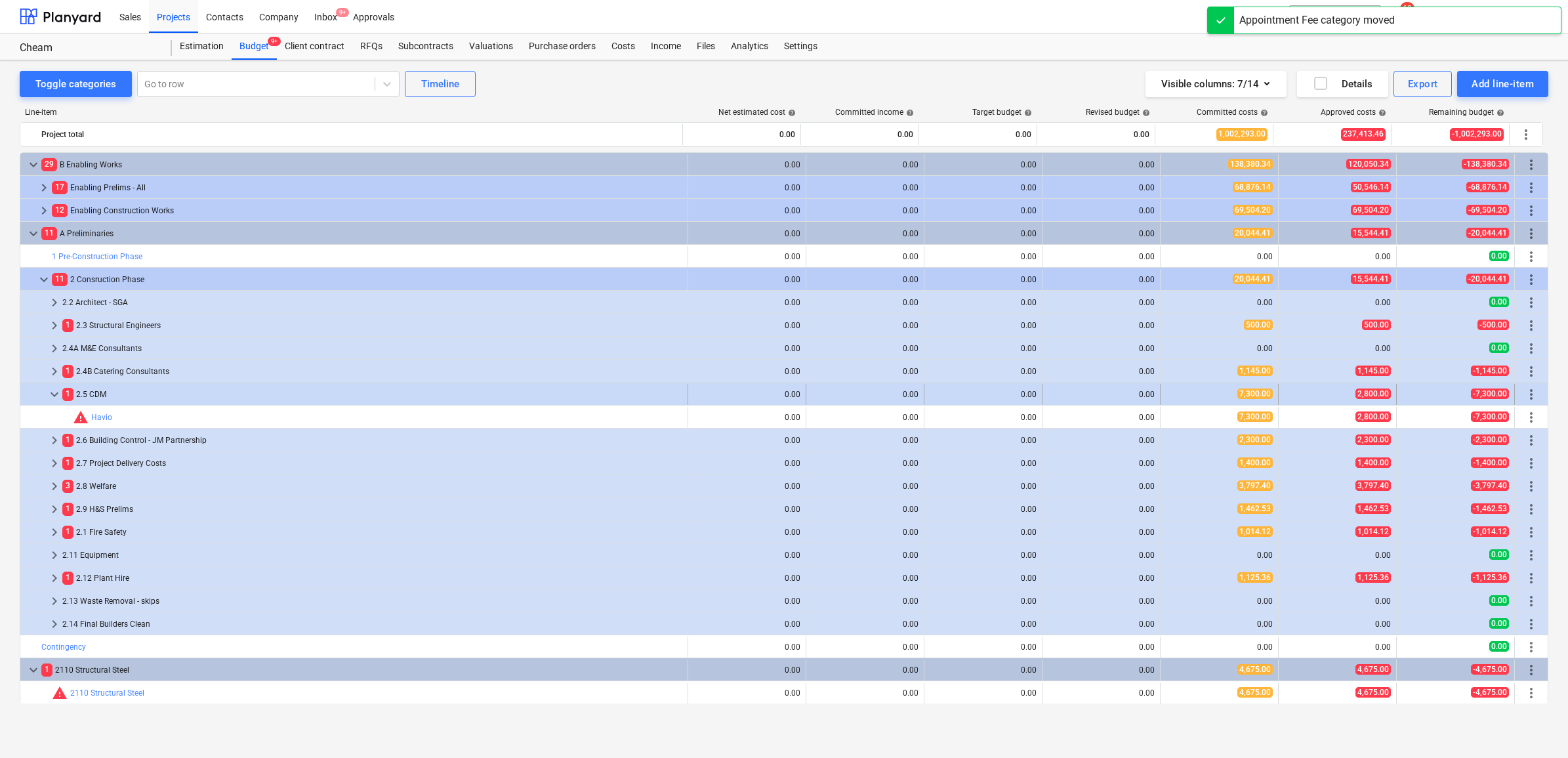
click at [109, 398] on div "1 2.5 CDM" at bounding box center [373, 393] width 620 height 21
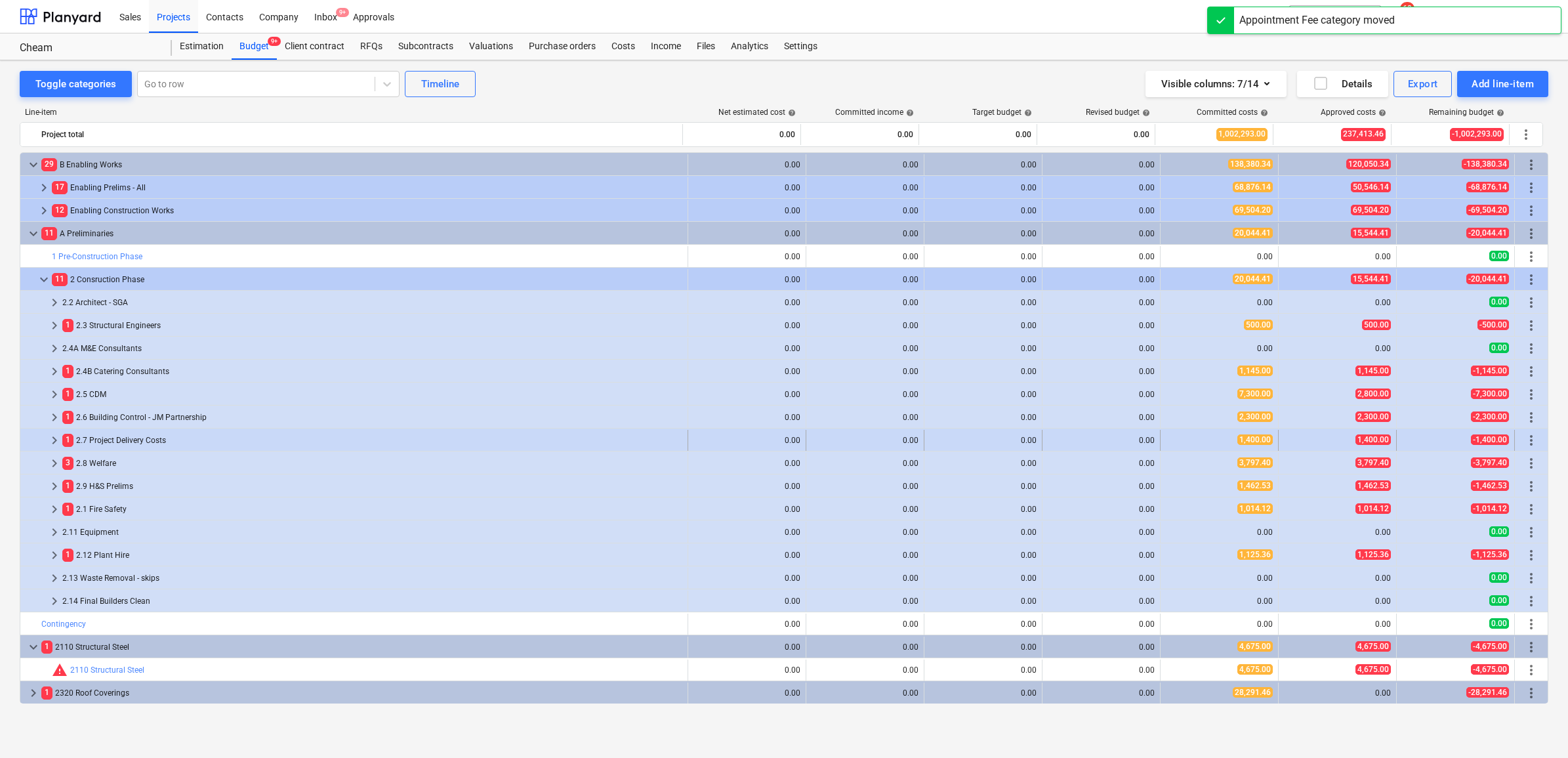
click at [117, 443] on div "1 2.7 Project Delivery Costs" at bounding box center [373, 440] width 620 height 21
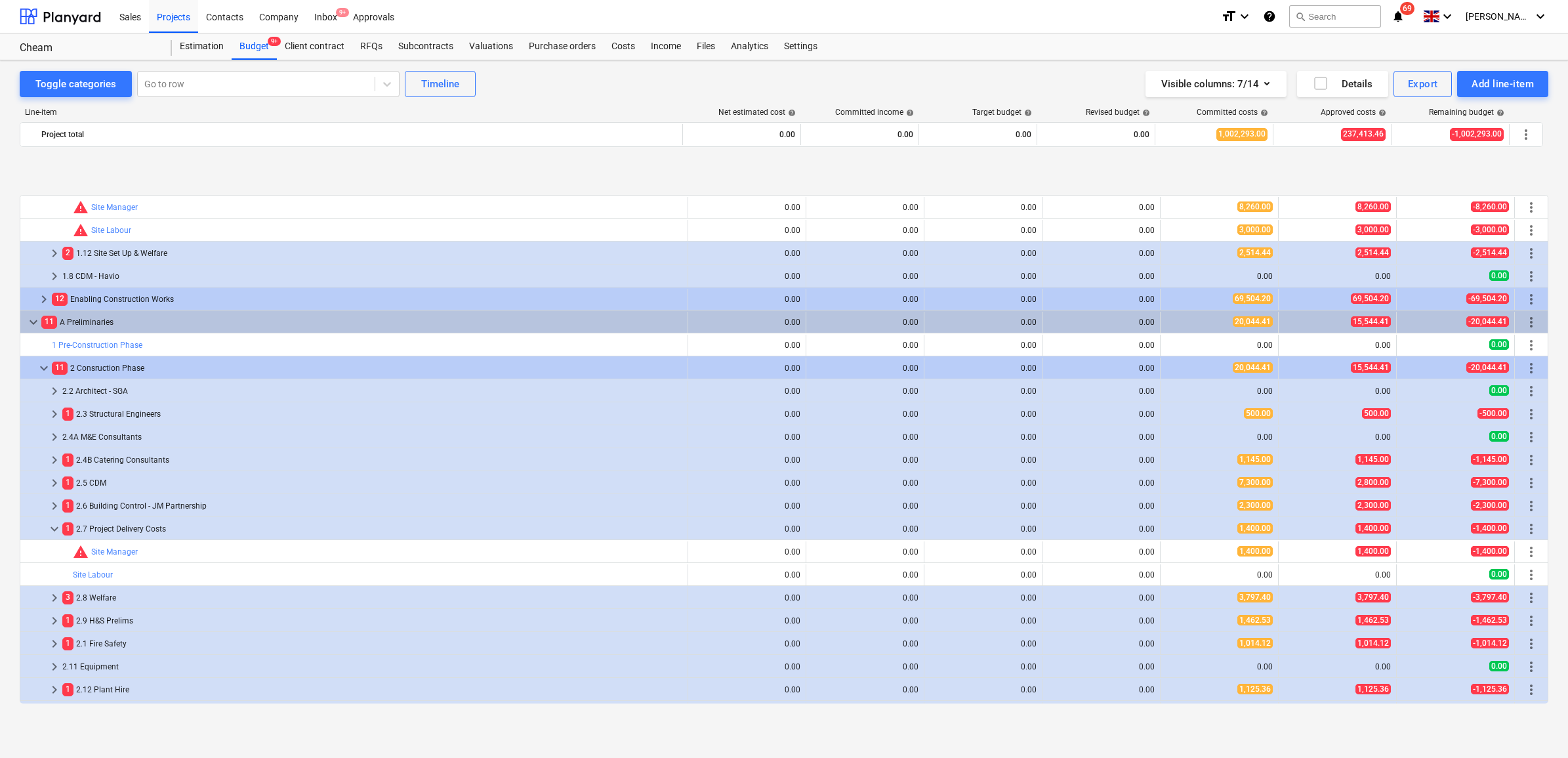
scroll to position [246, 0]
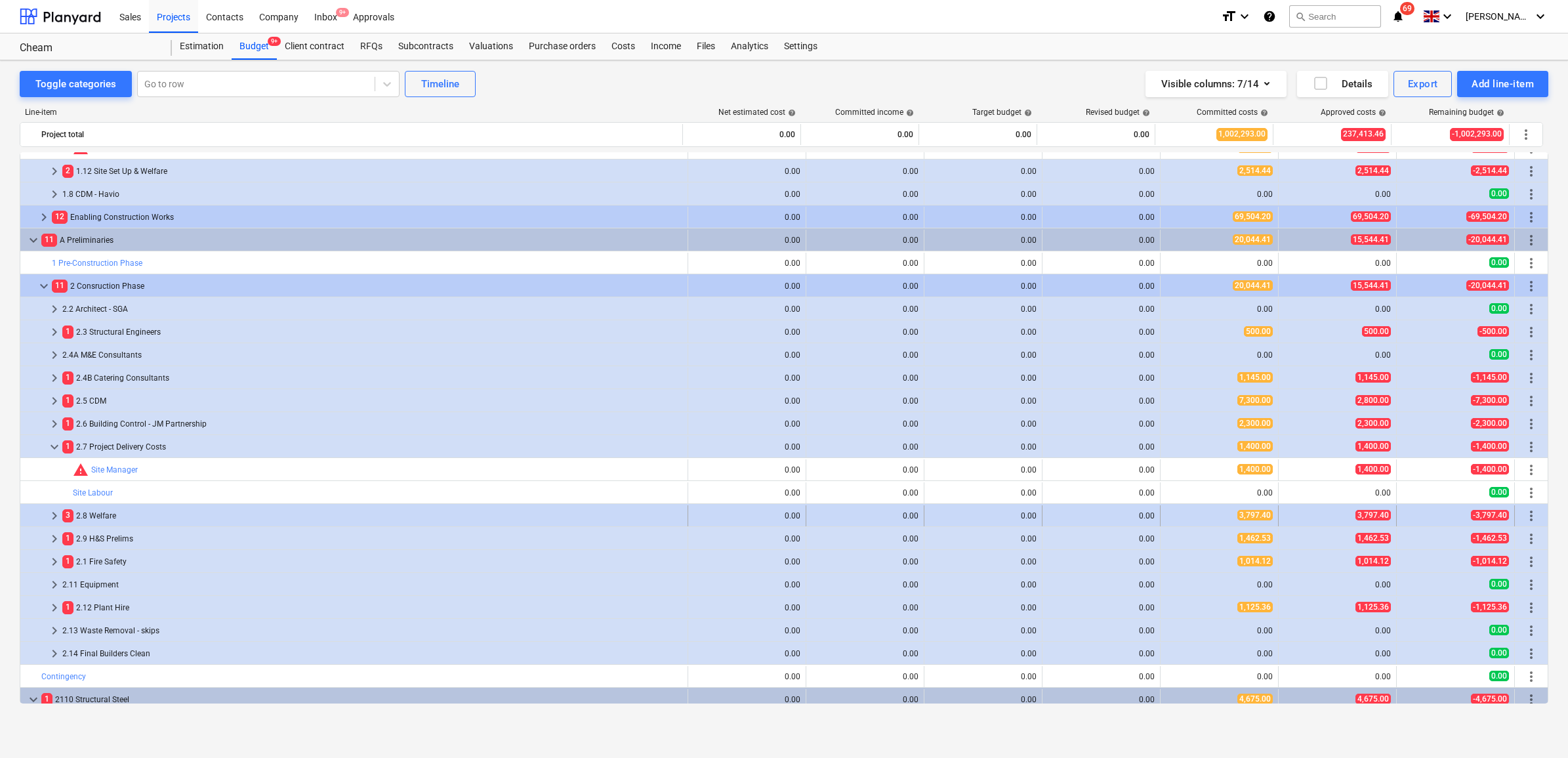
click at [106, 517] on div "3 2.8 Welfare" at bounding box center [373, 516] width 620 height 21
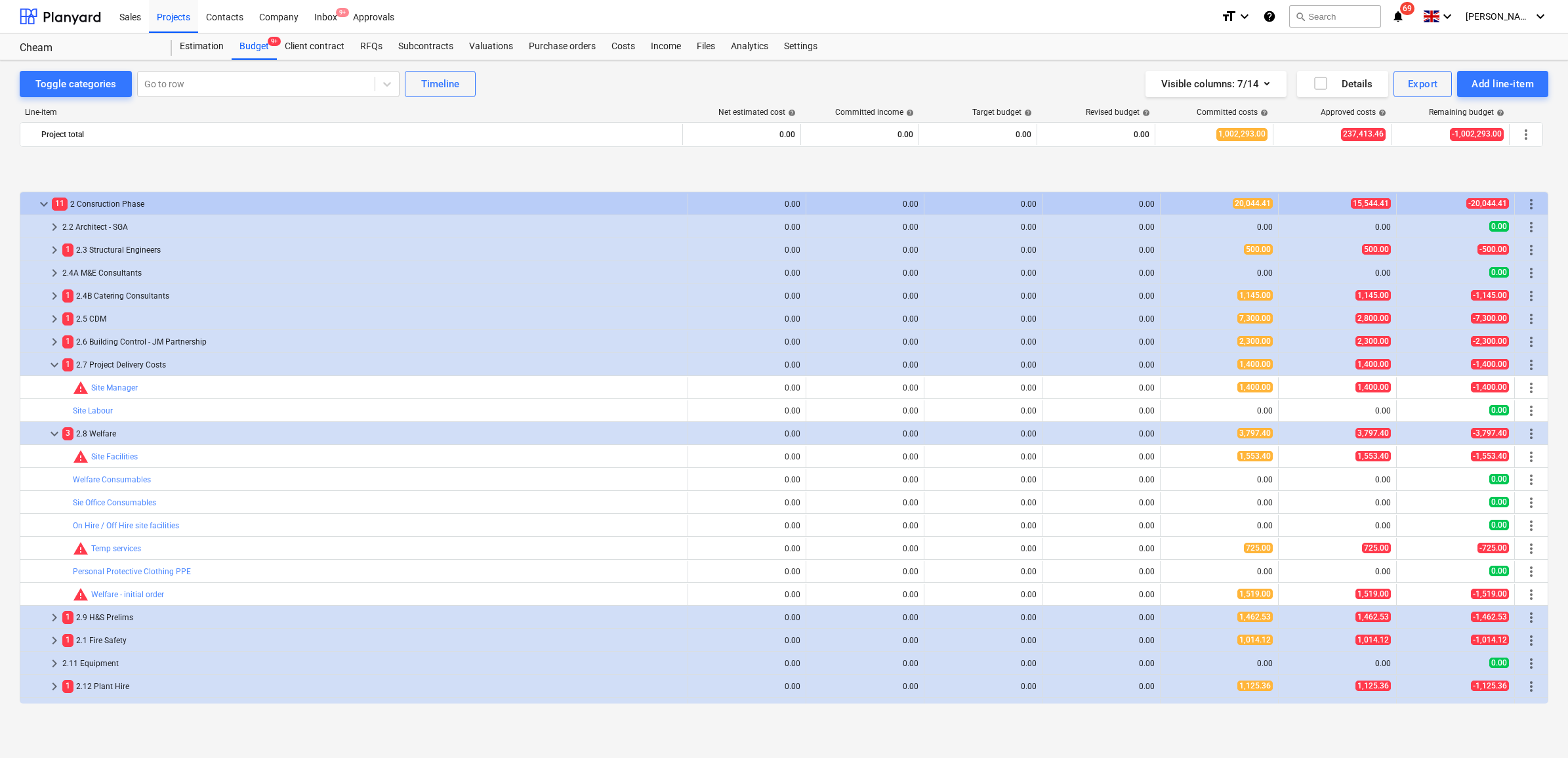
scroll to position [410, 0]
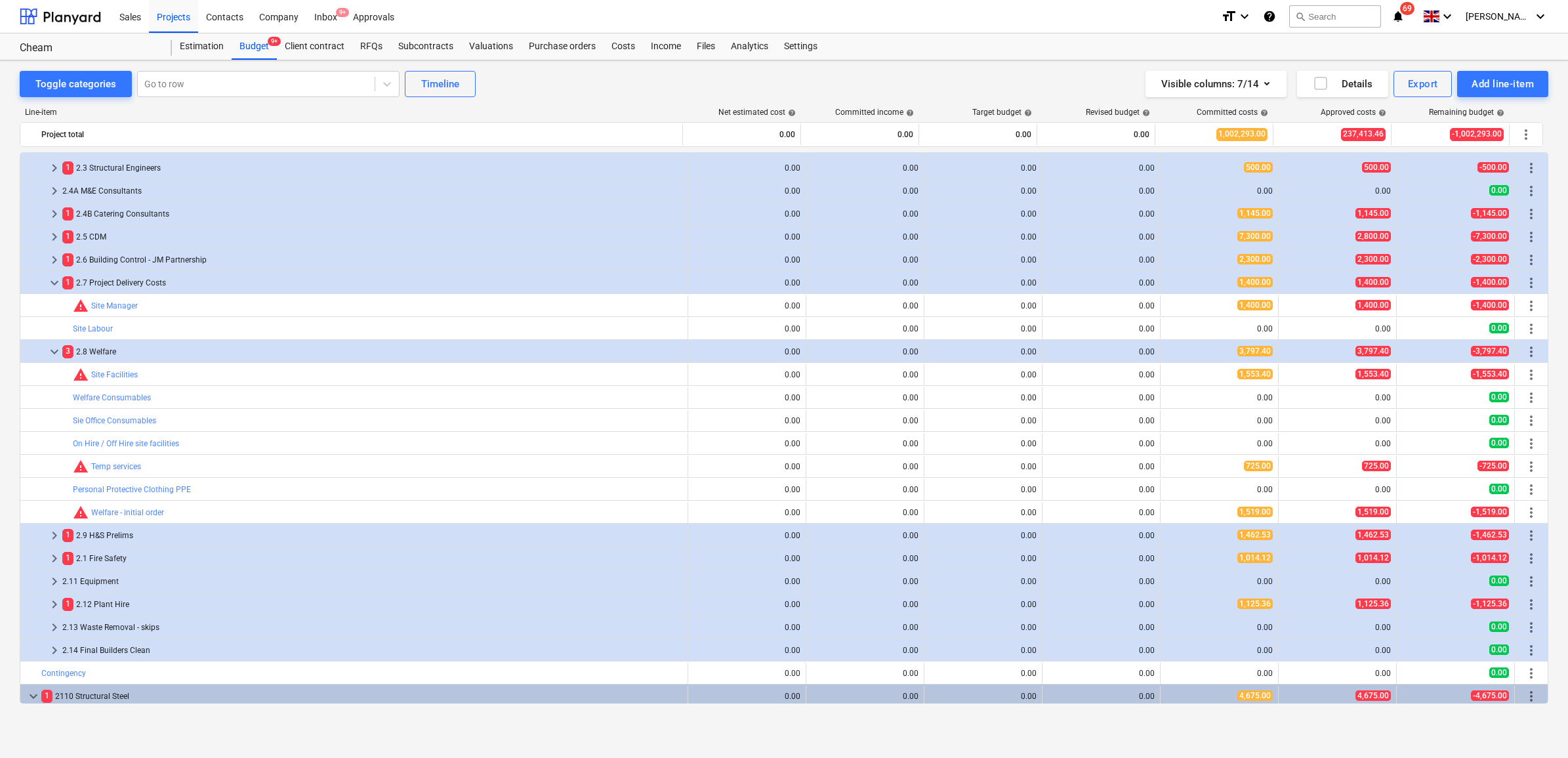
drag, startPoint x: 173, startPoint y: 428, endPoint x: 82, endPoint y: 369, distance: 108.5
click at [82, 525] on div "1 2.9 H&S Prelims" at bounding box center [373, 534] width 620 height 21
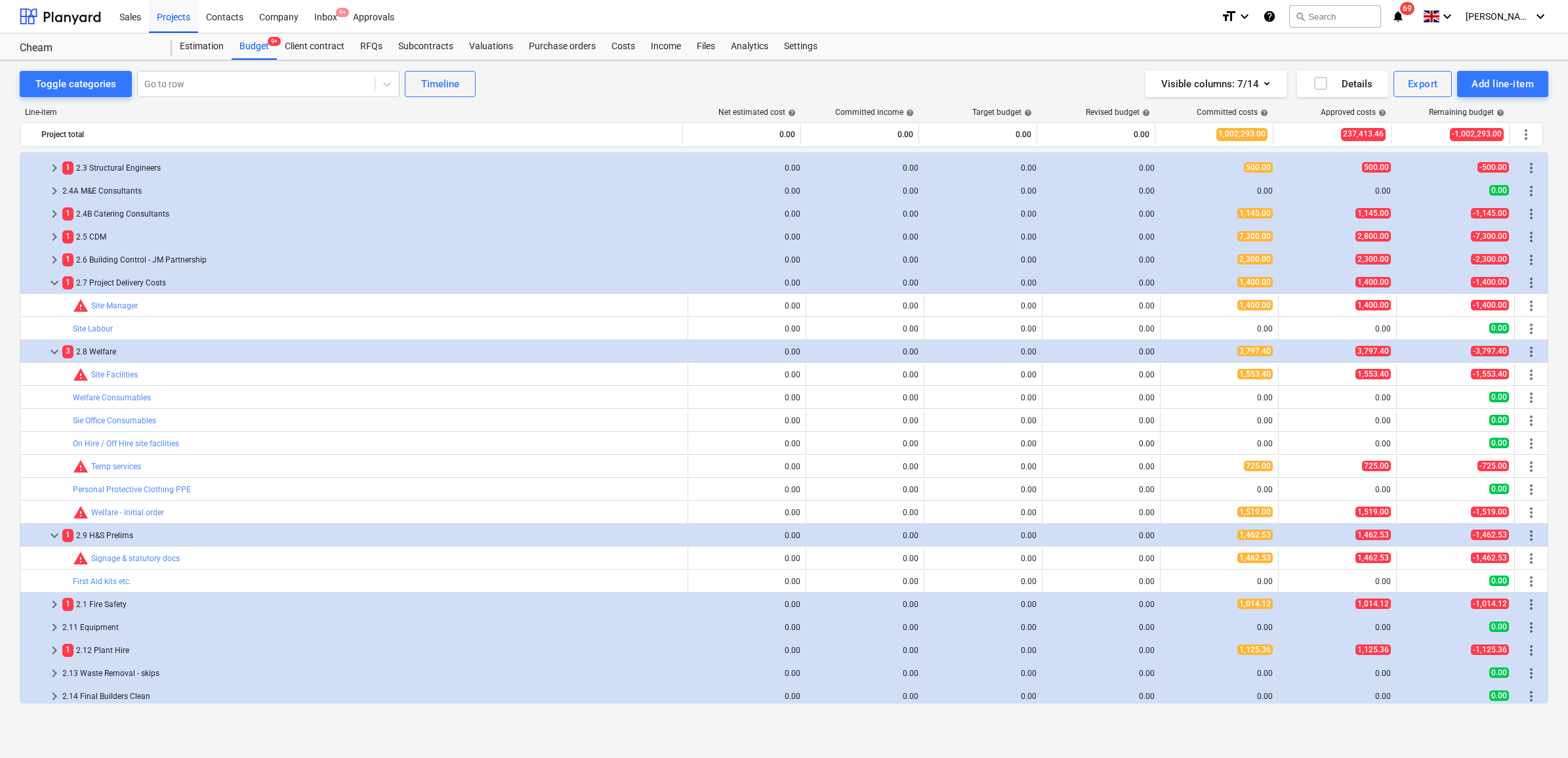
scroll to position [574, 0]
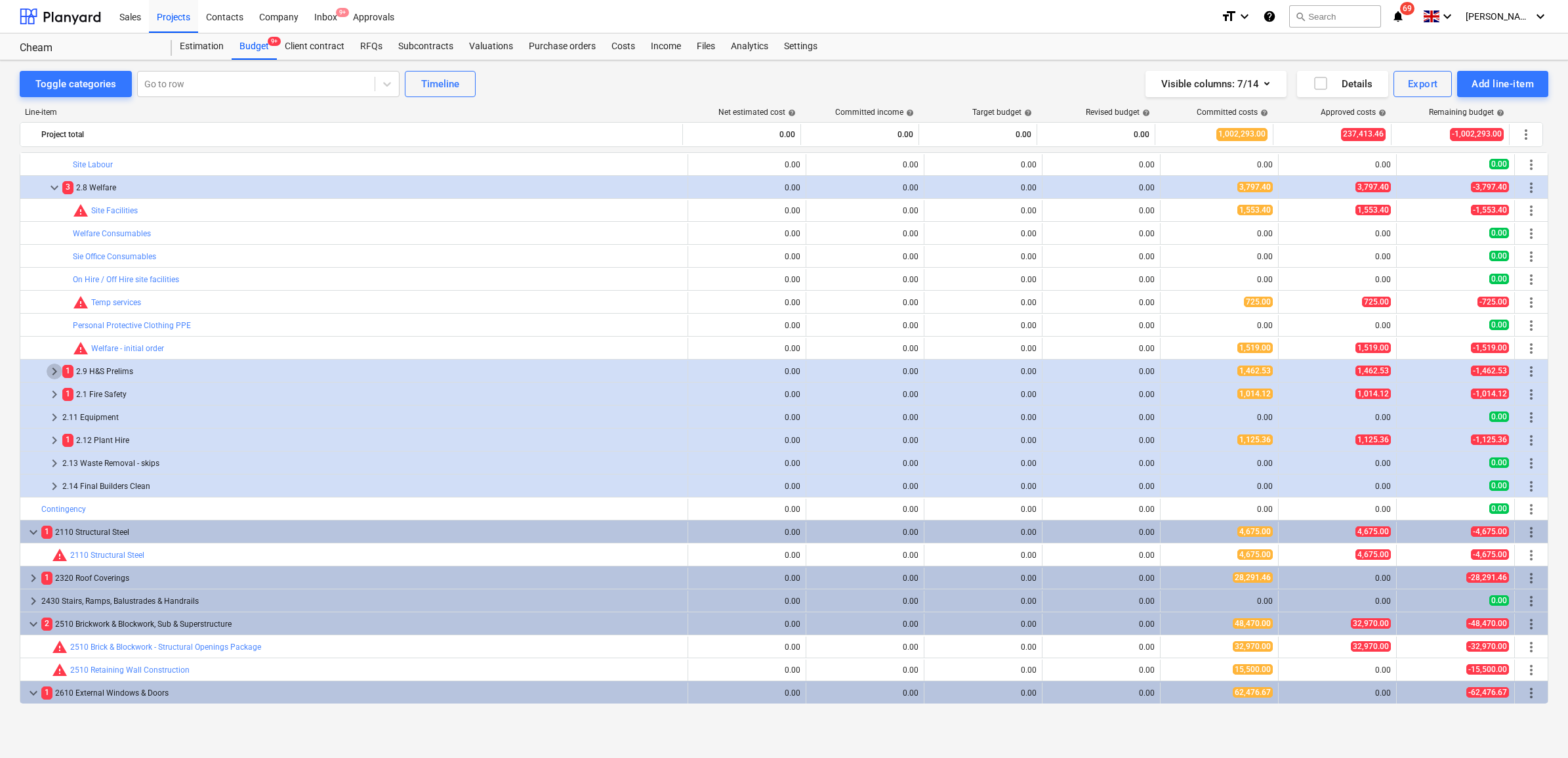
click at [58, 374] on span "keyboard_arrow_right" at bounding box center [55, 372] width 16 height 16
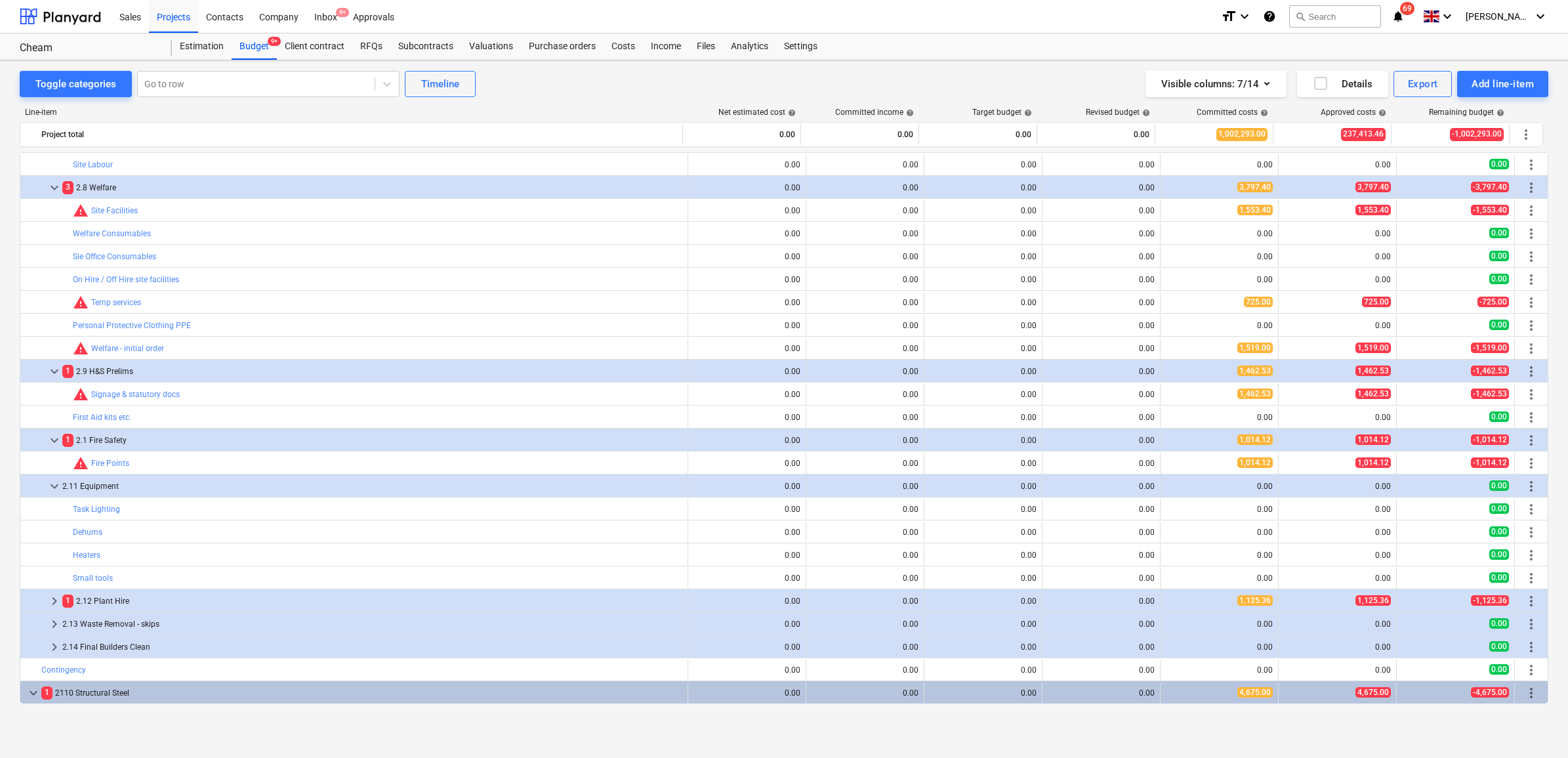
scroll to position [656, 0]
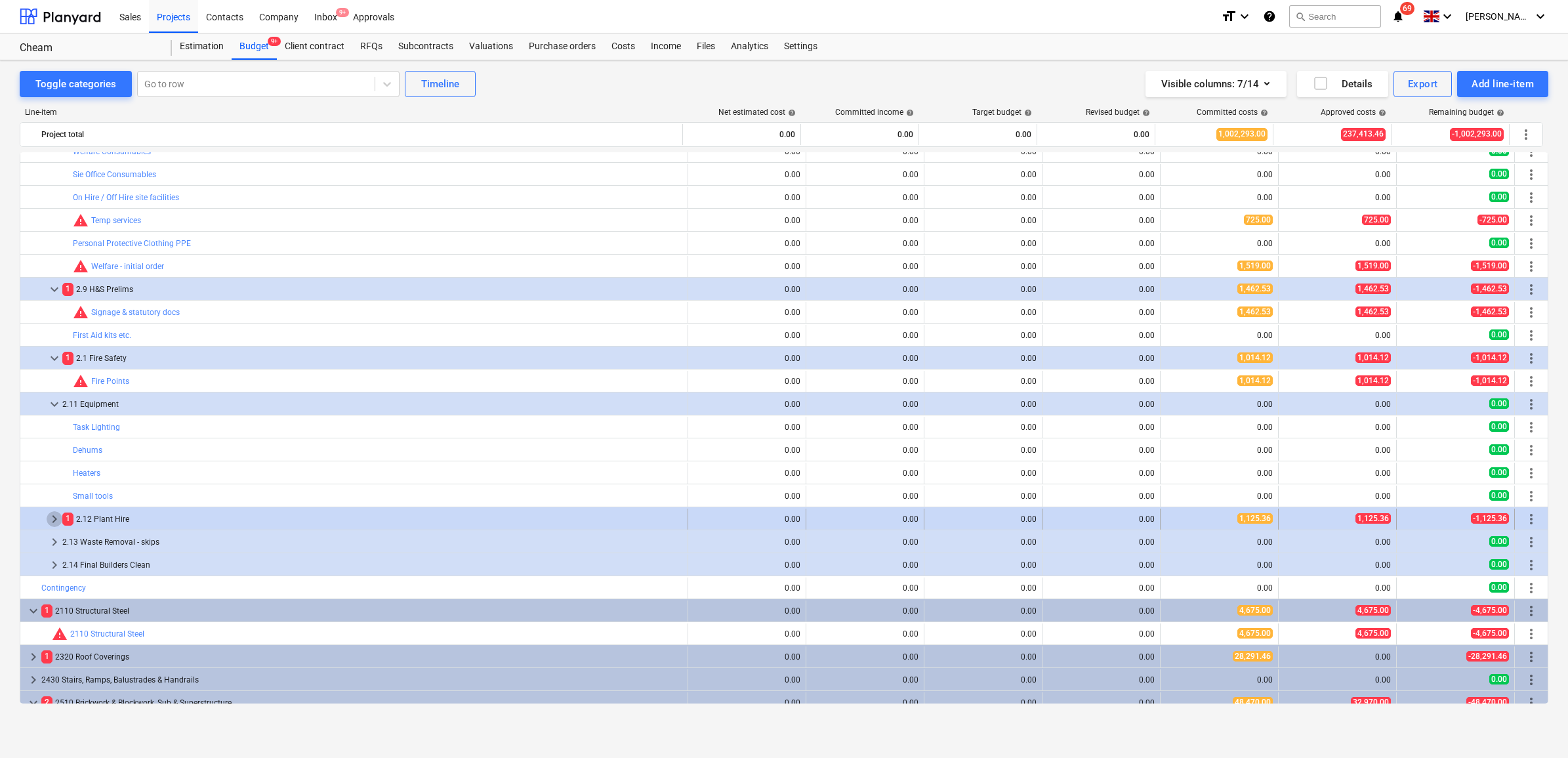
click at [50, 519] on span "keyboard_arrow_right" at bounding box center [55, 519] width 16 height 16
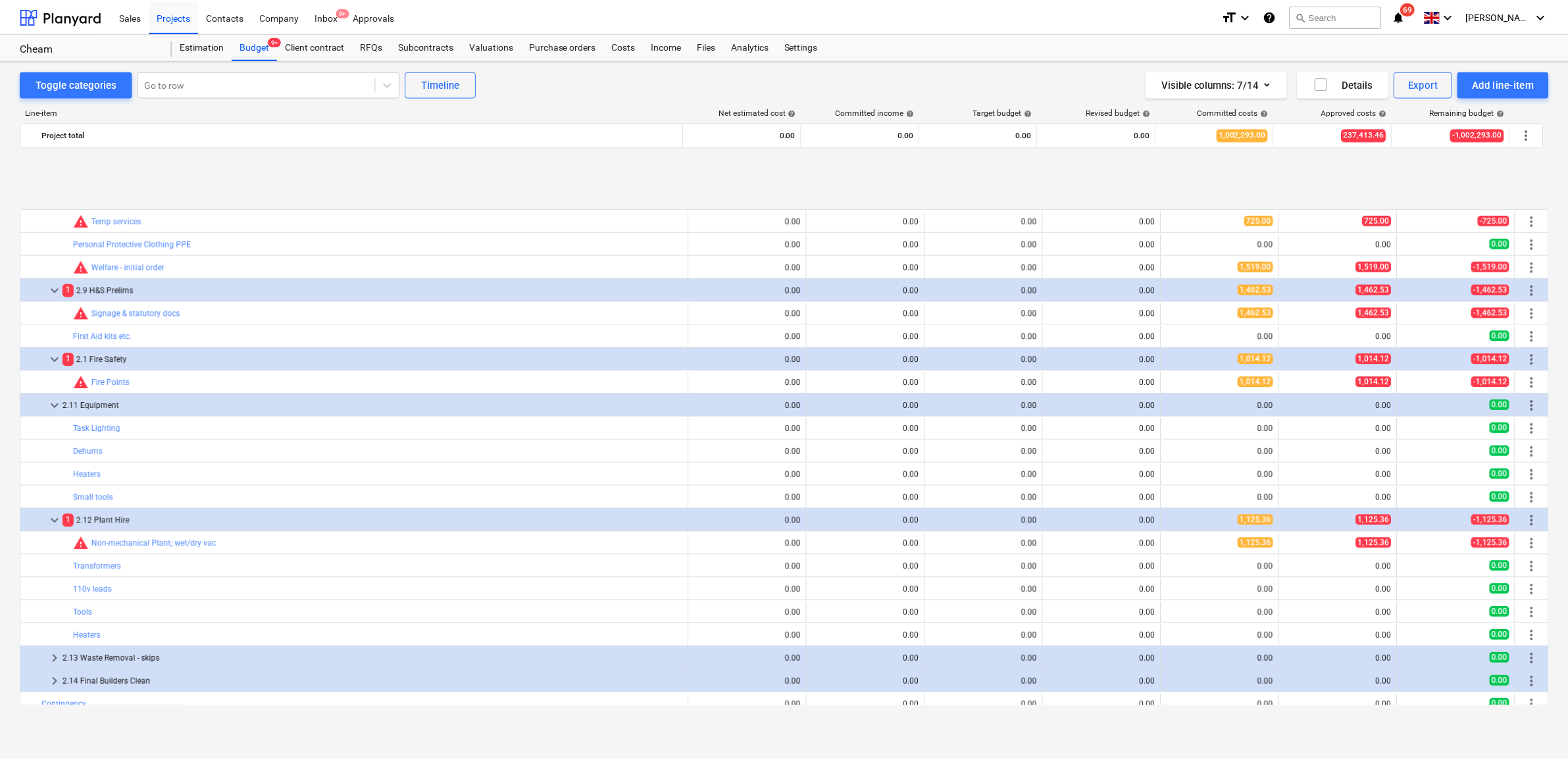
scroll to position [740, 0]
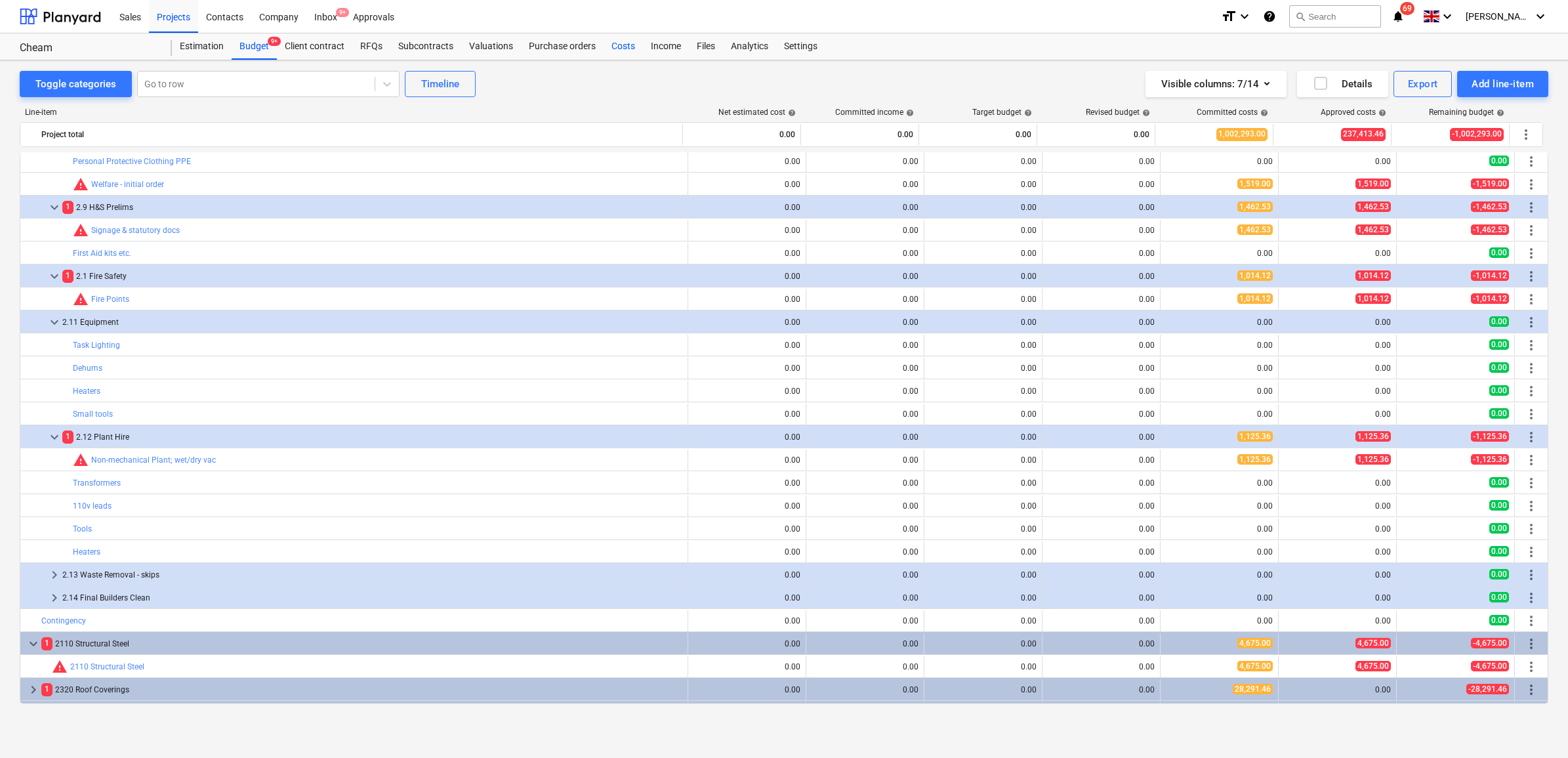
click at [619, 44] on div "Costs" at bounding box center [624, 47] width 40 height 26
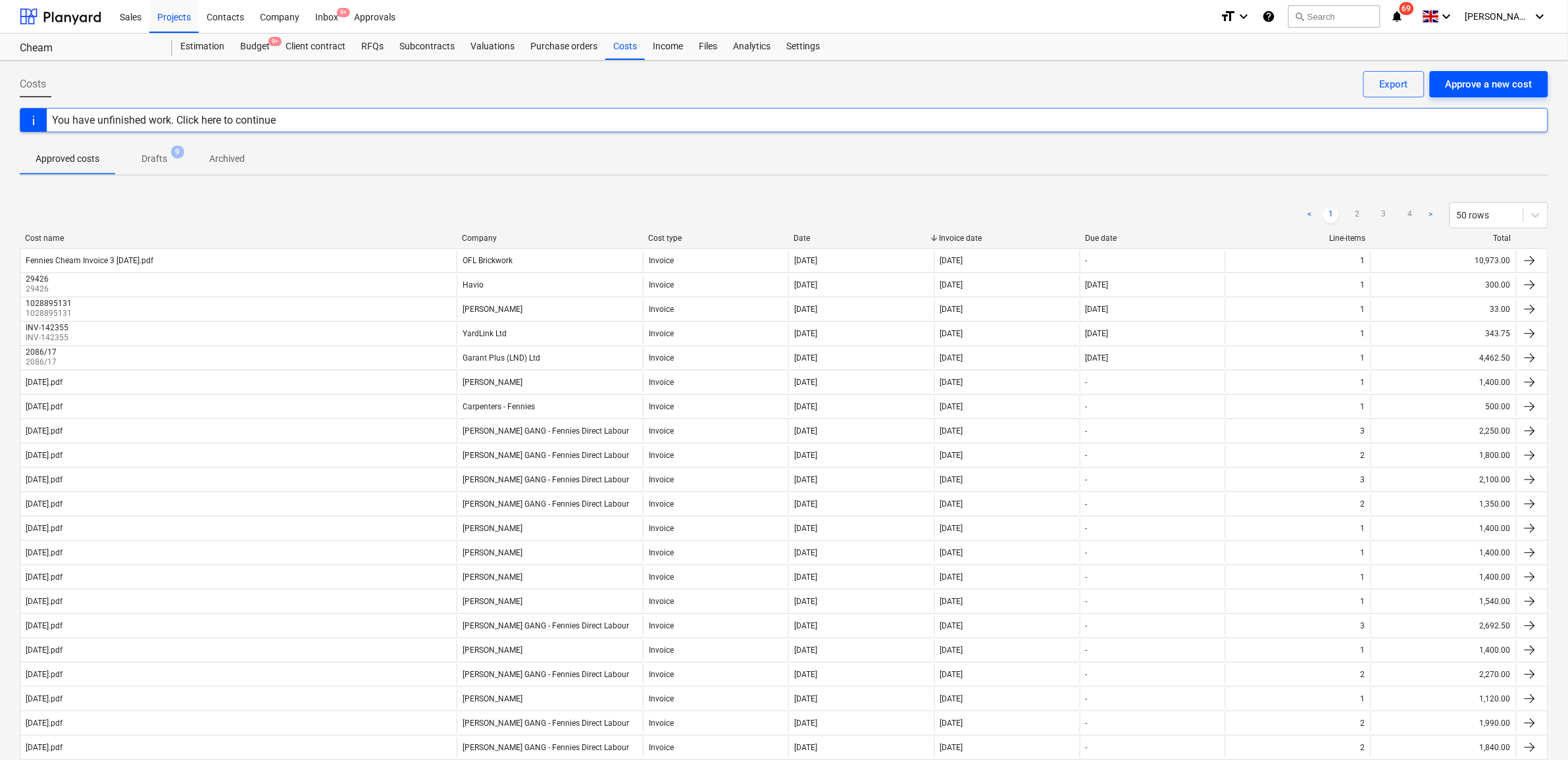
click at [1469, 85] on div "Approve a new cost" at bounding box center [1488, 84] width 87 height 17
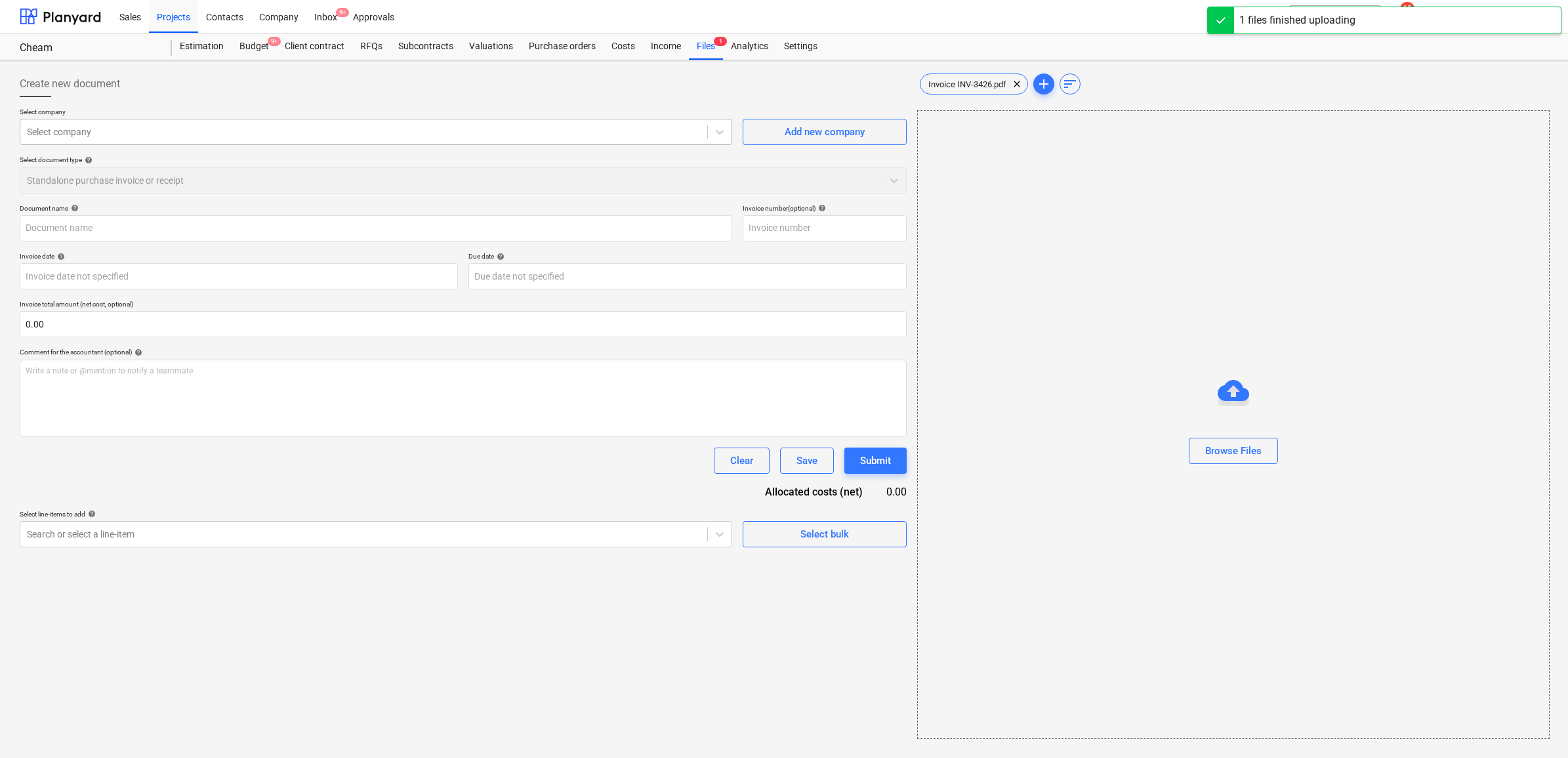
type input "Invoice INV-3426.pdf"
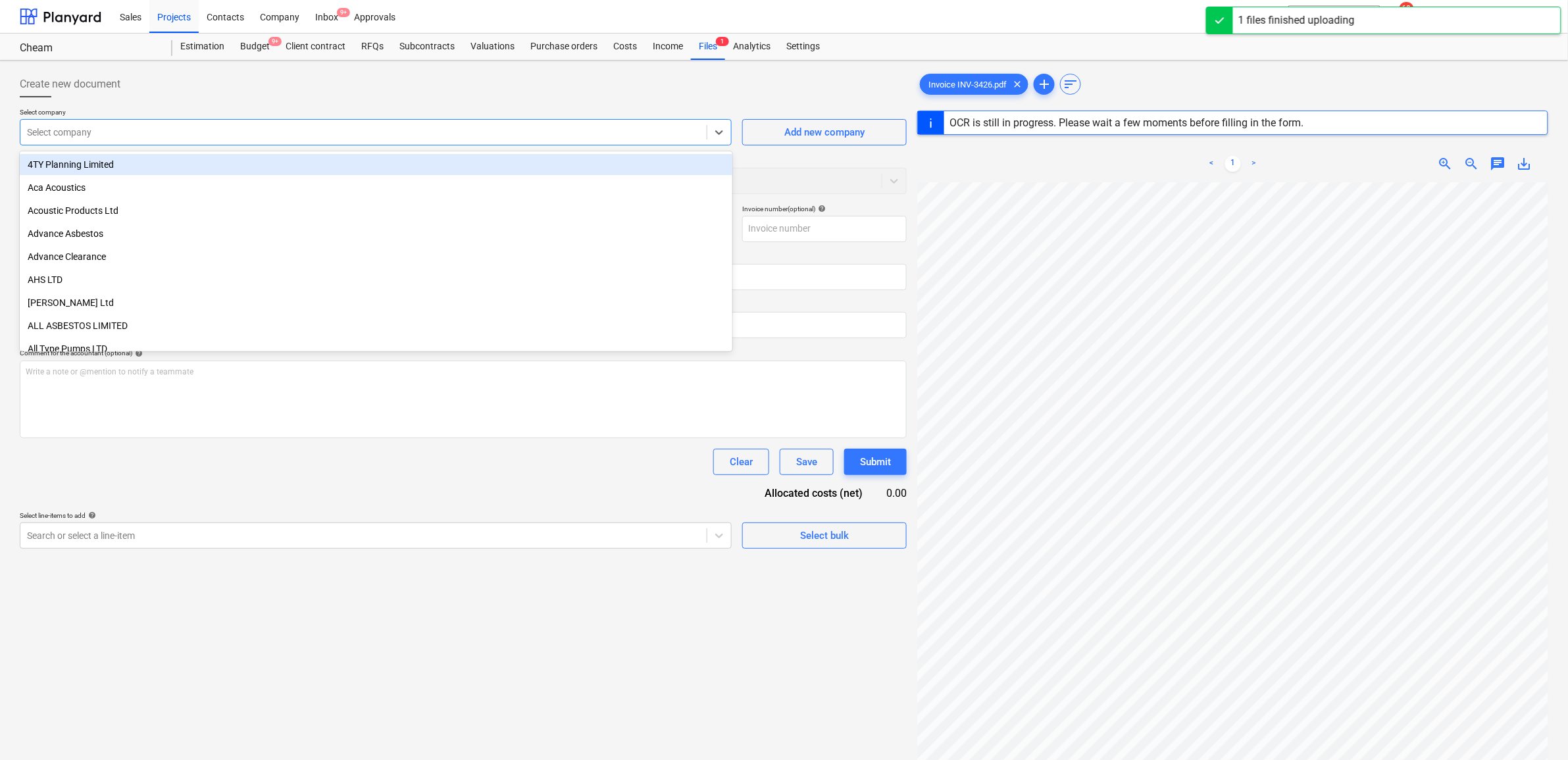
click at [387, 129] on div at bounding box center [364, 131] width 673 height 13
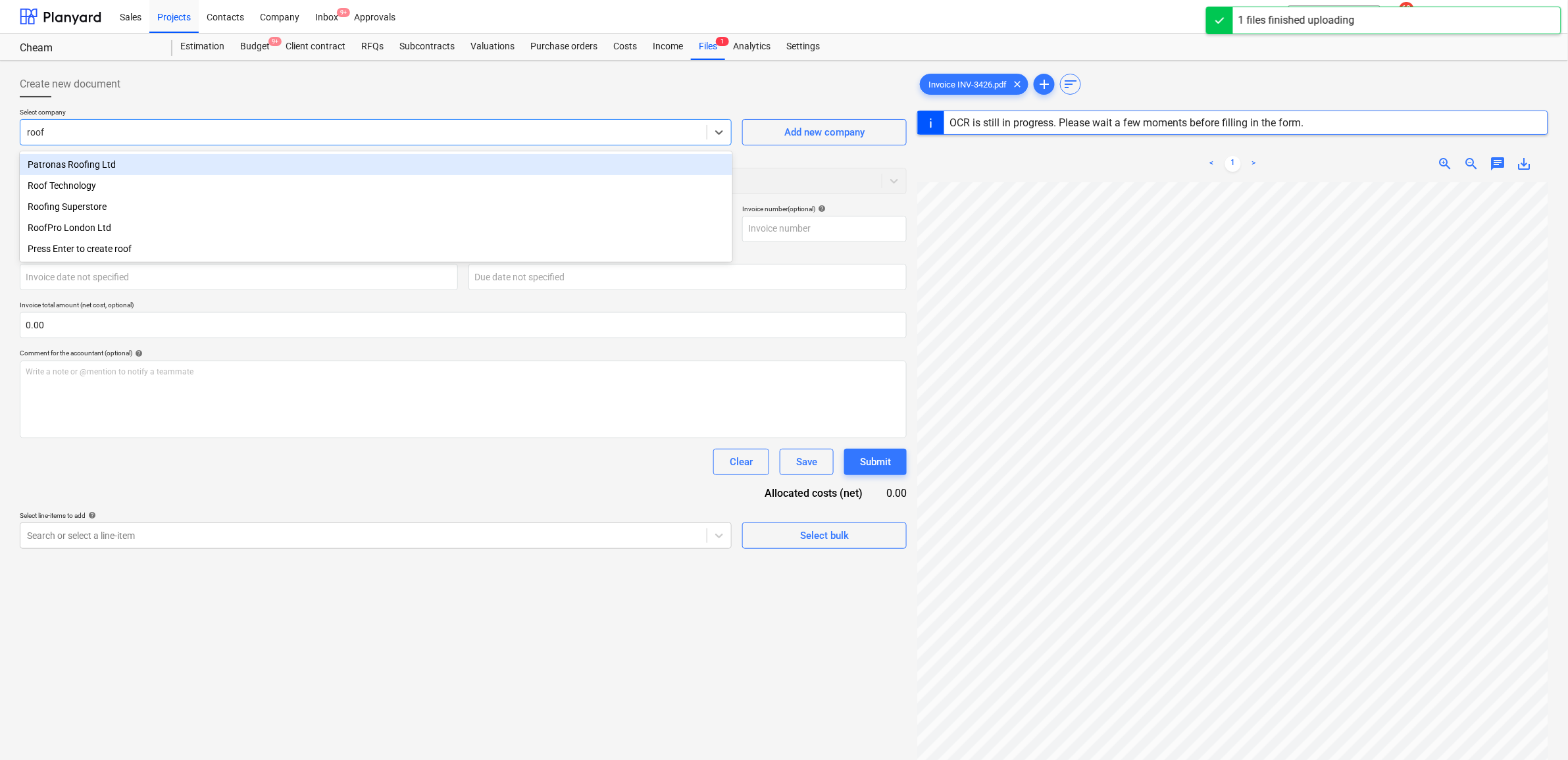
type input "roofp"
click at [380, 161] on div "RoofPro London Ltd" at bounding box center [376, 164] width 712 height 21
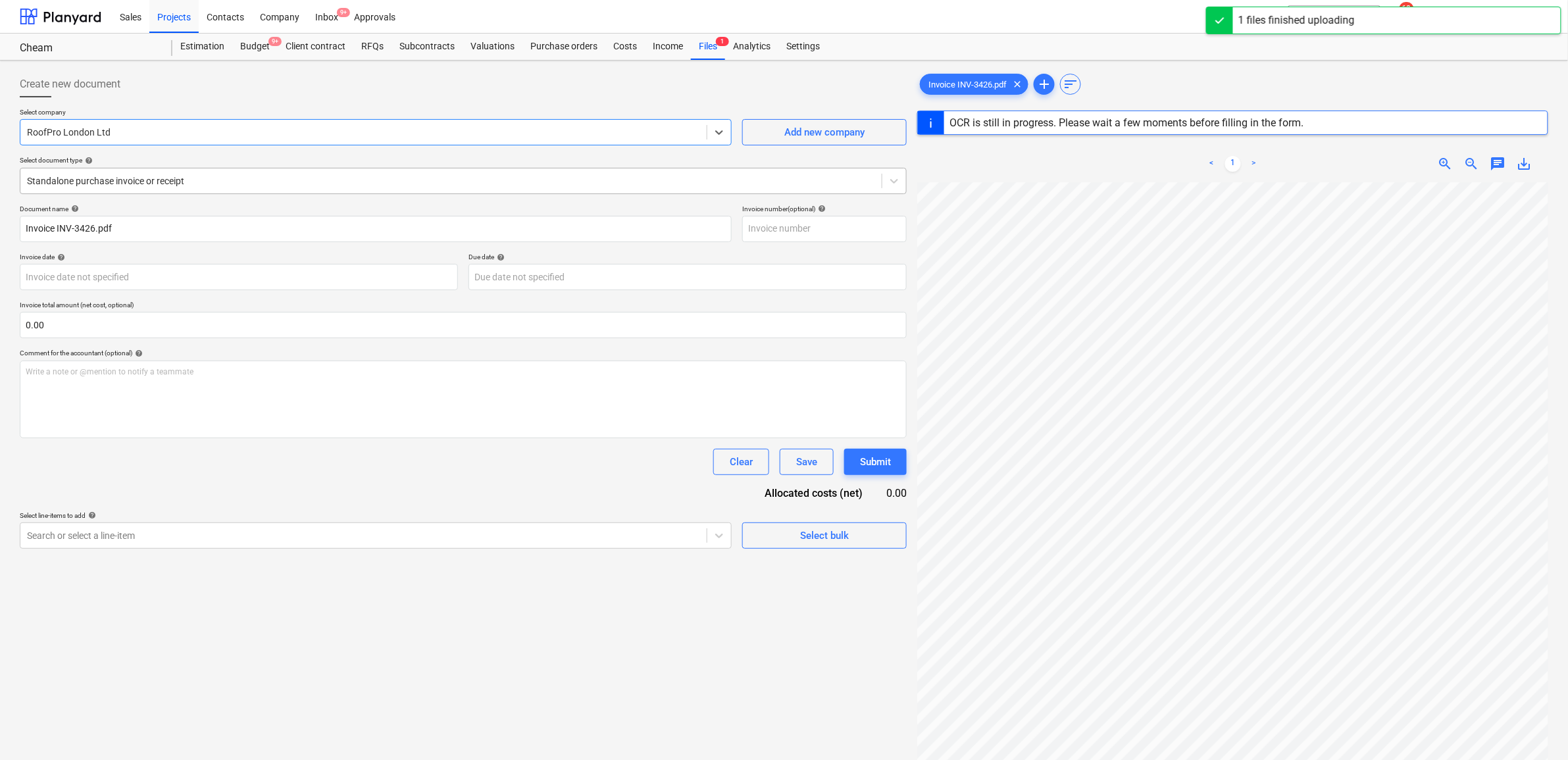
type input "INV-3426"
type input "[DATE]"
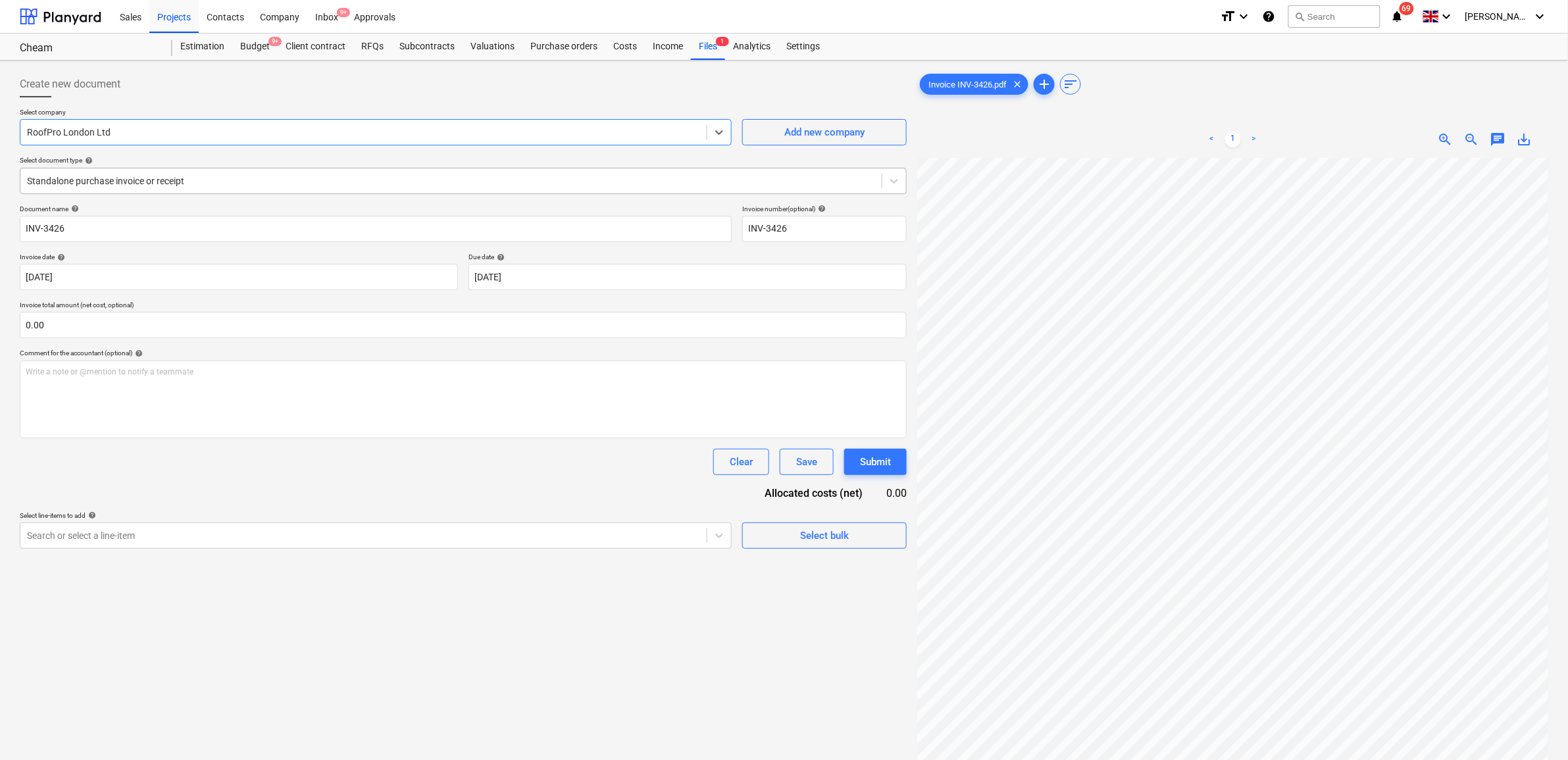
click at [276, 189] on div "Standalone purchase invoice or receipt" at bounding box center [450, 180] width 861 height 18
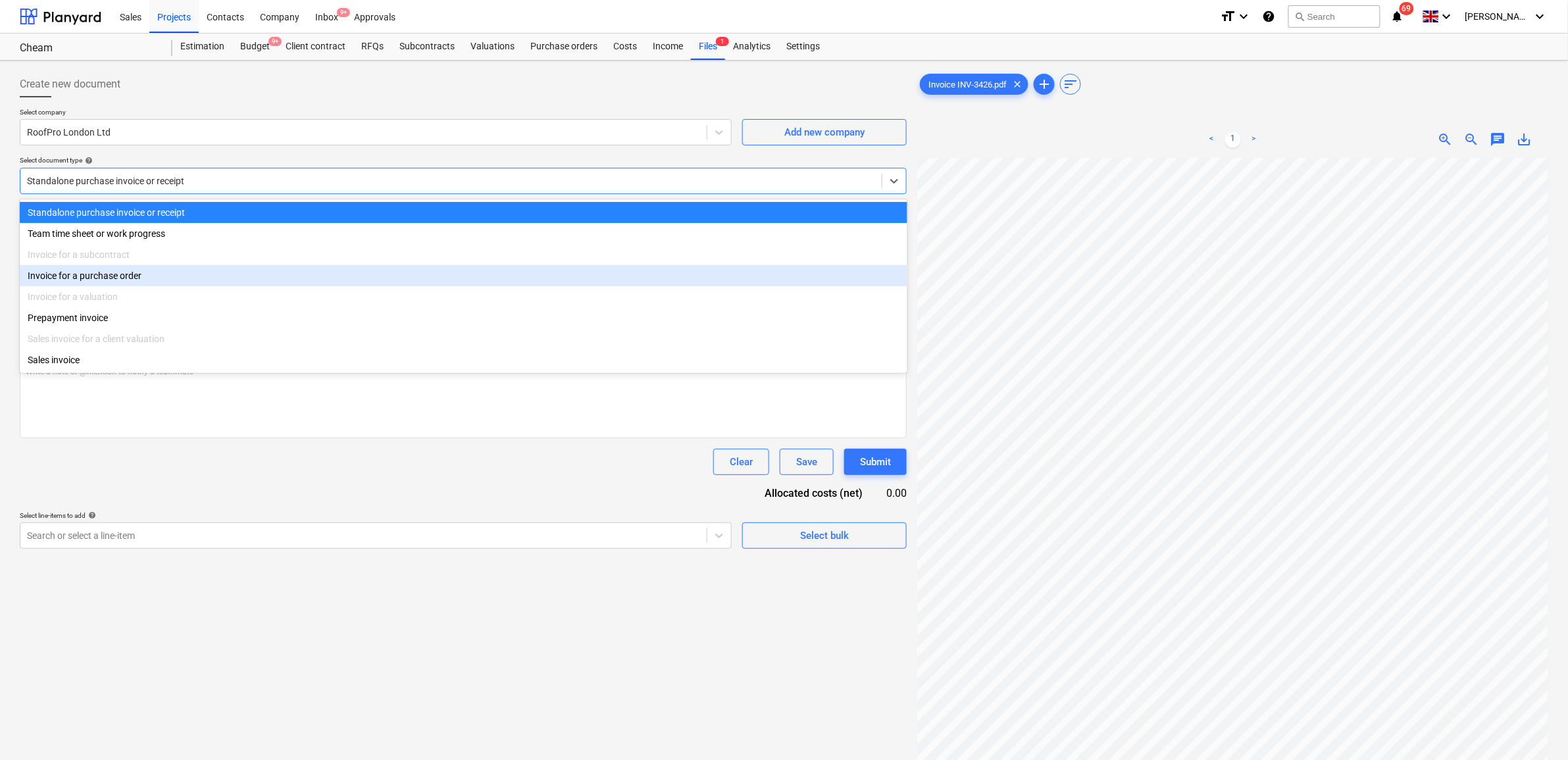
click at [157, 284] on div "Invoice for a purchase order" at bounding box center [463, 275] width 888 height 21
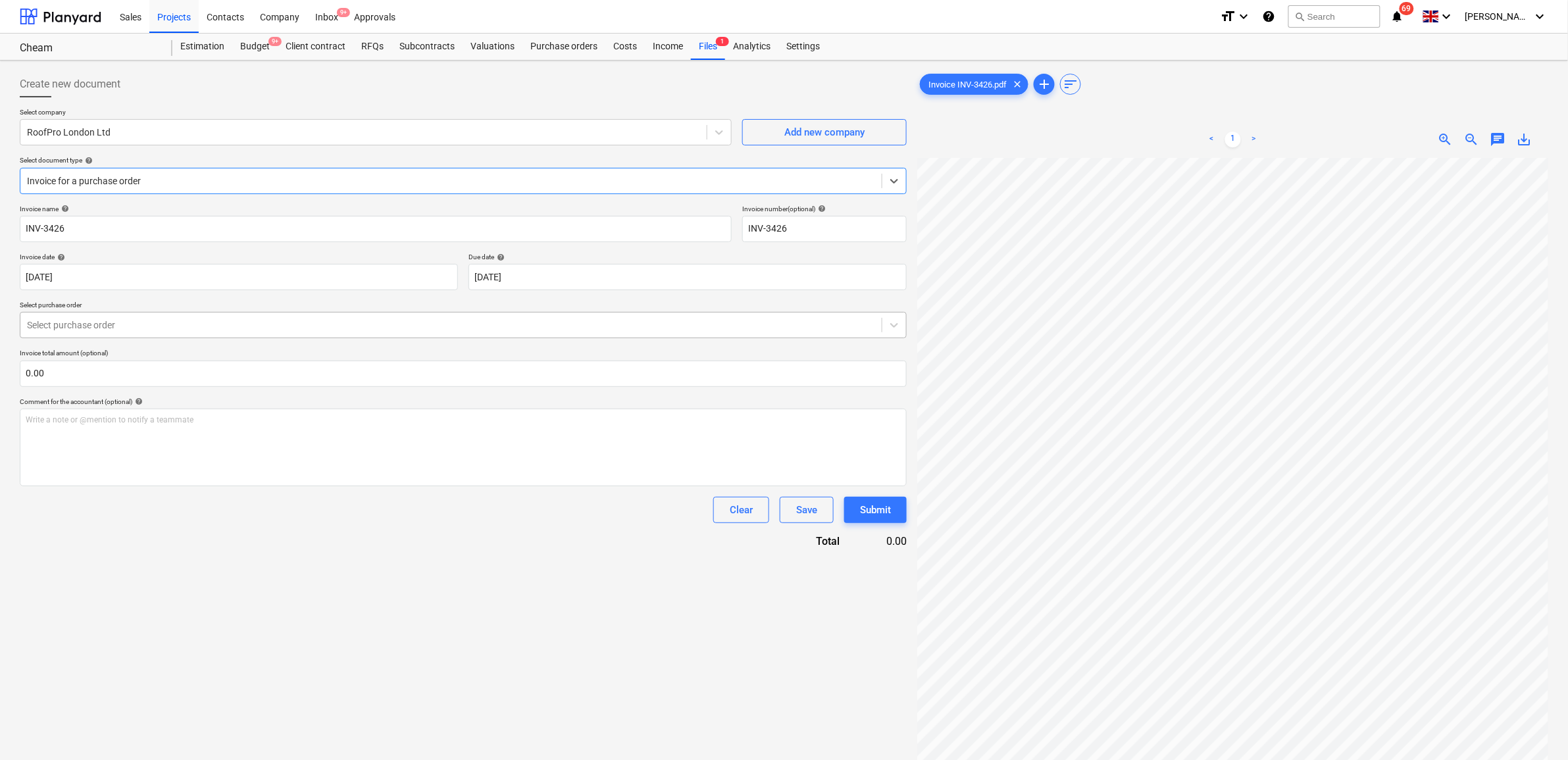
click at [152, 329] on div at bounding box center [450, 325] width 848 height 13
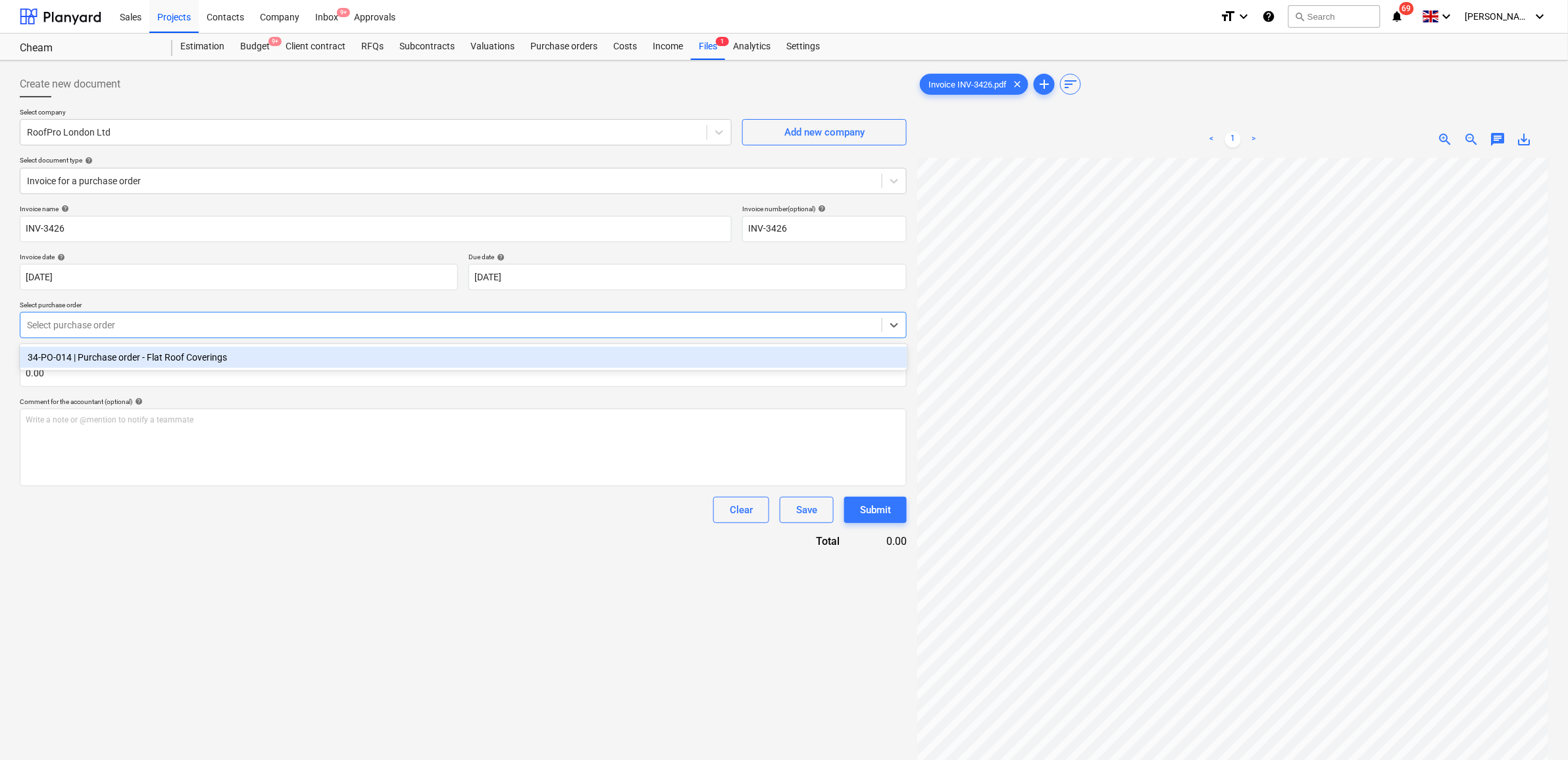
click at [148, 358] on div "34-PO-014 | Purchase order - Flat Roof Coverings" at bounding box center [463, 357] width 888 height 21
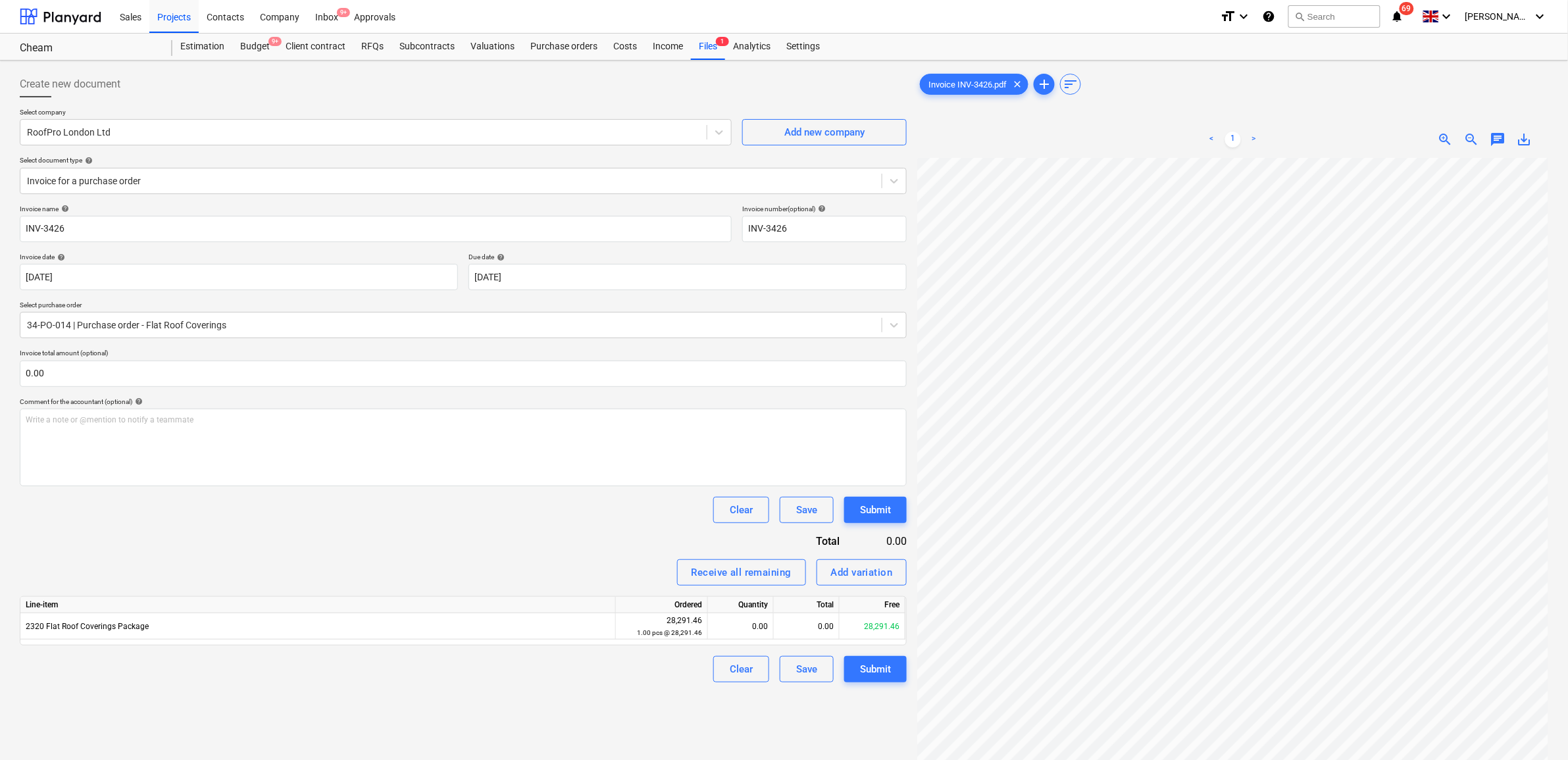
scroll to position [255, 61]
click at [799, 626] on div "0.00" at bounding box center [807, 626] width 66 height 26
type input "8487.44"
click at [542, 517] on div "Clear Save Submit" at bounding box center [463, 510] width 887 height 26
click at [313, 588] on div "Invoice name help INV-3426 Invoice number (optional) help INV-3426 Invoice date…" at bounding box center [463, 442] width 887 height 477
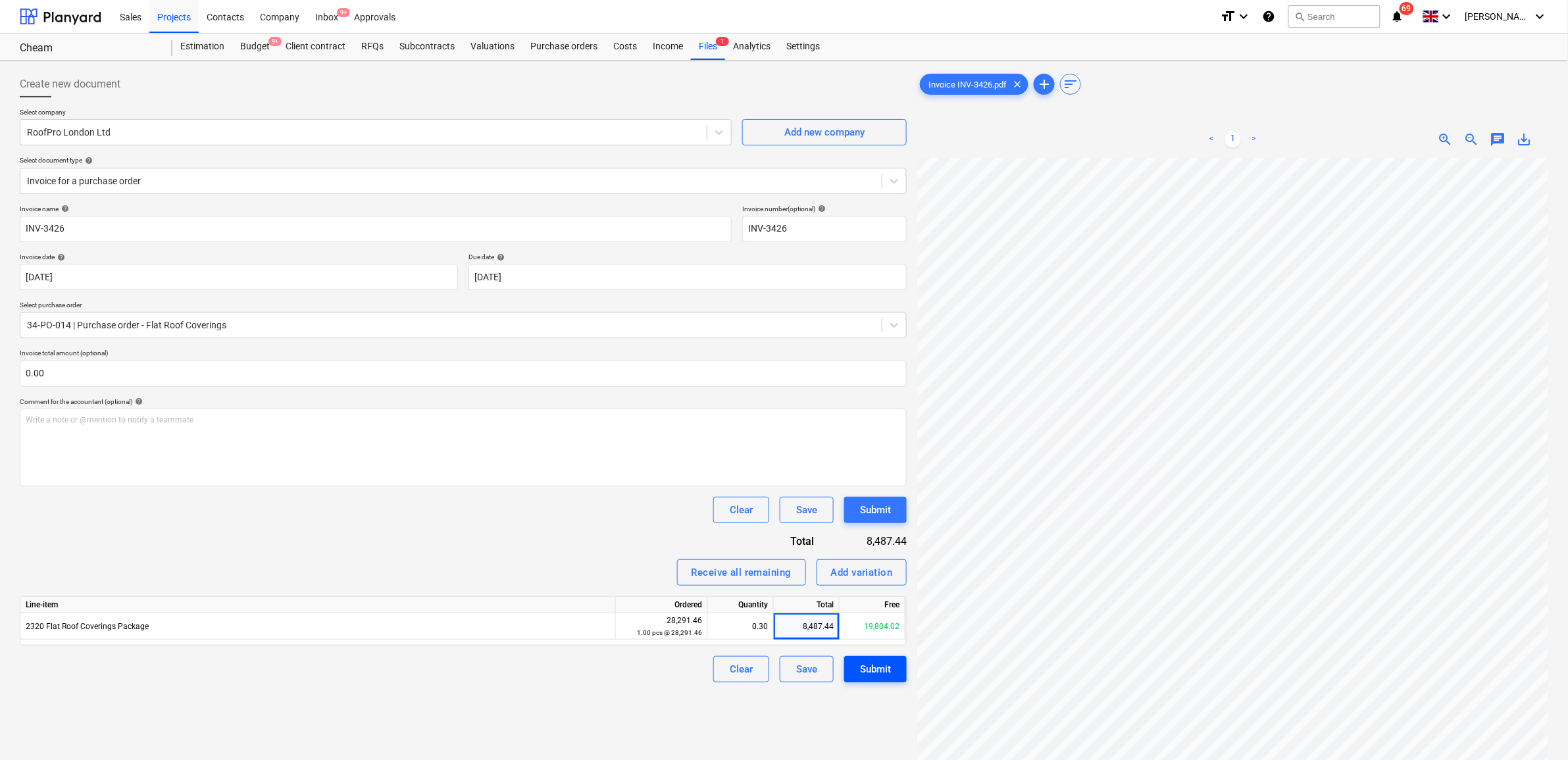
click at [881, 673] on div "Submit" at bounding box center [875, 668] width 31 height 17
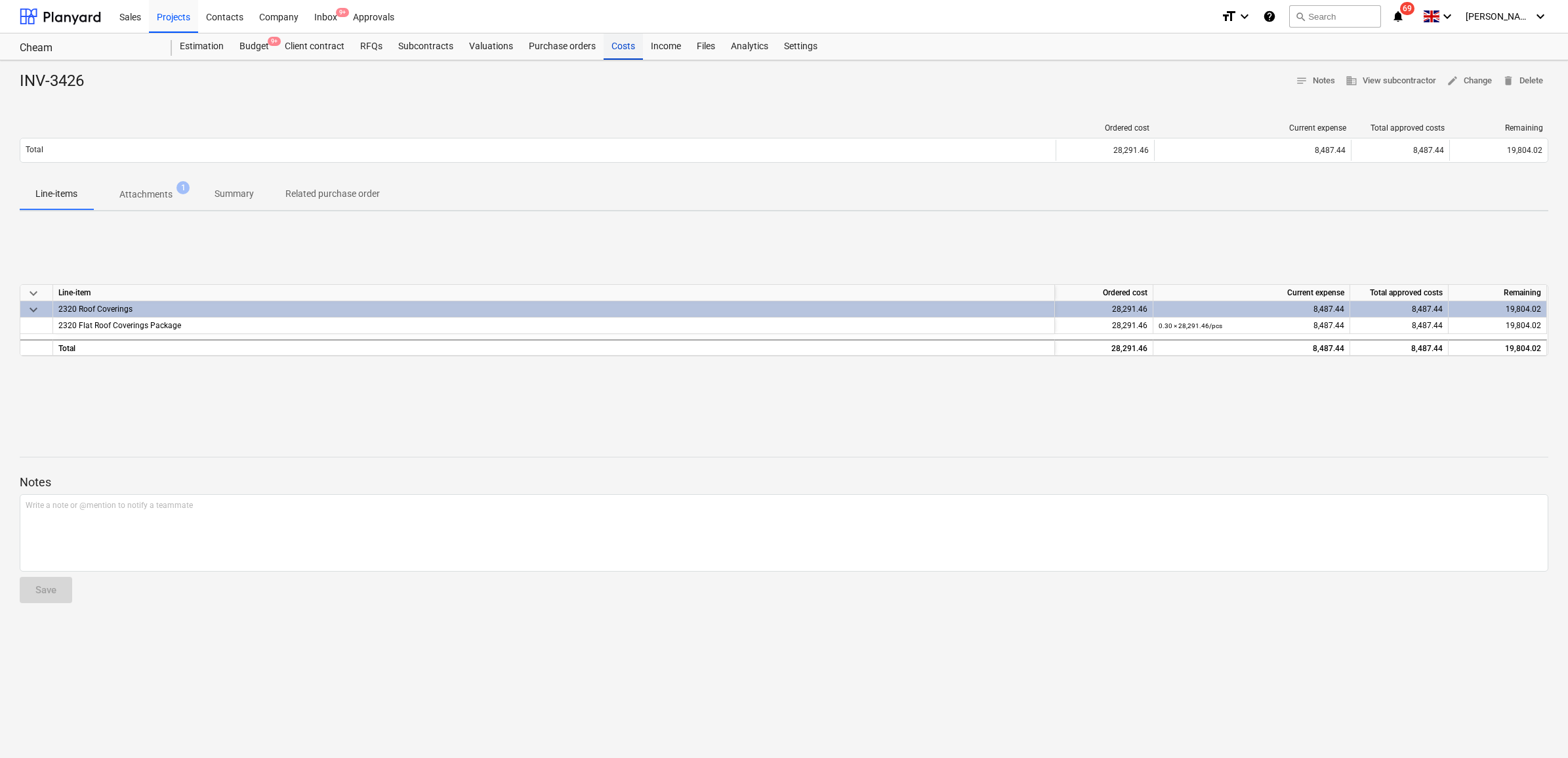
click at [628, 47] on div "Costs" at bounding box center [624, 47] width 40 height 26
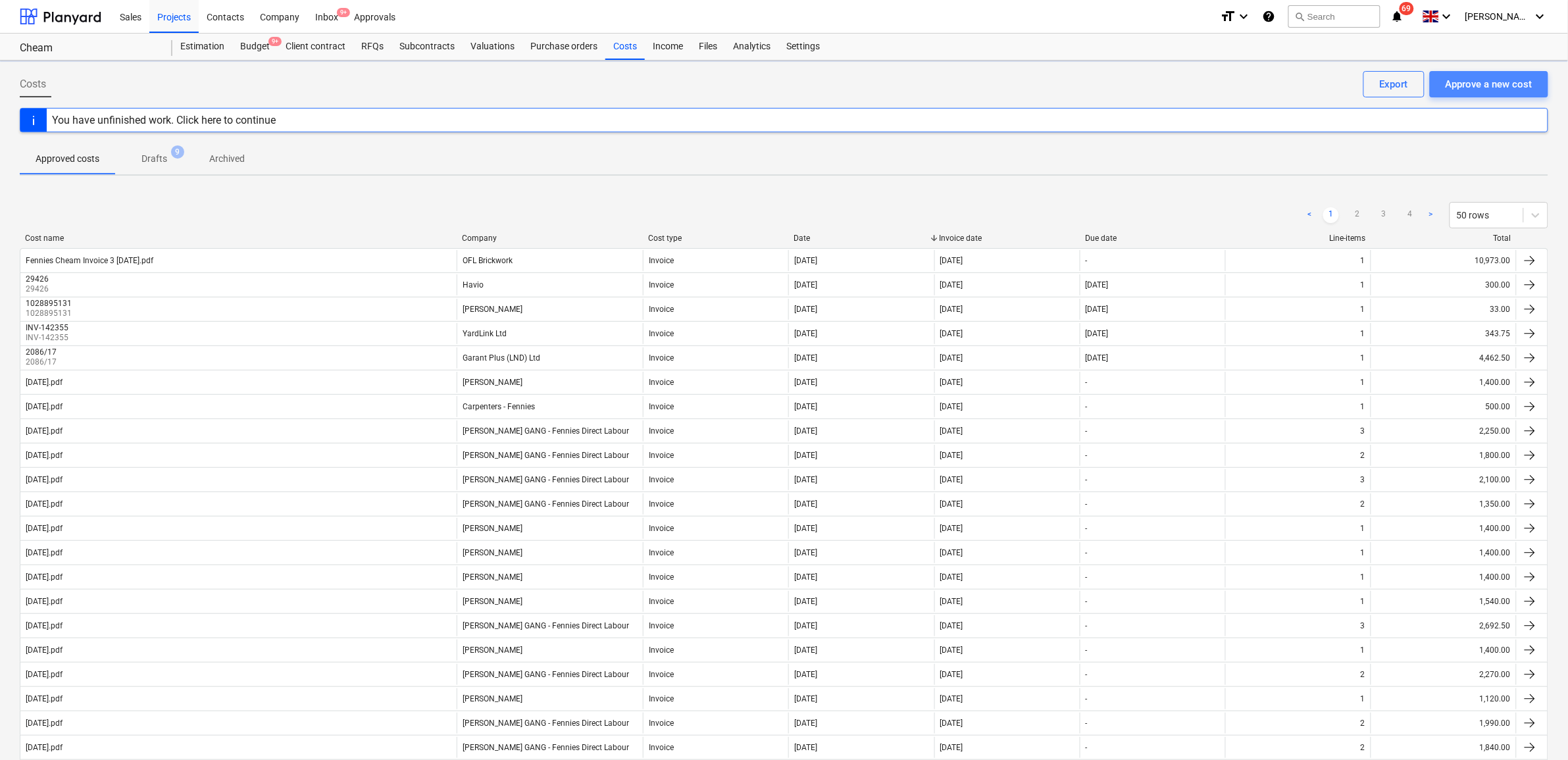
click at [1512, 81] on div "Approve a new cost" at bounding box center [1488, 84] width 87 height 17
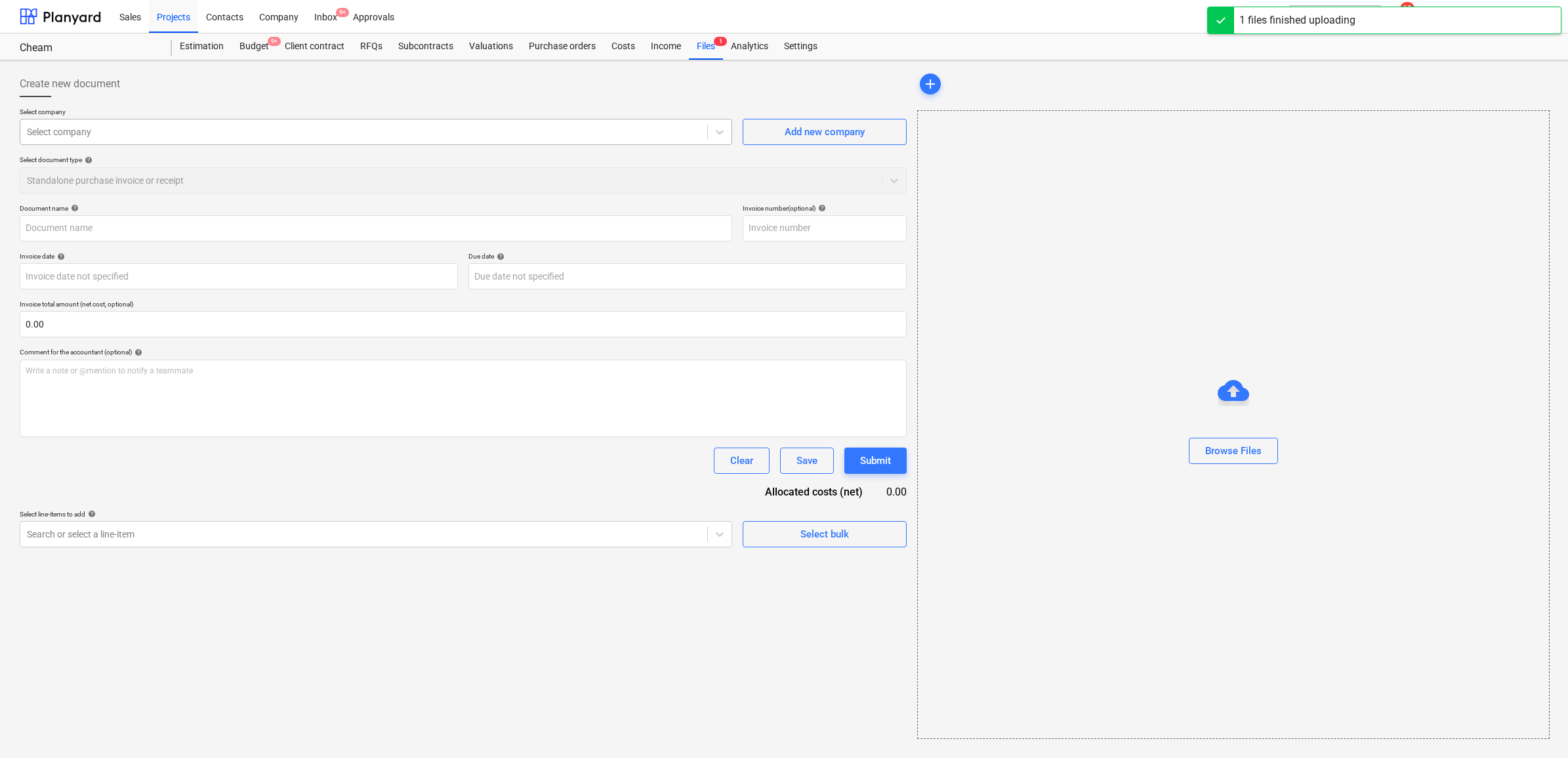
type input "Fennies Cheam Proforma Invoice - Deposit.pdf"
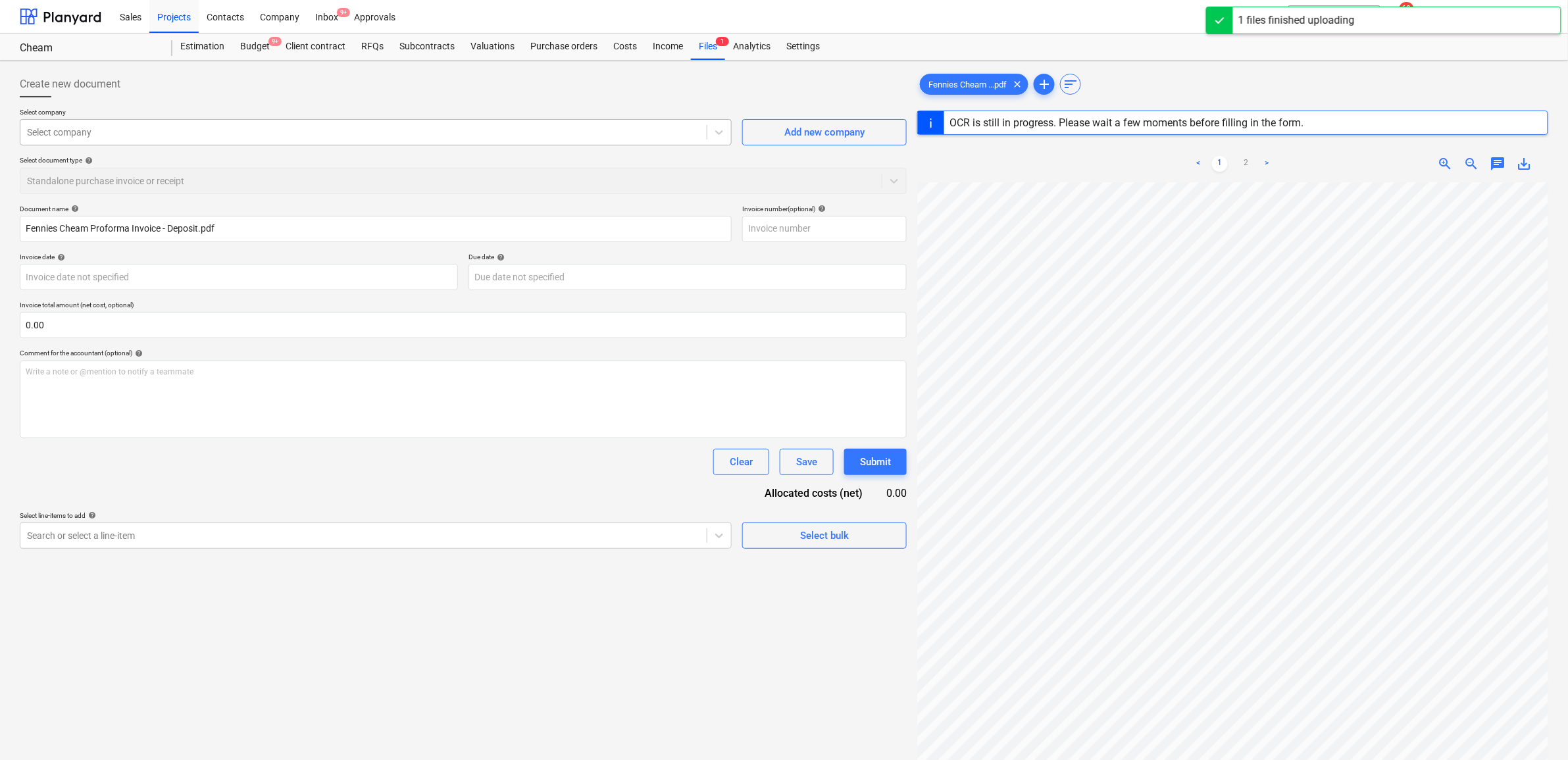
click at [334, 138] on div at bounding box center [364, 131] width 673 height 13
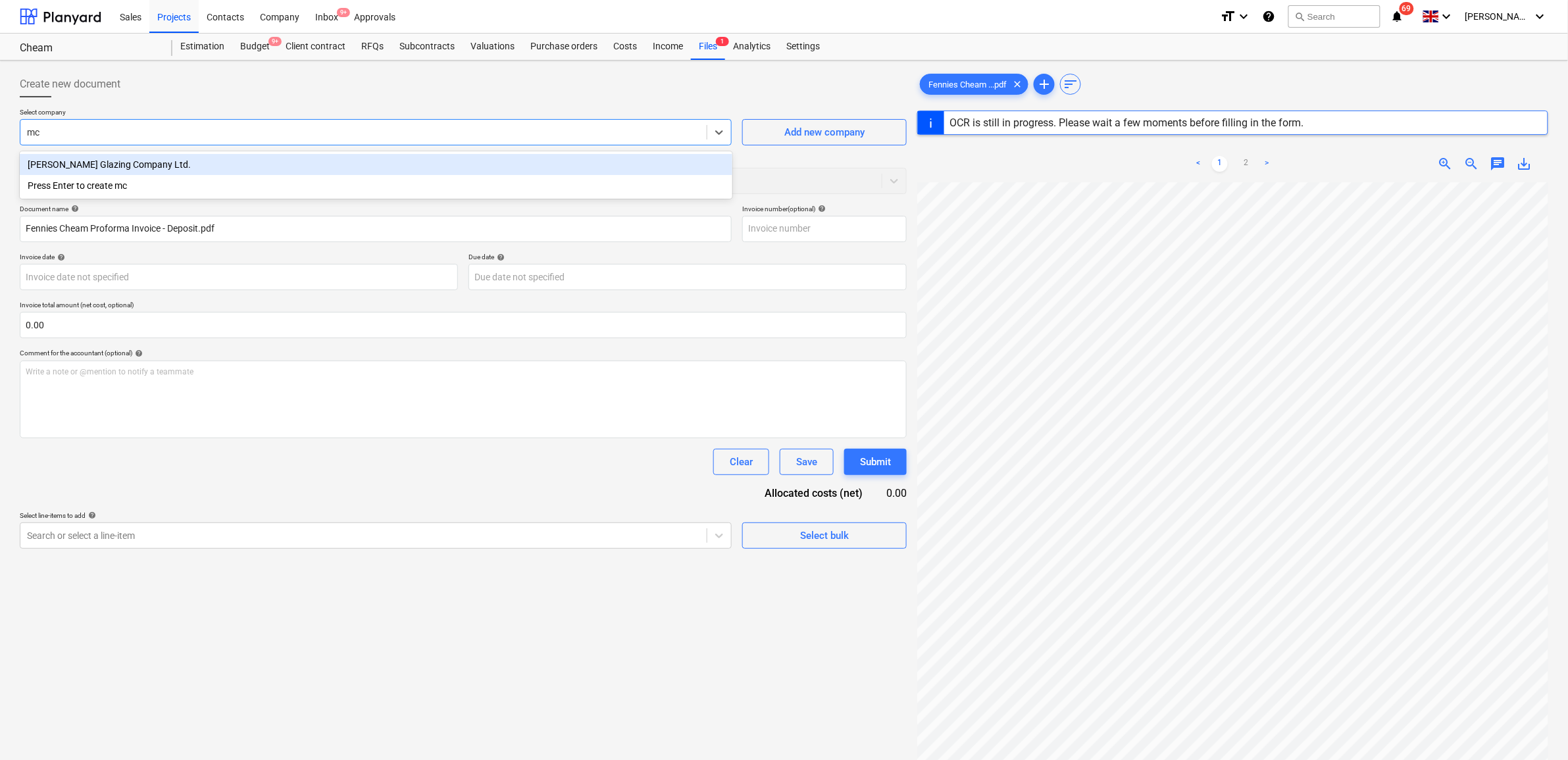
type input "mcg"
click at [265, 165] on div "[PERSON_NAME] Glazing Company Ltd." at bounding box center [376, 164] width 712 height 21
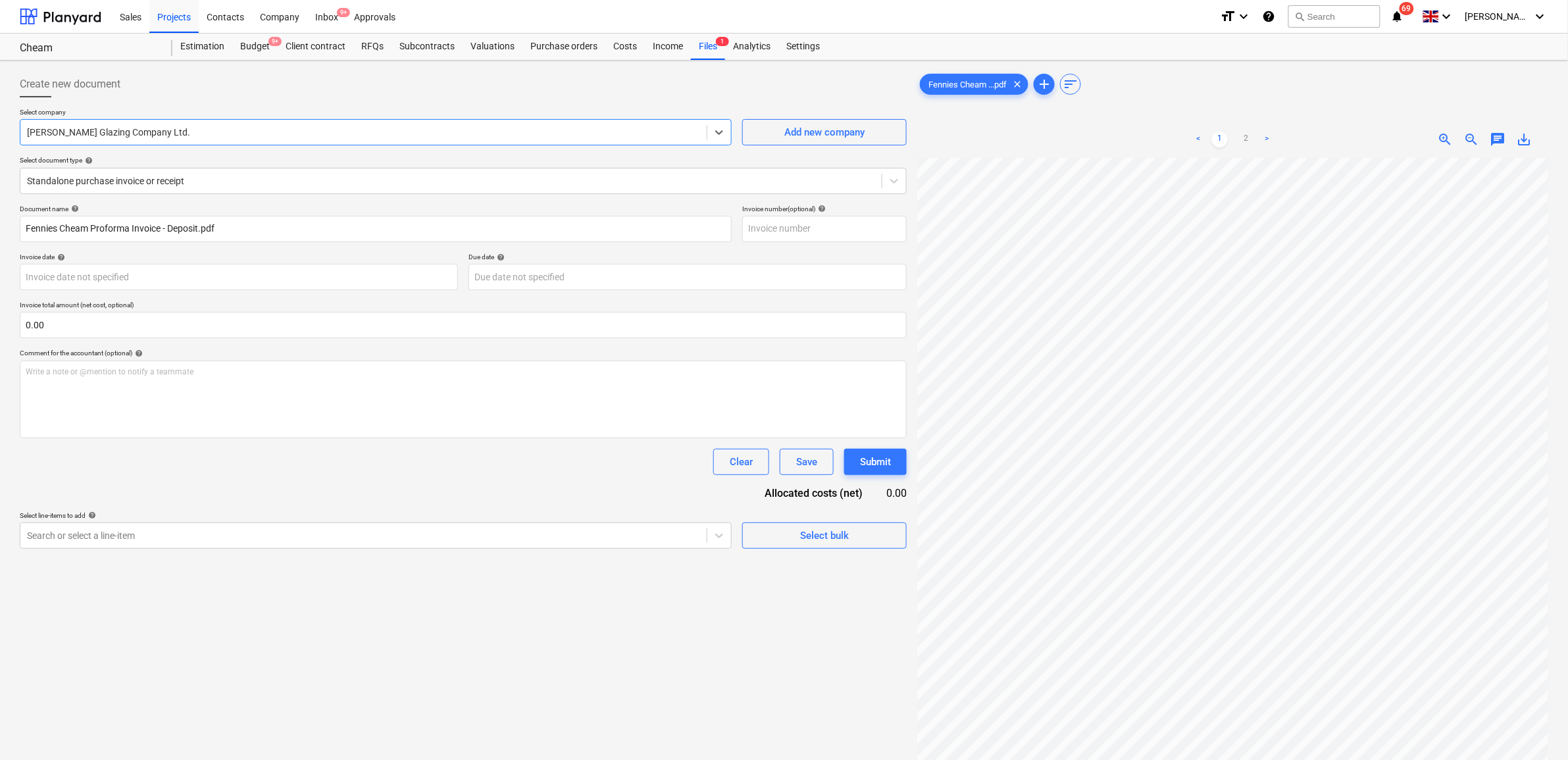
click at [214, 464] on div "Clear Save Submit" at bounding box center [463, 461] width 887 height 26
click at [161, 276] on body "Sales Projects Contacts Company Inbox 9+ Approvals format_size keyboard_arrow_d…" at bounding box center [784, 380] width 1568 height 760
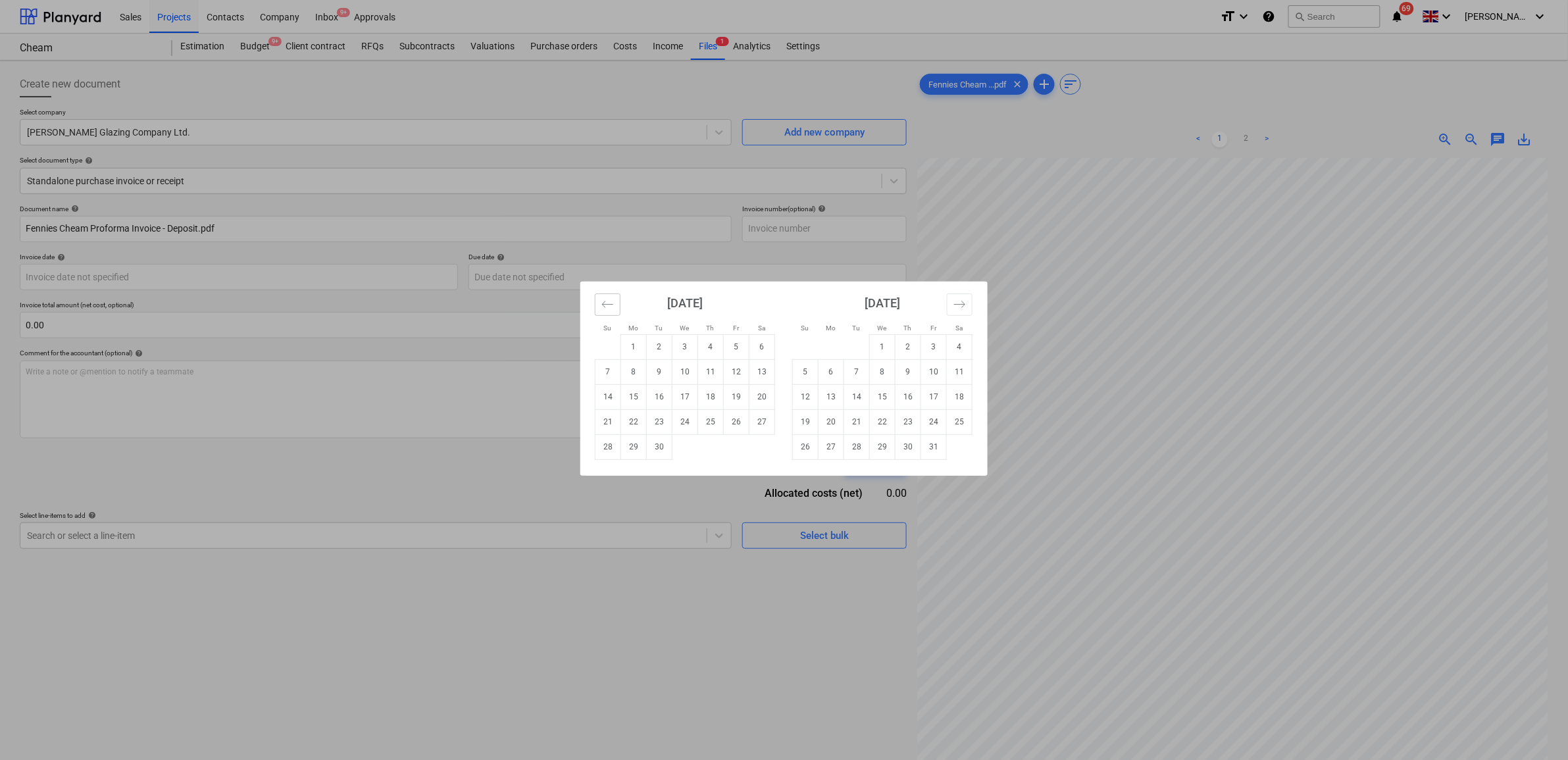
click at [617, 303] on button "Move backward to switch to the previous month." at bounding box center [608, 305] width 26 height 22
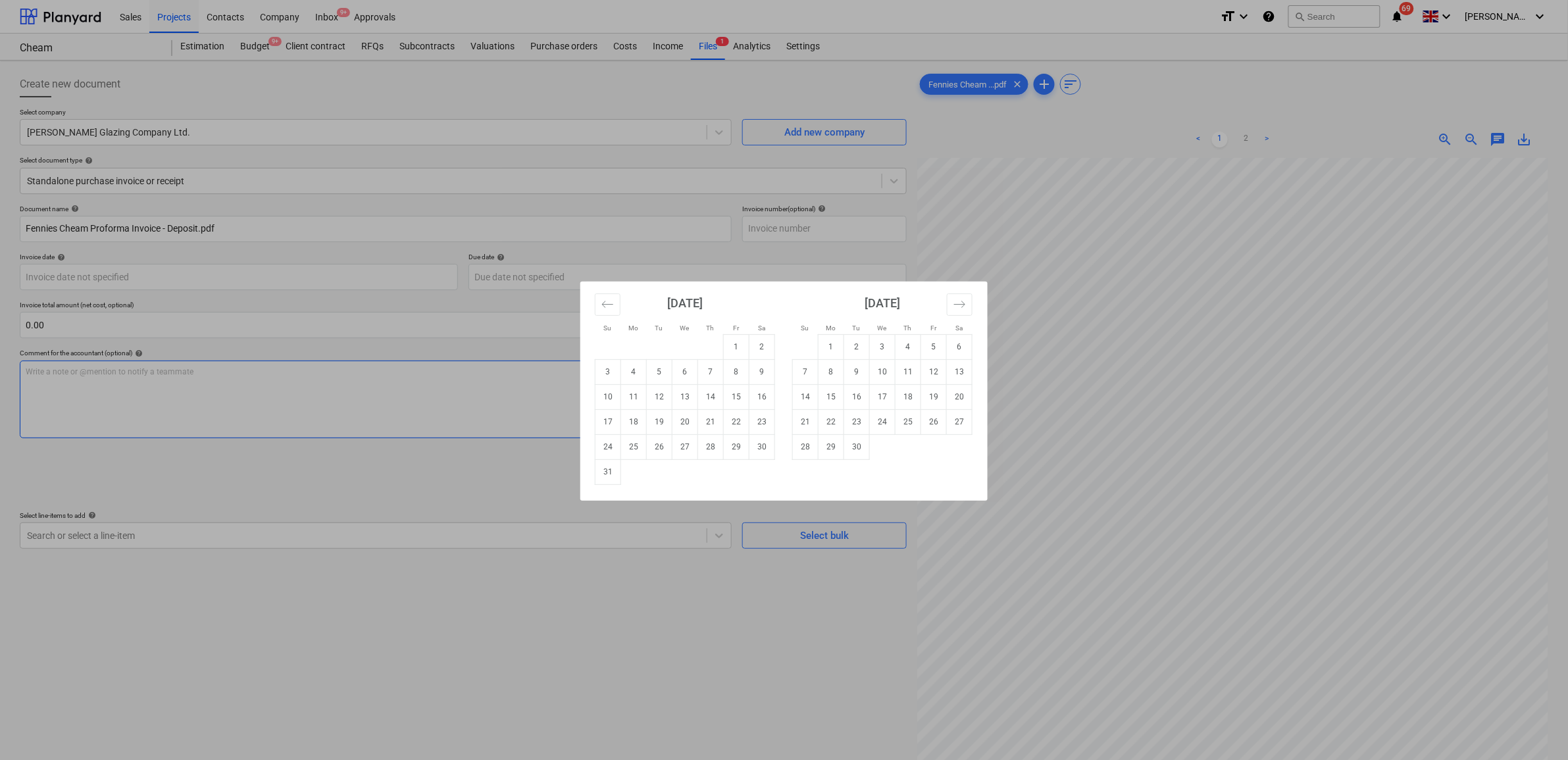
click at [715, 419] on td "21" at bounding box center [711, 421] width 26 height 25
type input "[DATE]"
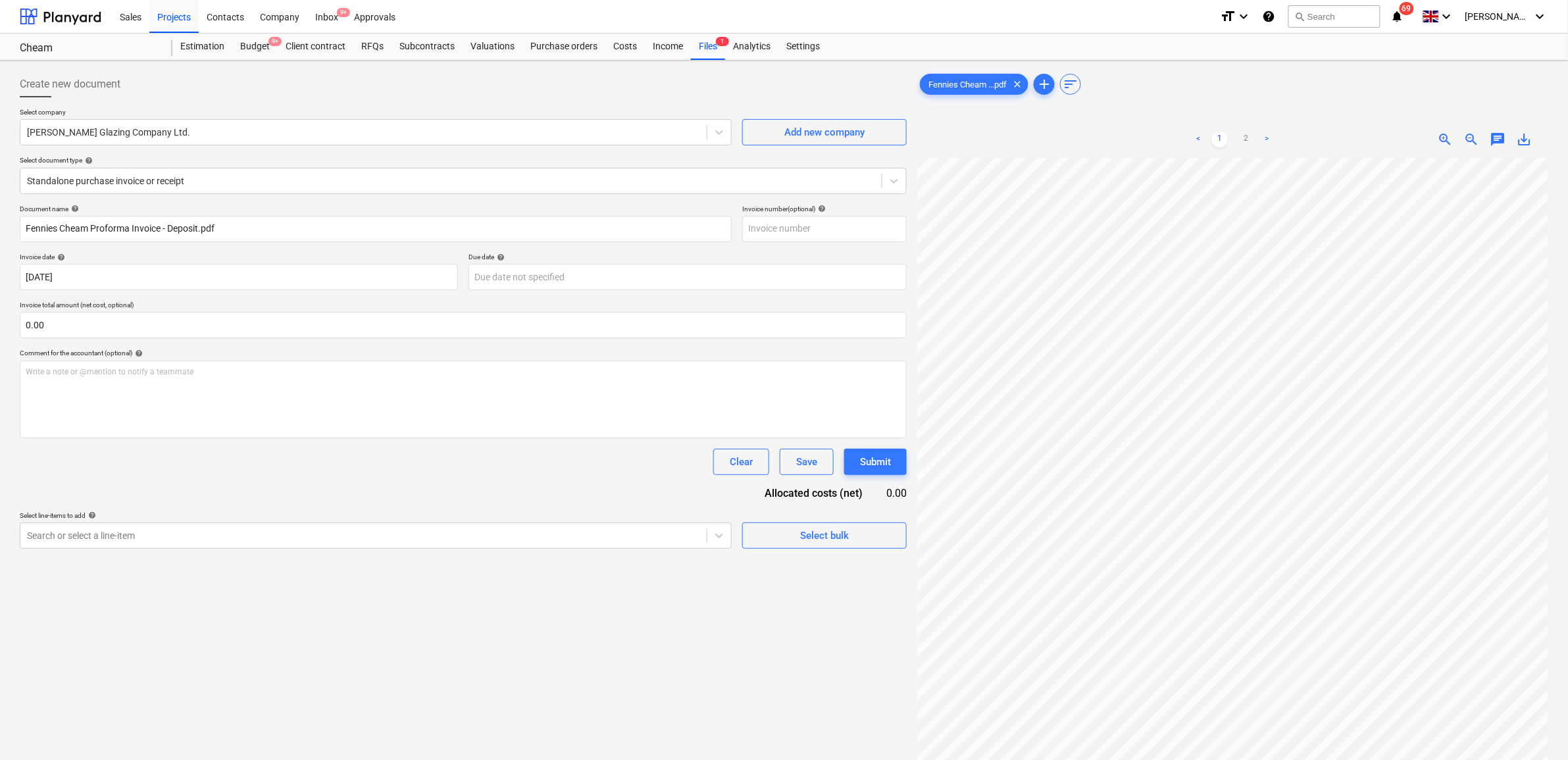
drag, startPoint x: 475, startPoint y: 475, endPoint x: 488, endPoint y: 398, distance: 78.1
click at [475, 475] on div "Document name help [PERSON_NAME] Proforma Invoice - Deposit.pdf Invoice number …" at bounding box center [463, 376] width 887 height 344
click at [513, 287] on body "Sales Projects Contacts Company Inbox 9+ Approvals format_size keyboard_arrow_d…" at bounding box center [784, 380] width 1568 height 760
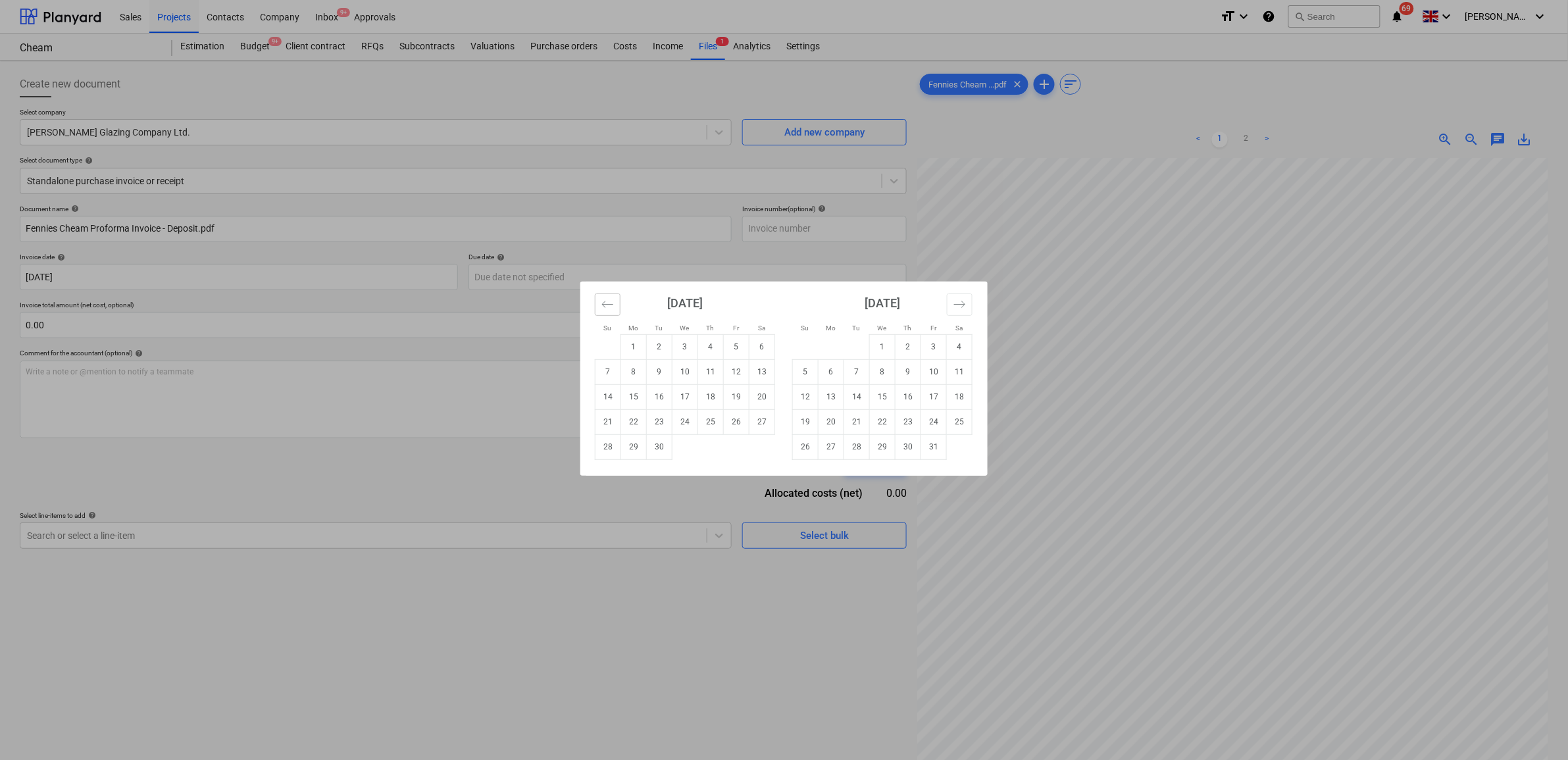
click at [619, 311] on button "Move backward to switch to the previous month." at bounding box center [608, 305] width 26 height 22
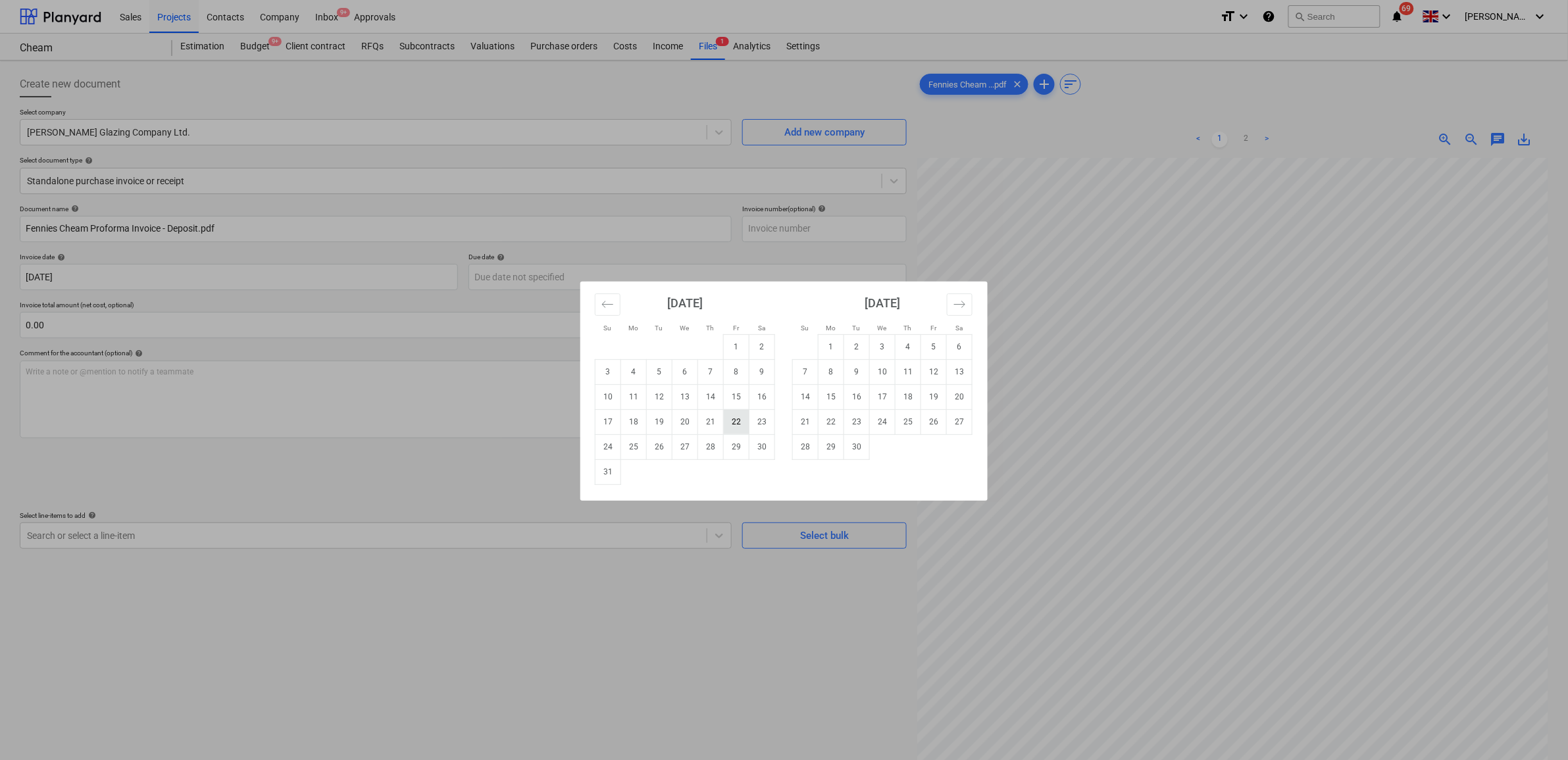
click at [737, 421] on td "22" at bounding box center [736, 421] width 26 height 25
type input "[DATE]"
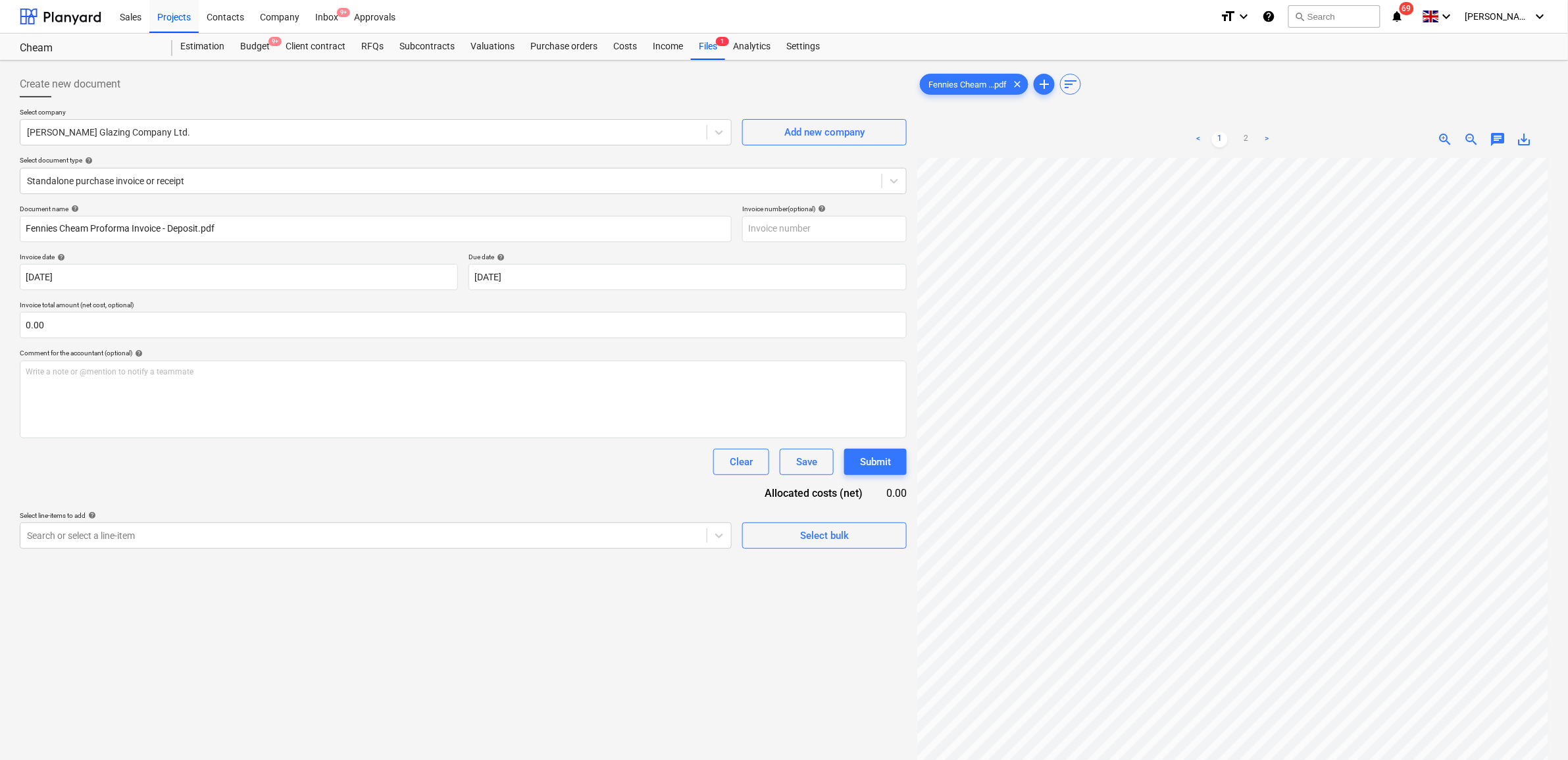
click at [366, 444] on div "Document name help [PERSON_NAME] Proforma Invoice - Deposit.pdf Invoice number …" at bounding box center [463, 376] width 887 height 344
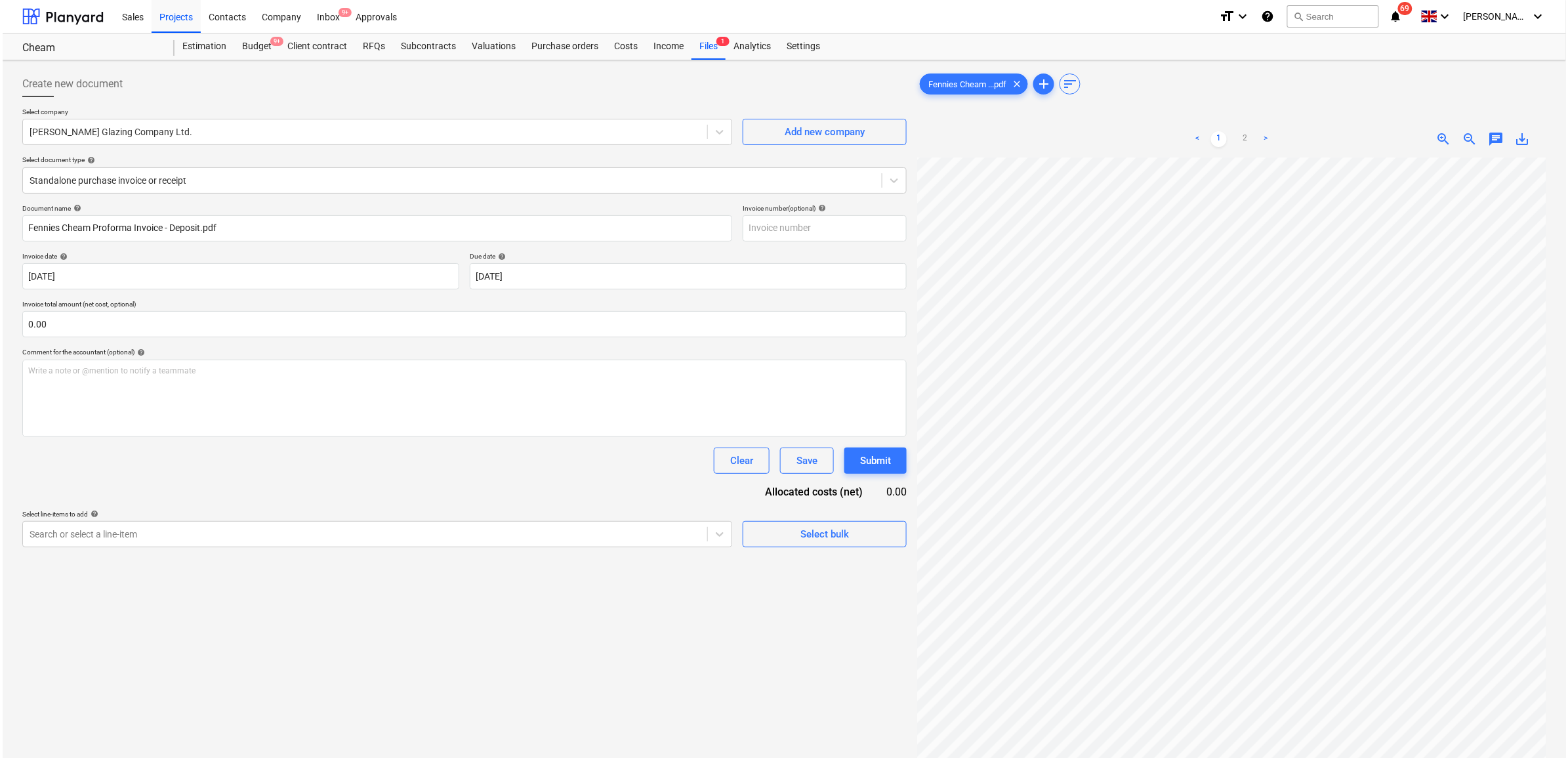
scroll to position [254, 61]
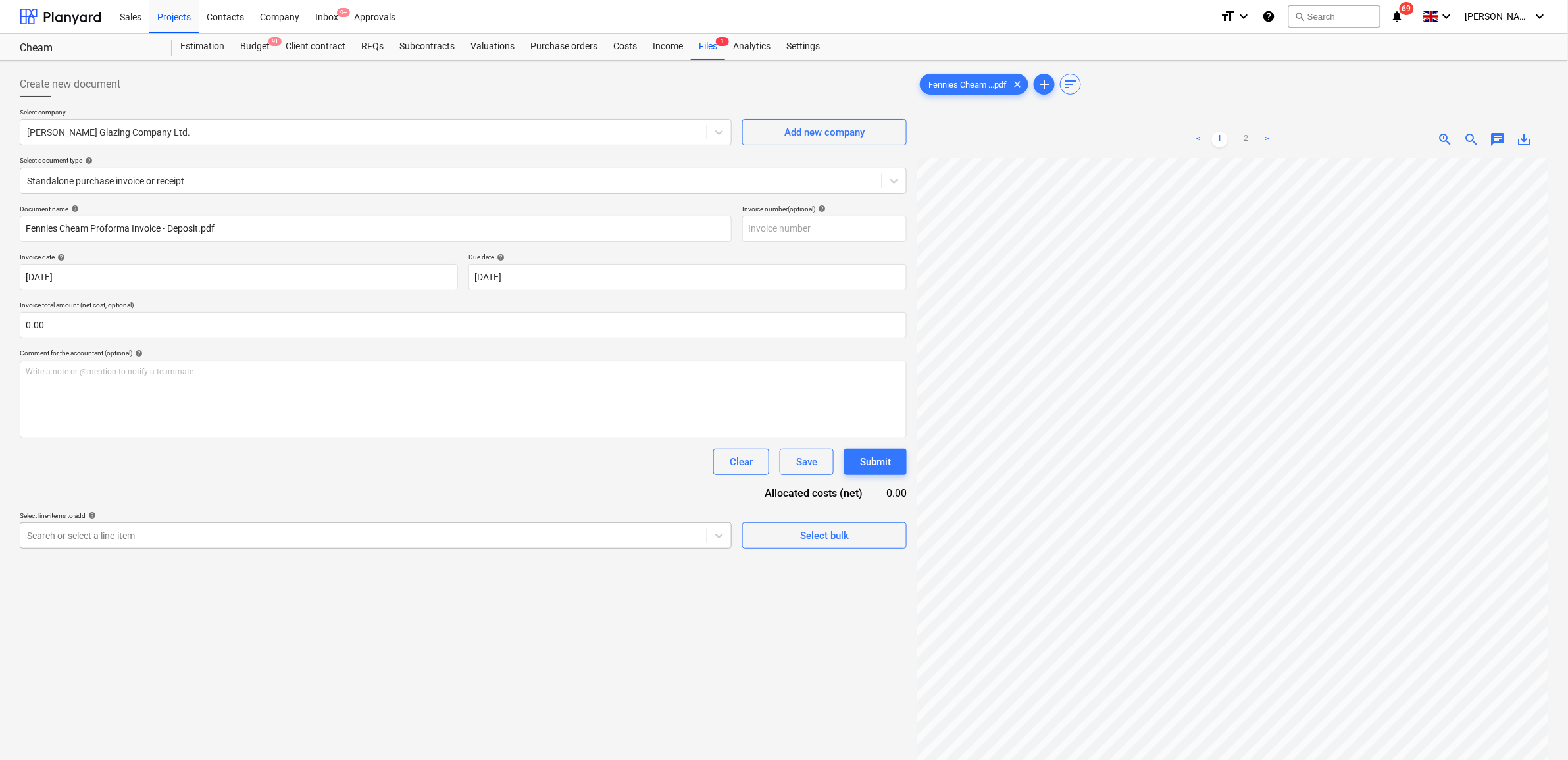
click at [684, 547] on div "Search or select a line-item" at bounding box center [376, 535] width 712 height 26
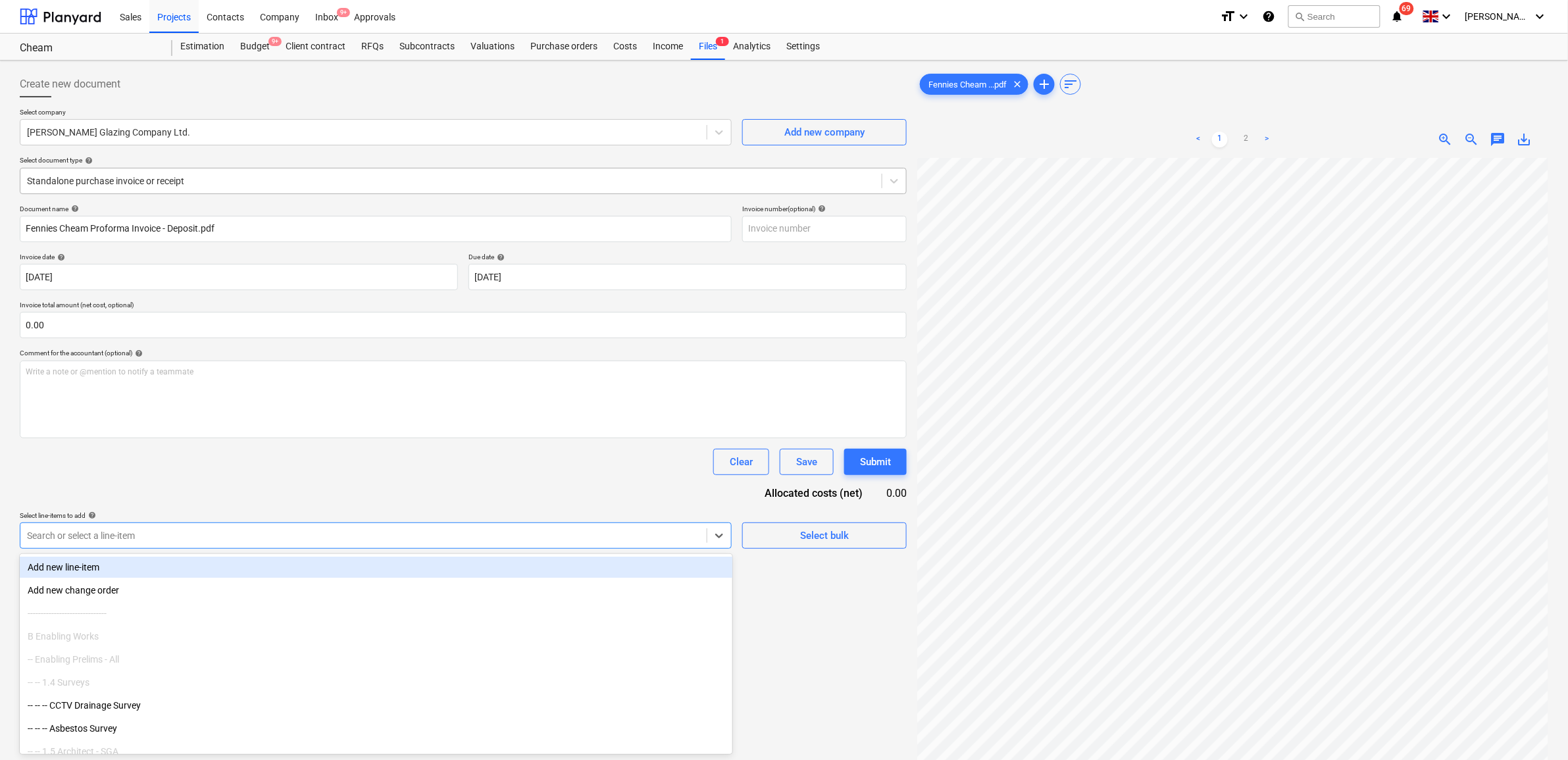
click at [291, 189] on div "Standalone purchase invoice or receipt" at bounding box center [463, 180] width 887 height 26
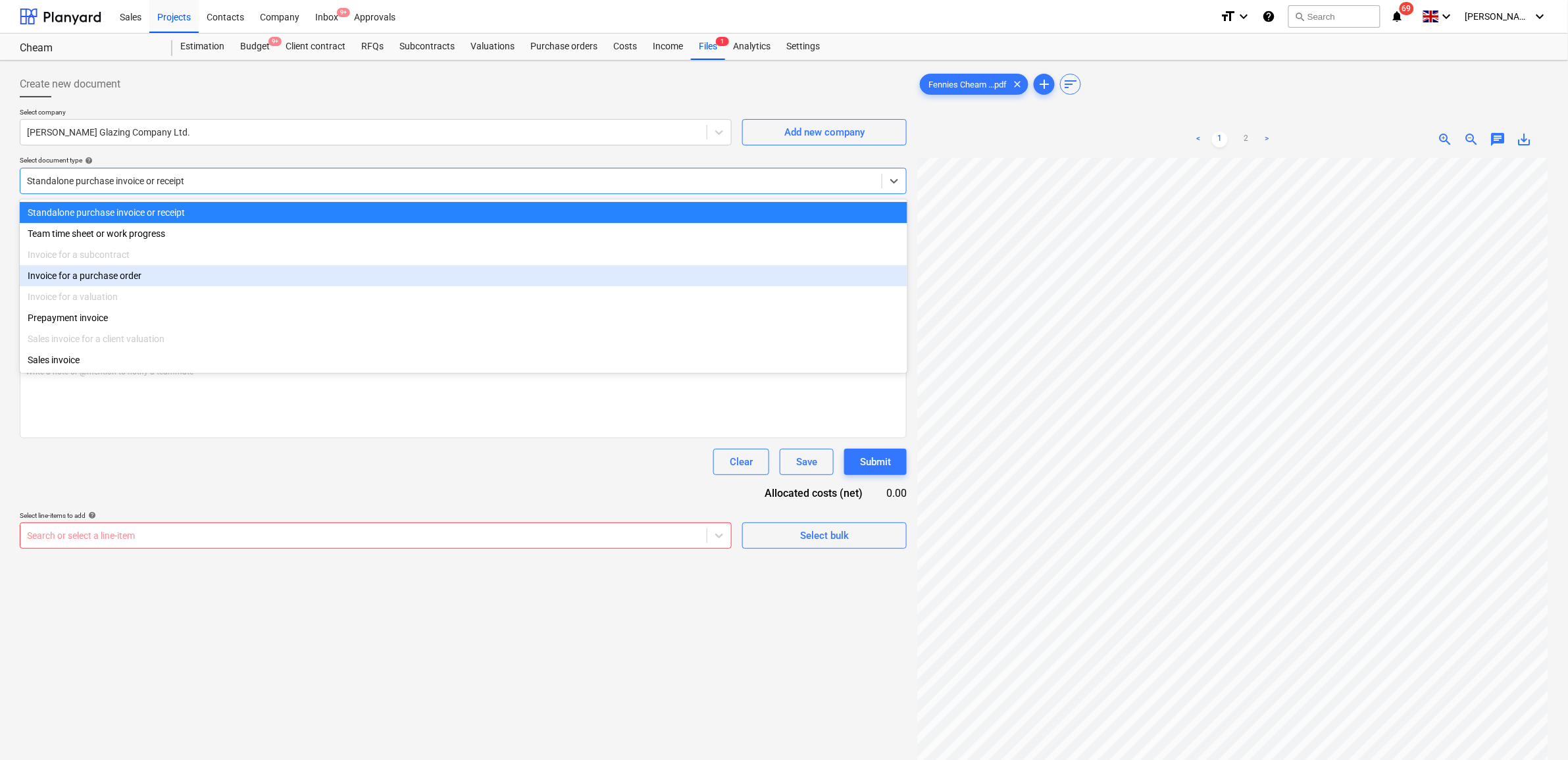
click at [196, 281] on div "Invoice for a purchase order" at bounding box center [463, 275] width 888 height 21
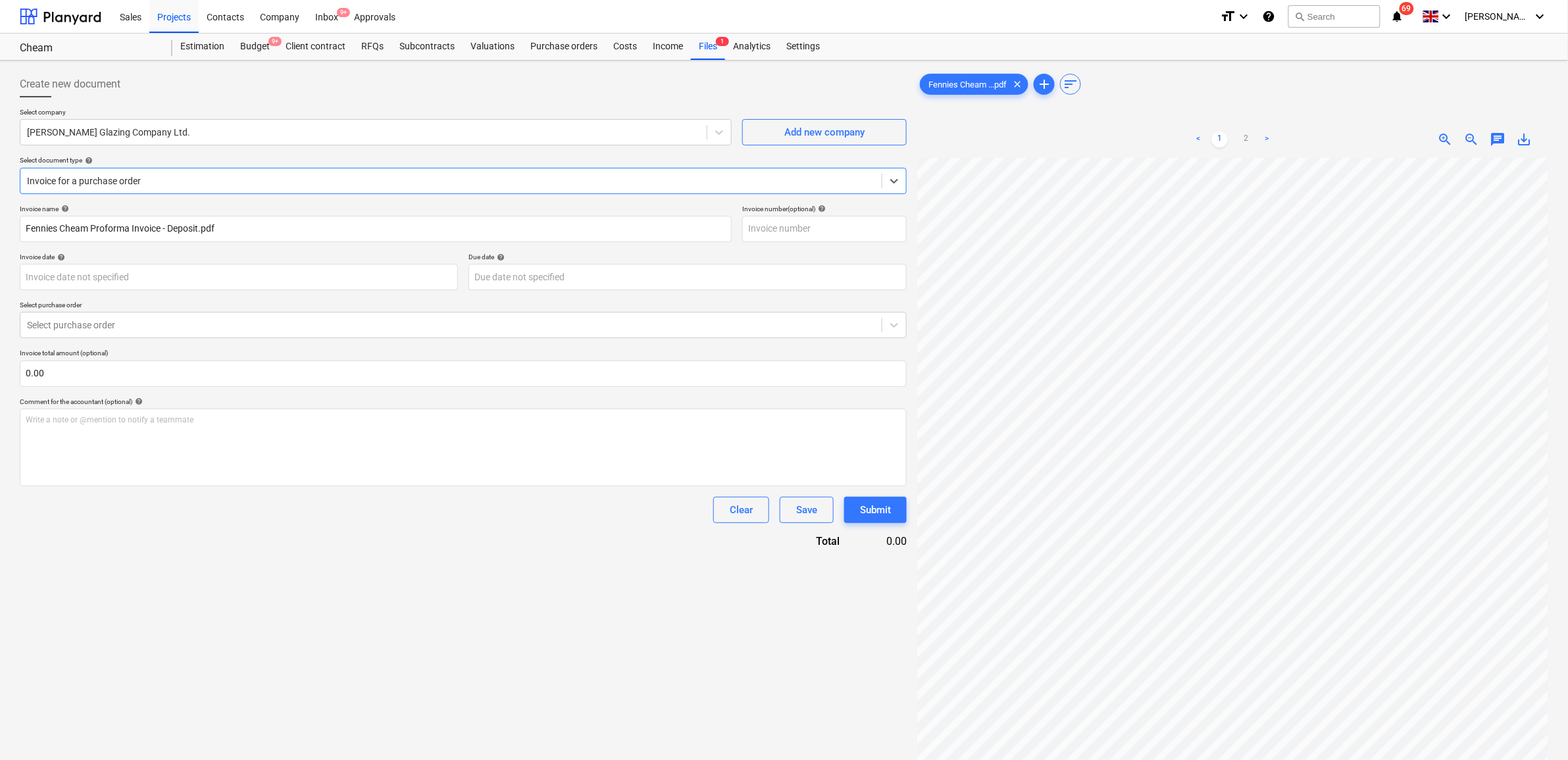
type input "[DATE]"
click at [186, 331] on div "Select purchase order" at bounding box center [450, 325] width 861 height 18
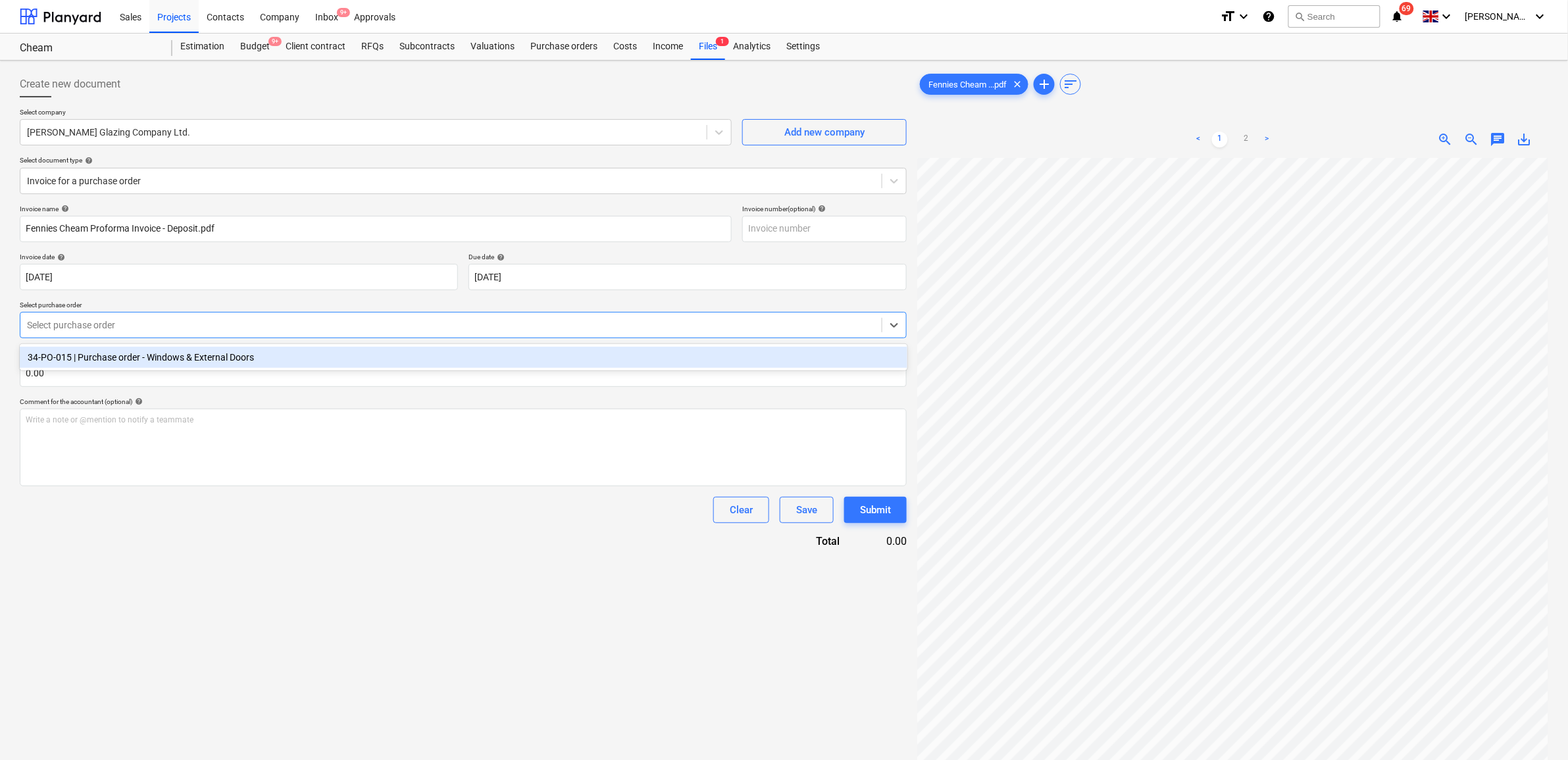
click at [211, 356] on div "34-PO-015 | Purchase order - Windows & External Doors" at bounding box center [463, 357] width 888 height 21
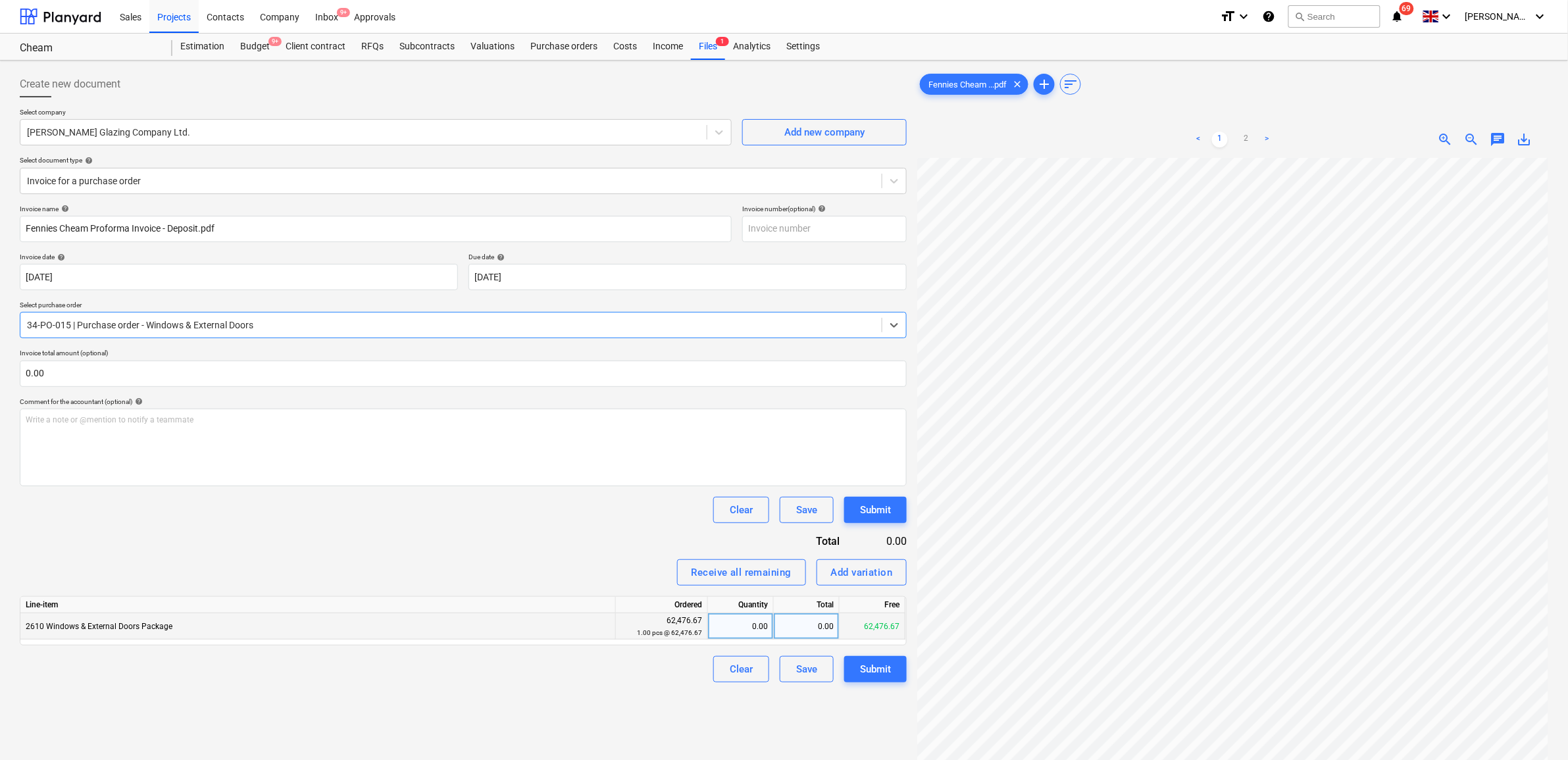
click at [817, 627] on div "0.00" at bounding box center [807, 626] width 66 height 26
type input "26474"
click at [551, 571] on div "Receive all remaining Add variation" at bounding box center [463, 572] width 887 height 26
click at [856, 672] on button "Submit" at bounding box center [875, 668] width 63 height 26
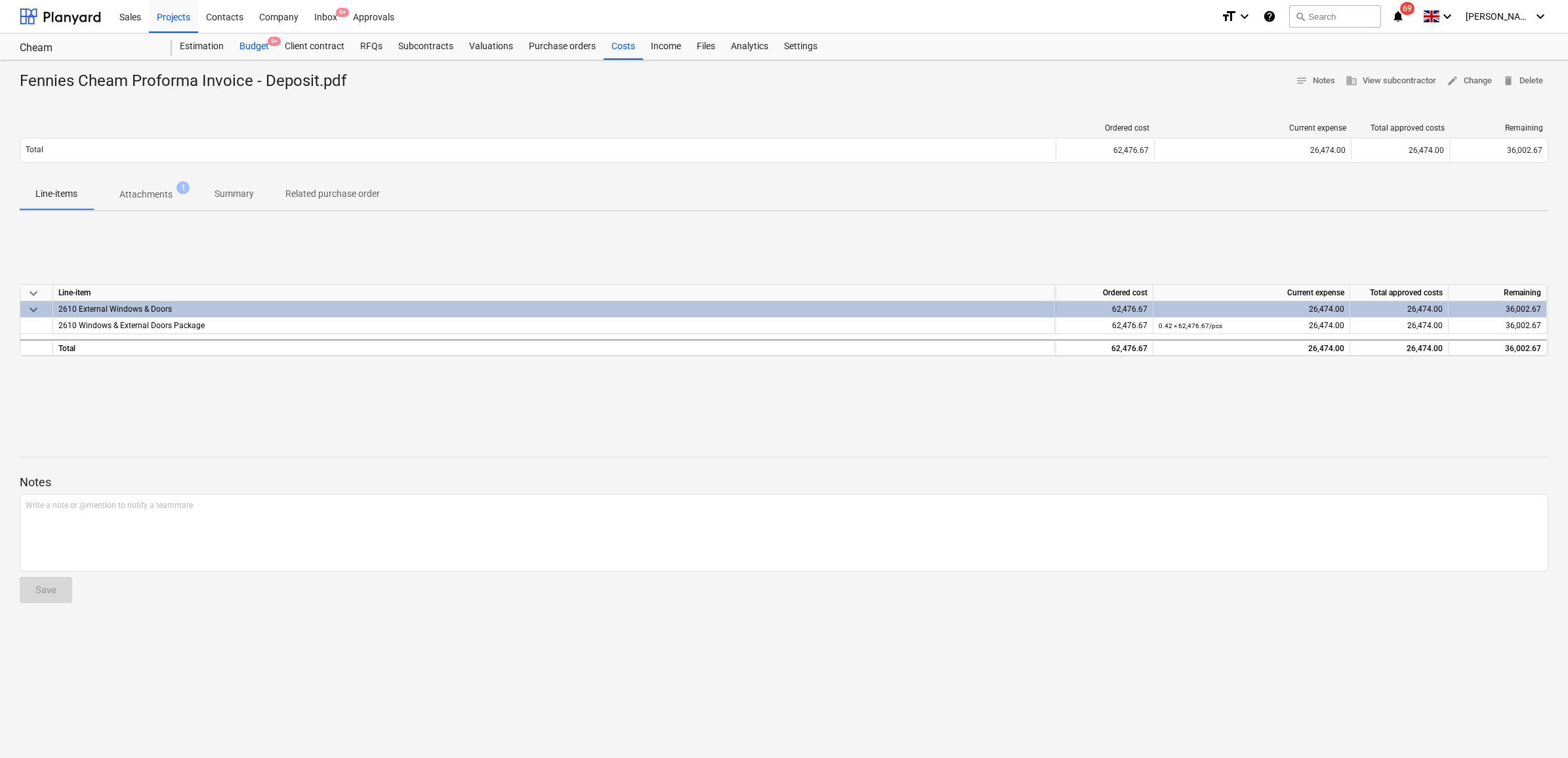
click at [254, 50] on div "Budget 9+" at bounding box center [254, 47] width 46 height 26
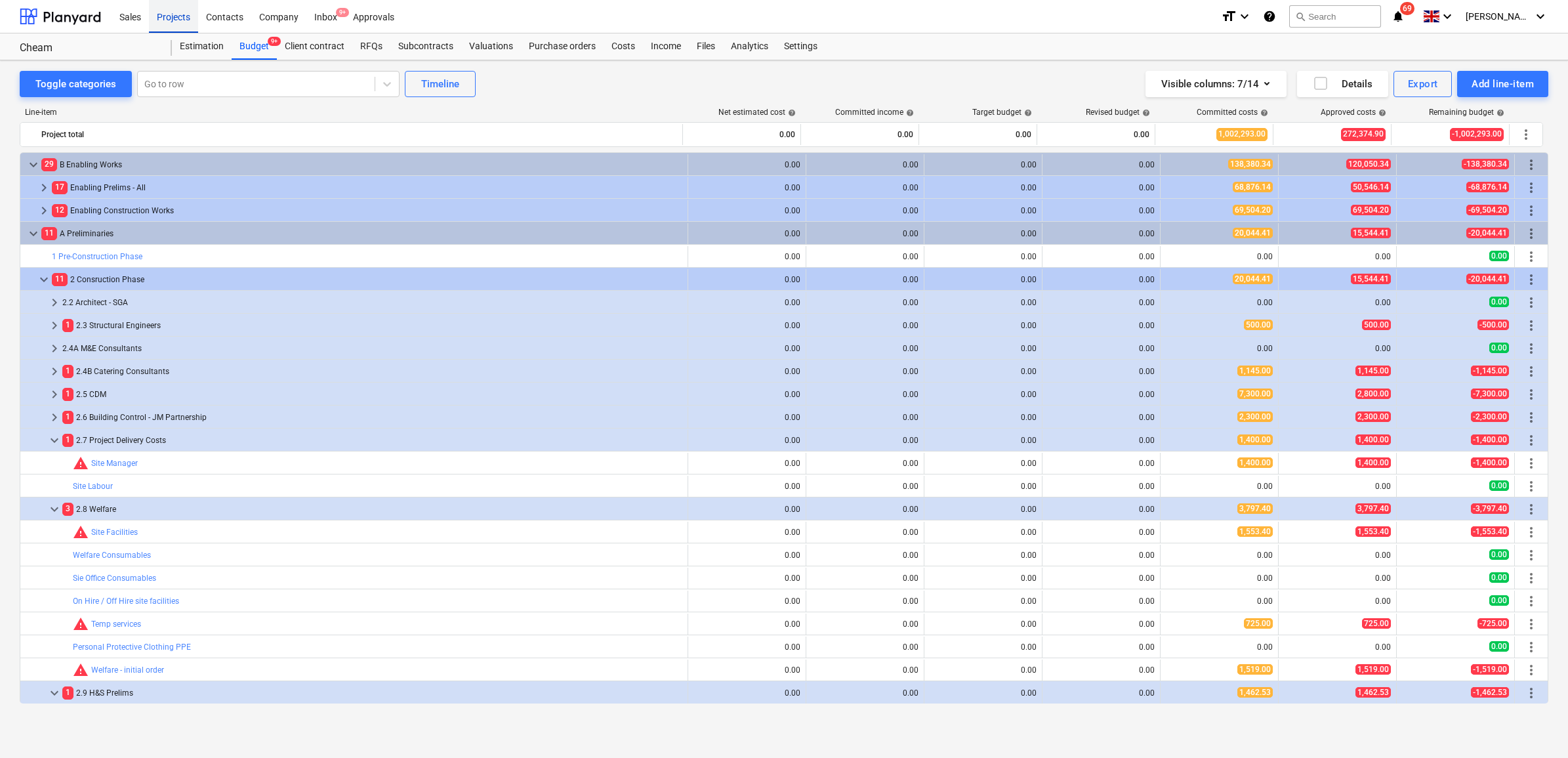
click at [171, 15] on div "Projects" at bounding box center [174, 16] width 50 height 34
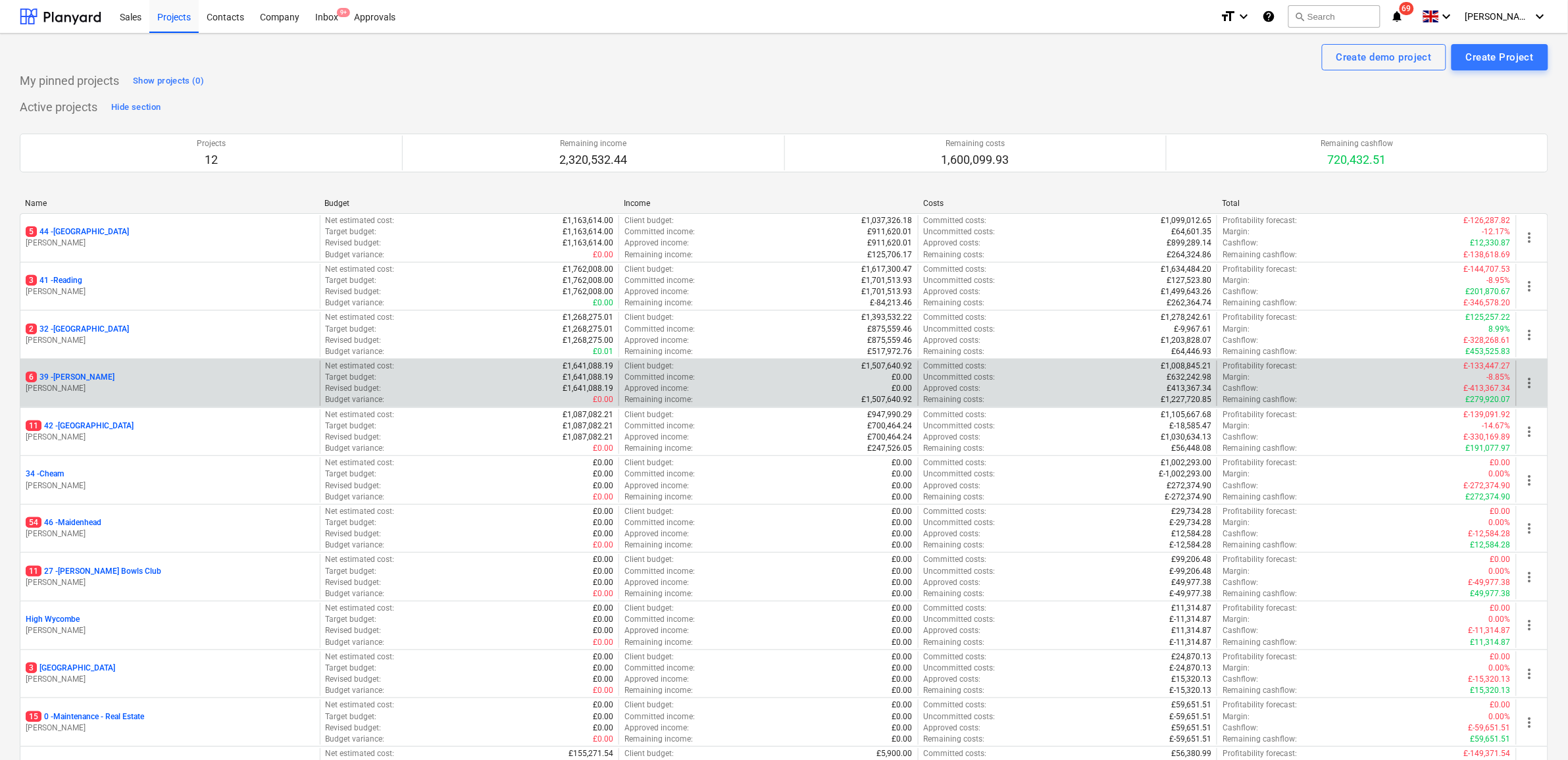
click at [74, 370] on div "6 39 - [PERSON_NAME] [PERSON_NAME]" at bounding box center [169, 383] width 299 height 46
click at [73, 376] on p "6 39 - [GEOGRAPHIC_DATA]" at bounding box center [70, 377] width 89 height 11
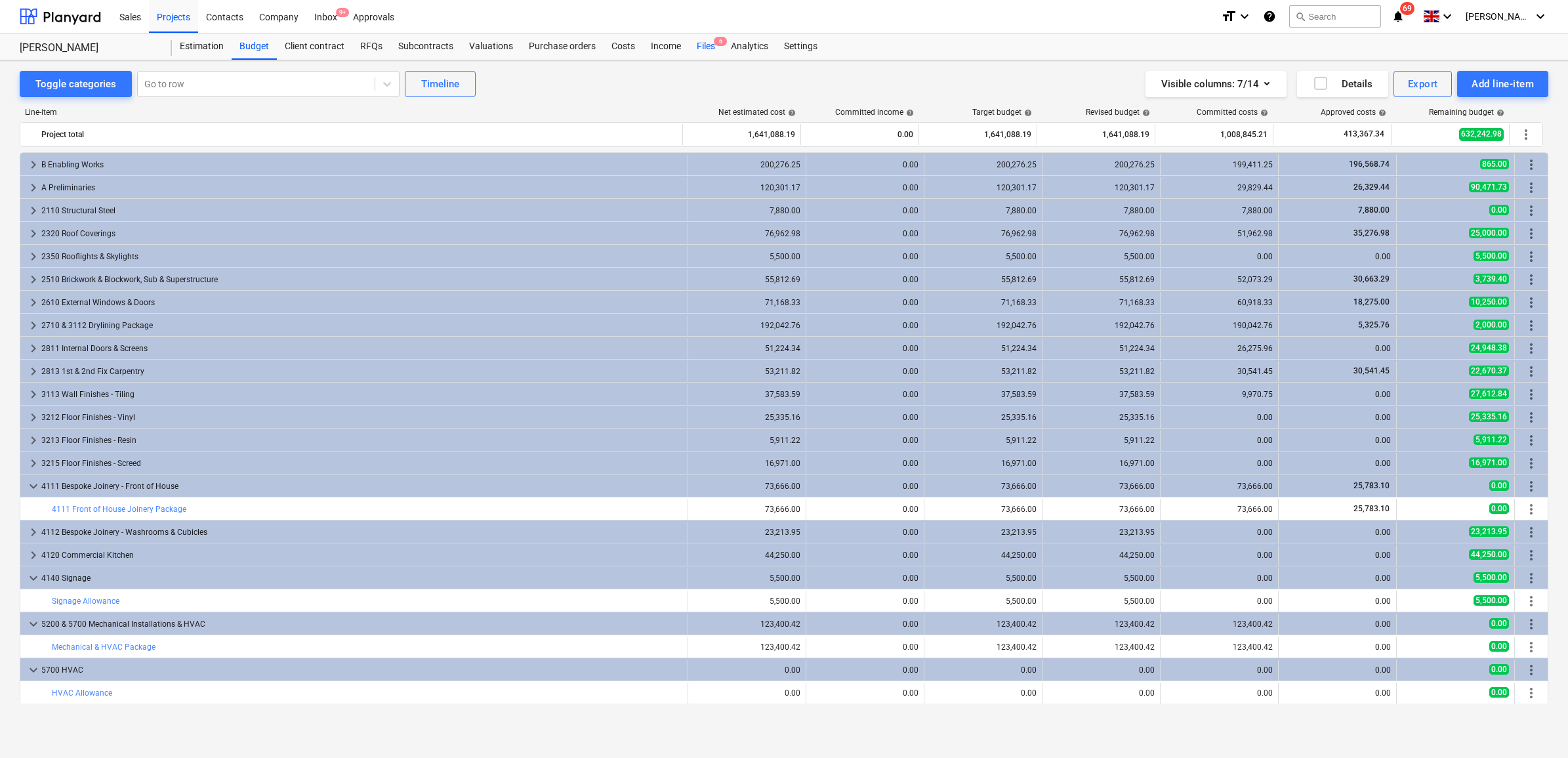
click at [704, 44] on div "Files 6" at bounding box center [706, 47] width 34 height 26
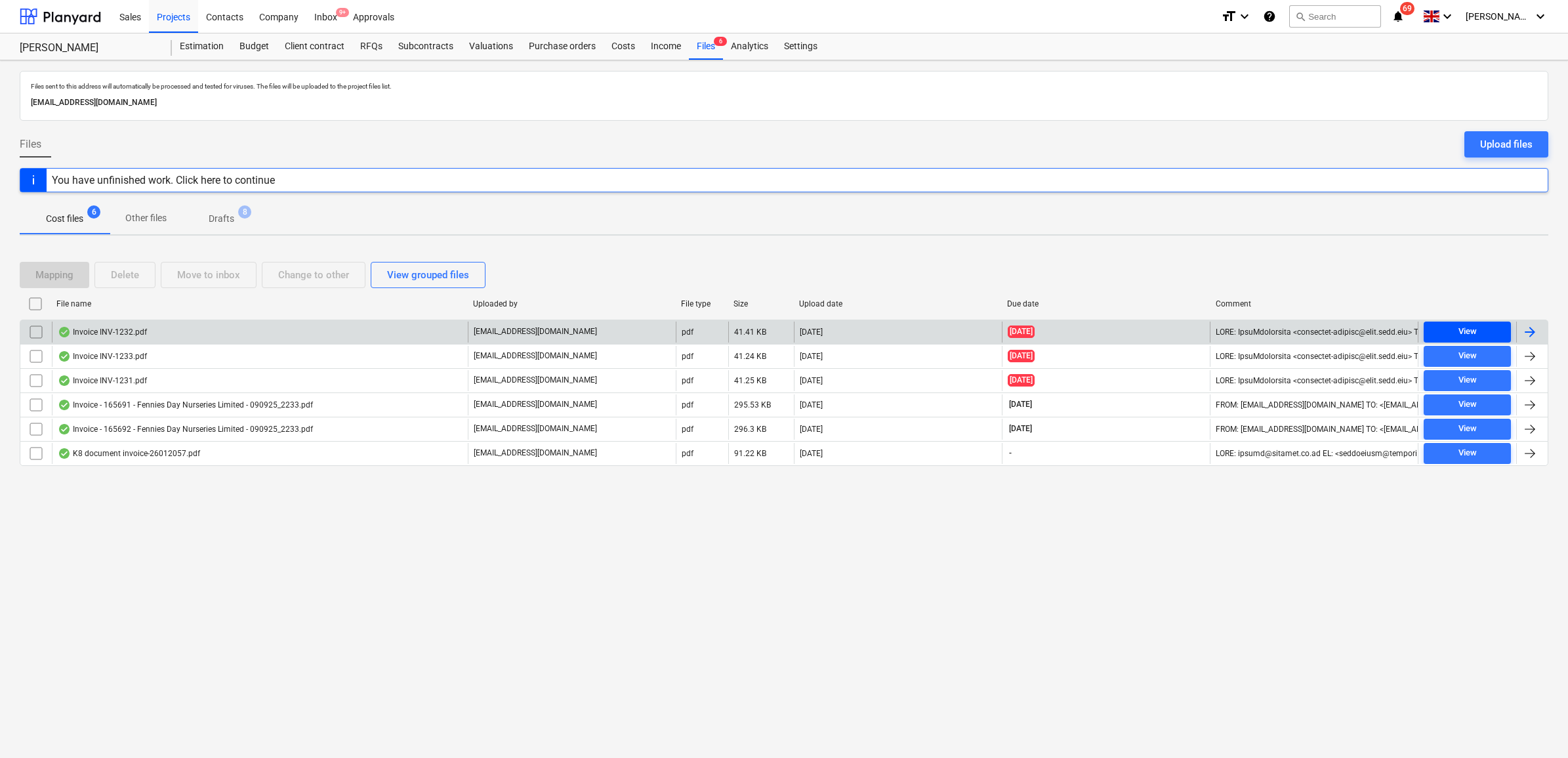
click at [1454, 332] on span "View" at bounding box center [1467, 331] width 77 height 15
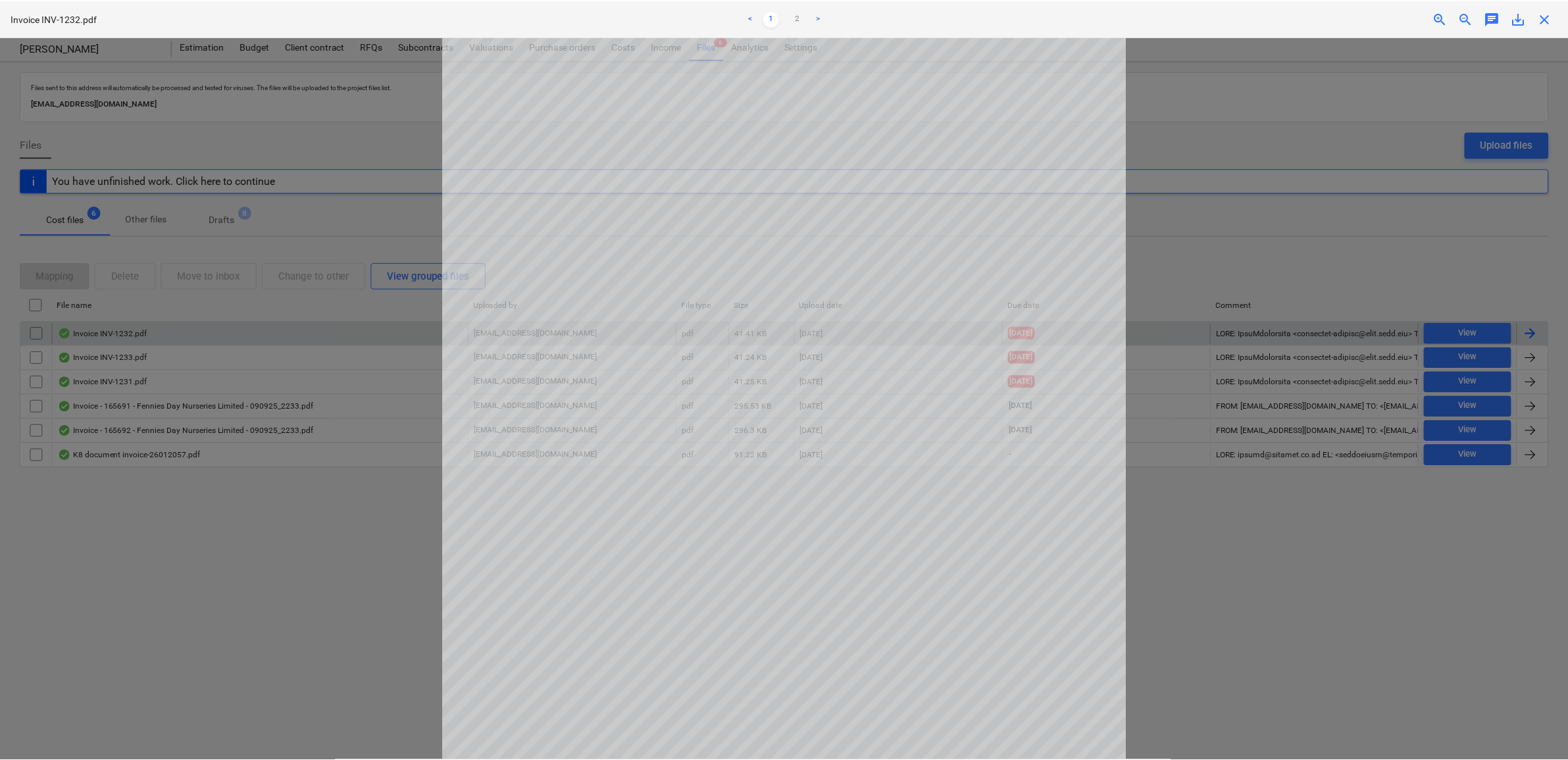
scroll to position [83, 0]
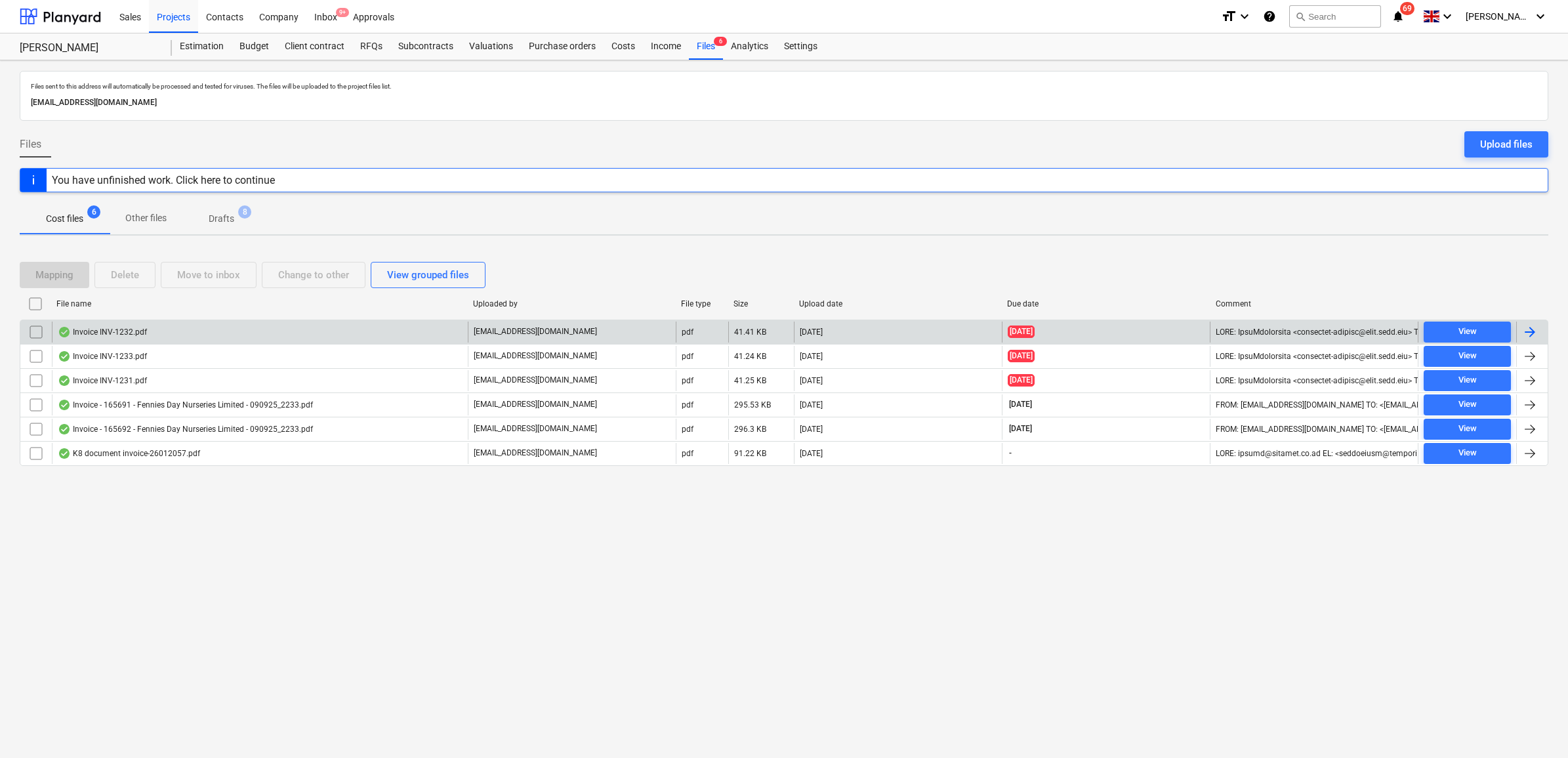
click at [1533, 332] on div at bounding box center [1530, 332] width 16 height 16
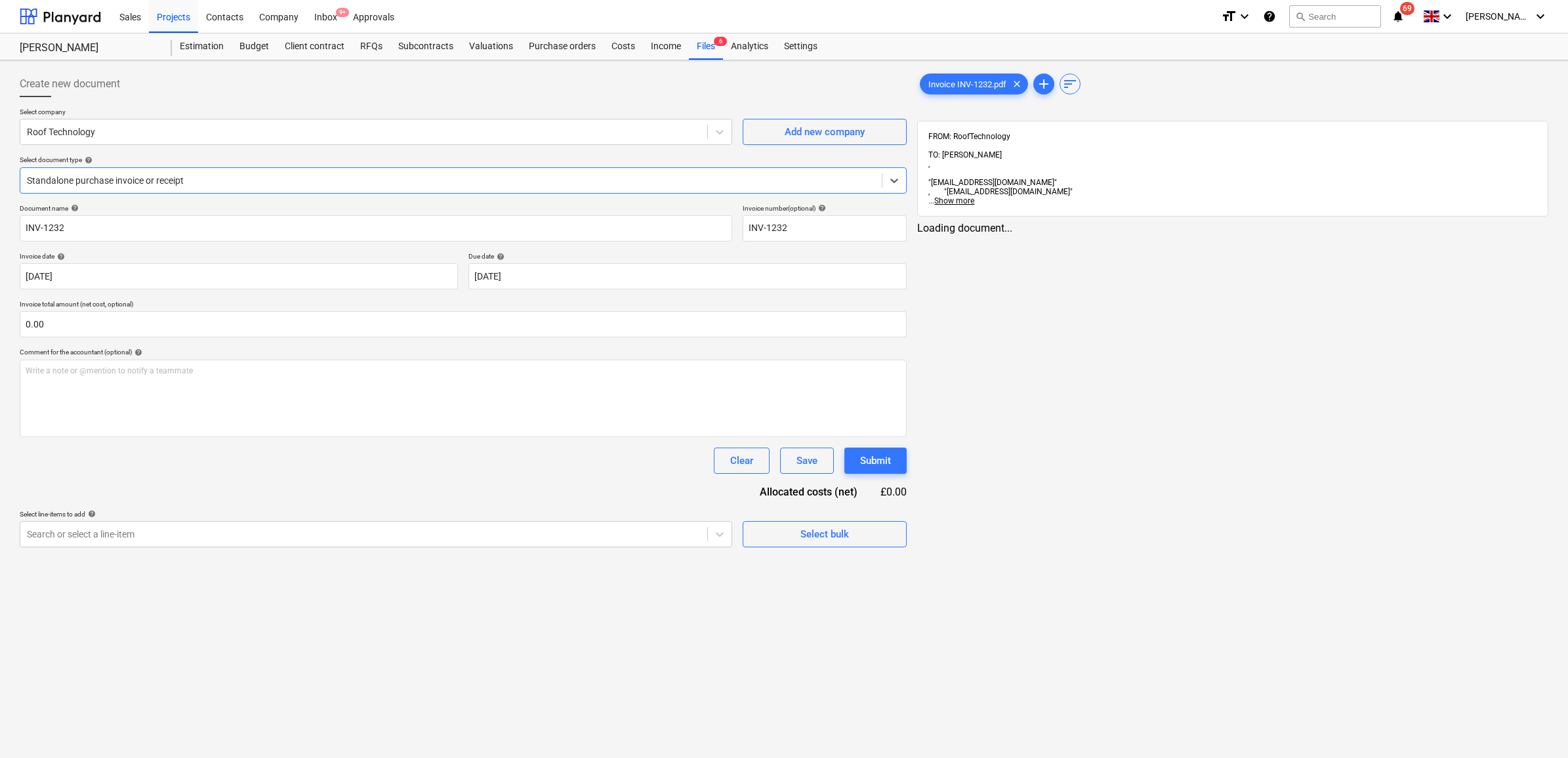
type input "INV-1232"
type input "[DATE]"
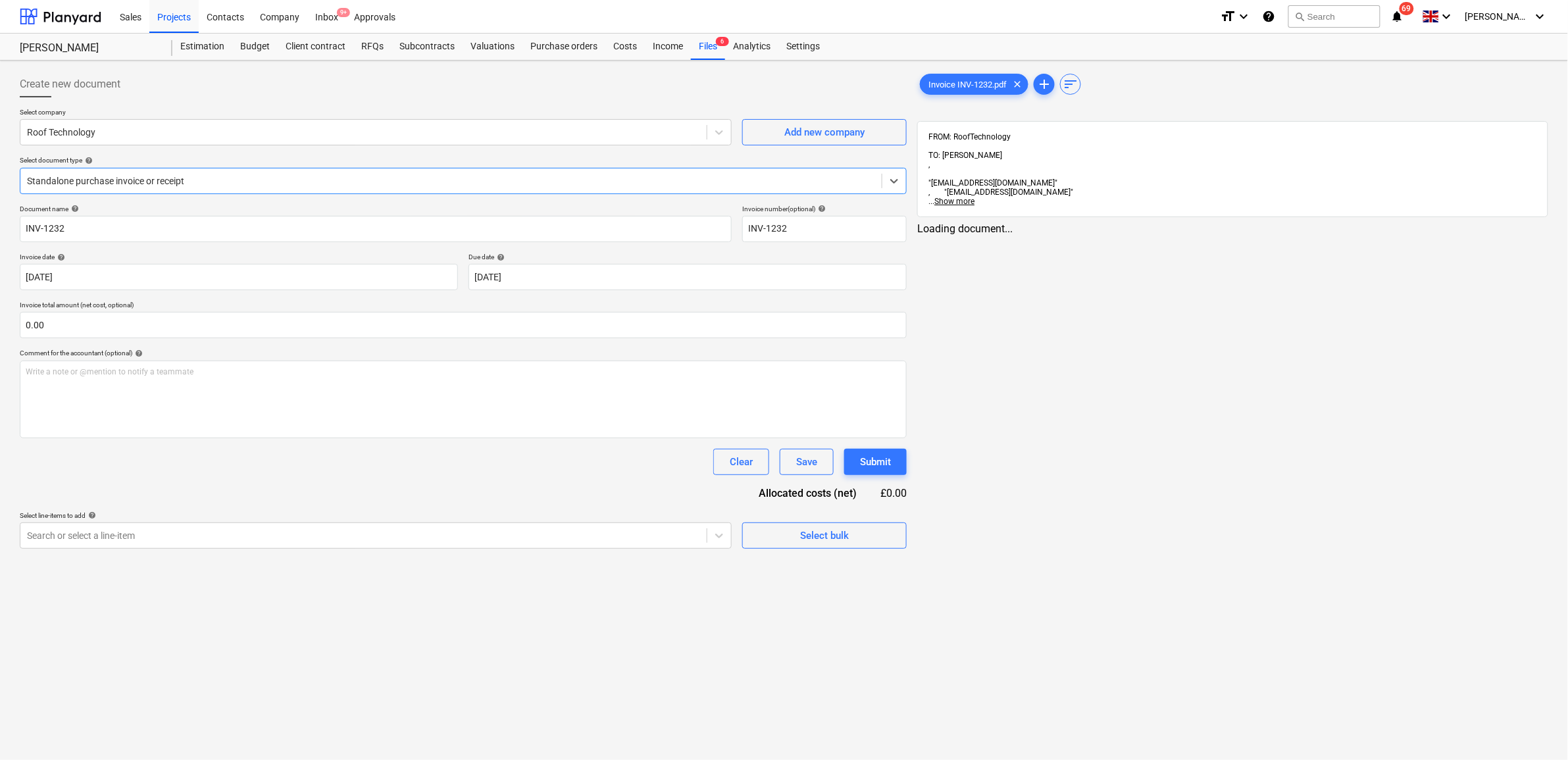
click at [487, 183] on div at bounding box center [450, 180] width 848 height 13
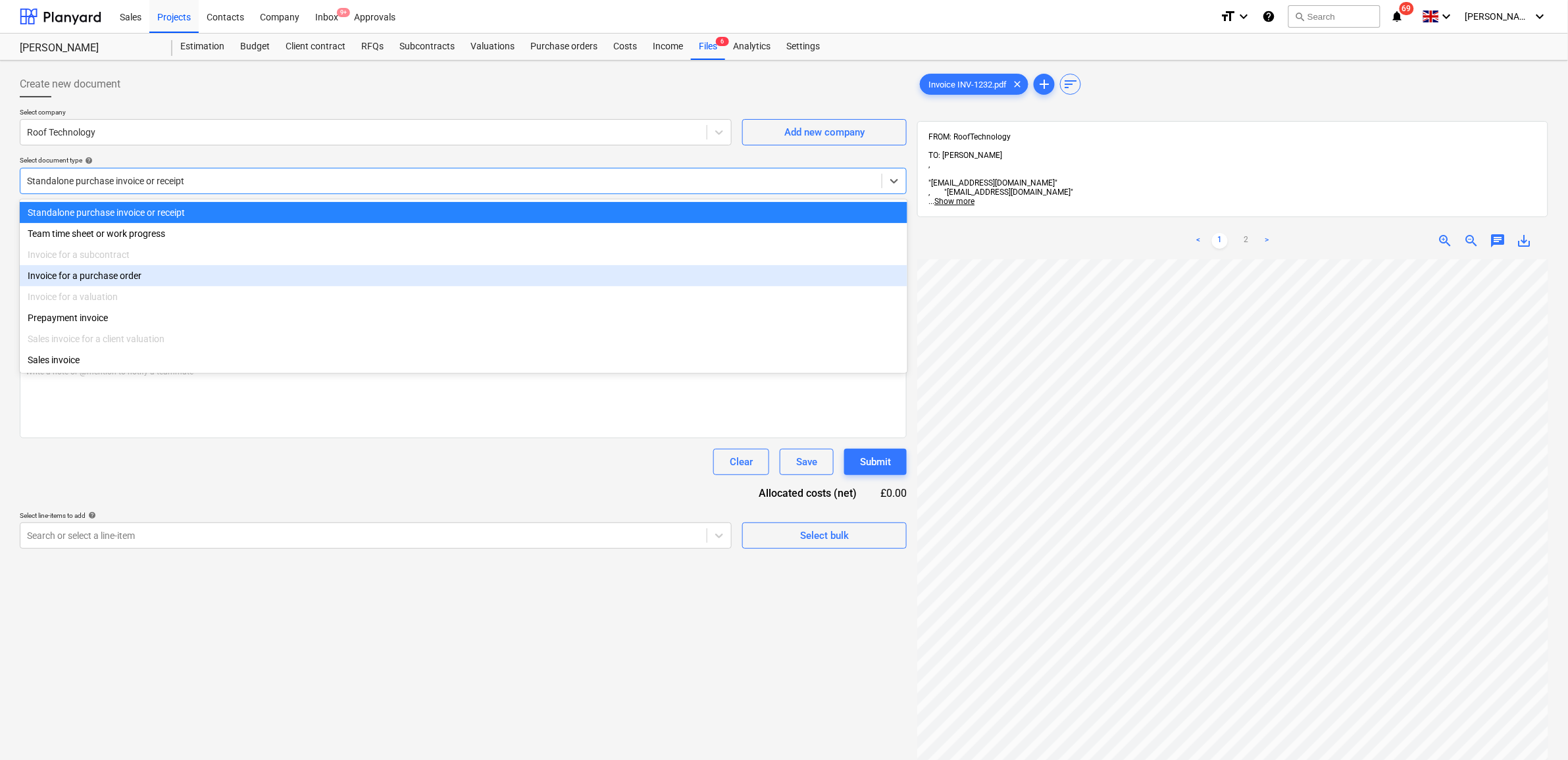
click at [311, 282] on div "Invoice for a purchase order" at bounding box center [463, 275] width 888 height 21
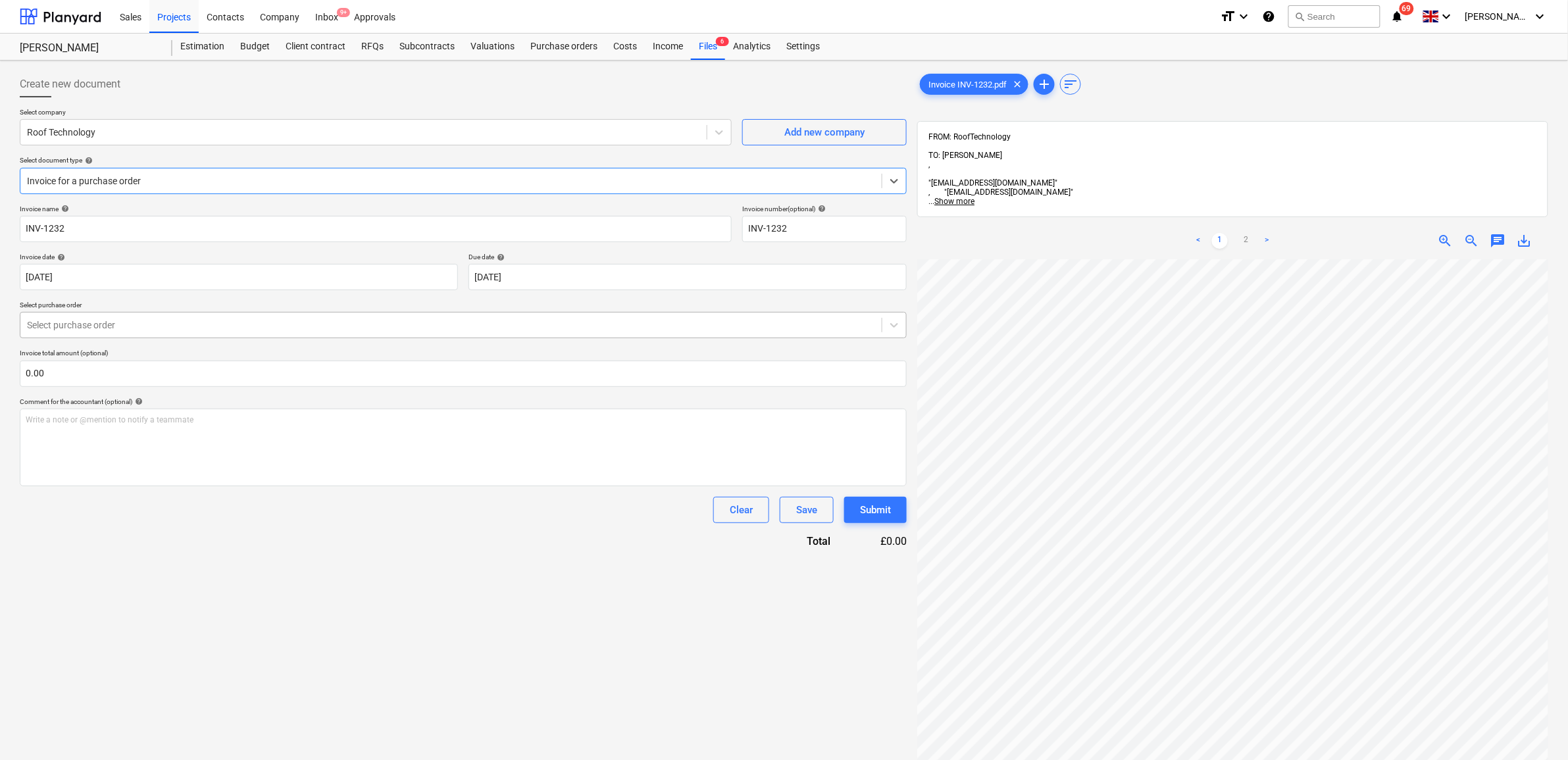
click at [449, 327] on div at bounding box center [450, 325] width 848 height 13
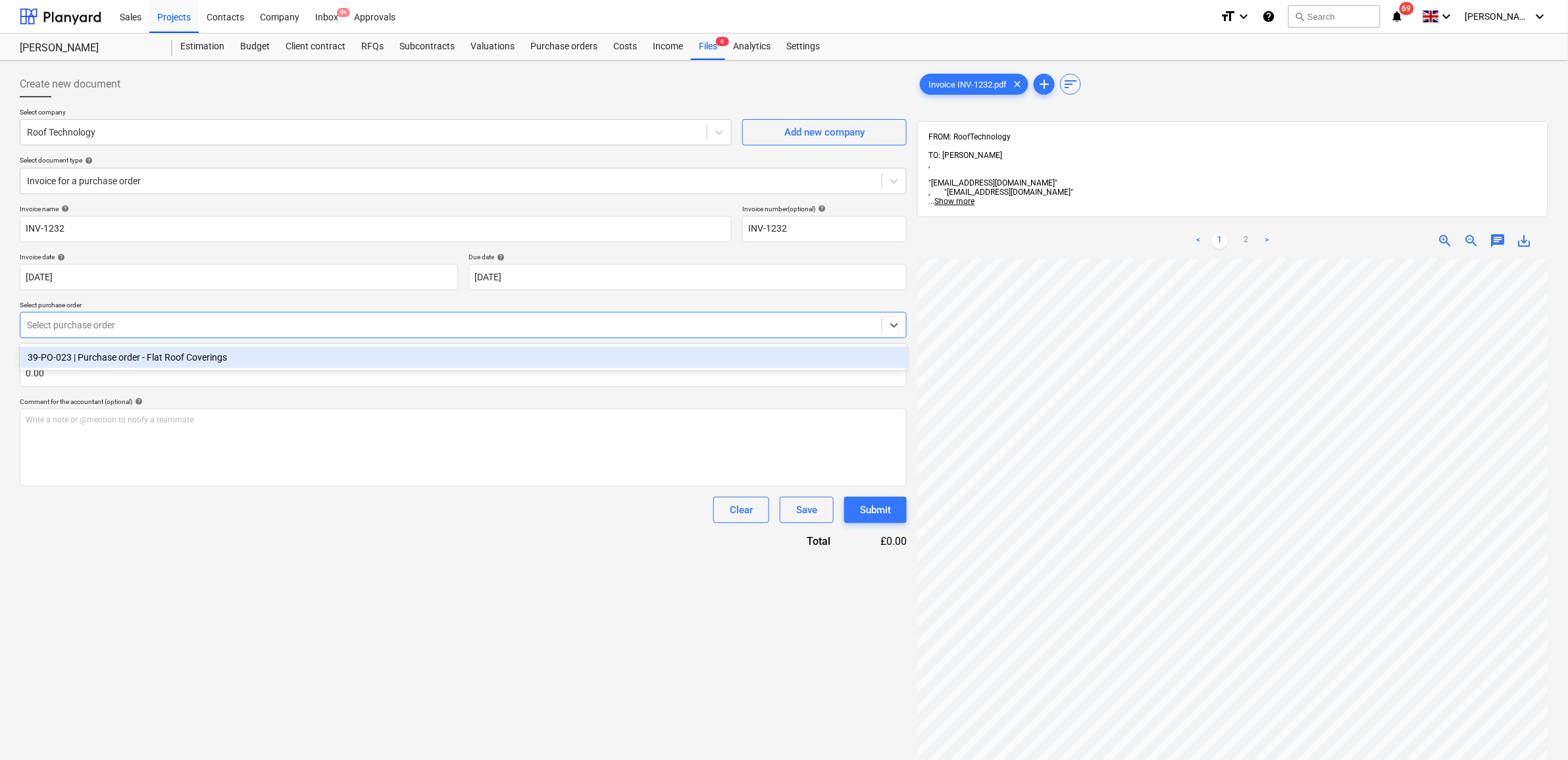
click at [434, 356] on div "39-PO-023 | Purchase order - Flat Roof Coverings" at bounding box center [463, 357] width 888 height 21
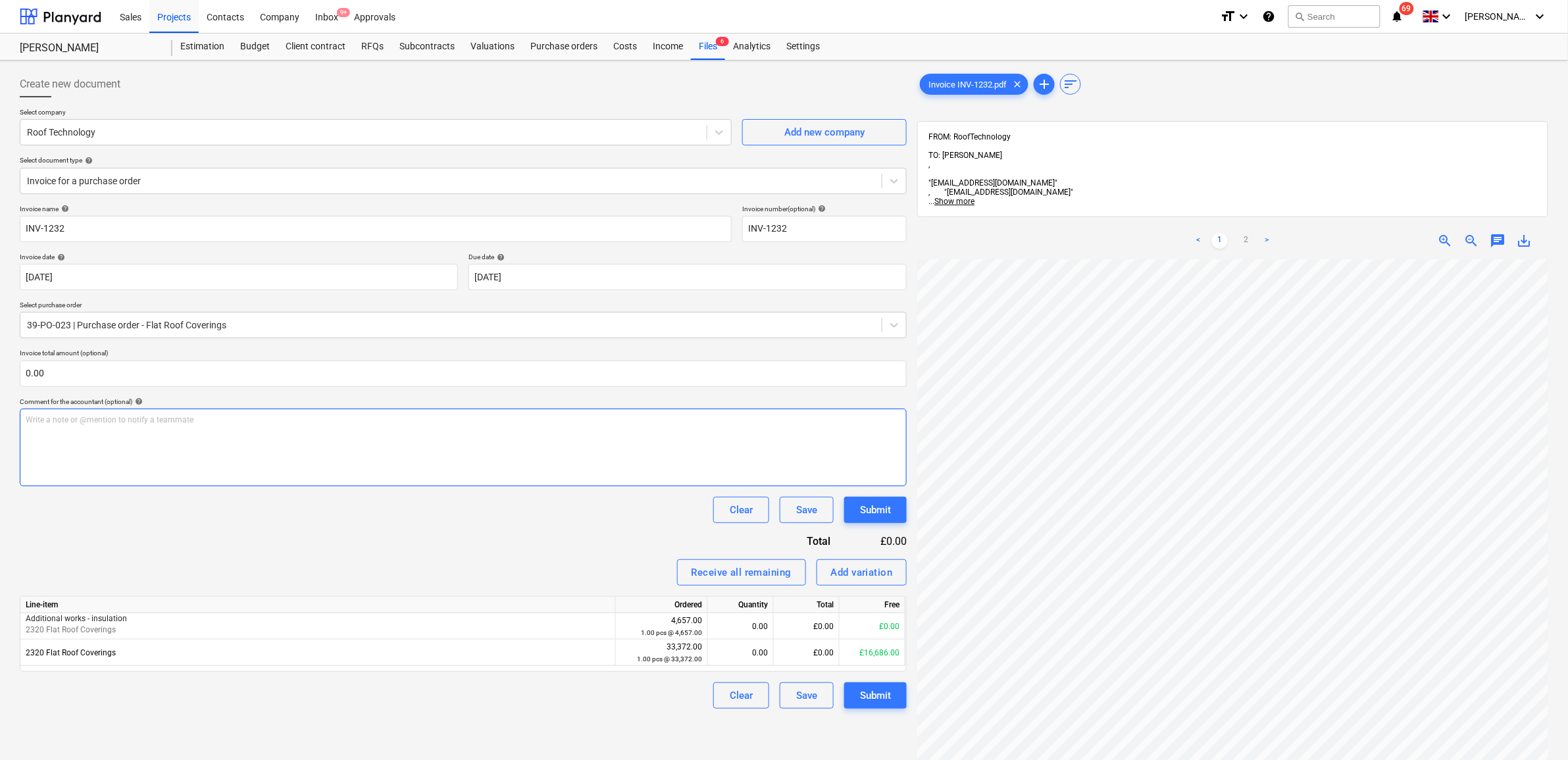
scroll to position [255, 61]
click at [811, 656] on div "£0.00" at bounding box center [807, 652] width 66 height 26
click at [818, 651] on div "£0.00" at bounding box center [807, 652] width 66 height 26
type input "2366"
click at [676, 714] on div "Create new document Select company Roof Technology Add new company Select docum…" at bounding box center [463, 526] width 898 height 921
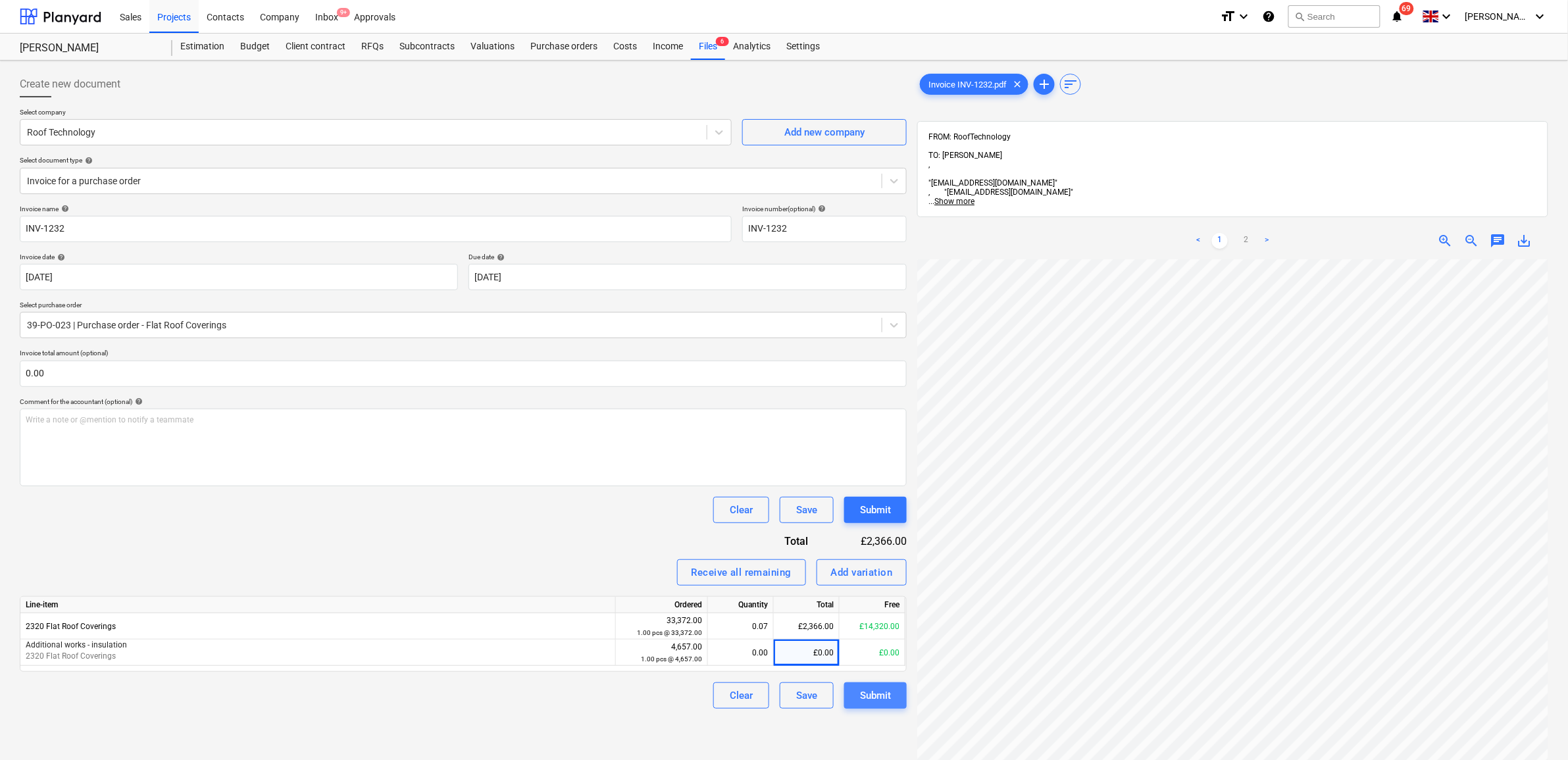
click at [872, 692] on div "Submit" at bounding box center [875, 694] width 31 height 17
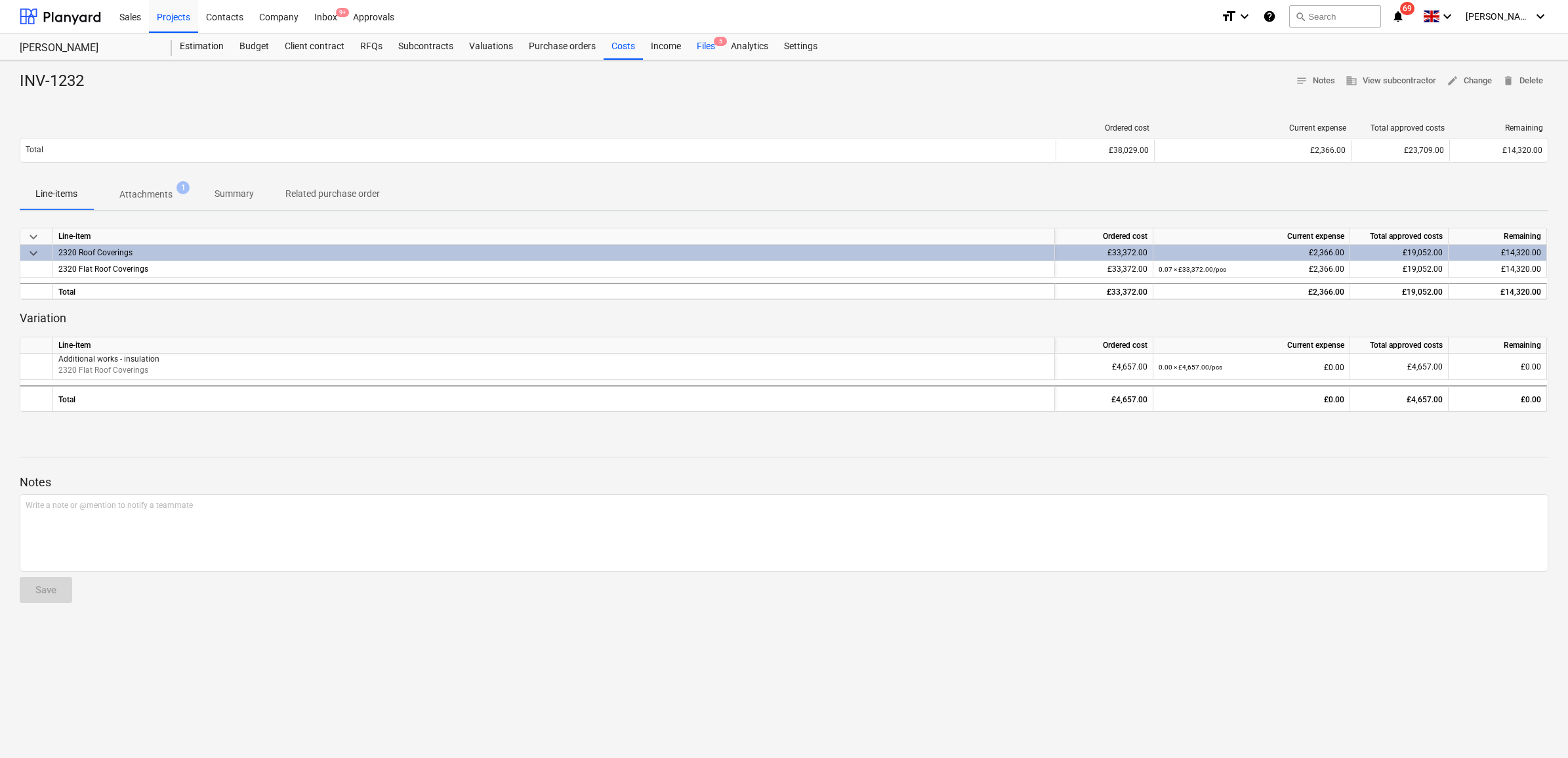
click at [709, 42] on div "Files 5" at bounding box center [706, 47] width 34 height 26
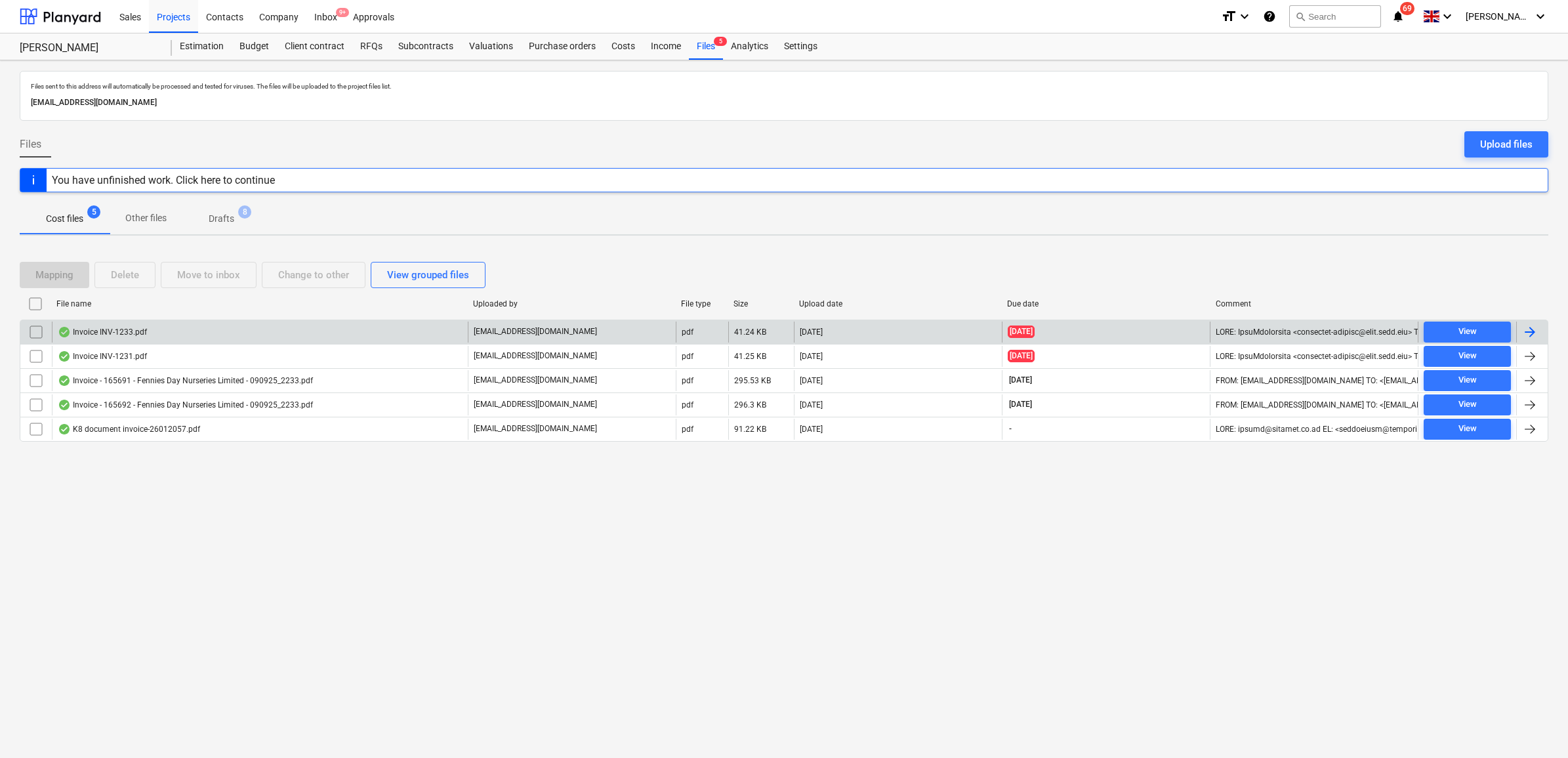
click at [1533, 333] on div at bounding box center [1530, 332] width 16 height 16
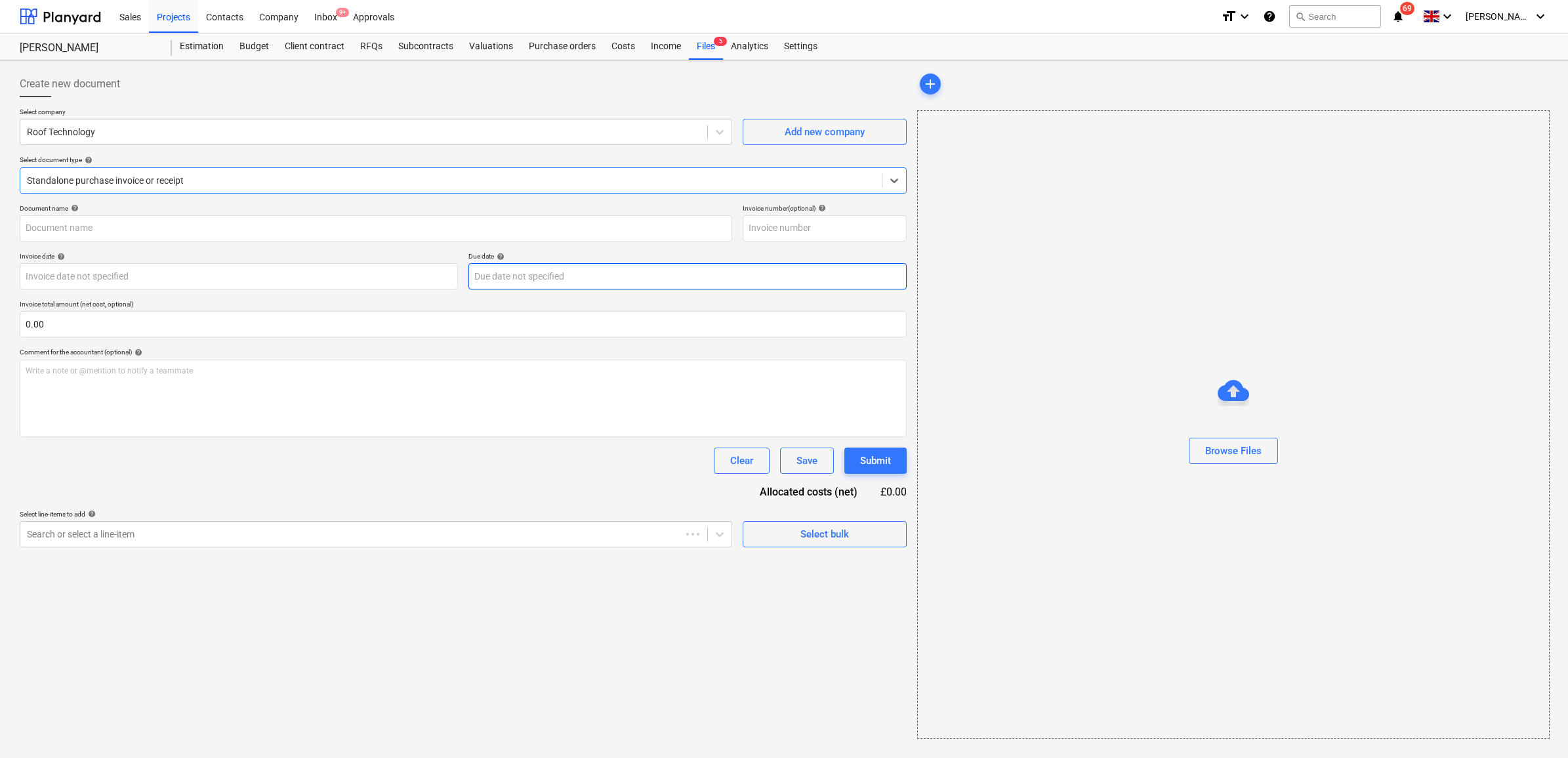
type input "INV-1233"
type input "[DATE]"
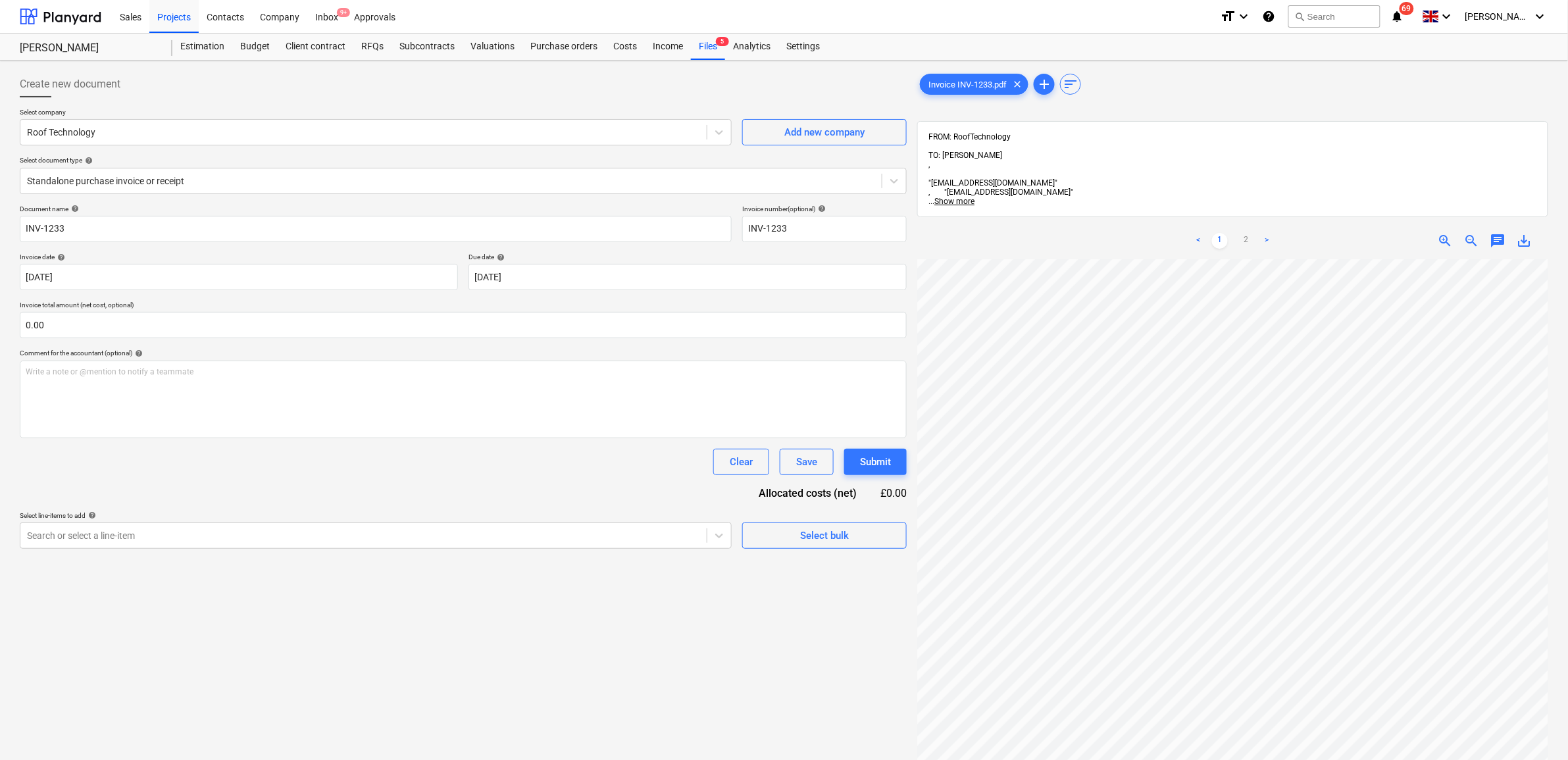
scroll to position [227, 61]
click at [286, 175] on div at bounding box center [450, 180] width 848 height 13
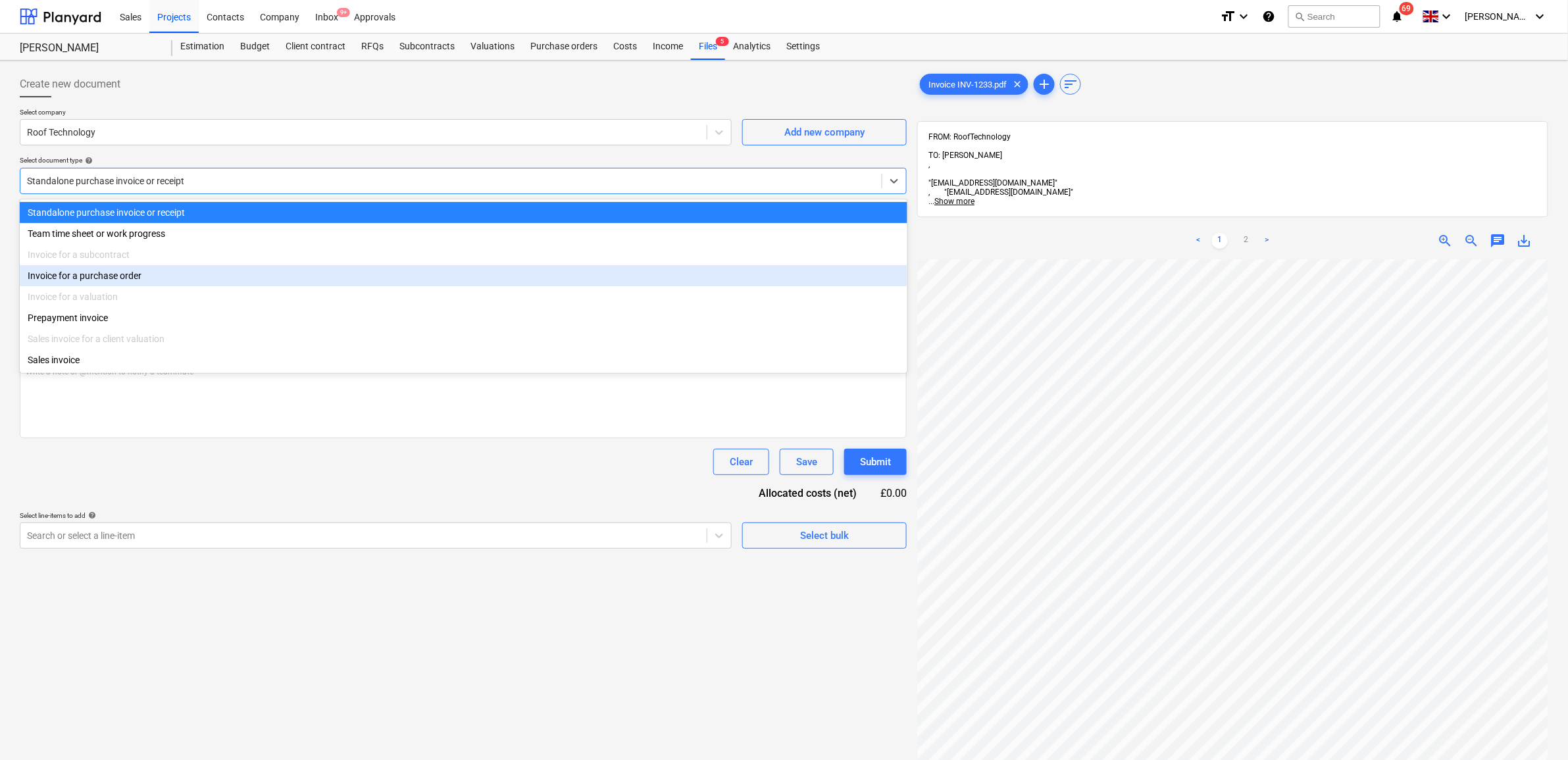
click at [202, 286] on div "Invoice for a purchase order" at bounding box center [463, 275] width 888 height 21
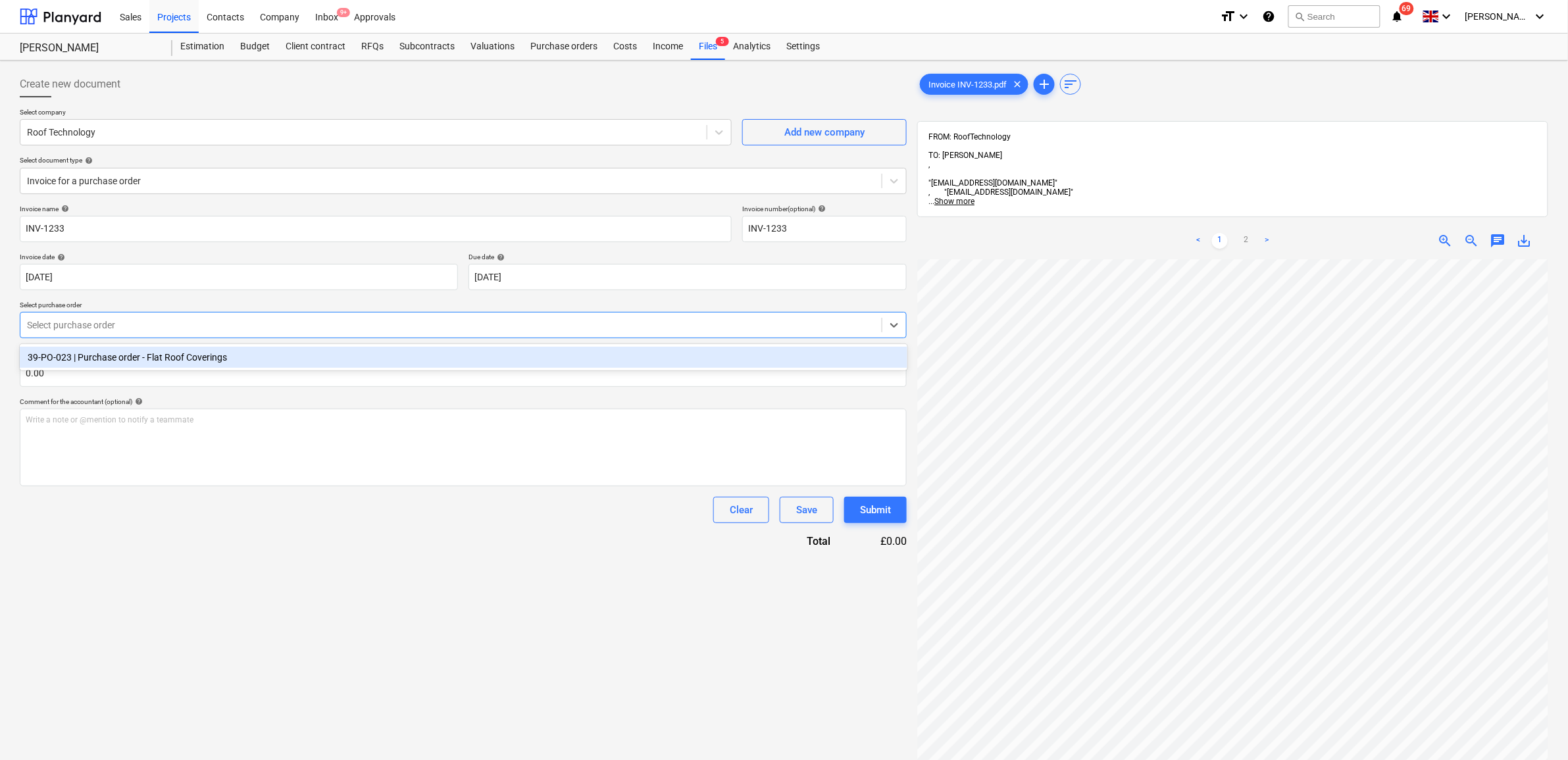
click at [373, 323] on div at bounding box center [450, 325] width 848 height 13
click at [354, 363] on div "39-PO-023 | Purchase order - Flat Roof Coverings" at bounding box center [463, 357] width 888 height 21
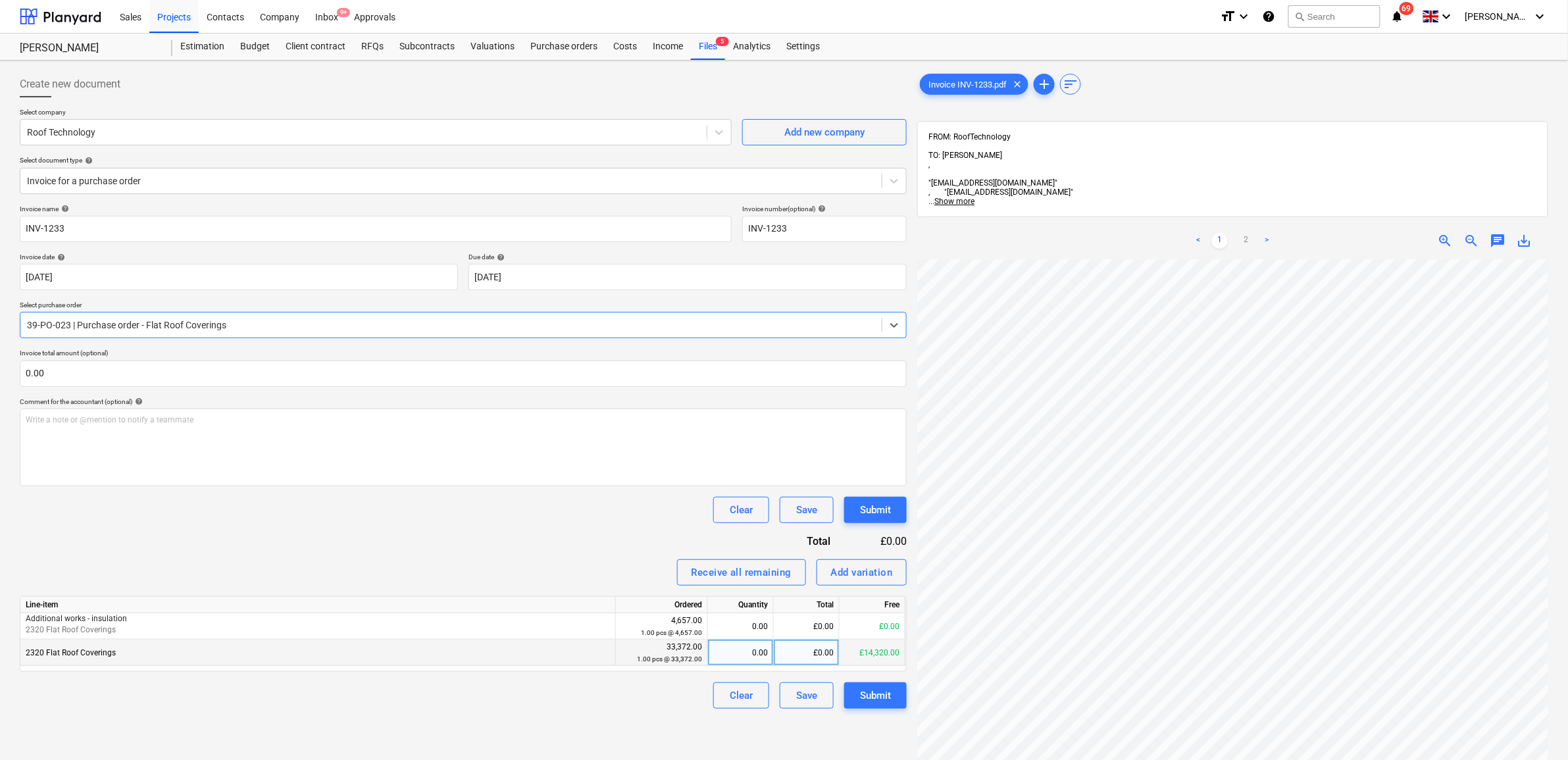
click at [821, 655] on div "£0.00" at bounding box center [807, 652] width 66 height 26
type input "6360"
click at [610, 586] on div "Receive all remaining Add variation" at bounding box center [463, 572] width 887 height 26
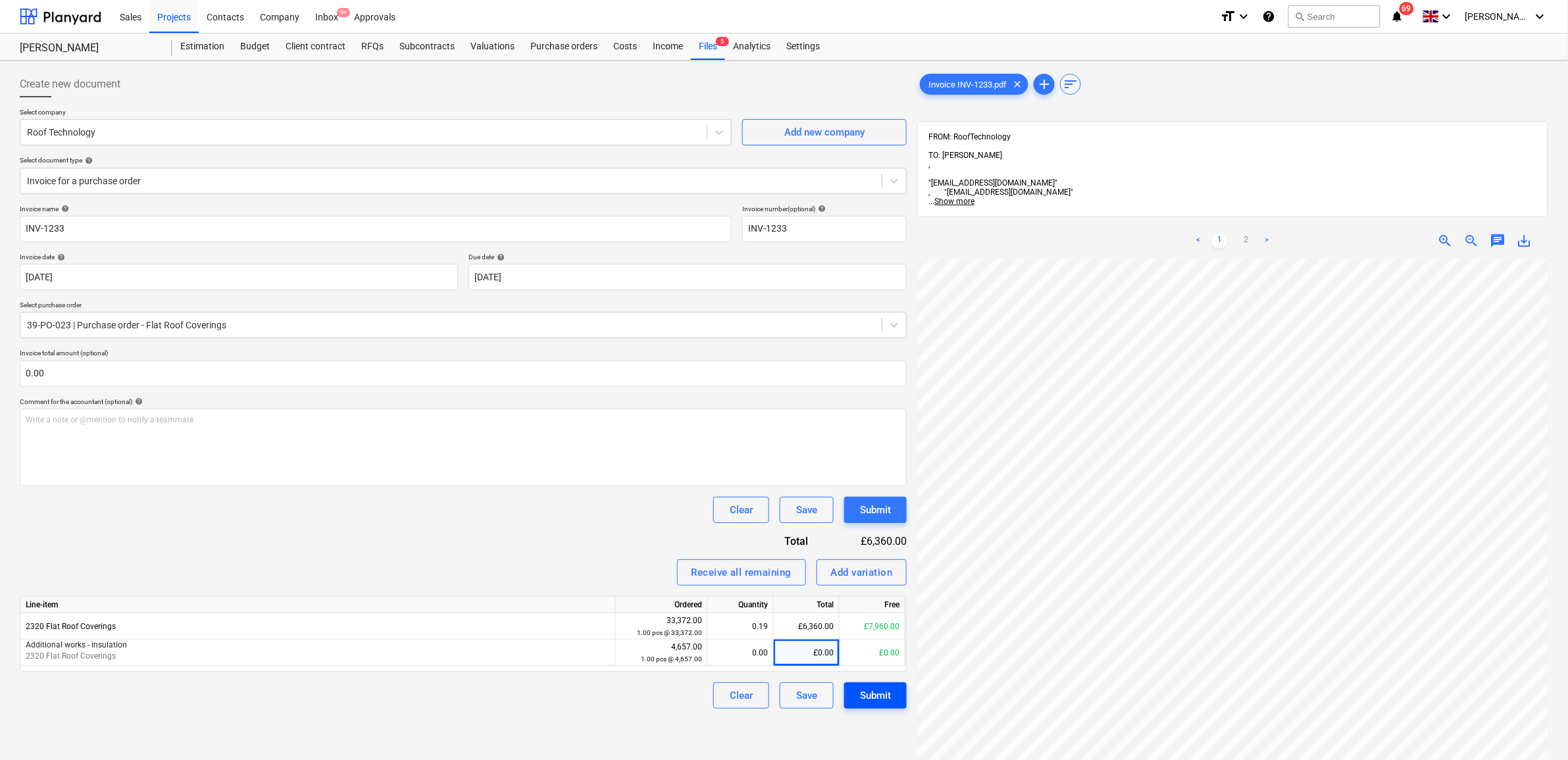
click at [883, 698] on div "Submit" at bounding box center [875, 694] width 31 height 17
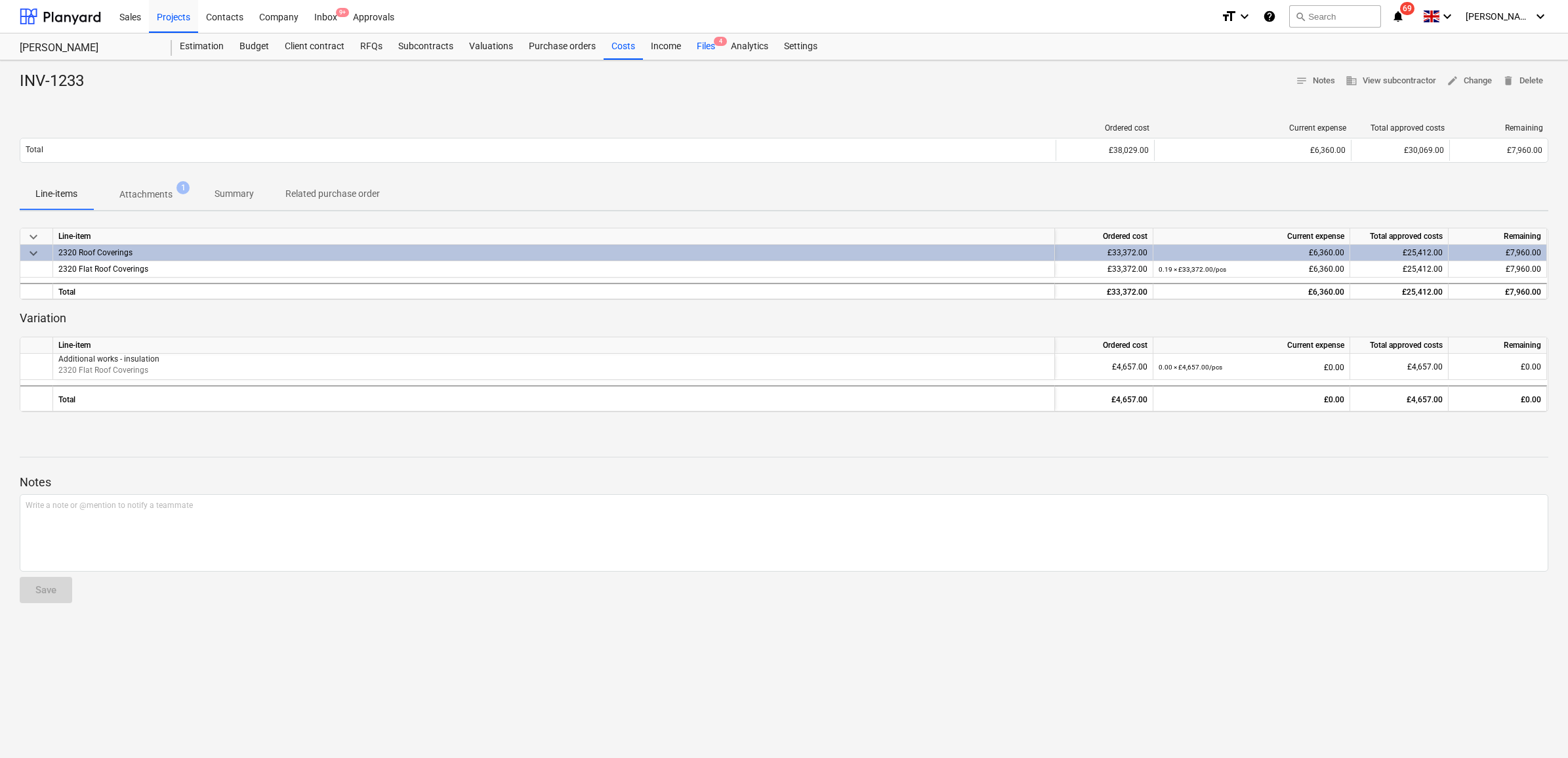
click at [712, 48] on div "Files 4" at bounding box center [706, 47] width 34 height 26
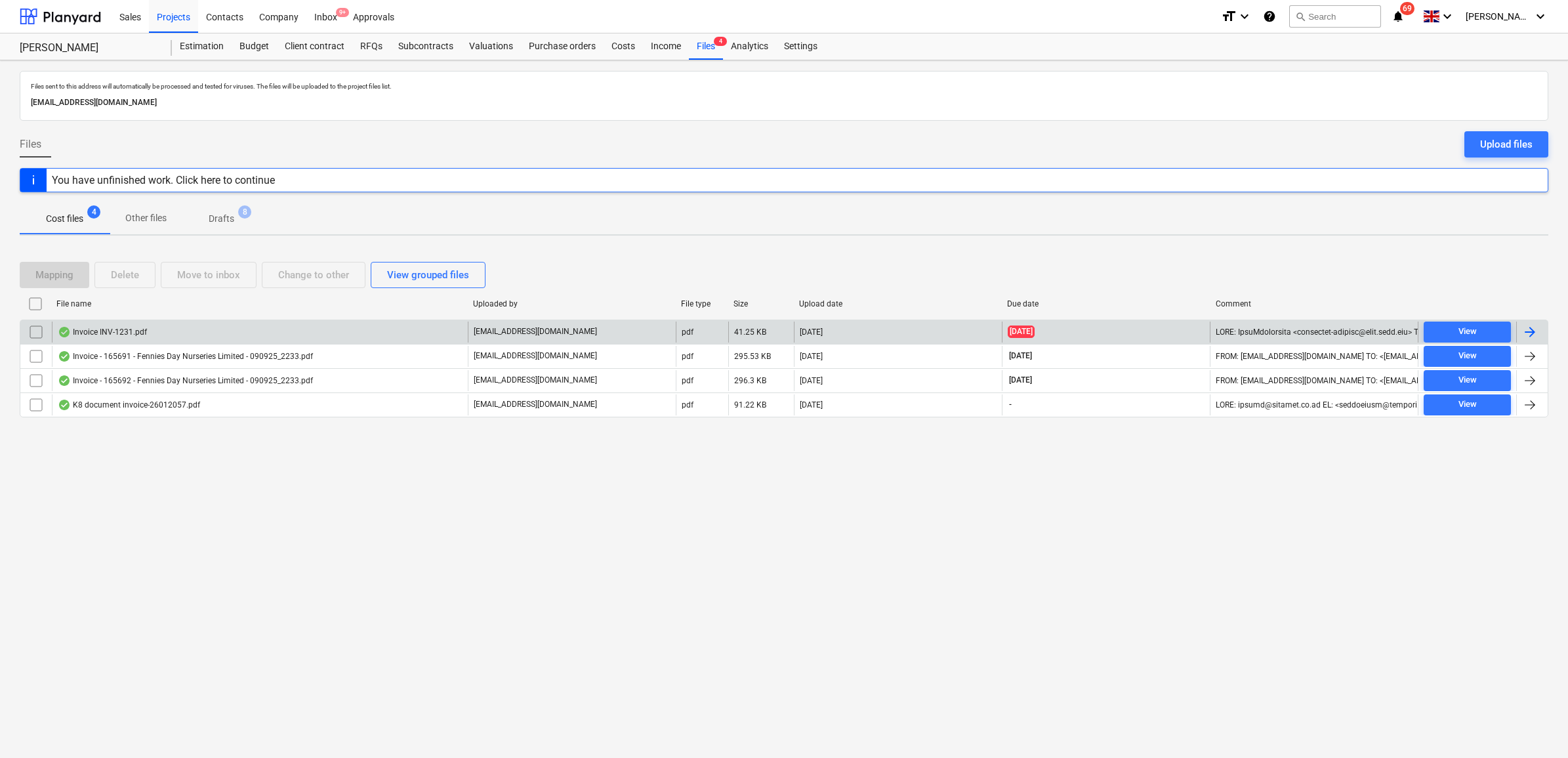
click at [1529, 330] on div at bounding box center [1530, 332] width 16 height 16
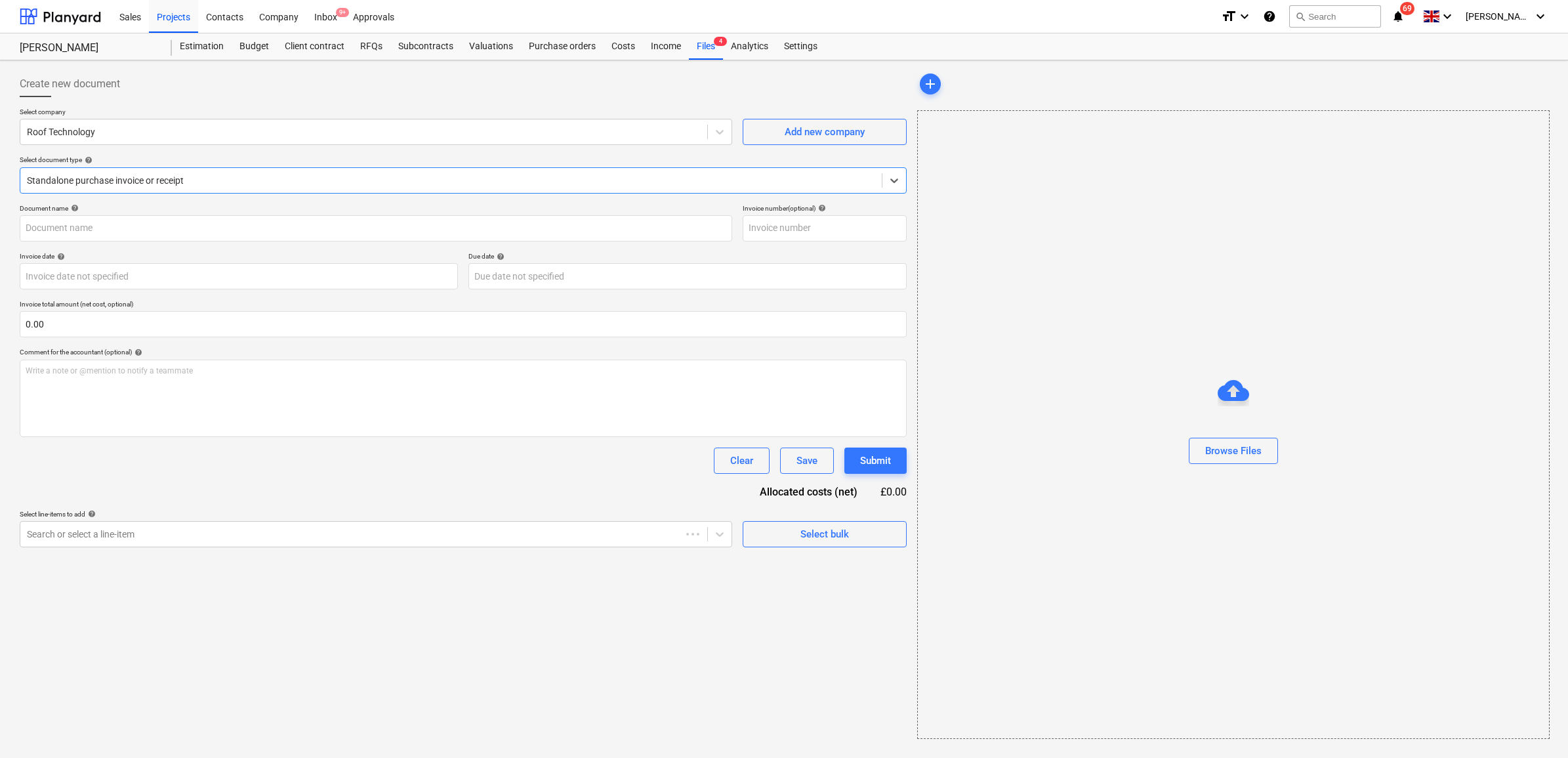
type input "INV-1231"
type input "[DATE]"
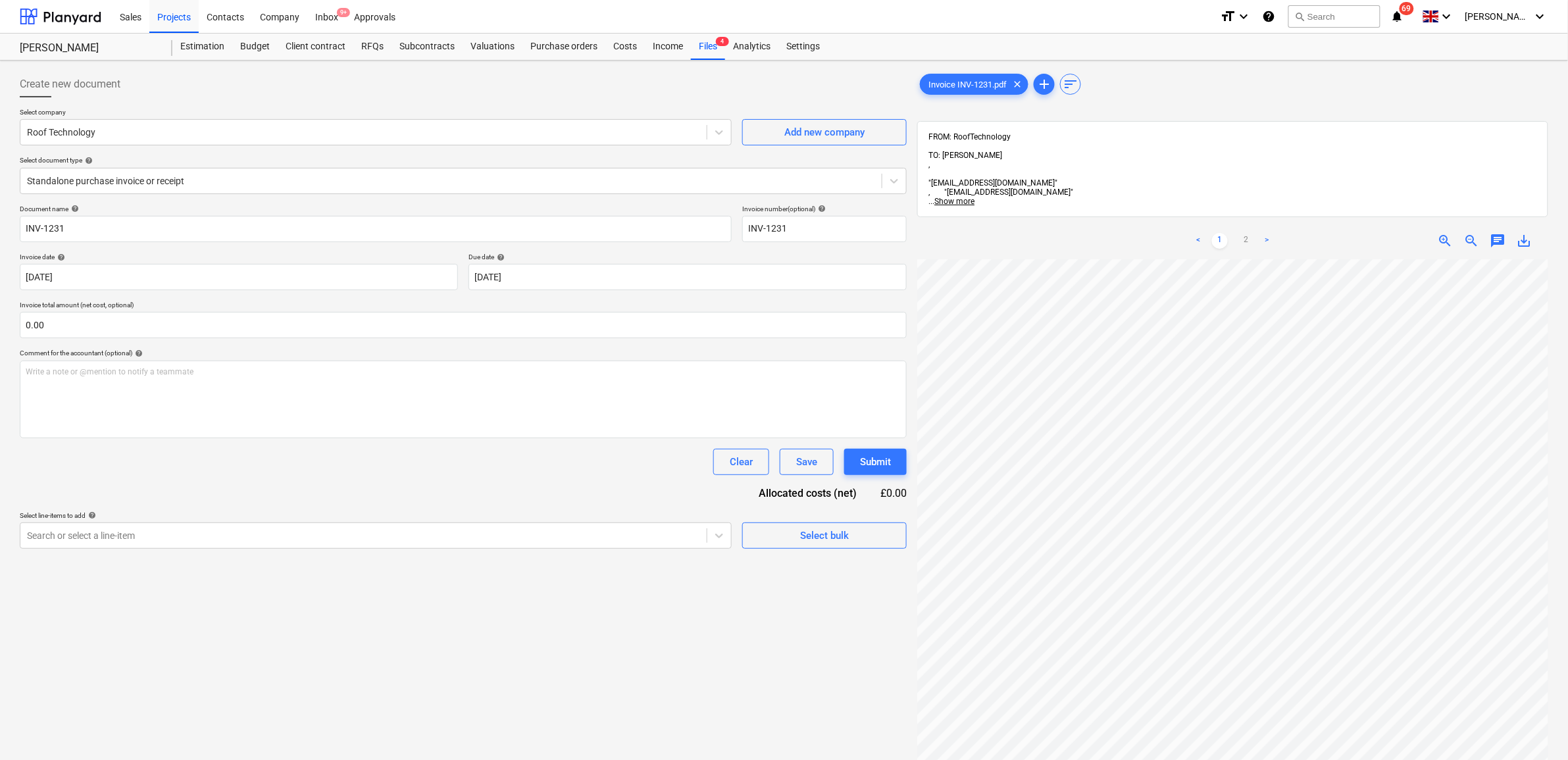
scroll to position [255, 61]
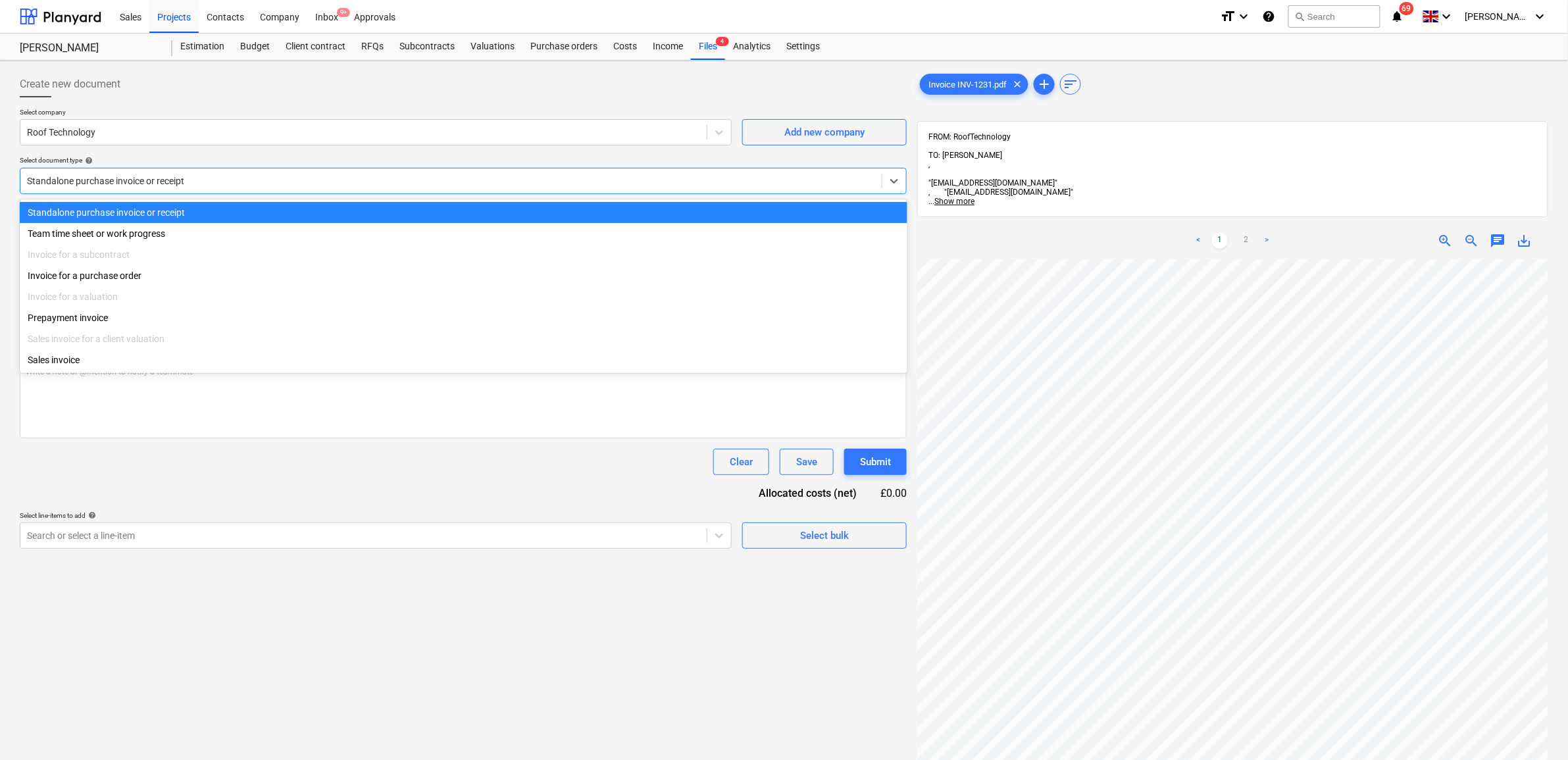
click at [259, 184] on div at bounding box center [450, 180] width 848 height 13
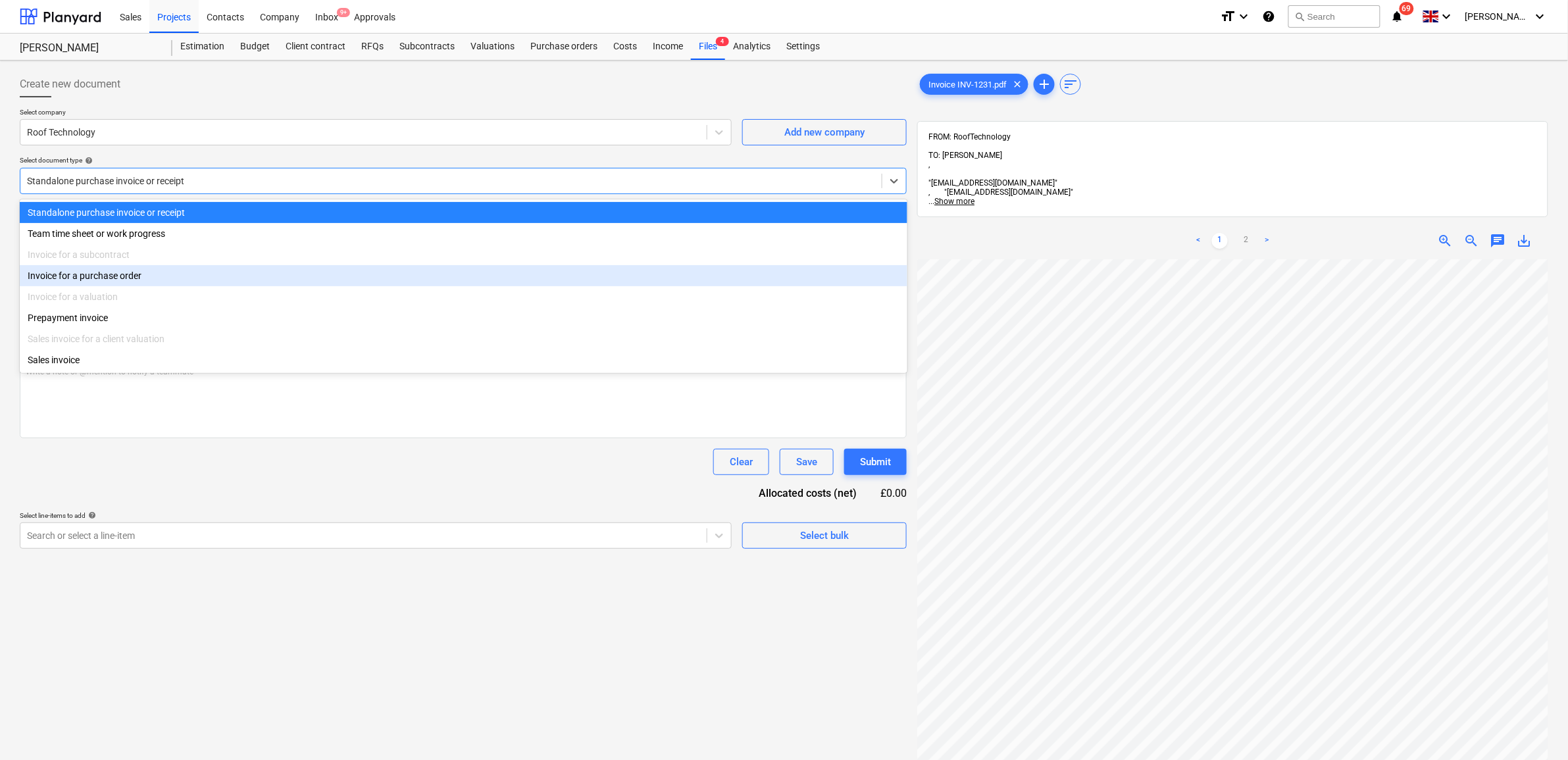
click at [175, 283] on div "Invoice for a purchase order" at bounding box center [463, 275] width 888 height 21
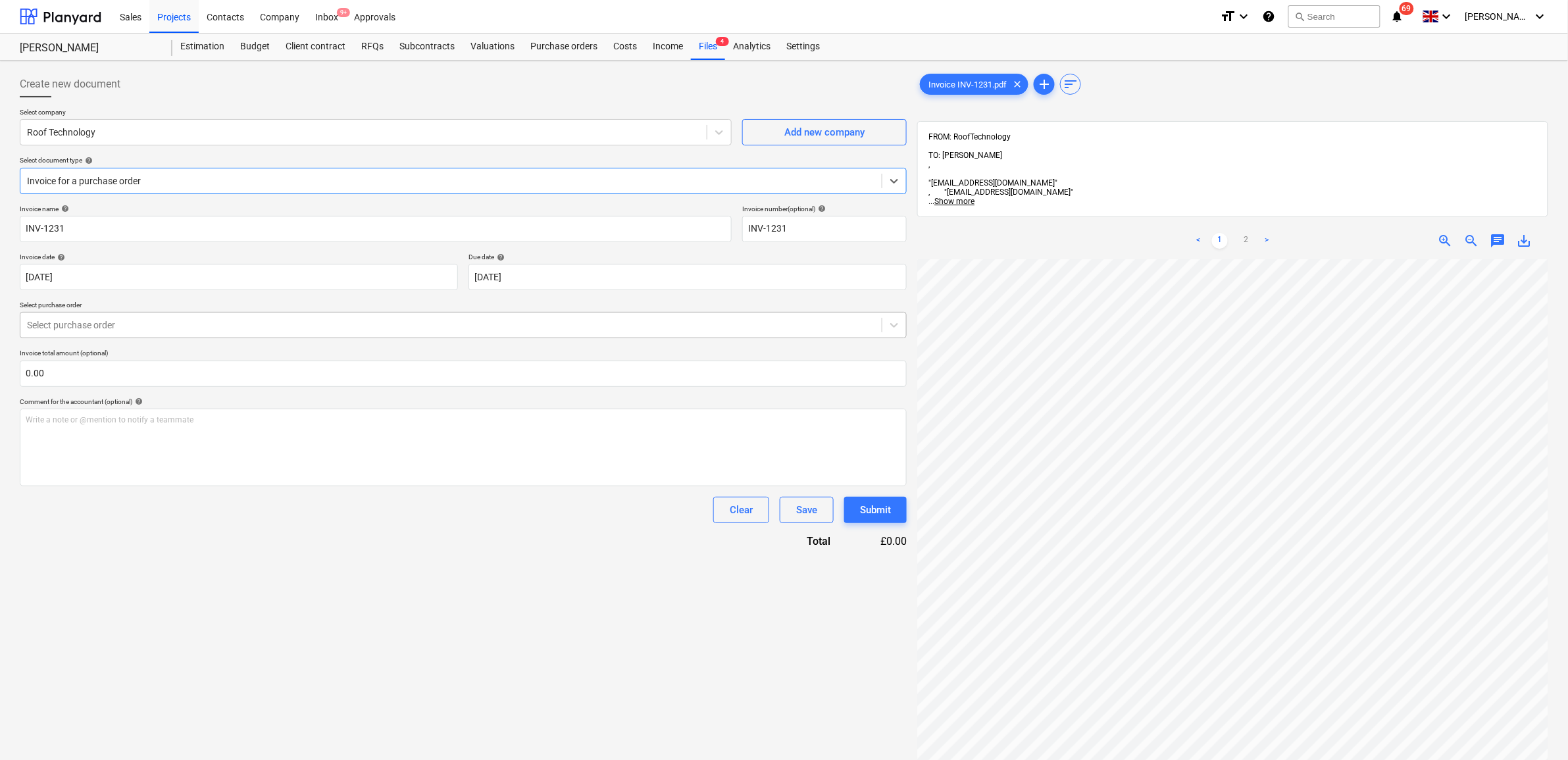
click at [431, 327] on div at bounding box center [450, 325] width 848 height 13
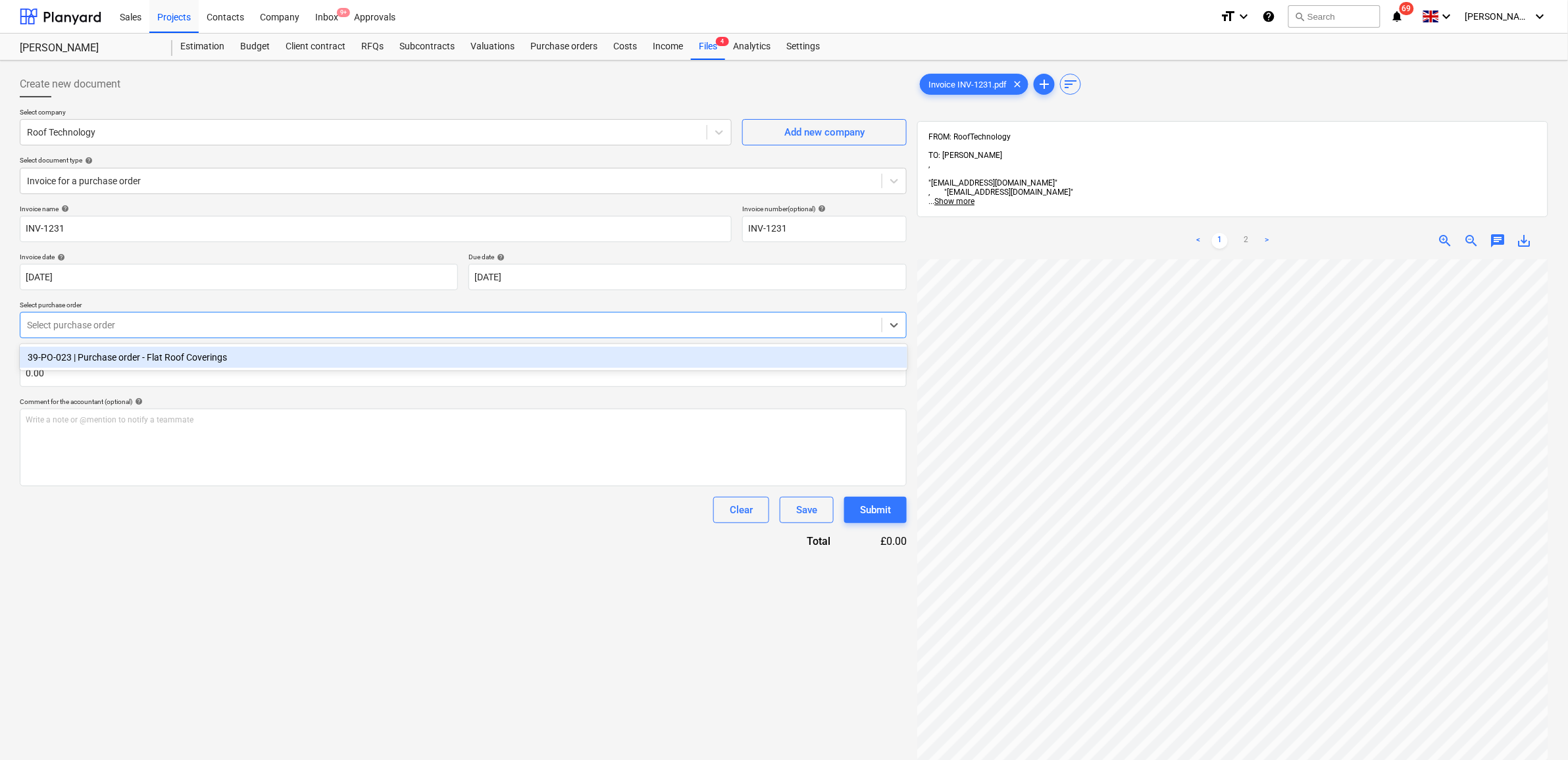
click at [421, 361] on div "39-PO-023 | Purchase order - Flat Roof Coverings" at bounding box center [463, 357] width 888 height 21
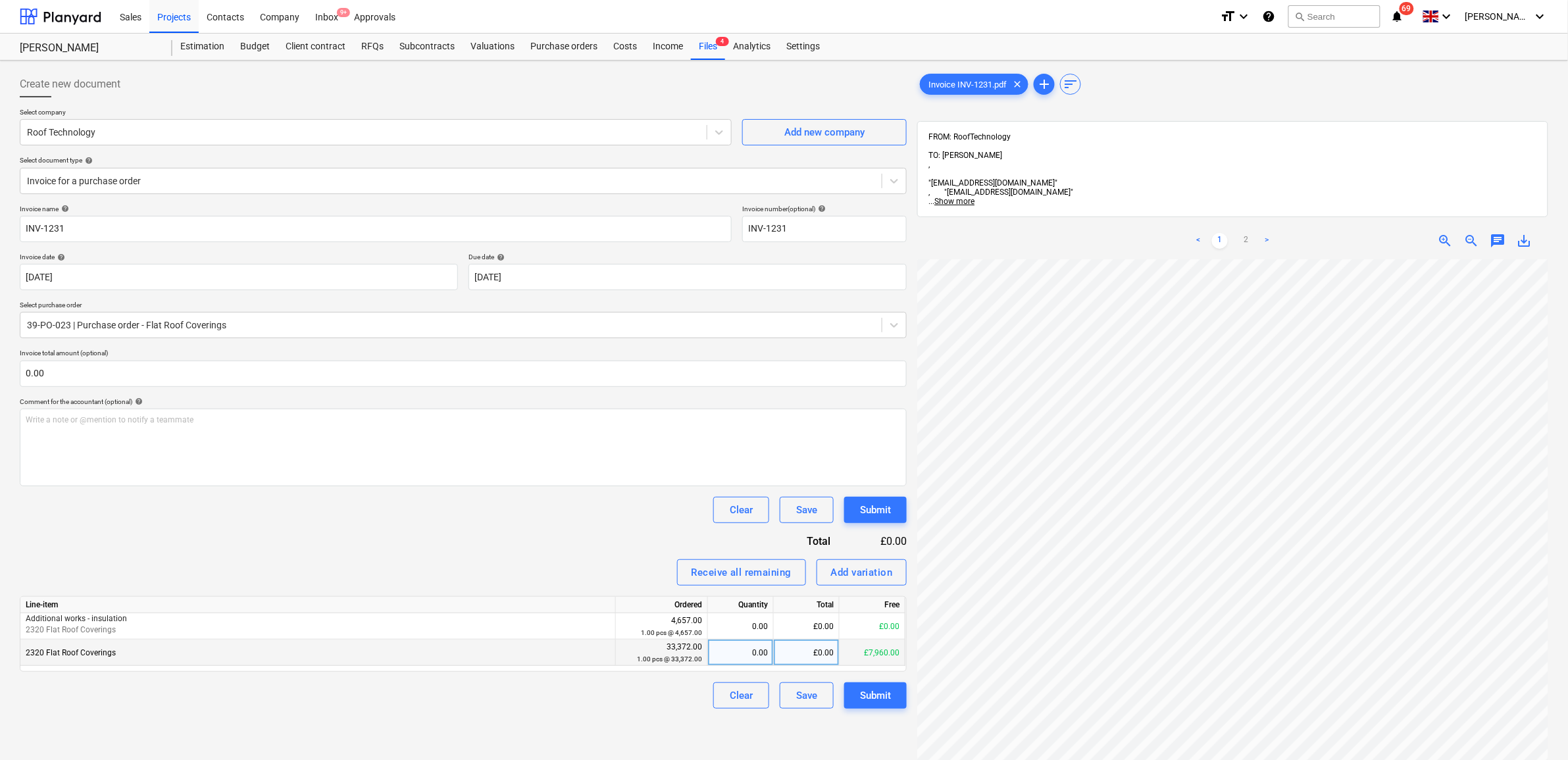
click at [811, 653] on div "£0.00" at bounding box center [807, 652] width 66 height 26
type input "8140"
click at [473, 489] on div "Invoice name help INV-1231 Invoice number (optional) help INV-1231 Invoice date…" at bounding box center [463, 456] width 887 height 504
click at [216, 381] on input "text" at bounding box center [463, 374] width 887 height 26
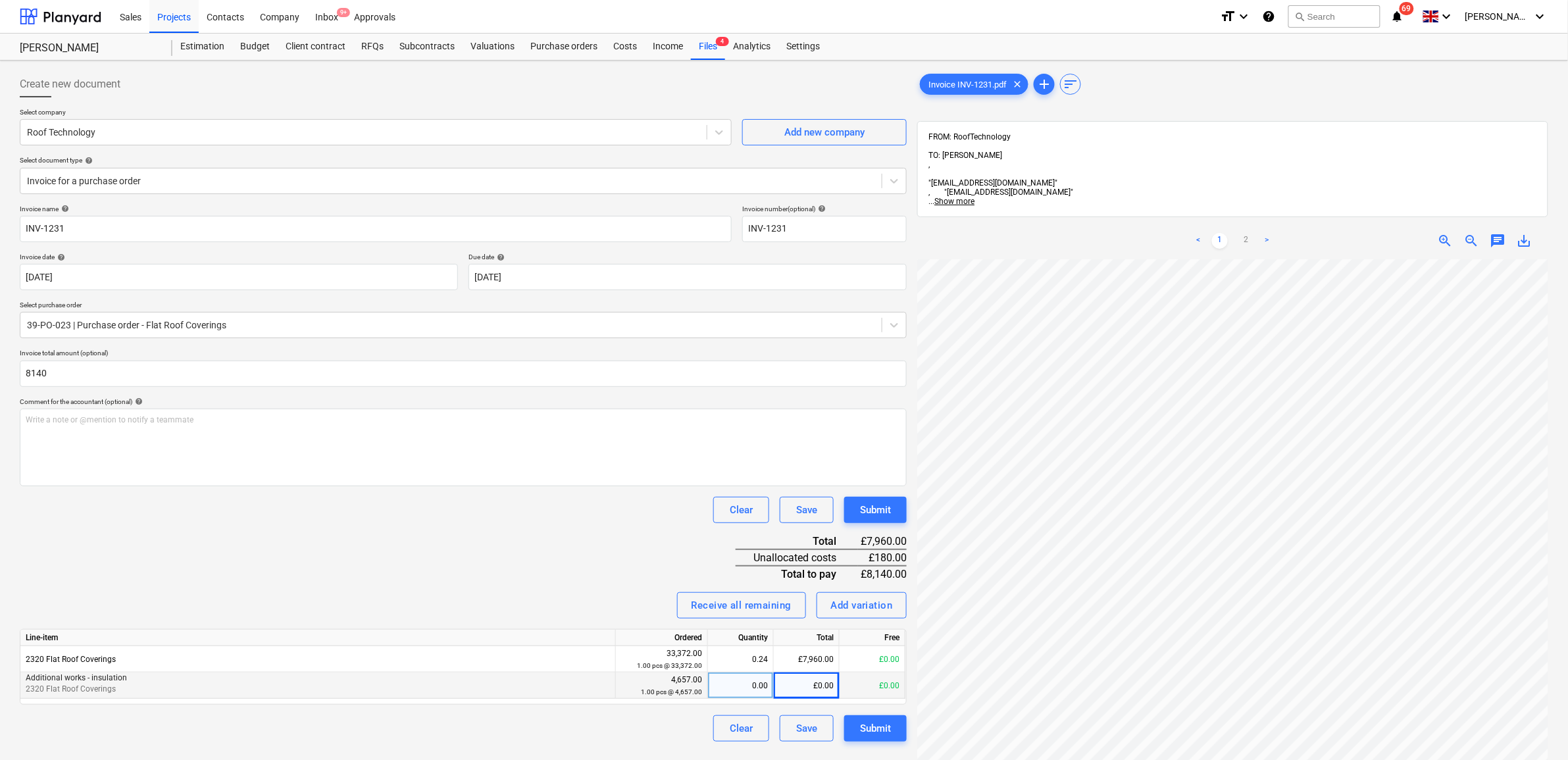
type input "8,140.00"
drag, startPoint x: 336, startPoint y: 540, endPoint x: 394, endPoint y: 528, distance: 59.2
click at [337, 541] on div "Invoice name help INV-1231 Invoice number (optional) help INV-1231 Invoice date…" at bounding box center [463, 472] width 887 height 537
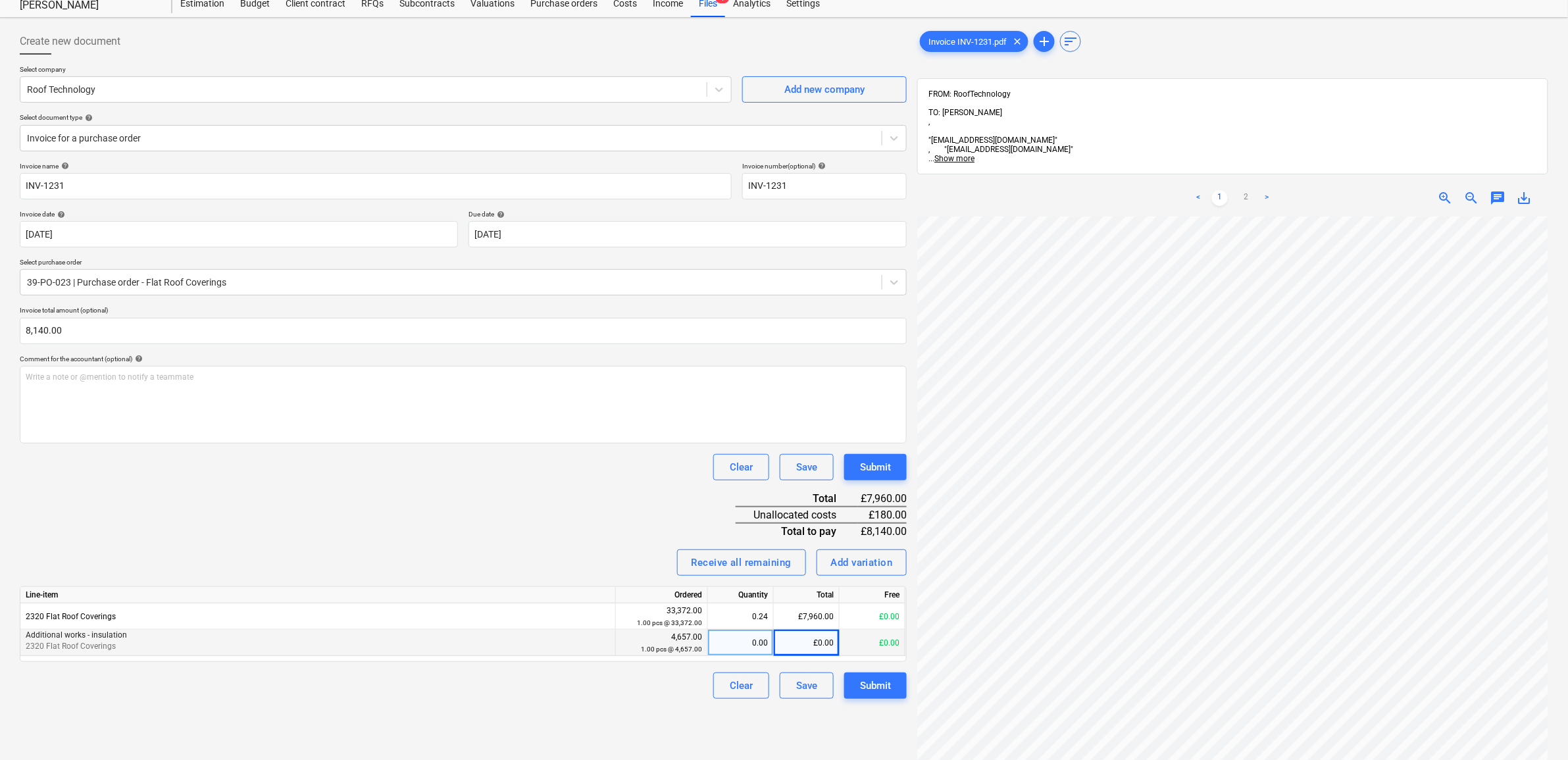
scroll to position [83, 0]
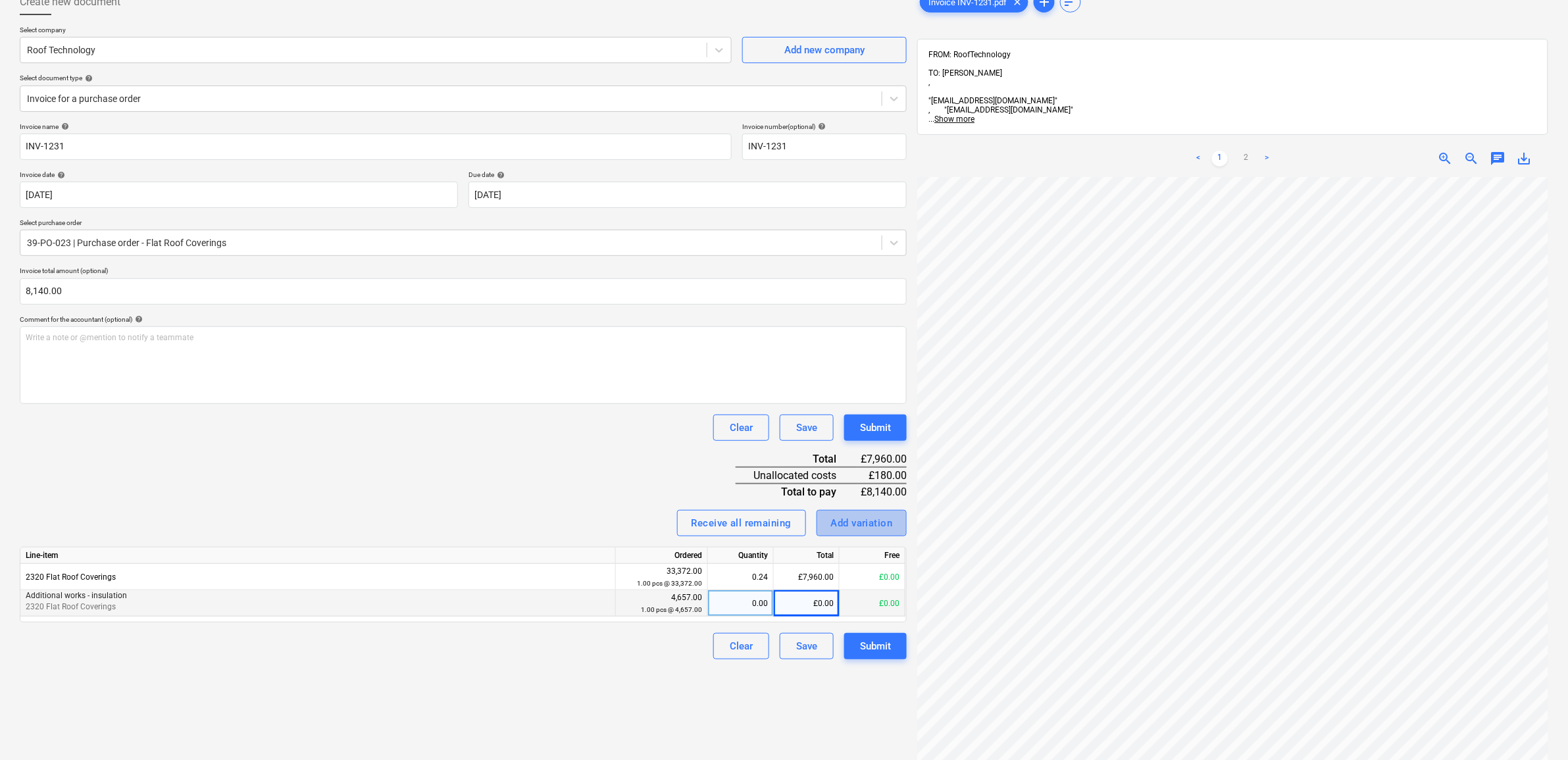
click at [848, 518] on div "Add variation" at bounding box center [862, 522] width 62 height 17
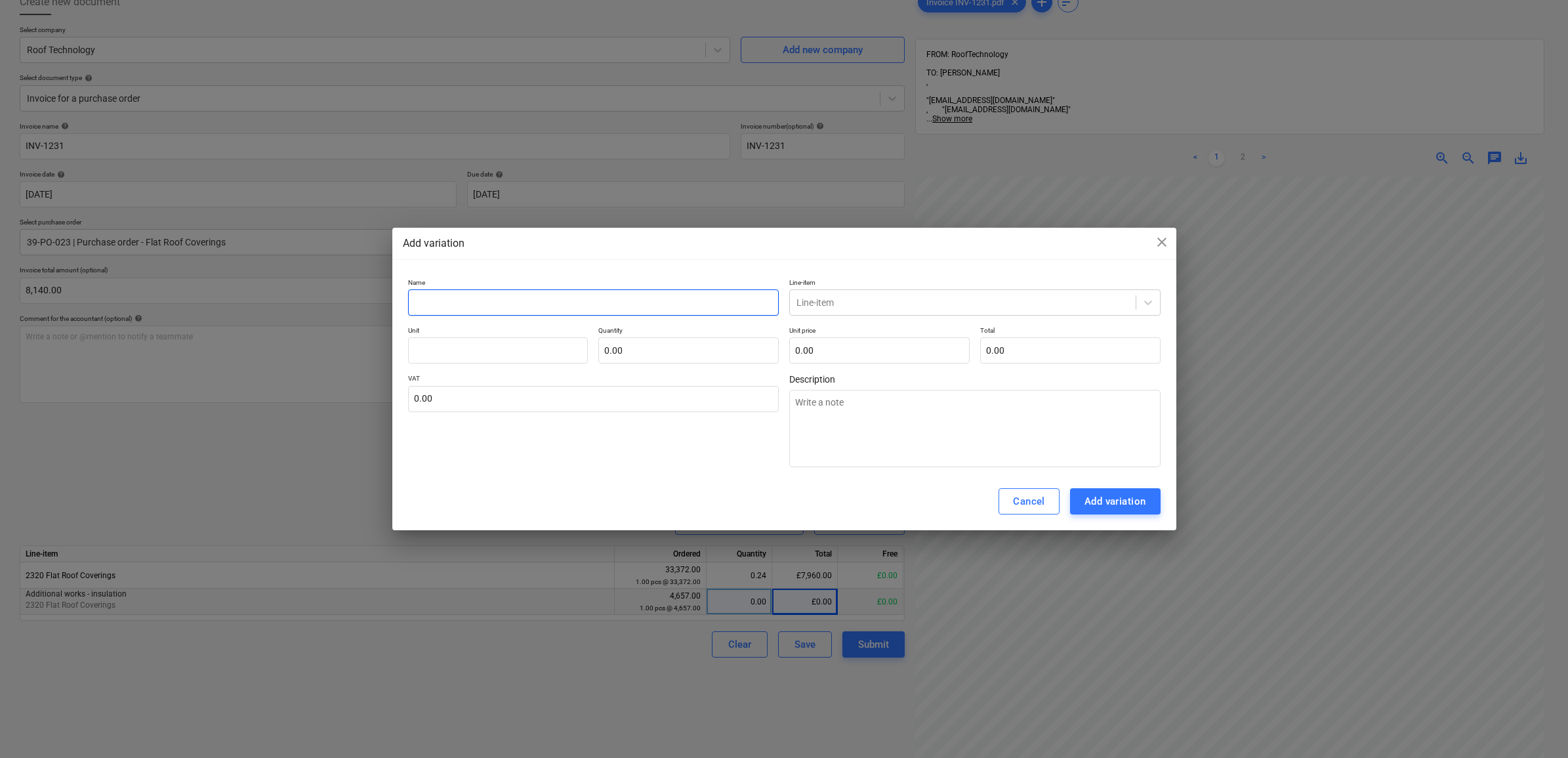
click at [668, 302] on input "text" at bounding box center [594, 302] width 372 height 26
type input "V"
type textarea "x"
type input "Va"
type textarea "x"
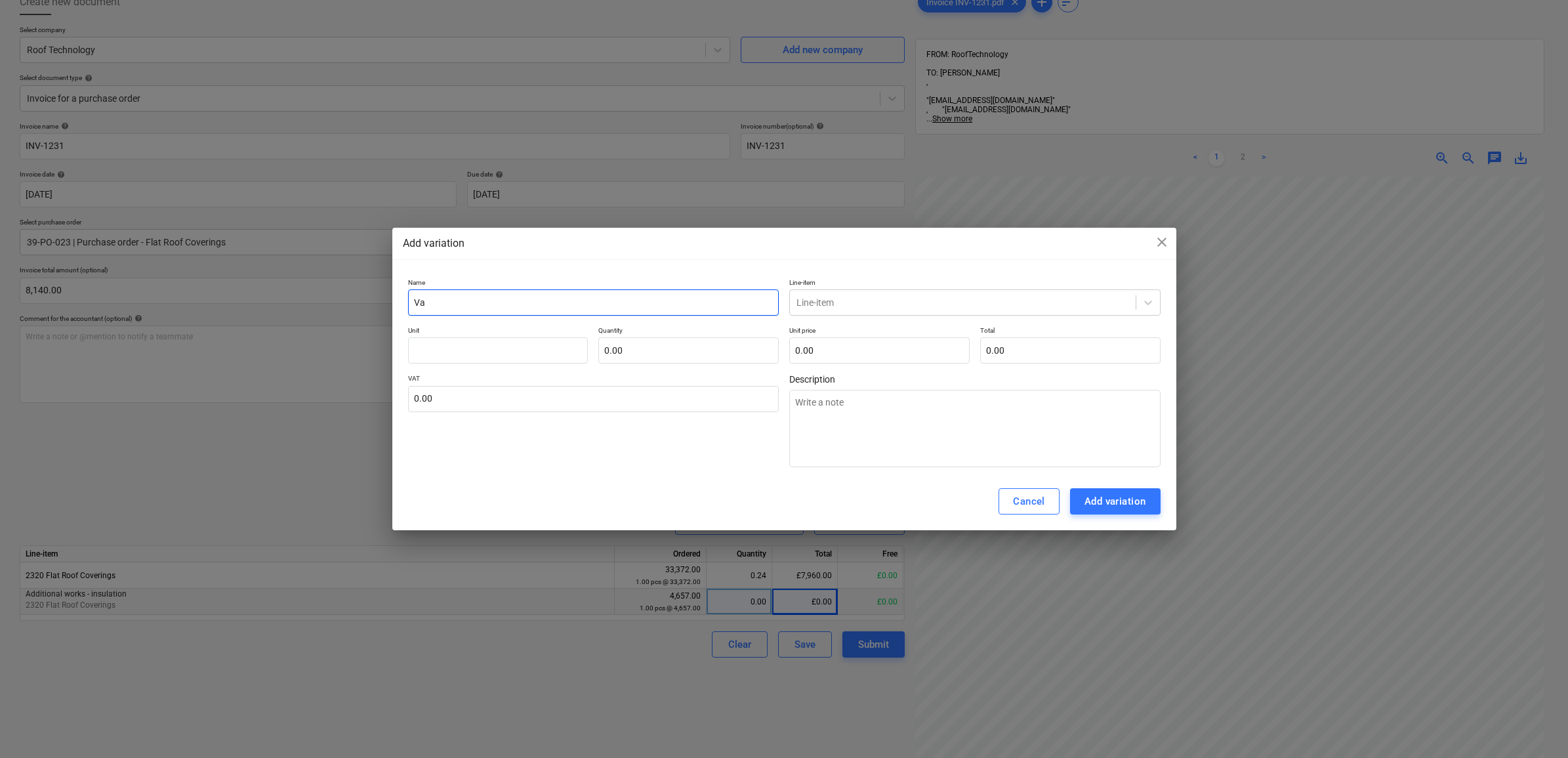
type input "Var"
type textarea "x"
type input "Vari"
type textarea "x"
type input "Varia"
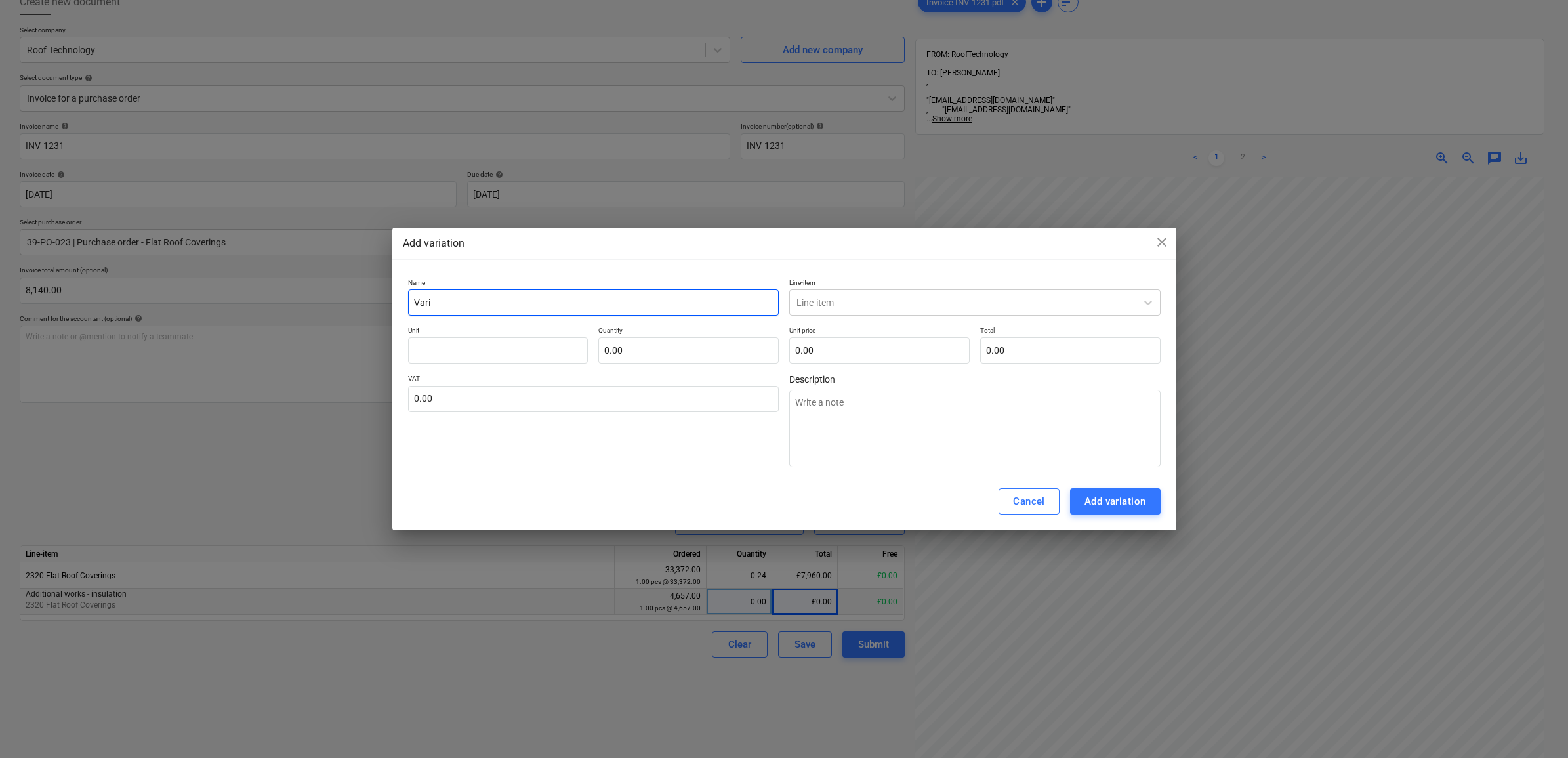
type textarea "x"
type input "Variat"
type textarea "x"
type input "Variati"
type textarea "x"
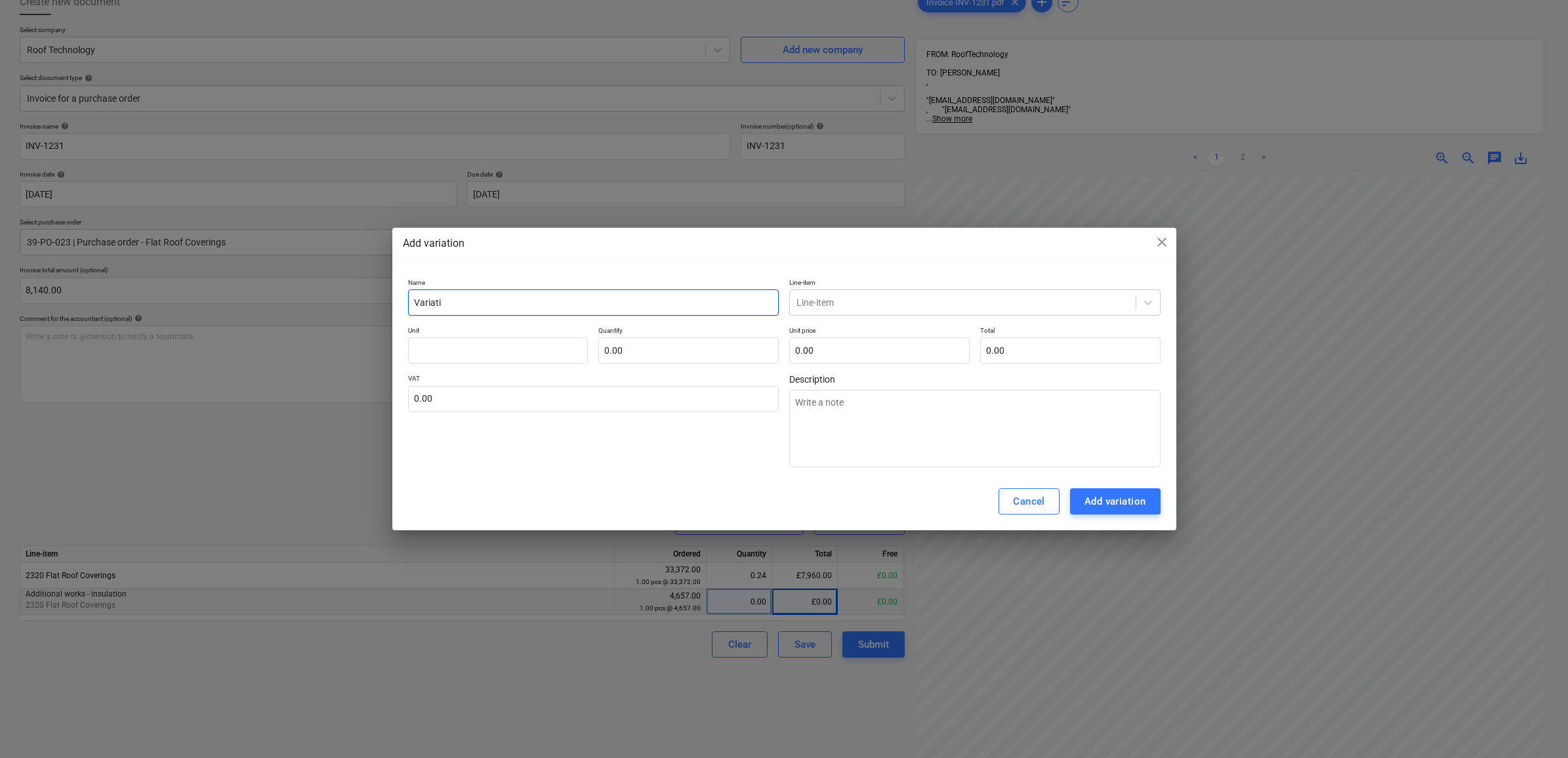
type input "Variatio"
type textarea "x"
type input "Variation"
type textarea "x"
type input "Variation"
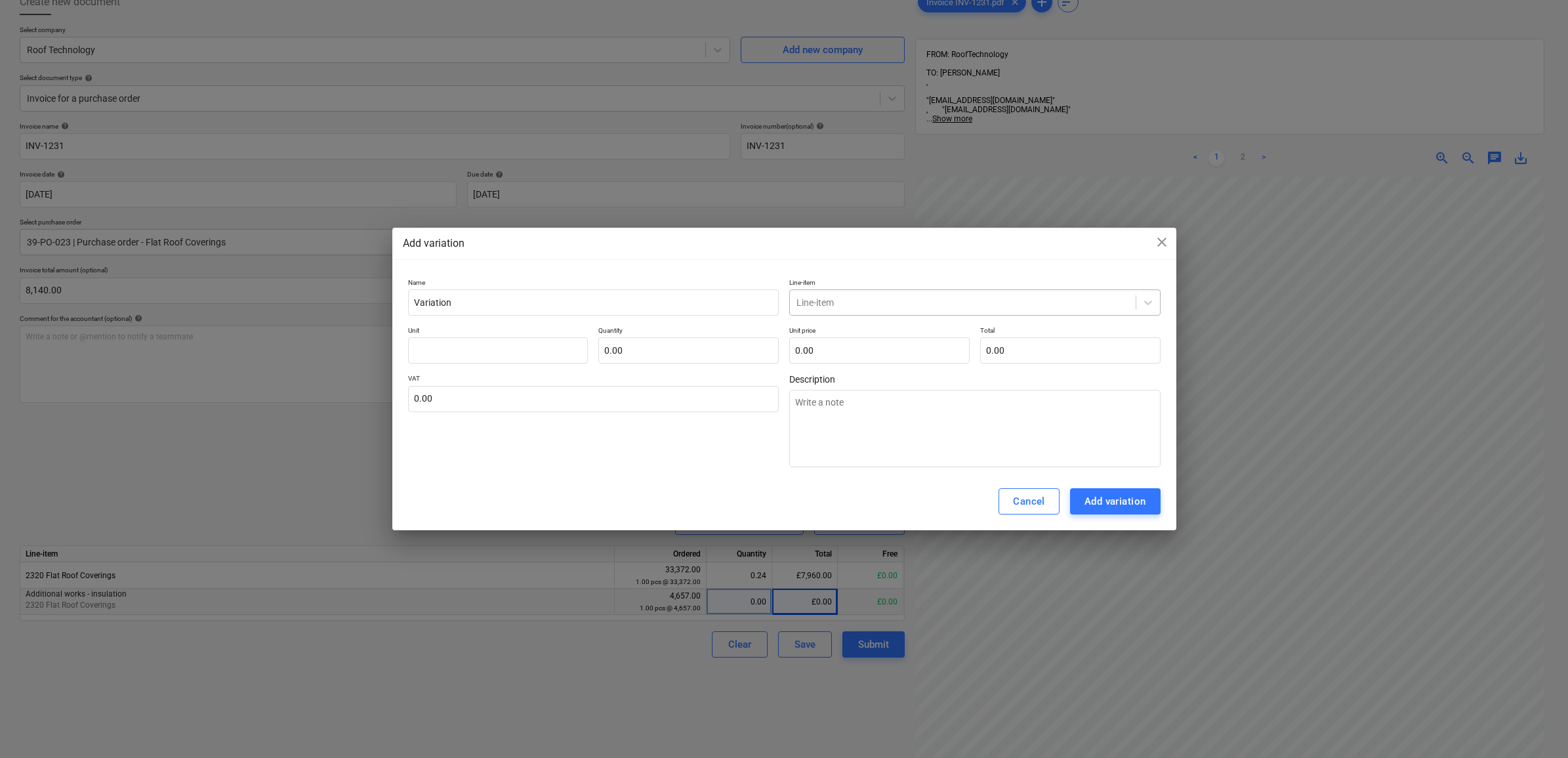
click at [863, 309] on div "Line-item" at bounding box center [963, 302] width 346 height 18
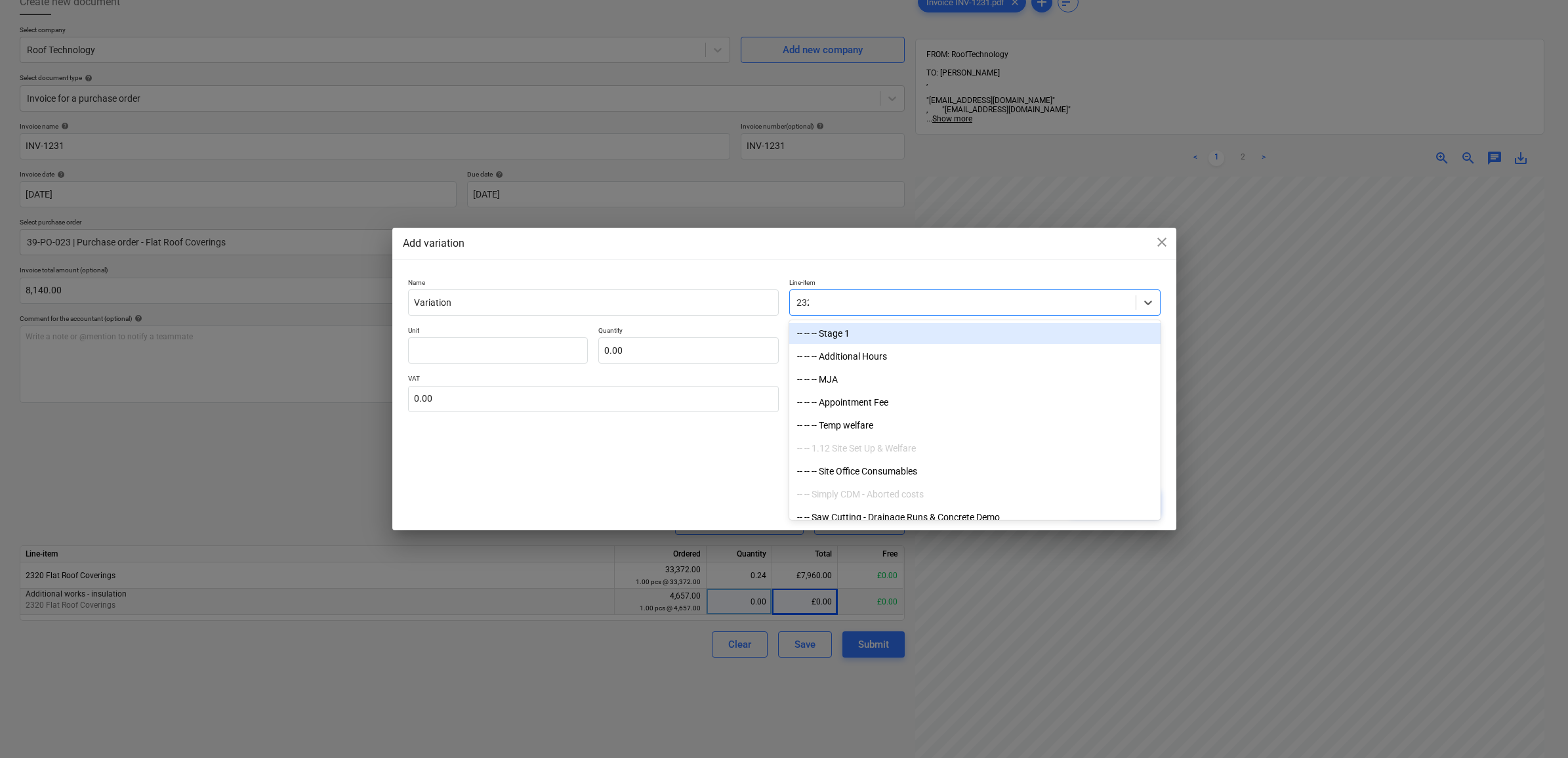
type input "2320"
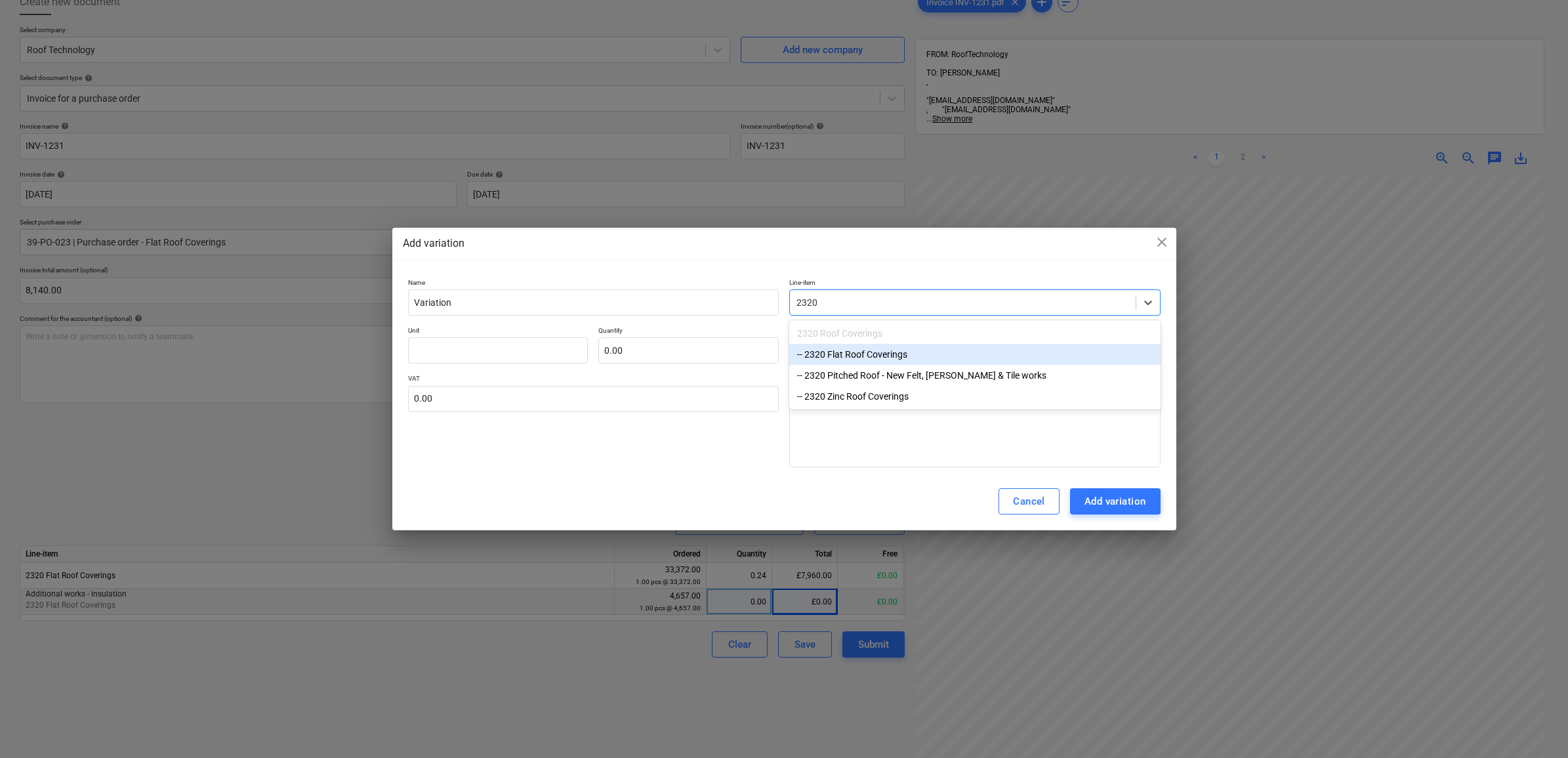
click at [902, 349] on div "-- 2320 Flat Roof Coverings" at bounding box center [975, 354] width 372 height 21
type textarea "x"
click at [664, 345] on input "text" at bounding box center [689, 350] width 181 height 26
type input "0.00"
click at [802, 346] on input "text" at bounding box center [879, 350] width 181 height 26
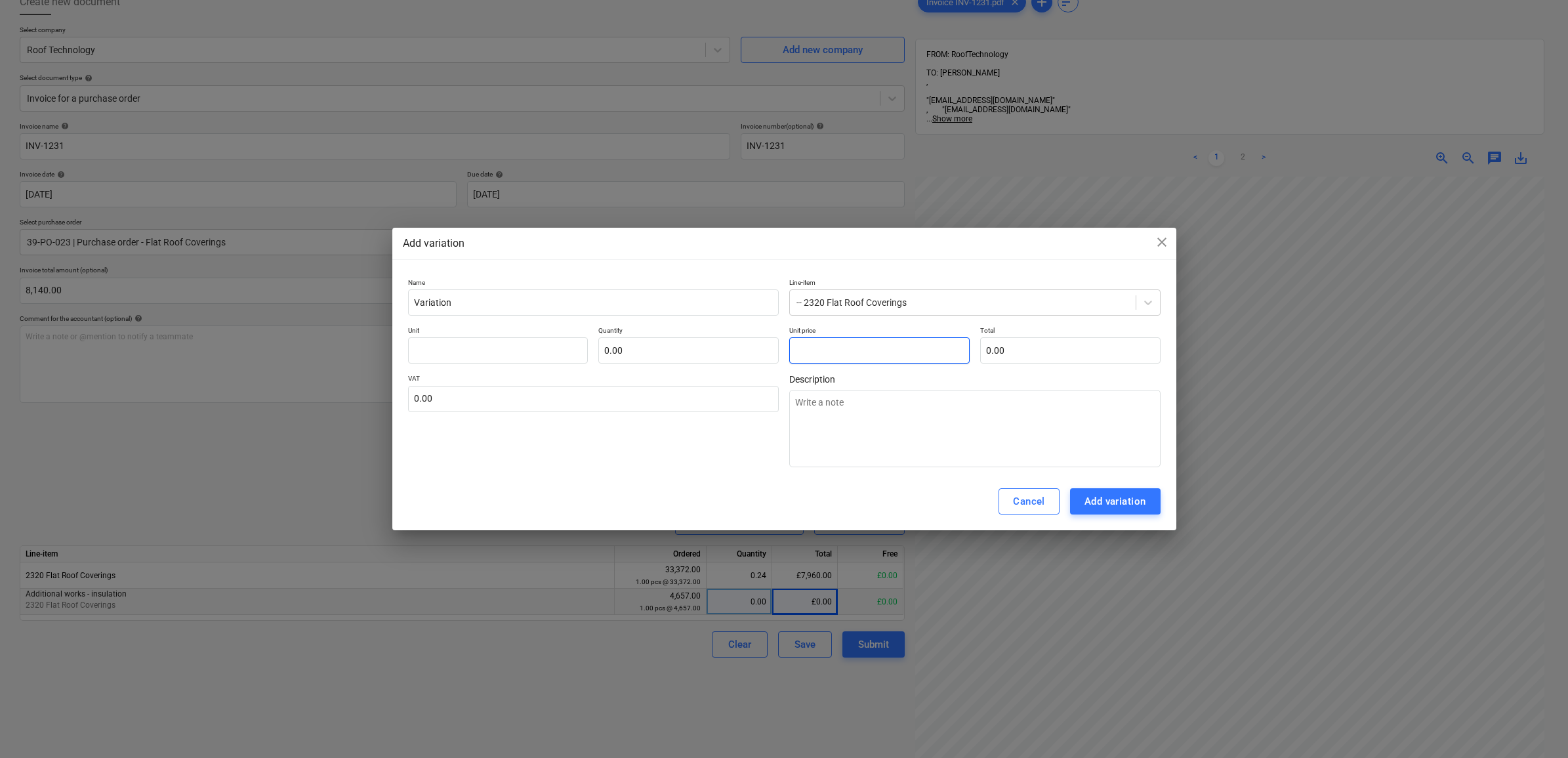
type input "pcs"
type input "1"
type textarea "x"
type input "1.00"
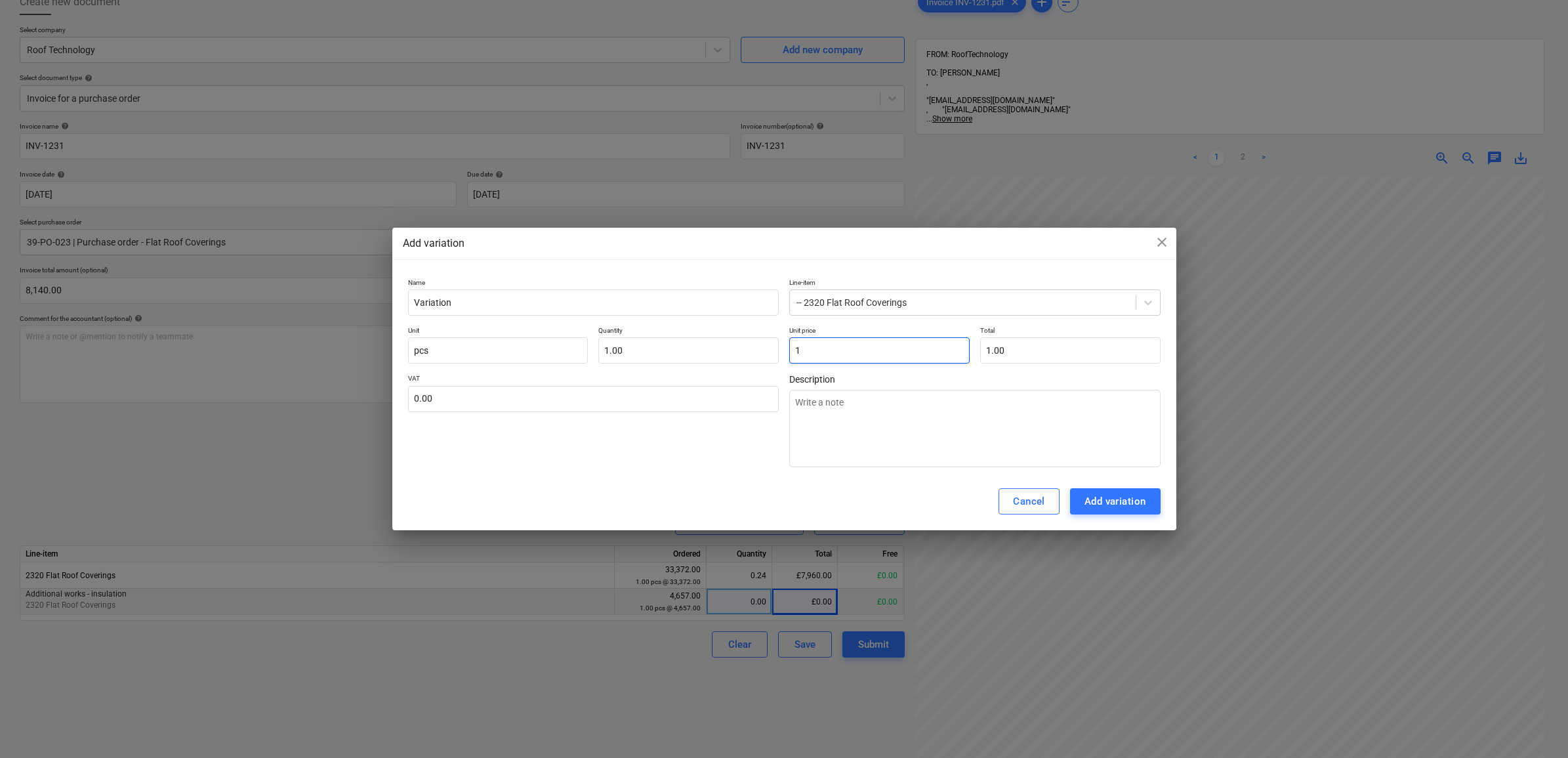
type input "18"
type textarea "x"
type input "18.00"
type input "180"
type textarea "x"
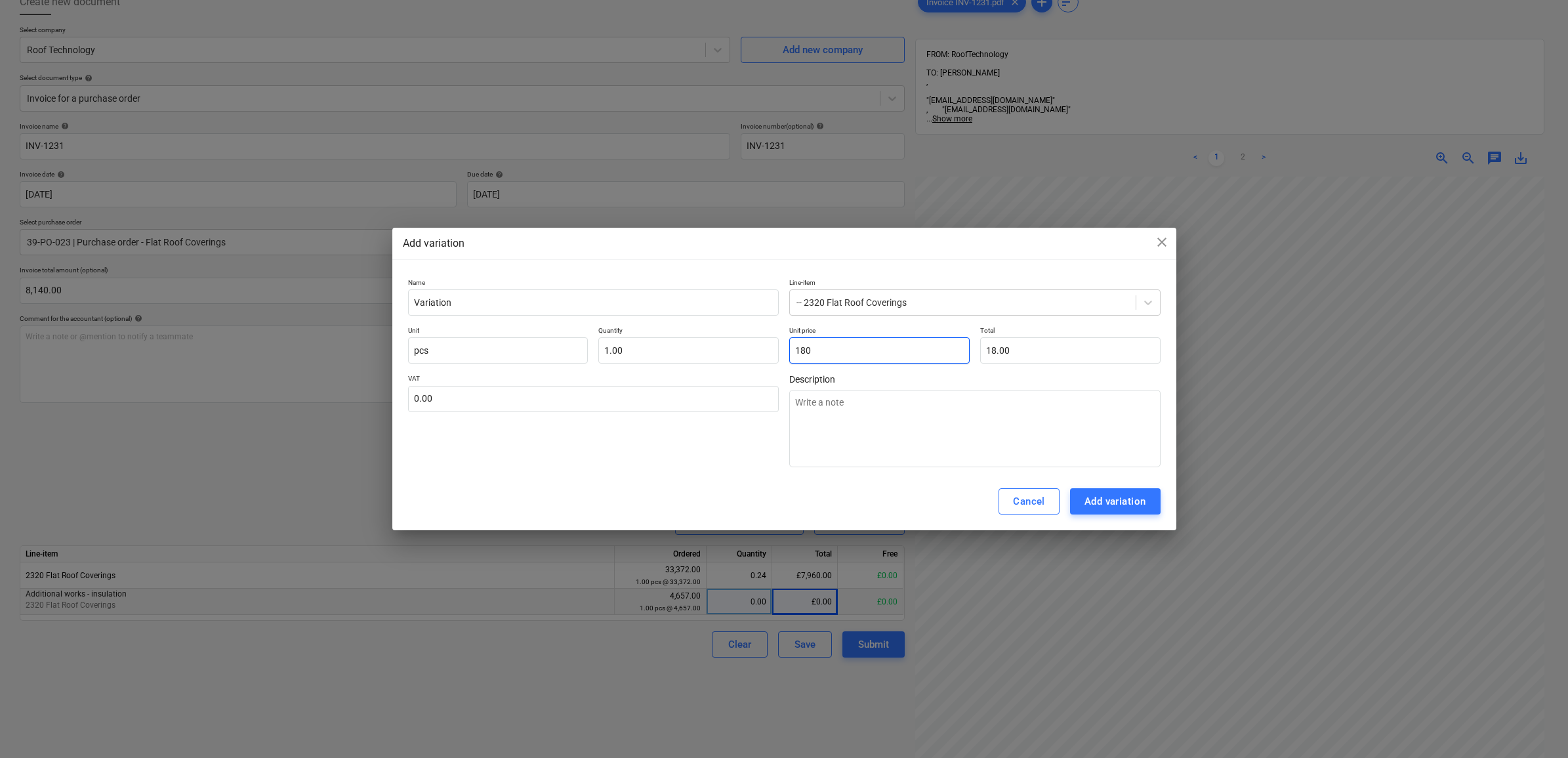
type input "180.00"
click at [735, 460] on div "VAT 0.00" at bounding box center [594, 420] width 372 height 93
click at [1090, 499] on div "Add variation" at bounding box center [1116, 501] width 62 height 17
type textarea "x"
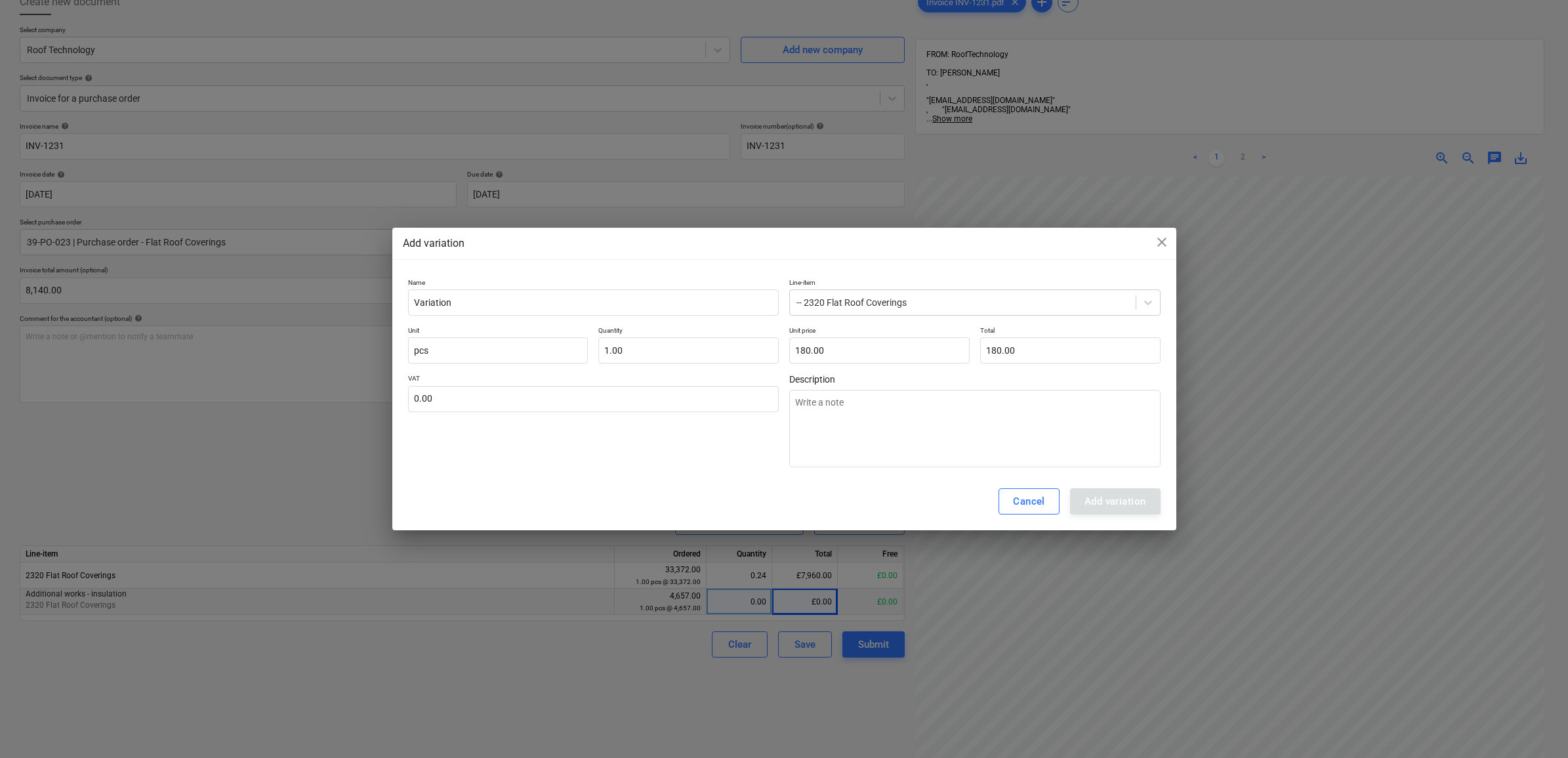
scroll to position [254, 59]
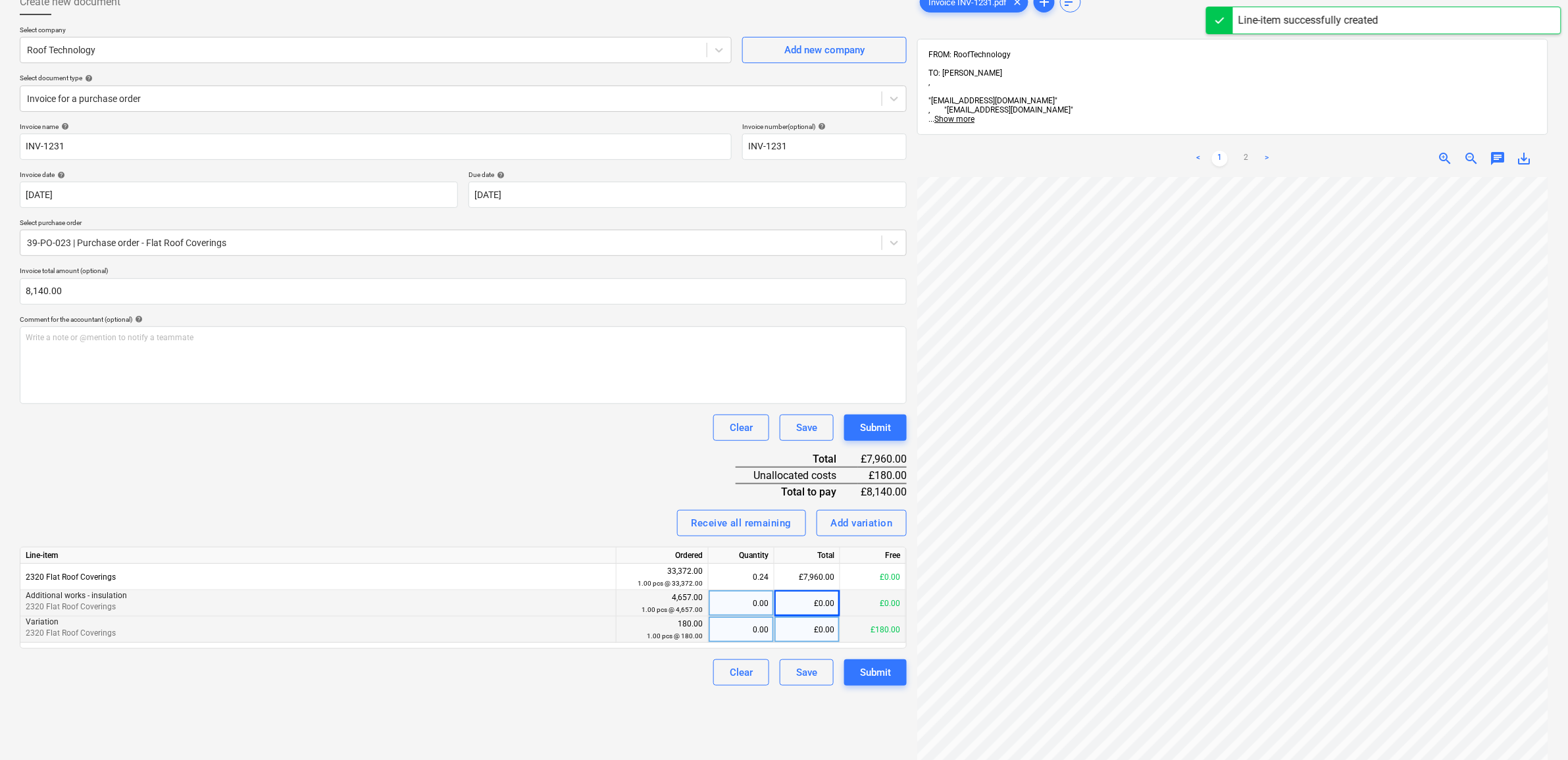
click at [801, 629] on div "£0.00" at bounding box center [807, 630] width 66 height 26
type input "4"
type input "180"
click at [543, 485] on div "Invoice name help INV-1231 Invoice number (optional) help INV-1231 Invoice date…" at bounding box center [463, 403] width 887 height 563
click at [873, 676] on div "Submit" at bounding box center [875, 671] width 31 height 17
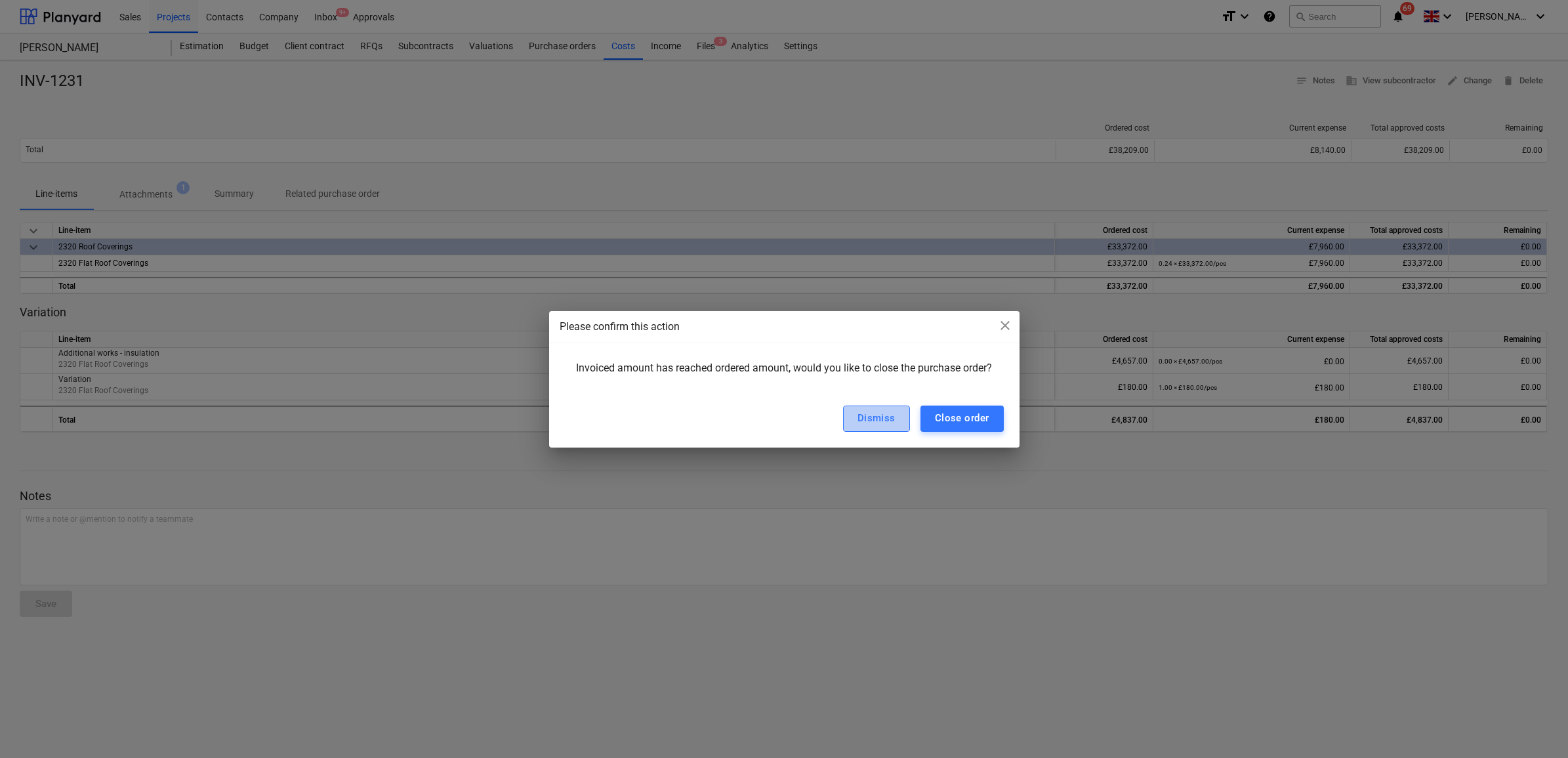
click at [870, 414] on div "Dismiss" at bounding box center [876, 417] width 38 height 17
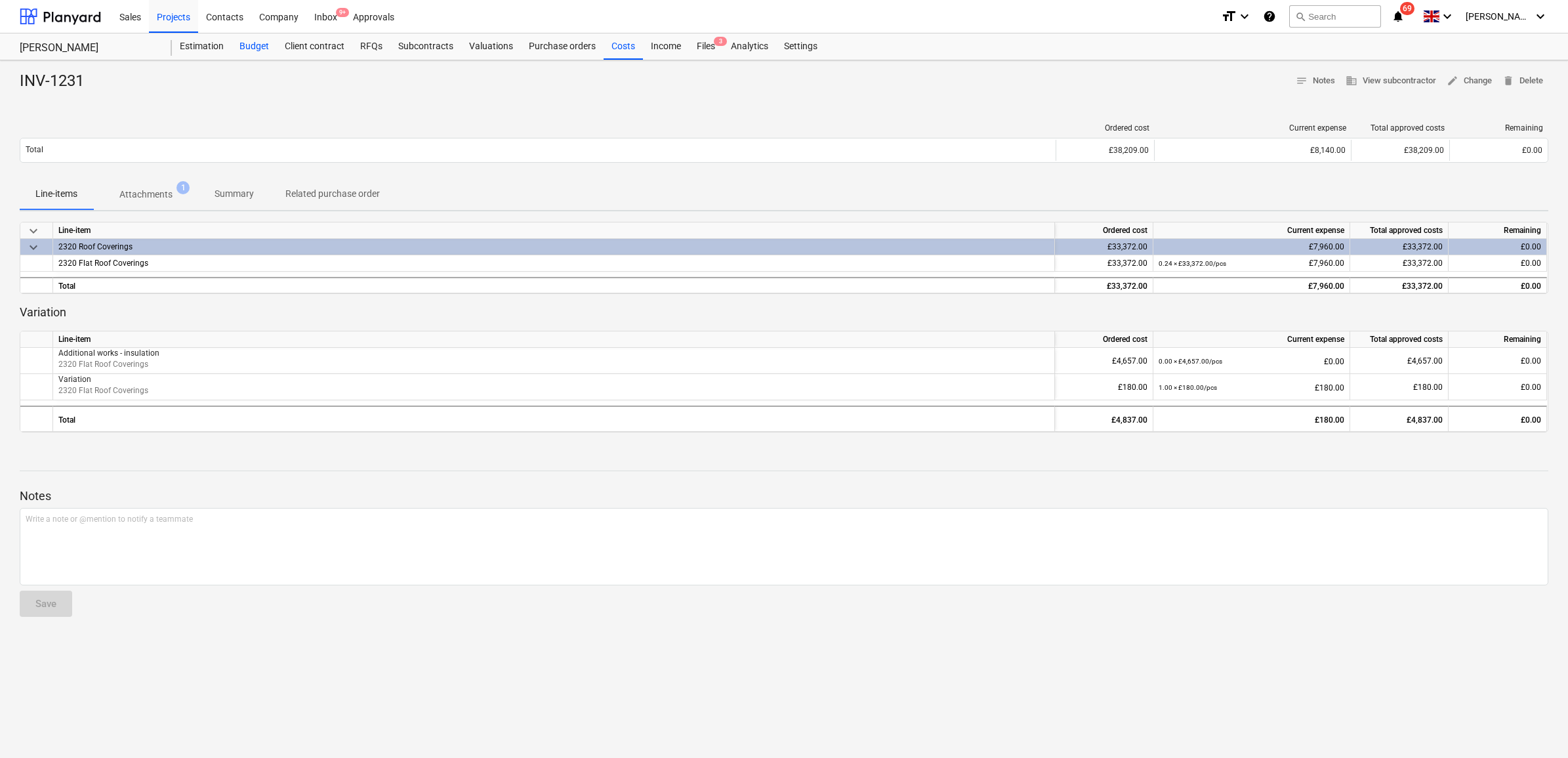
click at [252, 47] on div "Budget" at bounding box center [254, 47] width 46 height 26
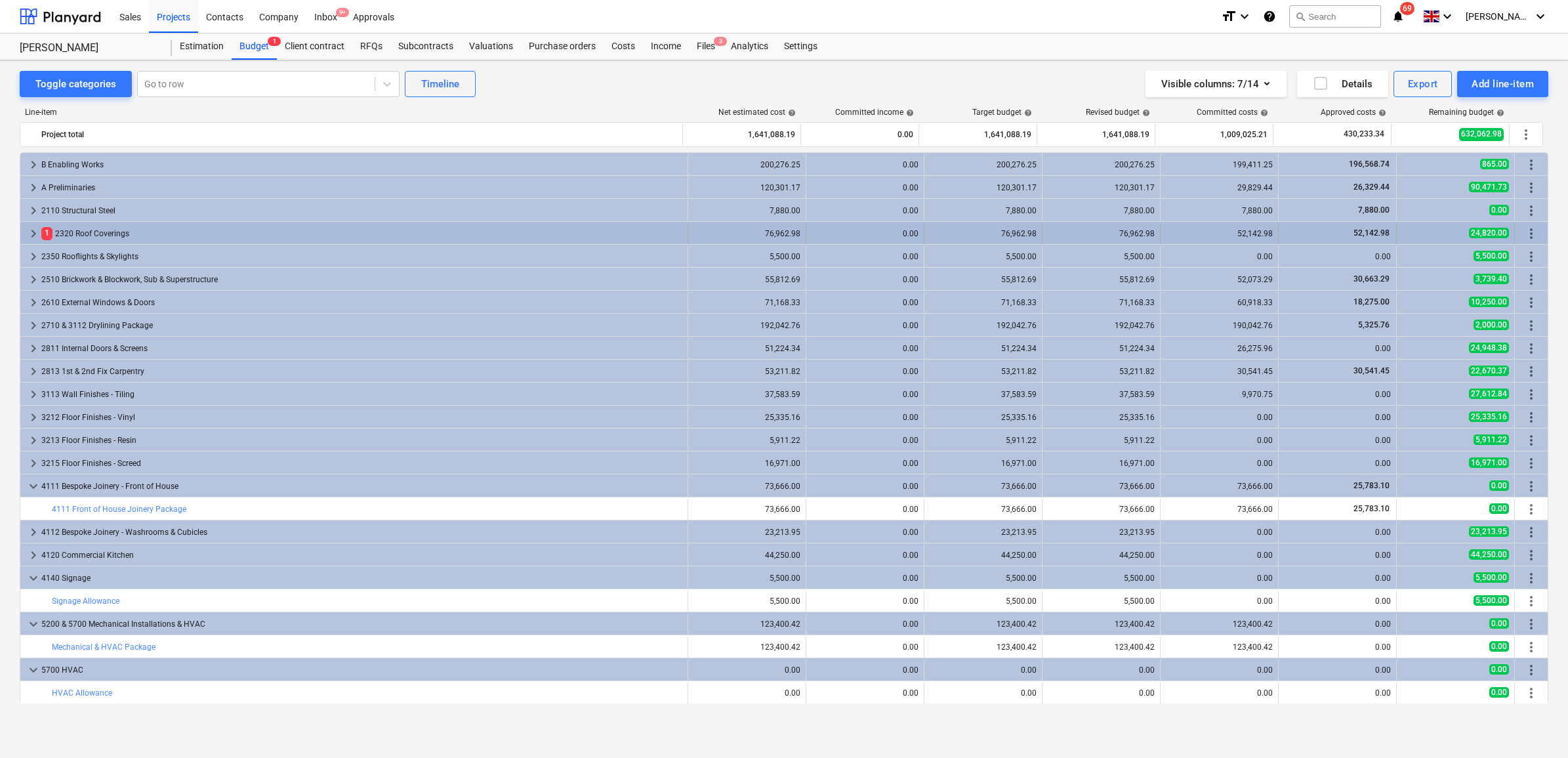
click at [30, 230] on span "keyboard_arrow_right" at bounding box center [34, 233] width 16 height 16
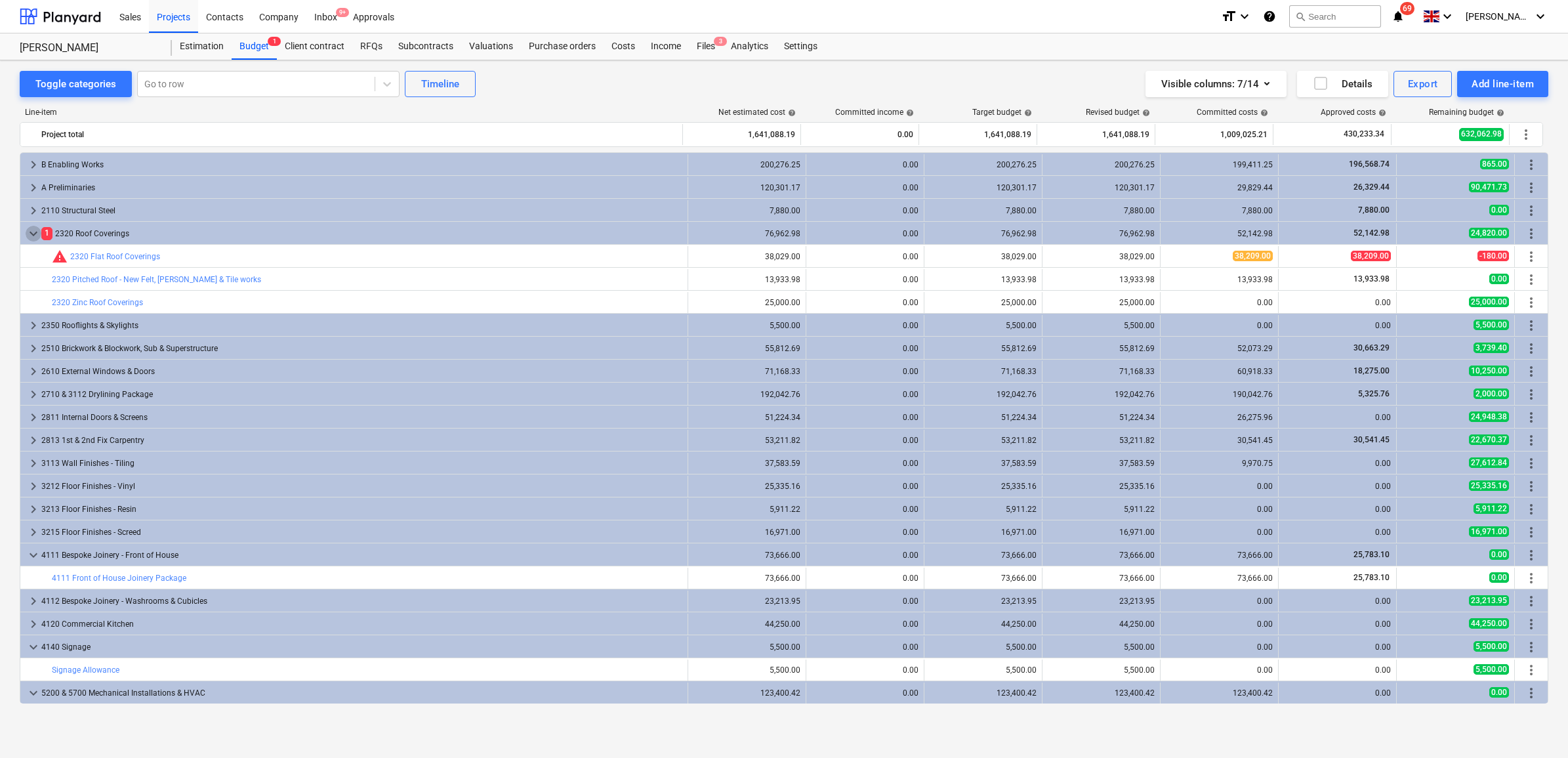
click at [30, 230] on span "keyboard_arrow_down" at bounding box center [34, 233] width 16 height 16
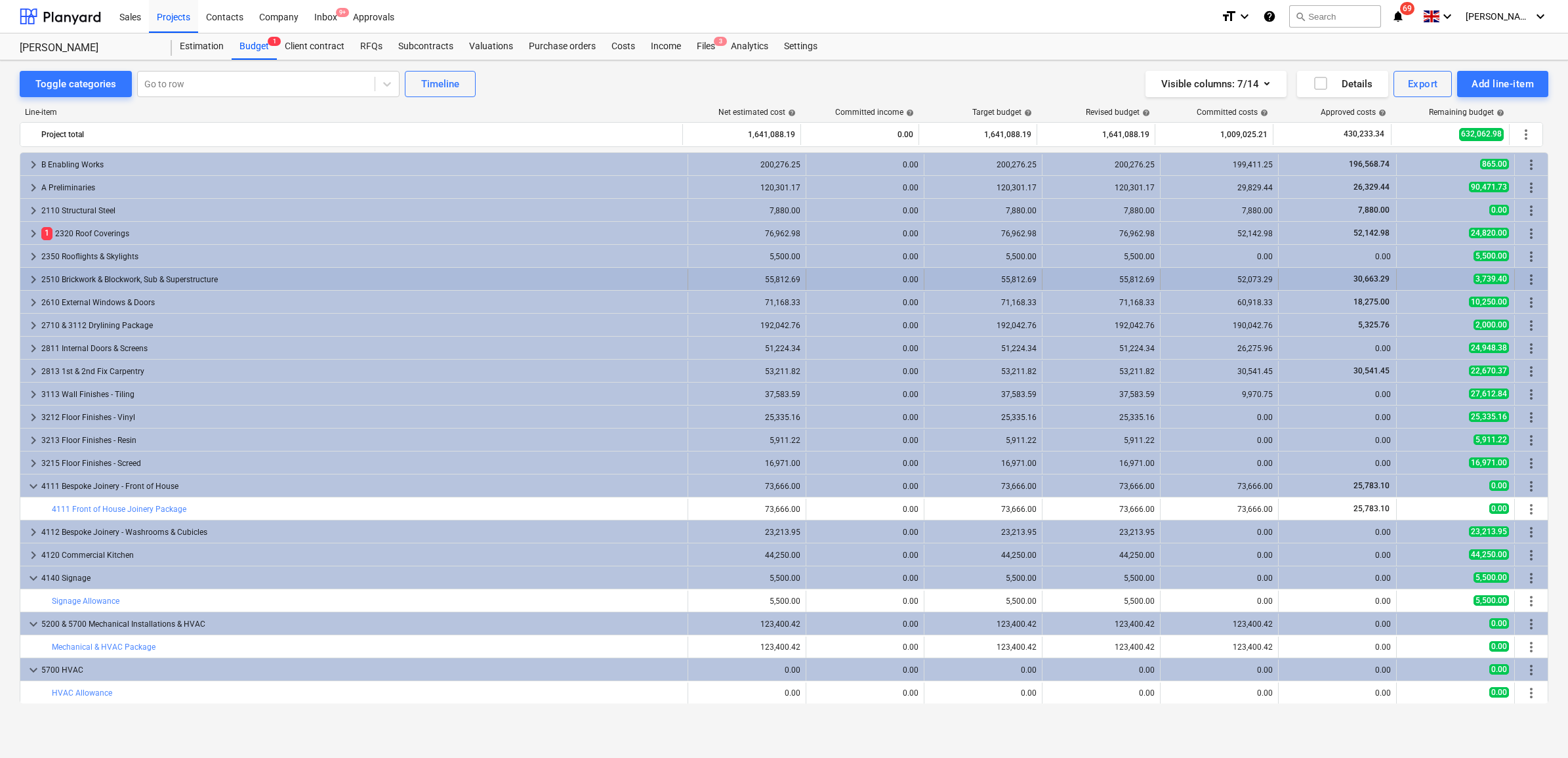
click at [33, 282] on span "keyboard_arrow_right" at bounding box center [34, 279] width 16 height 16
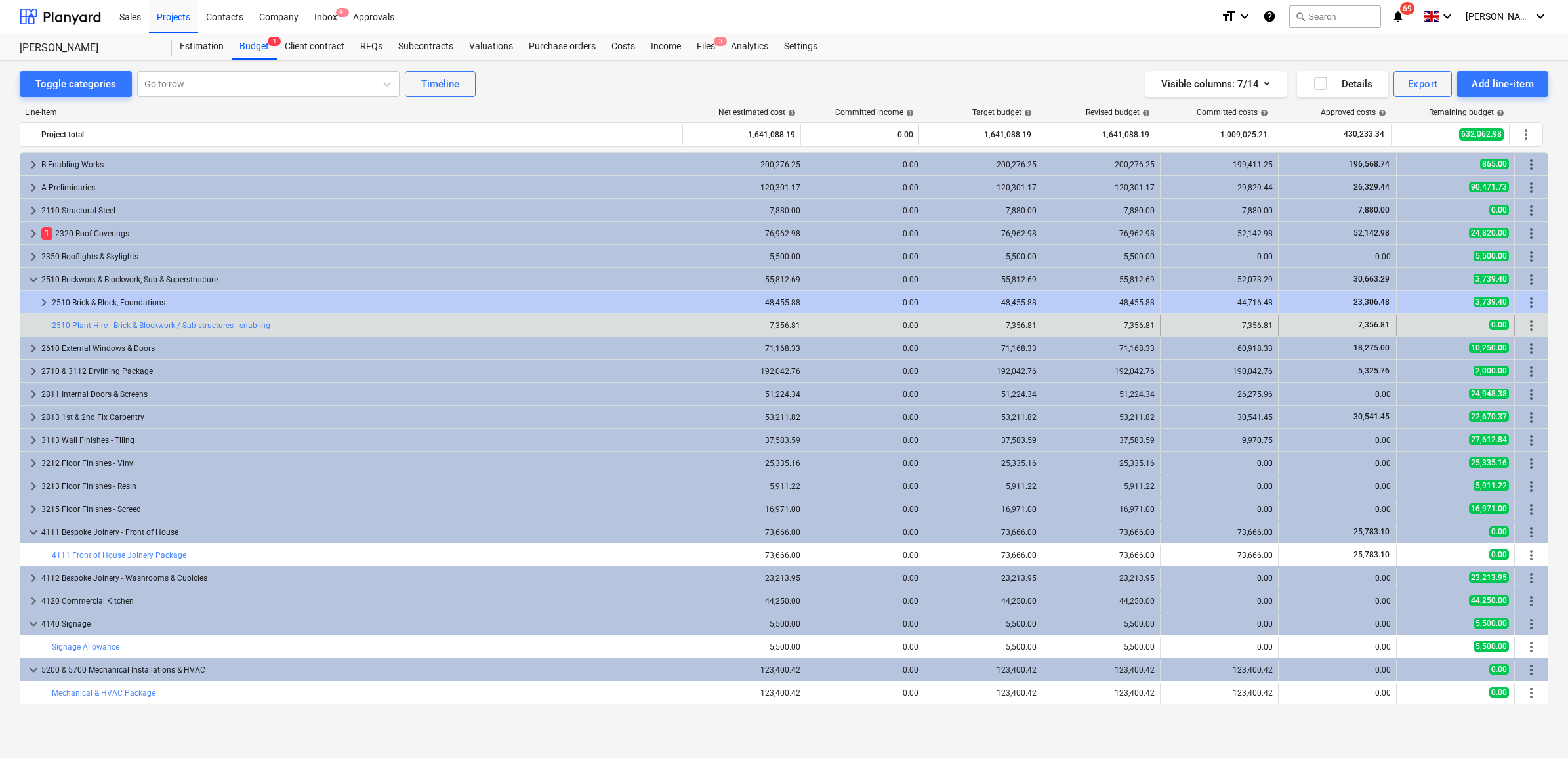
drag, startPoint x: 1520, startPoint y: 322, endPoint x: 1252, endPoint y: 328, distance: 268.1
click at [1253, 330] on div "7,356.81" at bounding box center [1220, 325] width 107 height 9
click at [1527, 324] on span "more_vert" at bounding box center [1531, 326] width 16 height 16
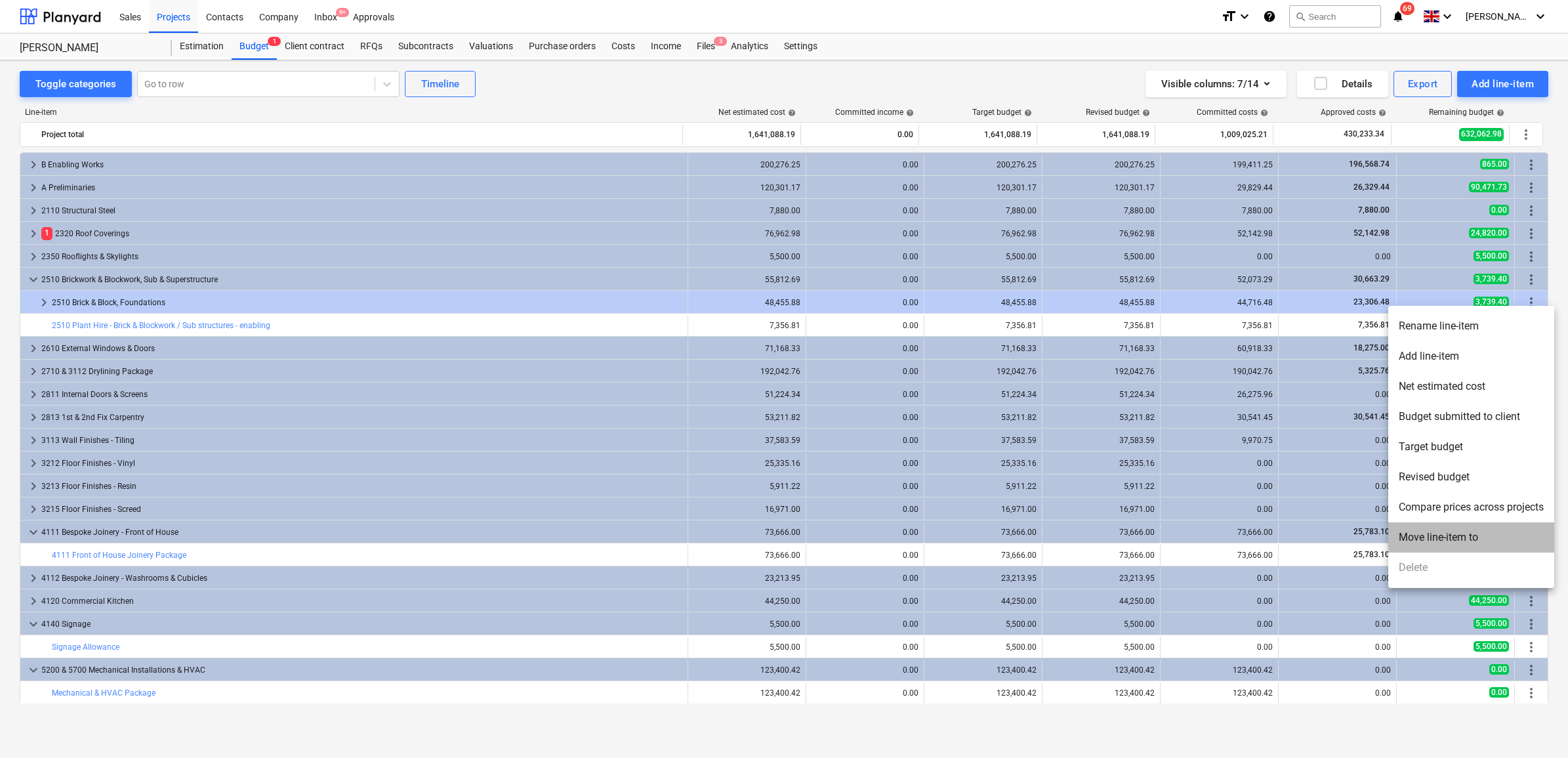
click at [1431, 530] on li "Move line-item to" at bounding box center [1471, 537] width 166 height 30
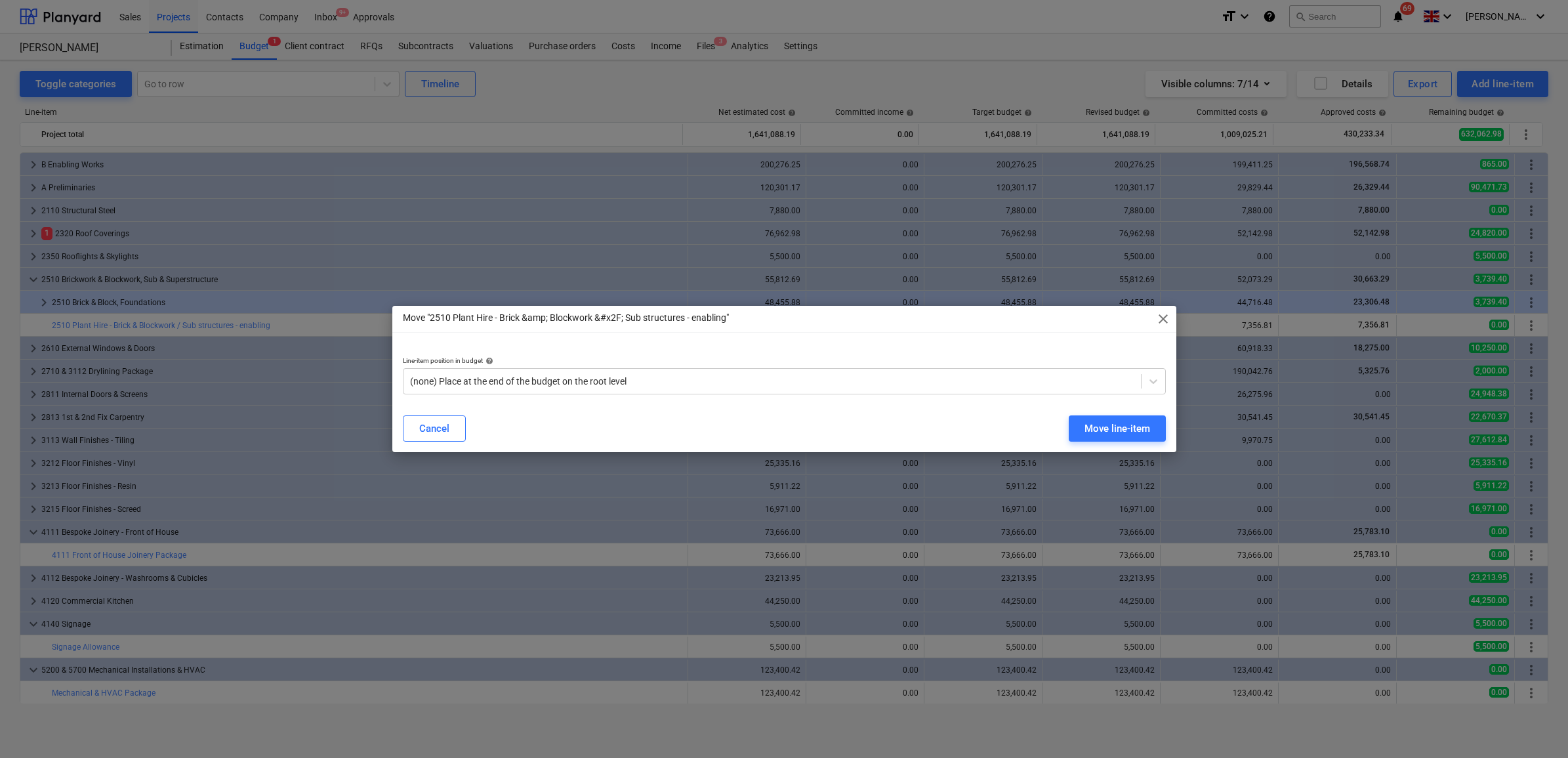
click at [852, 366] on p "Line-item position in budget help" at bounding box center [784, 362] width 763 height 11
click at [848, 375] on div at bounding box center [772, 380] width 724 height 13
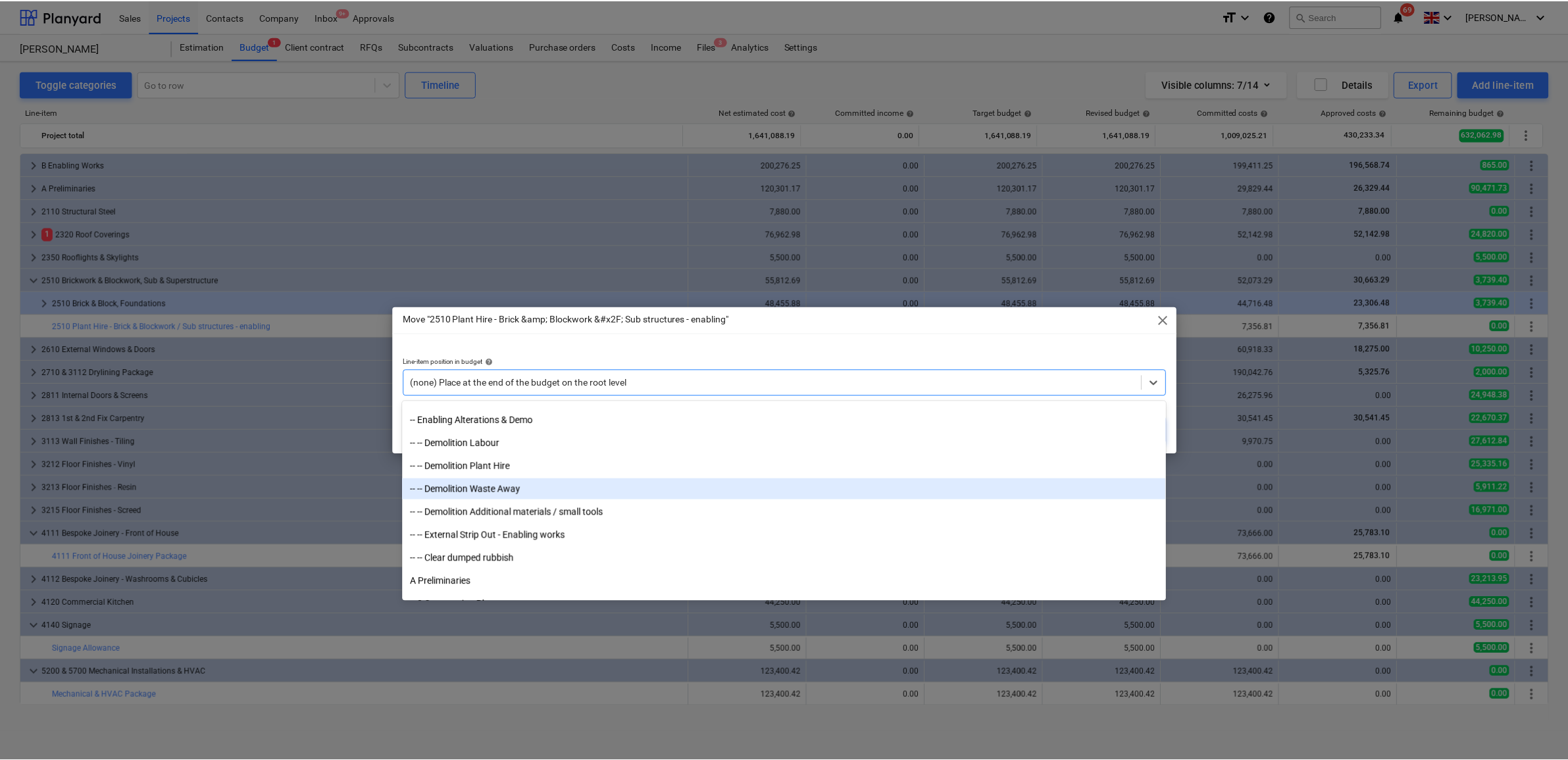
scroll to position [1316, 0]
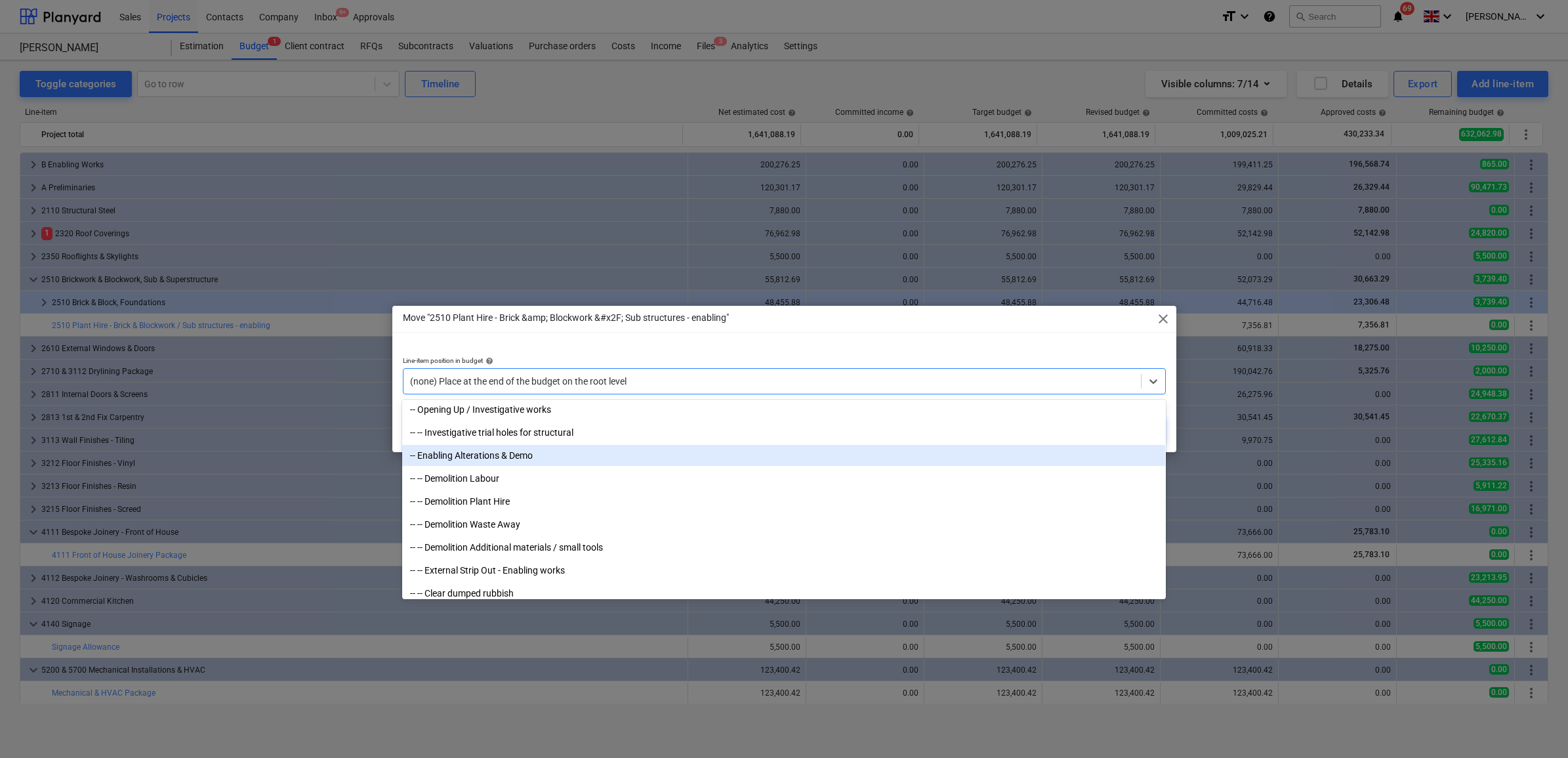
click at [507, 451] on div "-- Enabling Alterations & Demo" at bounding box center [784, 455] width 763 height 21
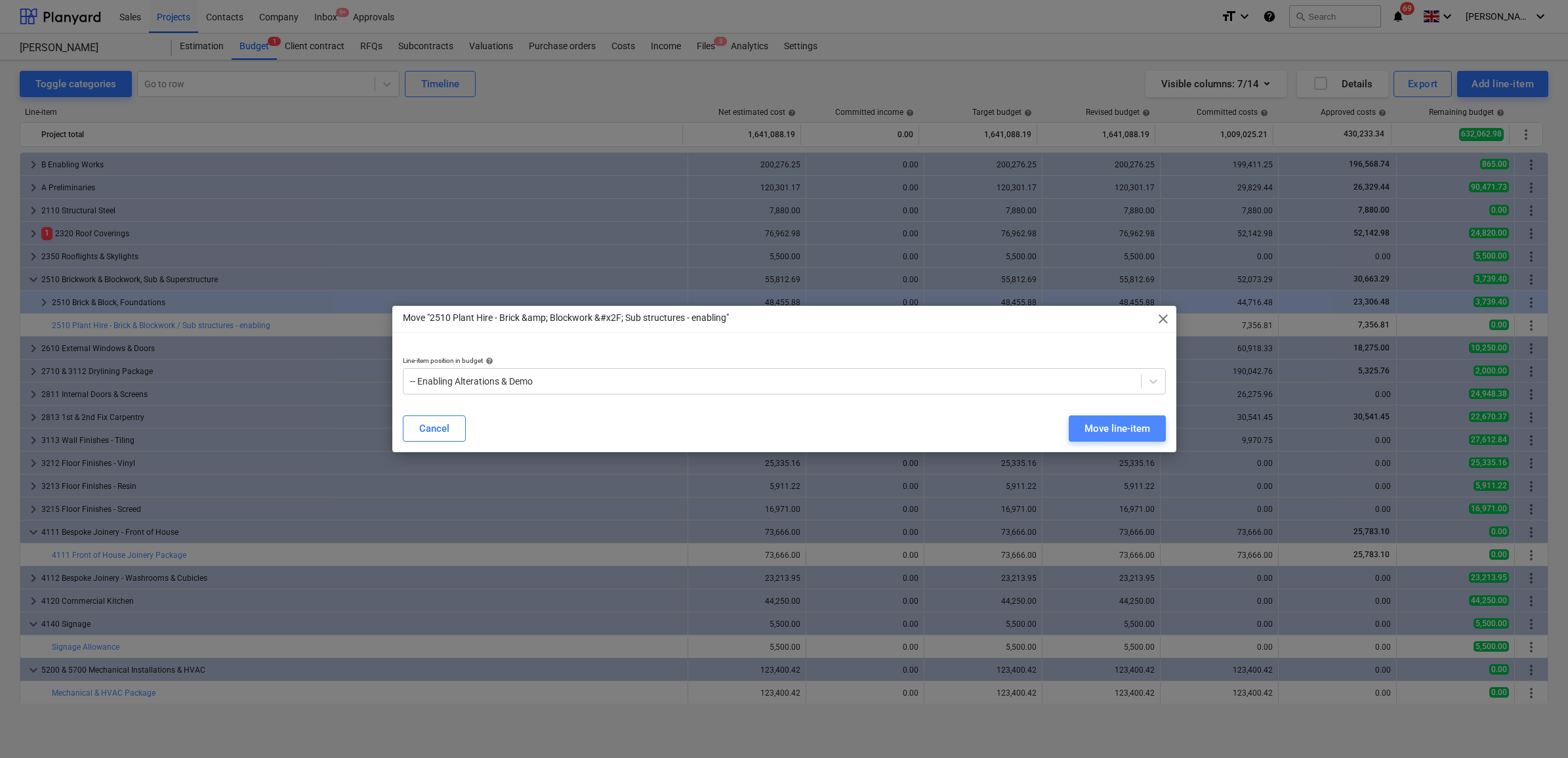
click at [1135, 424] on div "Move line-item" at bounding box center [1118, 428] width 66 height 17
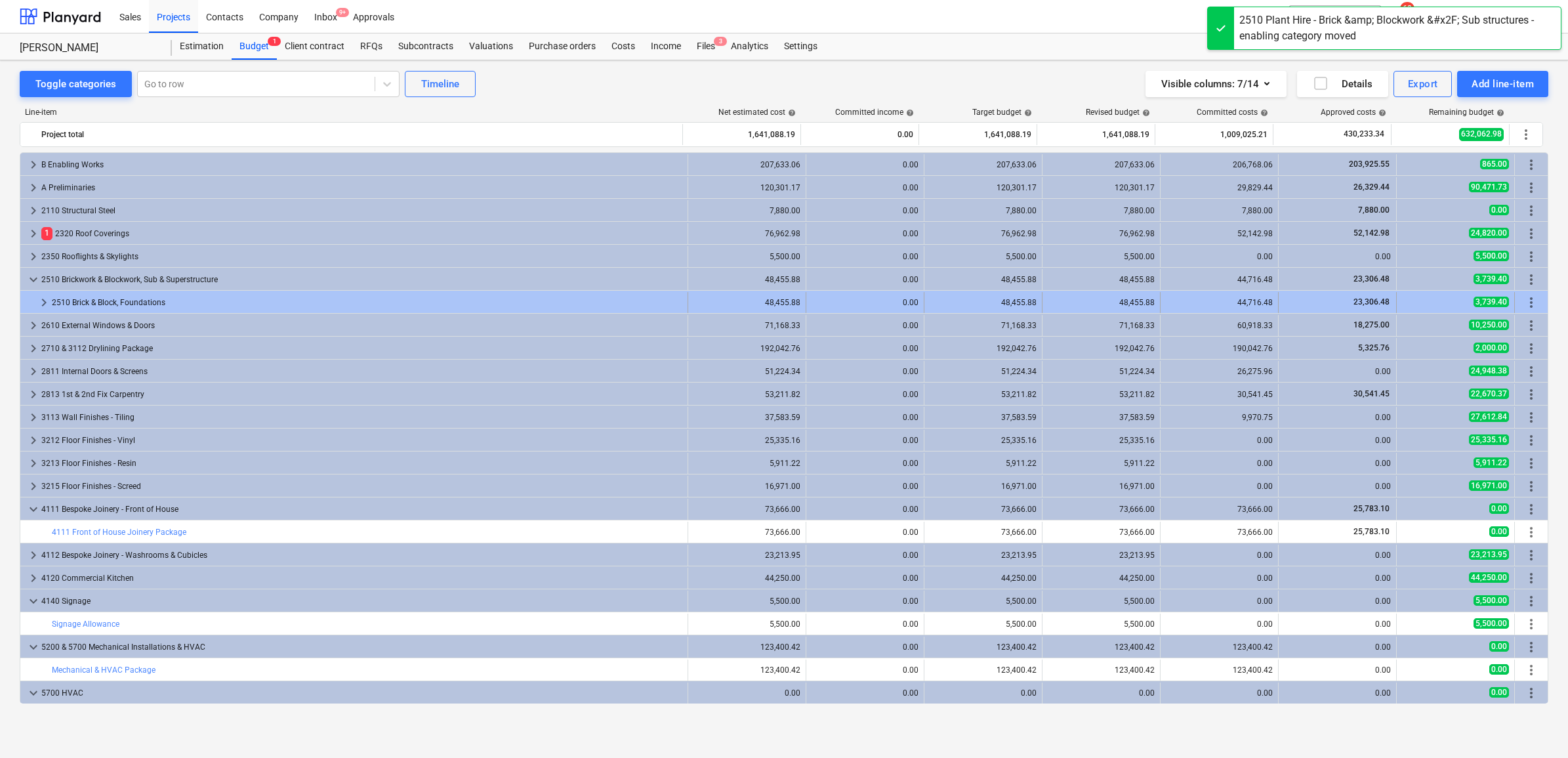
click at [44, 300] on span "keyboard_arrow_right" at bounding box center [44, 303] width 16 height 16
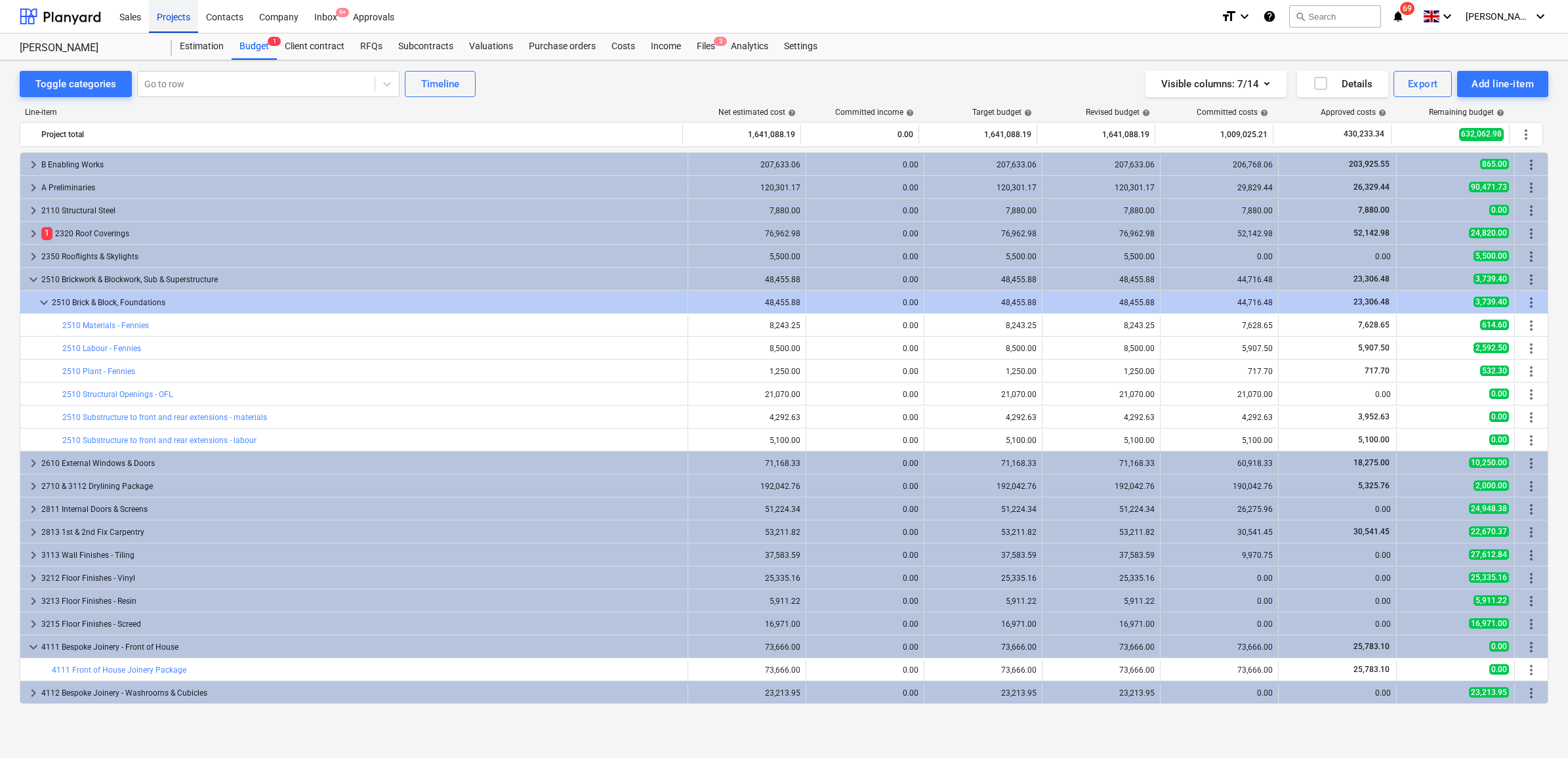
drag, startPoint x: 181, startPoint y: 13, endPoint x: 266, endPoint y: 27, distance: 86.1
click at [181, 13] on div "Projects" at bounding box center [174, 16] width 50 height 34
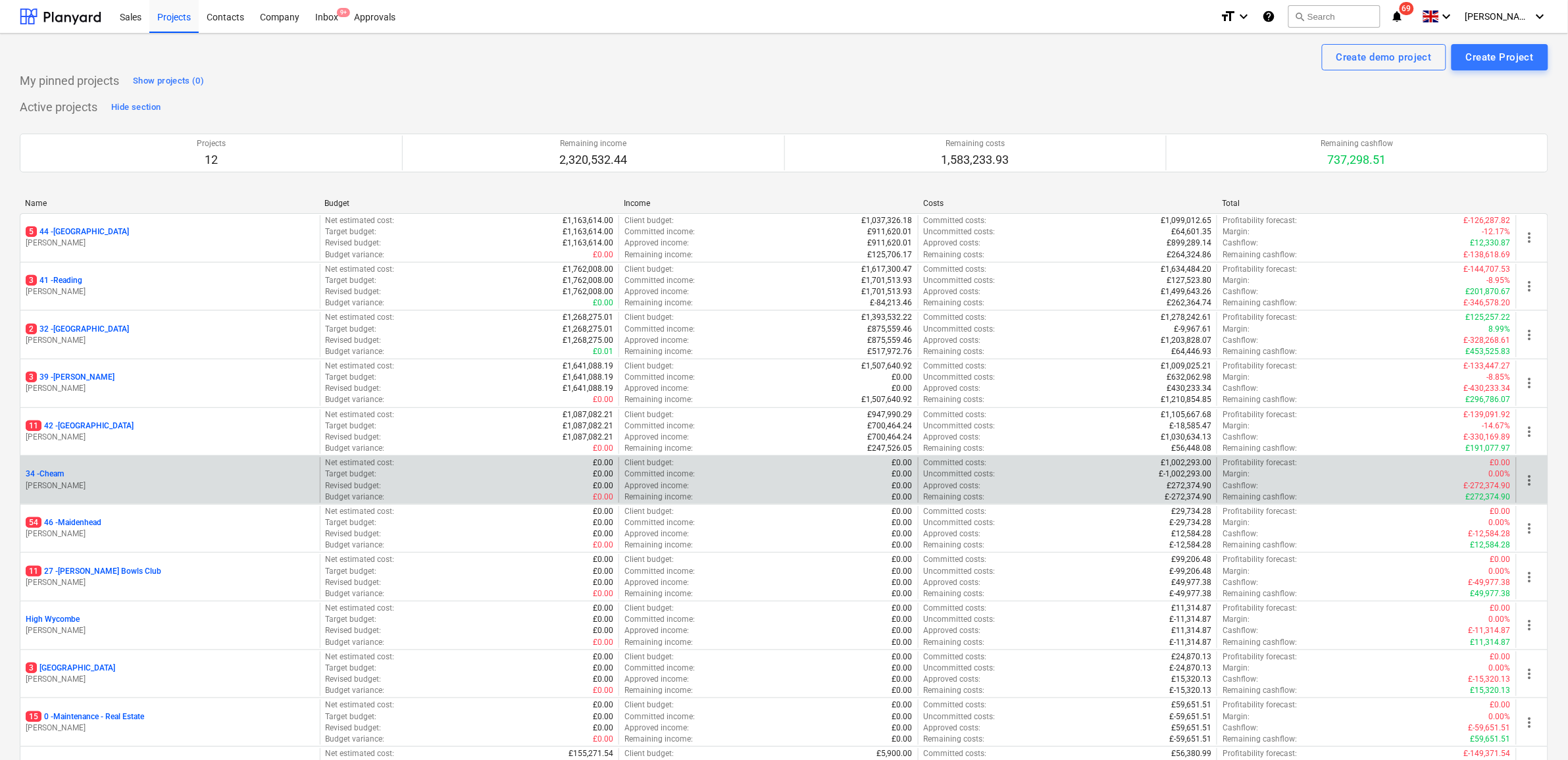
click at [64, 477] on p "34 - Cheam" at bounding box center [45, 473] width 38 height 11
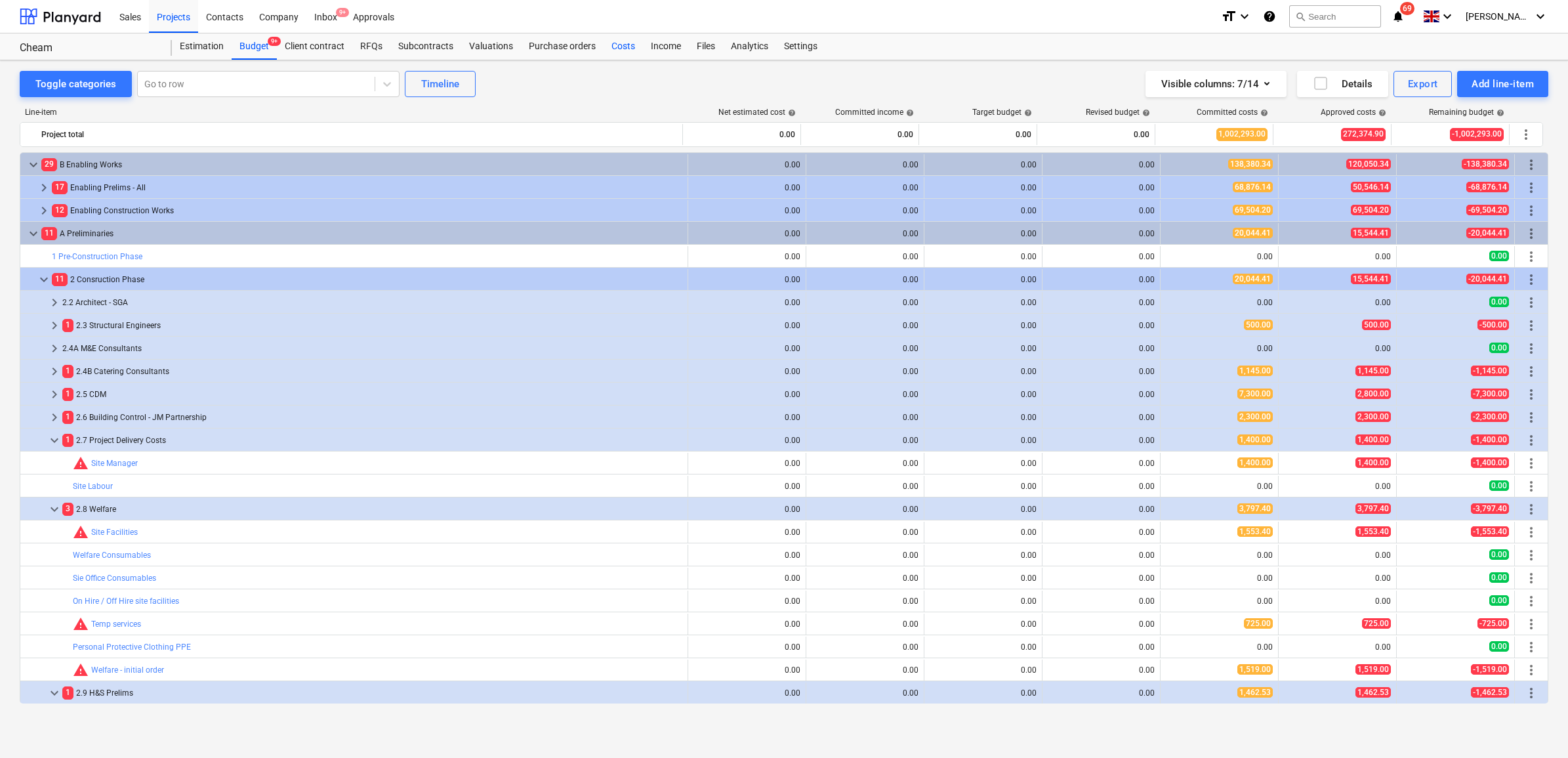
click at [613, 50] on div "Costs" at bounding box center [624, 47] width 40 height 26
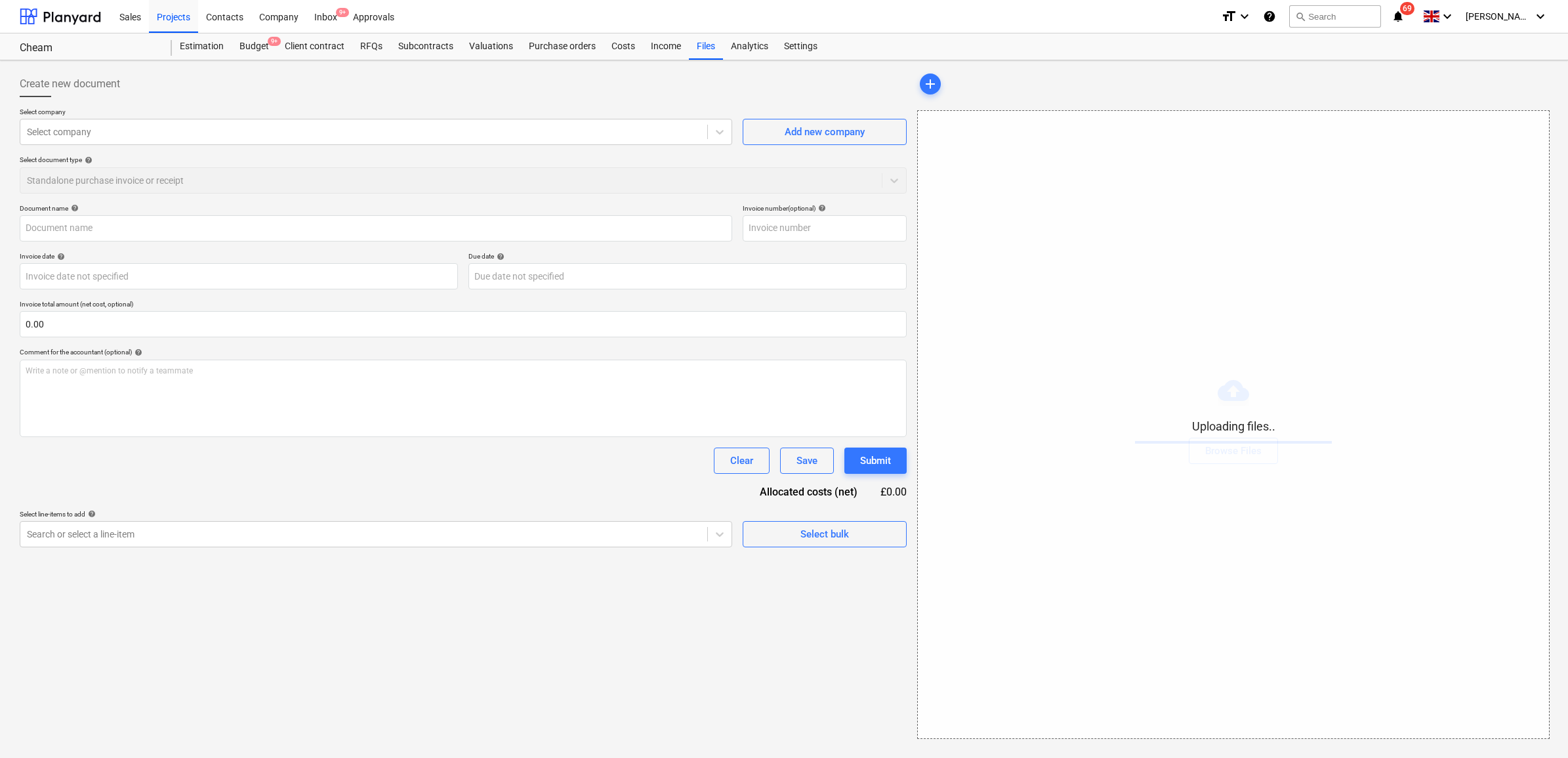
click at [298, 129] on div at bounding box center [364, 131] width 674 height 13
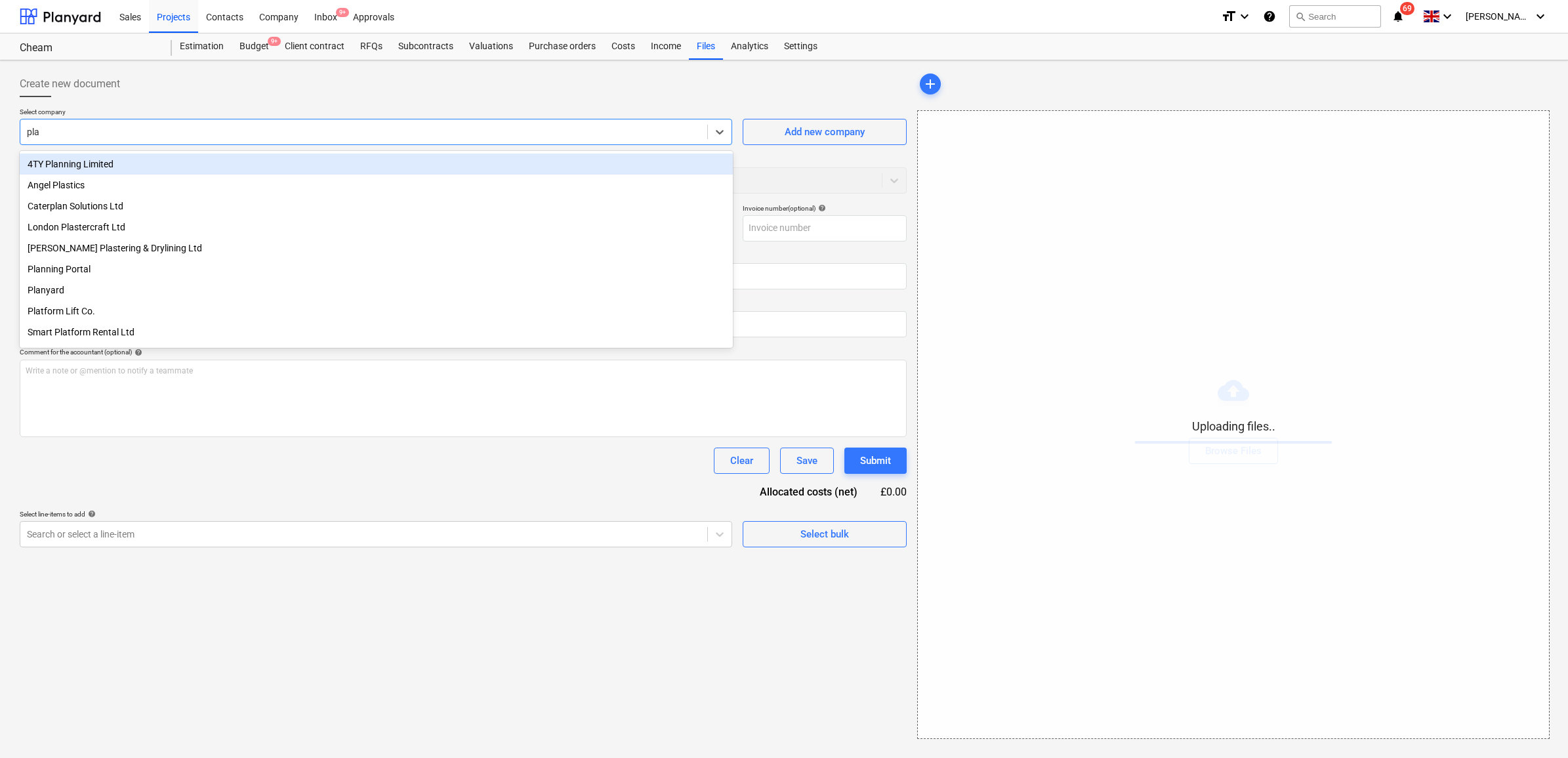
type input "plat"
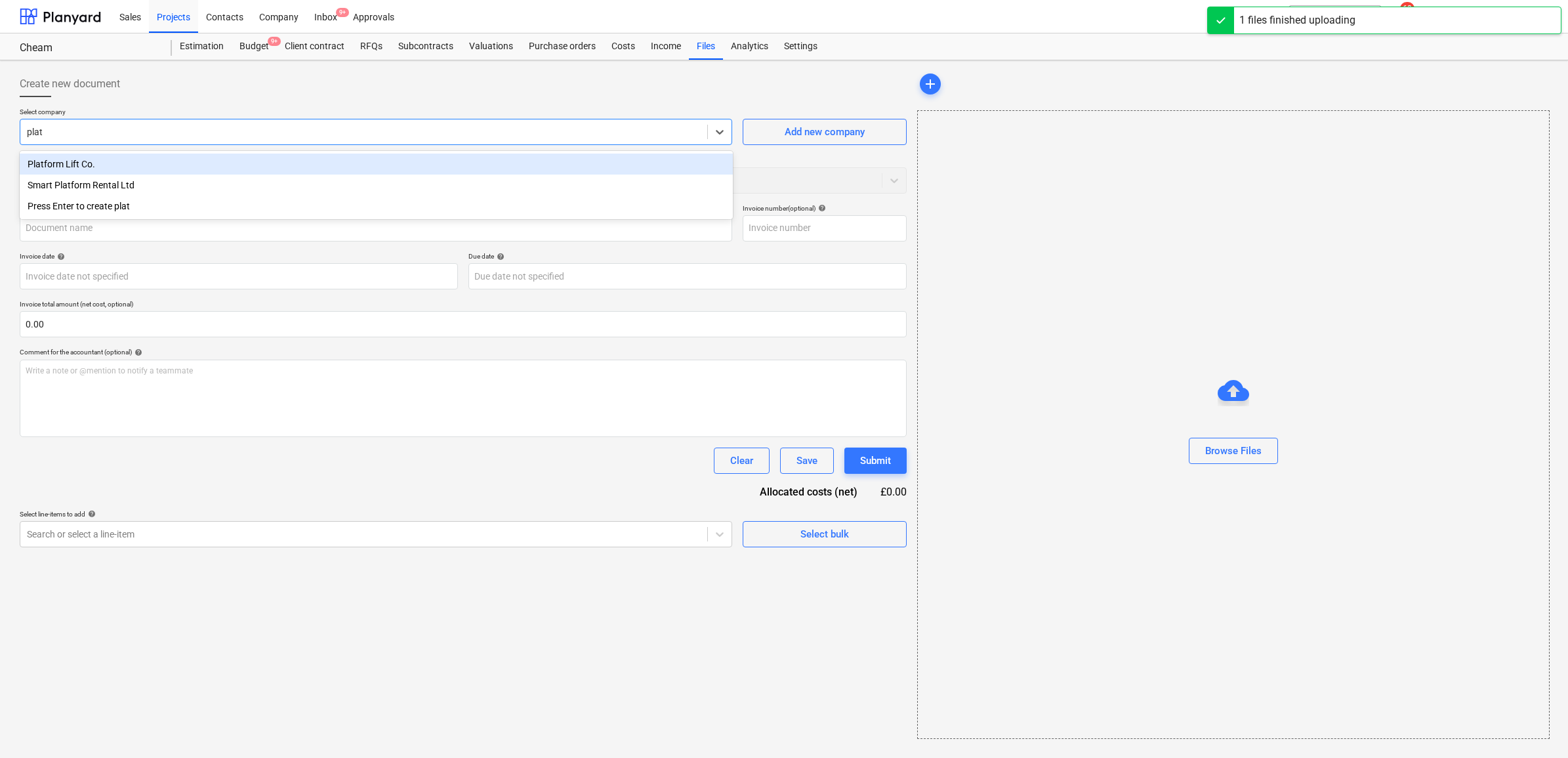
click at [258, 167] on div "Platform Lift Co." at bounding box center [377, 164] width 713 height 21
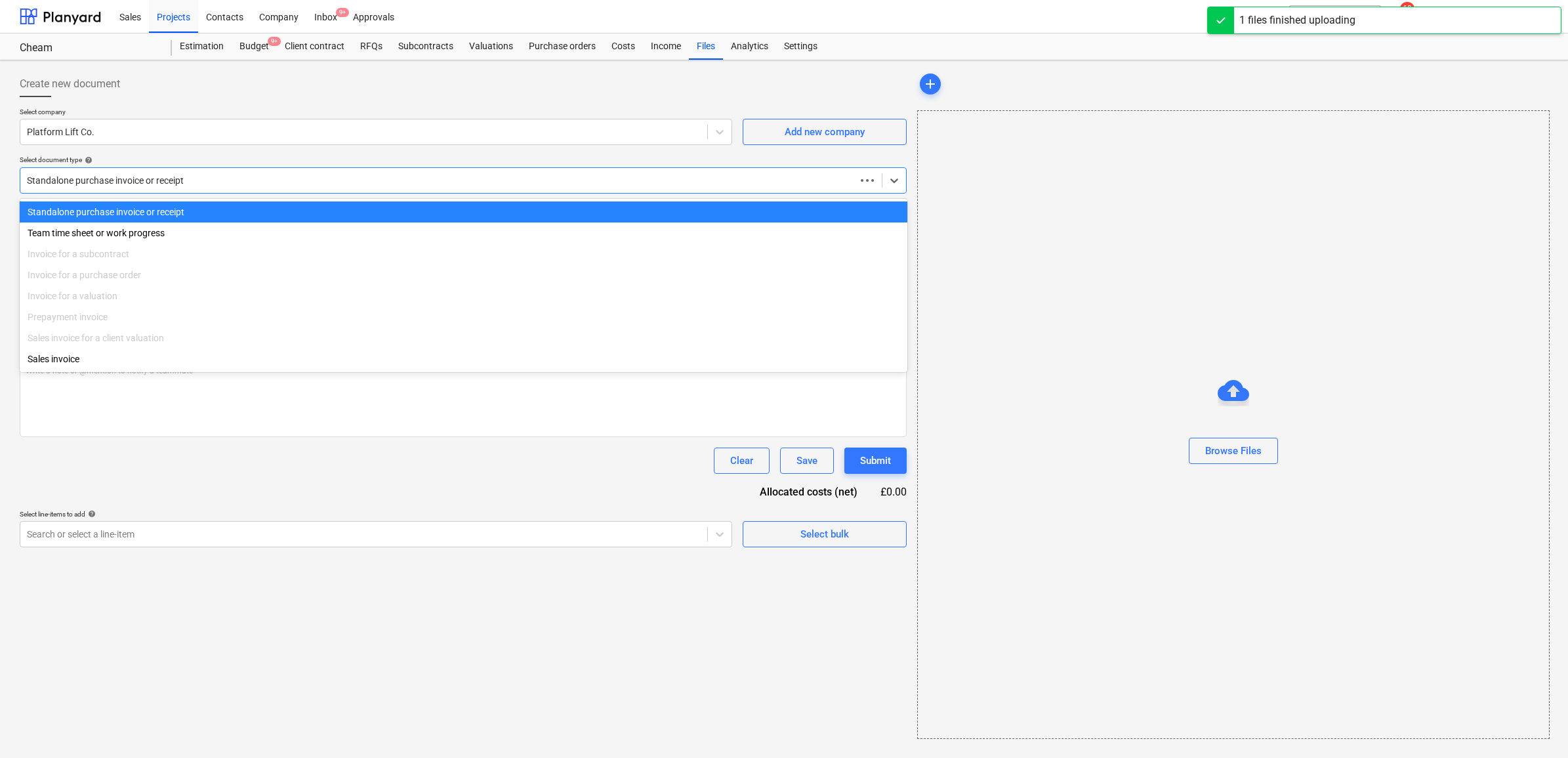
click at [256, 182] on div at bounding box center [437, 180] width 822 height 13
type input "Platform Cheam.pdf"
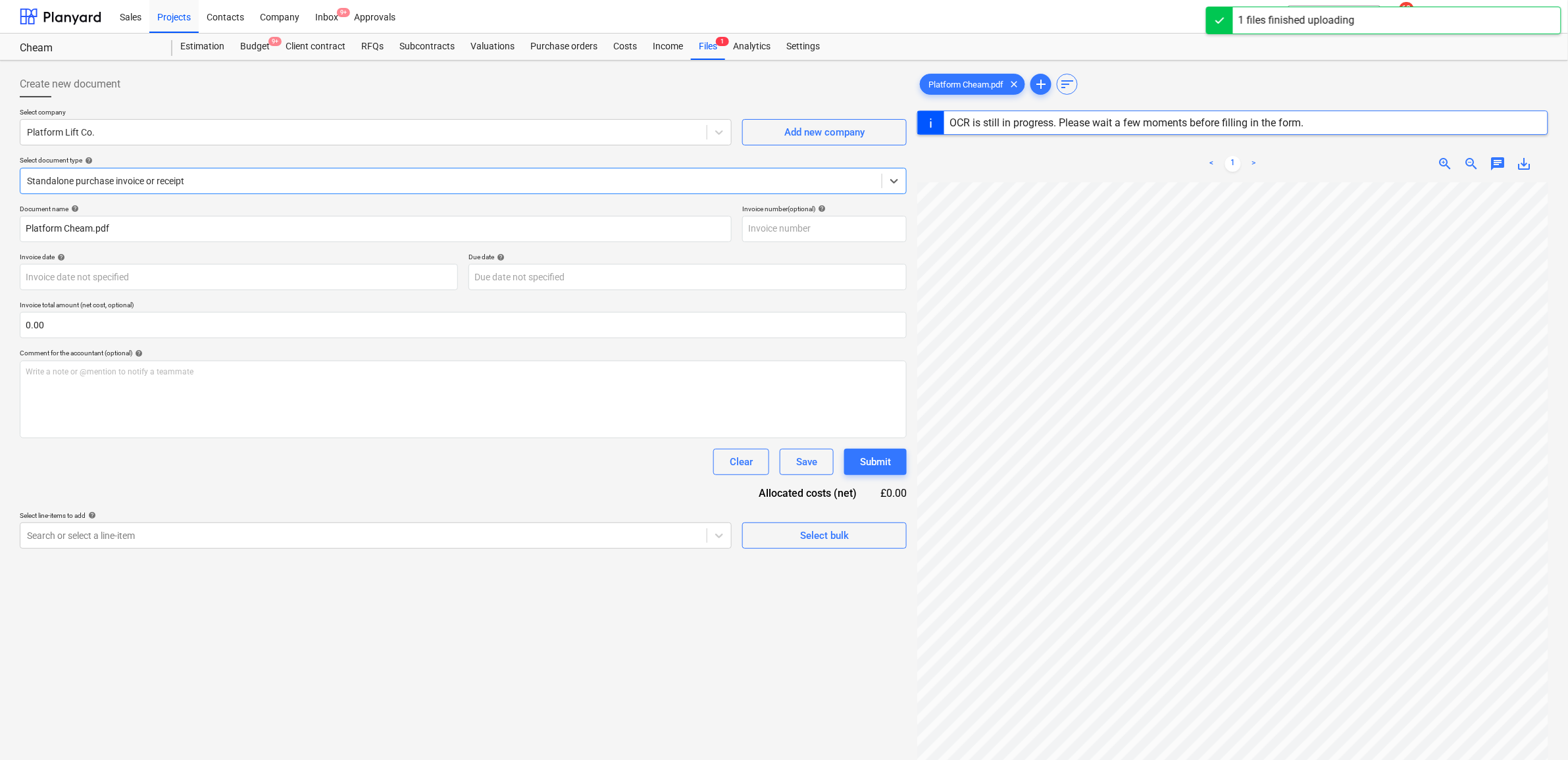
click at [207, 175] on div at bounding box center [450, 180] width 848 height 13
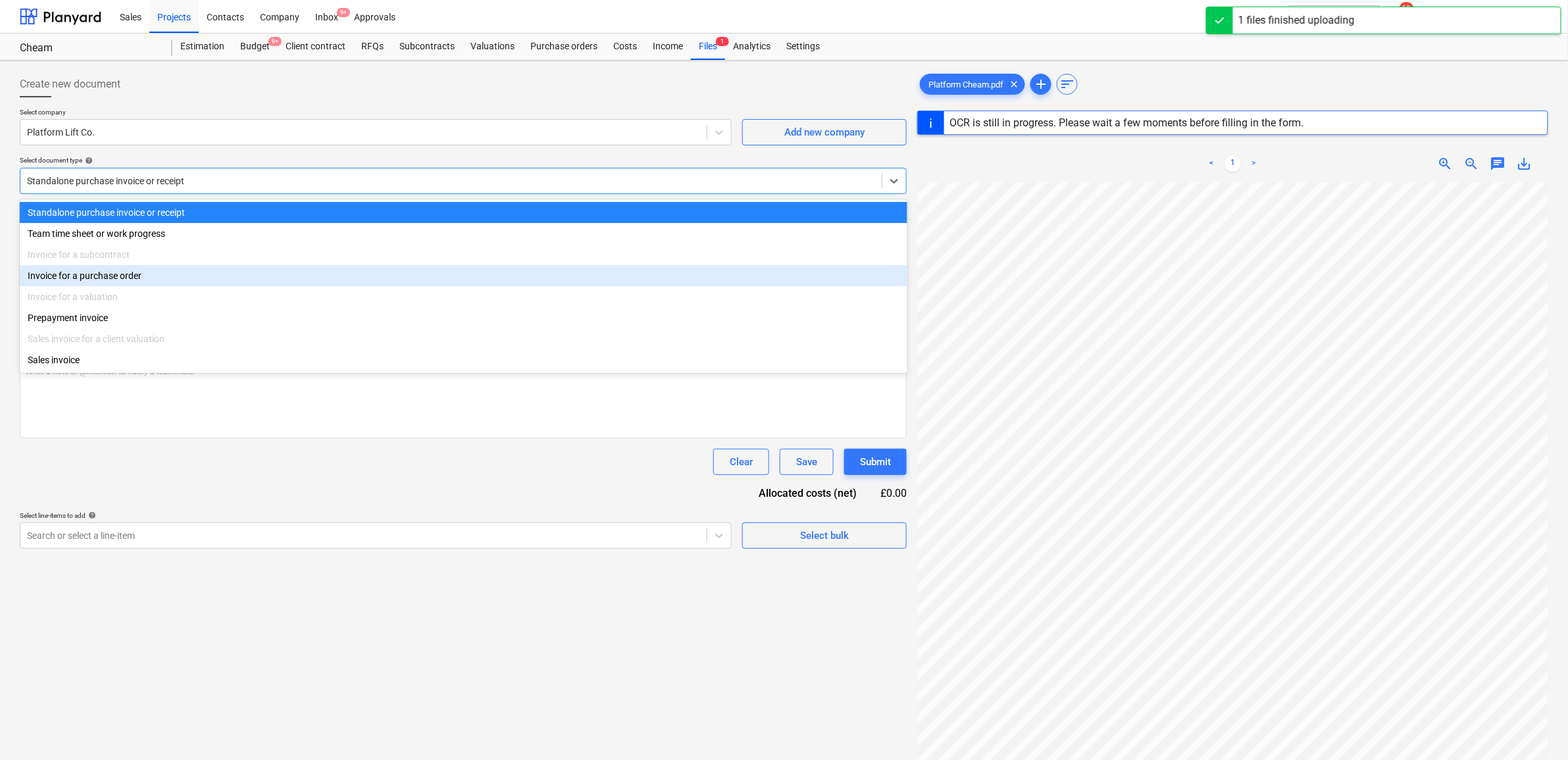
click at [165, 282] on div "Invoice for a purchase order" at bounding box center [463, 275] width 888 height 21
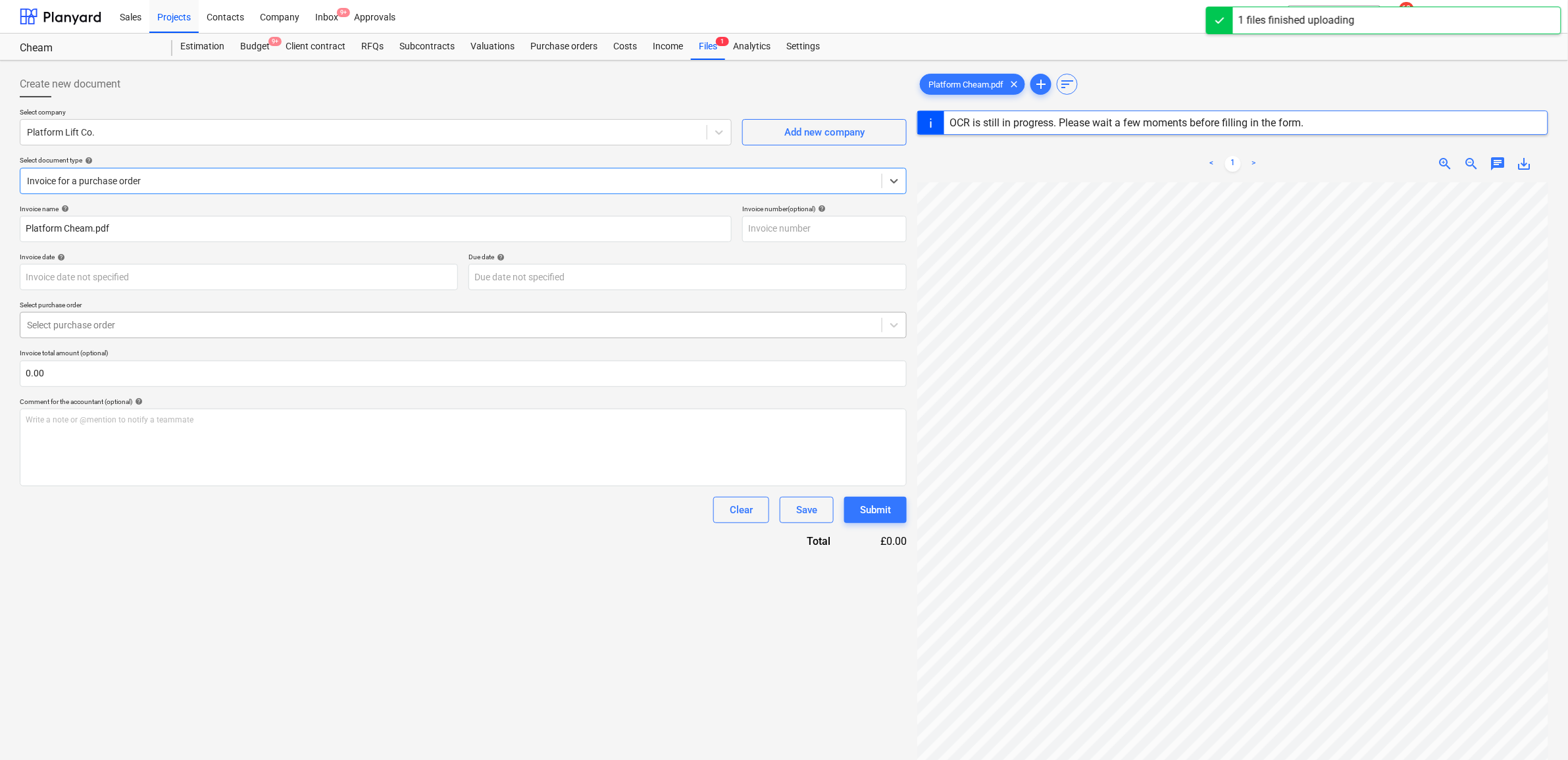
click at [158, 326] on div at bounding box center [450, 325] width 848 height 13
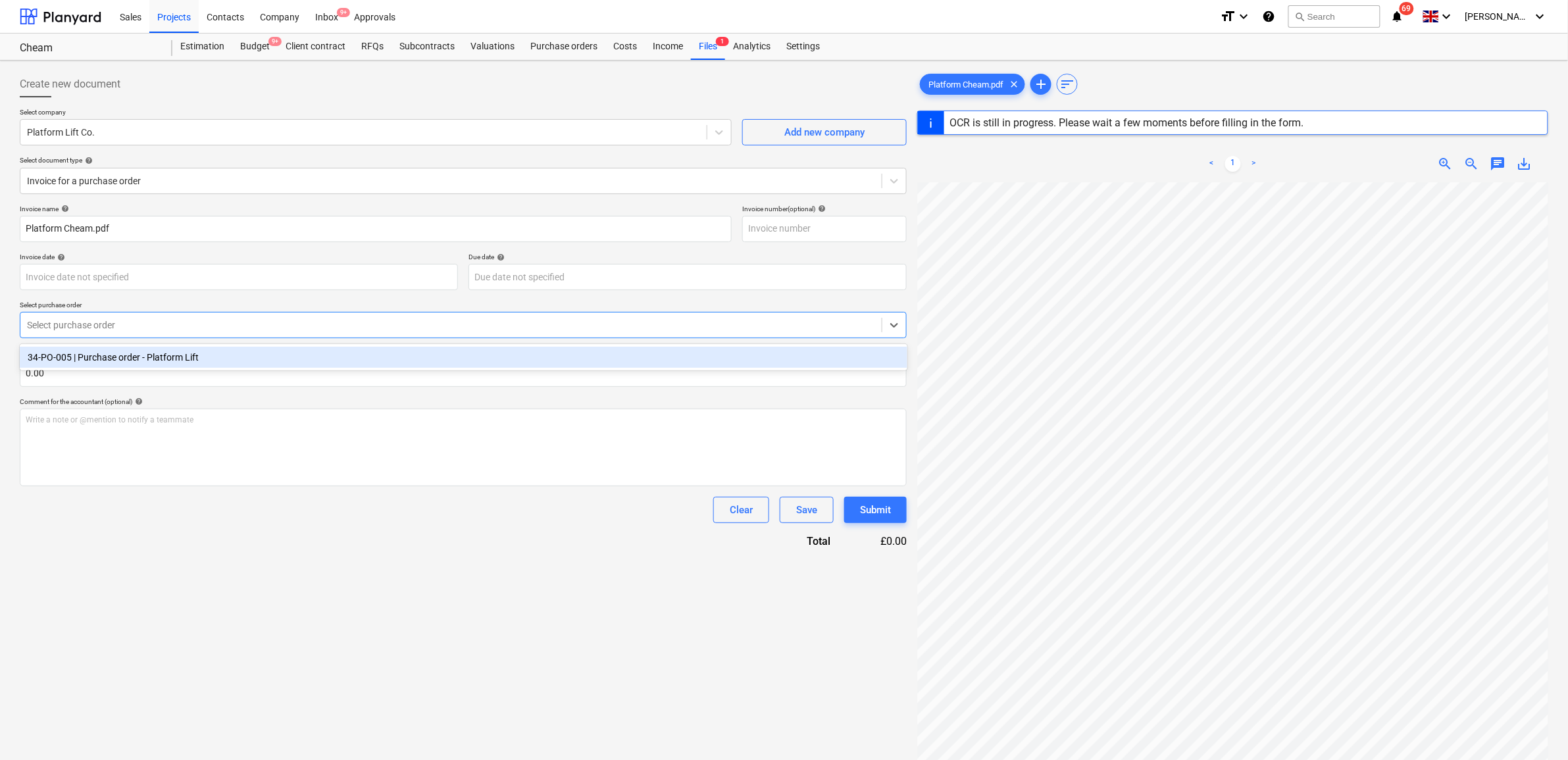
click at [158, 354] on div "34-PO-005 | Purchase order - Platform Lift" at bounding box center [463, 357] width 888 height 21
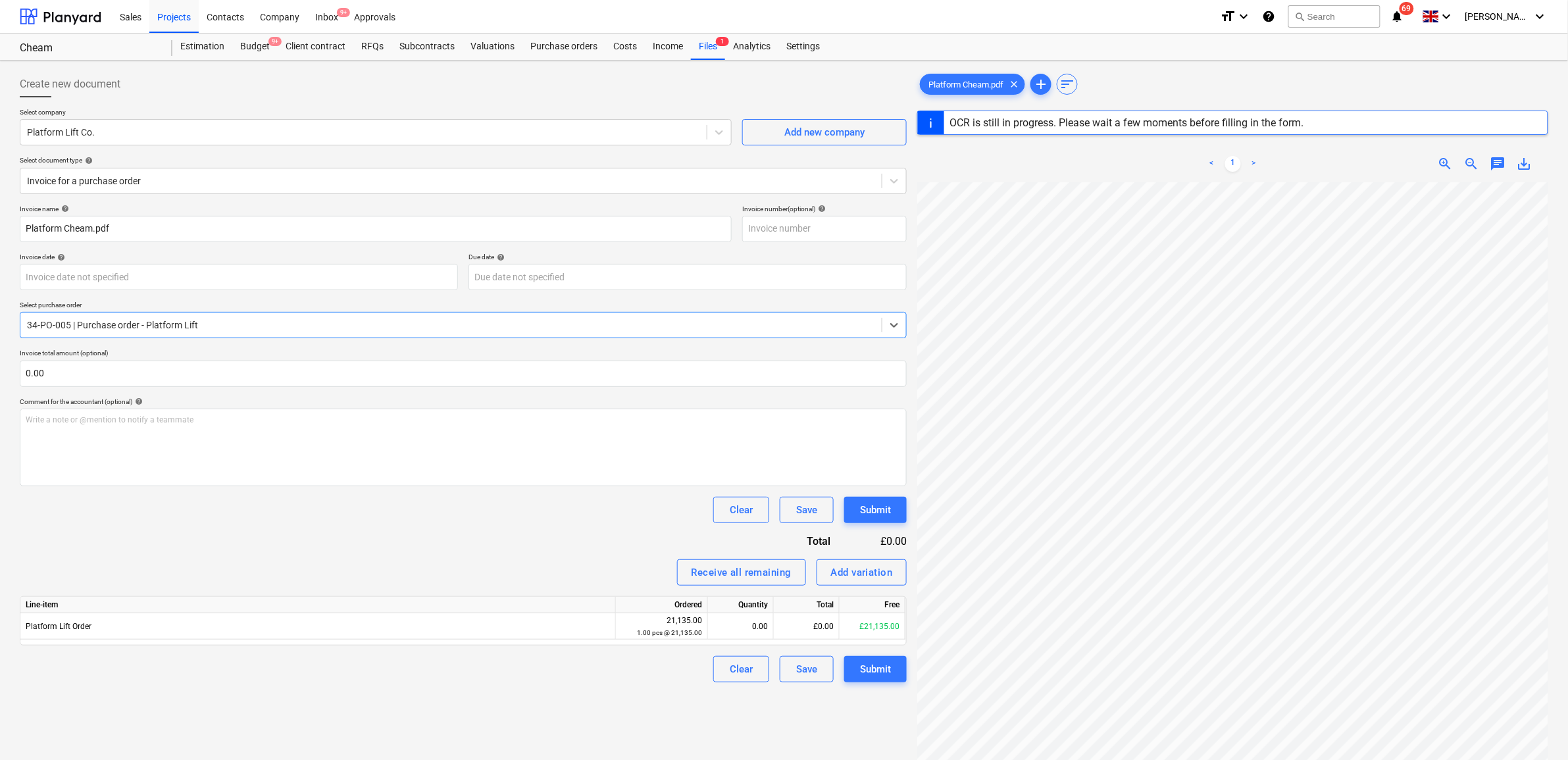
scroll to position [83, 0]
type input "170417"
type input "[DATE]"
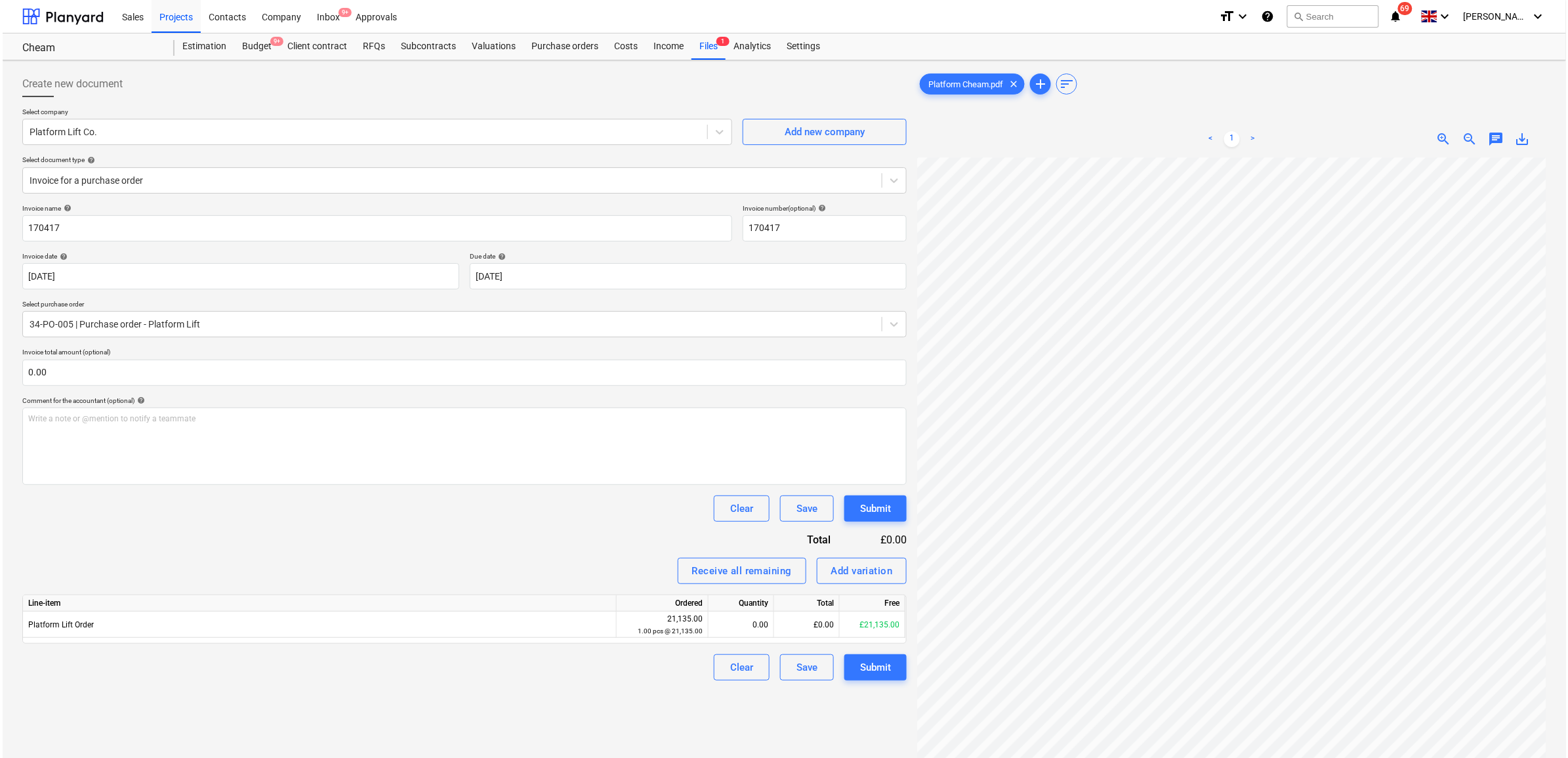
scroll to position [140, 61]
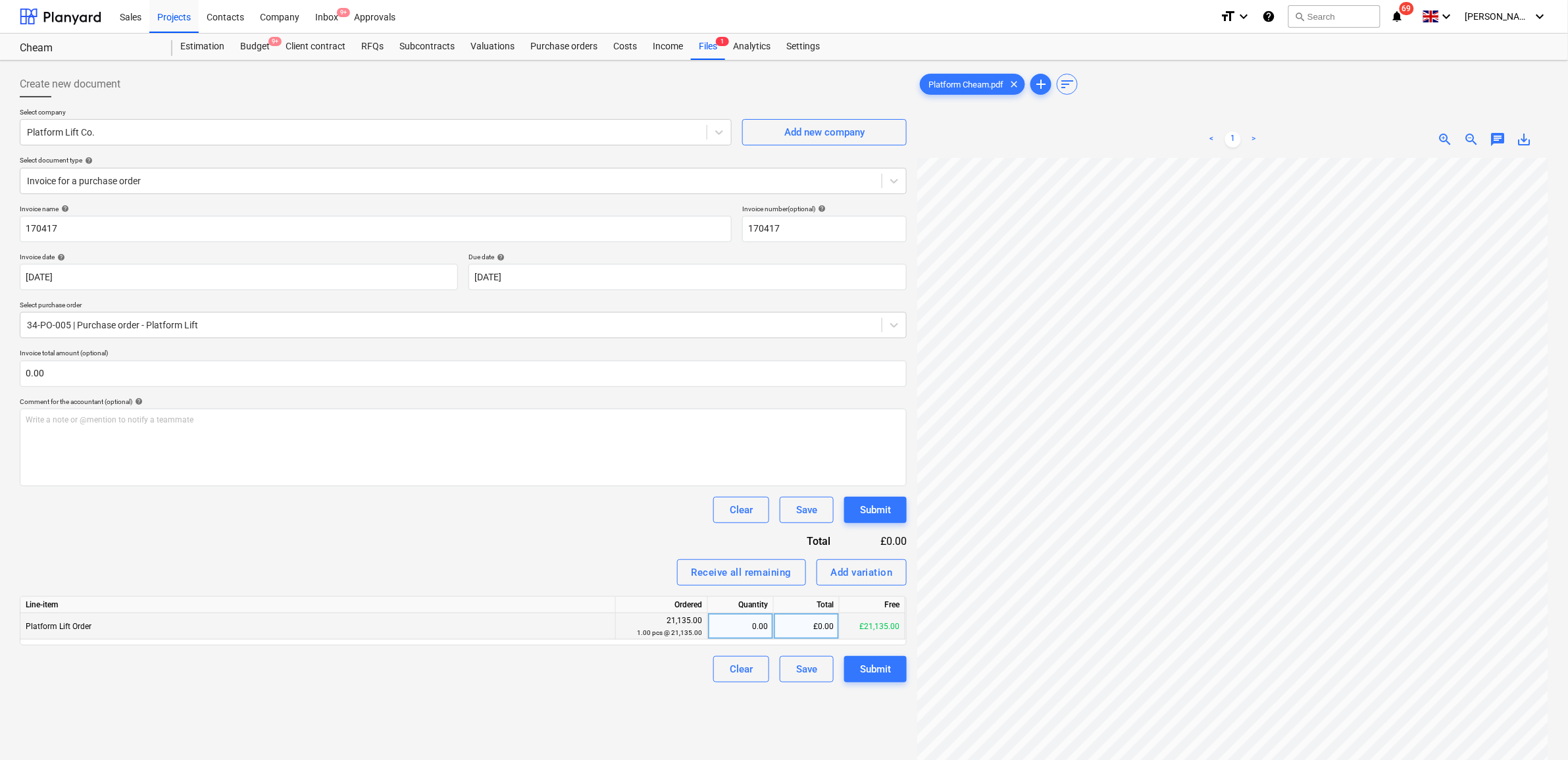
click at [829, 624] on div "£0.00" at bounding box center [807, 626] width 66 height 26
type input "8454"
click at [575, 553] on div "Invoice name help 170417 Invoice number (optional) help 170417 Invoice date hel…" at bounding box center [463, 442] width 887 height 477
click at [887, 668] on div "Submit" at bounding box center [875, 668] width 31 height 17
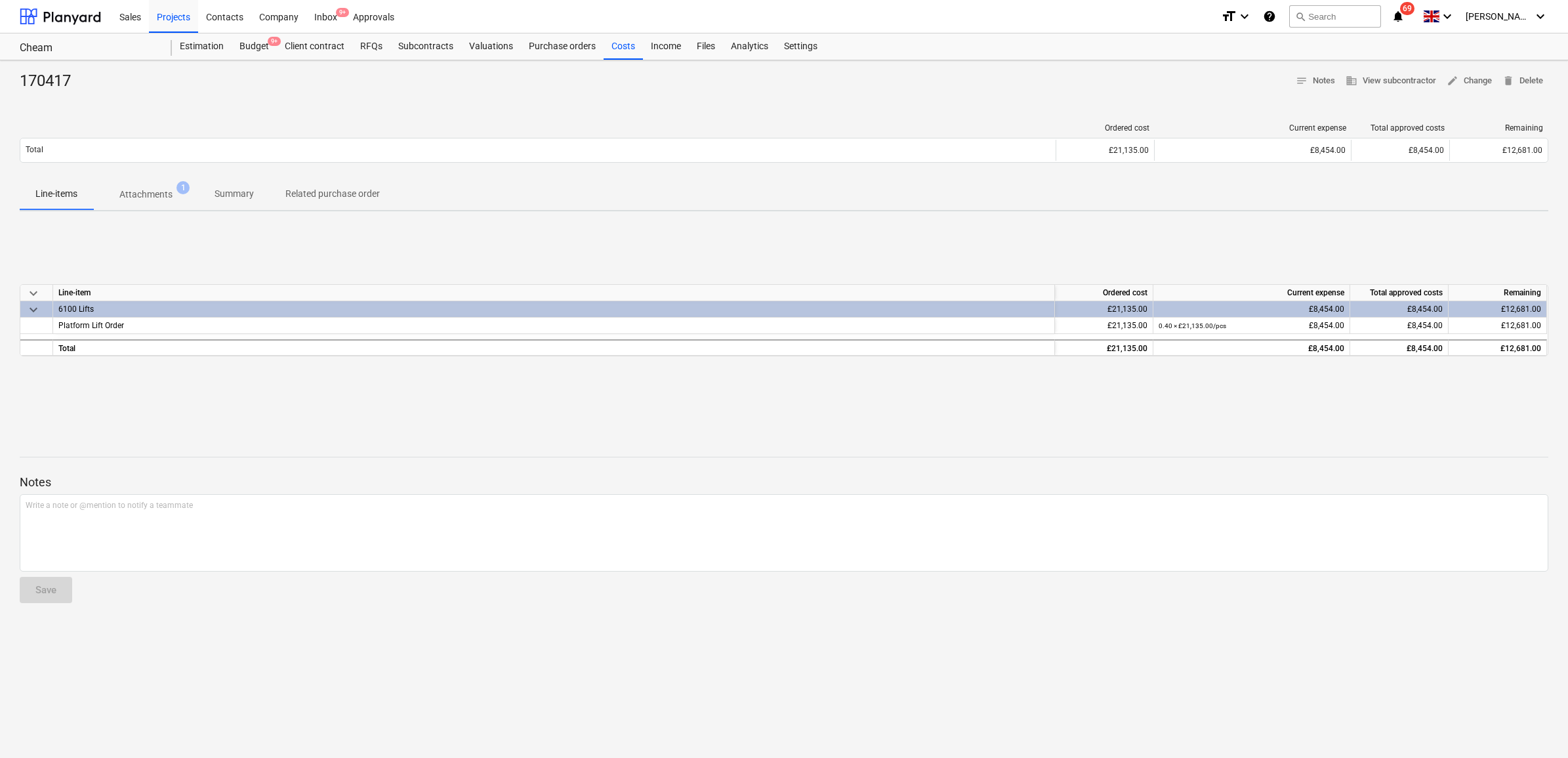
click at [645, 424] on div "170417 notes Notes business View subcontractor edit Change delete Delete Ordere…" at bounding box center [784, 409] width 1568 height 697
click at [181, 20] on div "Projects" at bounding box center [174, 16] width 50 height 34
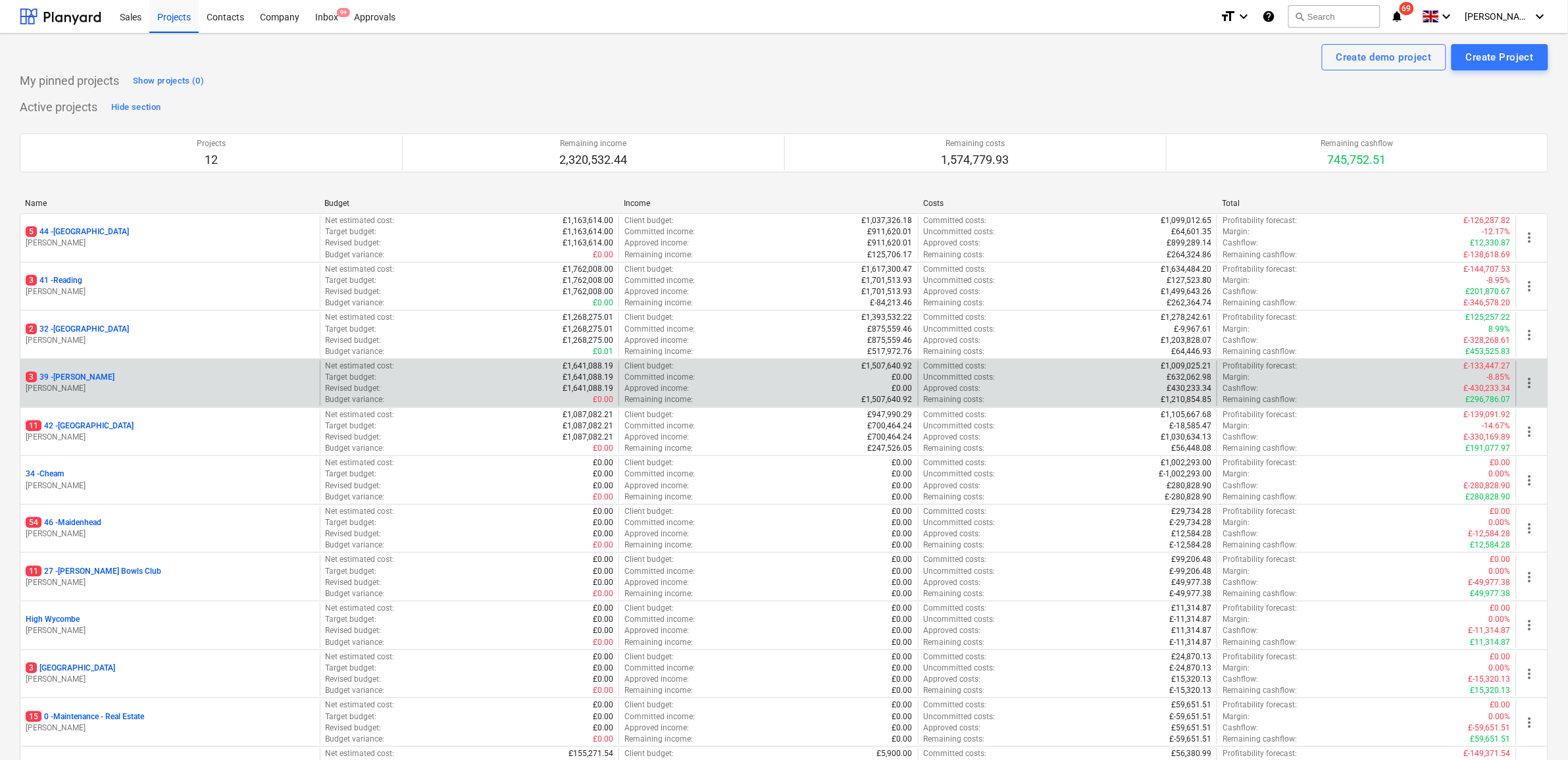
click at [67, 373] on p "3 39 - Whitton" at bounding box center [70, 377] width 89 height 11
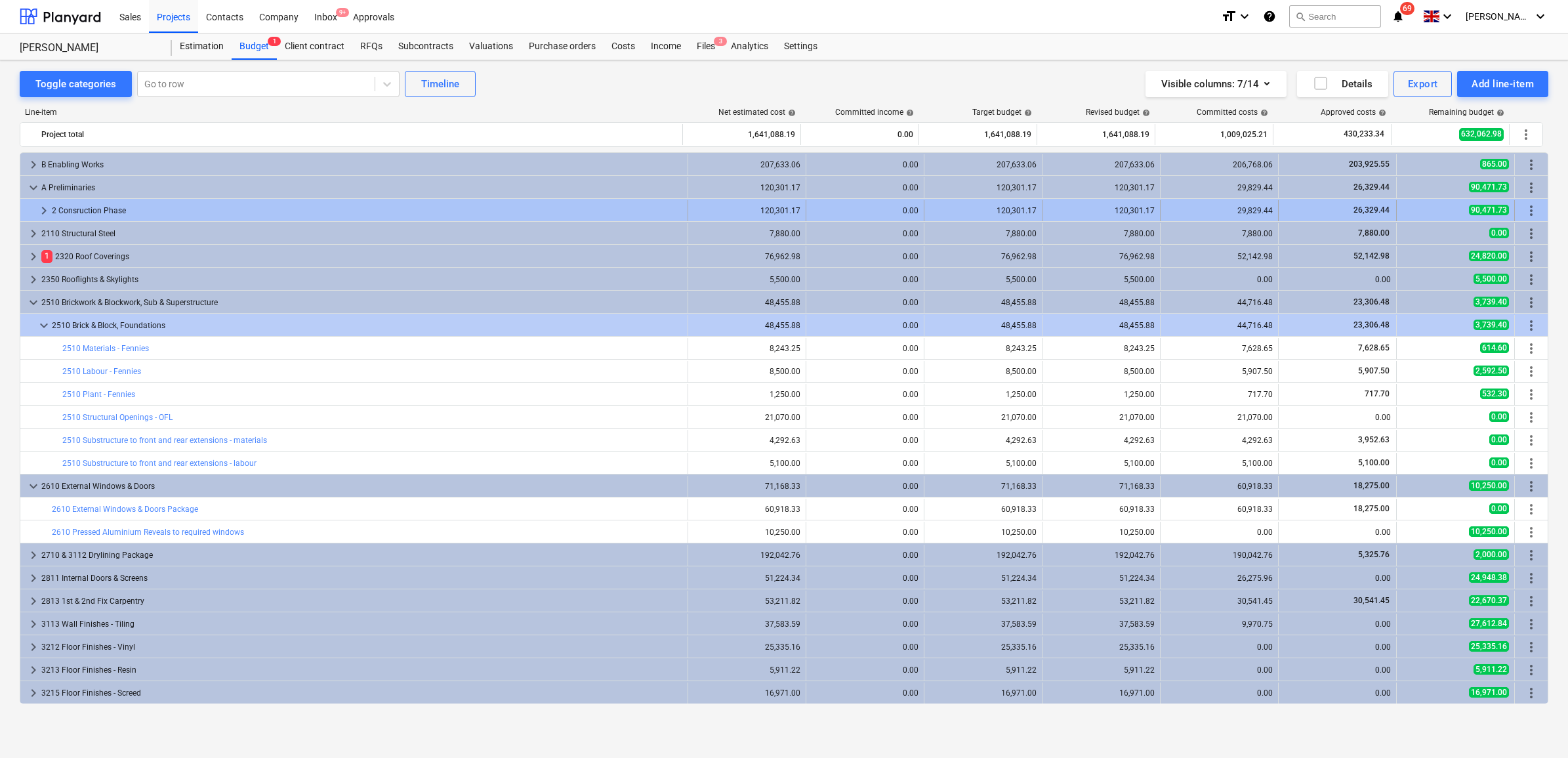
click at [43, 208] on span "keyboard_arrow_right" at bounding box center [44, 211] width 16 height 16
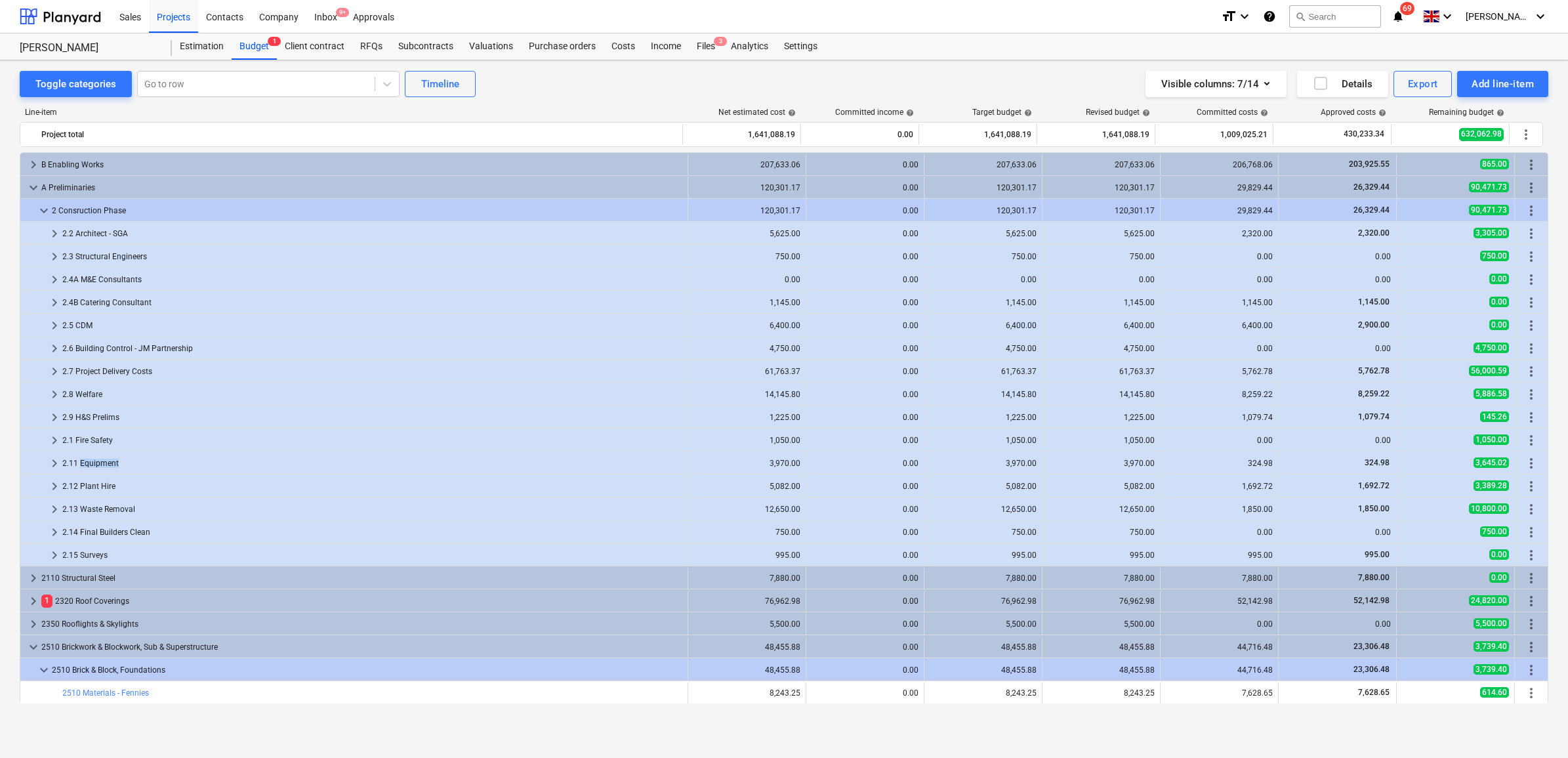
click at [102, 463] on div "2.11 Equipment" at bounding box center [373, 463] width 620 height 21
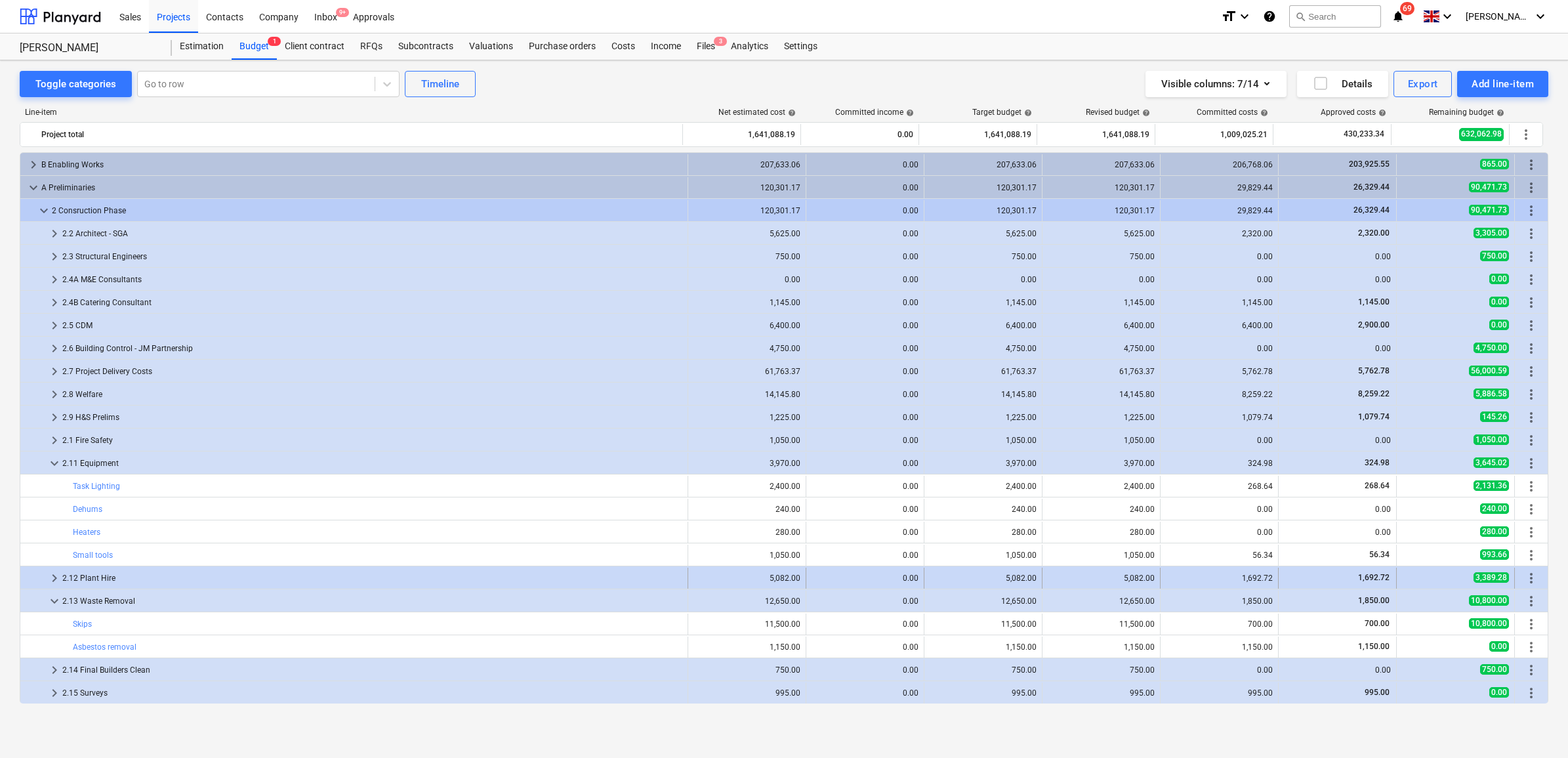
click at [48, 574] on span "keyboard_arrow_right" at bounding box center [55, 578] width 16 height 16
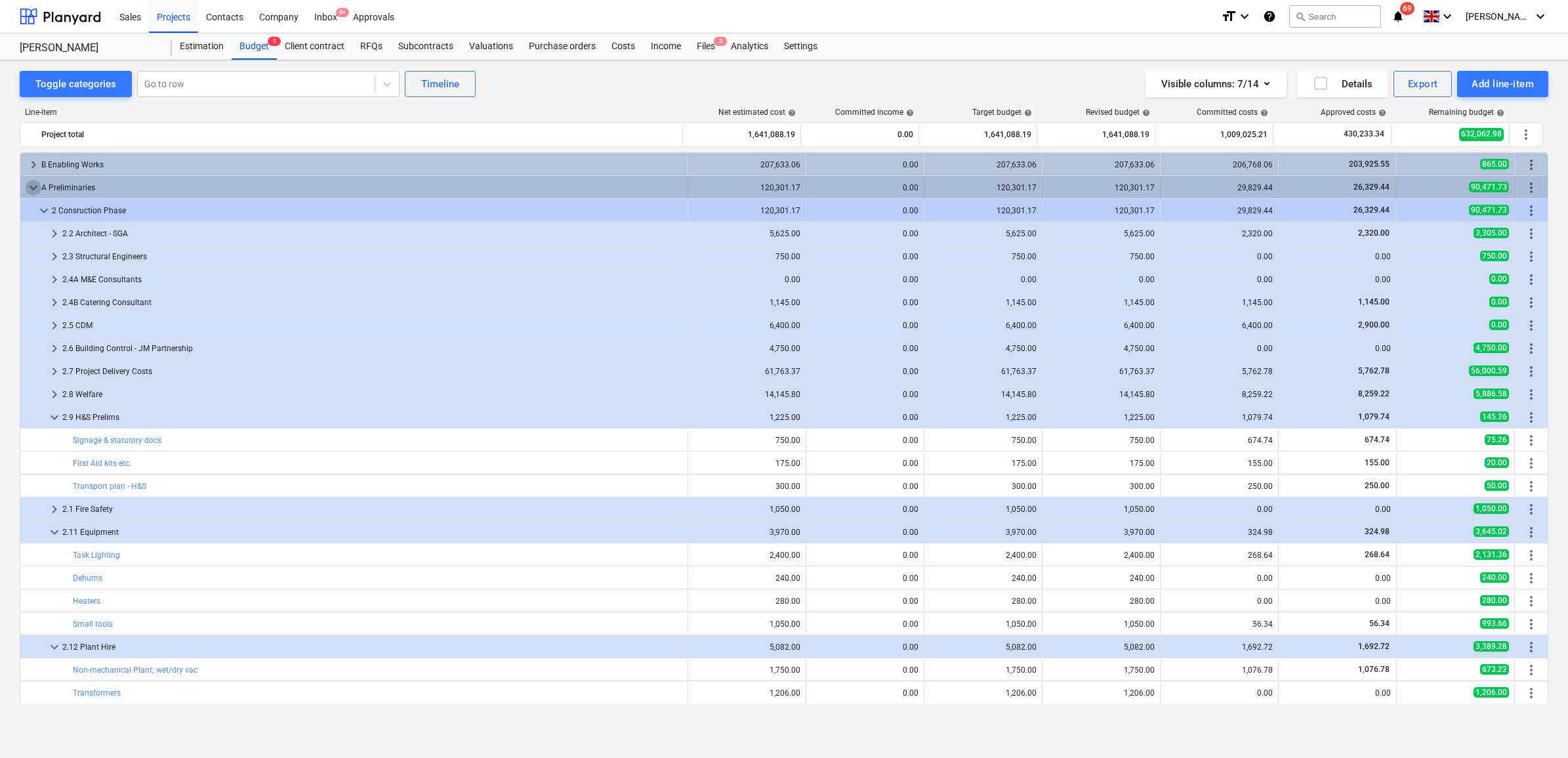
click at [28, 187] on span "keyboard_arrow_down" at bounding box center [34, 188] width 16 height 16
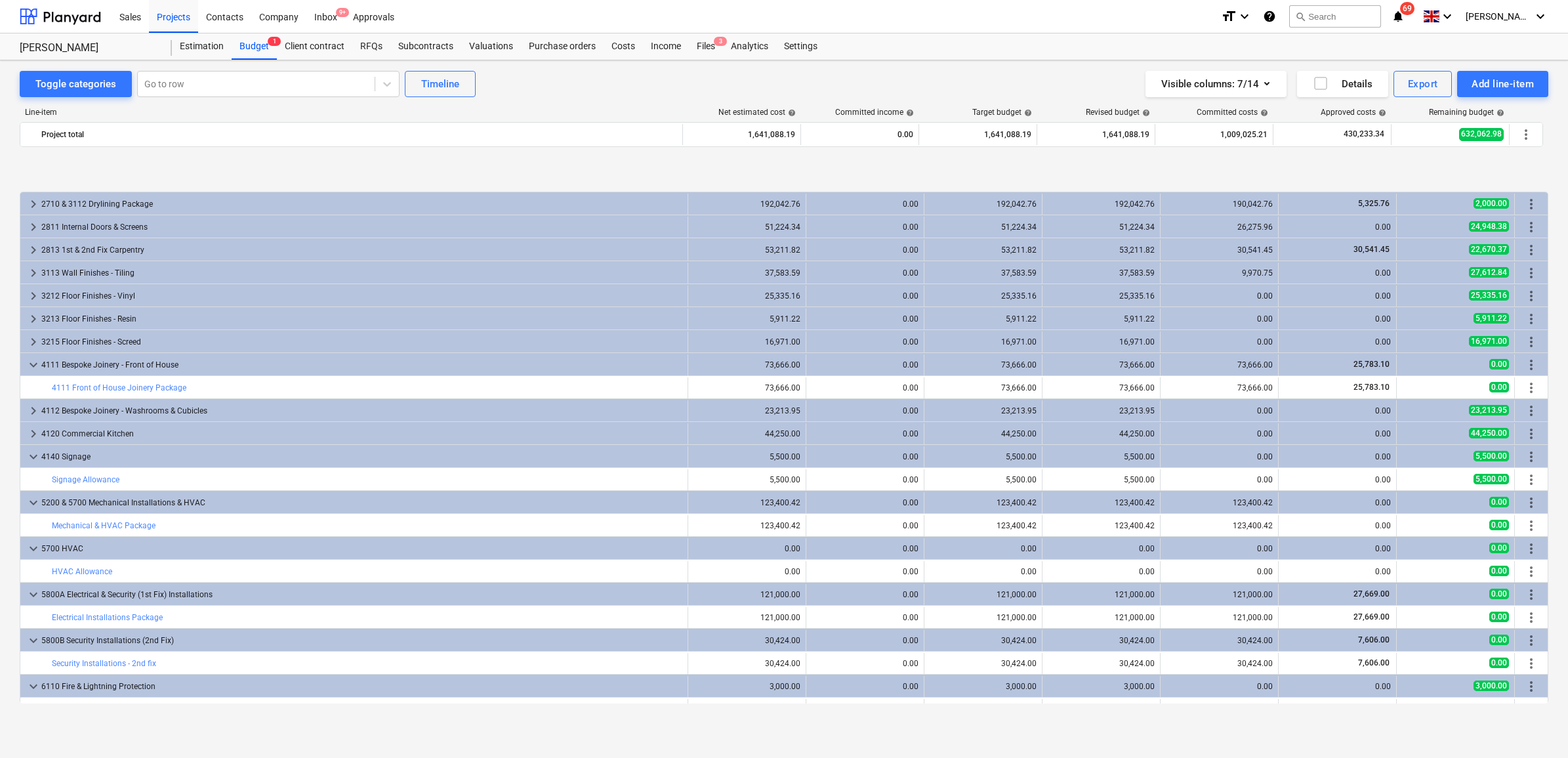
scroll to position [410, 0]
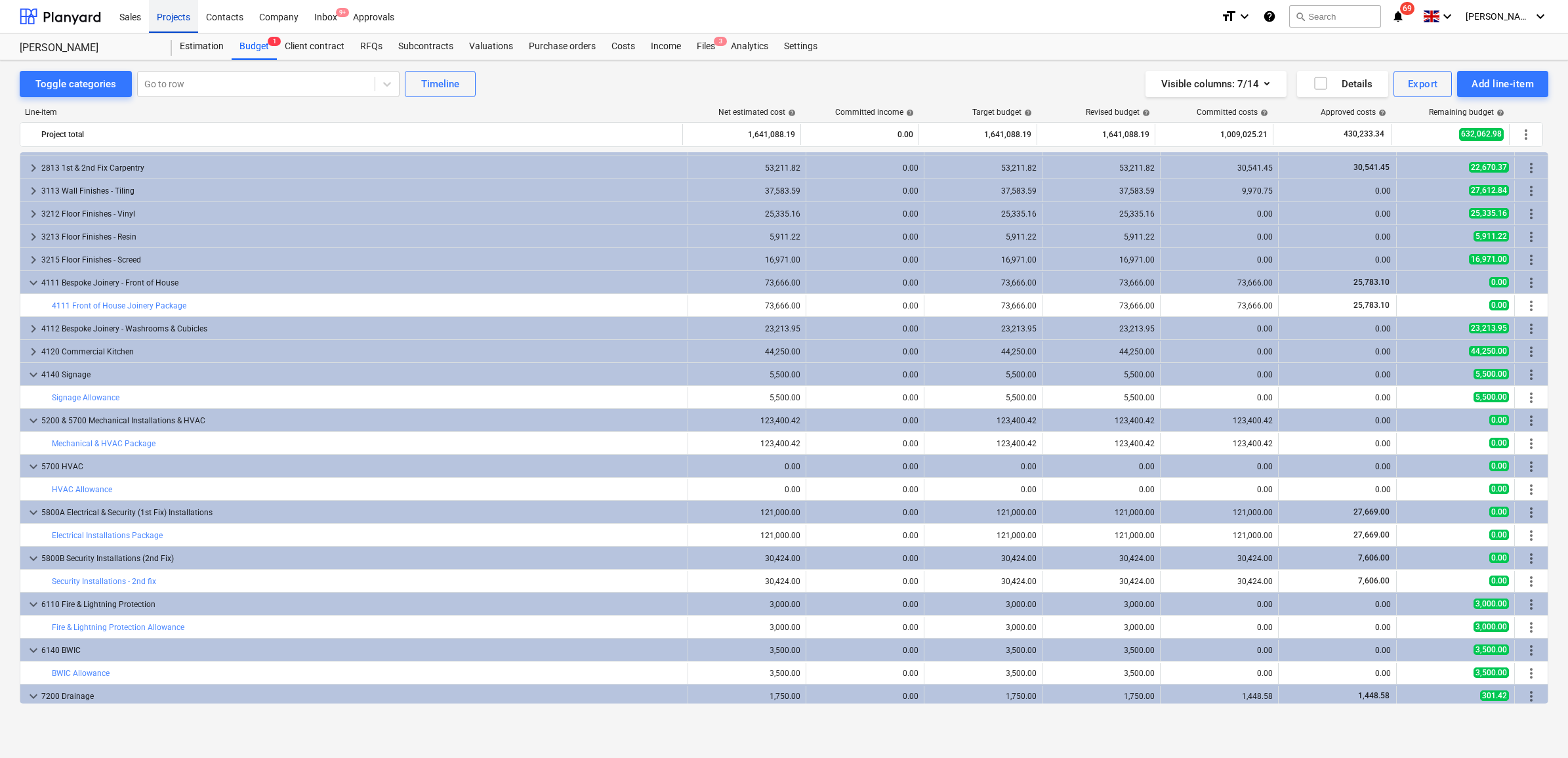
click at [178, 11] on div "Projects" at bounding box center [174, 16] width 50 height 34
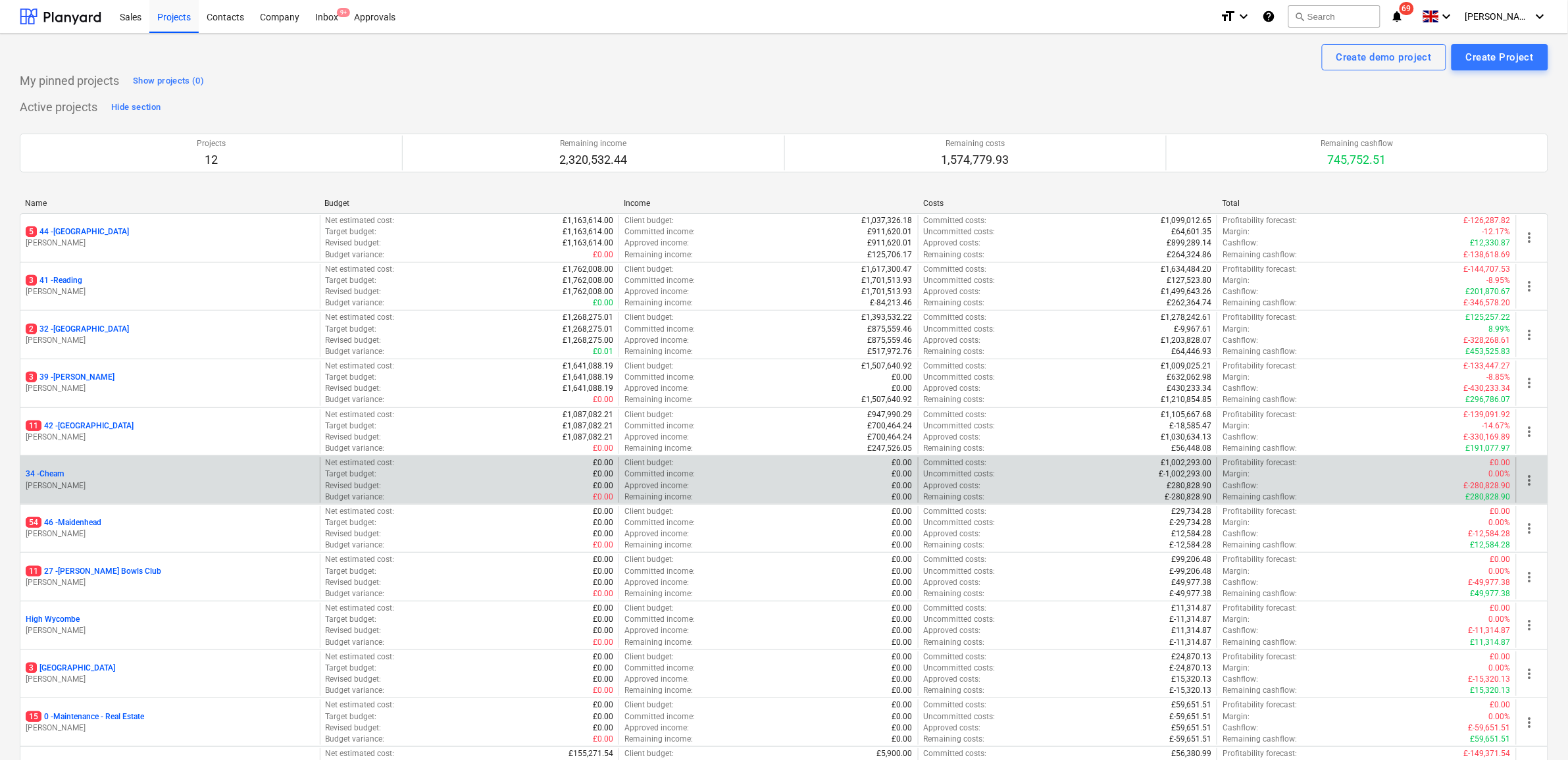
click at [48, 473] on p "34 - Cheam" at bounding box center [45, 473] width 38 height 11
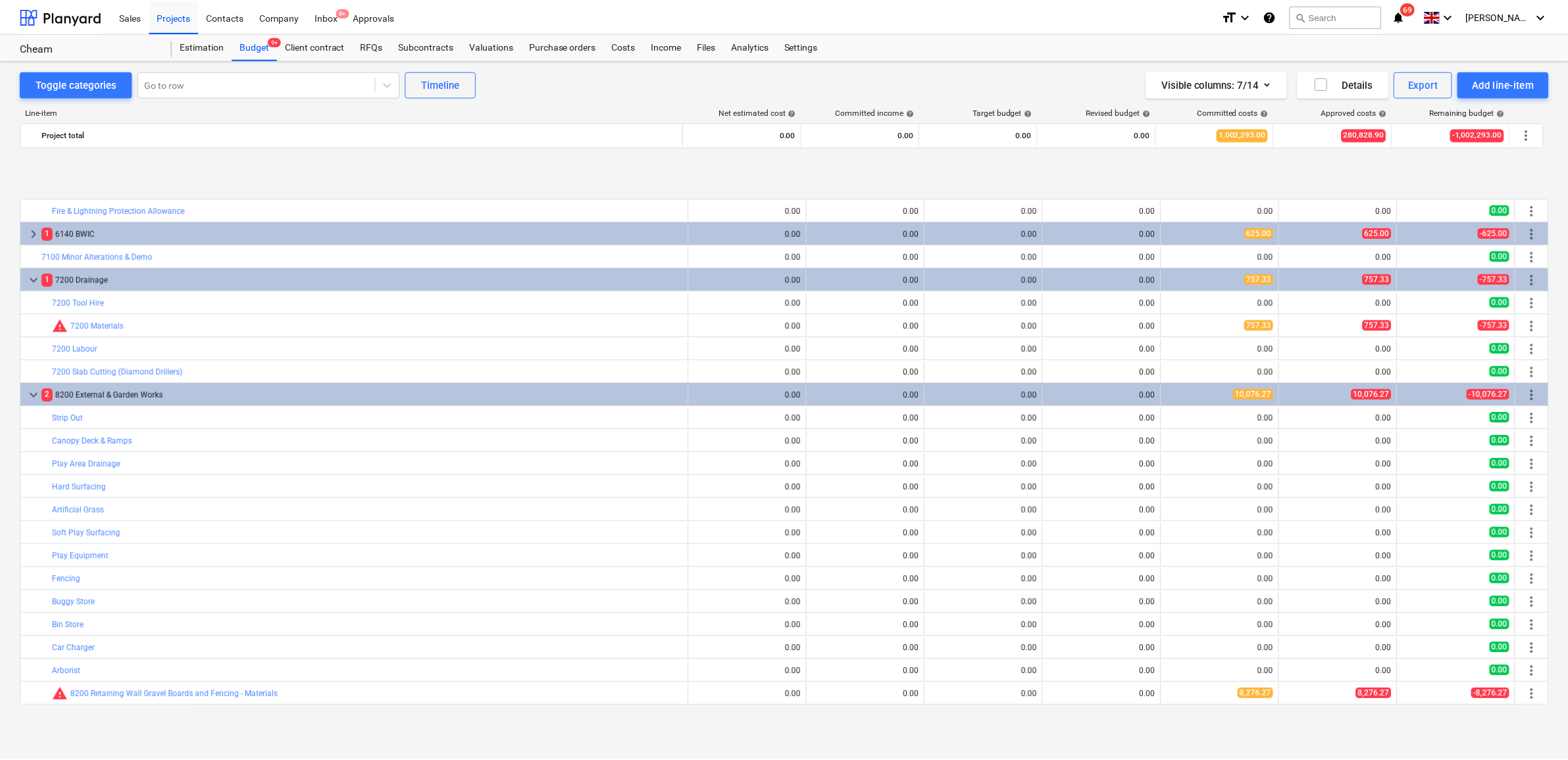
scroll to position [2049, 0]
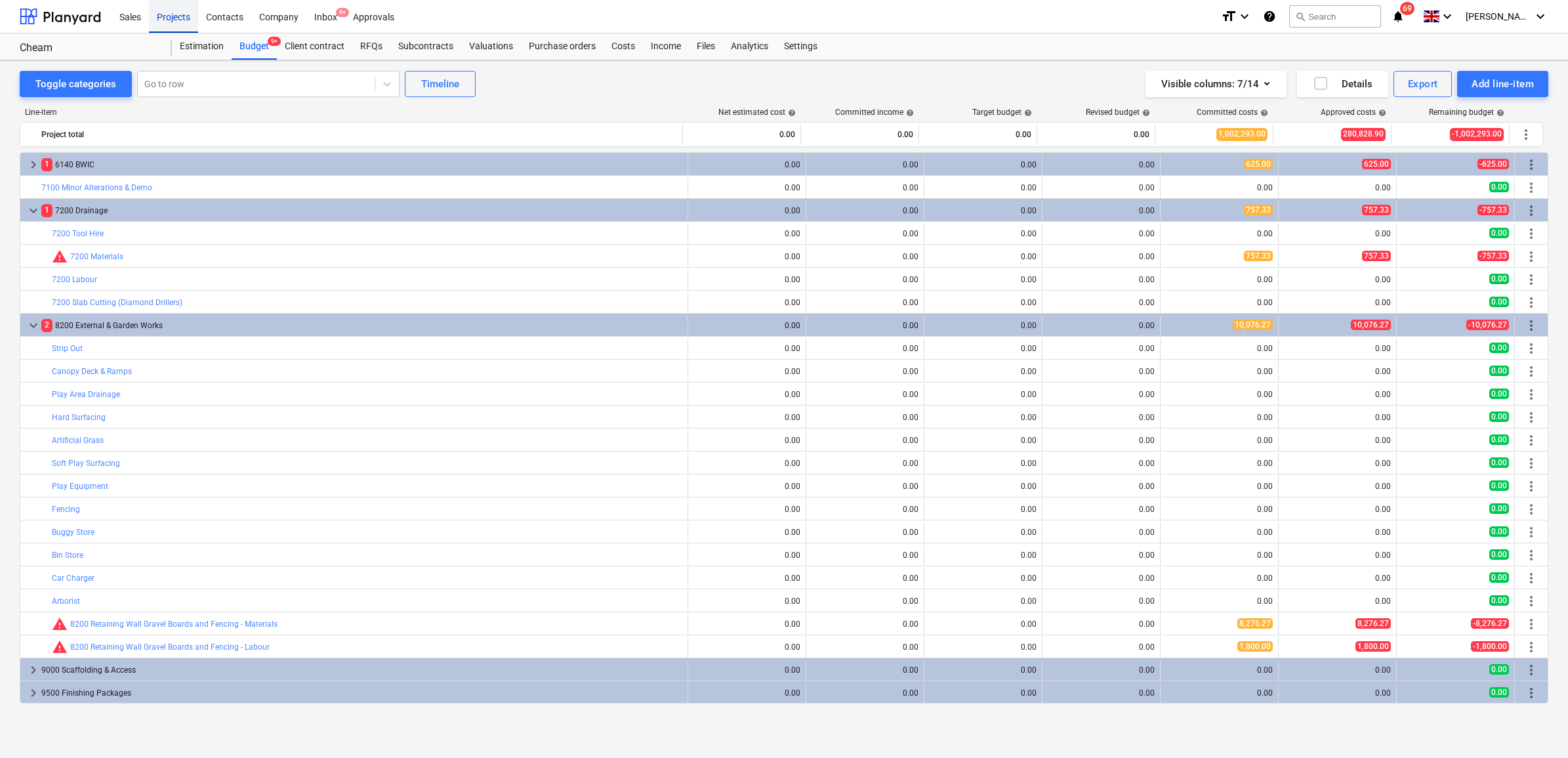
click at [169, 22] on div "Projects" at bounding box center [174, 16] width 50 height 34
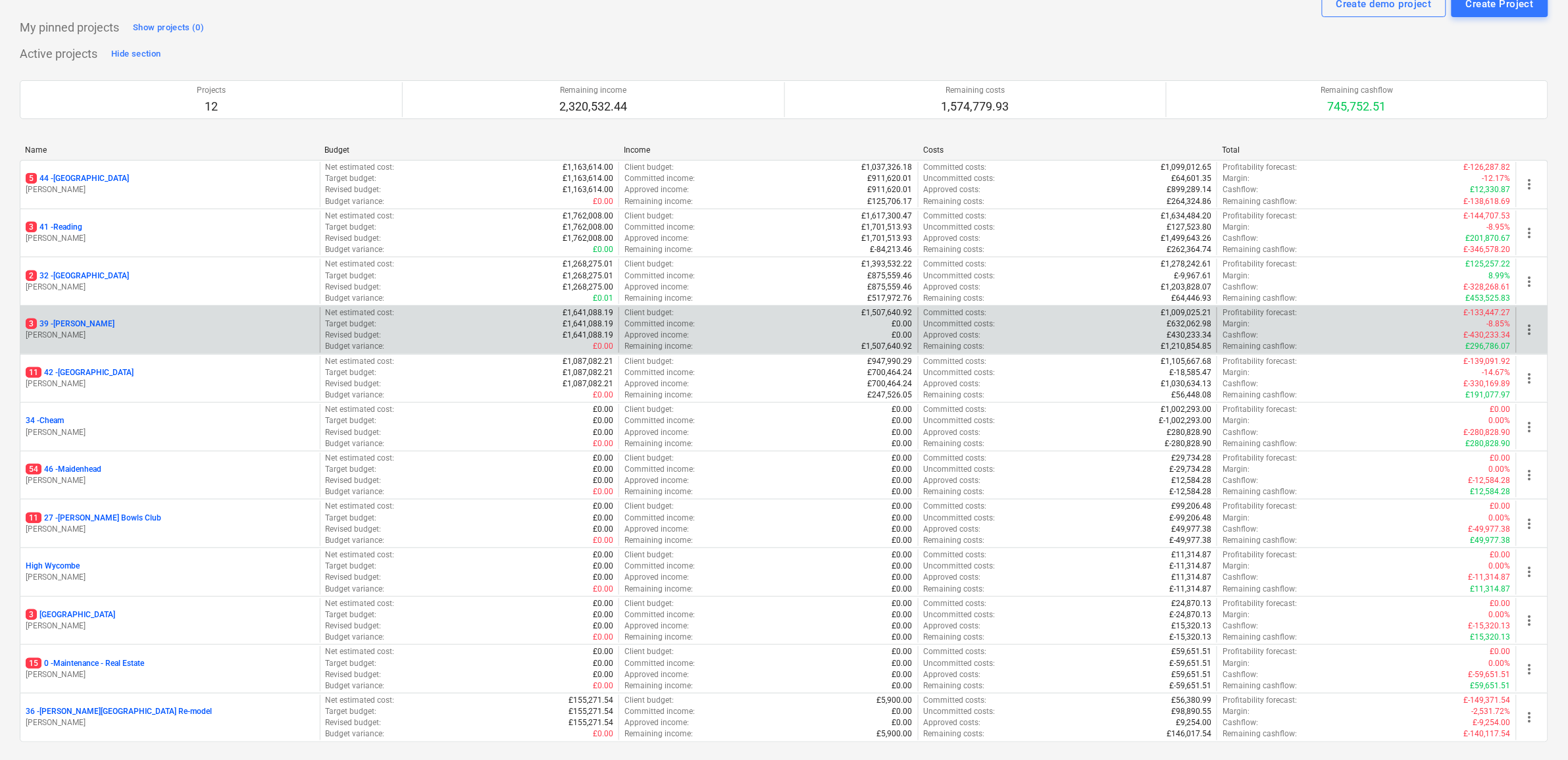
scroll to position [83, 0]
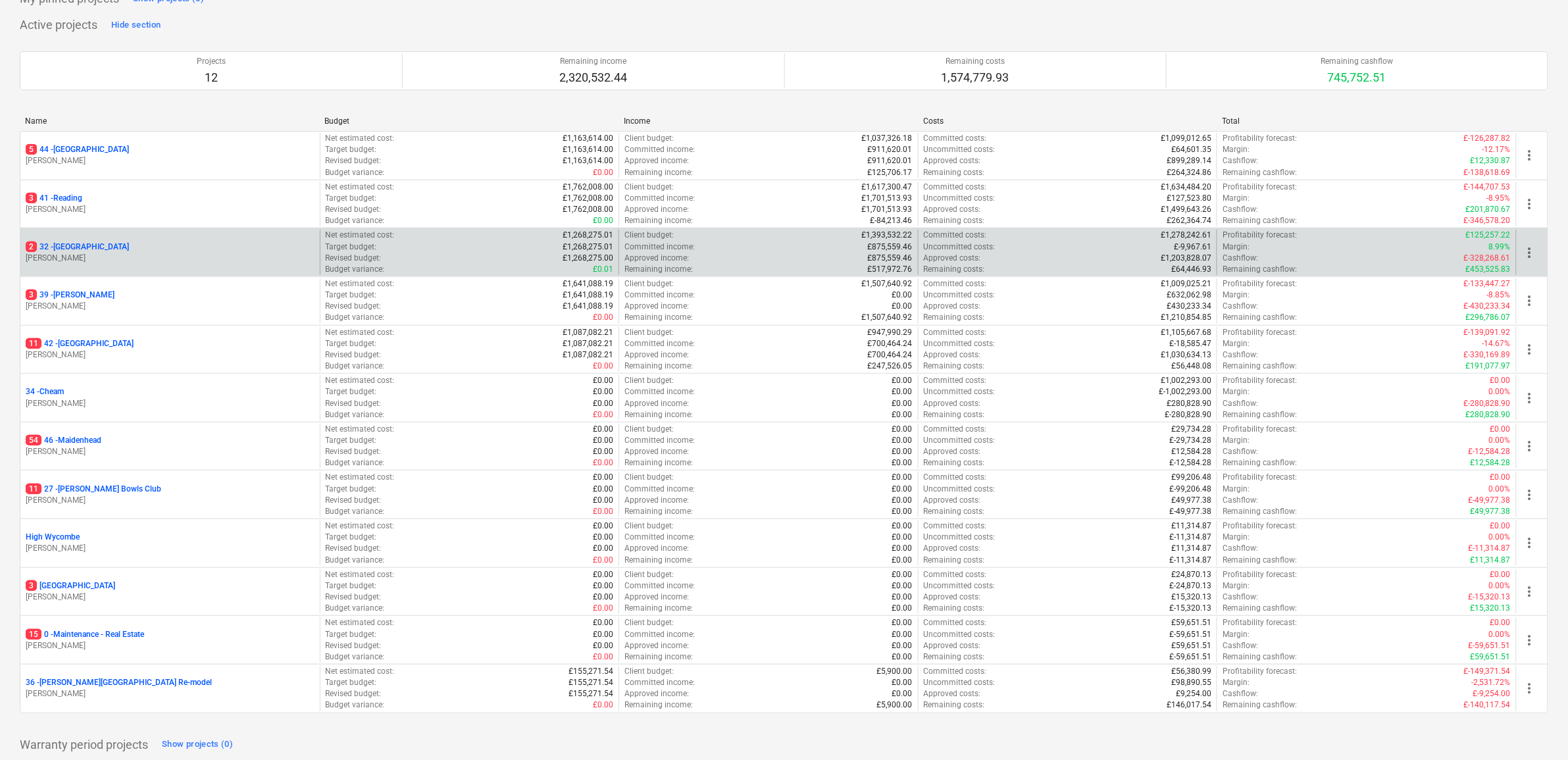
click at [87, 242] on p "2 32 - Twickenham" at bounding box center [78, 246] width 104 height 11
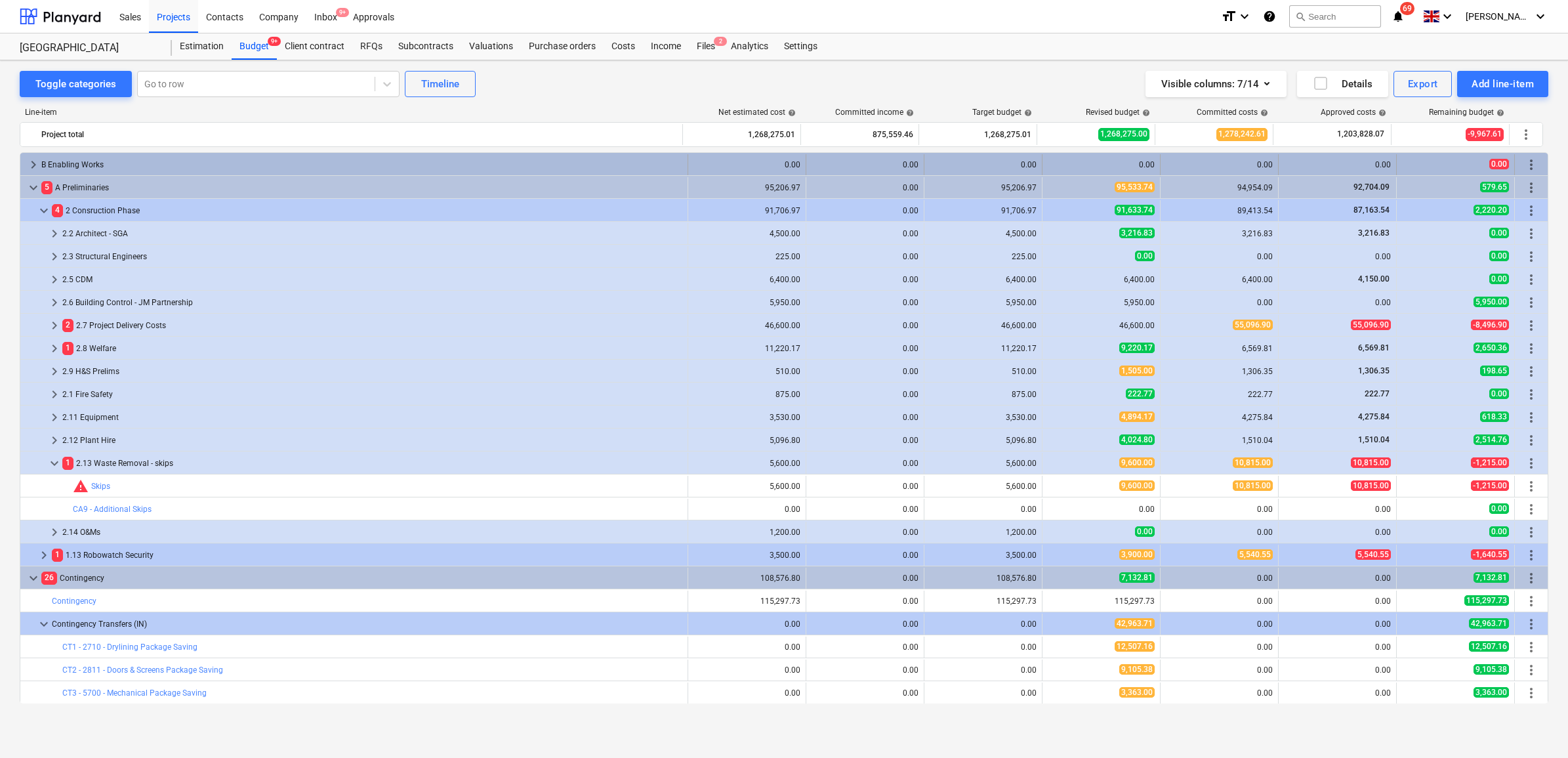
click at [27, 168] on span "keyboard_arrow_right" at bounding box center [34, 165] width 16 height 16
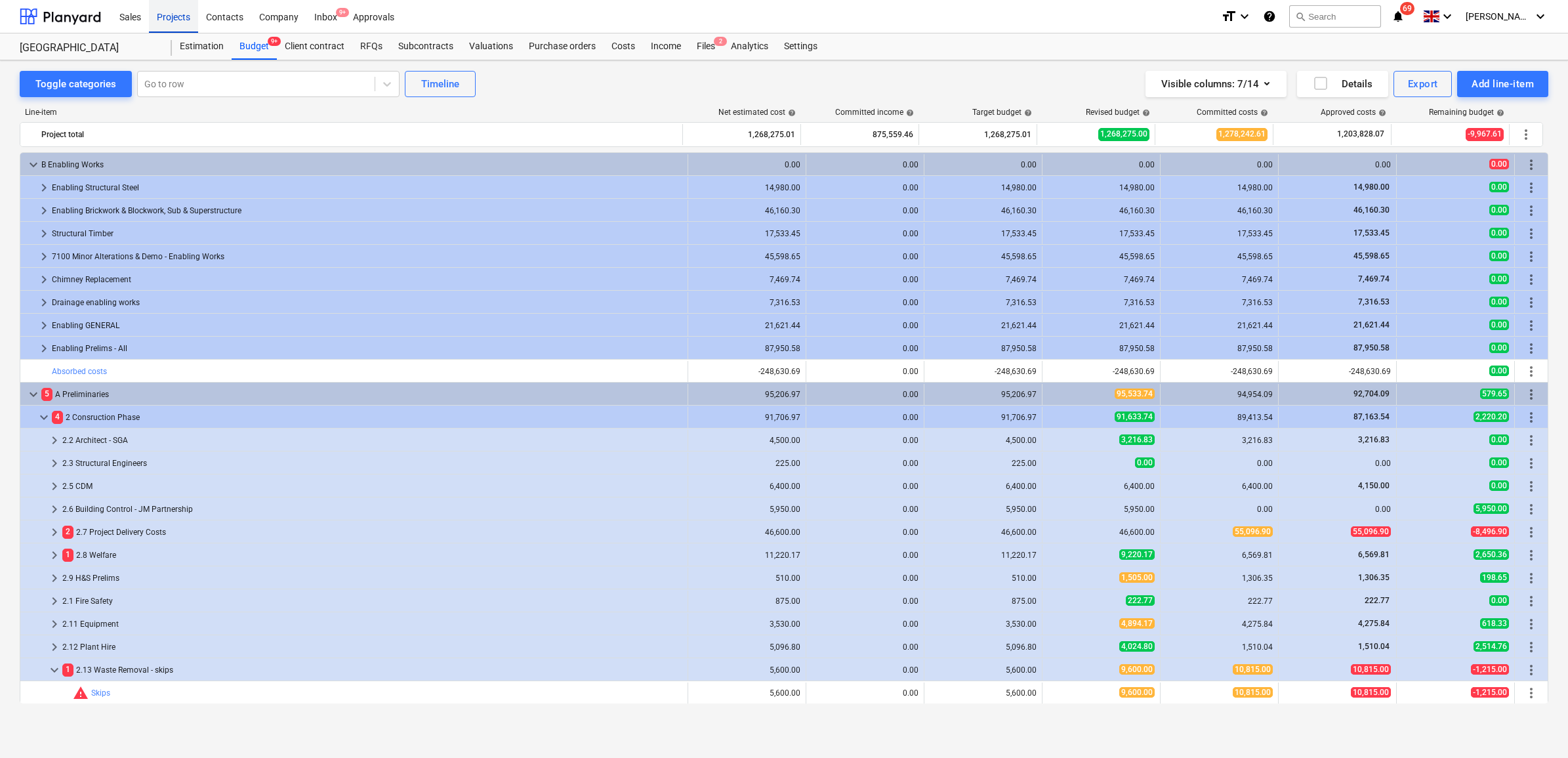
click at [182, 13] on div "Projects" at bounding box center [174, 16] width 50 height 34
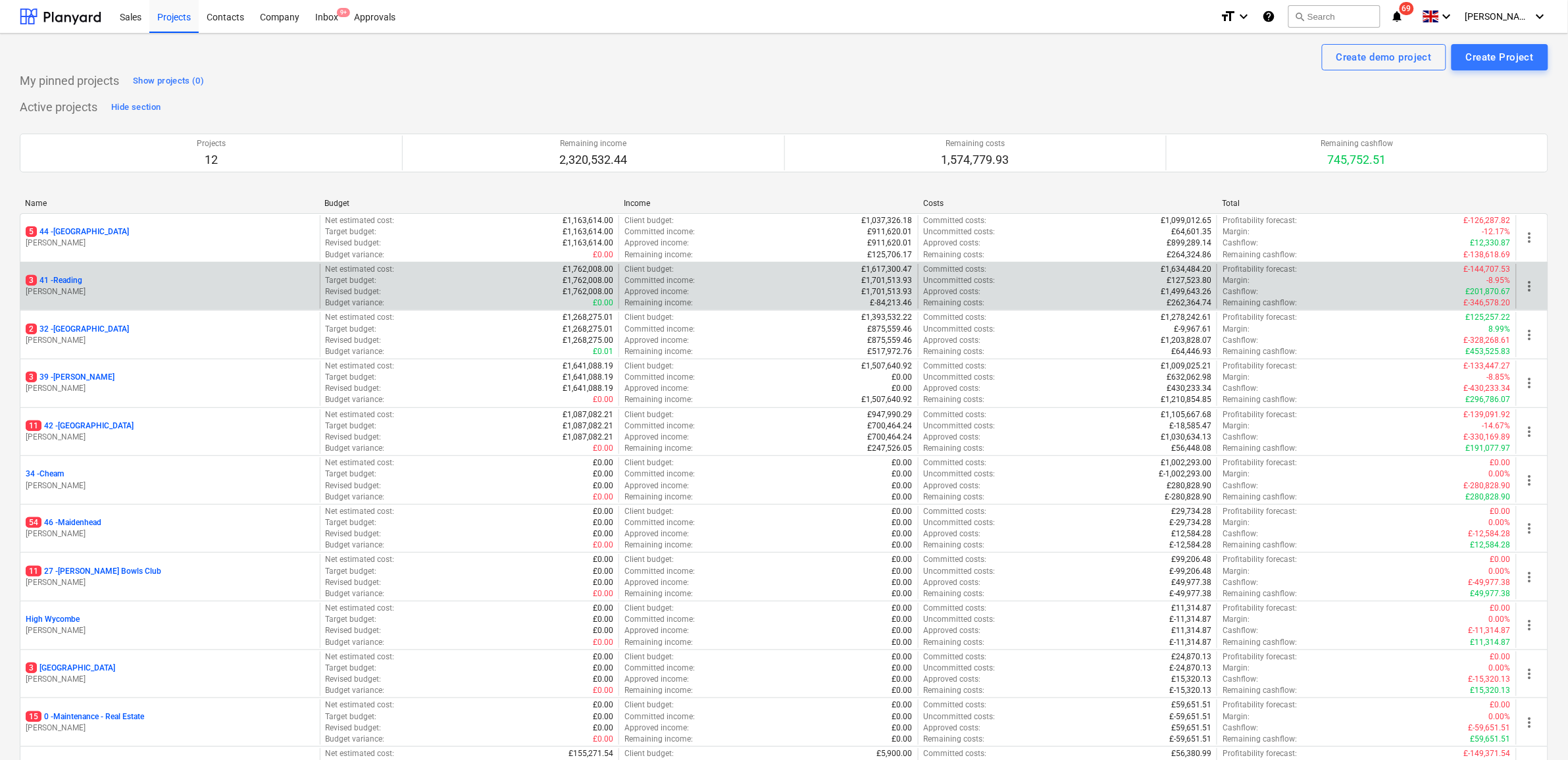
click at [67, 276] on p "3 41 - Reading" at bounding box center [54, 280] width 57 height 11
